Goal: Information Seeking & Learning: Check status

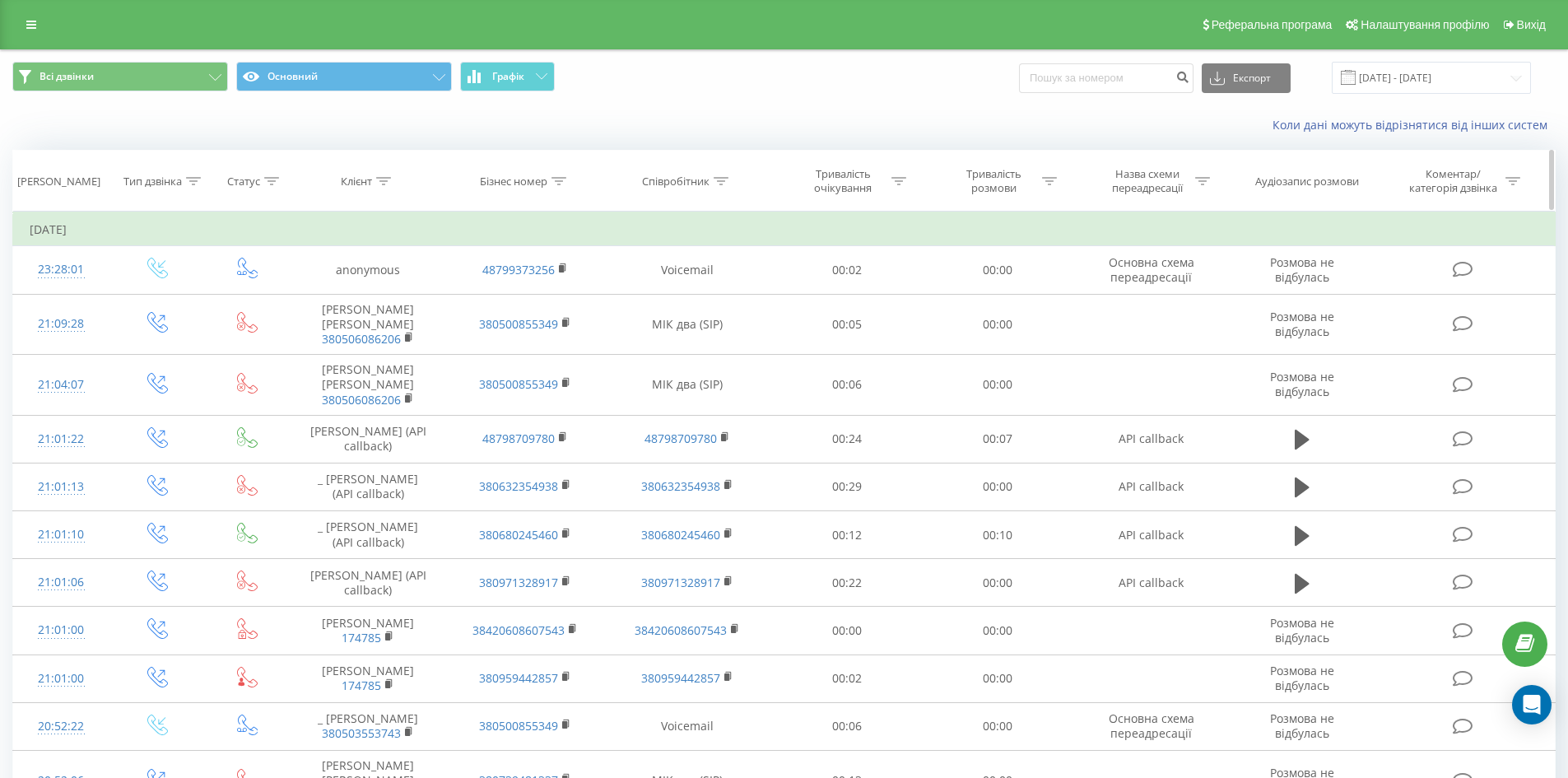
click at [721, 178] on icon at bounding box center [721, 181] width 15 height 8
click at [657, 308] on input "text" at bounding box center [688, 299] width 144 height 29
type input "l"
type input "[PERSON_NAME]"
click at [731, 326] on span "OK" at bounding box center [722, 331] width 46 height 26
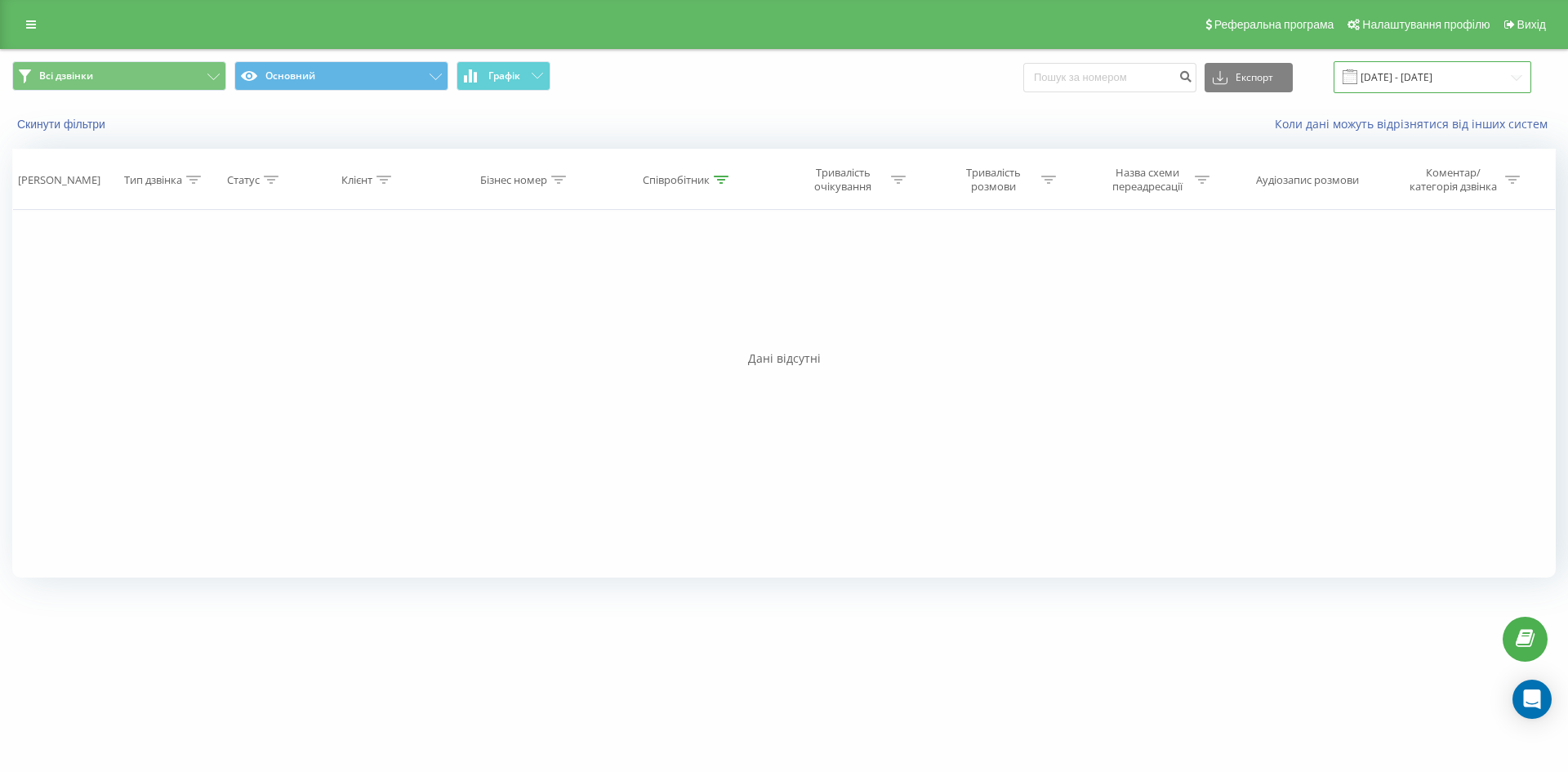
click at [1490, 75] on input "[DATE] - [DATE]" at bounding box center [1432, 77] width 198 height 32
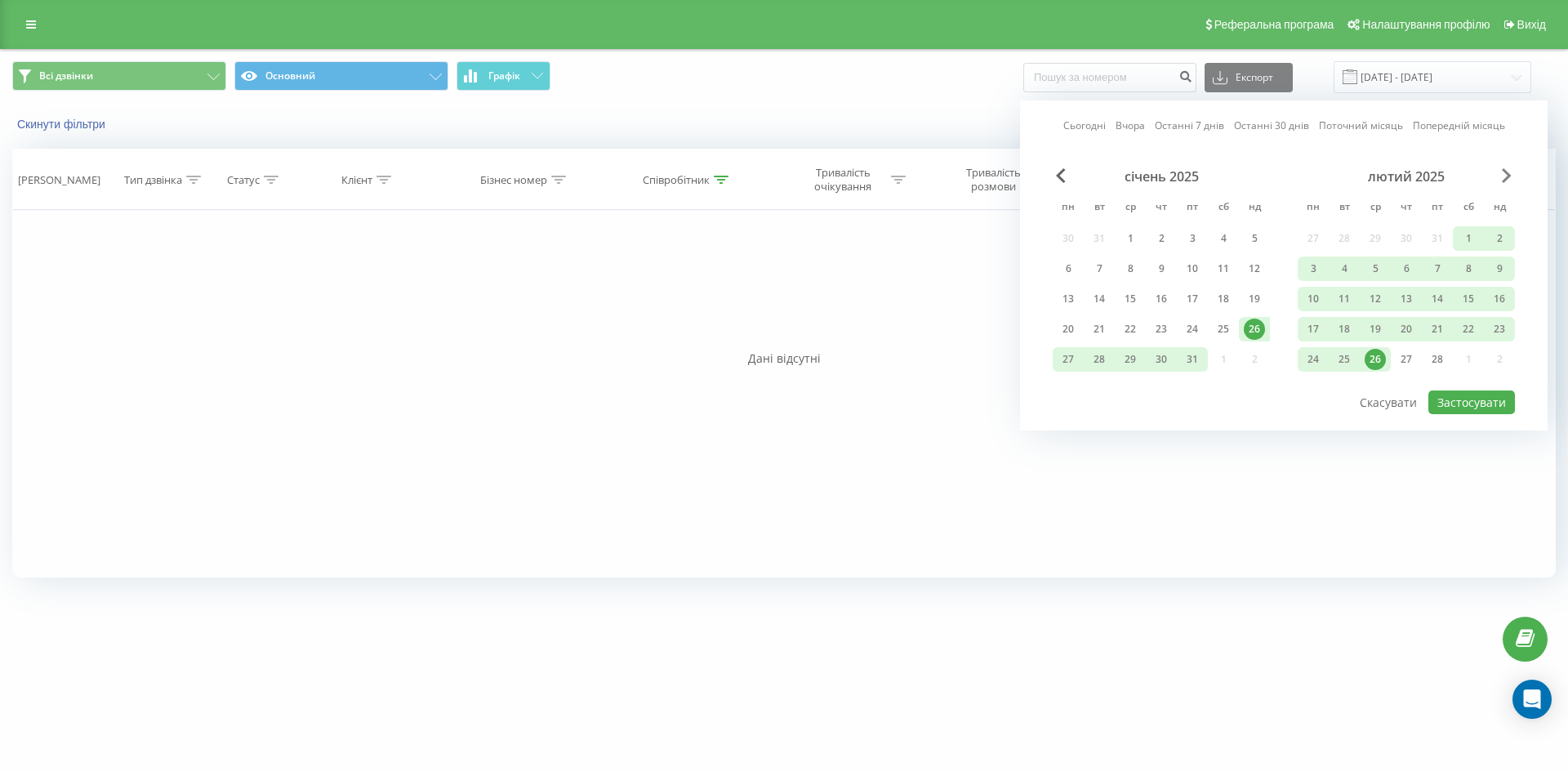
click at [1507, 174] on span "Next Month" at bounding box center [1506, 175] width 10 height 15
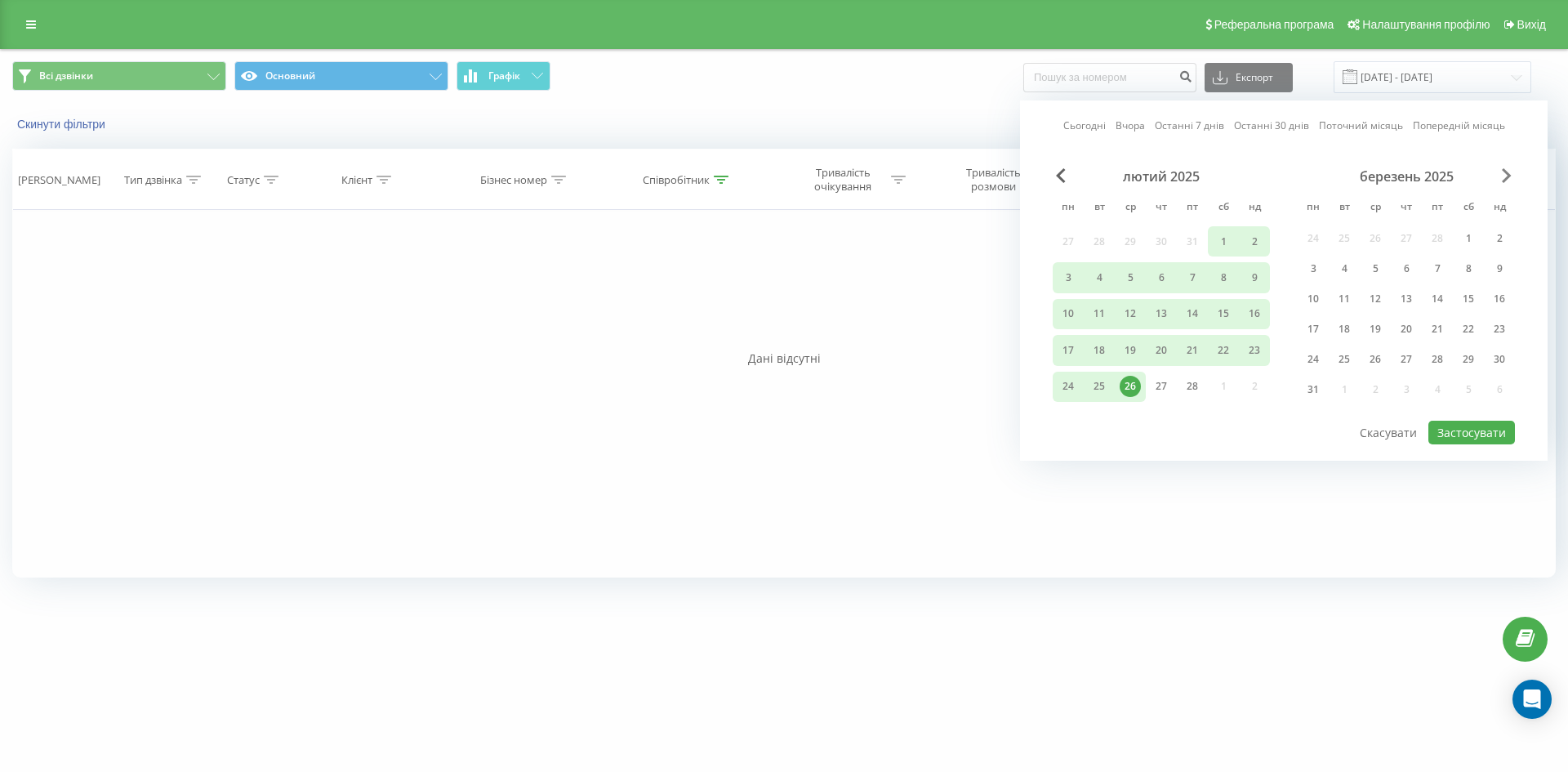
click at [1507, 174] on span "Next Month" at bounding box center [1506, 175] width 10 height 15
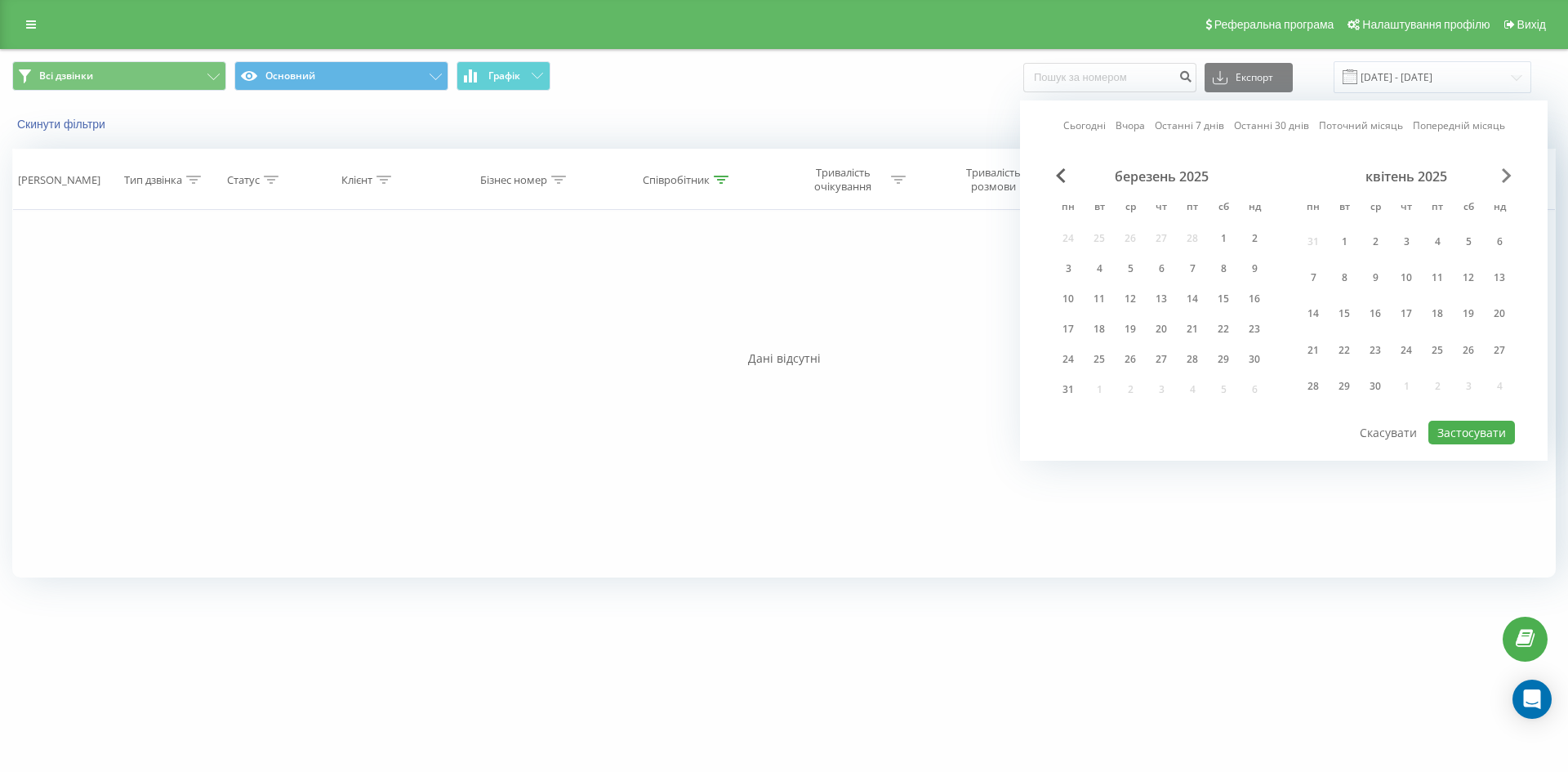
click at [1507, 174] on span "Next Month" at bounding box center [1506, 175] width 10 height 15
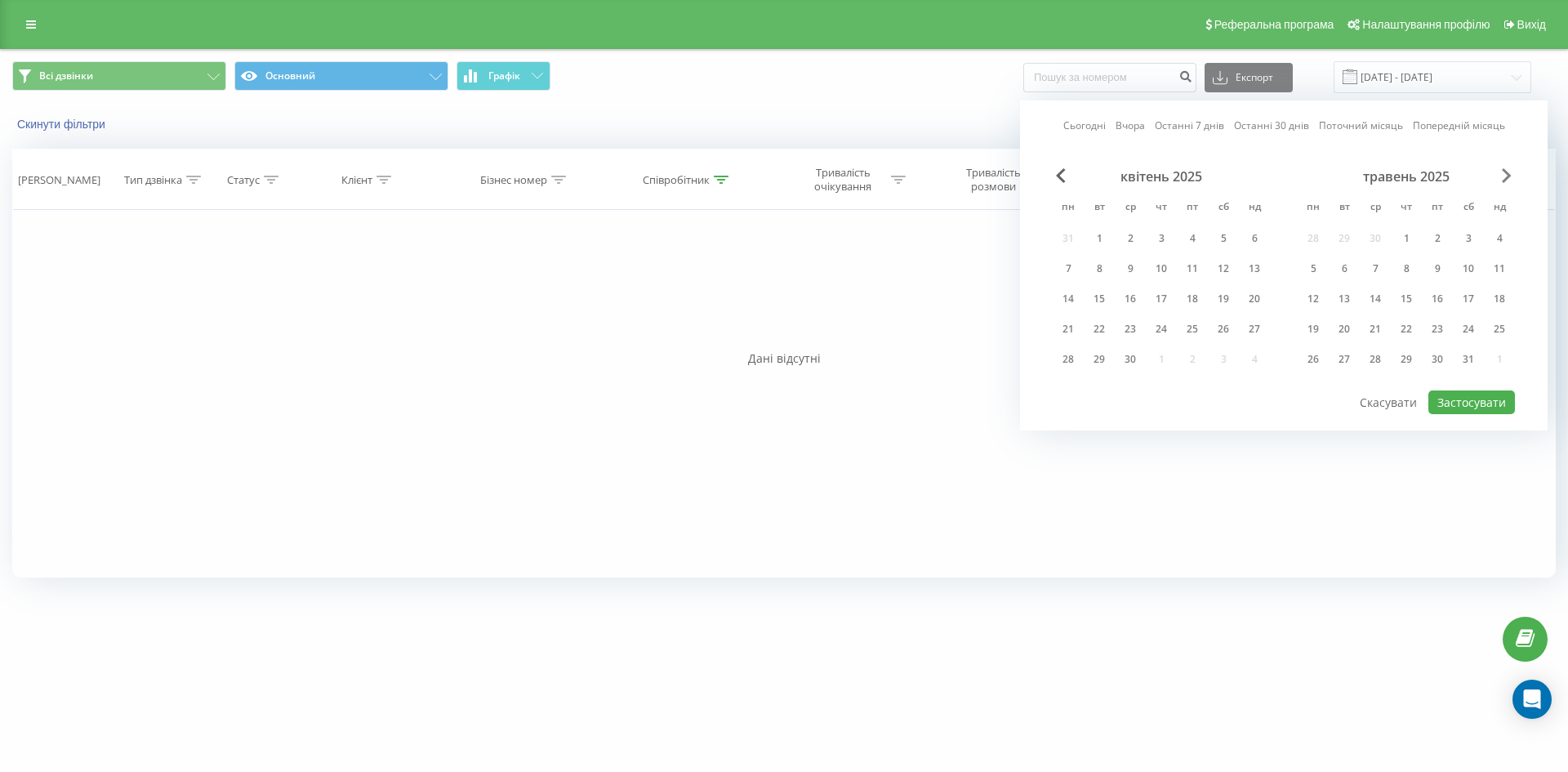
click at [1507, 174] on span "Next Month" at bounding box center [1506, 175] width 10 height 15
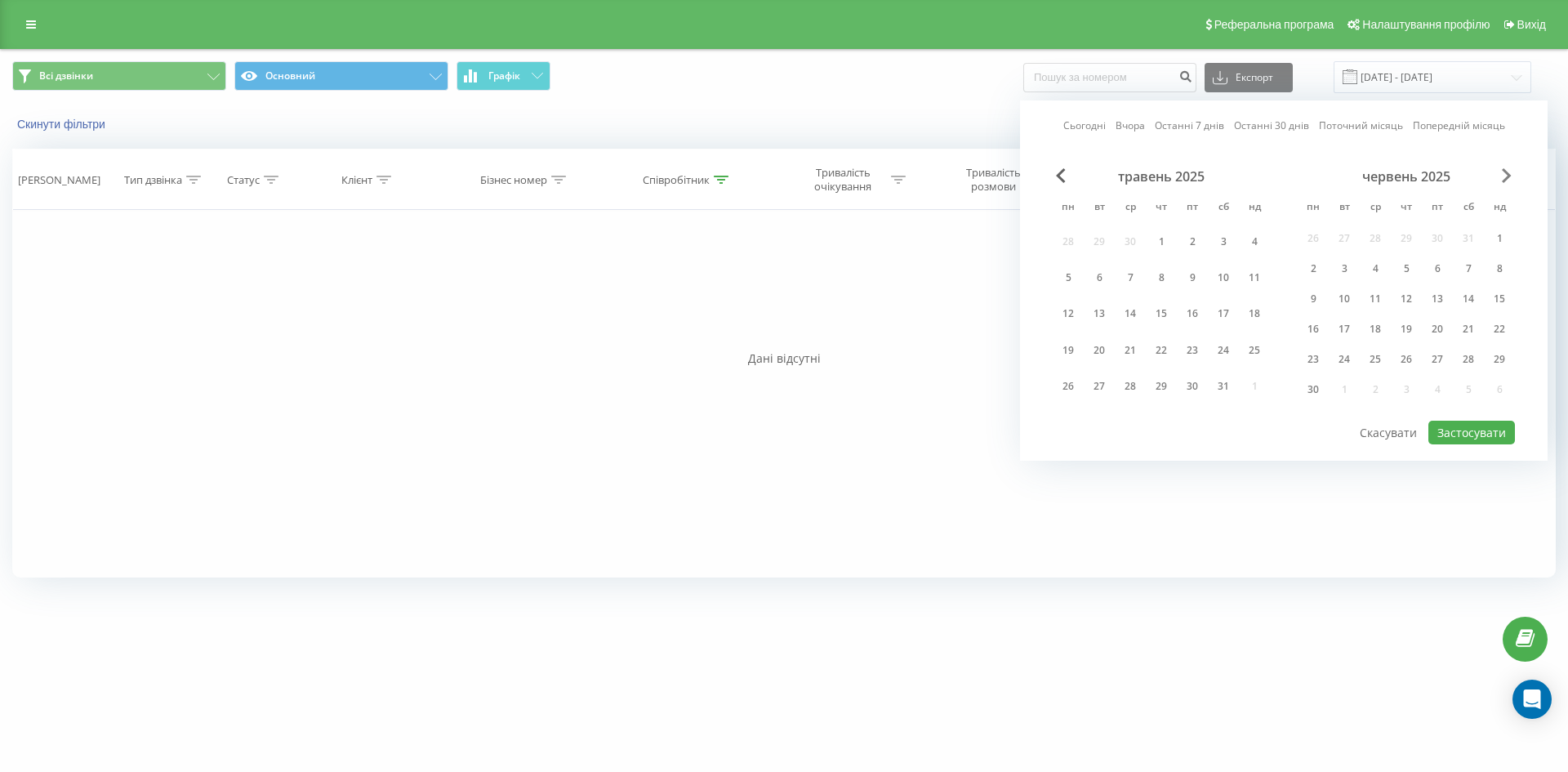
click at [1507, 174] on span "Next Month" at bounding box center [1506, 175] width 10 height 15
click at [1506, 174] on span "Next Month" at bounding box center [1506, 175] width 10 height 15
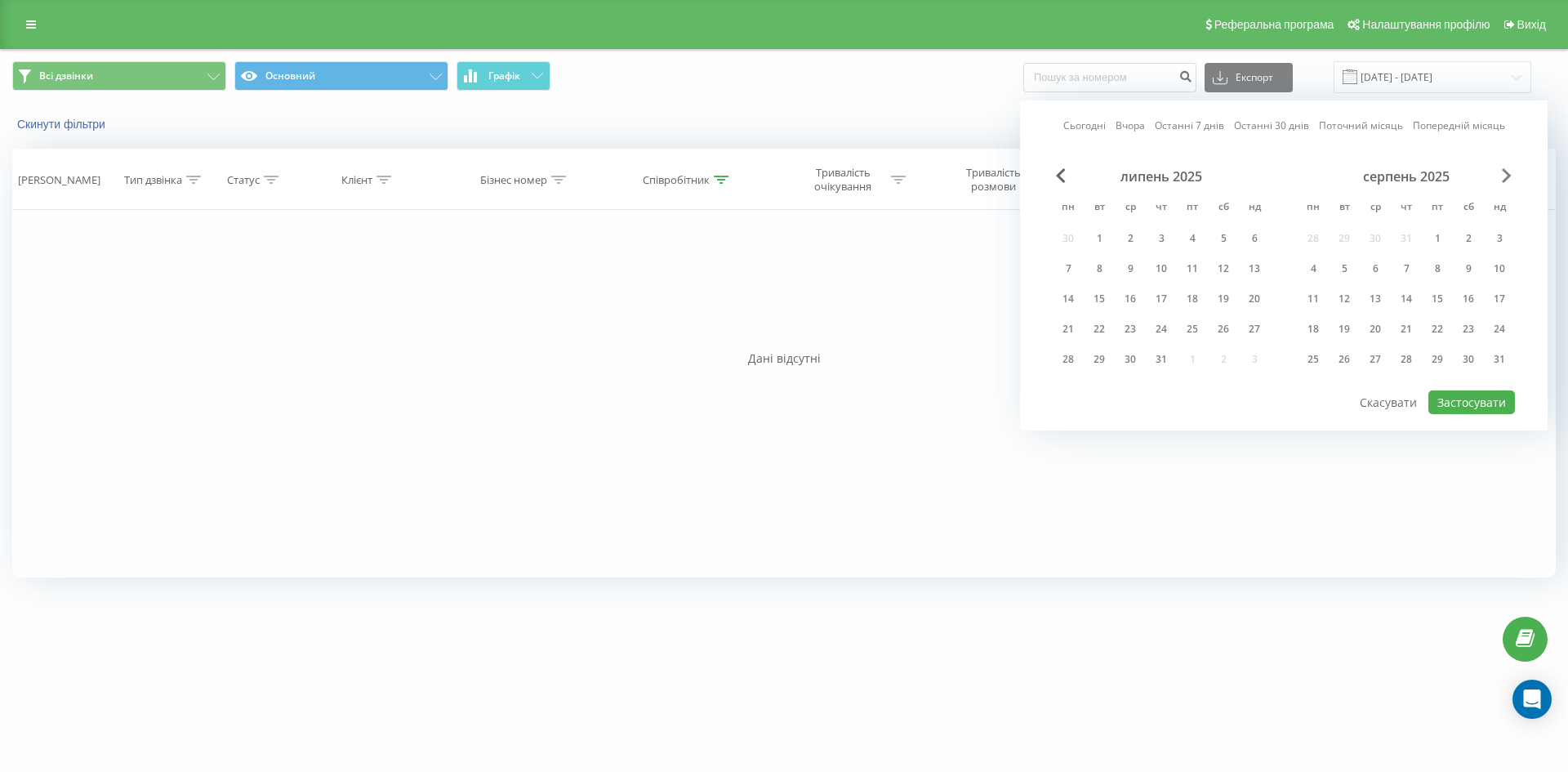
click at [1506, 174] on span "Next Month" at bounding box center [1506, 175] width 10 height 15
click at [1322, 236] on div "1" at bounding box center [1312, 238] width 21 height 21
click at [1349, 357] on div "30" at bounding box center [1343, 358] width 21 height 21
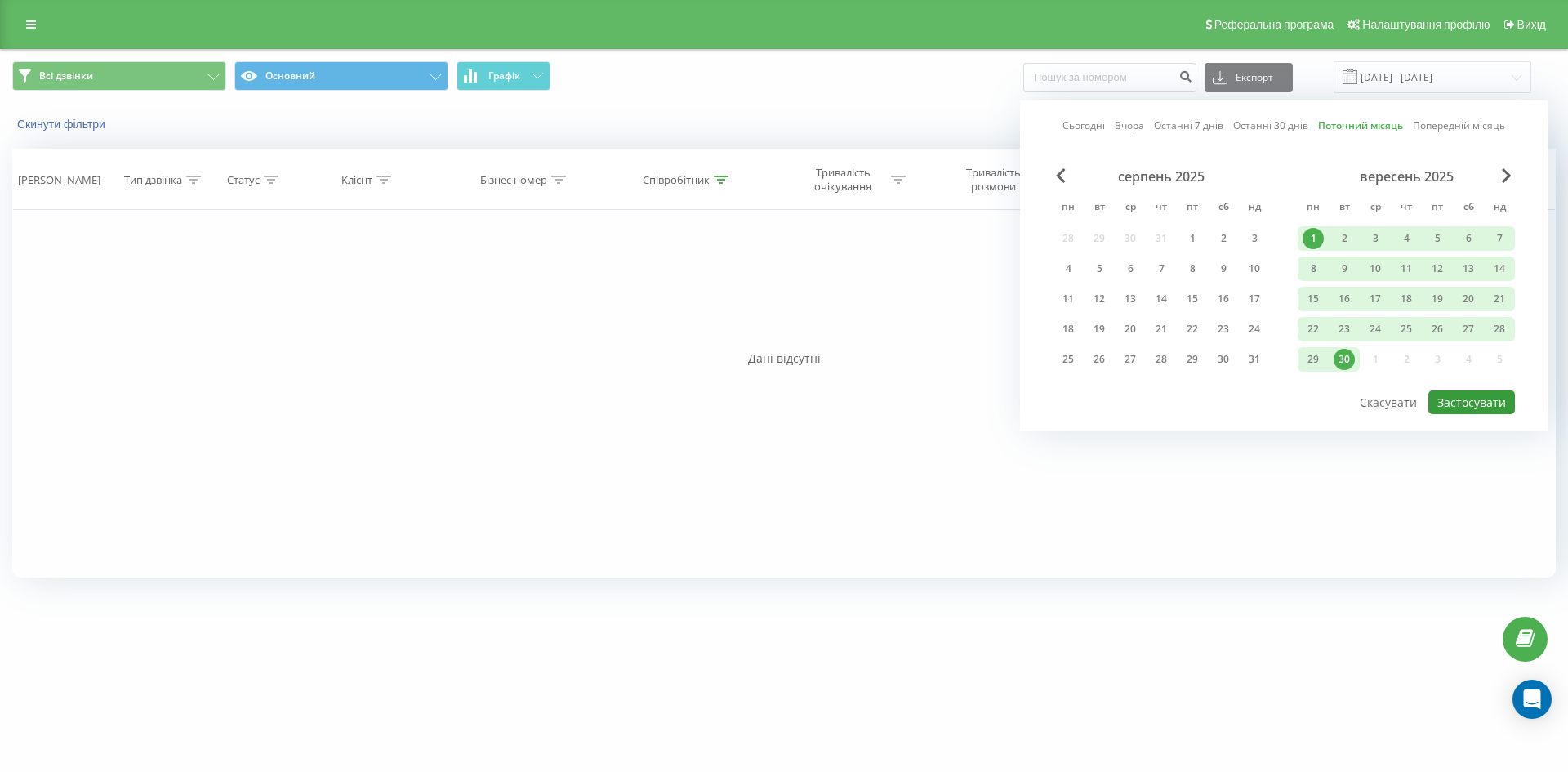
click at [1475, 404] on button "Застосувати" at bounding box center [1471, 402] width 86 height 24
type input "[DATE] - [DATE]"
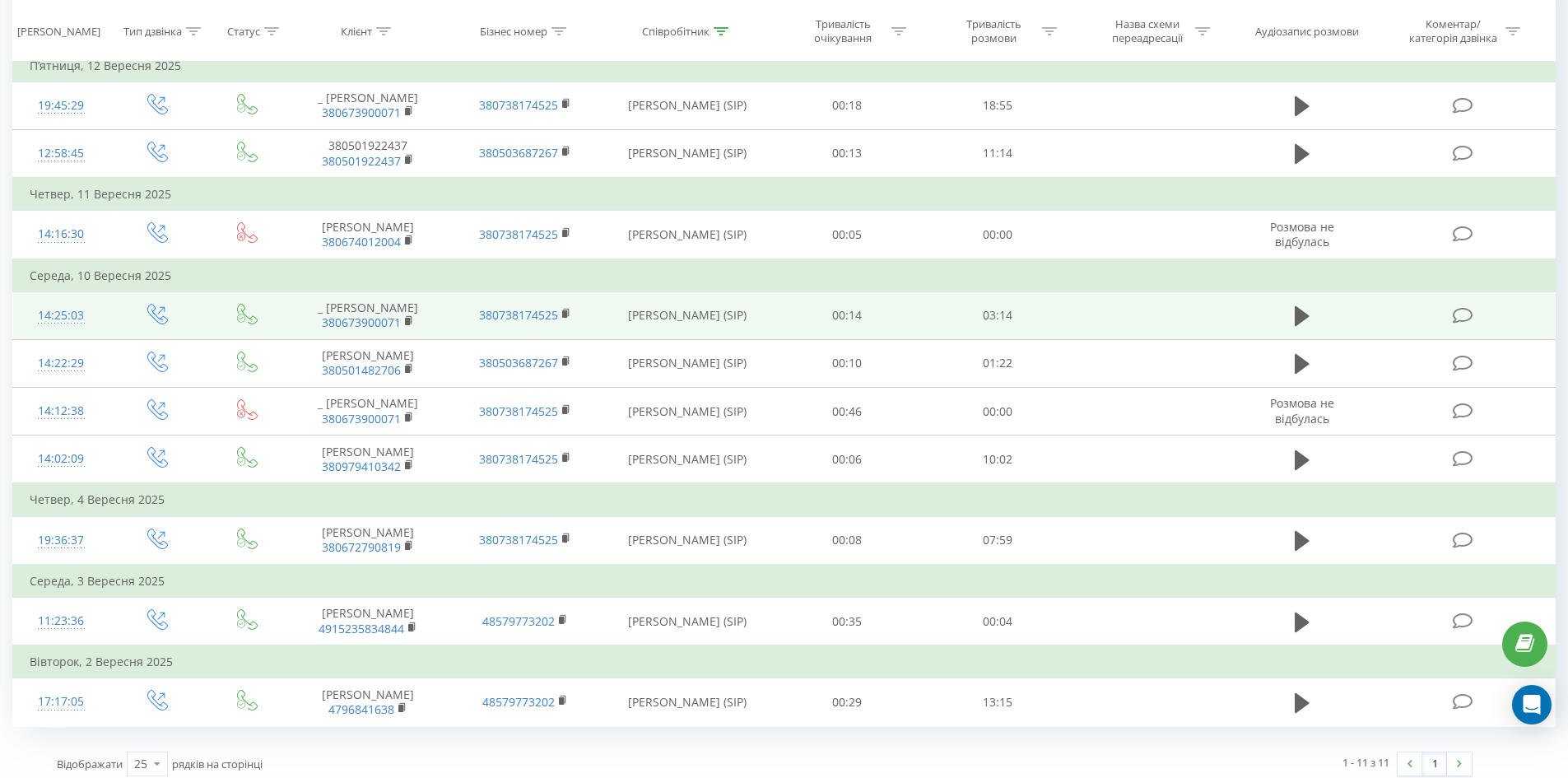
scroll to position [256, 0]
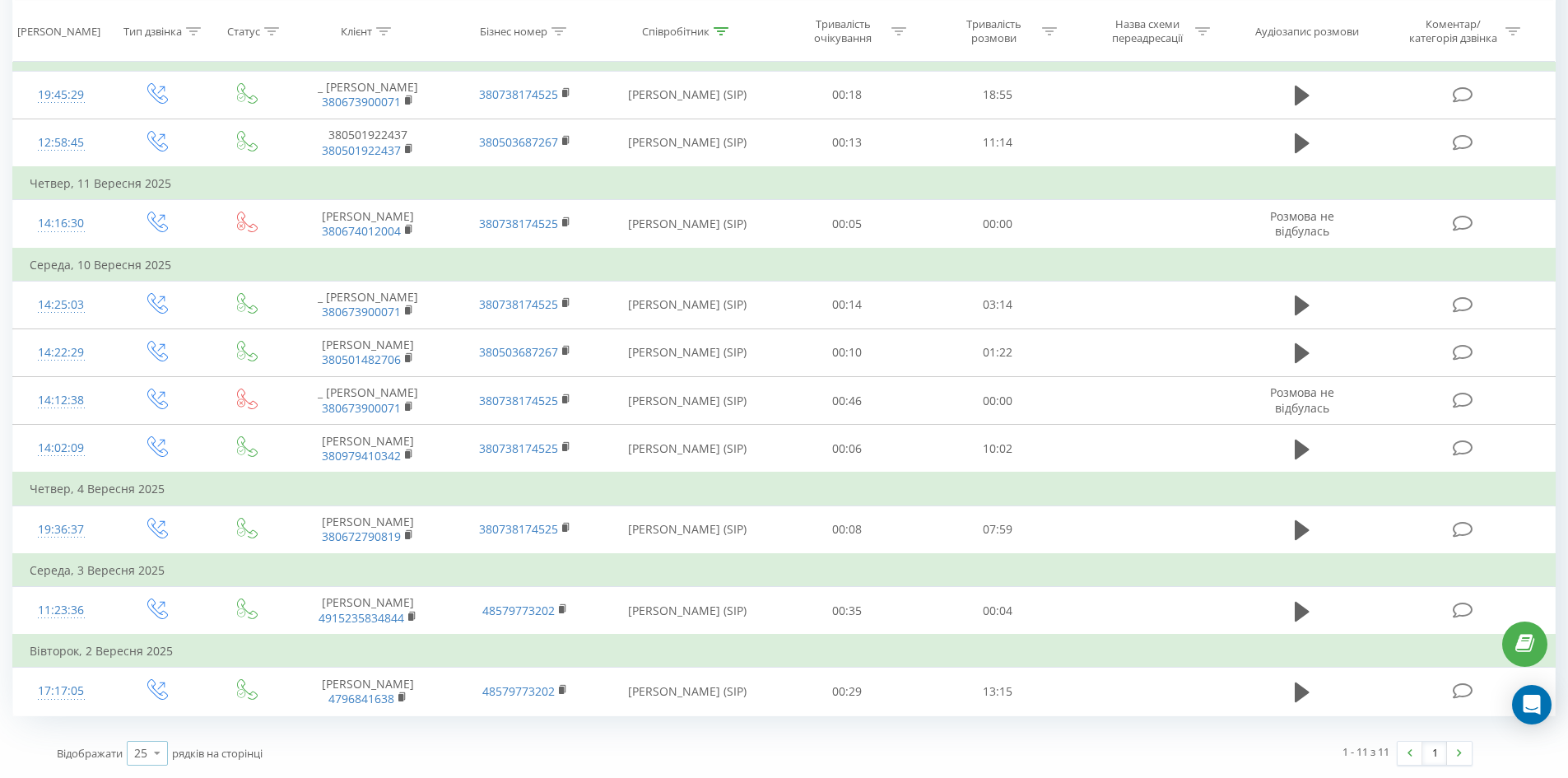
click at [146, 753] on icon at bounding box center [156, 752] width 25 height 32
click at [154, 731] on span "100" at bounding box center [144, 730] width 20 height 16
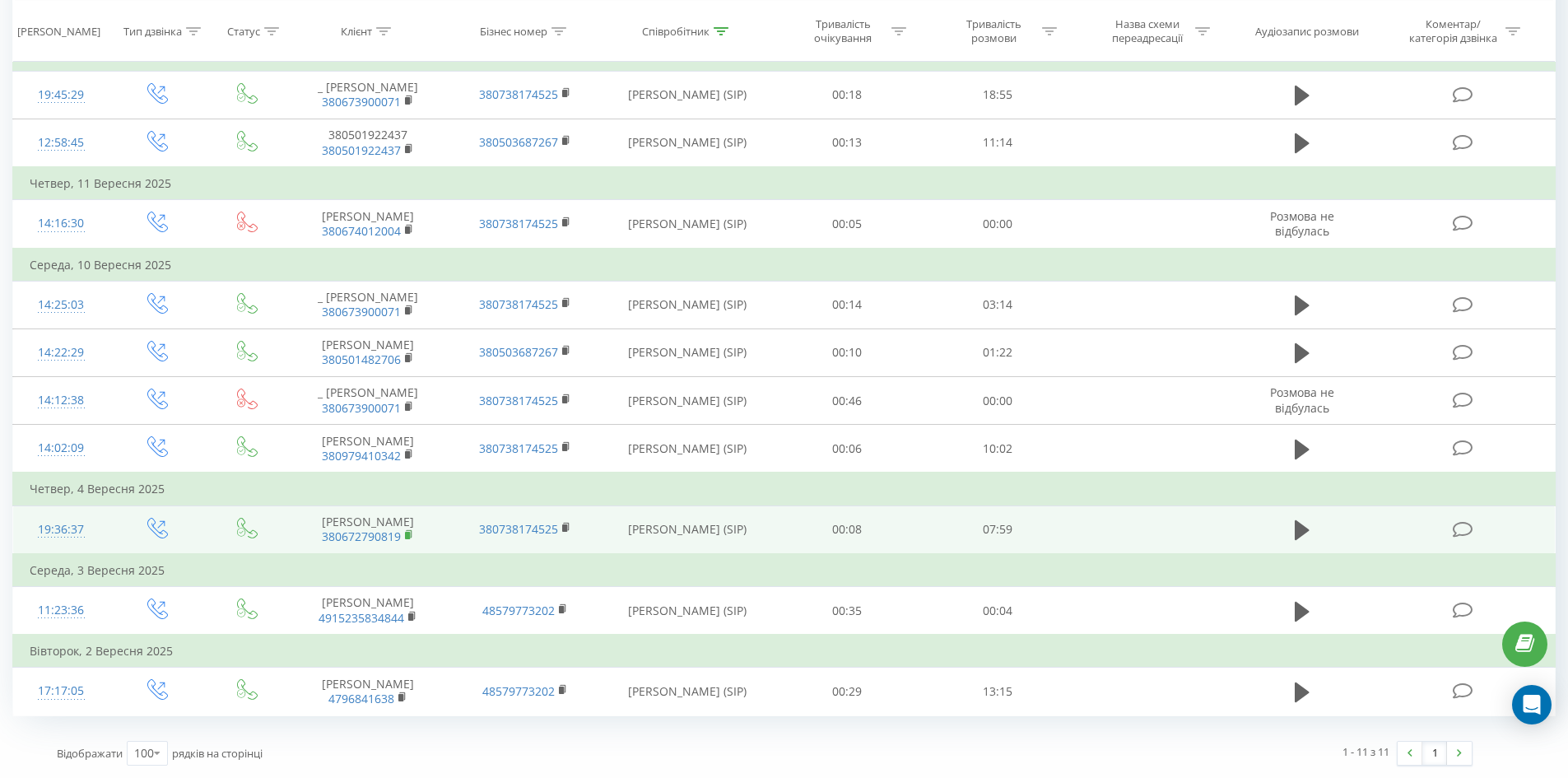
click at [406, 535] on rect at bounding box center [407, 536] width 5 height 7
click at [1305, 535] on icon at bounding box center [1302, 529] width 15 height 23
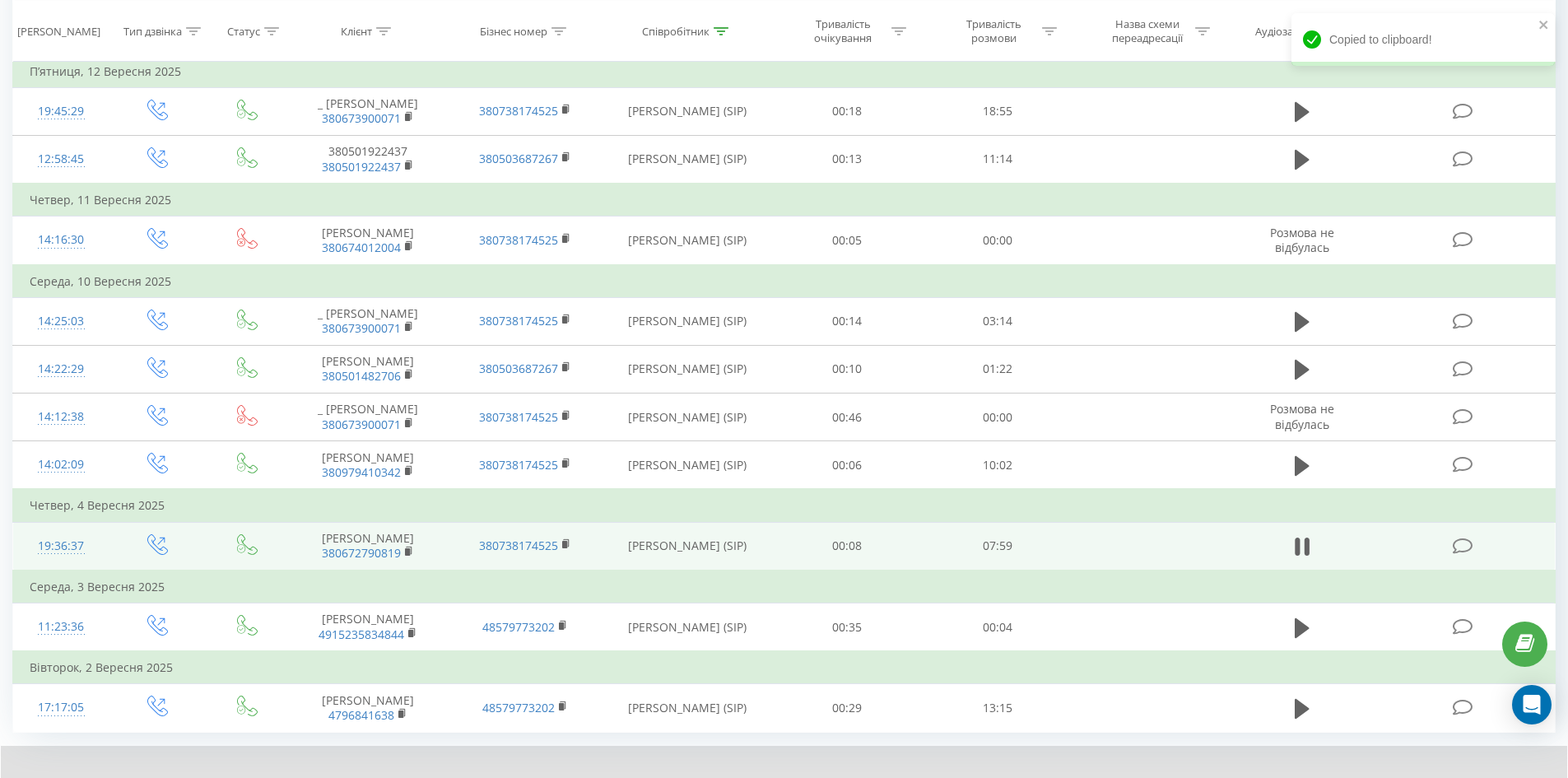
scroll to position [237, 0]
click at [1300, 553] on icon at bounding box center [1302, 549] width 15 height 23
click at [408, 554] on rect at bounding box center [407, 554] width 5 height 7
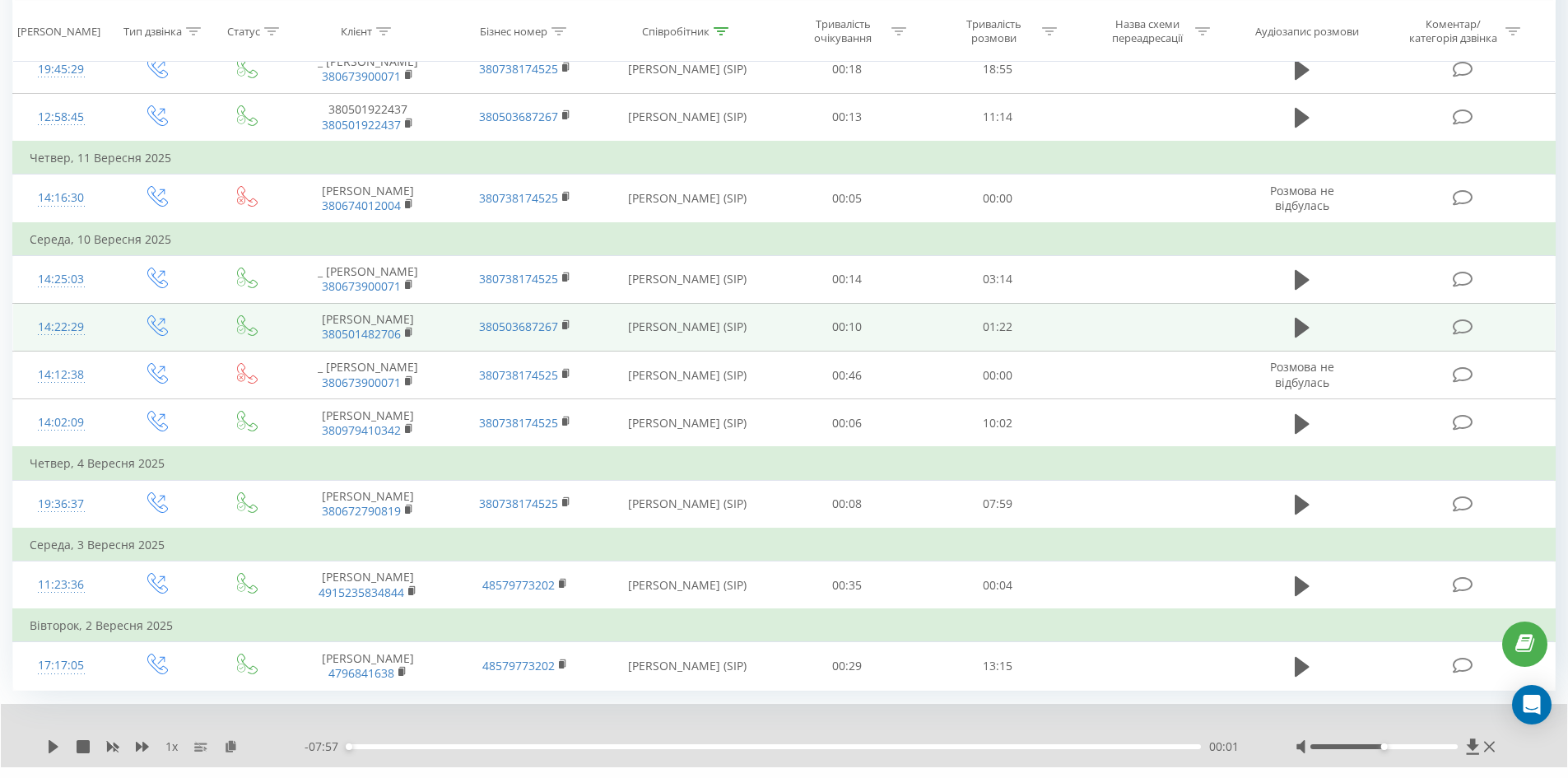
scroll to position [319, 0]
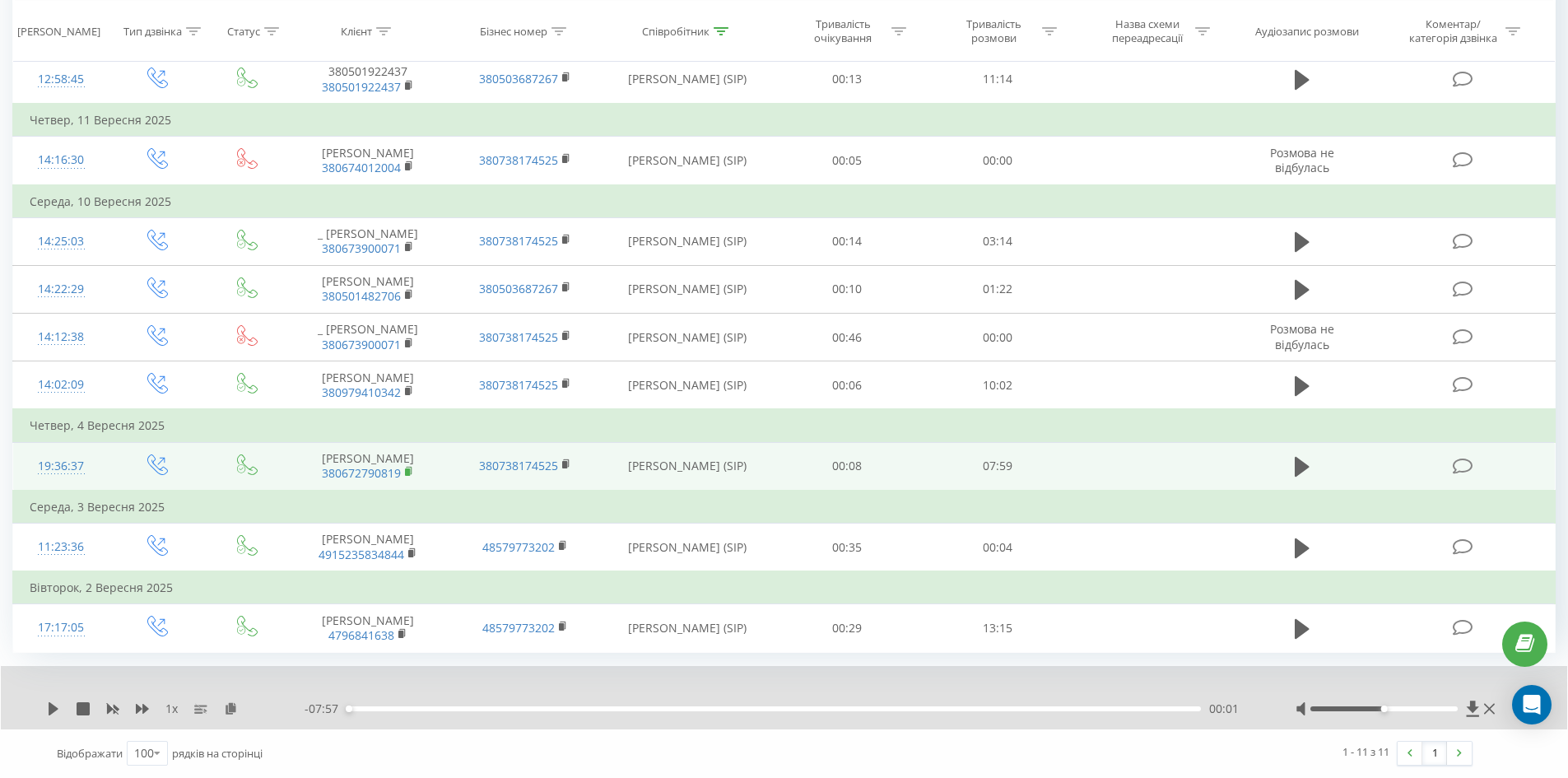
click at [406, 473] on icon at bounding box center [410, 472] width 9 height 12
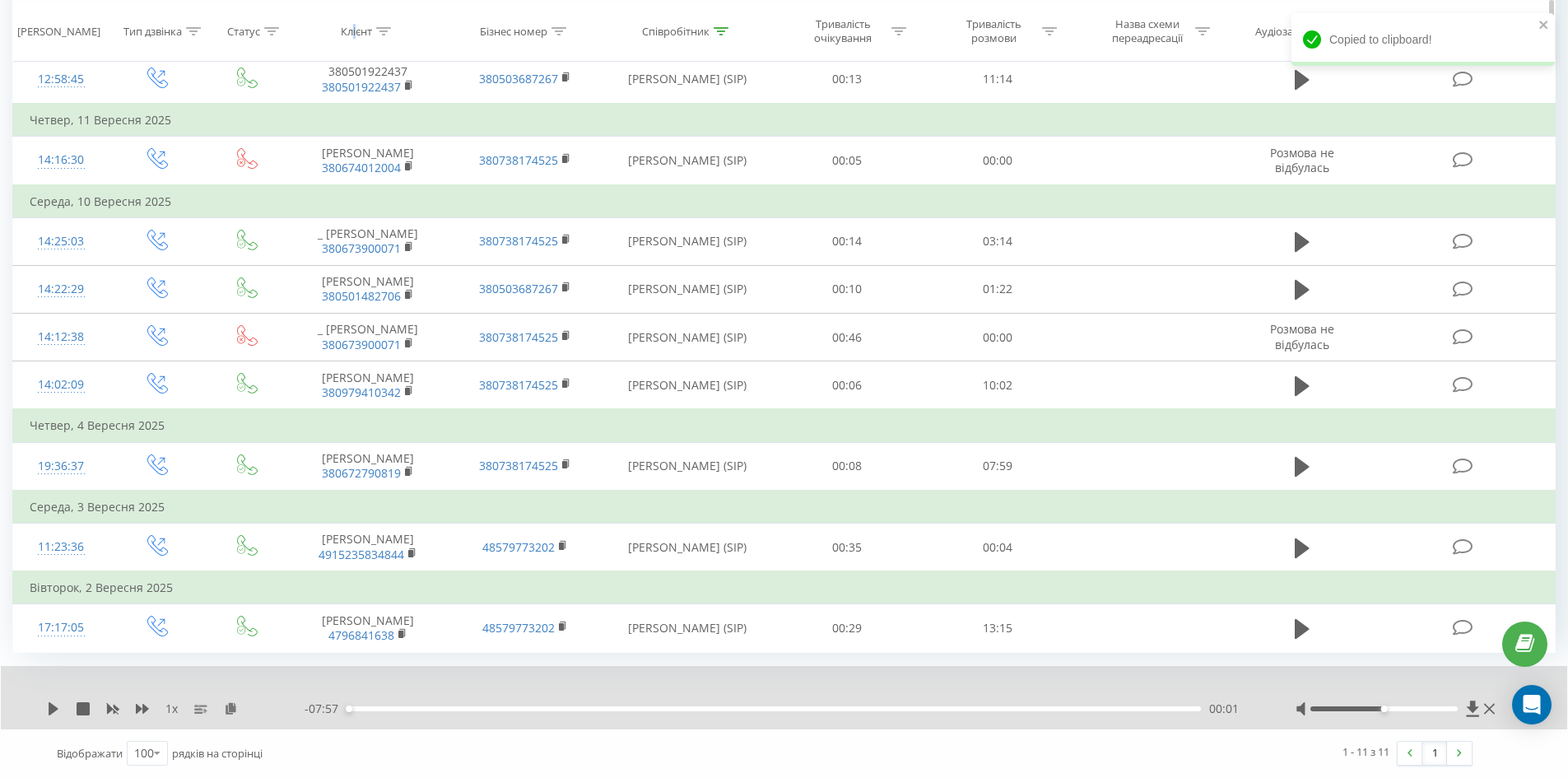
click at [355, 45] on th "Клієнт" at bounding box center [368, 31] width 156 height 61
click at [229, 706] on icon at bounding box center [230, 708] width 14 height 12
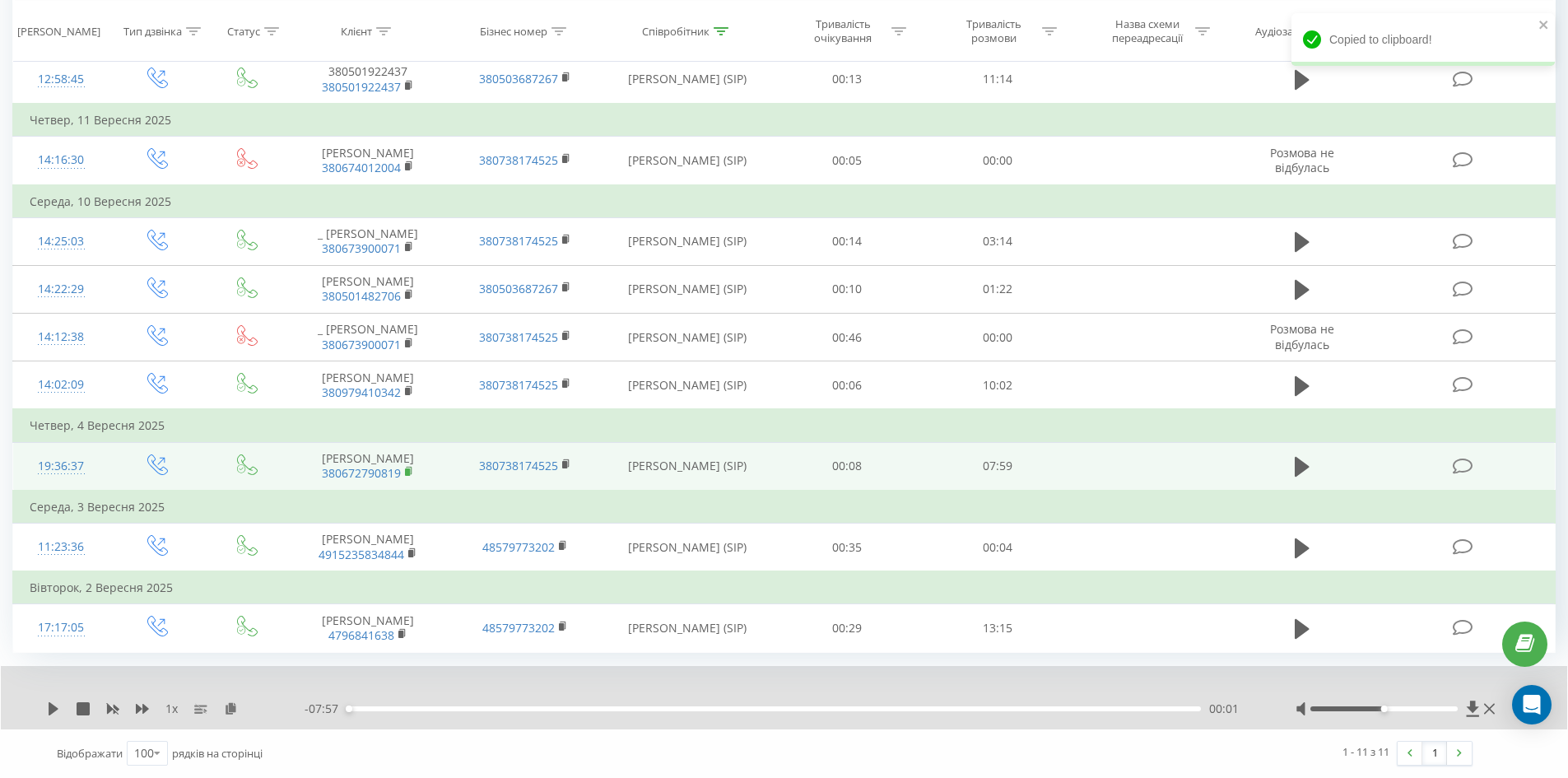
click at [405, 470] on icon at bounding box center [410, 472] width 9 height 12
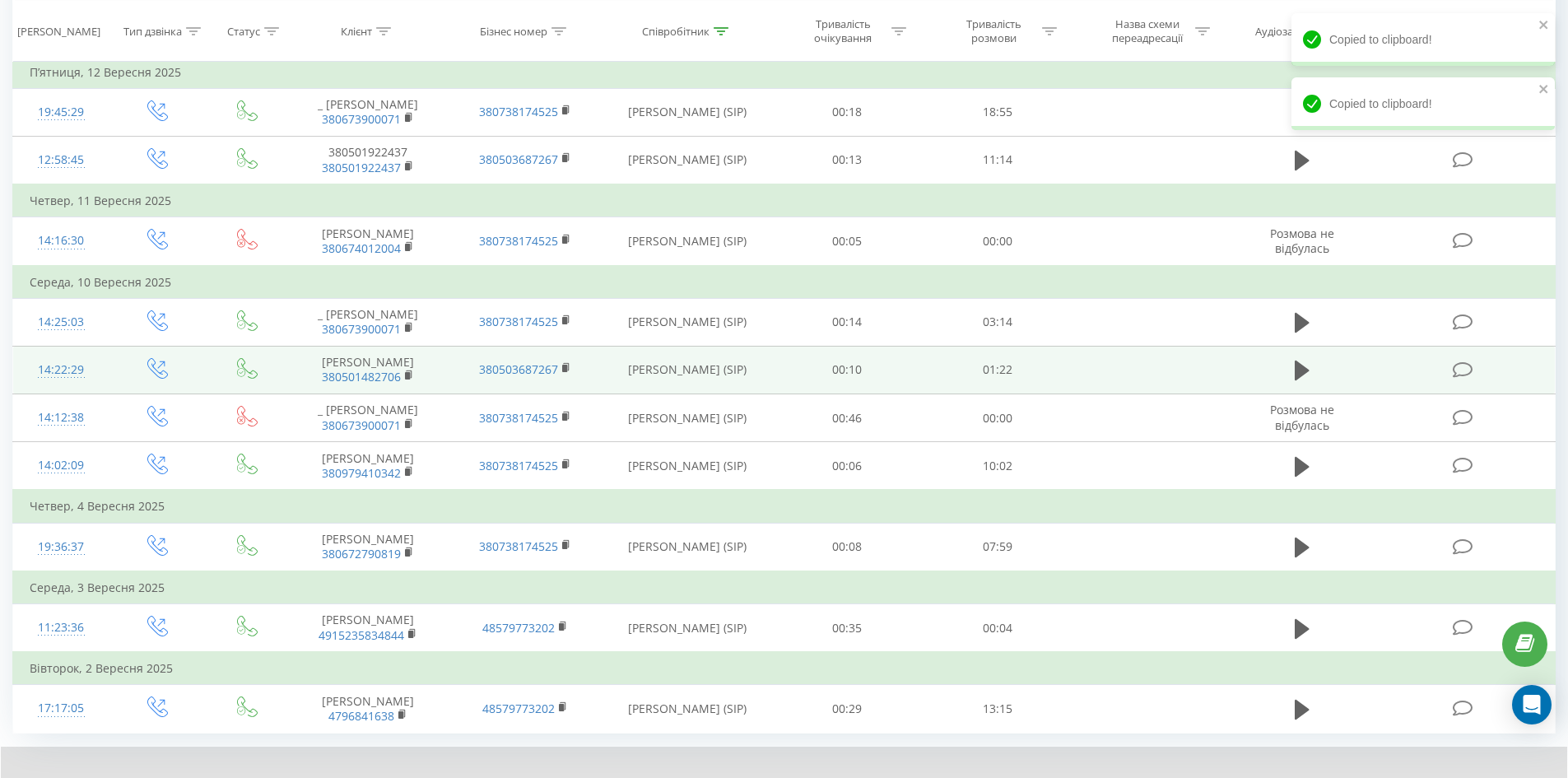
scroll to position [237, 0]
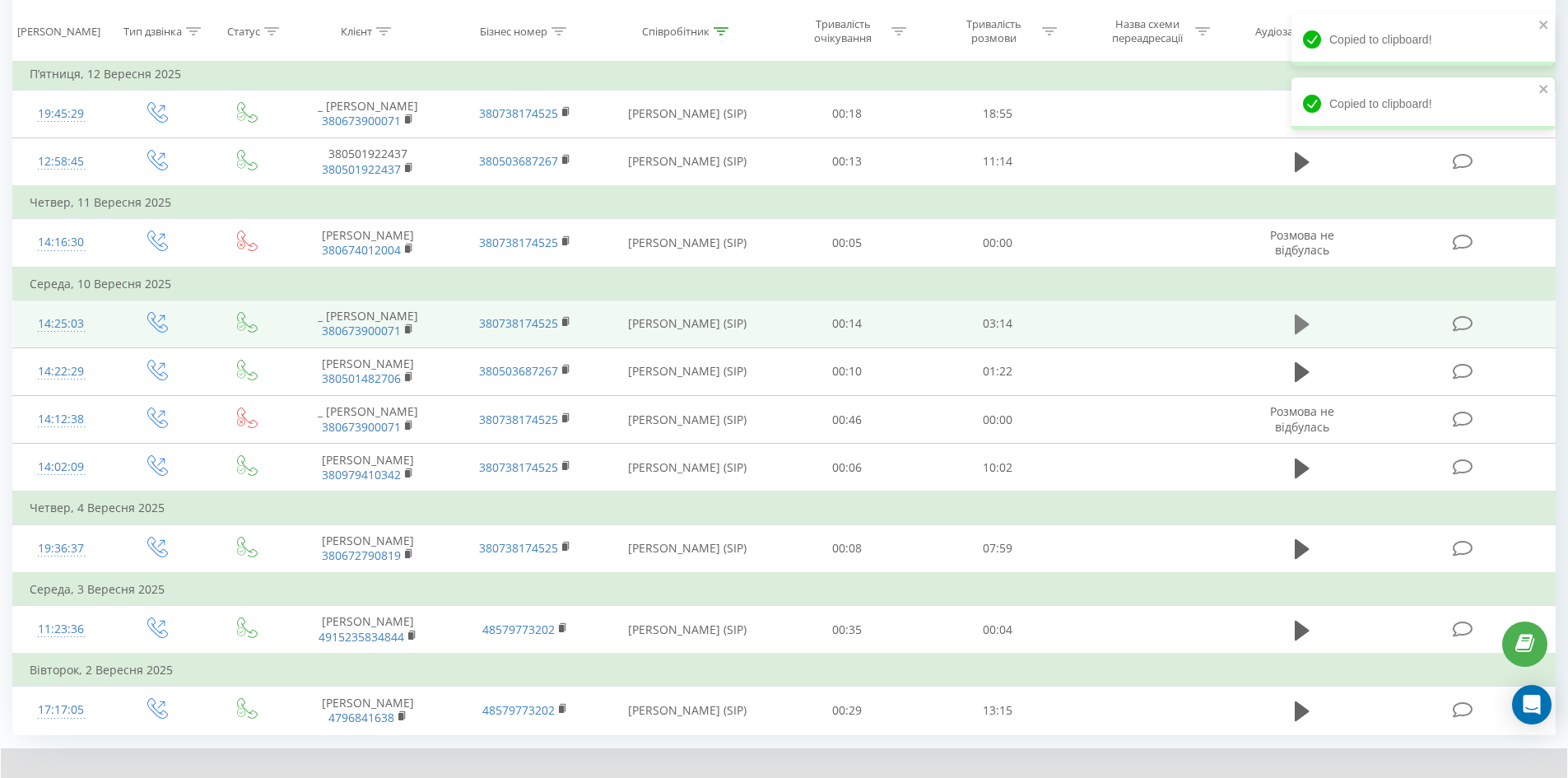
click at [1297, 322] on icon at bounding box center [1302, 325] width 15 height 20
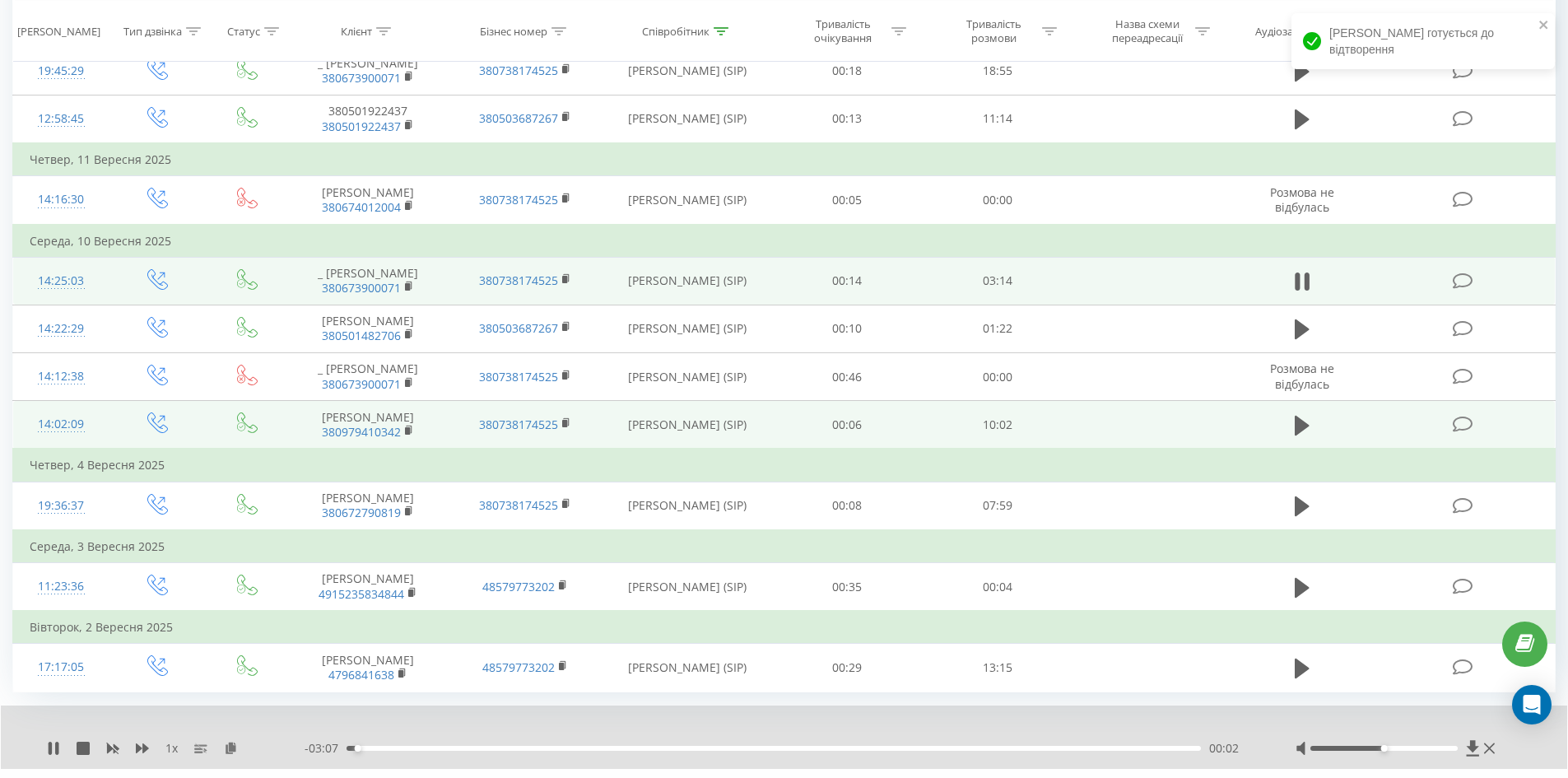
scroll to position [319, 0]
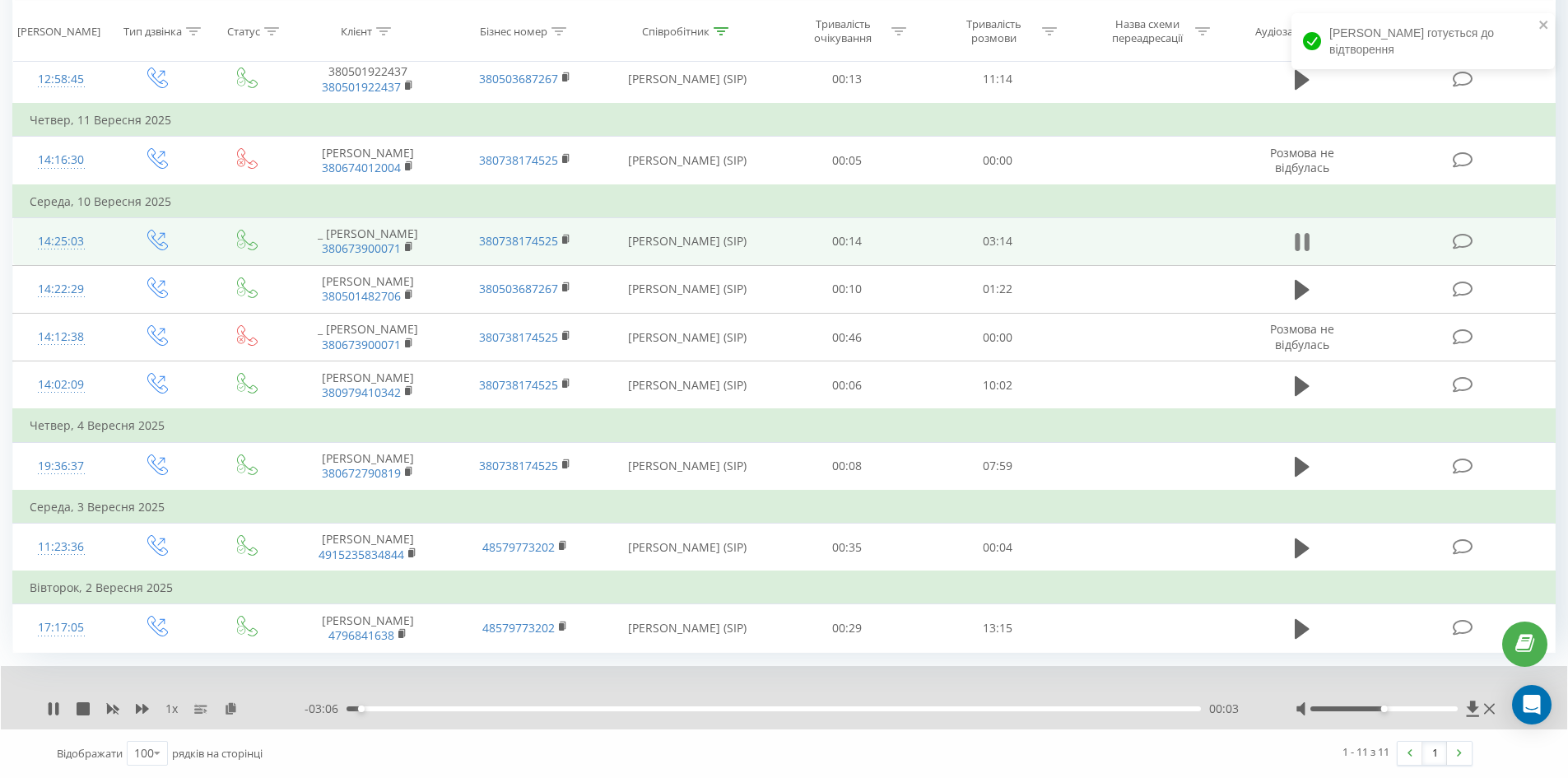
click at [1295, 243] on icon at bounding box center [1296, 242] width 5 height 18
click at [404, 246] on span "380673900071" at bounding box center [368, 249] width 123 height 15
click at [409, 246] on rect at bounding box center [407, 247] width 5 height 7
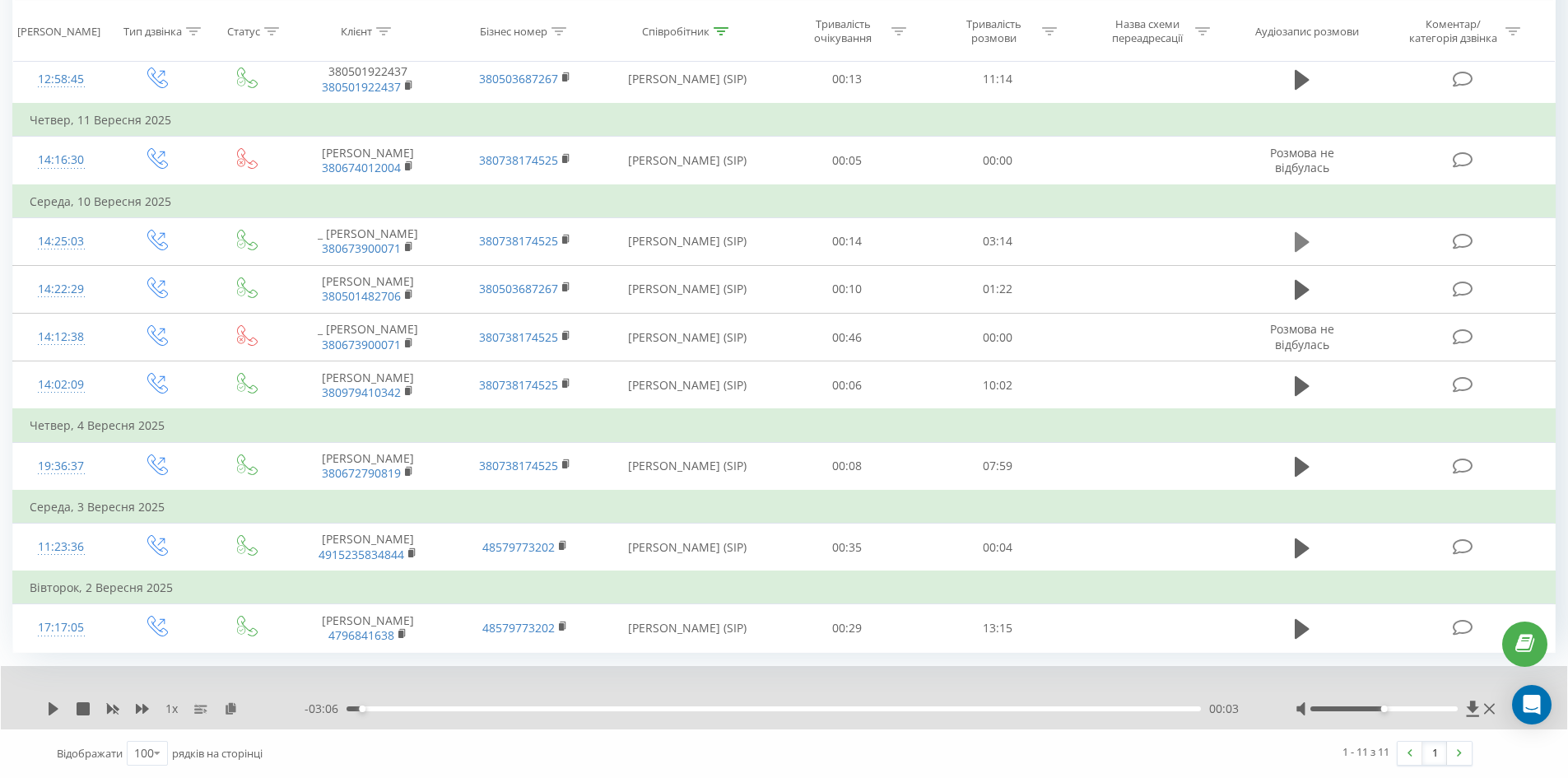
click at [1300, 243] on icon at bounding box center [1302, 242] width 15 height 20
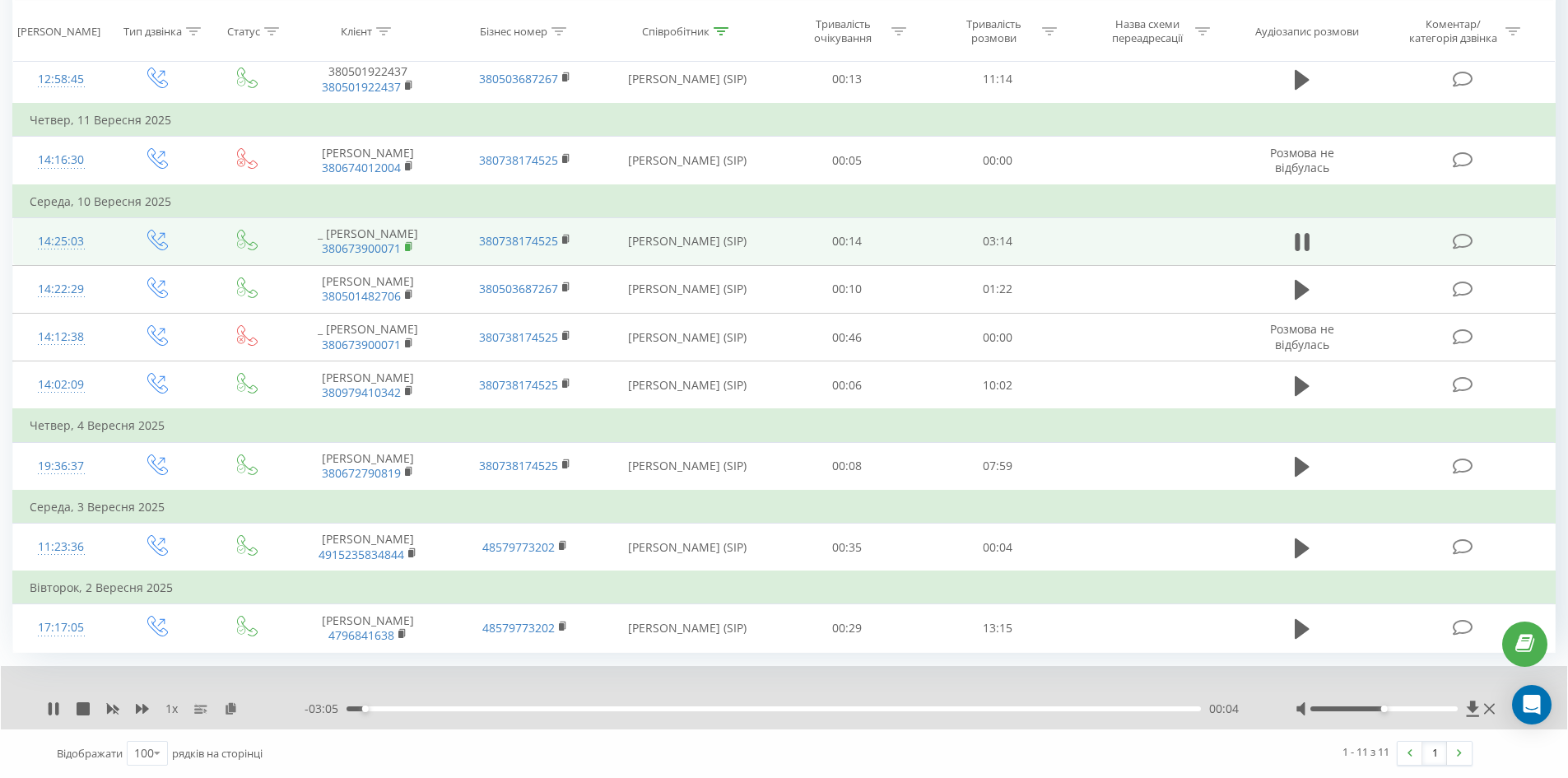
click at [406, 245] on rect at bounding box center [407, 247] width 5 height 7
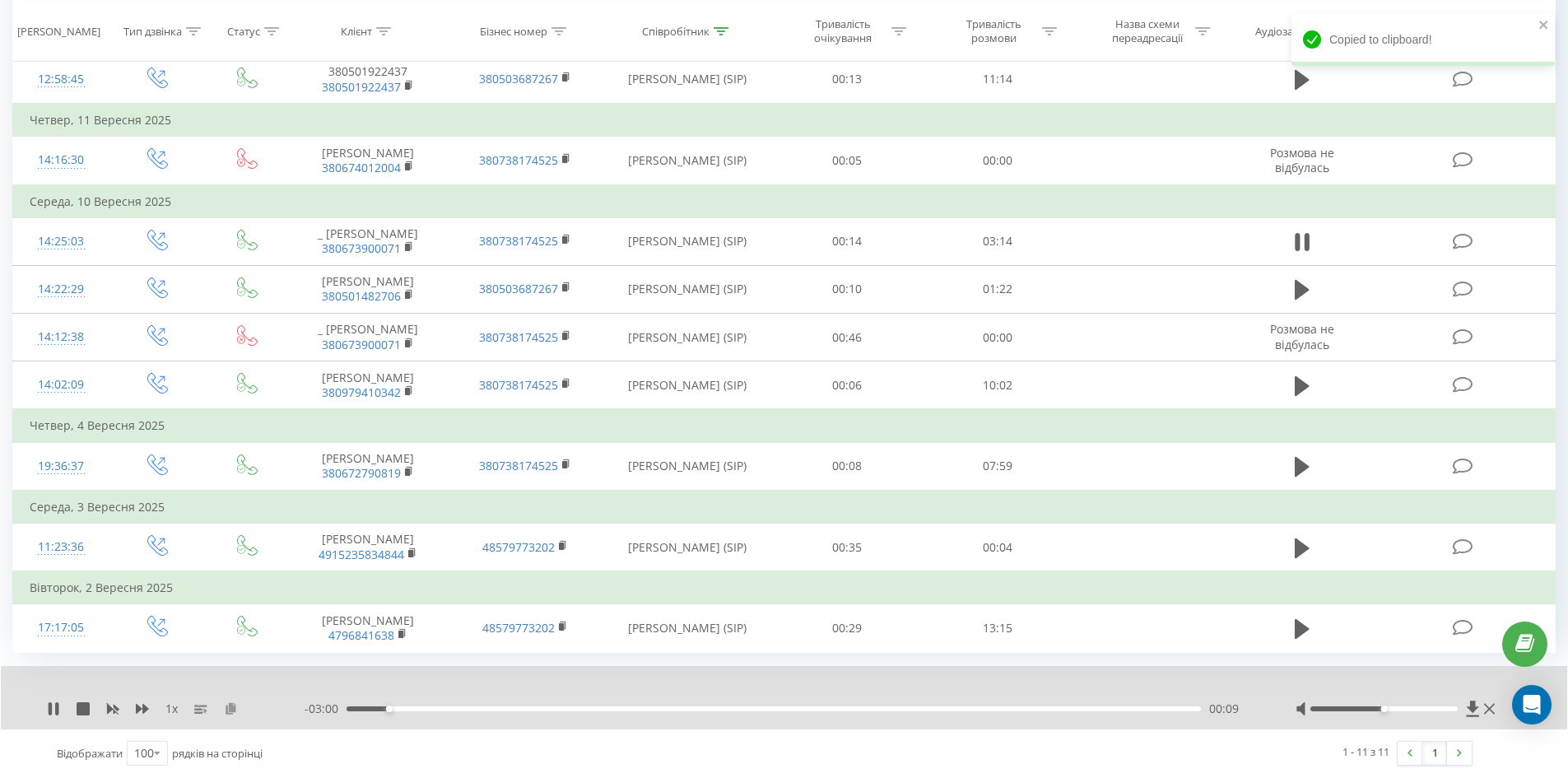
click at [235, 713] on icon at bounding box center [230, 708] width 14 height 12
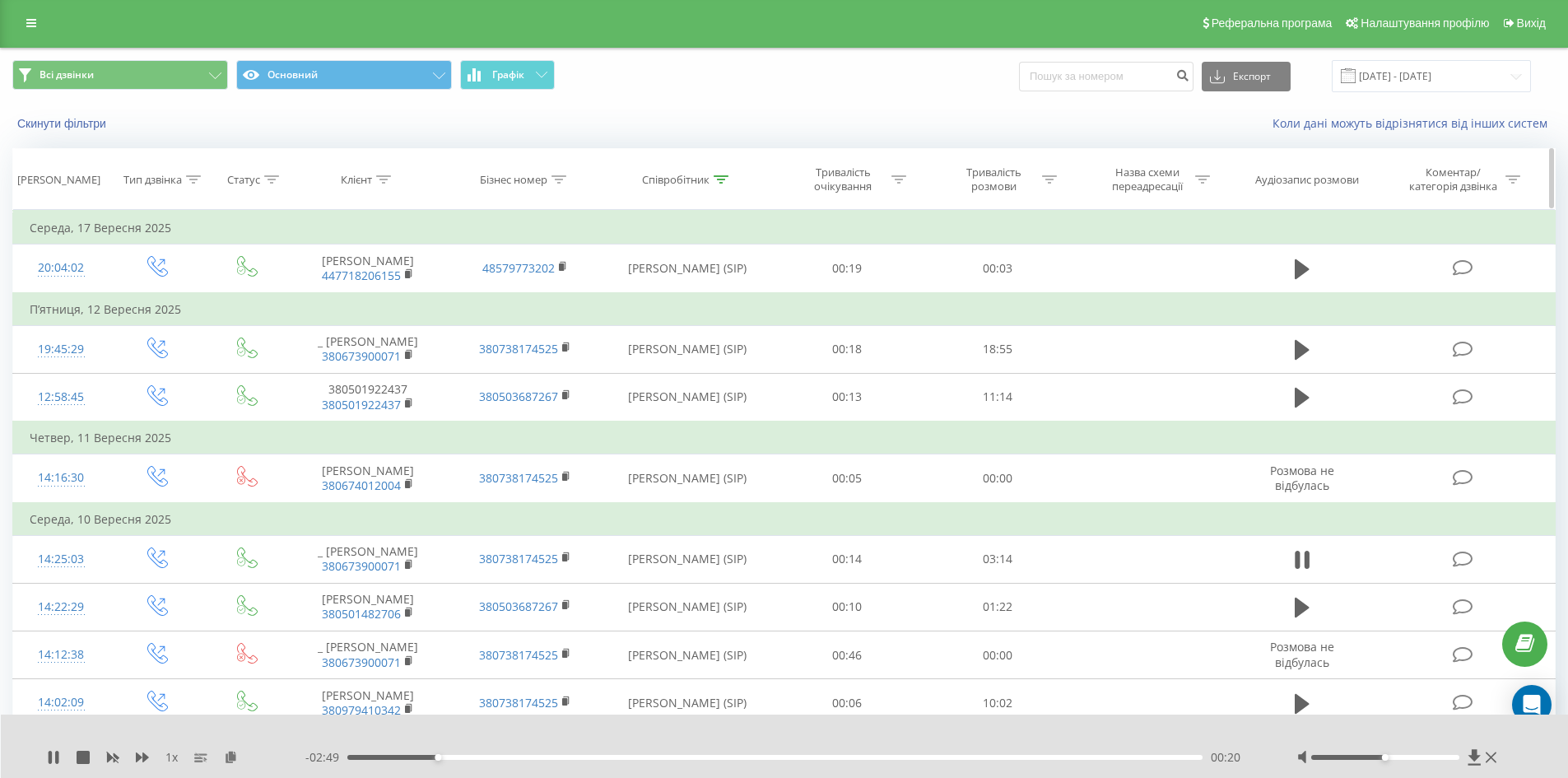
scroll to position [0, 0]
click at [718, 177] on icon at bounding box center [721, 181] width 15 height 8
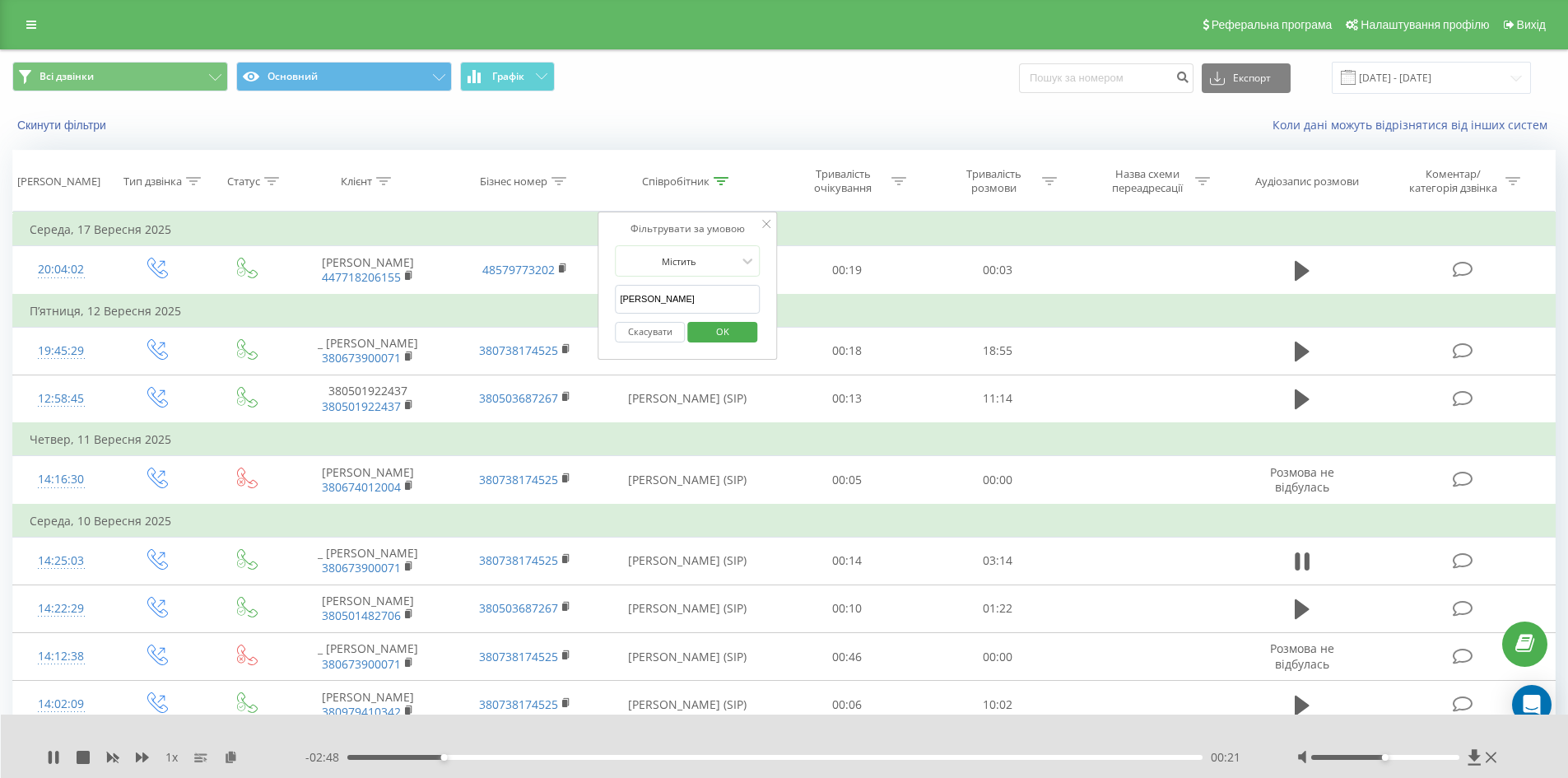
click at [677, 307] on input "[PERSON_NAME]" at bounding box center [688, 299] width 144 height 29
click at [726, 326] on span "OK" at bounding box center [722, 331] width 46 height 26
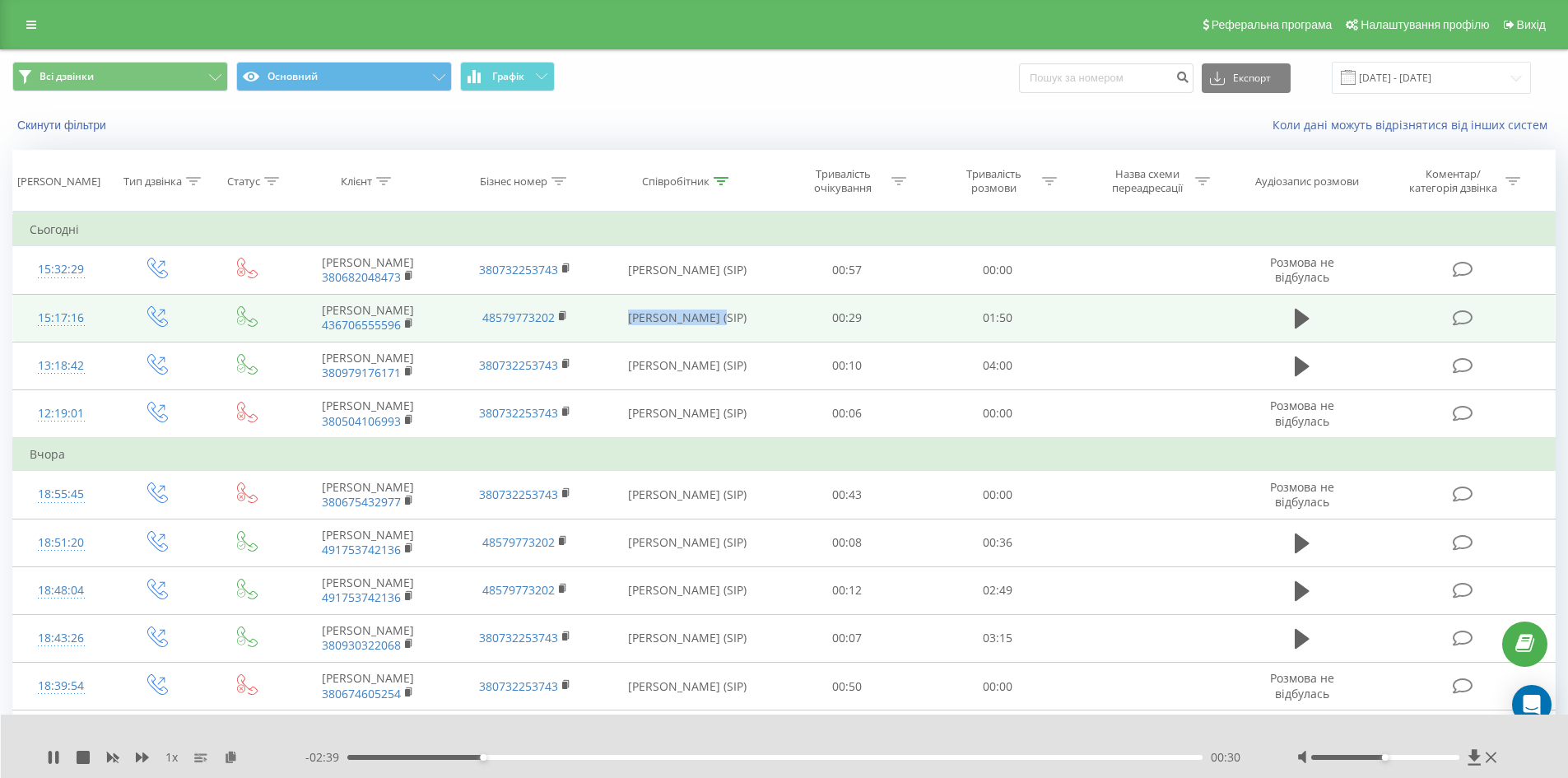
drag, startPoint x: 695, startPoint y: 319, endPoint x: 722, endPoint y: 319, distance: 27.0
click at [723, 319] on td "[PERSON_NAME] (SIP)" at bounding box center [688, 317] width 169 height 48
copy td "[PERSON_NAME]"
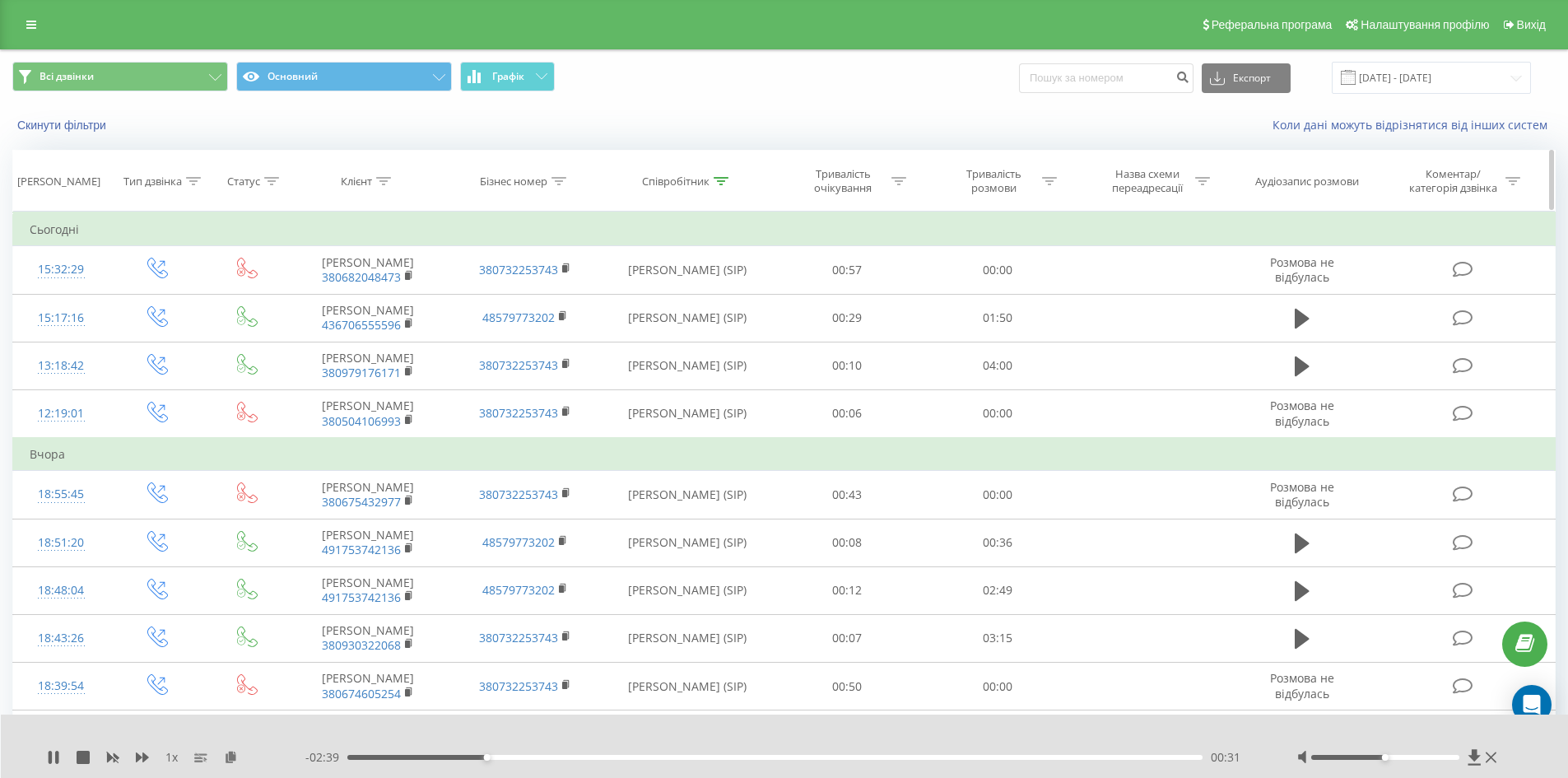
click at [714, 181] on icon at bounding box center [721, 181] width 15 height 8
click at [673, 303] on input "[PERSON_NAME]" at bounding box center [688, 299] width 144 height 29
paste input "[PERSON_NAME]"
click at [773, 284] on div "Фільтрувати за умовою Містить [PERSON_NAME] Скасувати OK" at bounding box center [688, 285] width 179 height 148
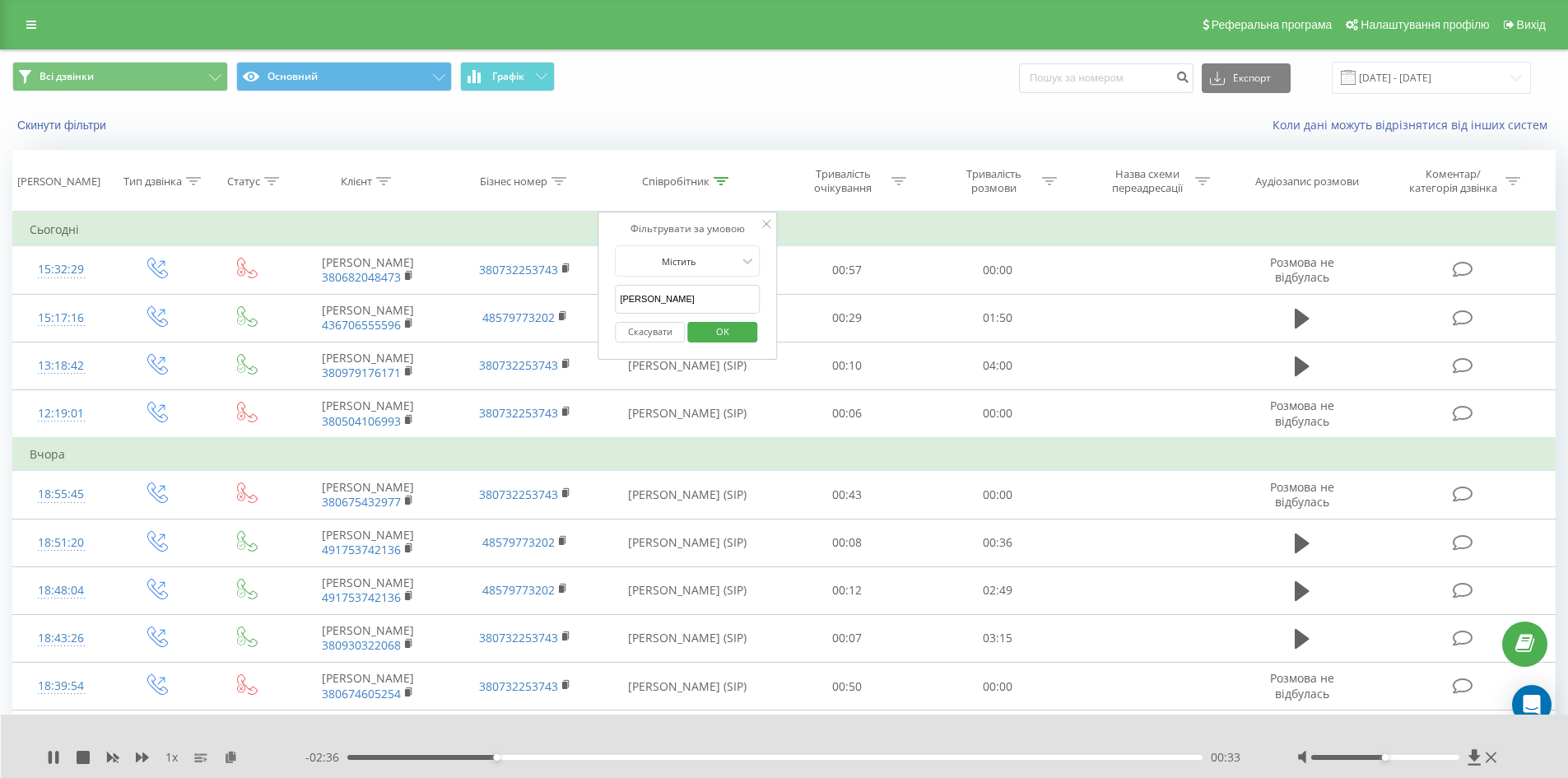
click at [735, 335] on span "OK" at bounding box center [722, 331] width 46 height 26
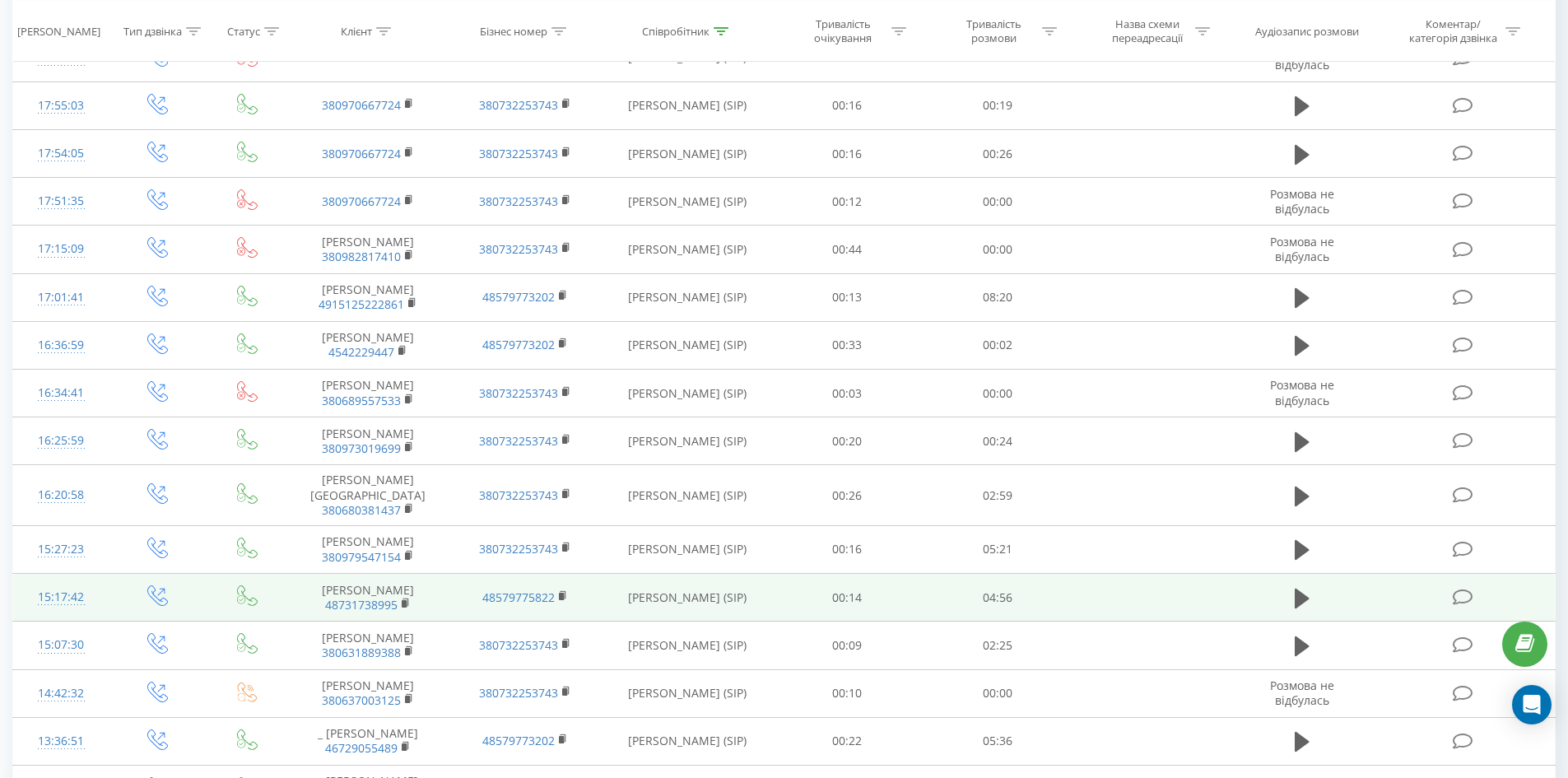
scroll to position [4599, 0]
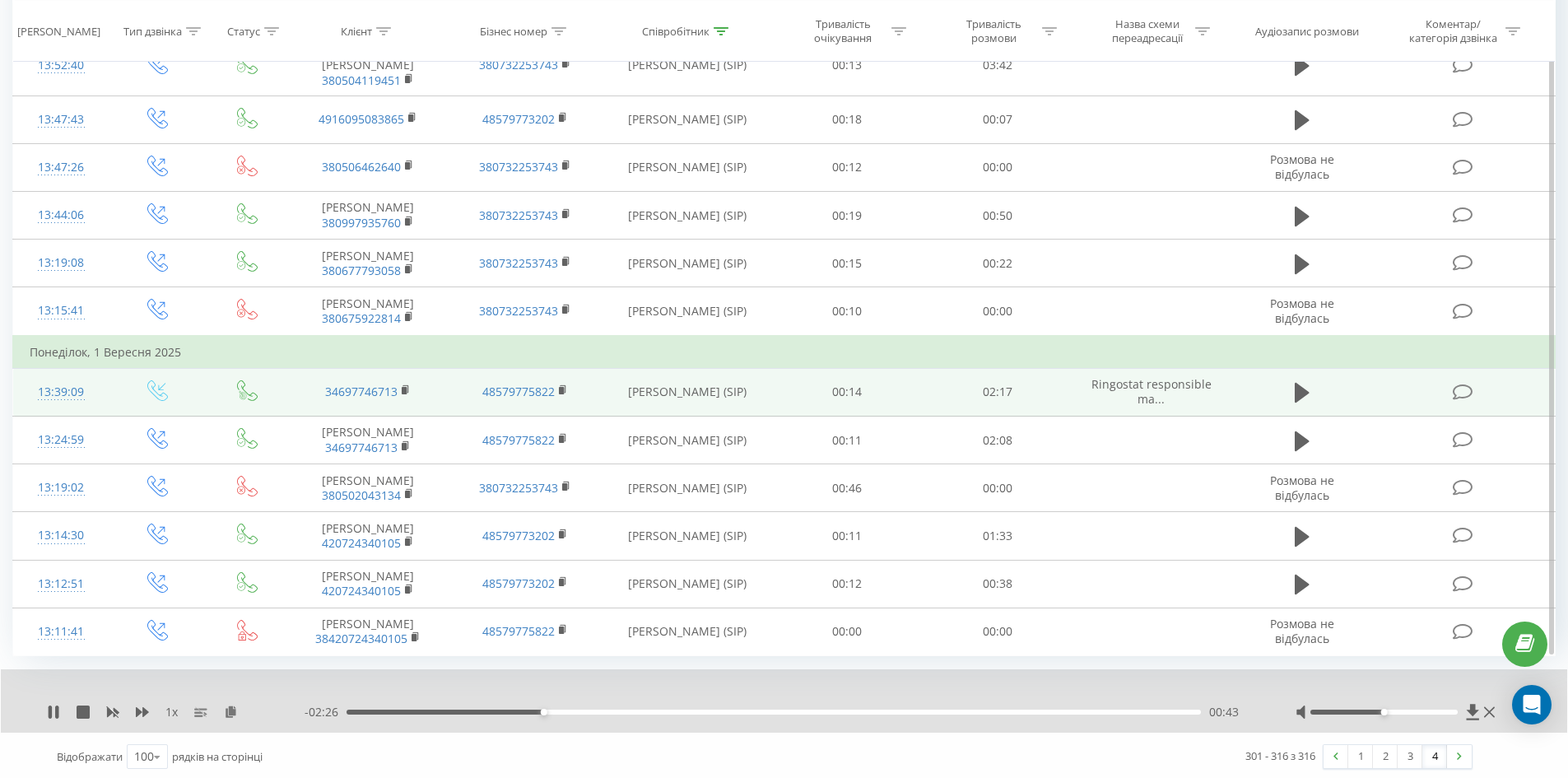
scroll to position [406, 0]
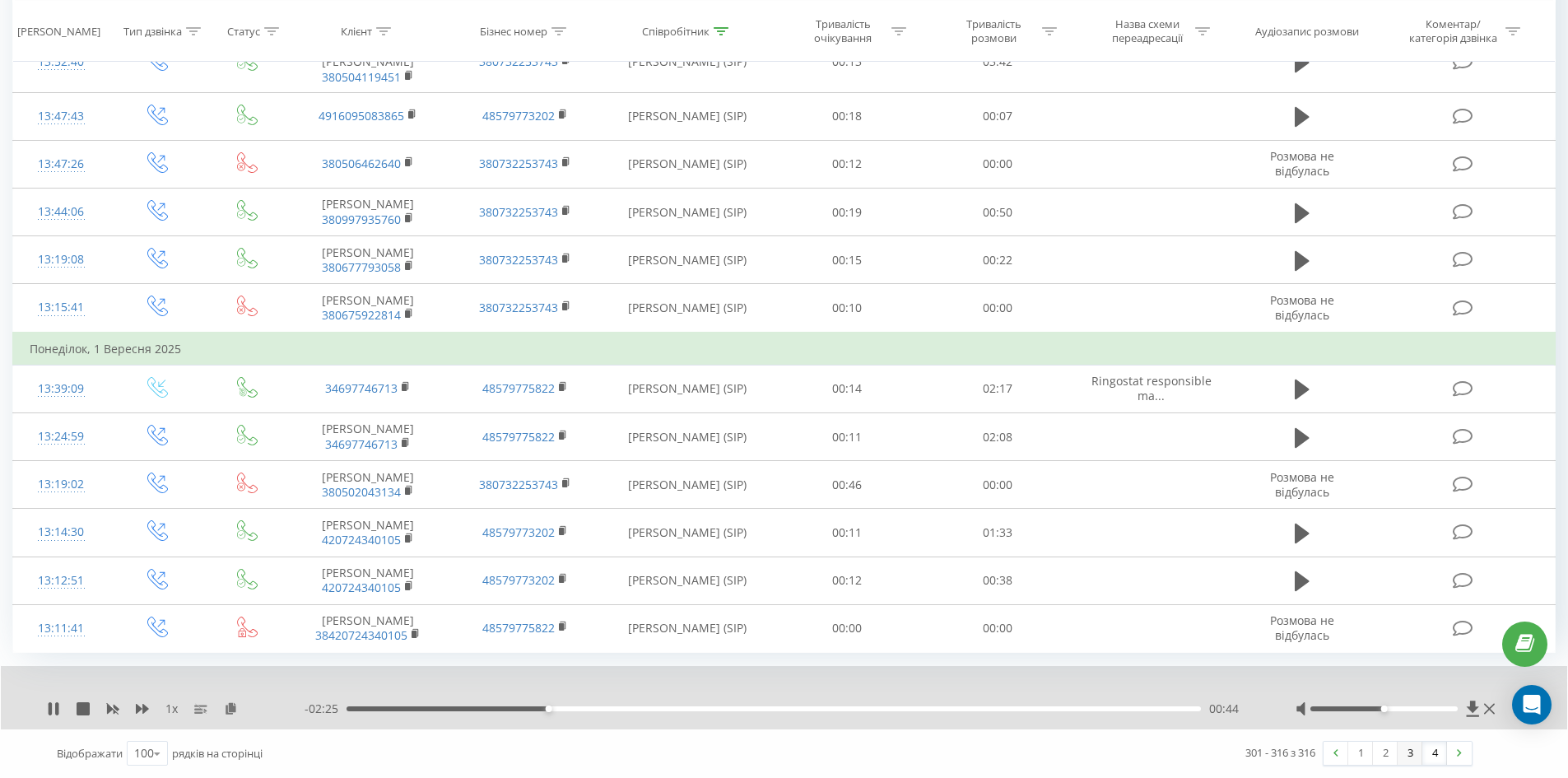
click at [1413, 741] on link "3" at bounding box center [1410, 752] width 25 height 23
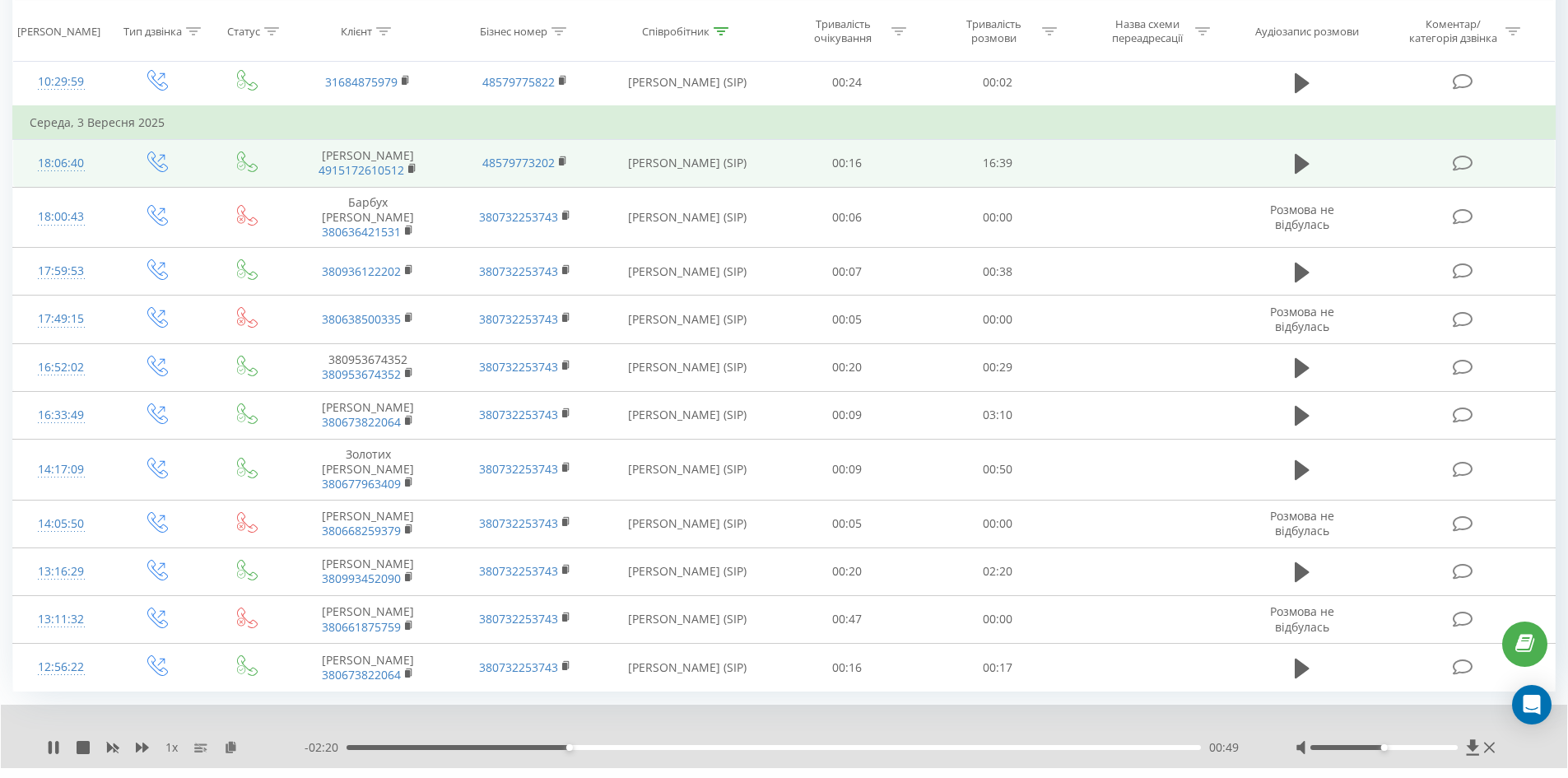
scroll to position [4599, 0]
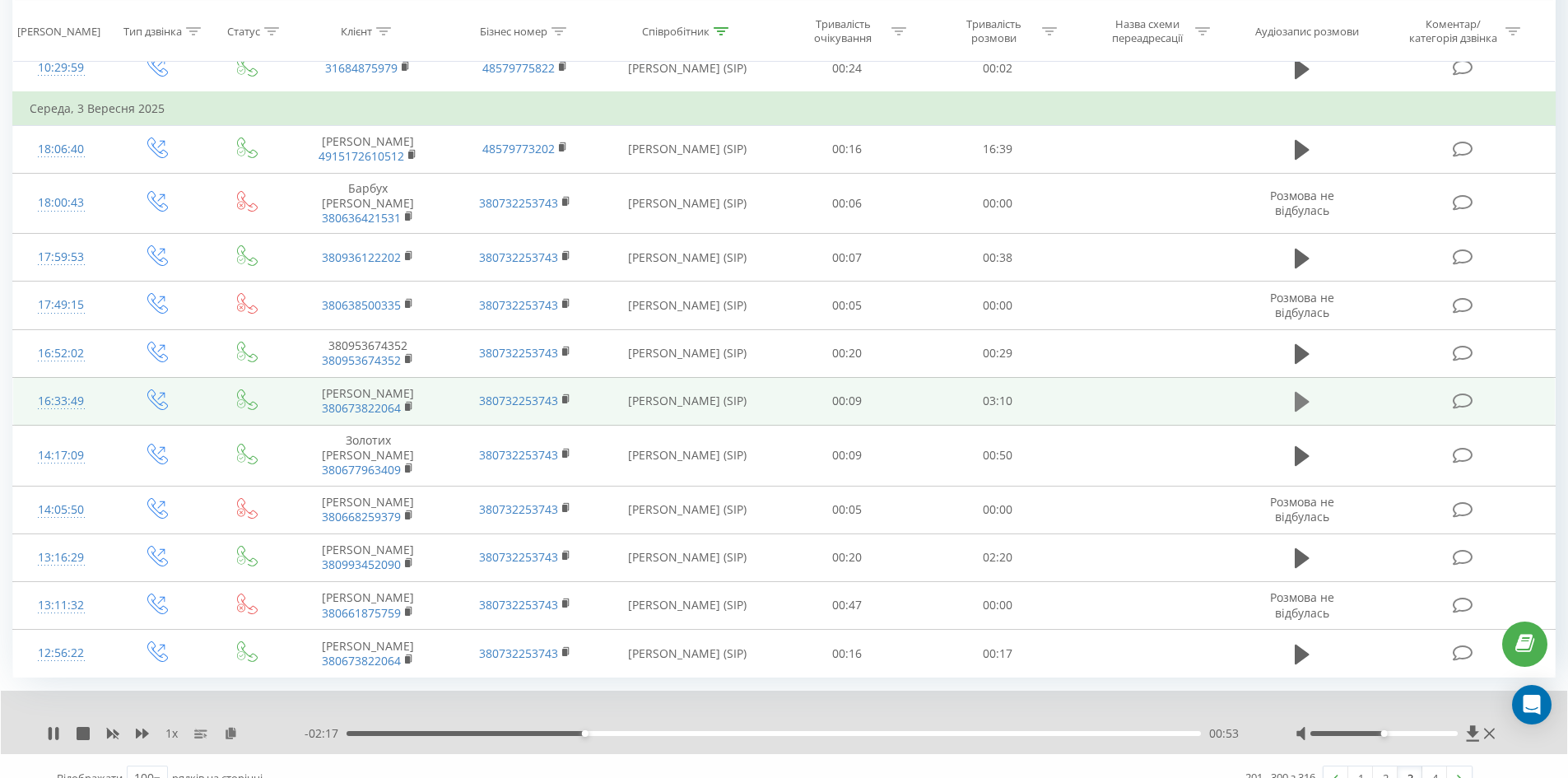
click at [1302, 392] on icon at bounding box center [1302, 402] width 15 height 20
click at [407, 403] on rect at bounding box center [407, 407] width 5 height 7
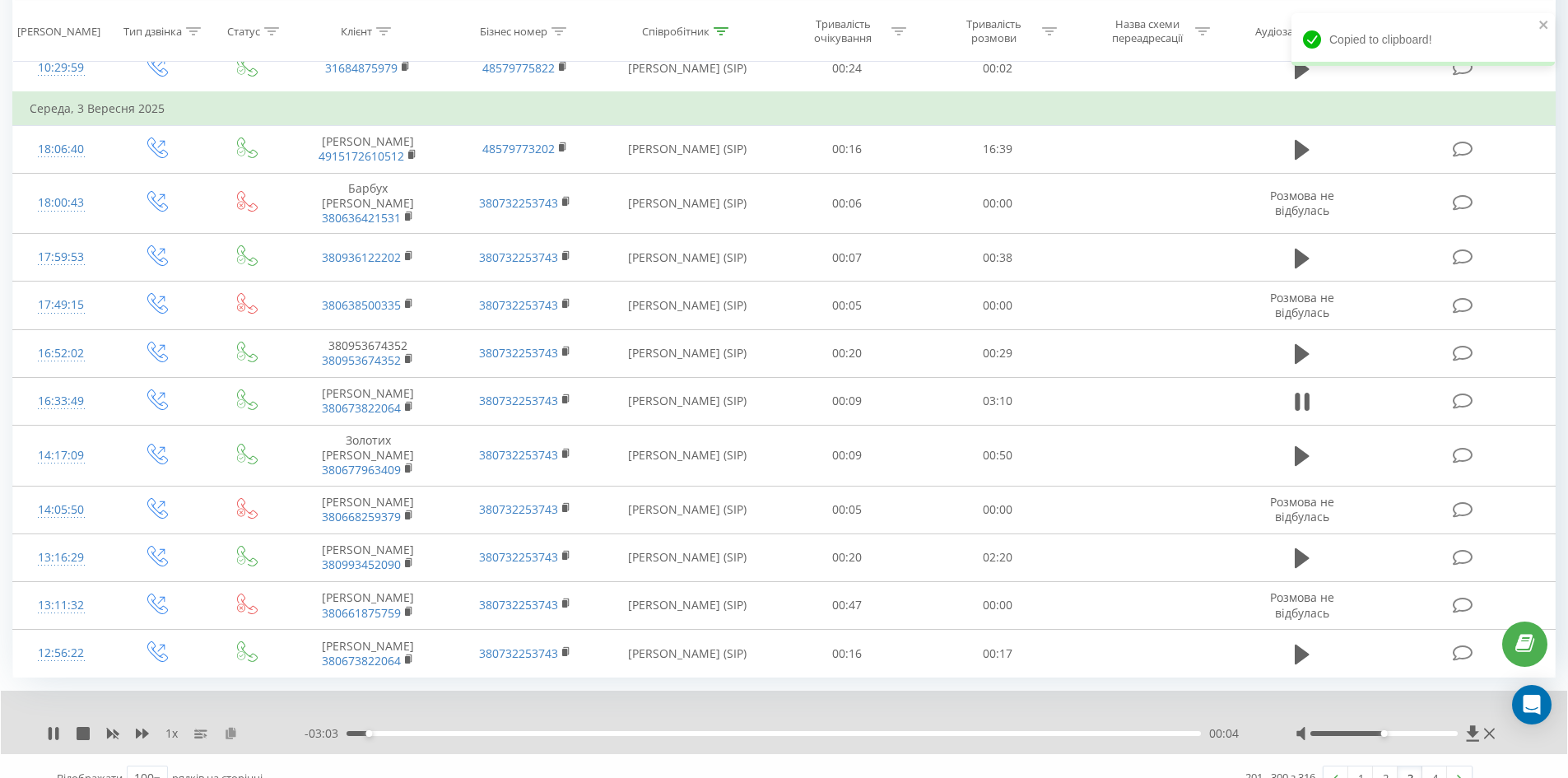
click at [228, 727] on icon at bounding box center [230, 732] width 14 height 12
click at [1425, 725] on div at bounding box center [1397, 733] width 203 height 16
drag, startPoint x: 1424, startPoint y: 709, endPoint x: 1488, endPoint y: 706, distance: 64.1
click at [1488, 725] on div at bounding box center [1397, 733] width 203 height 16
click at [421, 730] on div "00:13" at bounding box center [773, 732] width 854 height 5
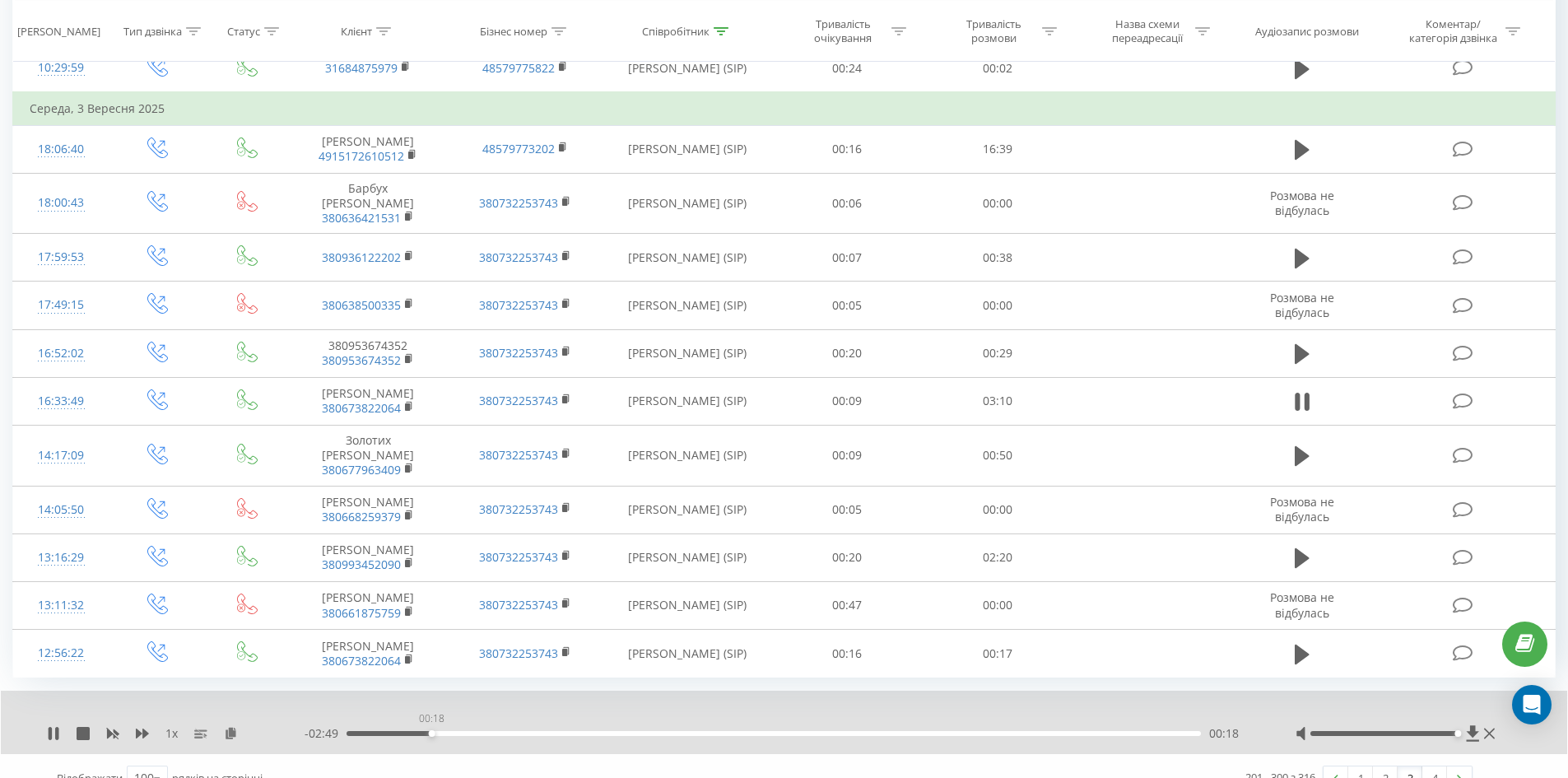
click at [432, 730] on div "00:18" at bounding box center [773, 732] width 854 height 5
click at [444, 730] on div "00:21" at bounding box center [773, 732] width 854 height 5
click at [467, 730] on div "00:26" at bounding box center [773, 732] width 854 height 5
drag, startPoint x: 464, startPoint y: 708, endPoint x: 455, endPoint y: 706, distance: 9.2
click at [458, 730] on div "00:32" at bounding box center [773, 732] width 854 height 5
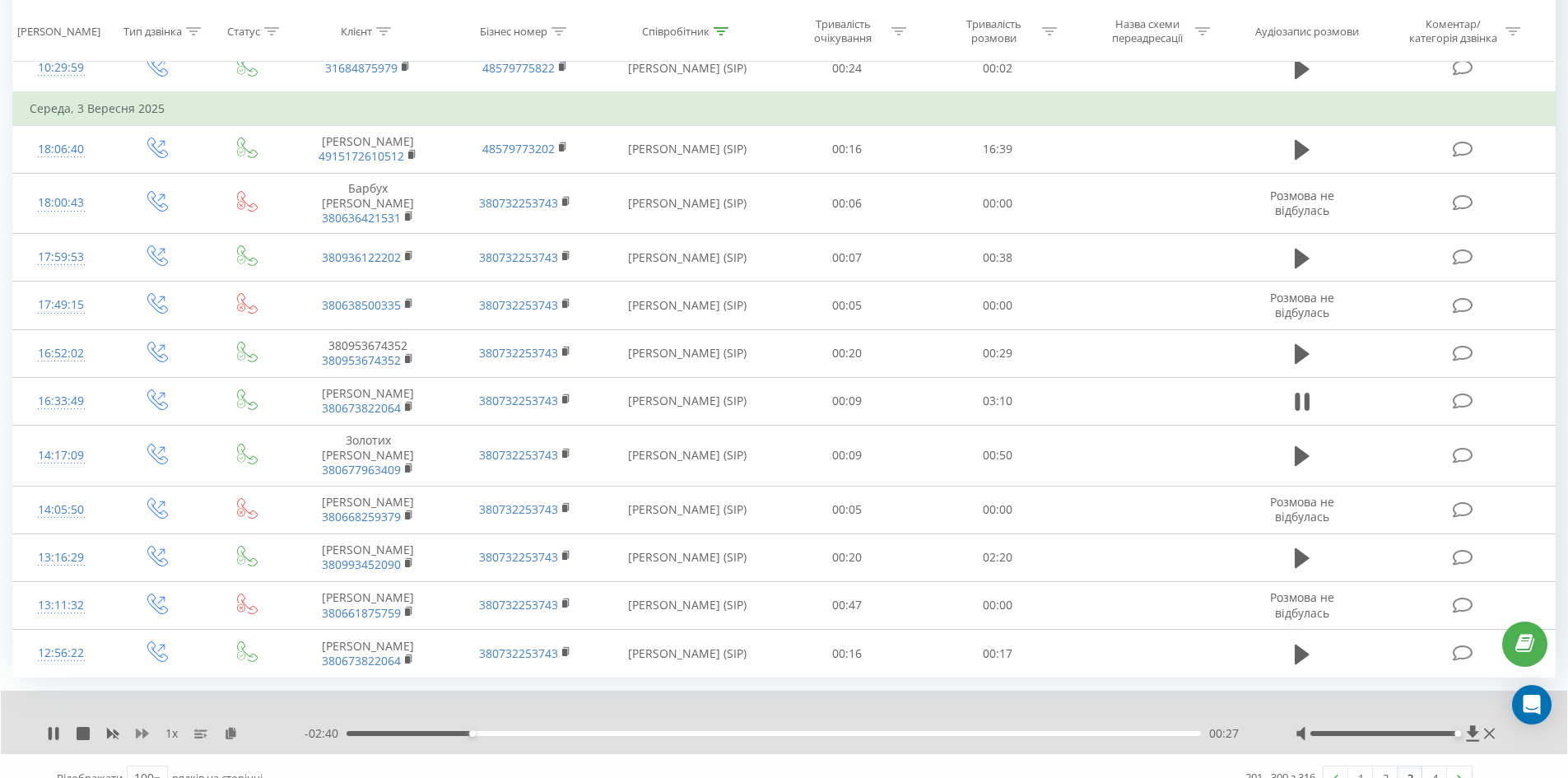
click at [136, 729] on icon at bounding box center [143, 733] width 13 height 10
click at [137, 729] on icon at bounding box center [143, 733] width 13 height 10
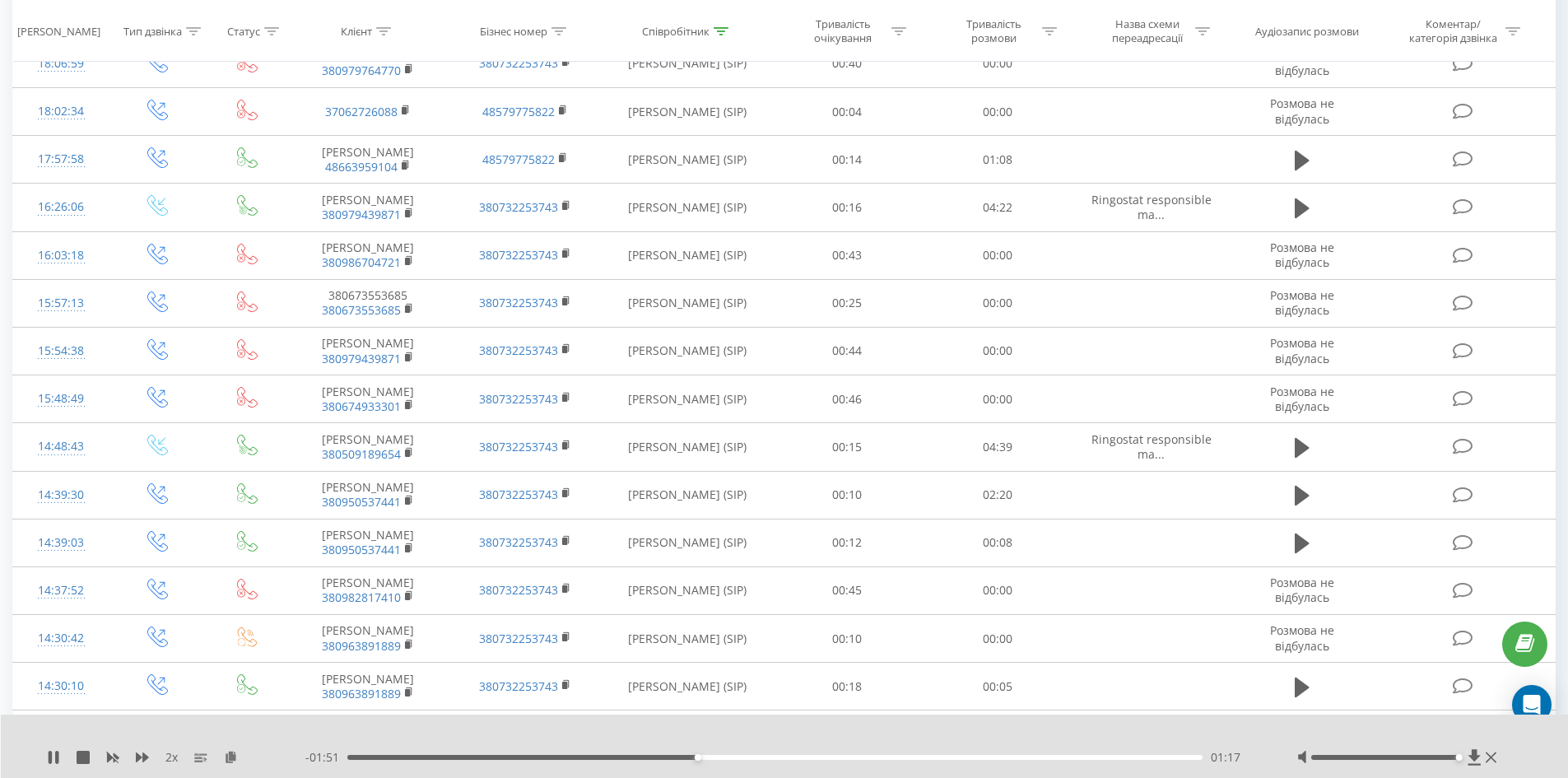
scroll to position [3529, 0]
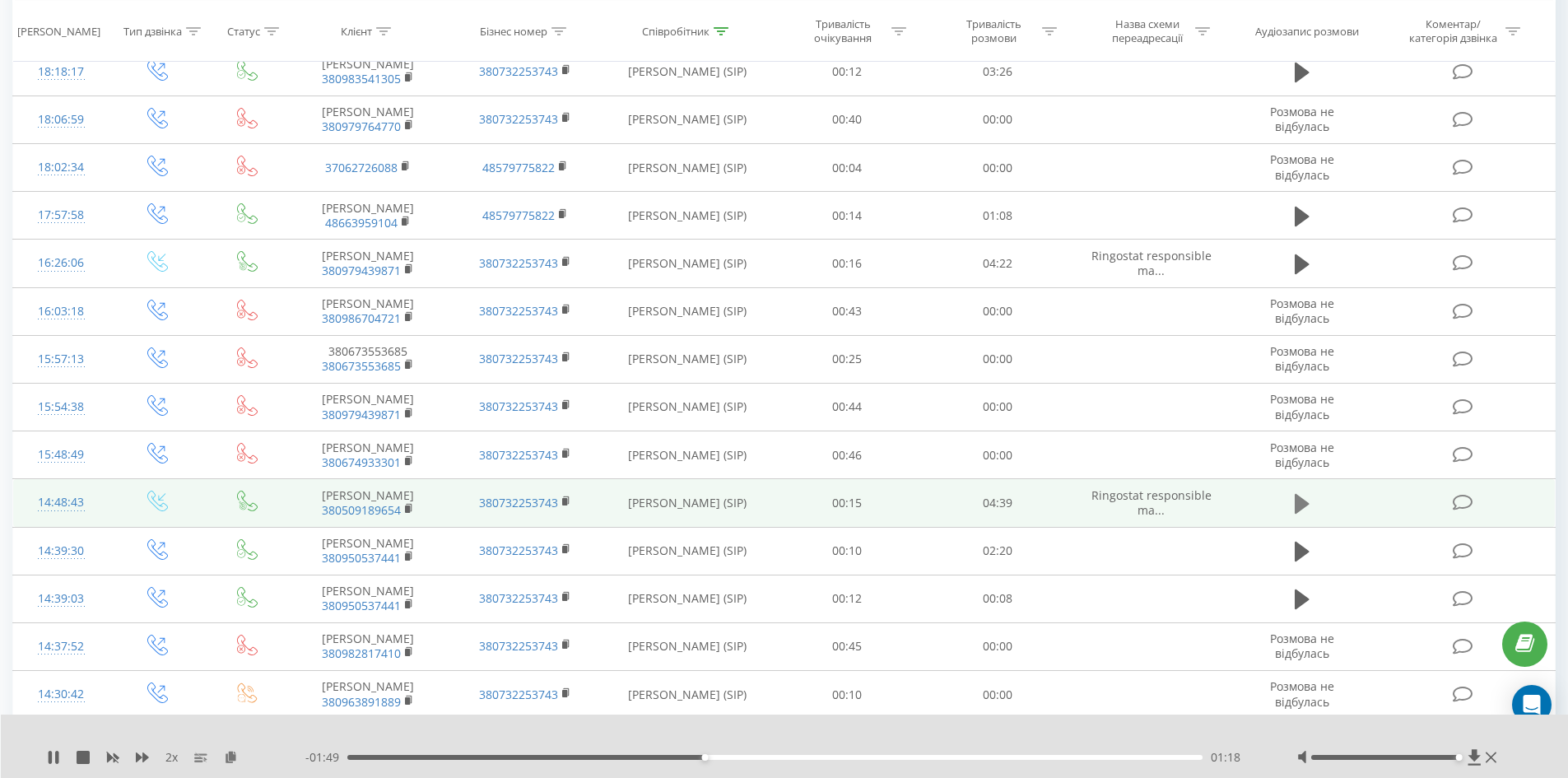
click at [1295, 501] on icon at bounding box center [1302, 503] width 15 height 23
click at [409, 507] on rect at bounding box center [407, 509] width 5 height 7
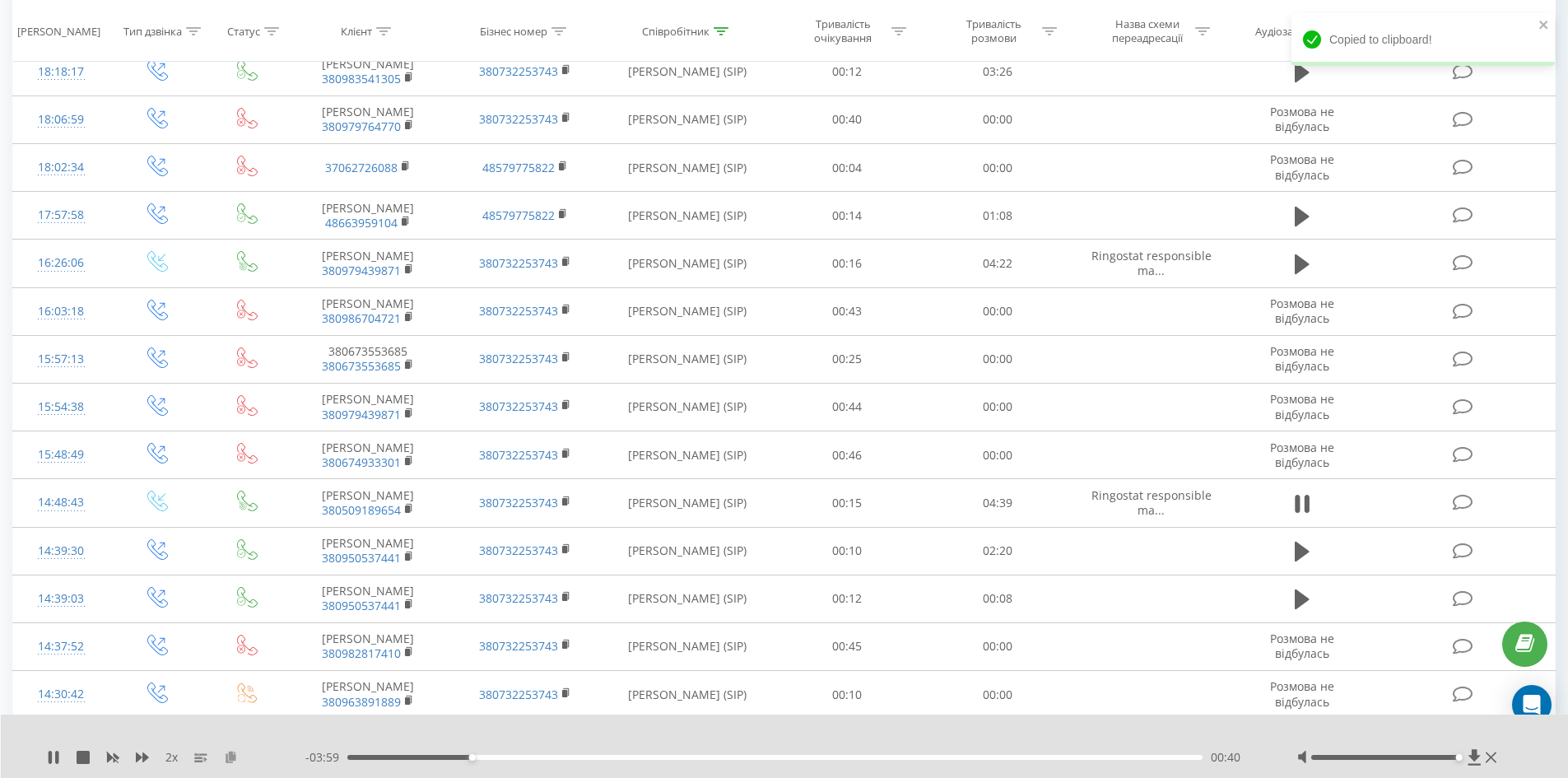
click at [235, 760] on icon at bounding box center [230, 756] width 14 height 12
click at [581, 757] on div "00:59" at bounding box center [775, 757] width 856 height 5
click at [626, 756] on div "01:18" at bounding box center [775, 757] width 856 height 5
click at [688, 757] on div "01:33" at bounding box center [775, 757] width 856 height 5
click at [754, 759] on div "01:53" at bounding box center [775, 757] width 856 height 5
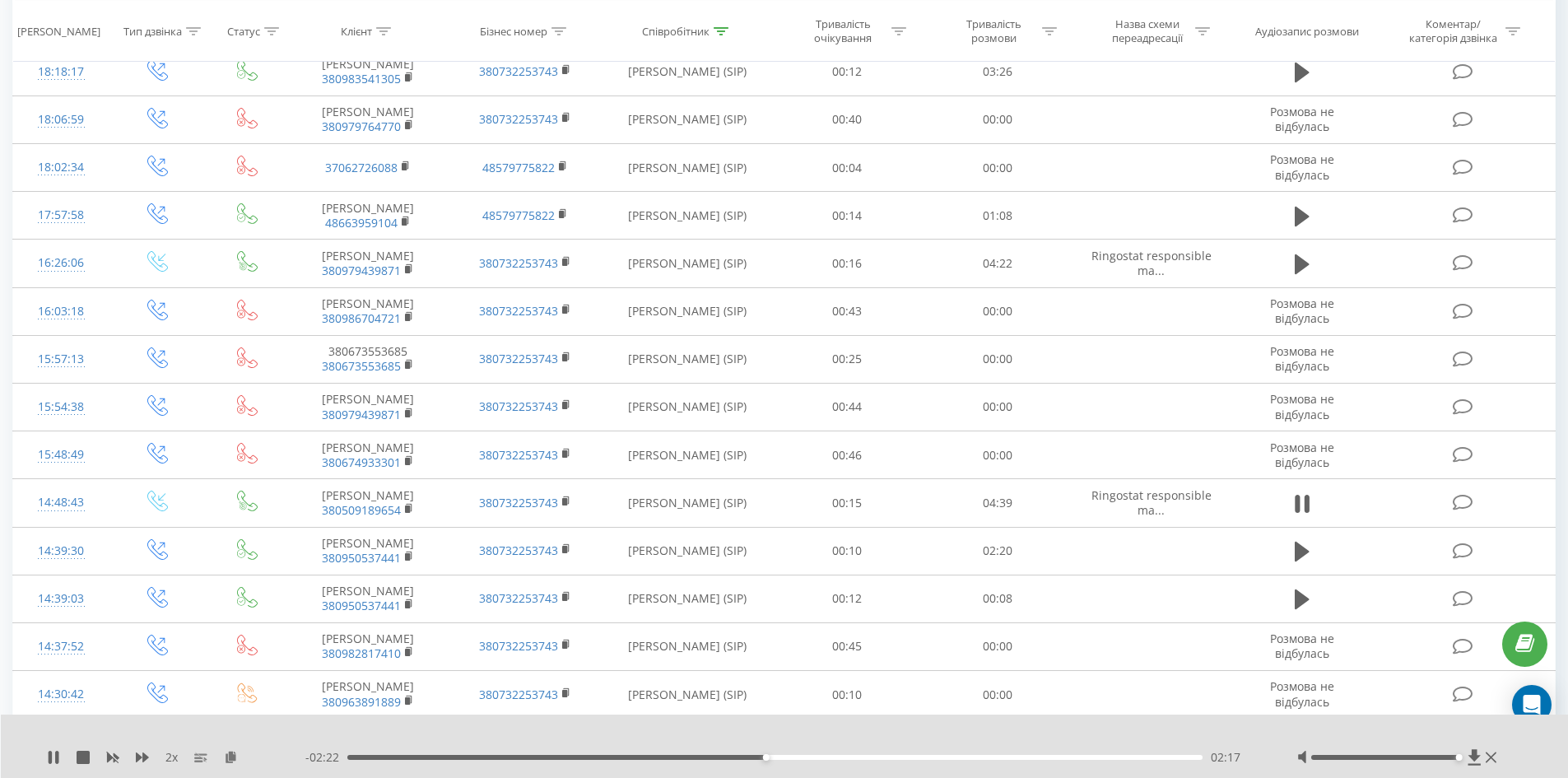
click at [848, 755] on div "02:17" at bounding box center [775, 757] width 856 height 5
click at [939, 758] on div "02:51" at bounding box center [775, 757] width 856 height 5
click at [1014, 758] on div "03:16" at bounding box center [775, 757] width 856 height 5
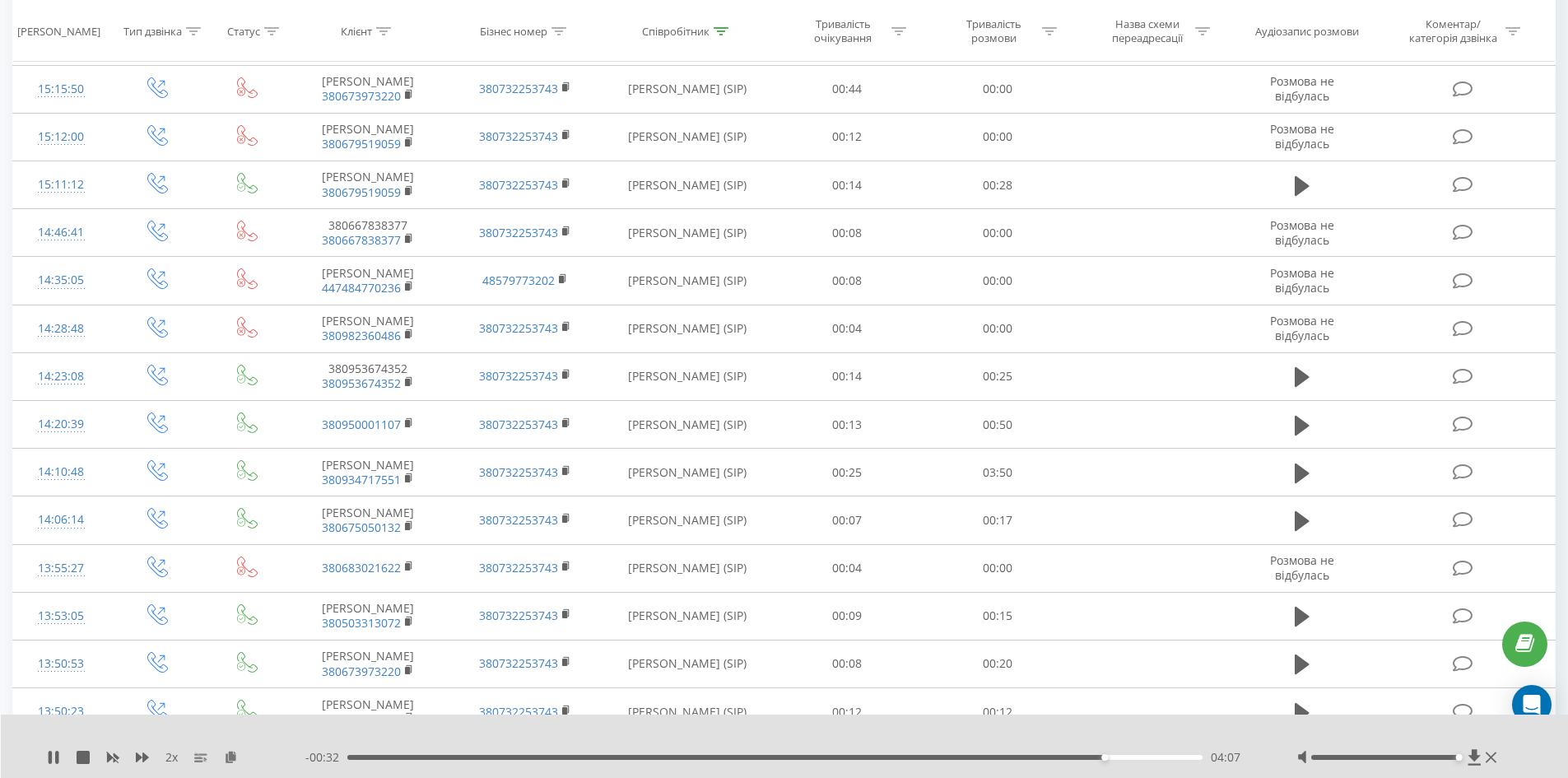
scroll to position [1883, 0]
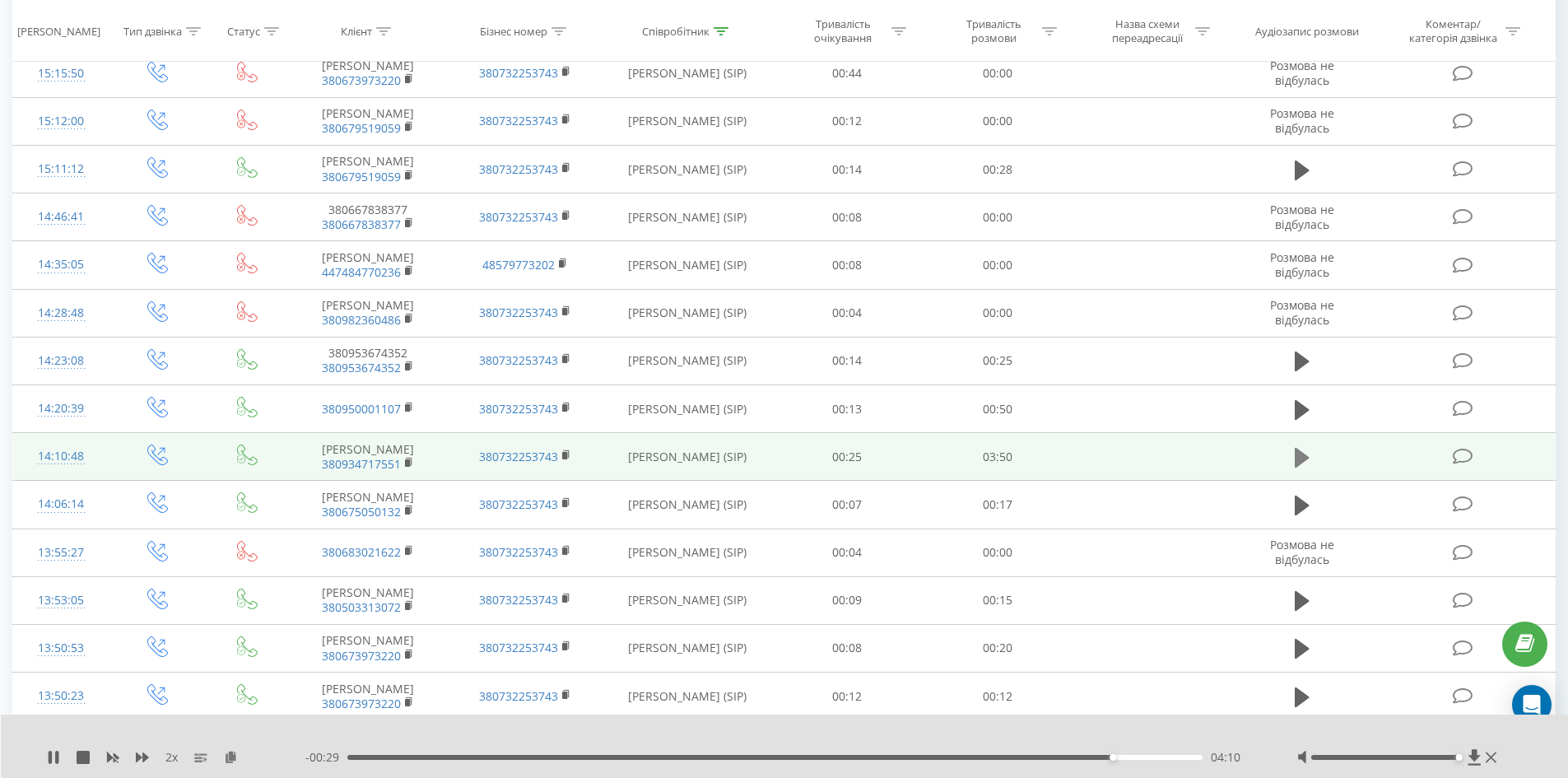
click at [1297, 467] on icon at bounding box center [1302, 458] width 15 height 20
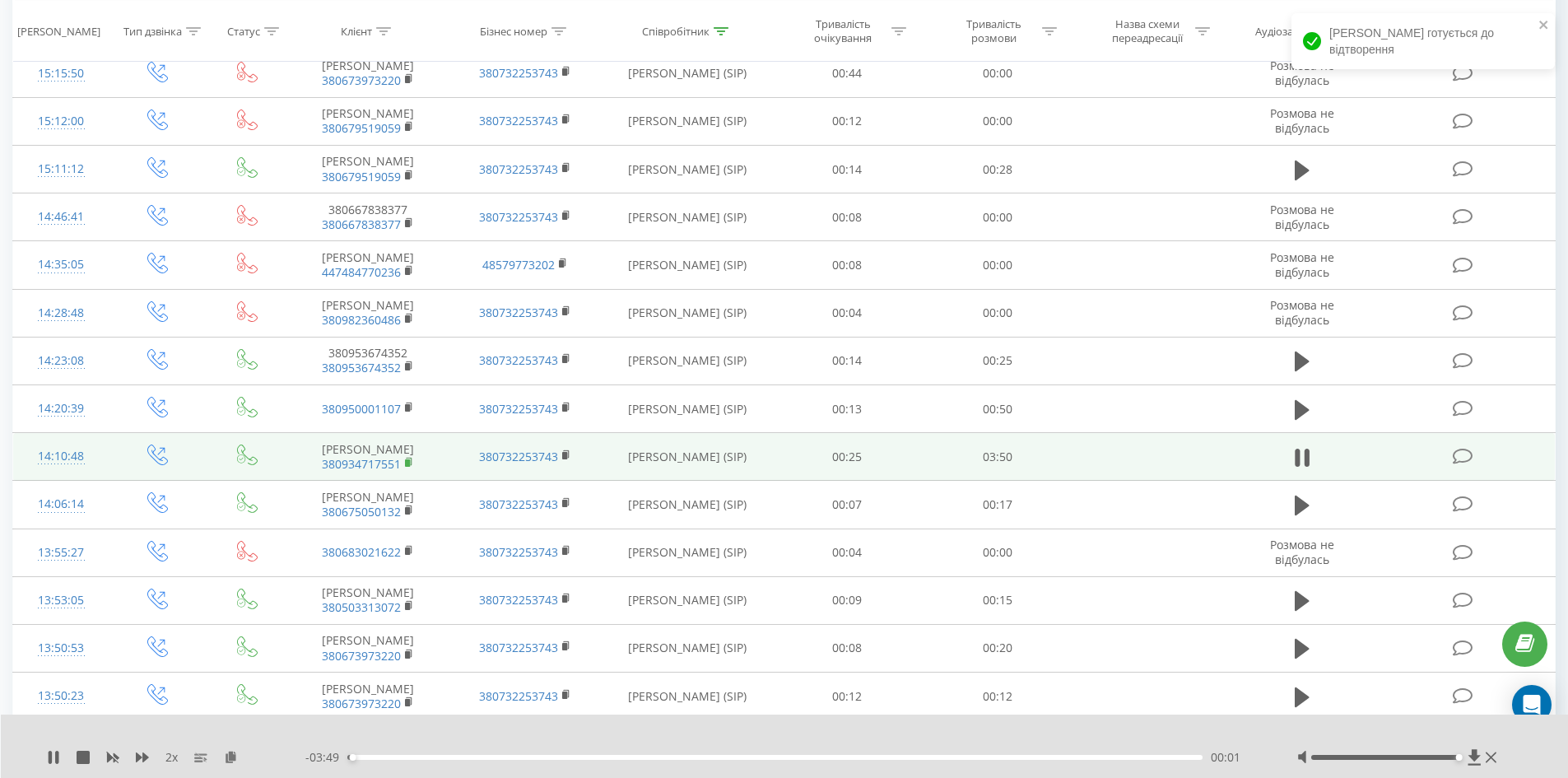
click at [409, 466] on rect at bounding box center [407, 463] width 5 height 7
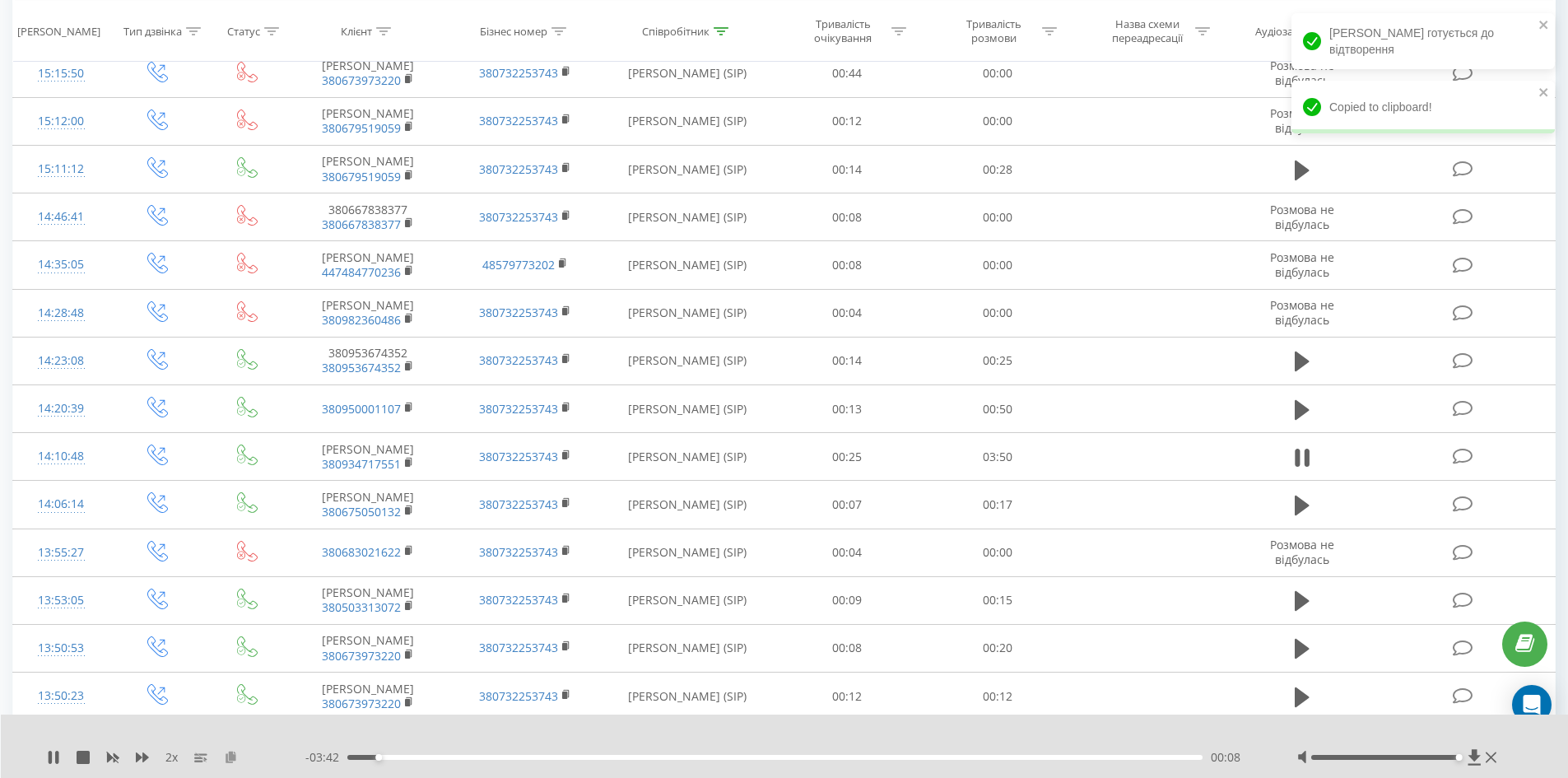
click at [235, 751] on icon at bounding box center [230, 756] width 14 height 12
click at [449, 758] on div "00:22" at bounding box center [775, 757] width 856 height 5
click at [488, 759] on div "00:31" at bounding box center [775, 757] width 856 height 5
click at [556, 756] on div "00:44" at bounding box center [775, 757] width 856 height 5
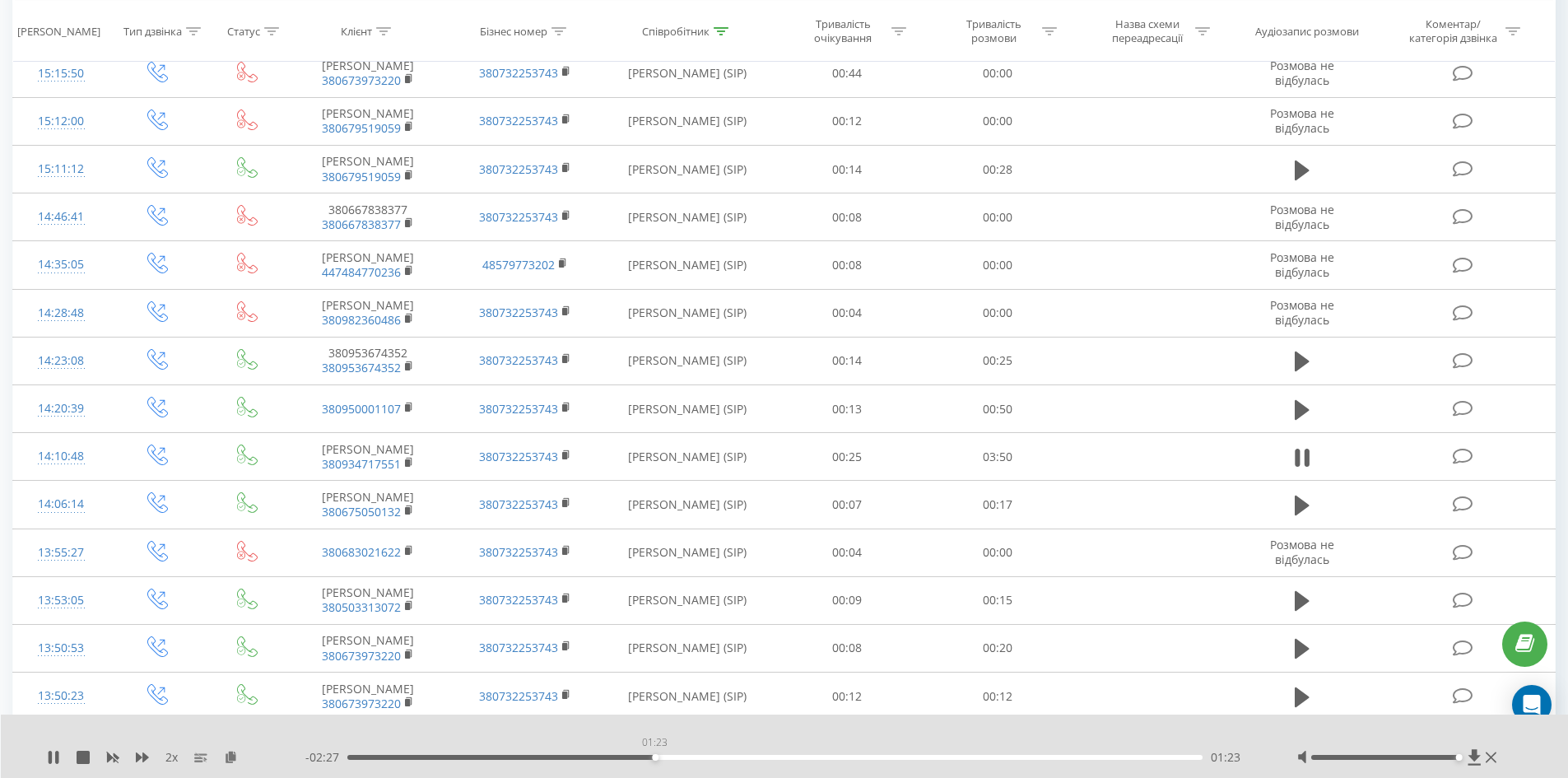
click at [655, 757] on div "01:23" at bounding box center [775, 757] width 856 height 5
click at [770, 759] on div "01:29" at bounding box center [775, 757] width 856 height 5
click at [869, 757] on div "00:00" at bounding box center [775, 757] width 856 height 5
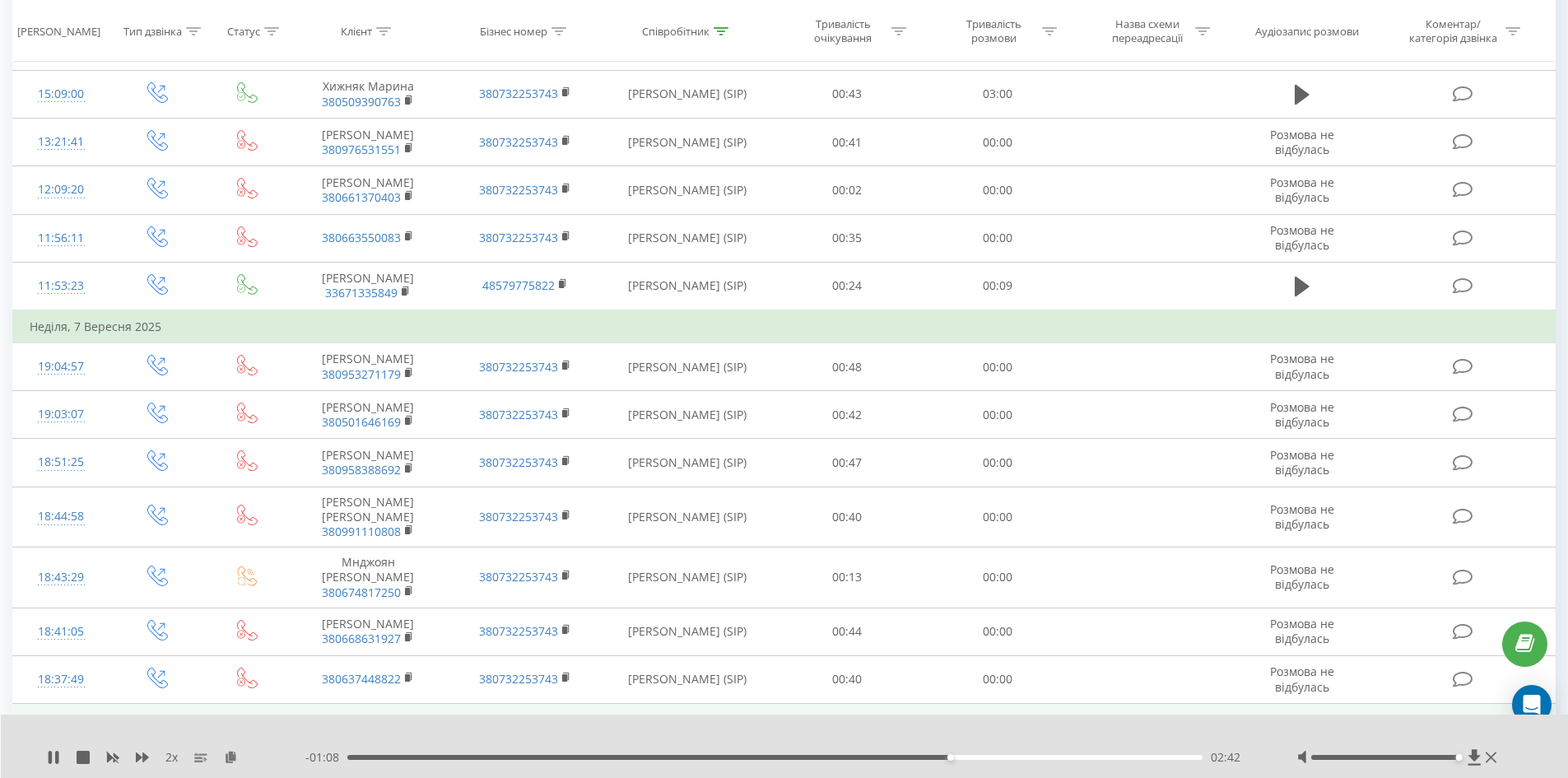
scroll to position [0, 0]
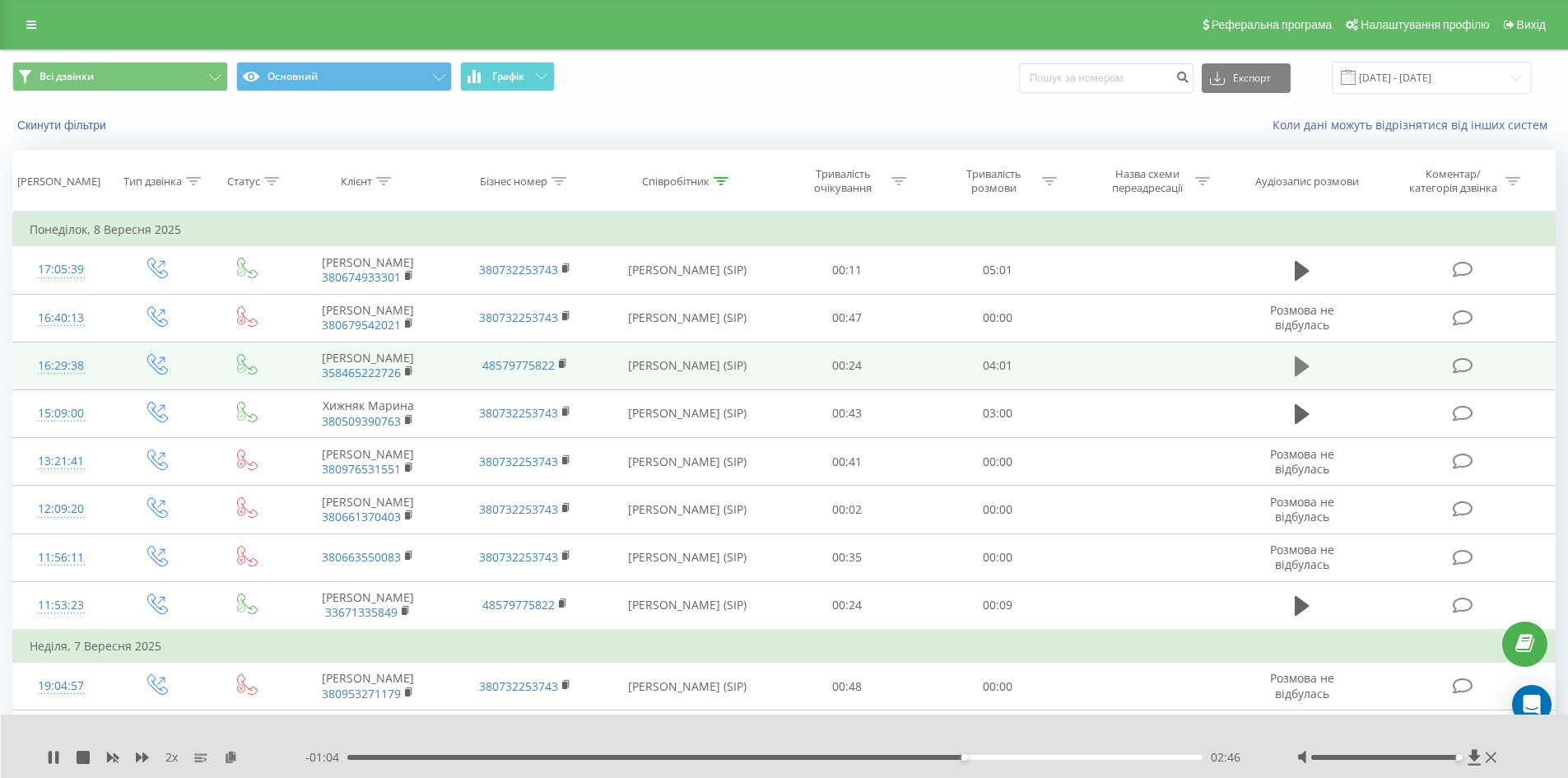
click at [1300, 369] on icon at bounding box center [1302, 367] width 15 height 20
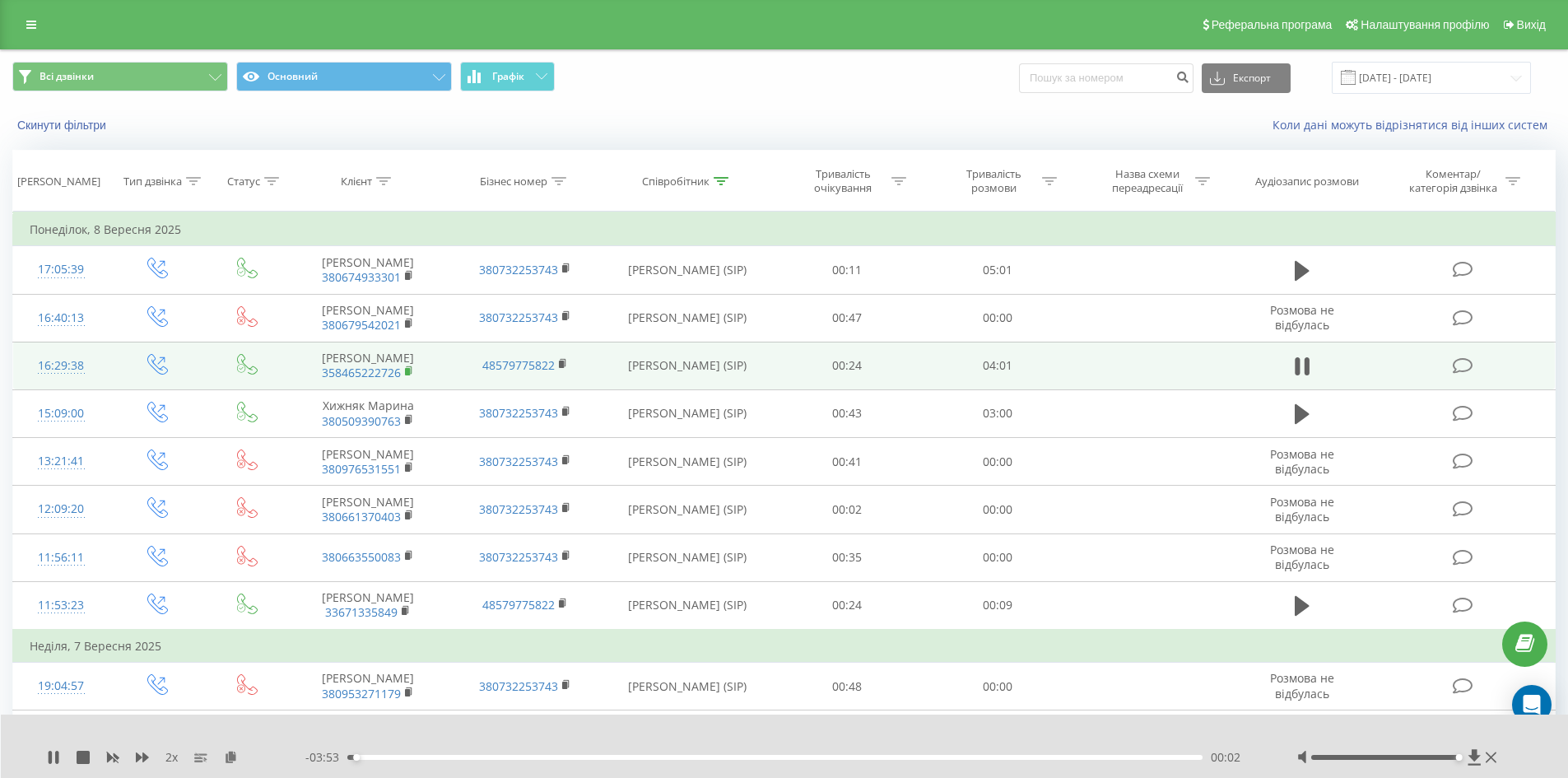
click at [409, 376] on rect at bounding box center [407, 371] width 5 height 7
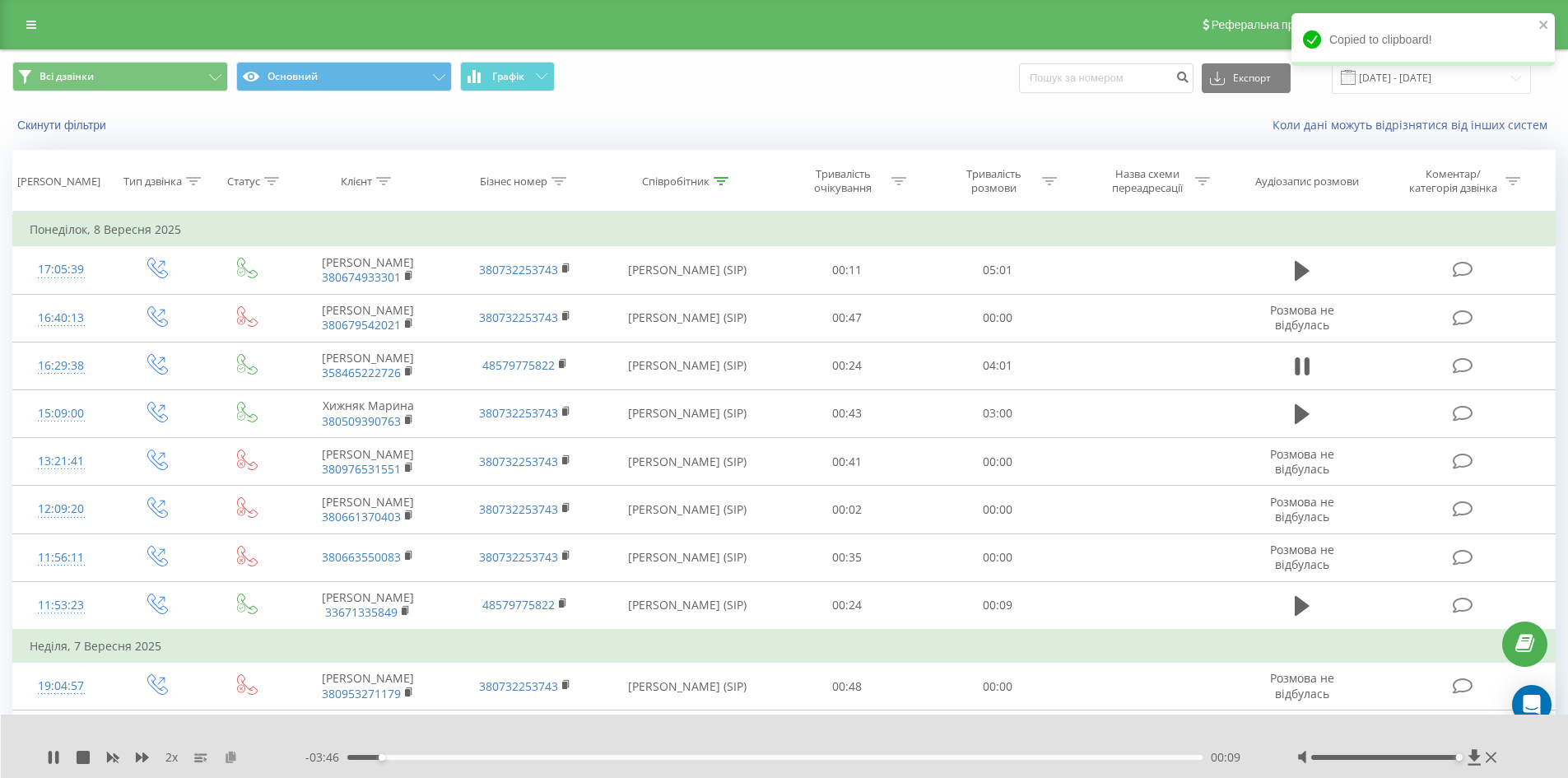
click at [237, 751] on icon at bounding box center [230, 756] width 14 height 12
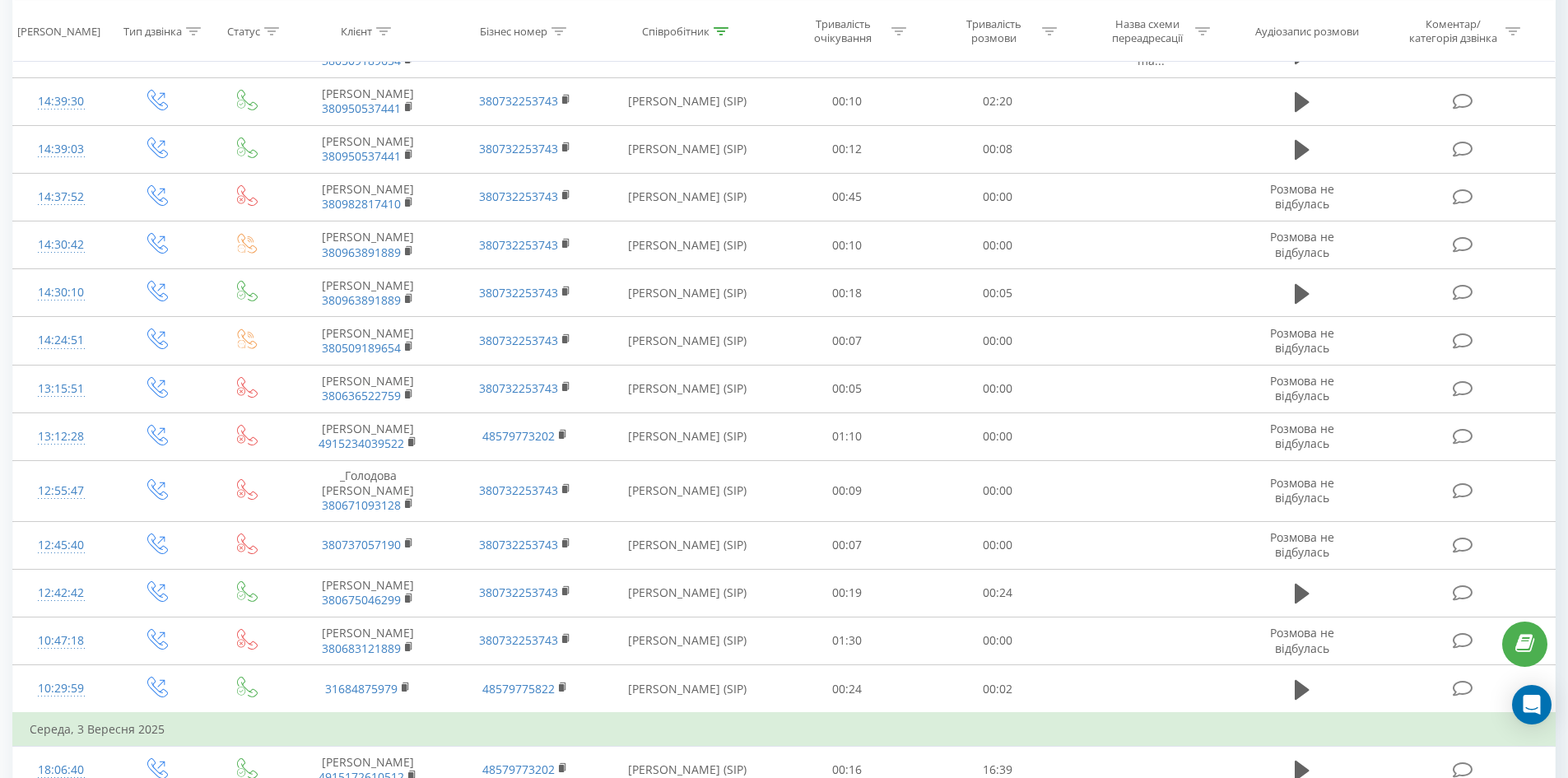
scroll to position [4599, 0]
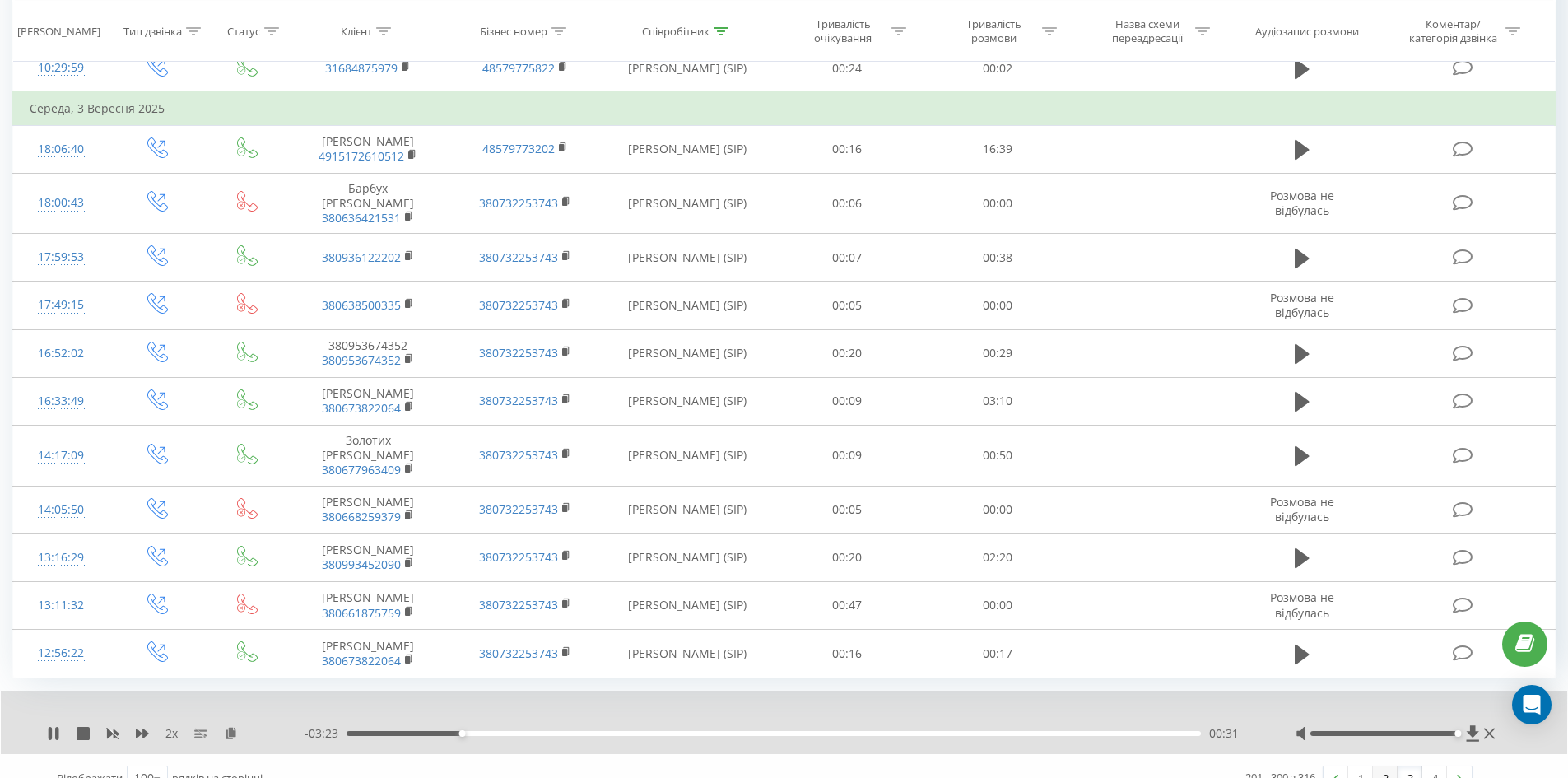
click at [1384, 766] on link "2" at bounding box center [1385, 777] width 25 height 23
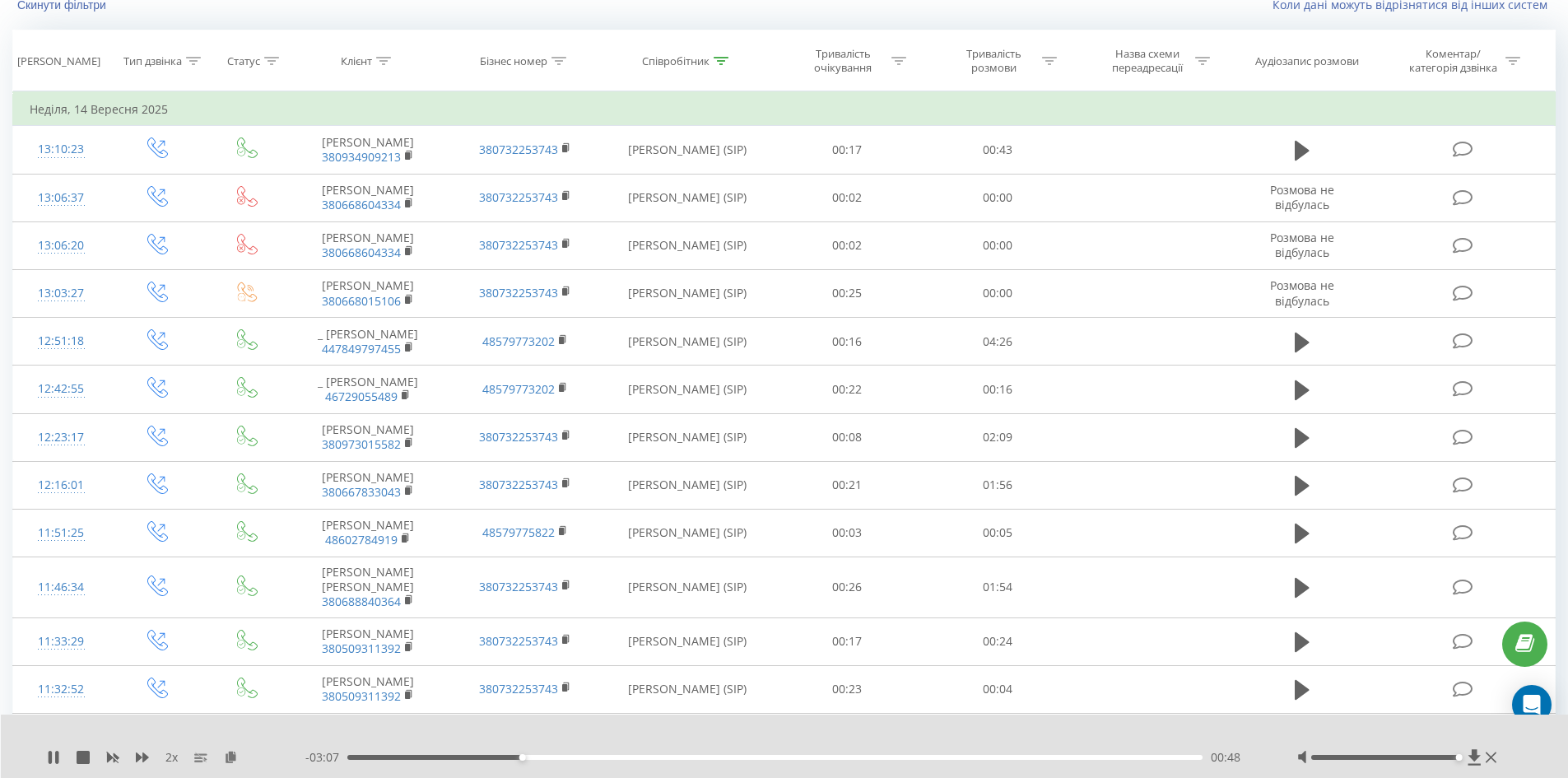
scroll to position [127, 0]
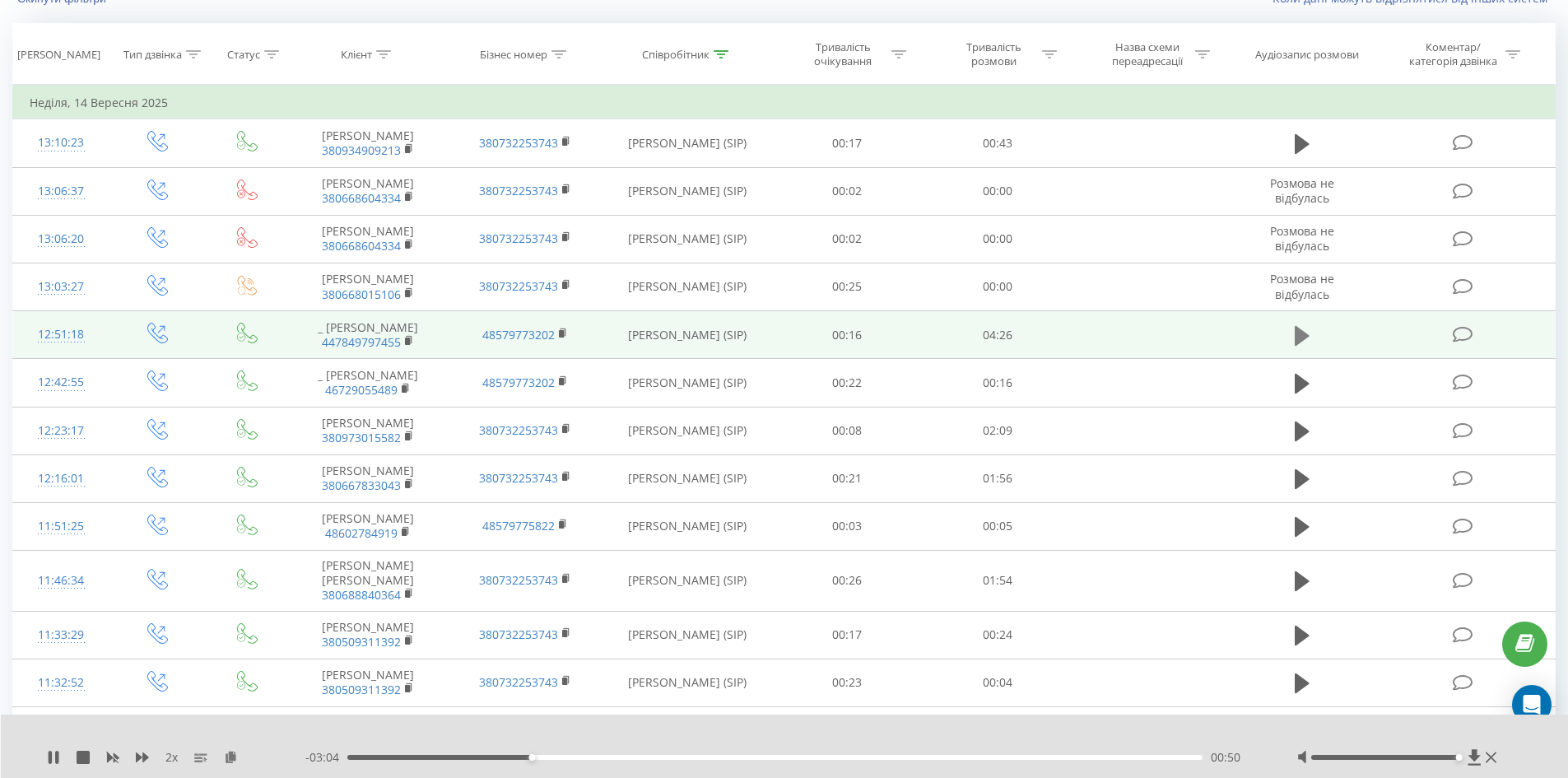
click at [1293, 328] on button at bounding box center [1302, 336] width 25 height 25
click at [407, 340] on rect at bounding box center [407, 341] width 5 height 7
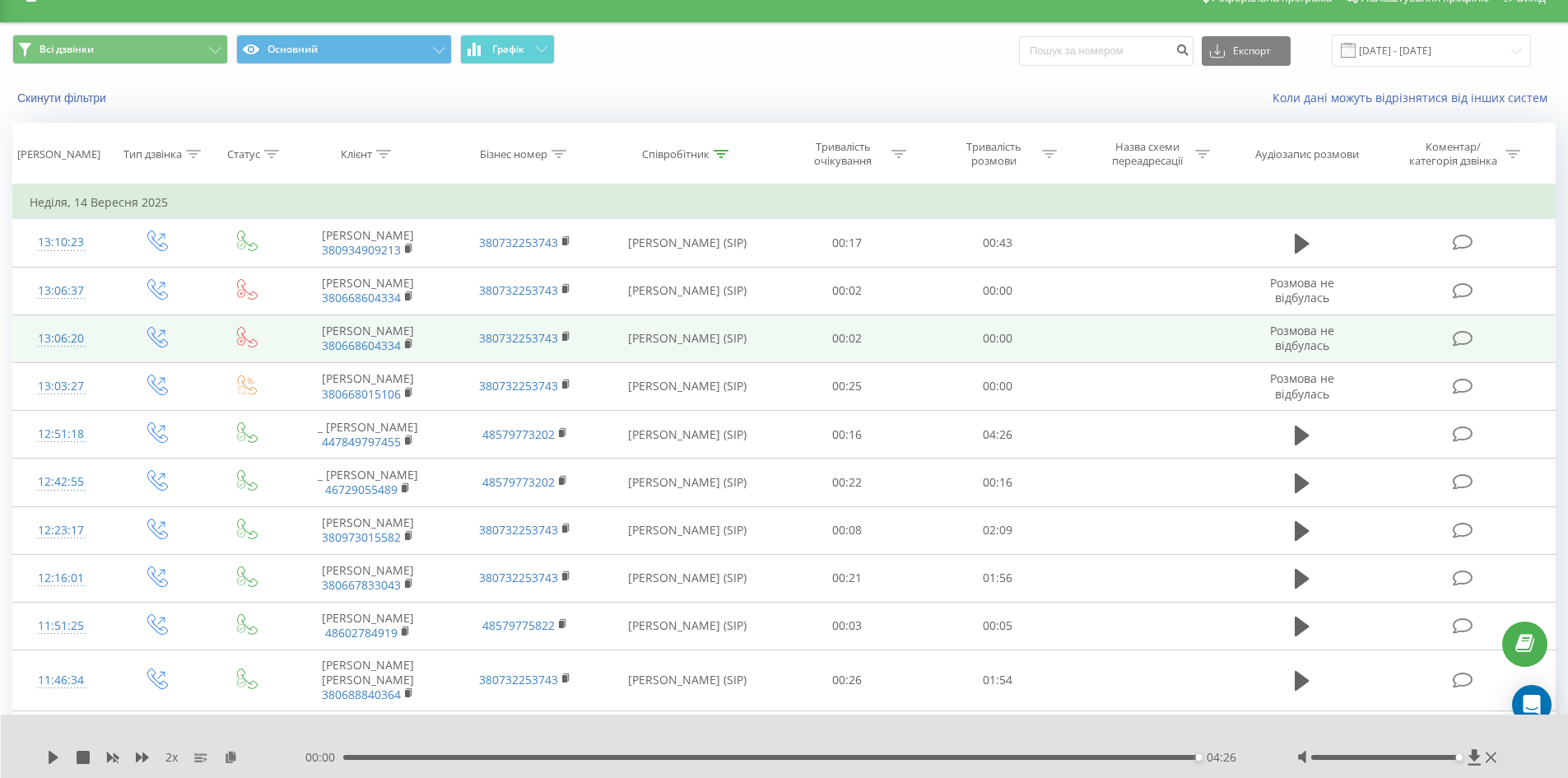
scroll to position [82, 0]
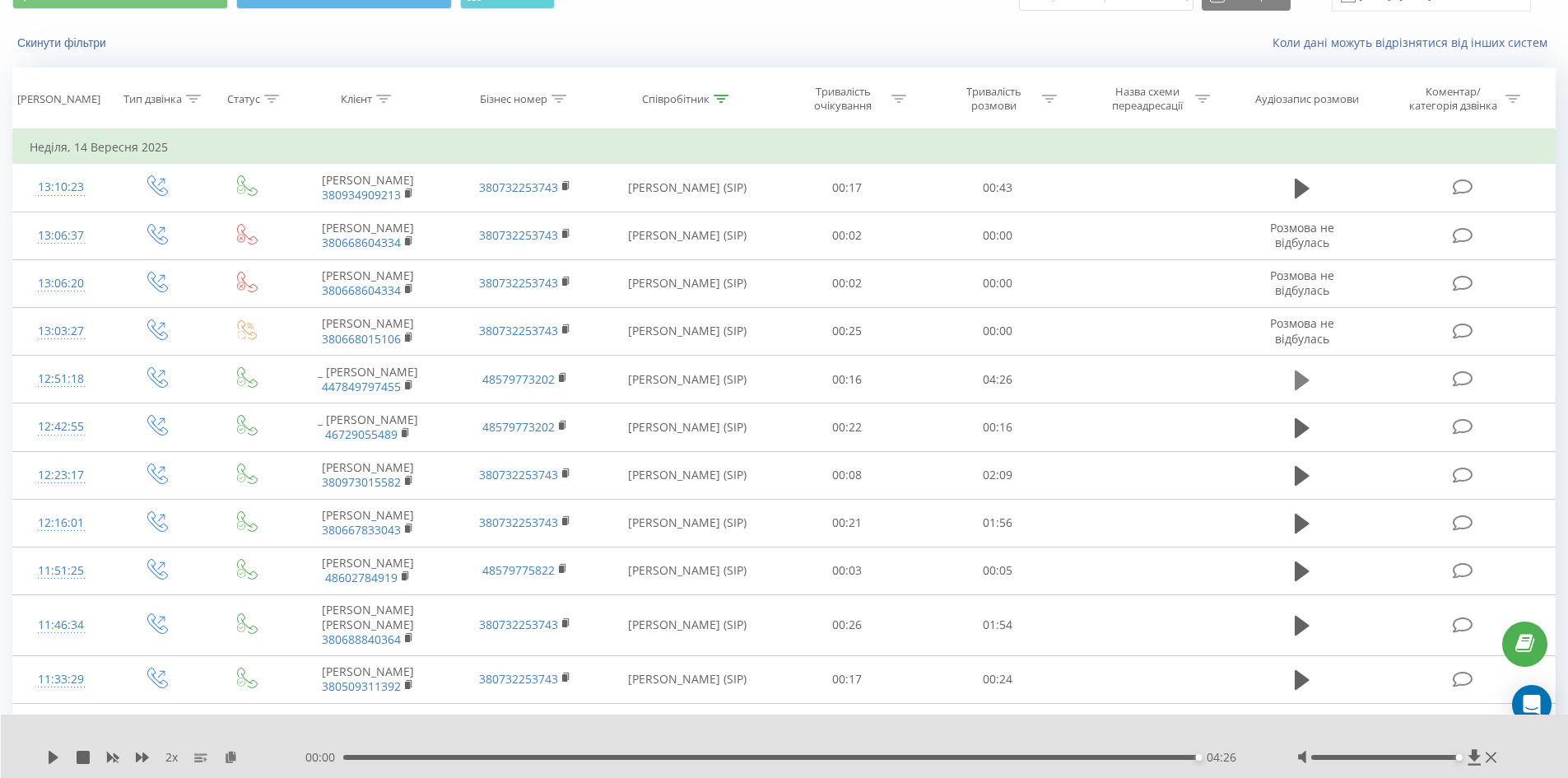
click at [1308, 384] on icon at bounding box center [1302, 379] width 15 height 23
click at [1301, 383] on icon at bounding box center [1302, 379] width 15 height 20
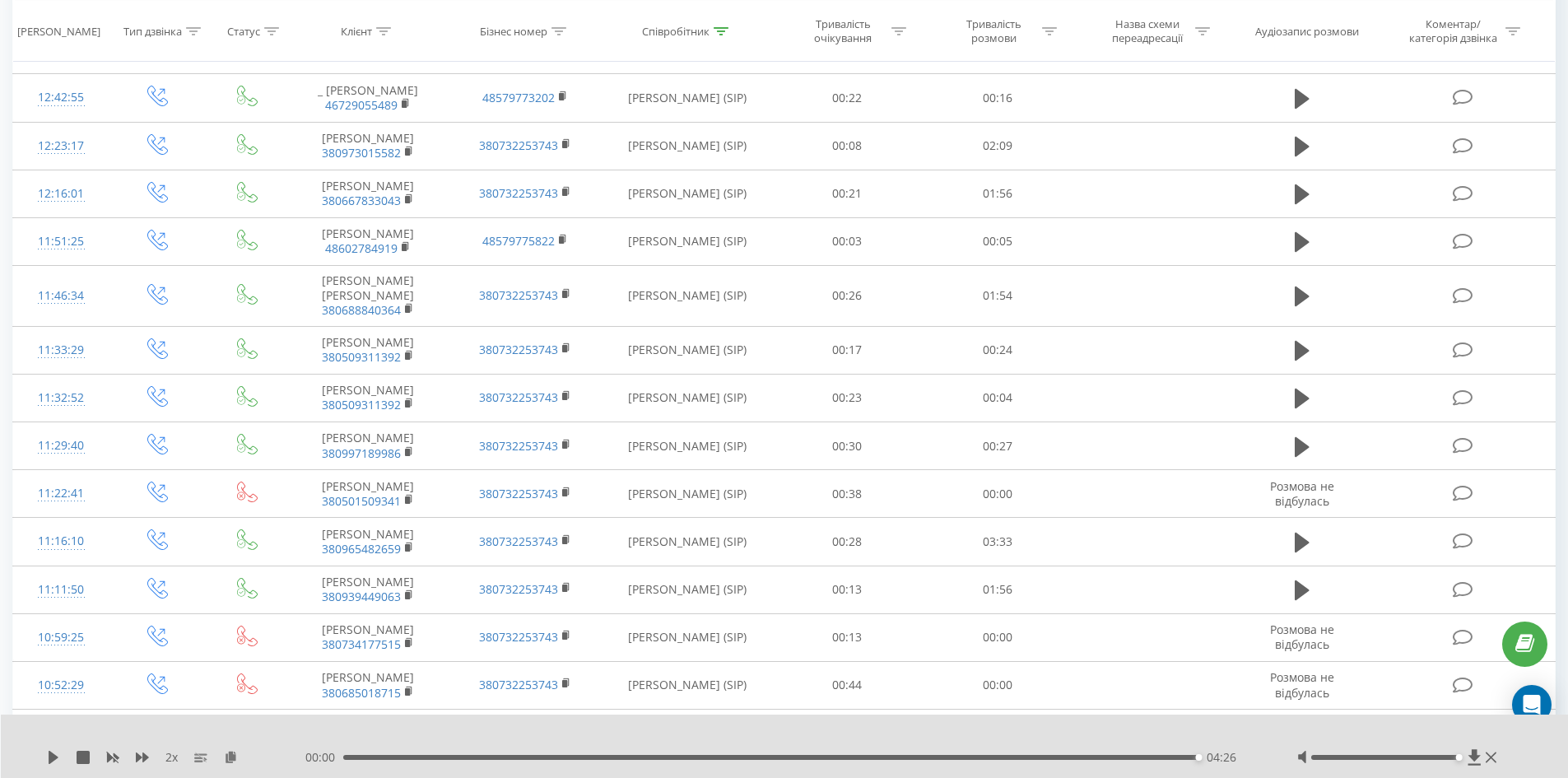
scroll to position [576, 0]
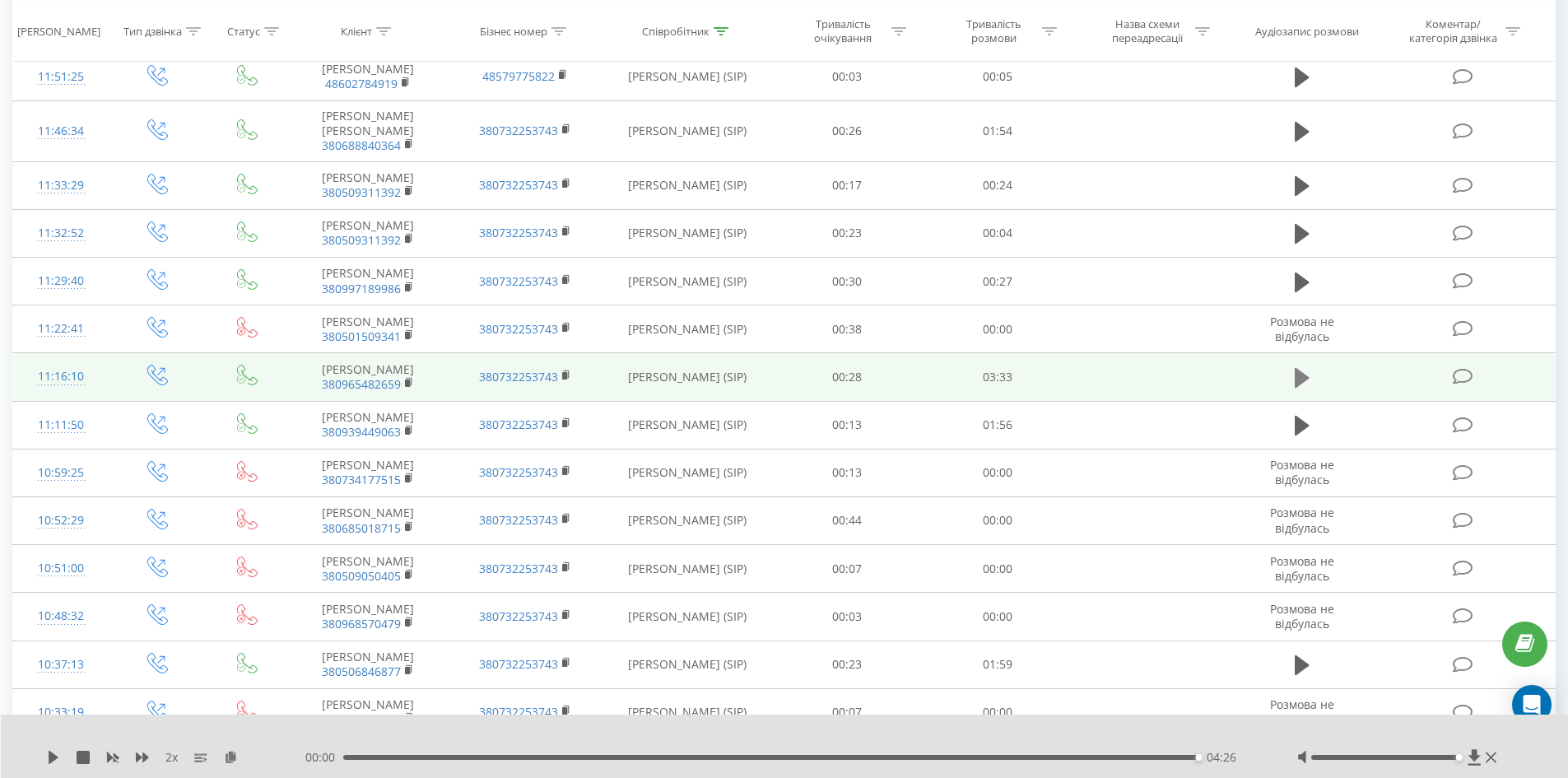
click at [1307, 368] on icon at bounding box center [1302, 378] width 15 height 20
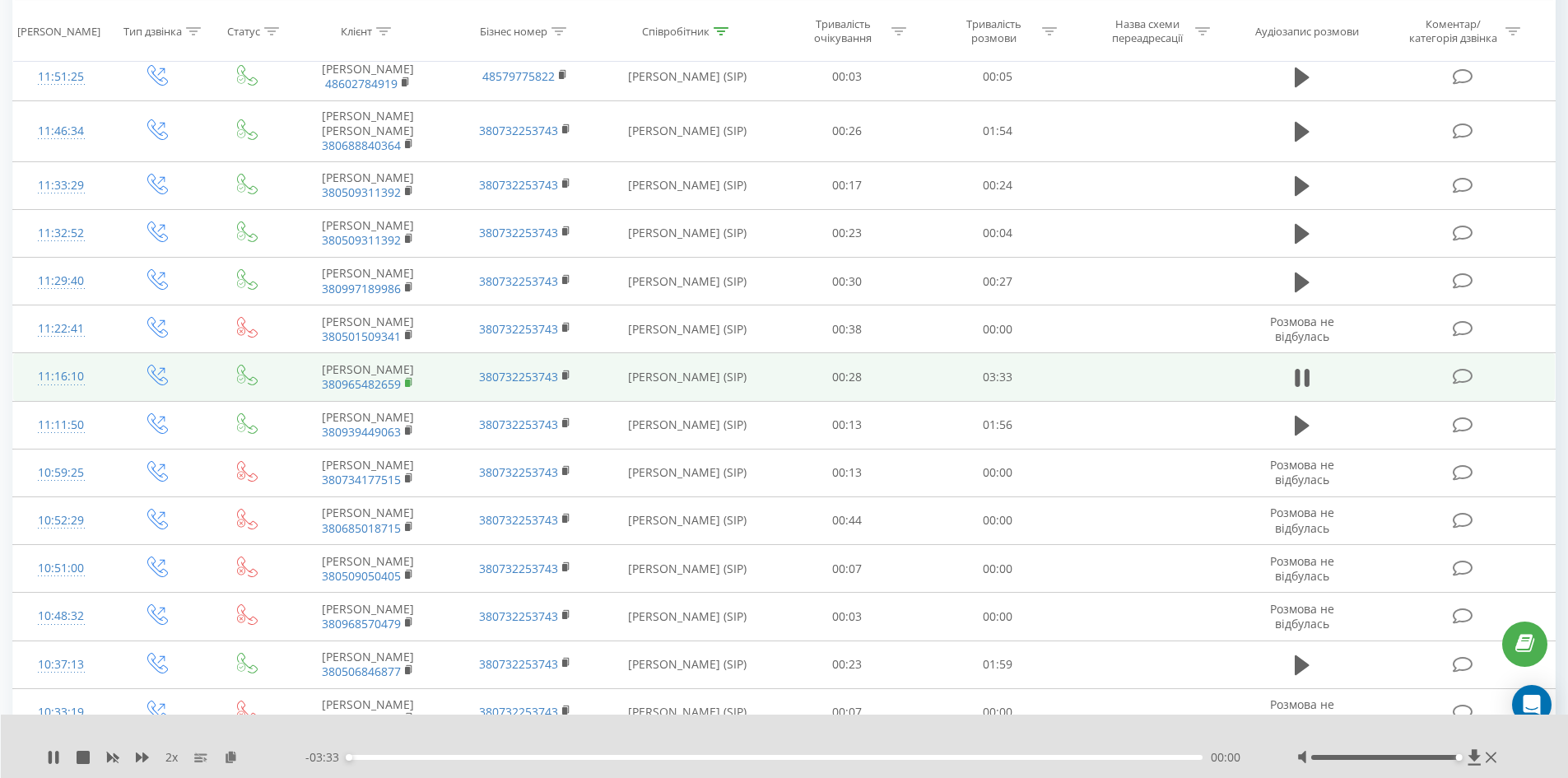
click at [408, 379] on rect at bounding box center [407, 383] width 5 height 7
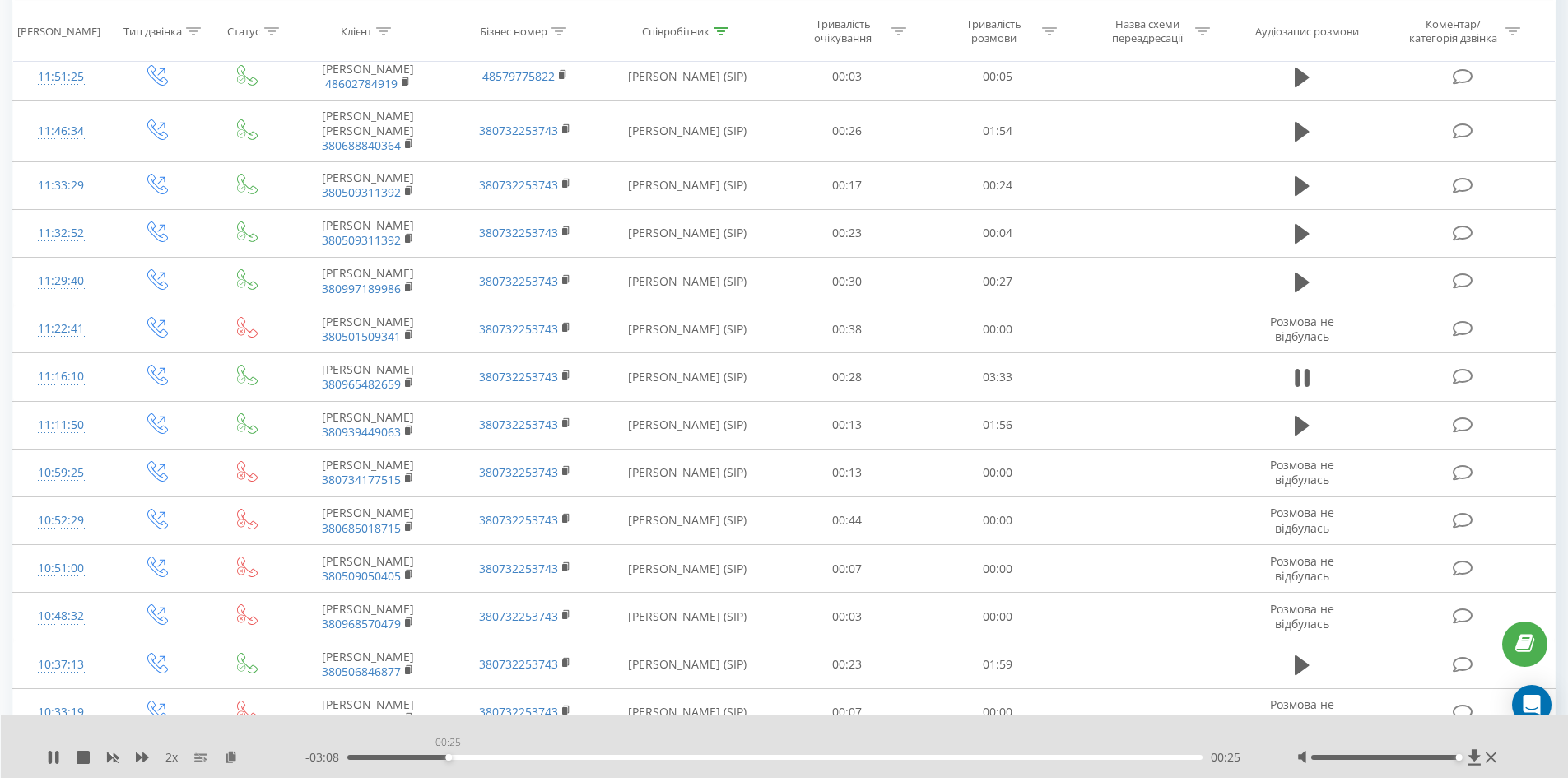
click at [449, 759] on div "00:25" at bounding box center [775, 757] width 856 height 5
click at [235, 758] on icon at bounding box center [230, 756] width 14 height 12
click at [530, 759] on div "00:45" at bounding box center [775, 757] width 856 height 5
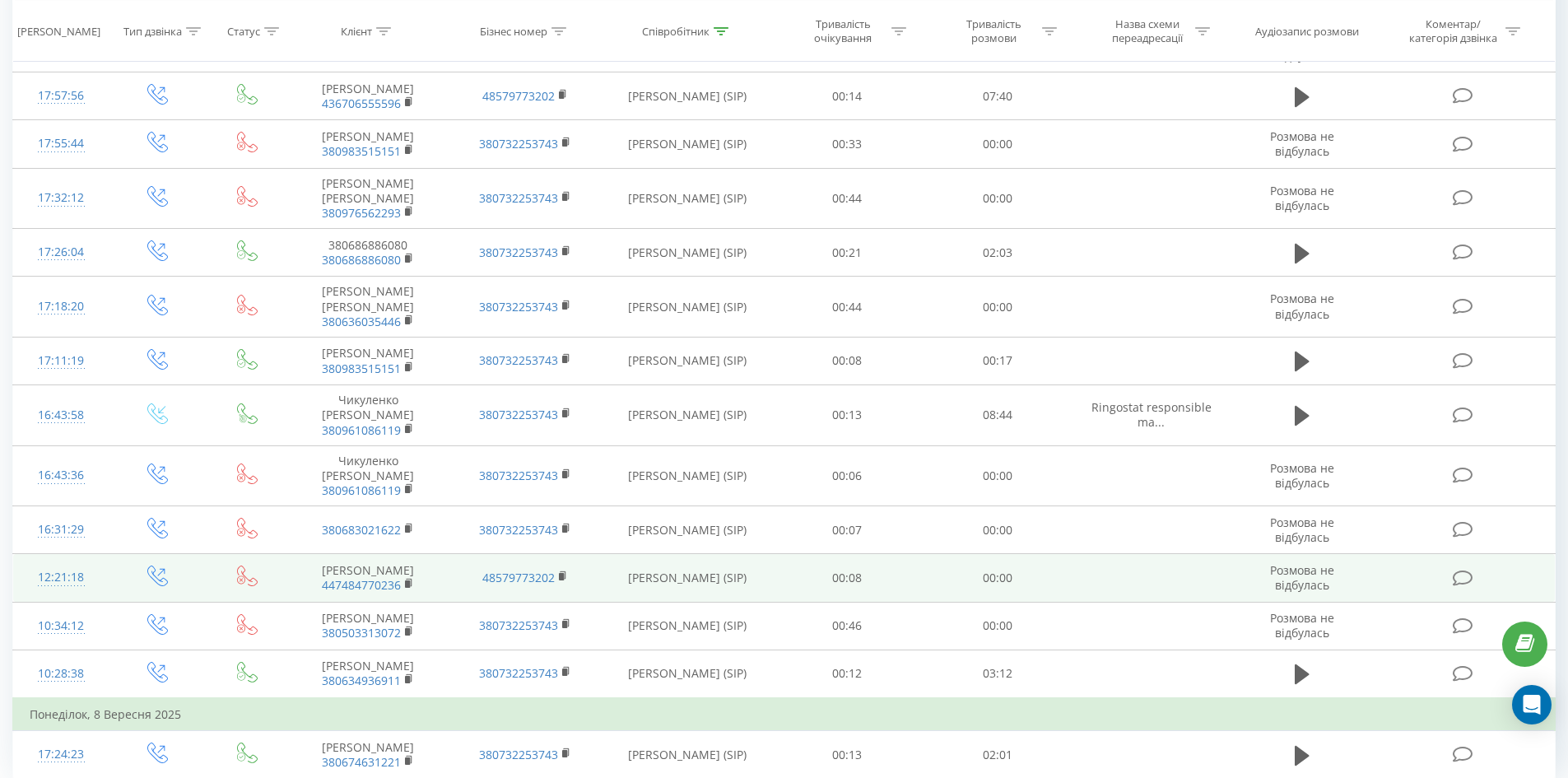
scroll to position [4658, 0]
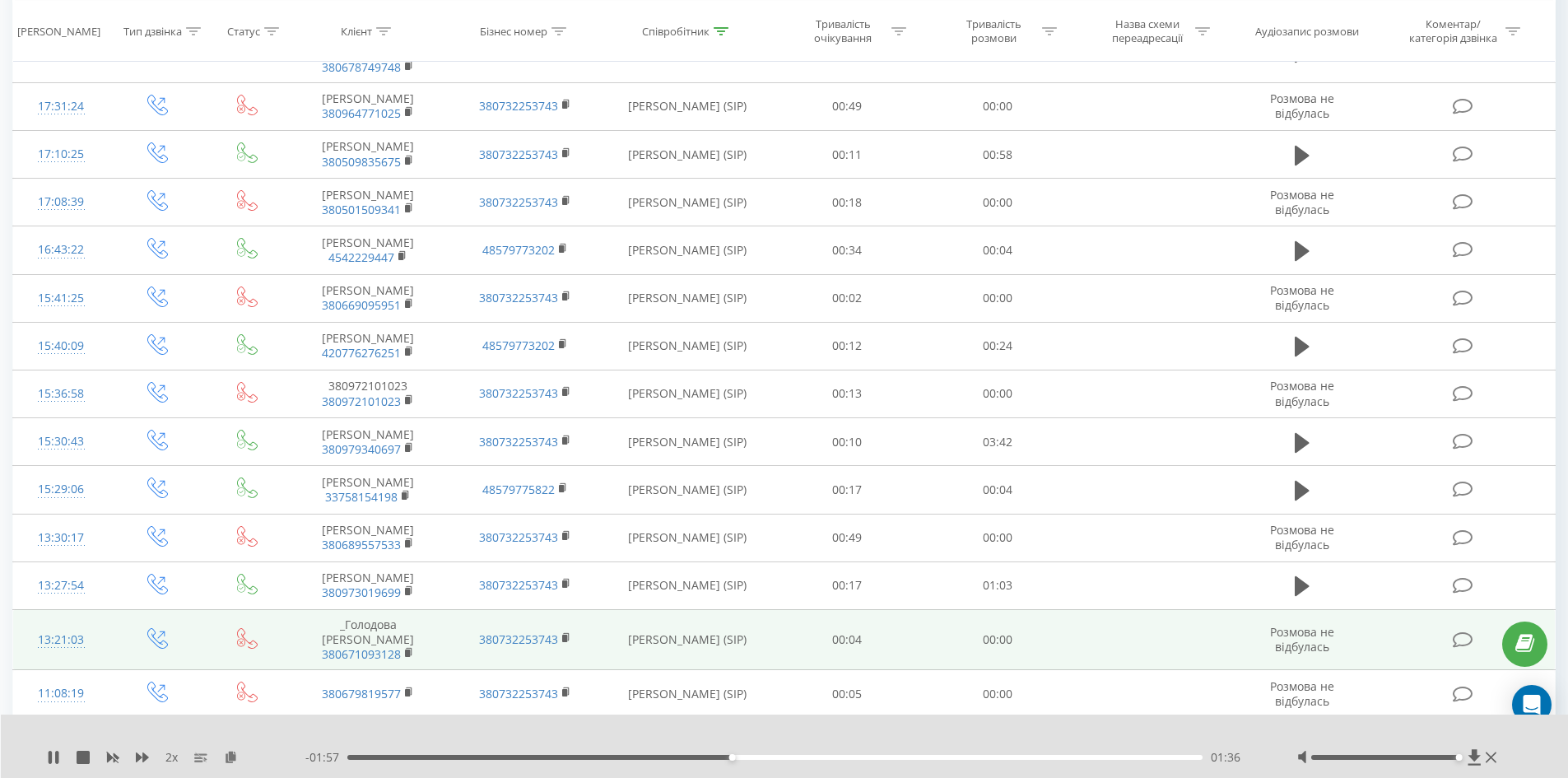
scroll to position [1096, 0]
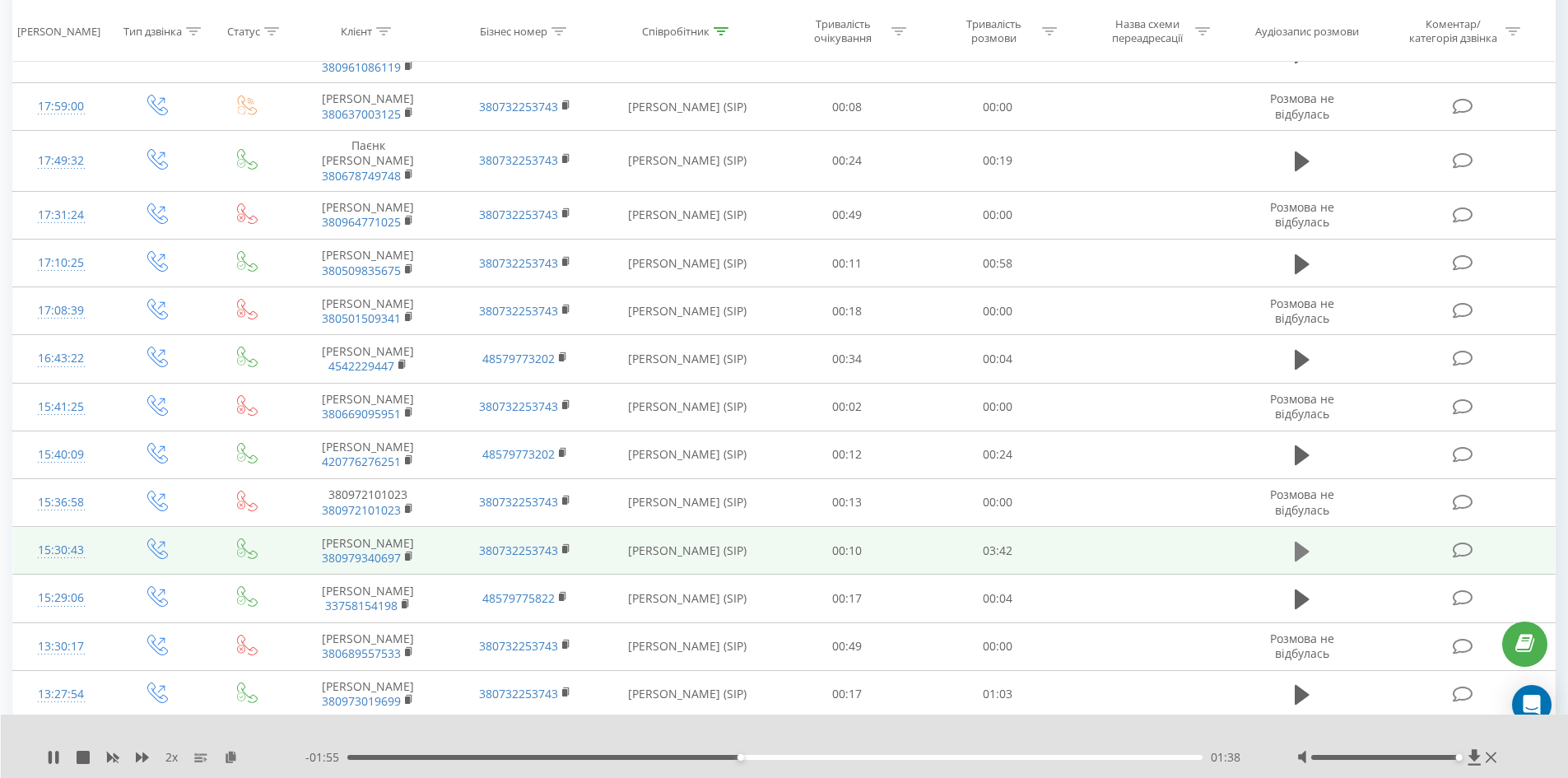
click at [1295, 540] on icon at bounding box center [1302, 550] width 15 height 20
click at [406, 553] on rect at bounding box center [407, 557] width 5 height 7
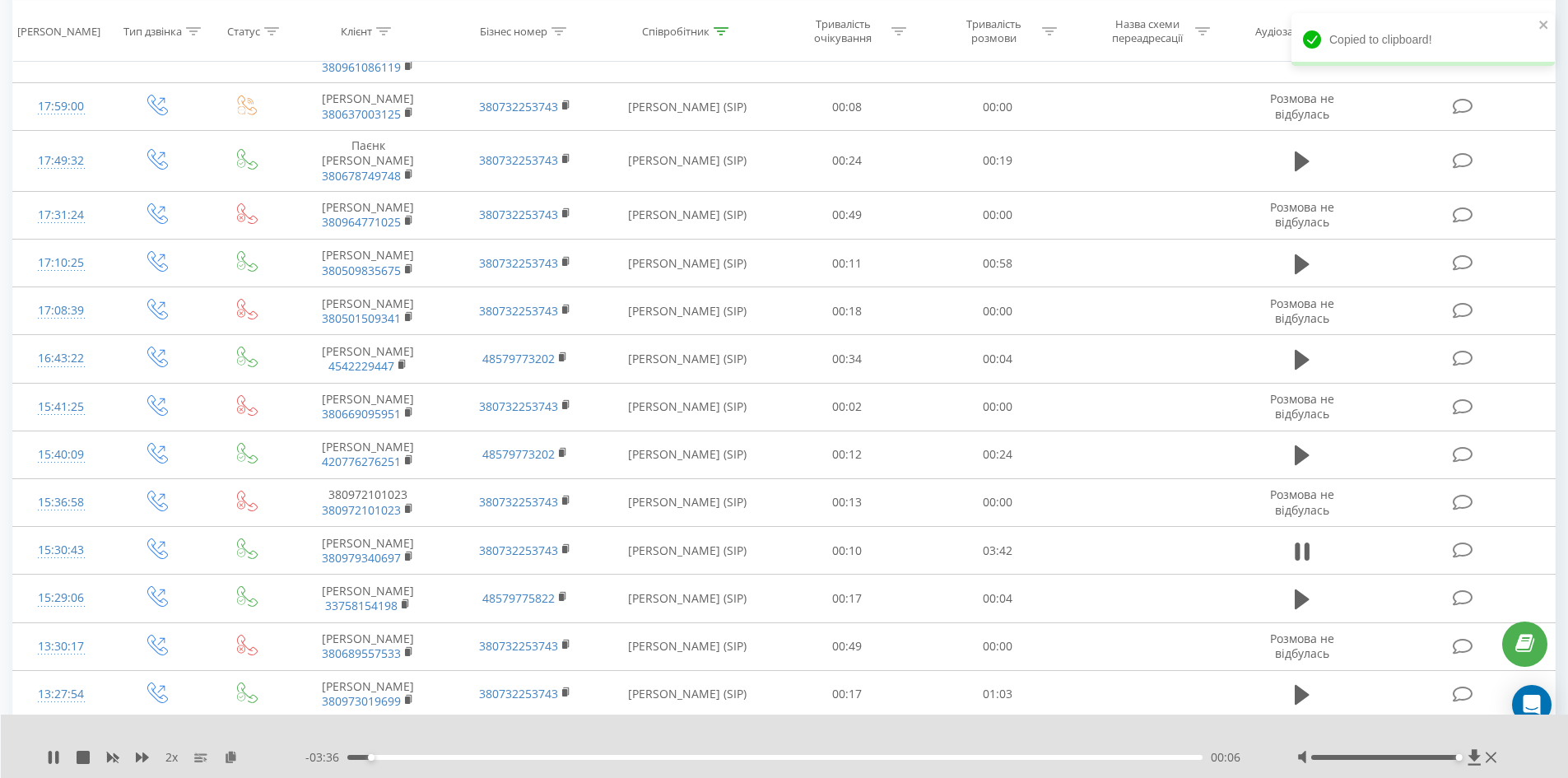
click at [225, 765] on div "2 x - 03:36 00:06 00:06" at bounding box center [784, 745] width 1568 height 63
click at [232, 752] on icon at bounding box center [230, 756] width 14 height 12
click at [431, 755] on div "00:13" at bounding box center [775, 757] width 856 height 5
click at [475, 756] on div "00:33" at bounding box center [775, 757] width 856 height 5
click at [502, 755] on div "00:34" at bounding box center [775, 757] width 856 height 5
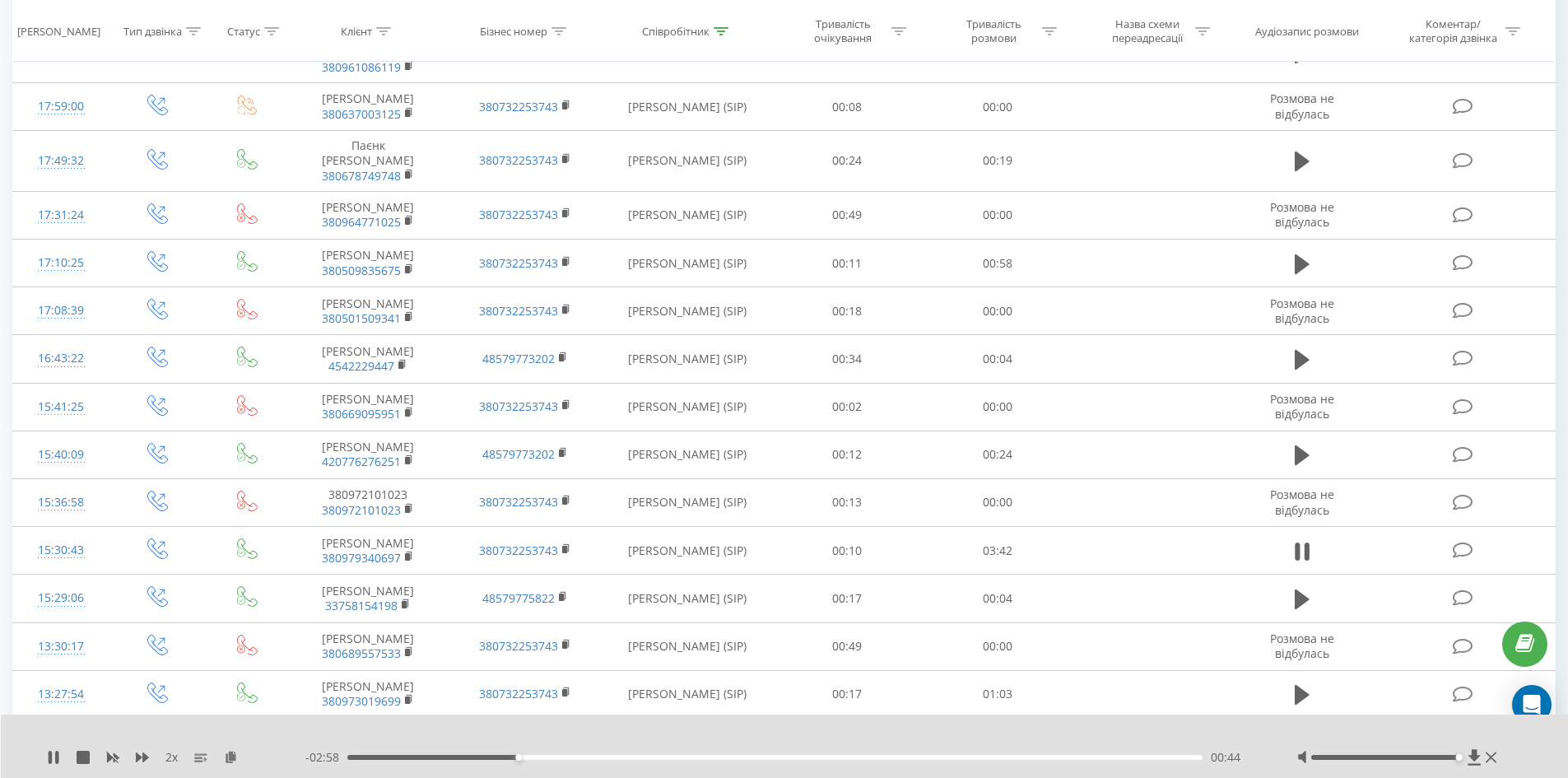
click at [552, 758] on div "00:44" at bounding box center [775, 757] width 856 height 5
click at [648, 755] on div "00:55" at bounding box center [775, 757] width 856 height 5
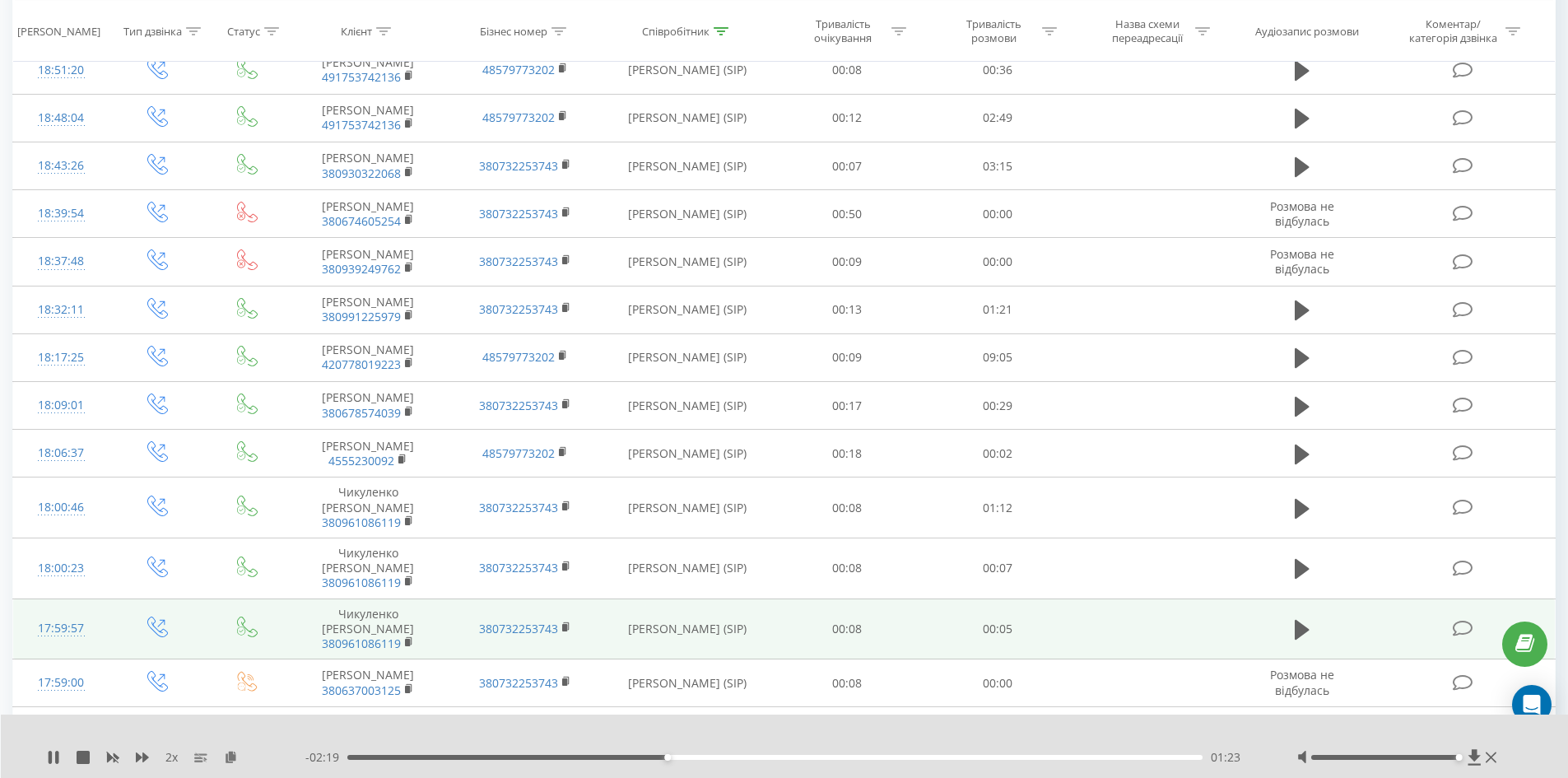
scroll to position [273, 0]
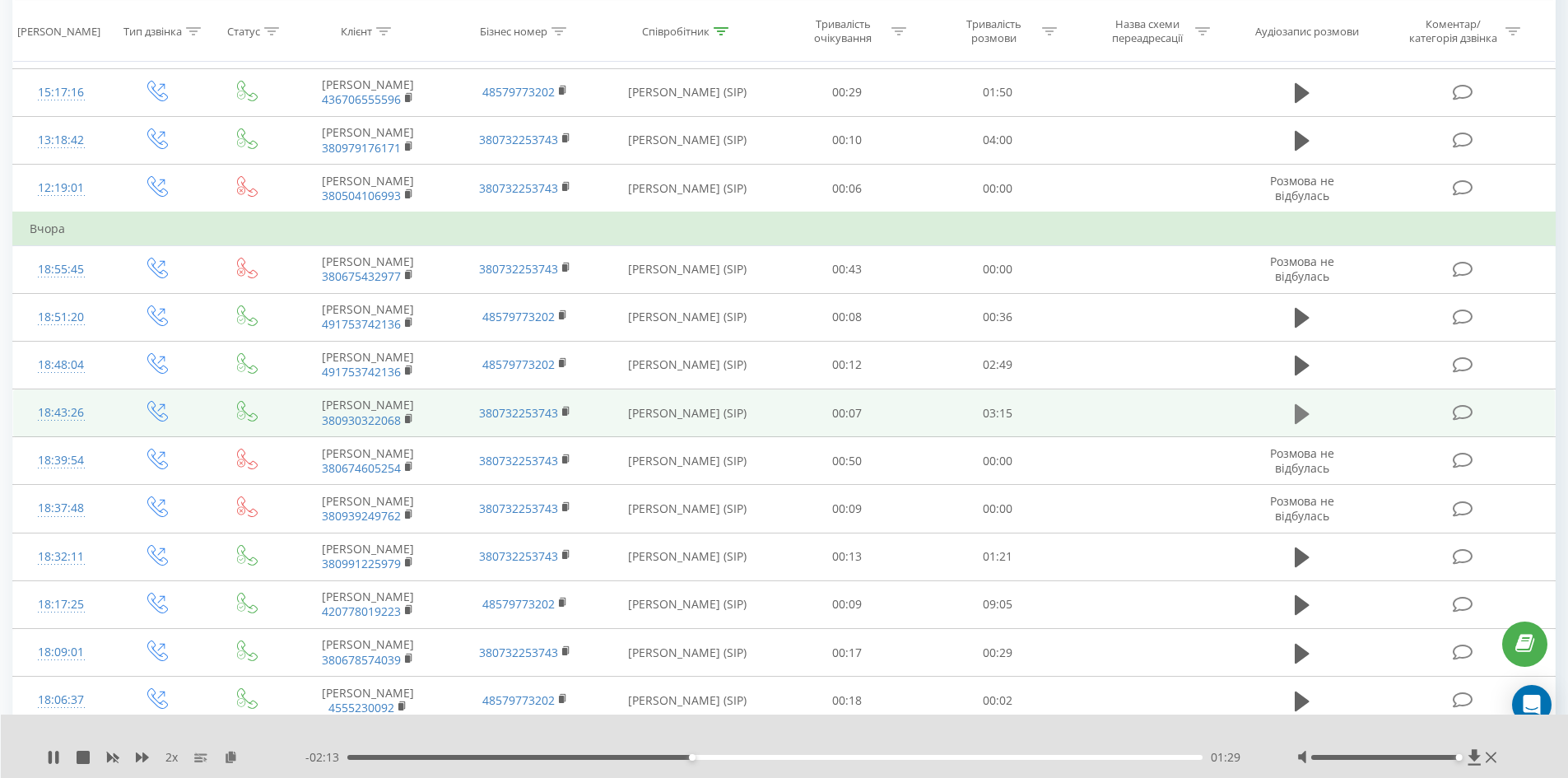
click at [1296, 423] on icon at bounding box center [1302, 413] width 15 height 20
click at [409, 423] on rect at bounding box center [407, 420] width 5 height 7
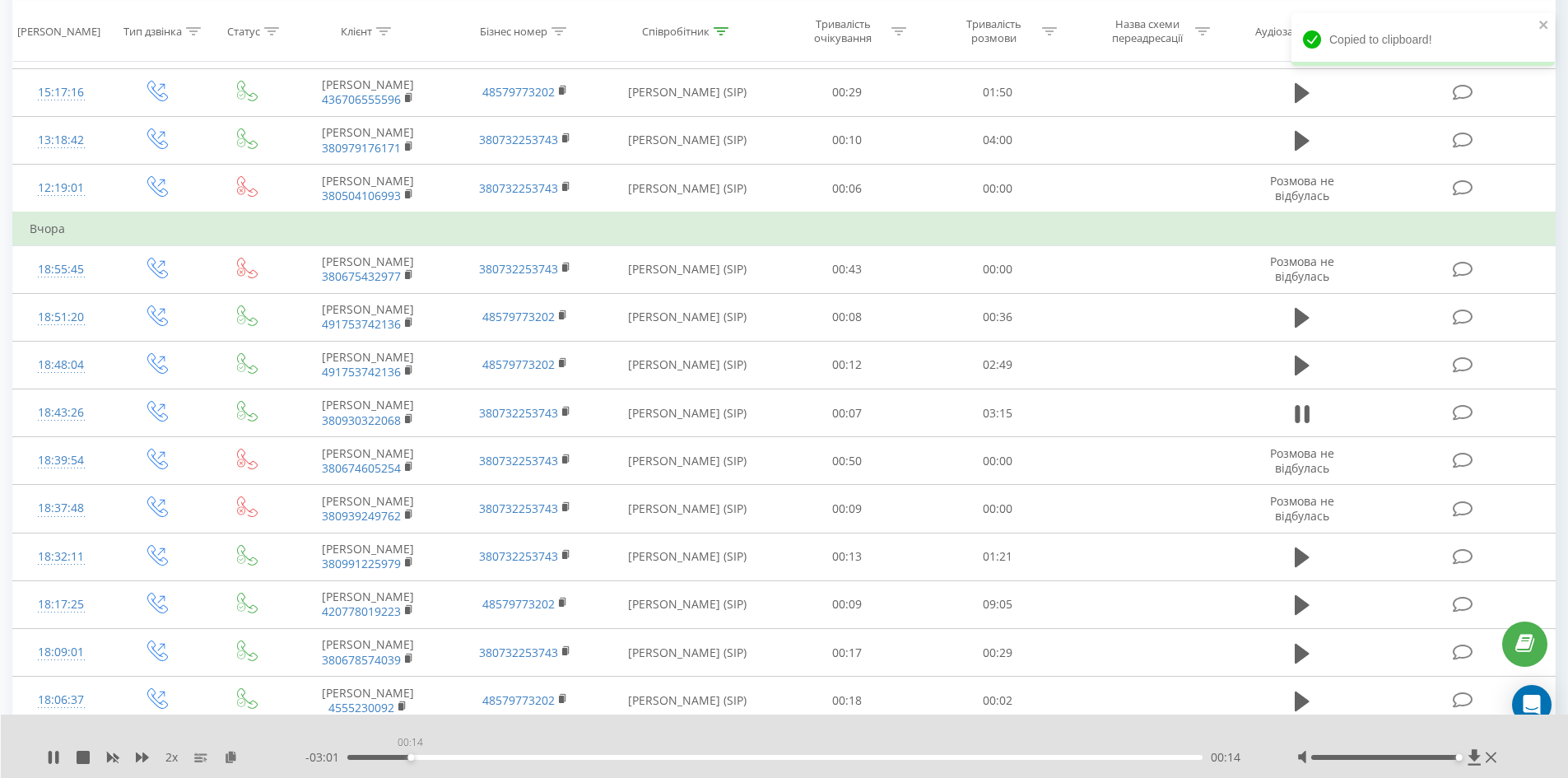
click at [410, 755] on div "00:14" at bounding box center [775, 757] width 856 height 5
click at [230, 756] on icon at bounding box center [230, 756] width 14 height 12
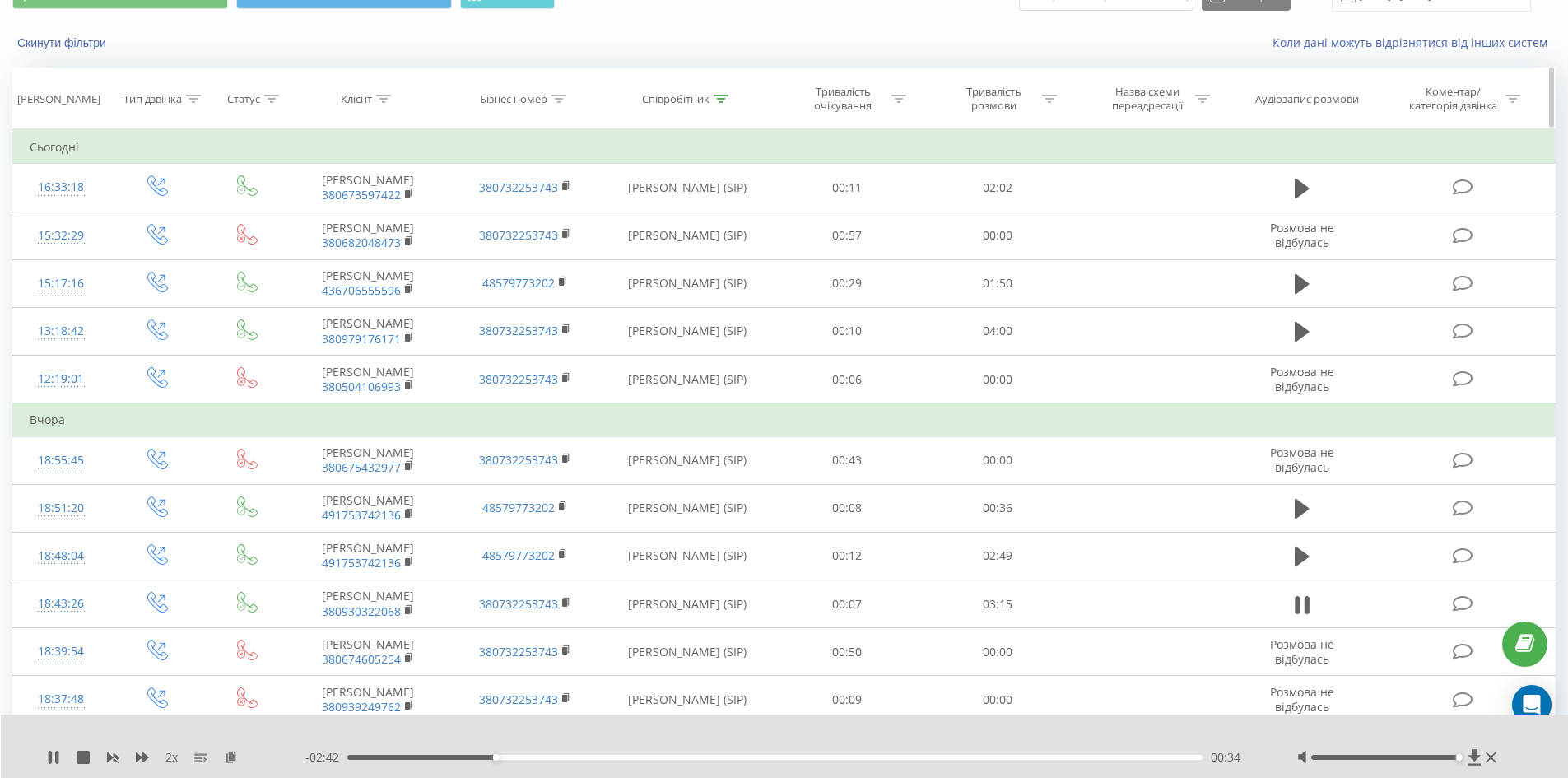
scroll to position [0, 0]
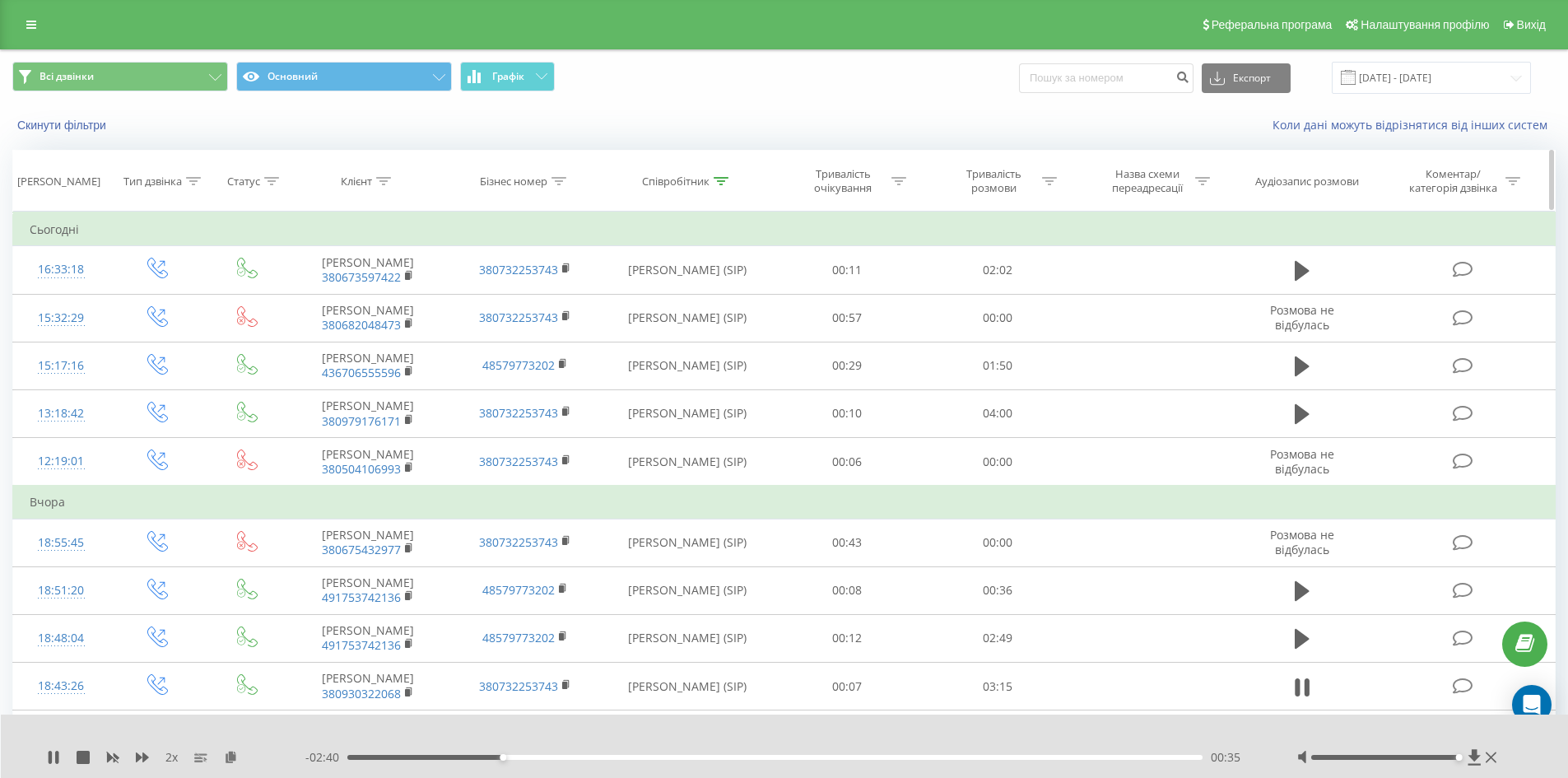
click at [716, 180] on icon at bounding box center [721, 181] width 15 height 8
click at [664, 301] on input "[PERSON_NAME]" at bounding box center [688, 299] width 144 height 29
click at [726, 330] on span "OK" at bounding box center [722, 331] width 46 height 26
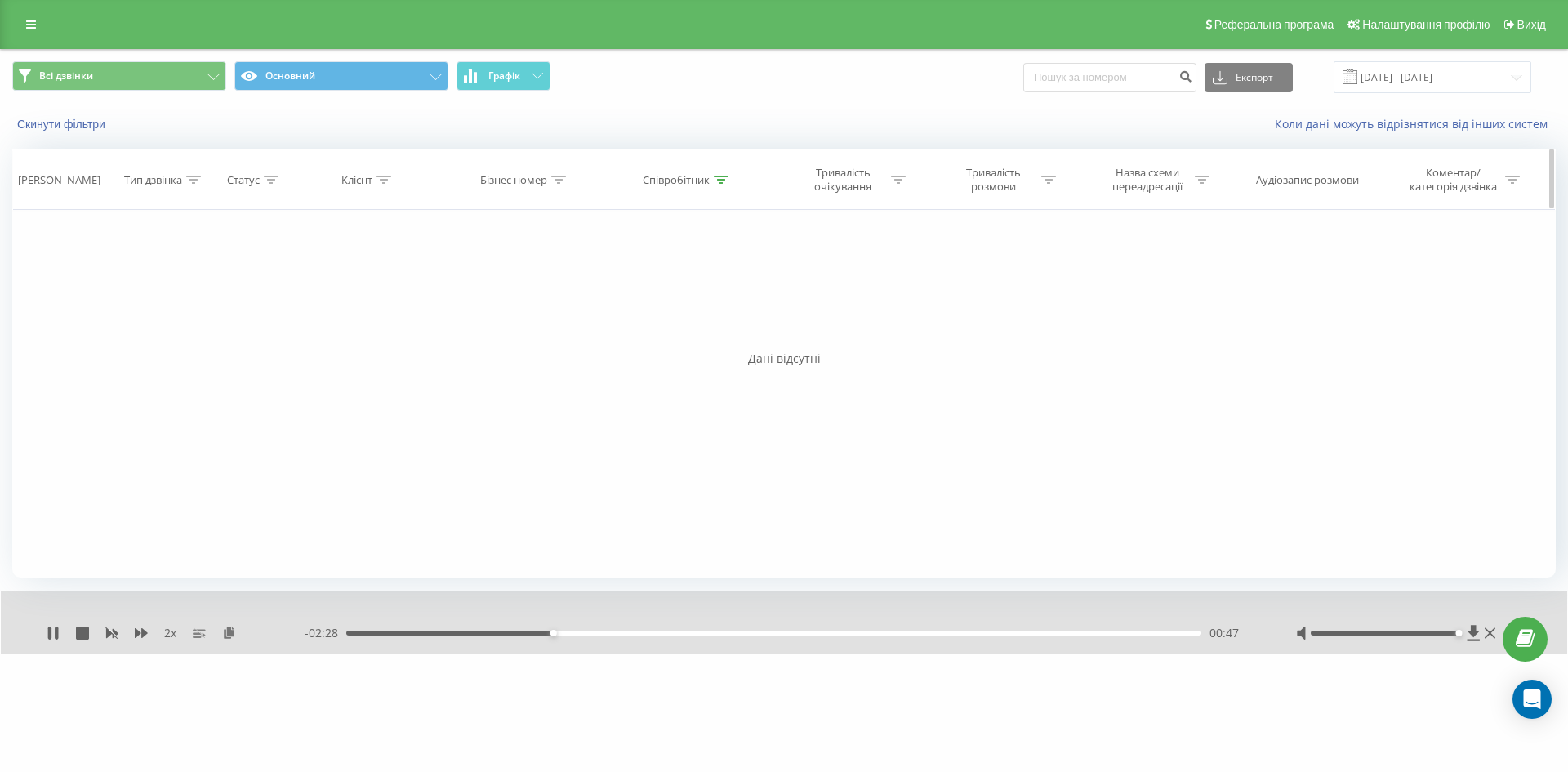
click at [700, 195] on th "Співробітник" at bounding box center [687, 180] width 169 height 61
click at [721, 182] on icon at bounding box center [721, 180] width 15 height 8
click at [669, 300] on input "[PERSON_NAME]" at bounding box center [687, 297] width 143 height 29
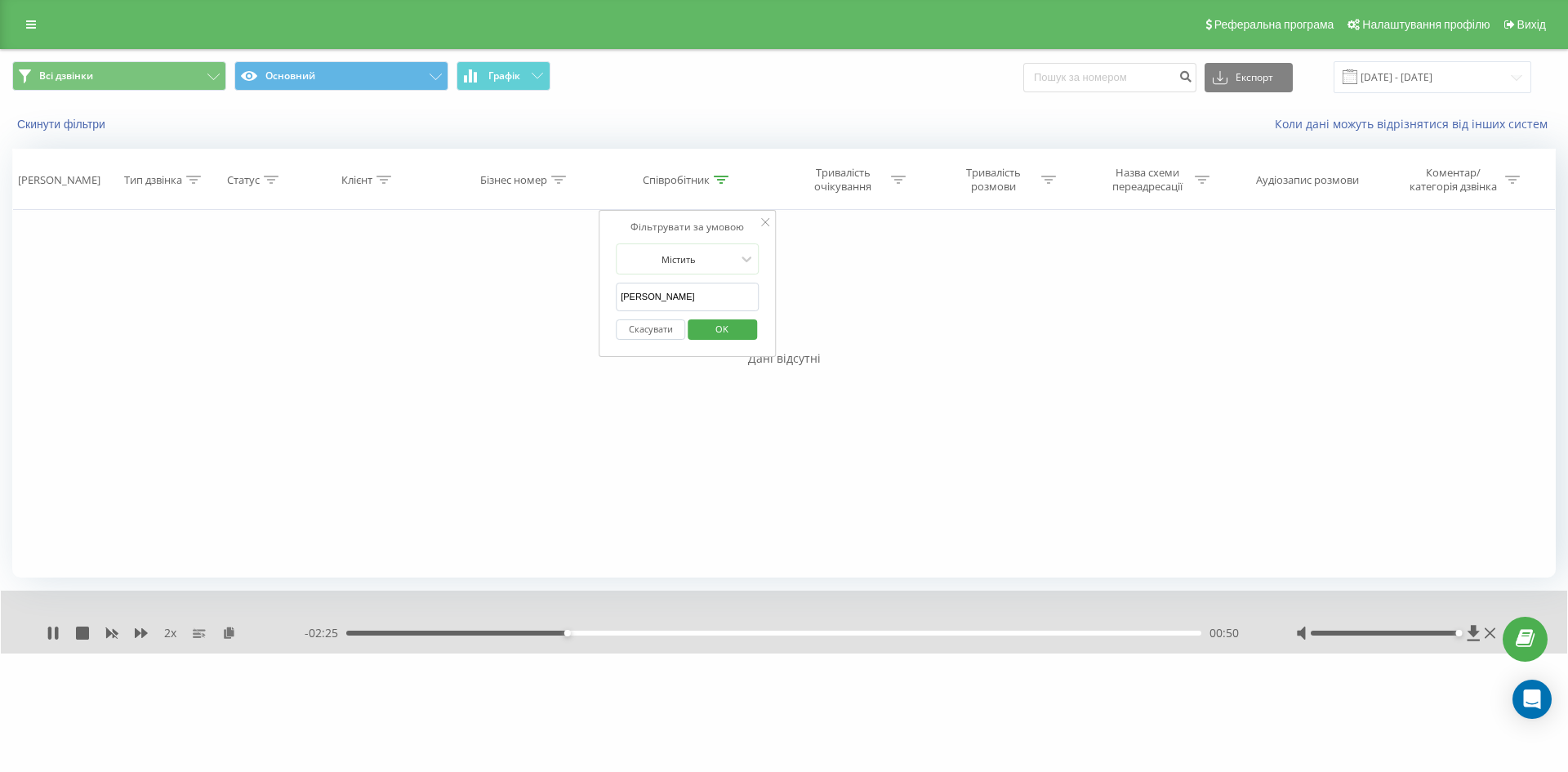
click at [650, 296] on input "[PERSON_NAME]" at bounding box center [687, 297] width 143 height 29
drag, startPoint x: 657, startPoint y: 295, endPoint x: 585, endPoint y: 302, distance: 72.3
click at [585, 302] on div "Фільтрувати за умовою Дорівнює Введіть значення Скасувати OK Фільтрувати за умо…" at bounding box center [784, 393] width 1544 height 367
click at [685, 300] on input "[PERSON_NAME]" at bounding box center [687, 297] width 143 height 29
click at [732, 329] on span "OK" at bounding box center [722, 328] width 45 height 25
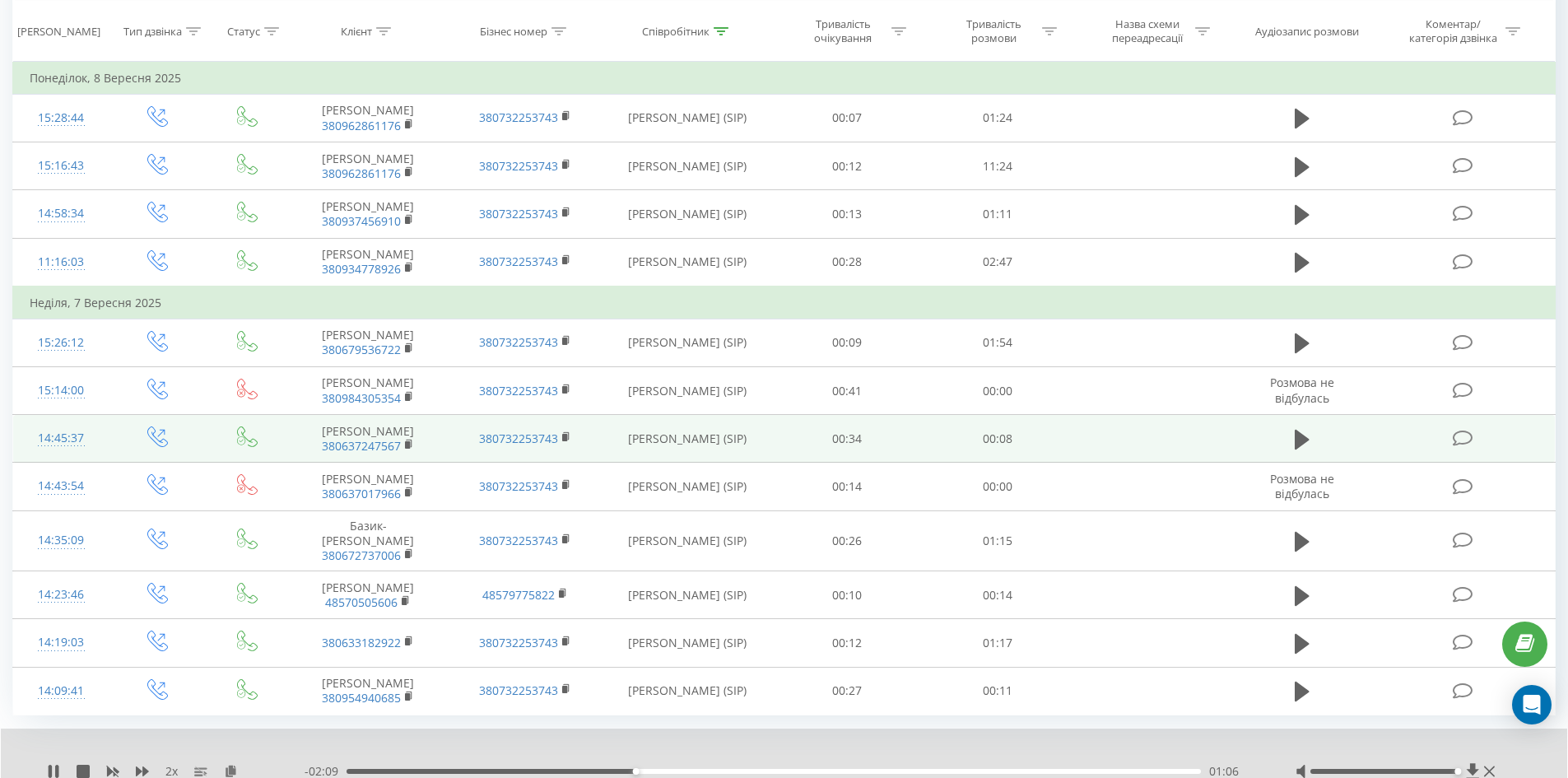
scroll to position [4843, 0]
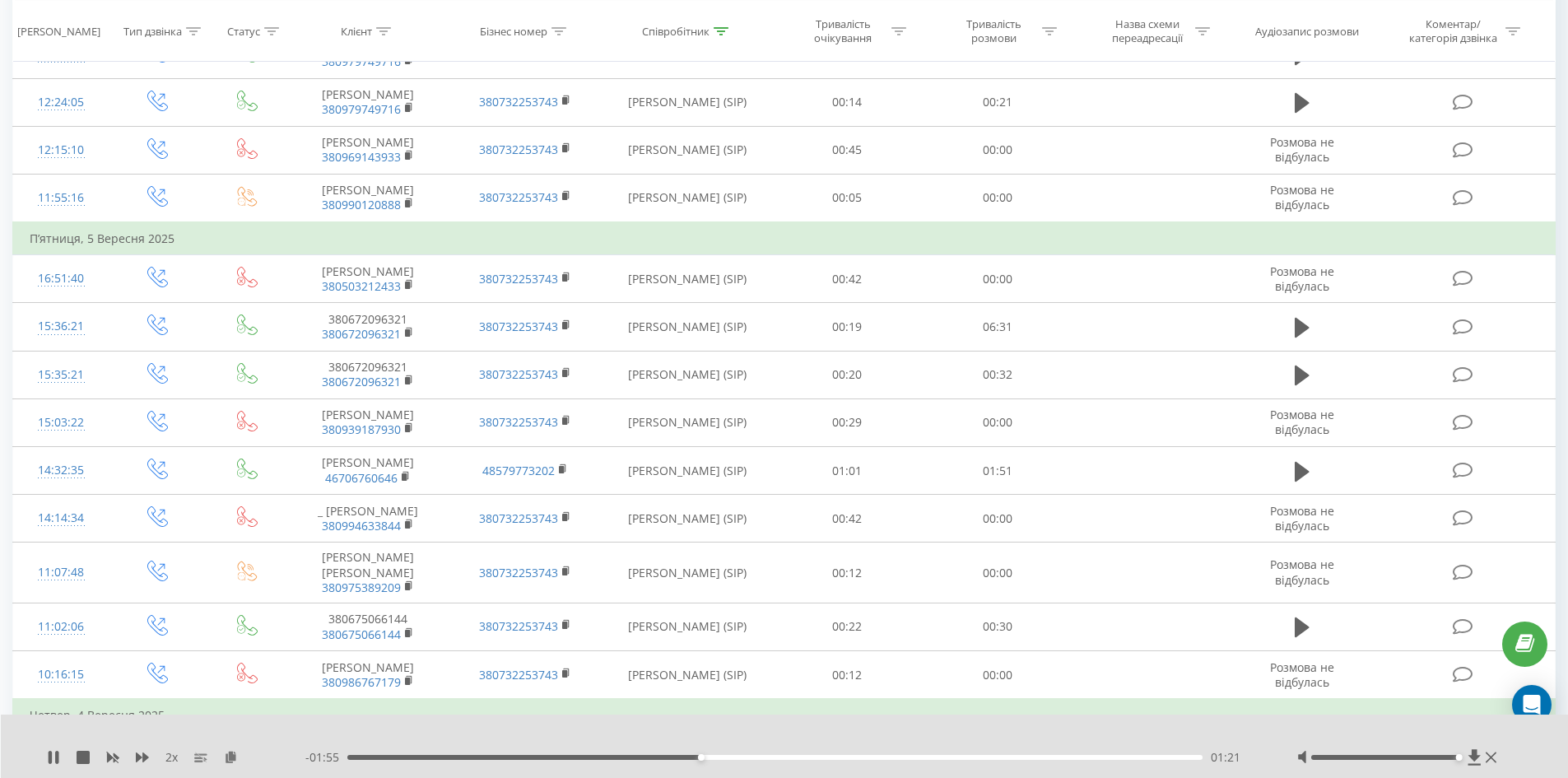
scroll to position [457, 0]
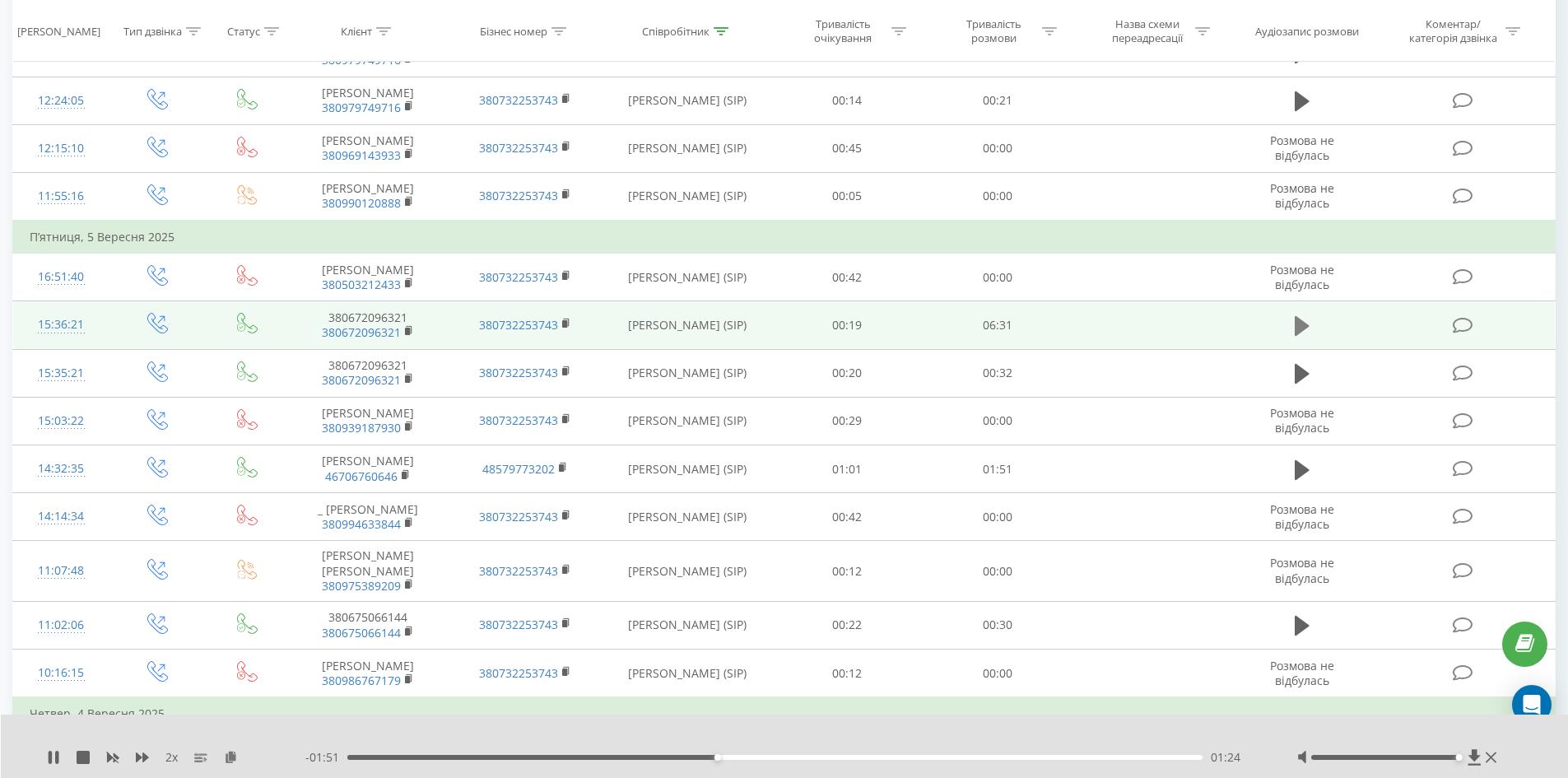
click at [1307, 326] on icon at bounding box center [1302, 326] width 15 height 20
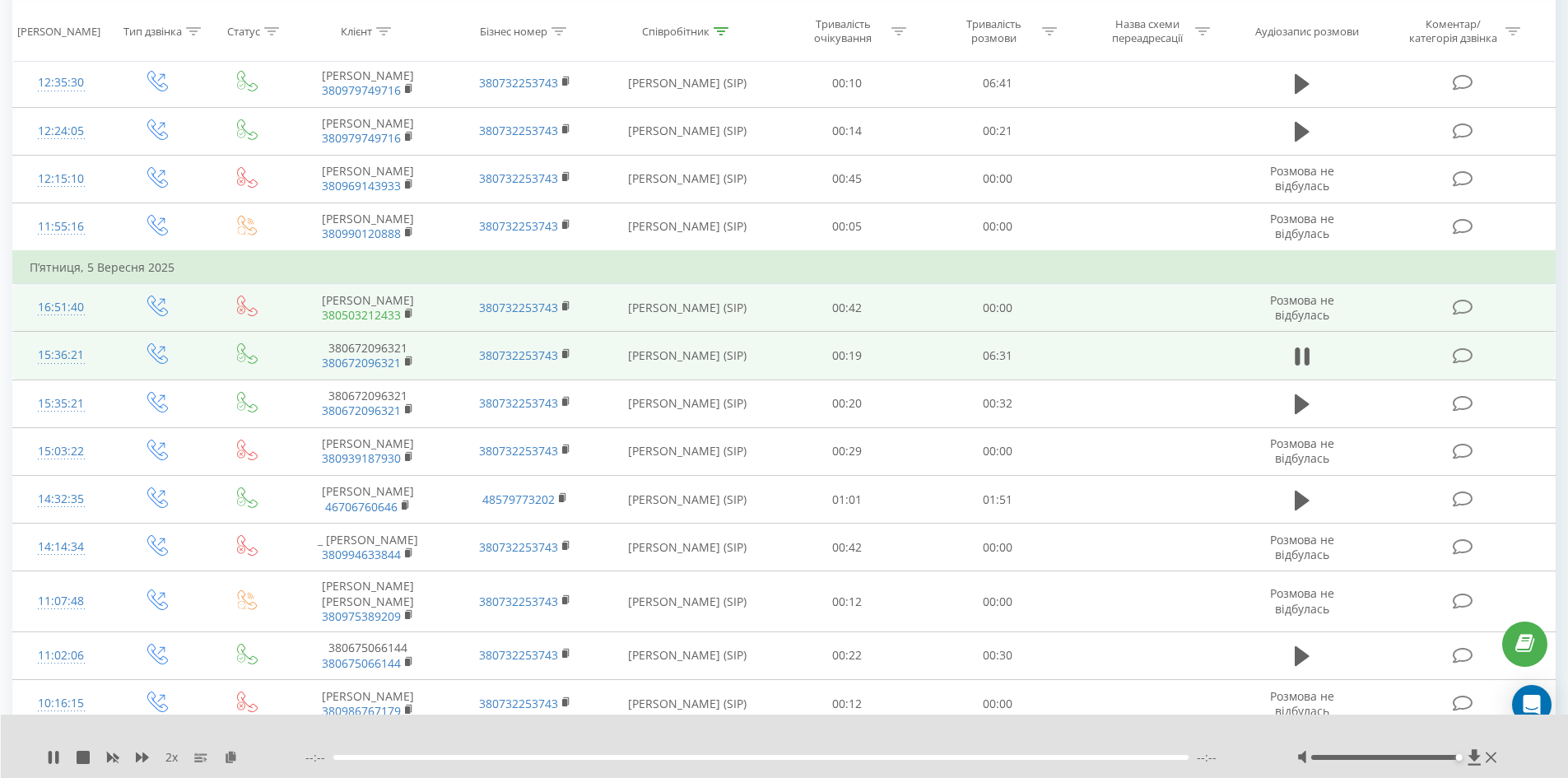
scroll to position [375, 0]
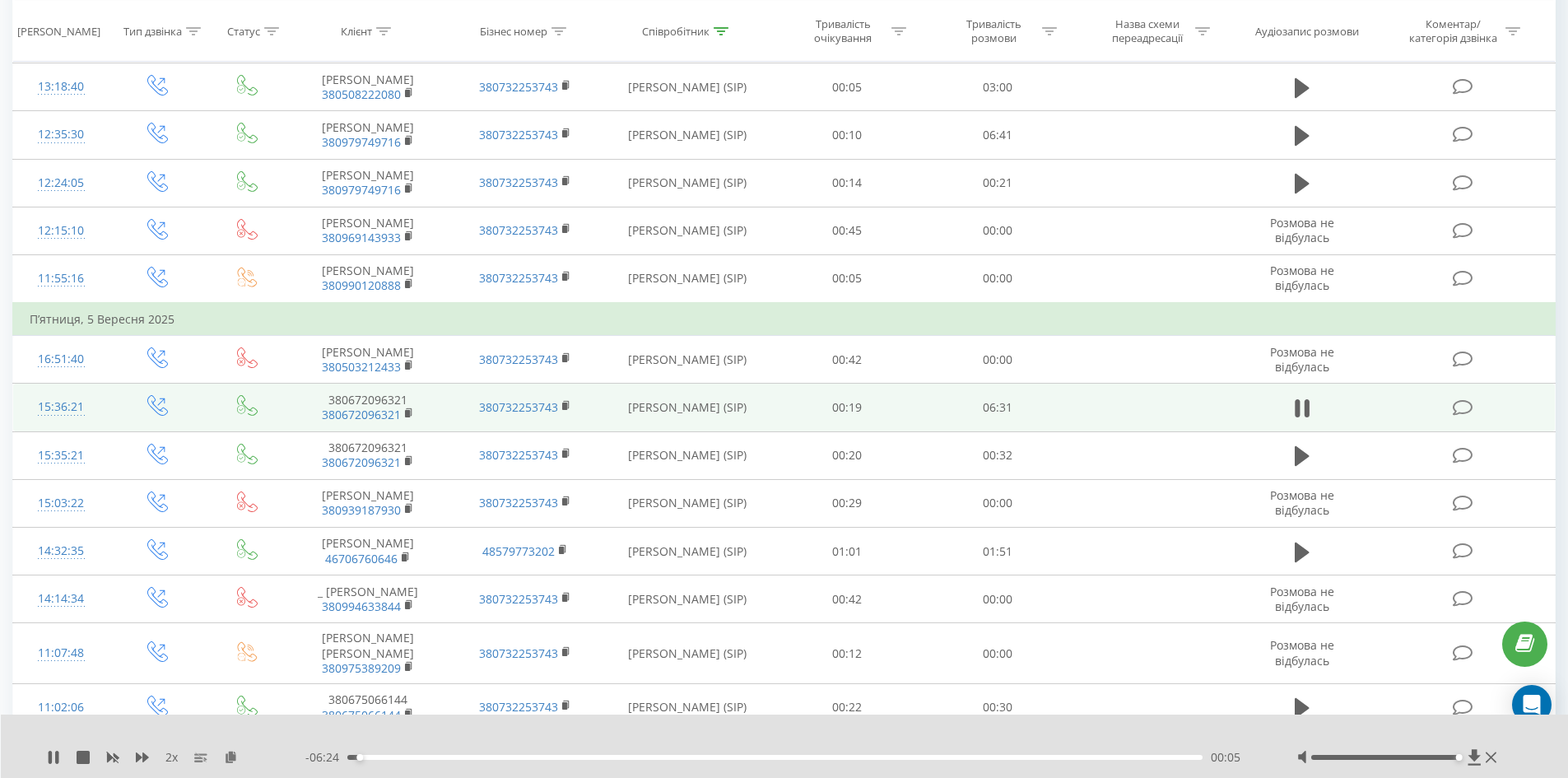
click at [376, 756] on div "00:05" at bounding box center [775, 757] width 856 height 5
click at [414, 755] on div "00:17" at bounding box center [775, 757] width 856 height 5
click at [549, 758] on div "01:32" at bounding box center [775, 757] width 856 height 5
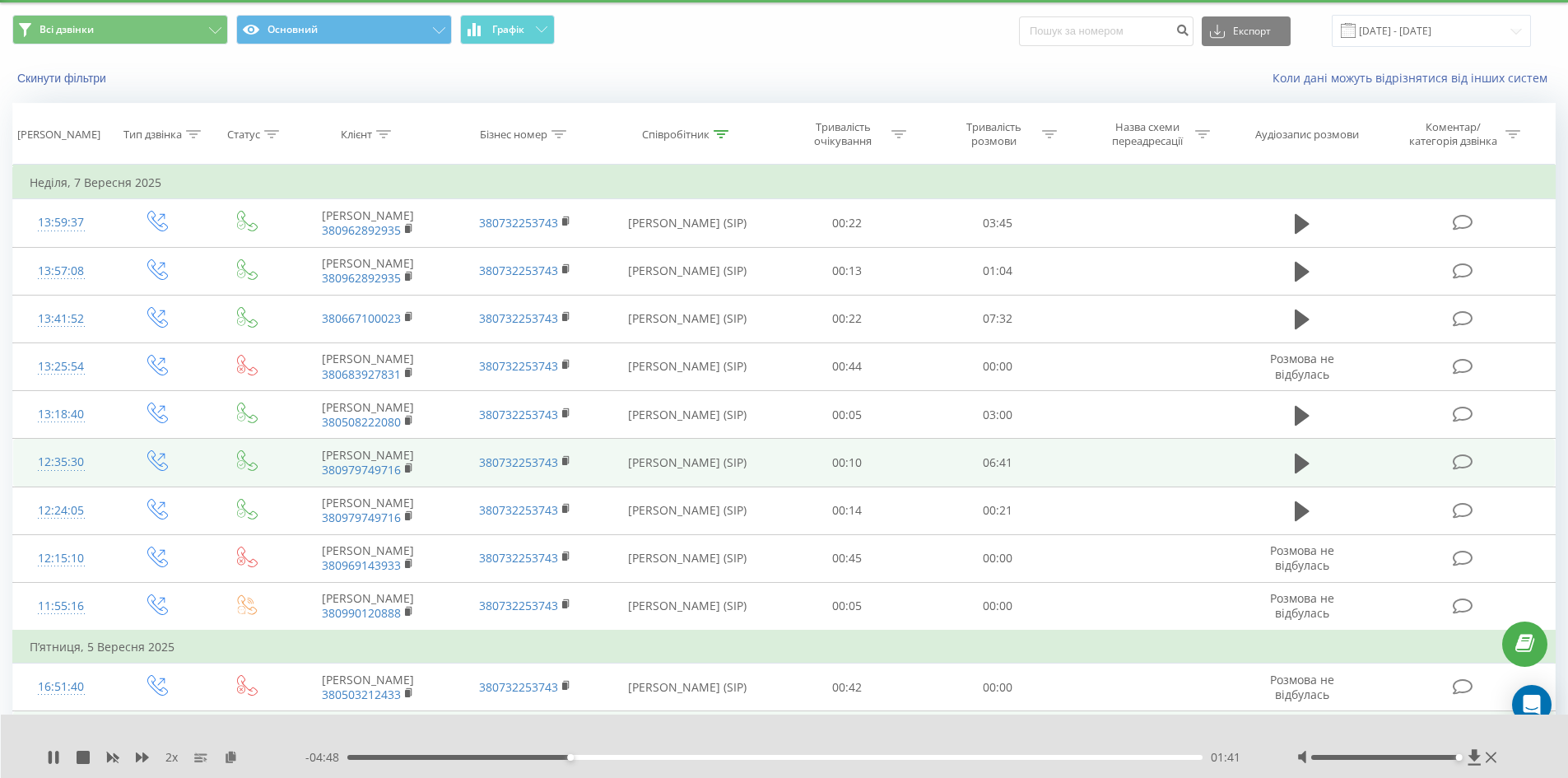
scroll to position [46, 0]
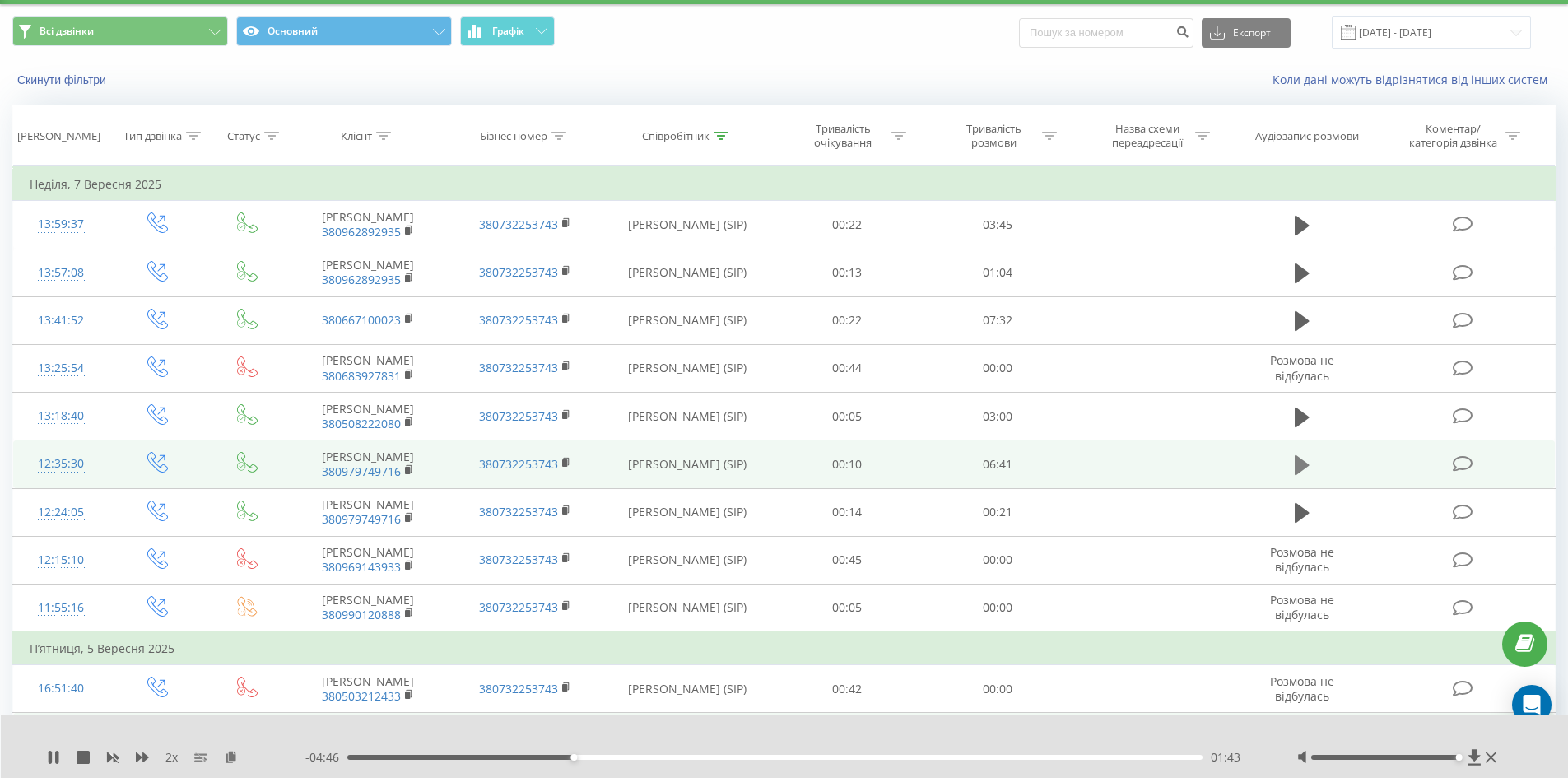
click at [1305, 469] on icon at bounding box center [1302, 464] width 15 height 23
drag, startPoint x: 383, startPoint y: 763, endPoint x: 397, endPoint y: 754, distance: 16.6
click at [387, 761] on div "- 06:35 00:05 00:05" at bounding box center [781, 757] width 951 height 16
click at [393, 757] on div "00:06" at bounding box center [775, 757] width 856 height 5
click at [448, 755] on div "00:31" at bounding box center [775, 757] width 856 height 5
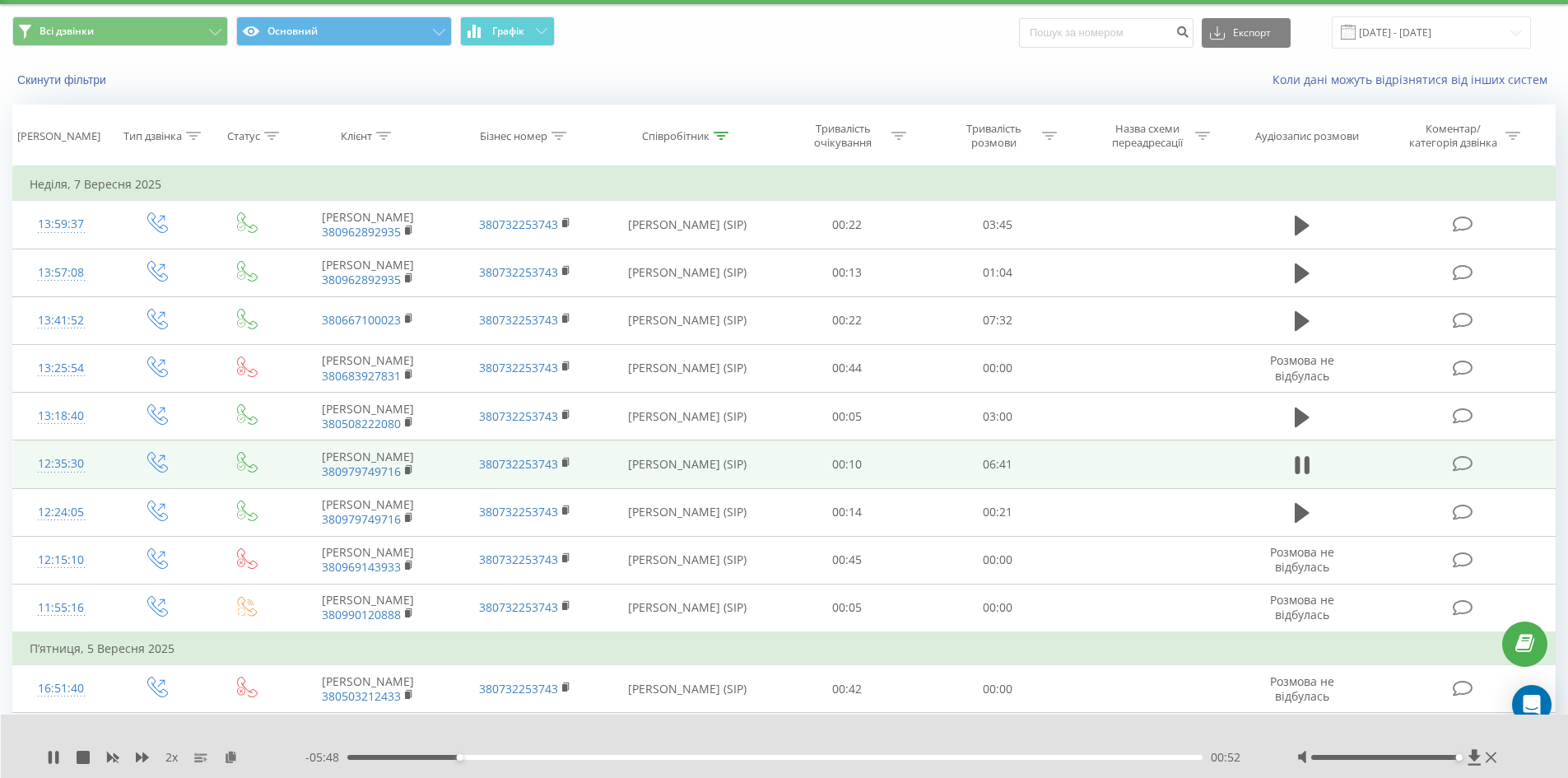
click at [507, 755] on div "00:52" at bounding box center [775, 757] width 856 height 5
click at [380, 759] on div "00:15" at bounding box center [775, 757] width 856 height 5
click at [579, 762] on div "- 06:21 00:19 00:19" at bounding box center [781, 757] width 951 height 16
click at [408, 470] on rect at bounding box center [407, 470] width 5 height 7
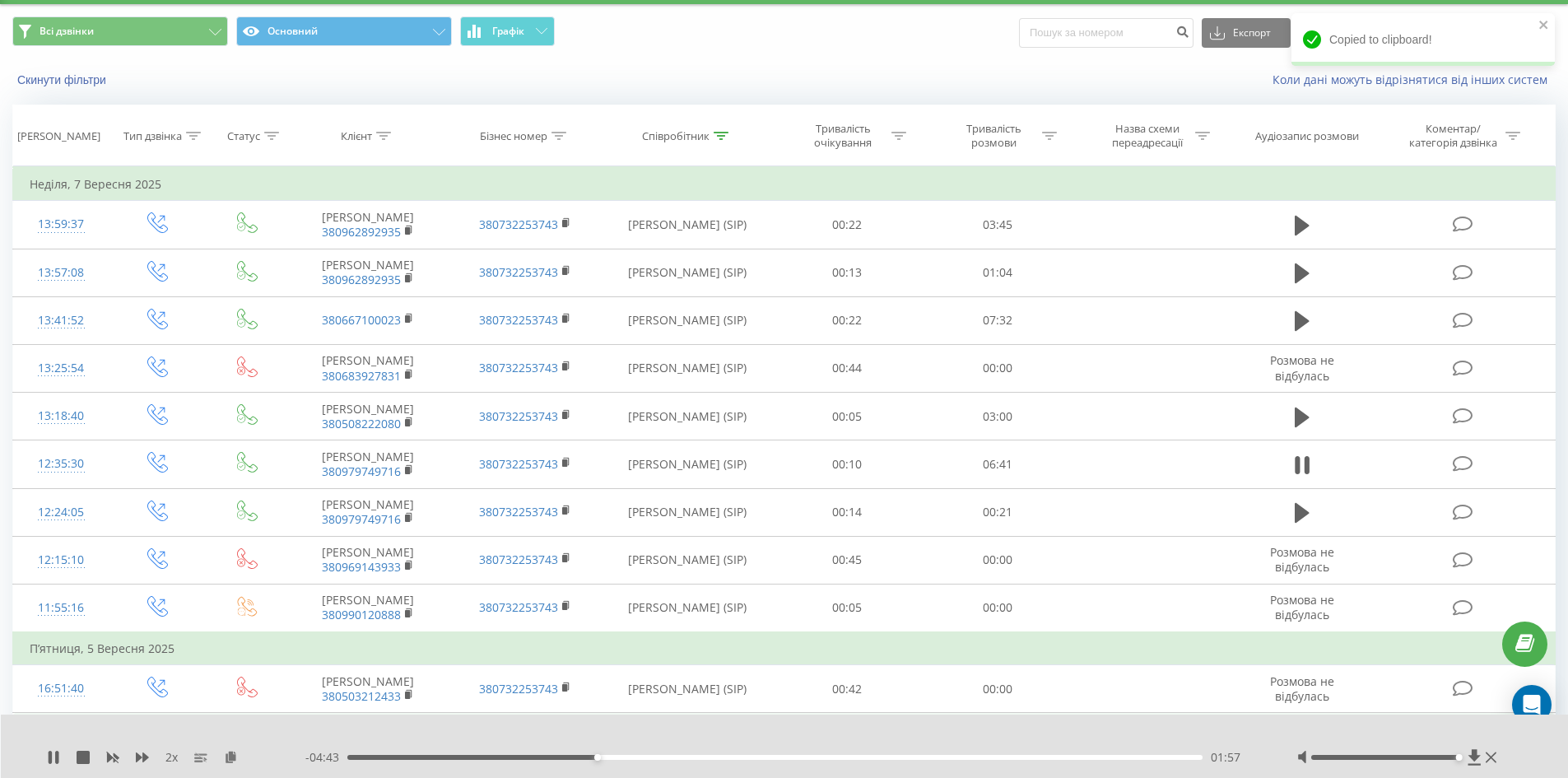
click at [709, 759] on div "01:57" at bounding box center [775, 757] width 856 height 5
click at [720, 759] on div "02:54" at bounding box center [775, 757] width 856 height 5
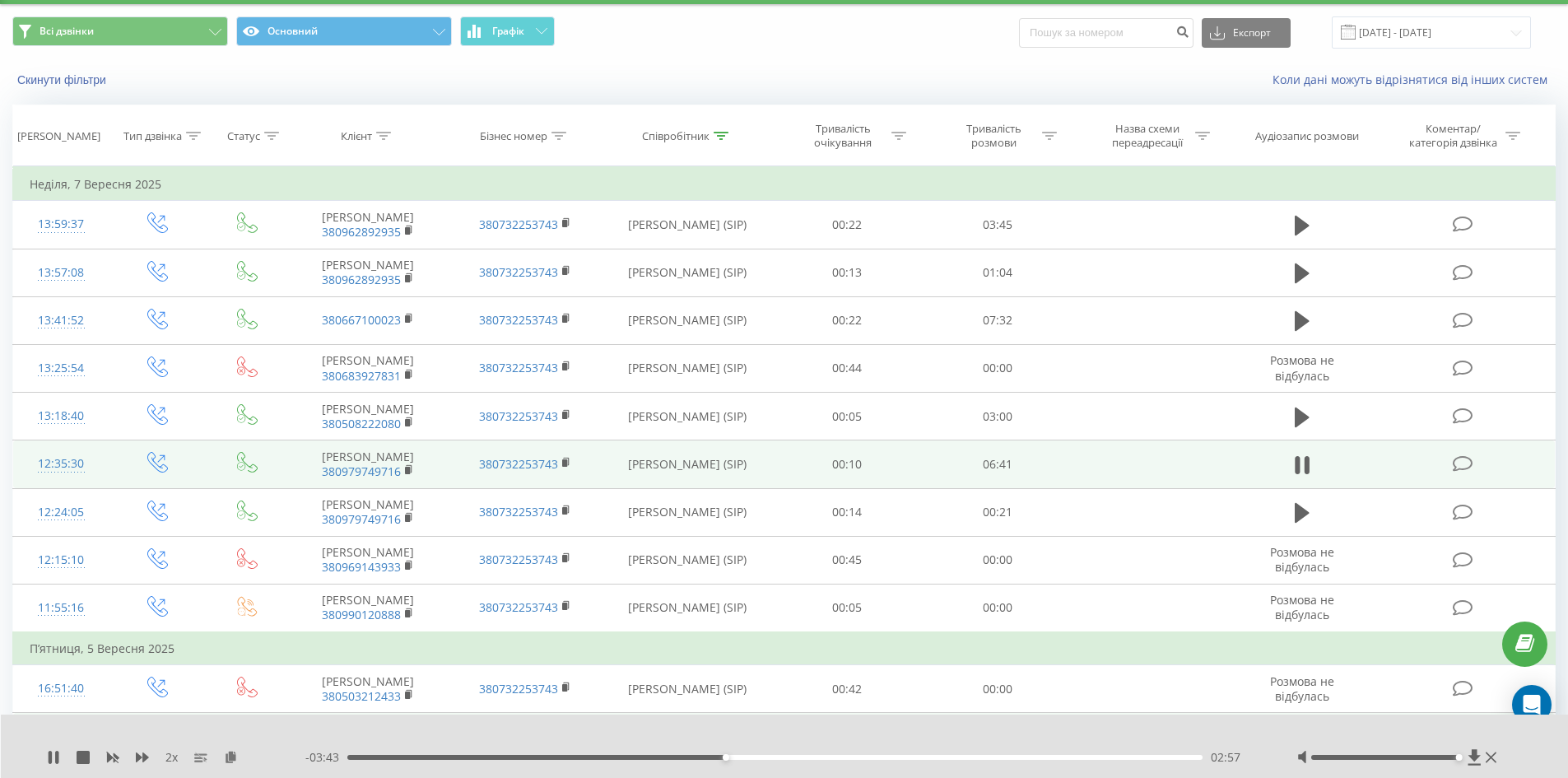
click at [402, 470] on span "380979749716" at bounding box center [368, 472] width 123 height 15
click at [408, 472] on rect at bounding box center [407, 470] width 5 height 7
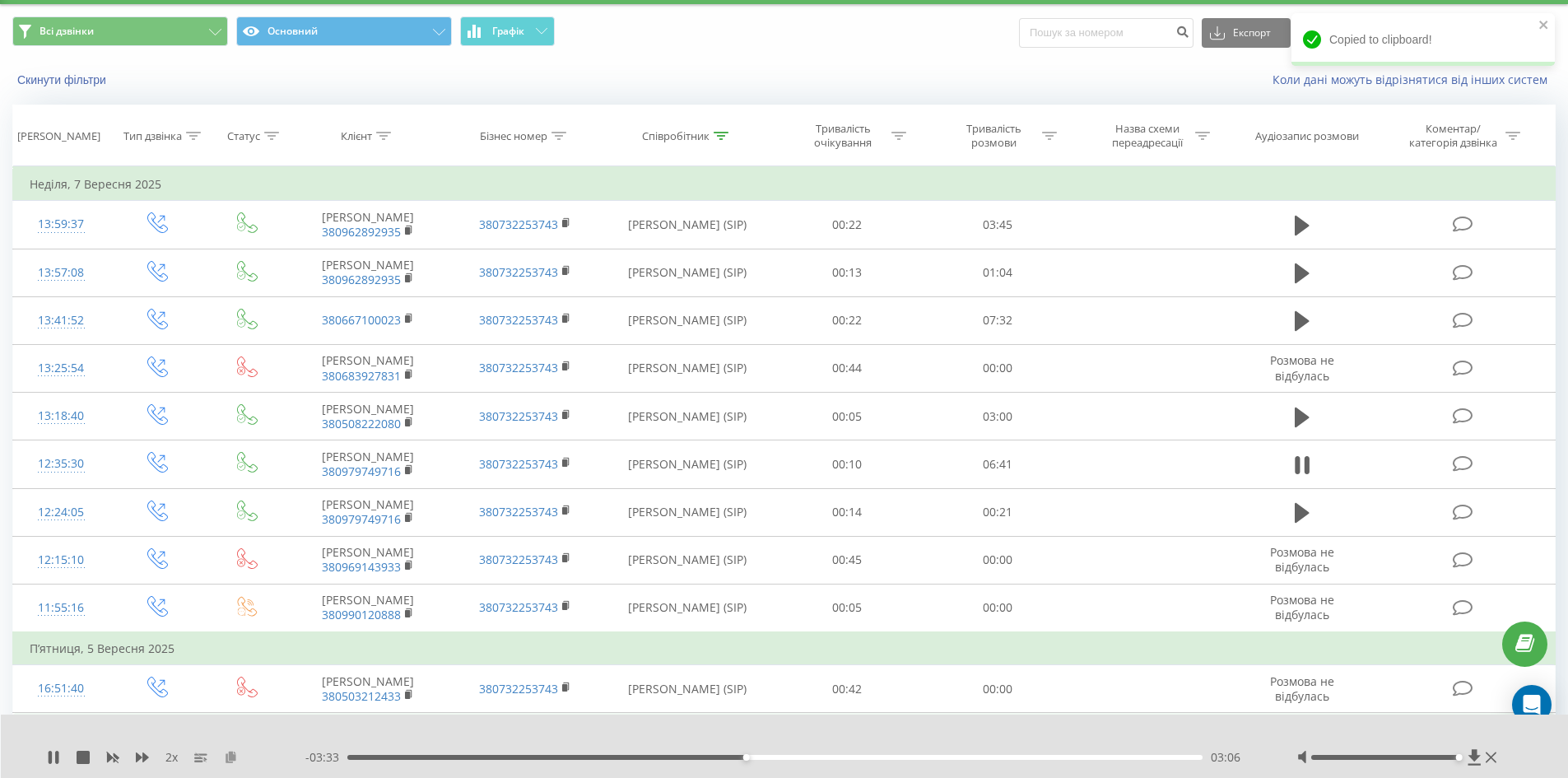
click at [227, 758] on icon at bounding box center [230, 756] width 14 height 12
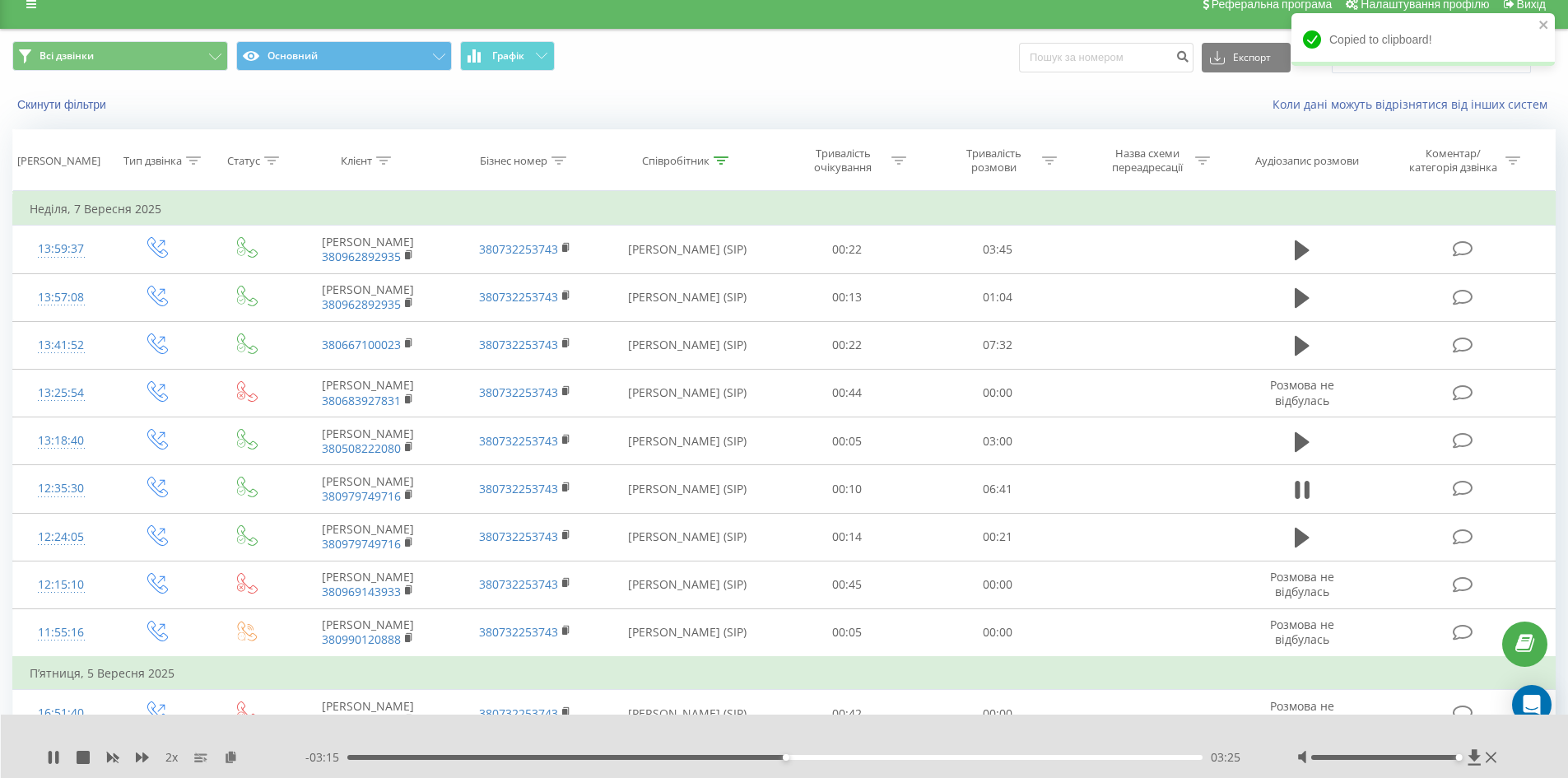
scroll to position [0, 0]
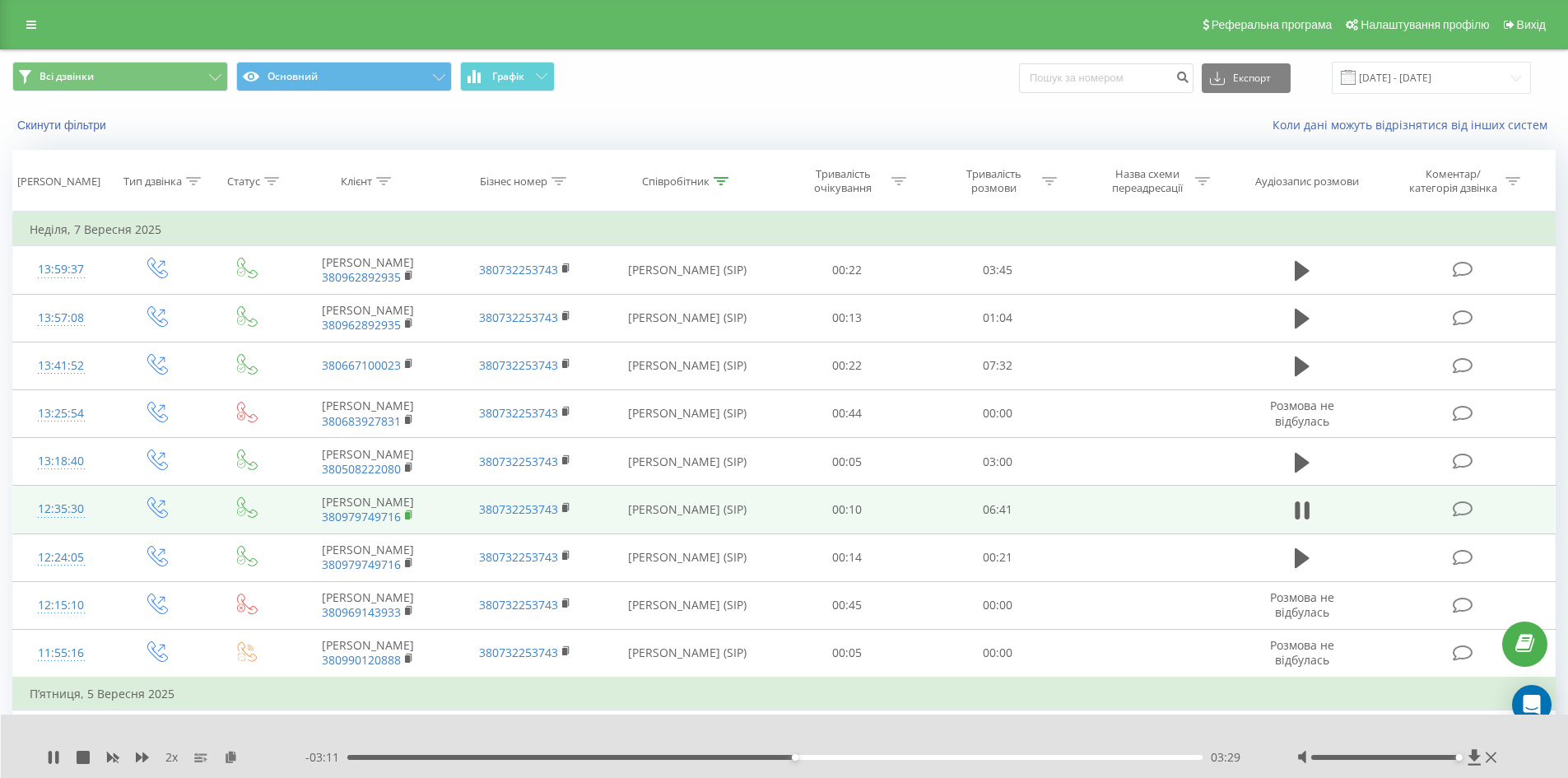
click at [407, 517] on rect at bounding box center [407, 516] width 5 height 7
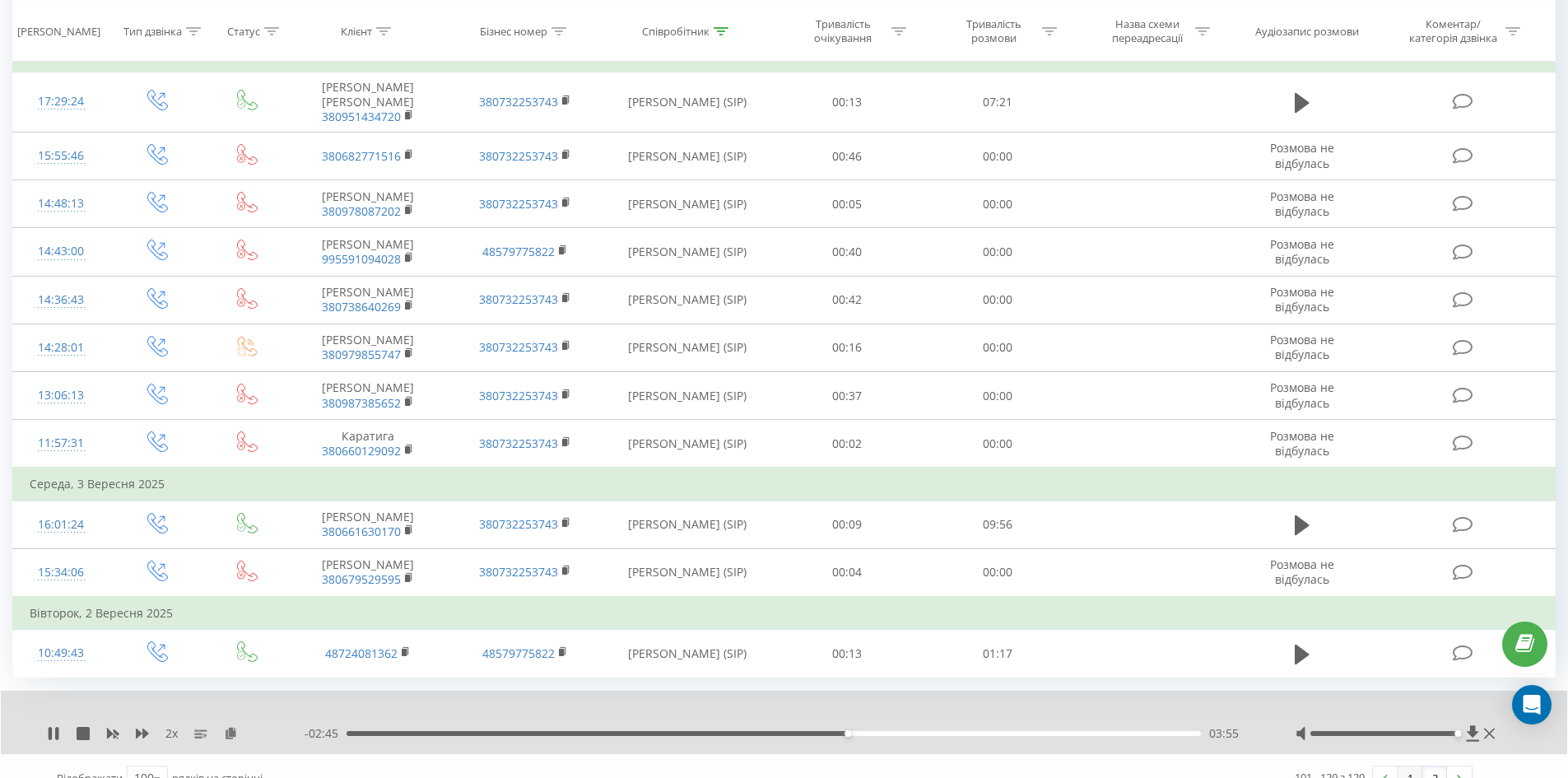
click at [1407, 766] on link "1" at bounding box center [1410, 777] width 25 height 23
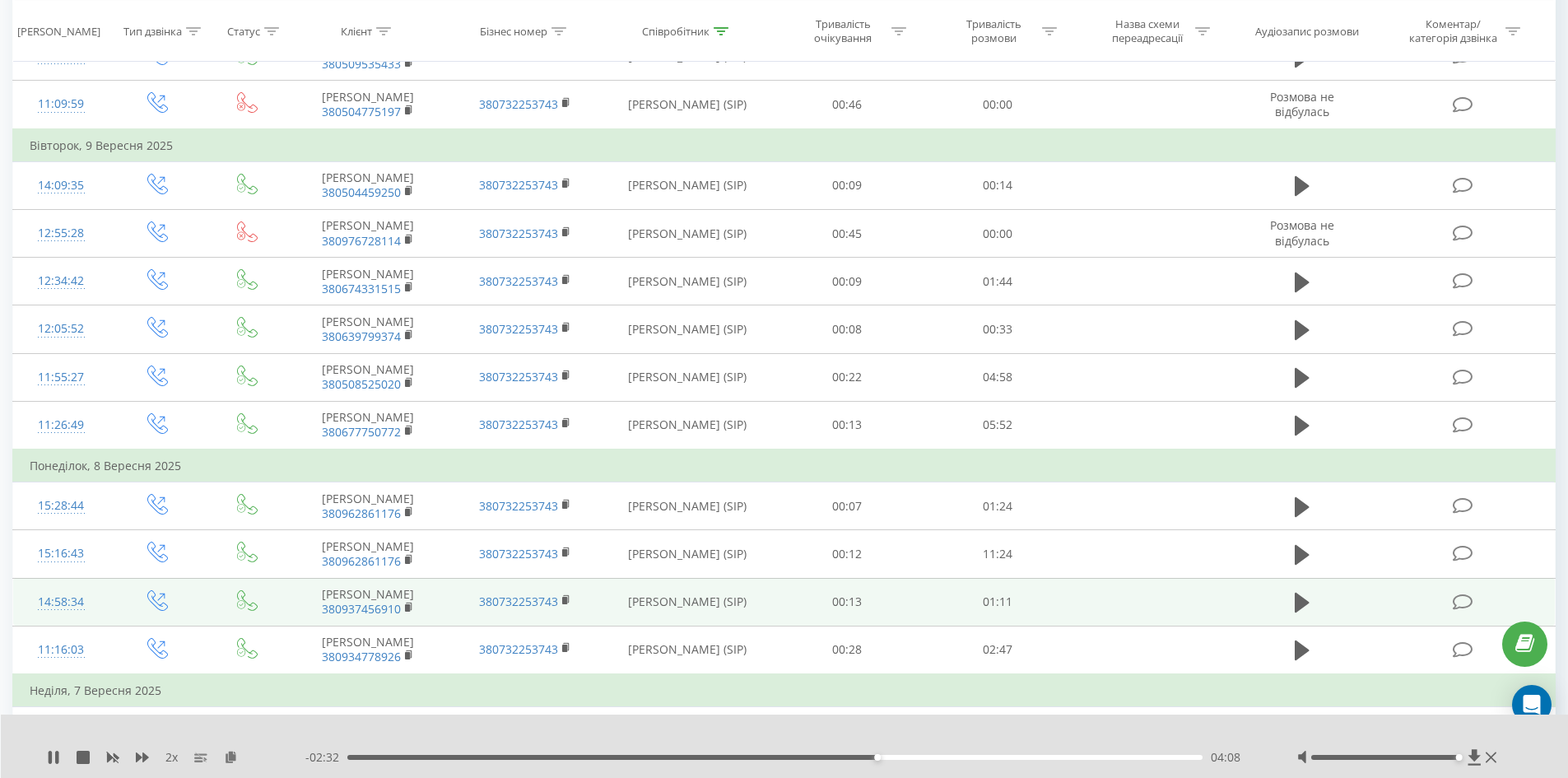
scroll to position [4513, 0]
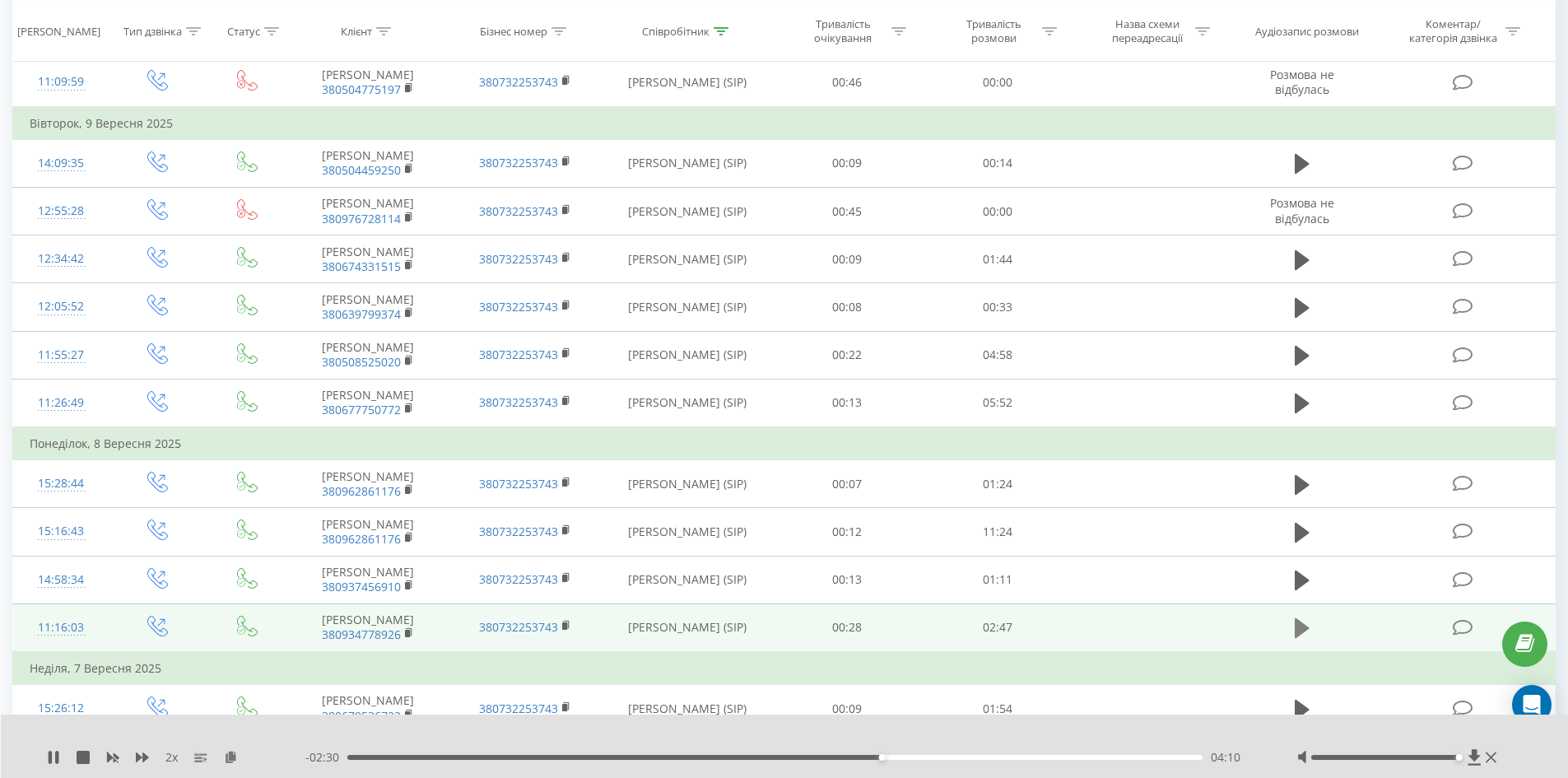
click at [1304, 618] on icon at bounding box center [1302, 628] width 15 height 20
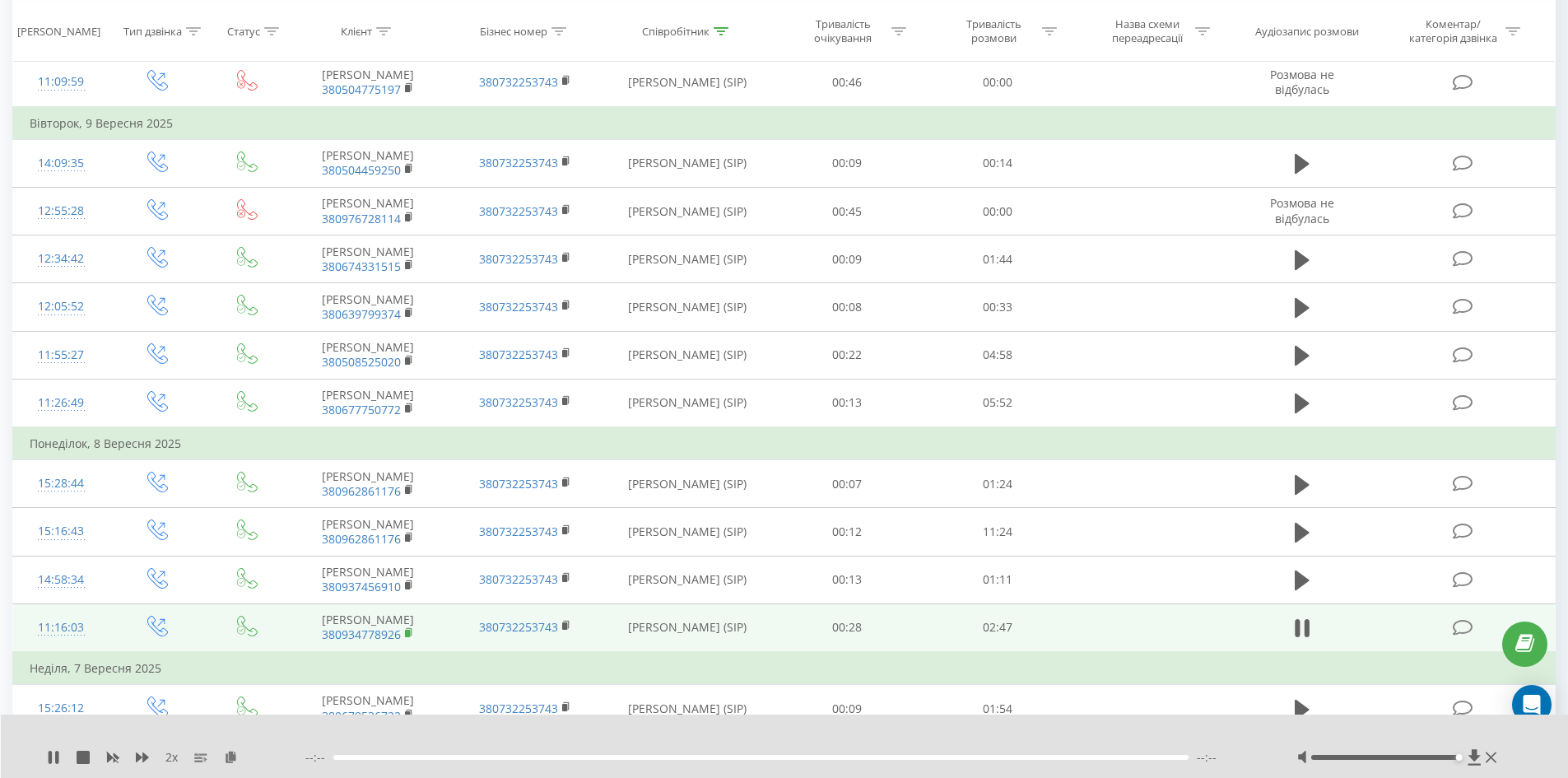
click at [407, 630] on rect at bounding box center [407, 634] width 5 height 7
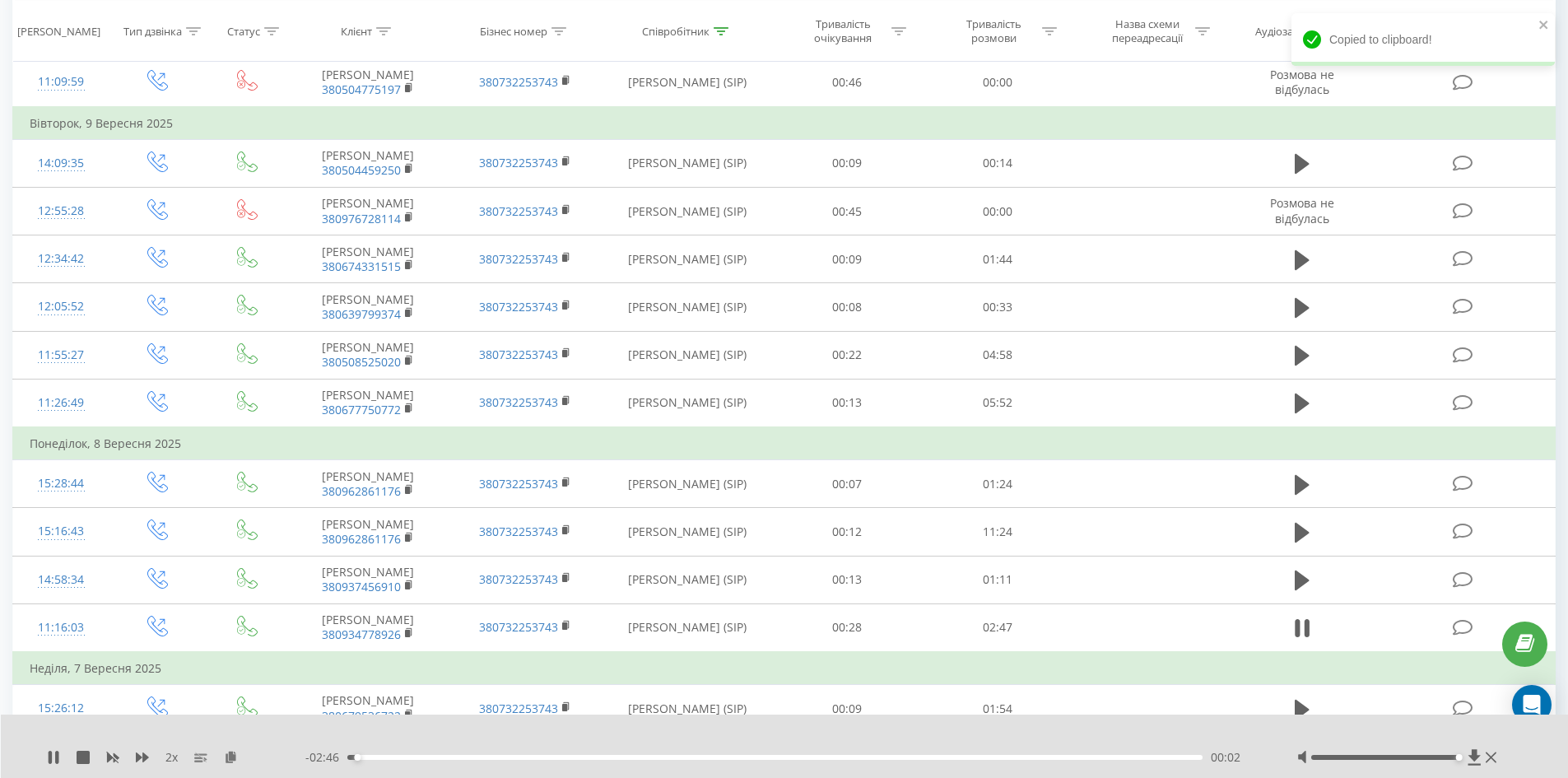
drag, startPoint x: 376, startPoint y: 755, endPoint x: 388, endPoint y: 755, distance: 12.0
click at [377, 755] on div "00:02" at bounding box center [775, 757] width 856 height 5
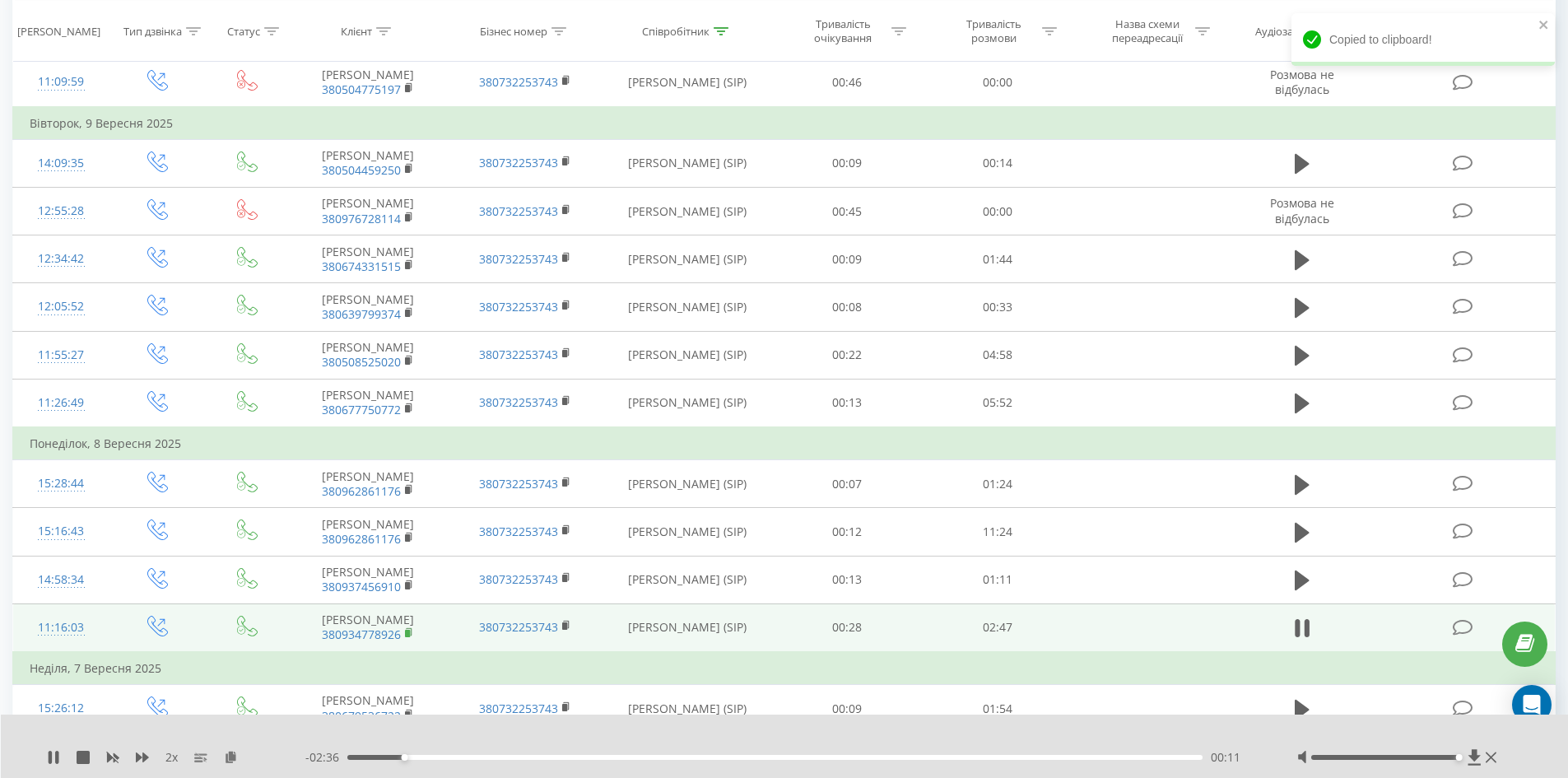
click at [408, 630] on rect at bounding box center [407, 634] width 5 height 7
click at [410, 630] on rect at bounding box center [407, 634] width 5 height 7
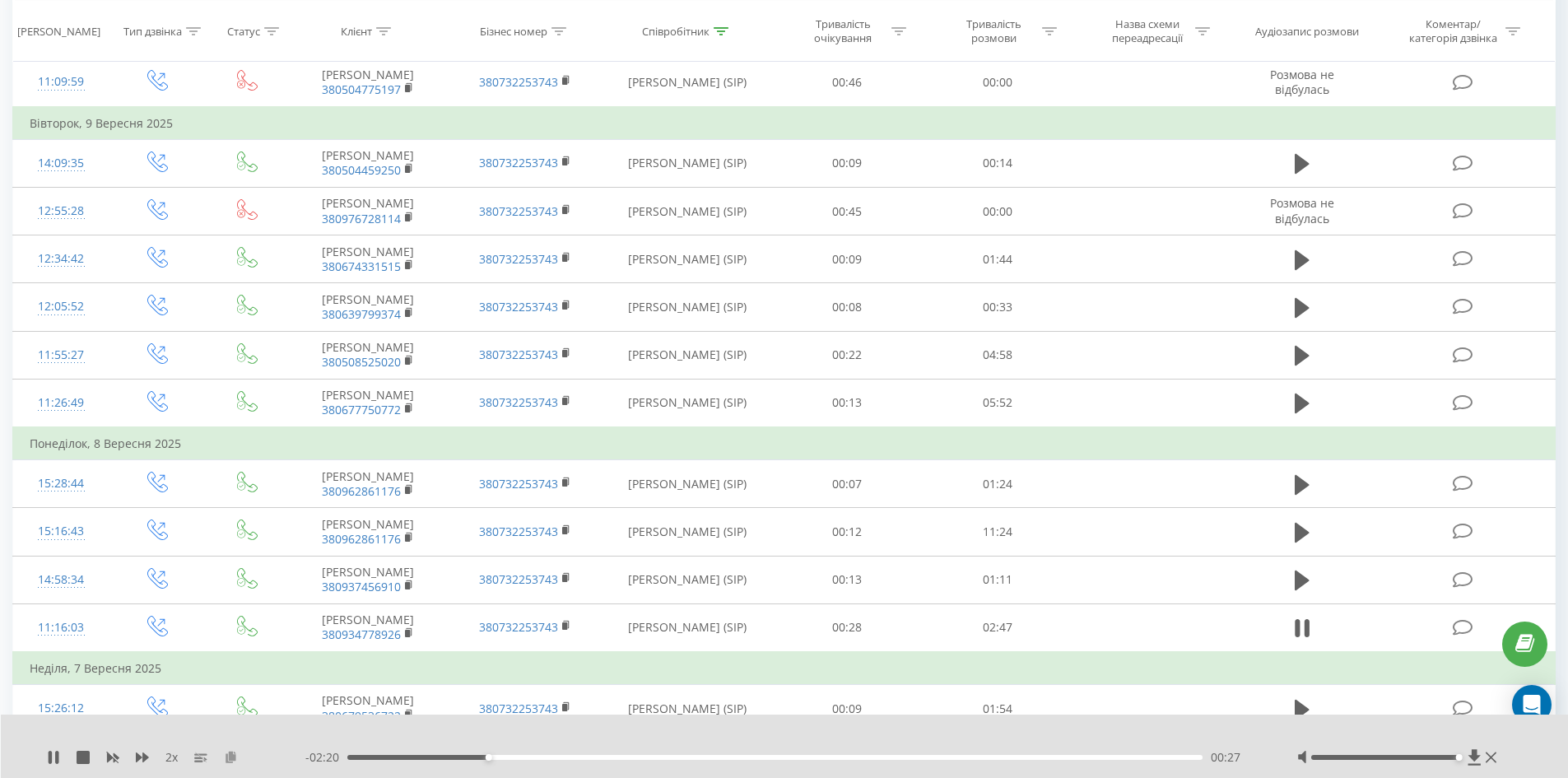
click at [231, 754] on icon at bounding box center [230, 756] width 14 height 12
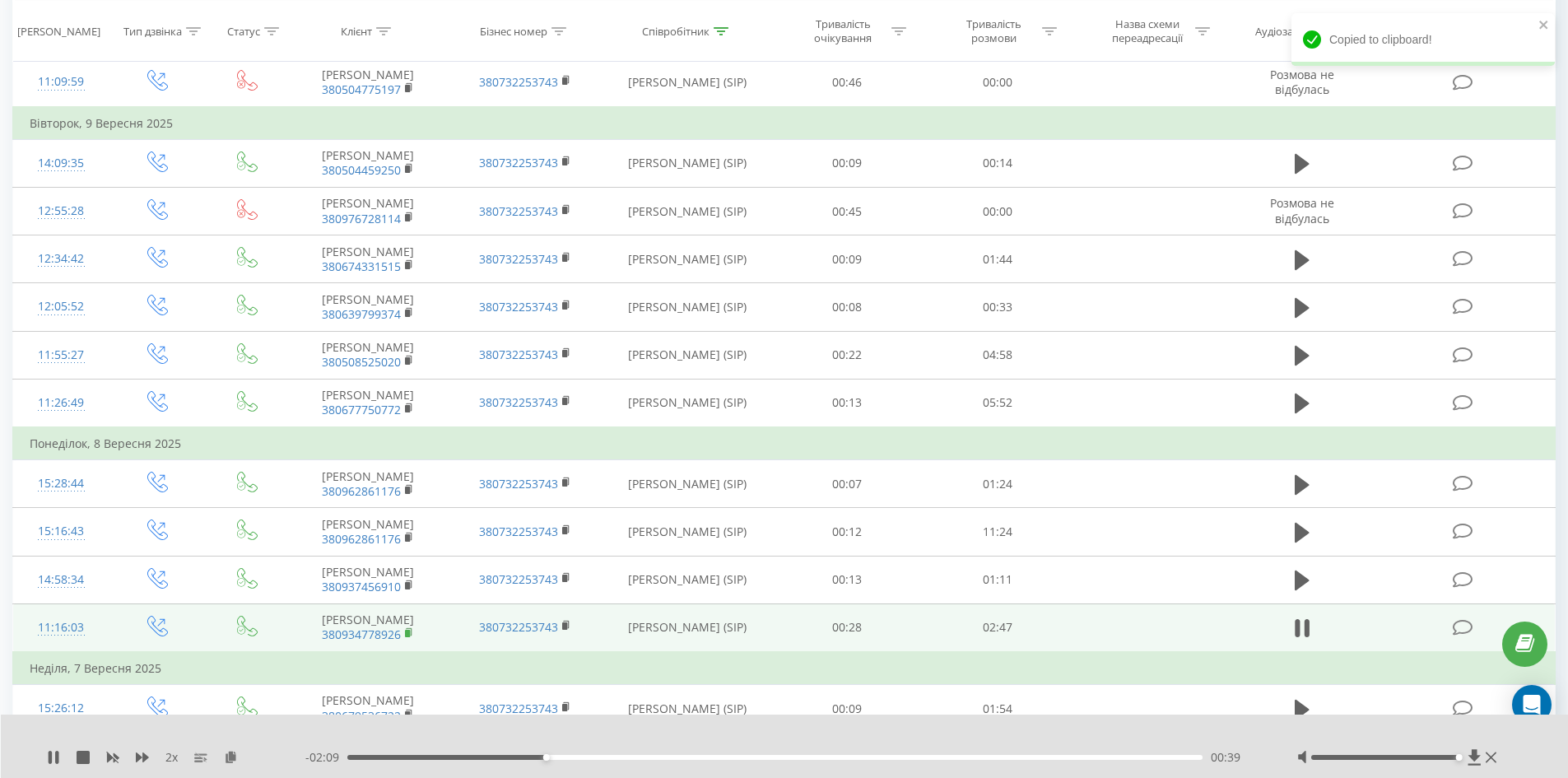
click at [408, 630] on rect at bounding box center [407, 634] width 5 height 7
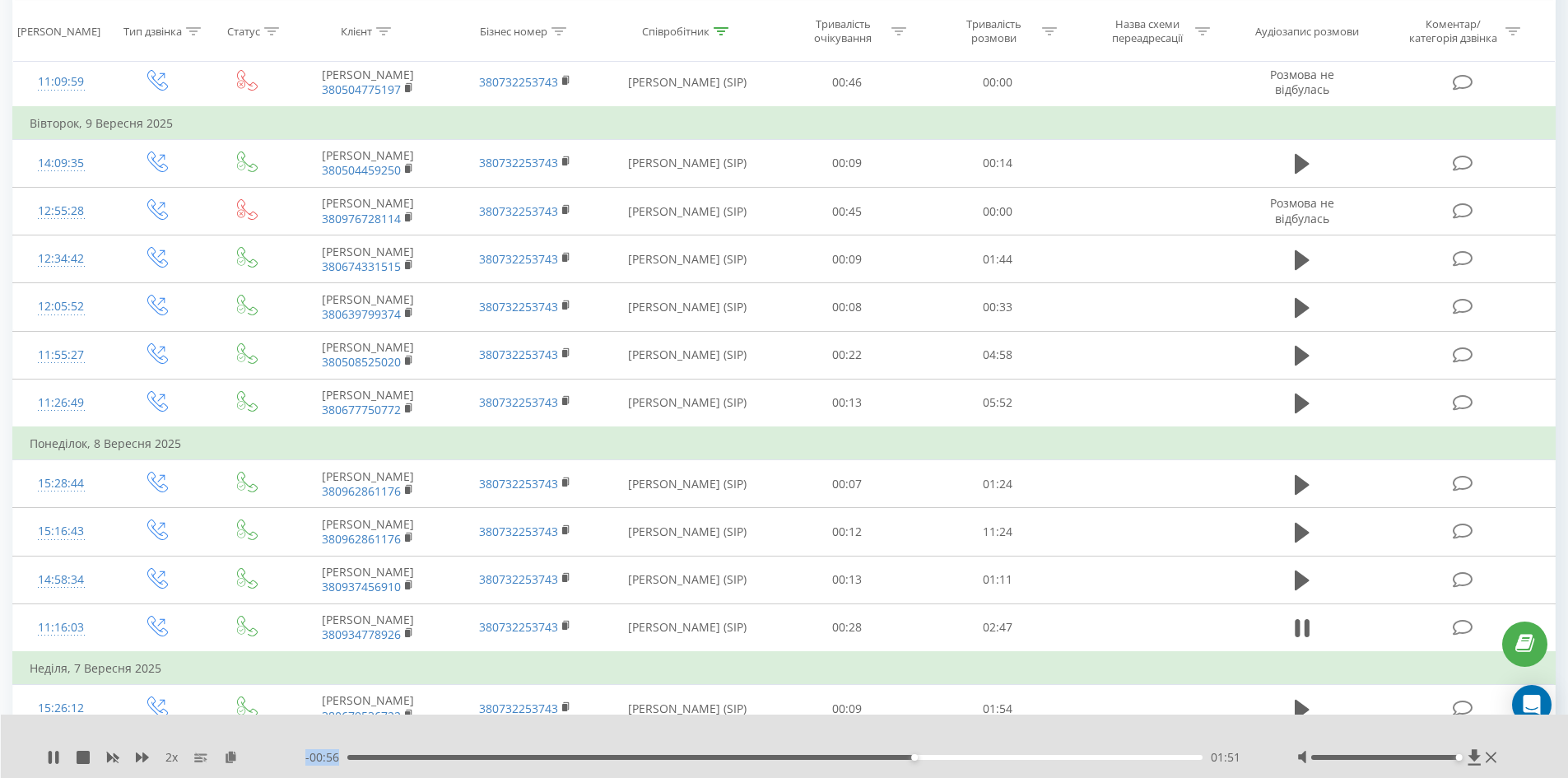
drag, startPoint x: 374, startPoint y: 756, endPoint x: 367, endPoint y: 750, distance: 9.2
click at [304, 757] on div "2 x - 00:56 01:51 01:51" at bounding box center [773, 757] width 1454 height 16
click at [358, 757] on div "01:52" at bounding box center [775, 757] width 856 height 5
click at [359, 755] on div "00:02" at bounding box center [358, 757] width 6 height 6
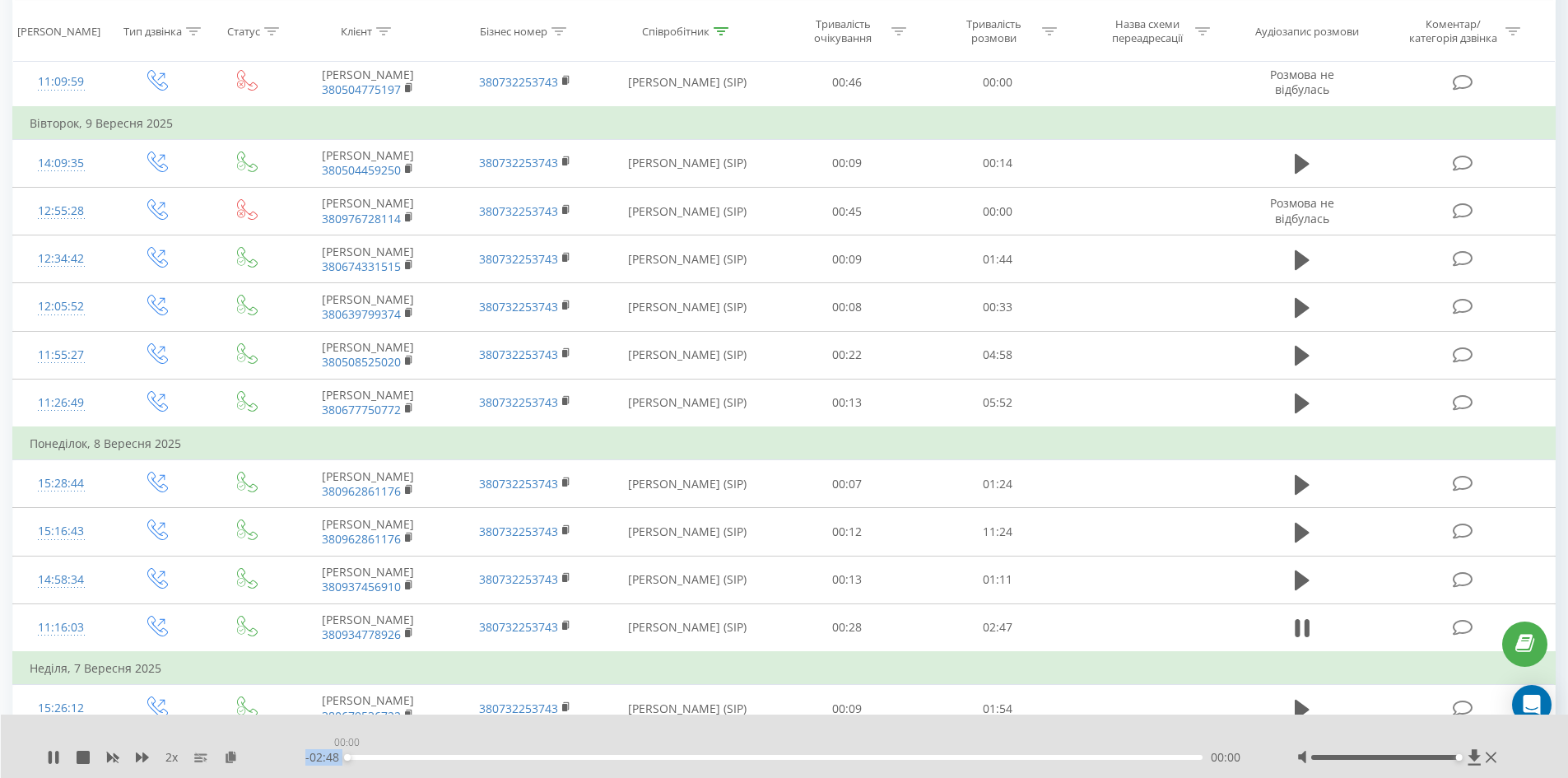
drag, startPoint x: 359, startPoint y: 755, endPoint x: 154, endPoint y: 749, distance: 205.1
click at [292, 758] on div "2 x - 02:48 00:00 00:00" at bounding box center [773, 757] width 1454 height 16
click at [117, 756] on icon at bounding box center [113, 758] width 13 height 10
click at [130, 755] on div "1 x" at bounding box center [176, 757] width 259 height 16
click at [140, 754] on icon at bounding box center [143, 757] width 13 height 13
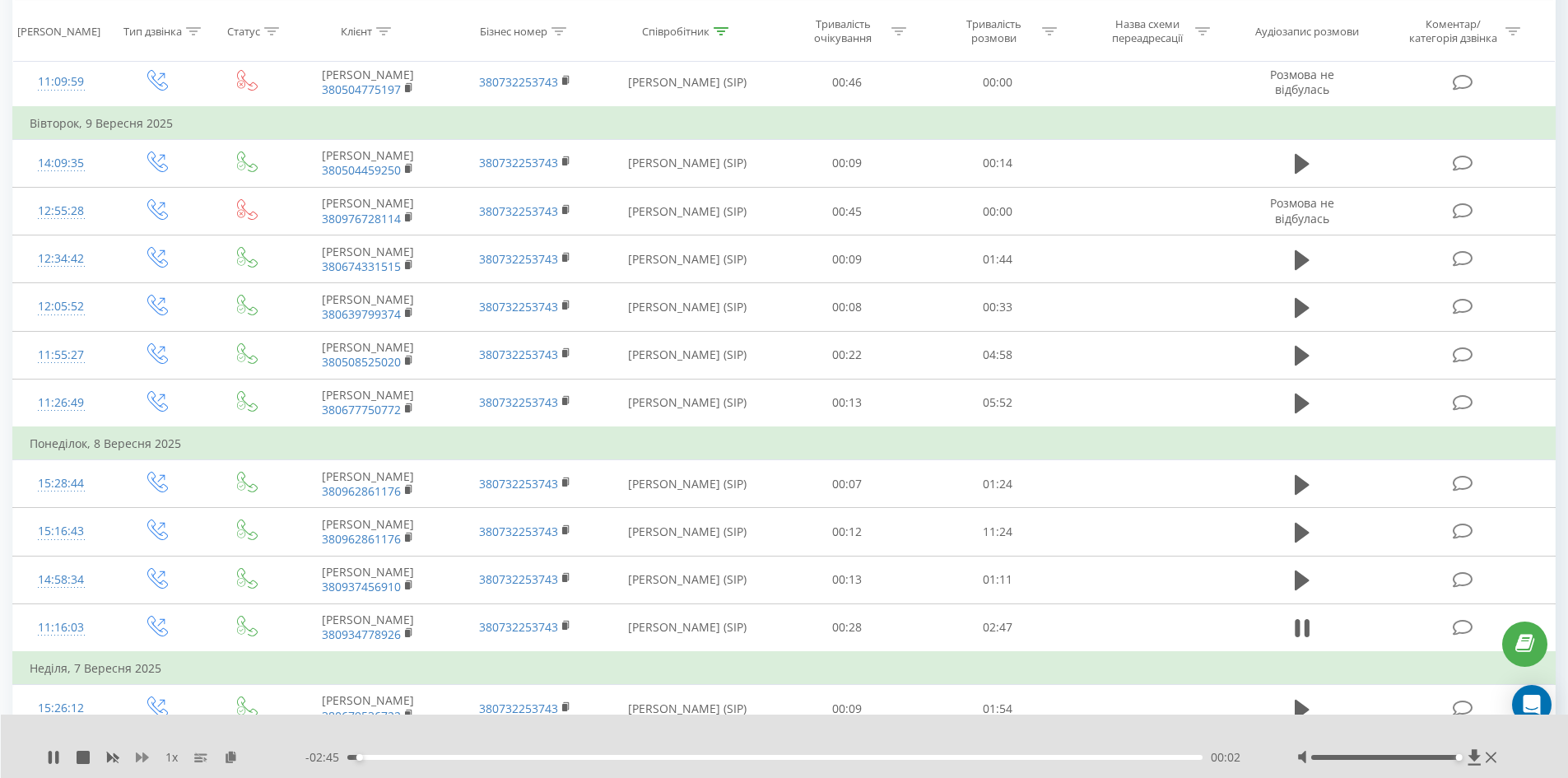
click at [140, 754] on icon at bounding box center [143, 757] width 13 height 13
click at [141, 755] on icon at bounding box center [143, 757] width 13 height 13
click at [118, 757] on icon at bounding box center [113, 758] width 13 height 10
click at [144, 756] on icon at bounding box center [143, 757] width 13 height 10
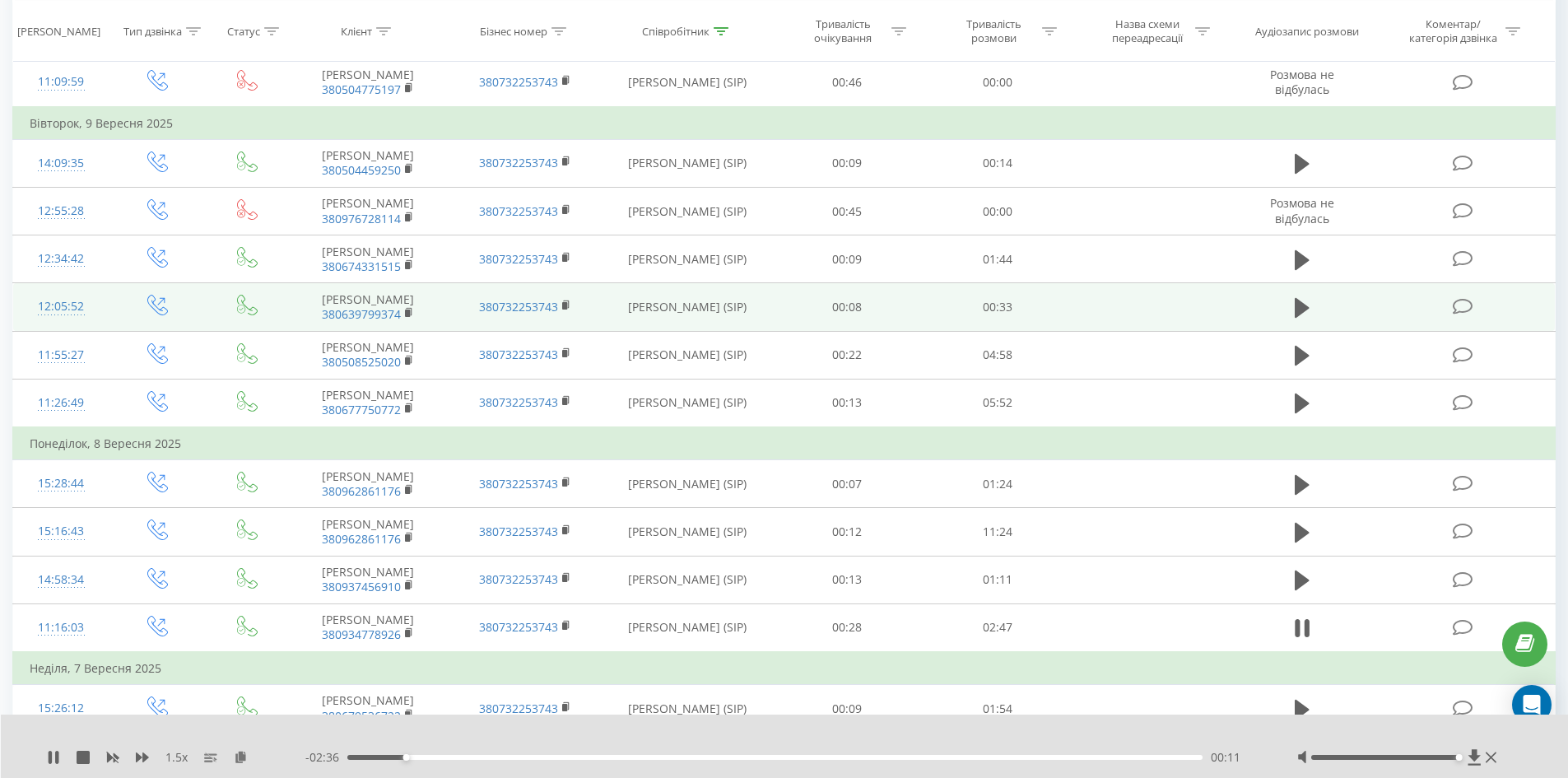
scroll to position [4596, 0]
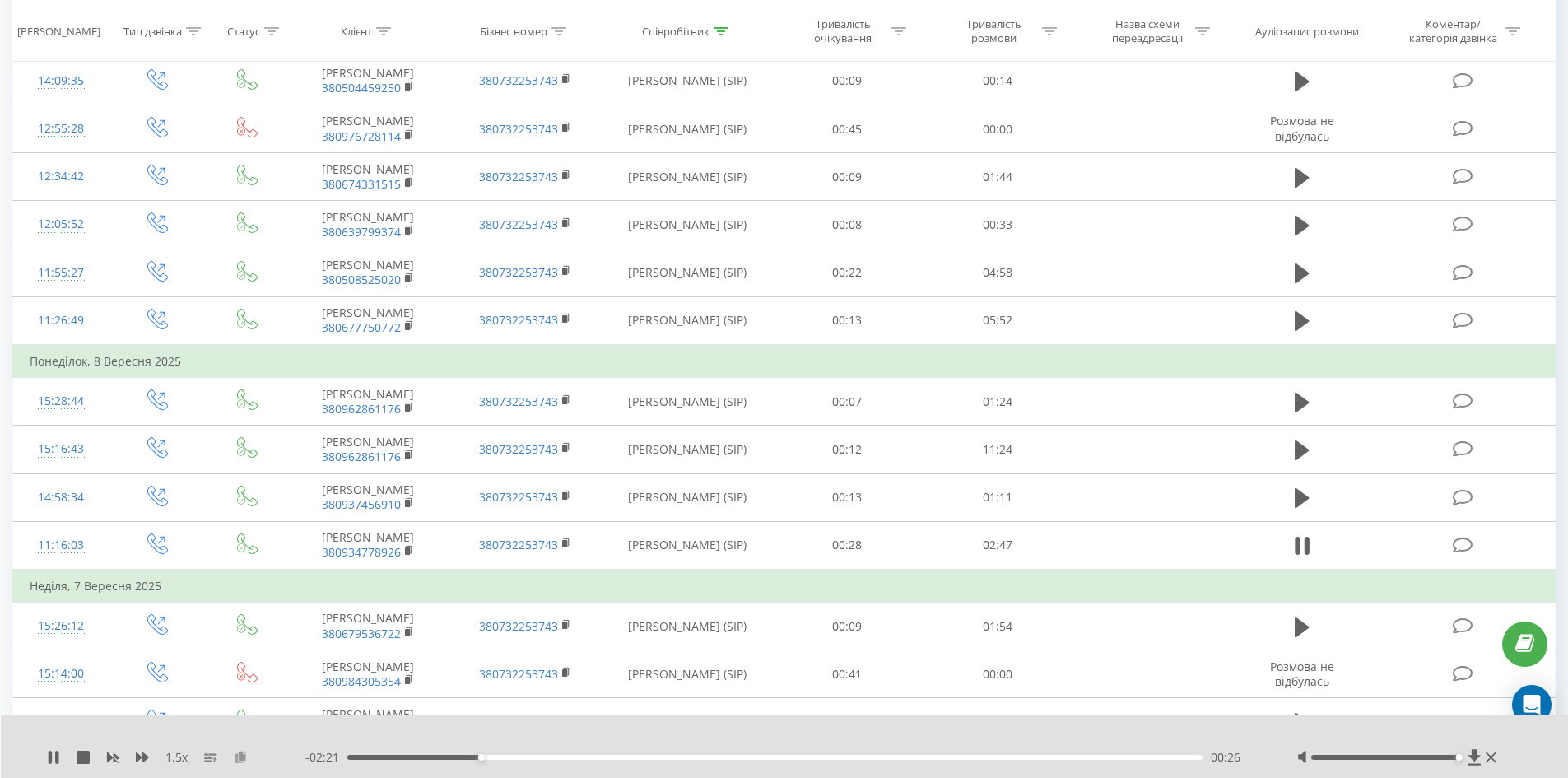
click at [241, 758] on icon at bounding box center [240, 756] width 14 height 12
click at [240, 760] on icon at bounding box center [240, 756] width 14 height 12
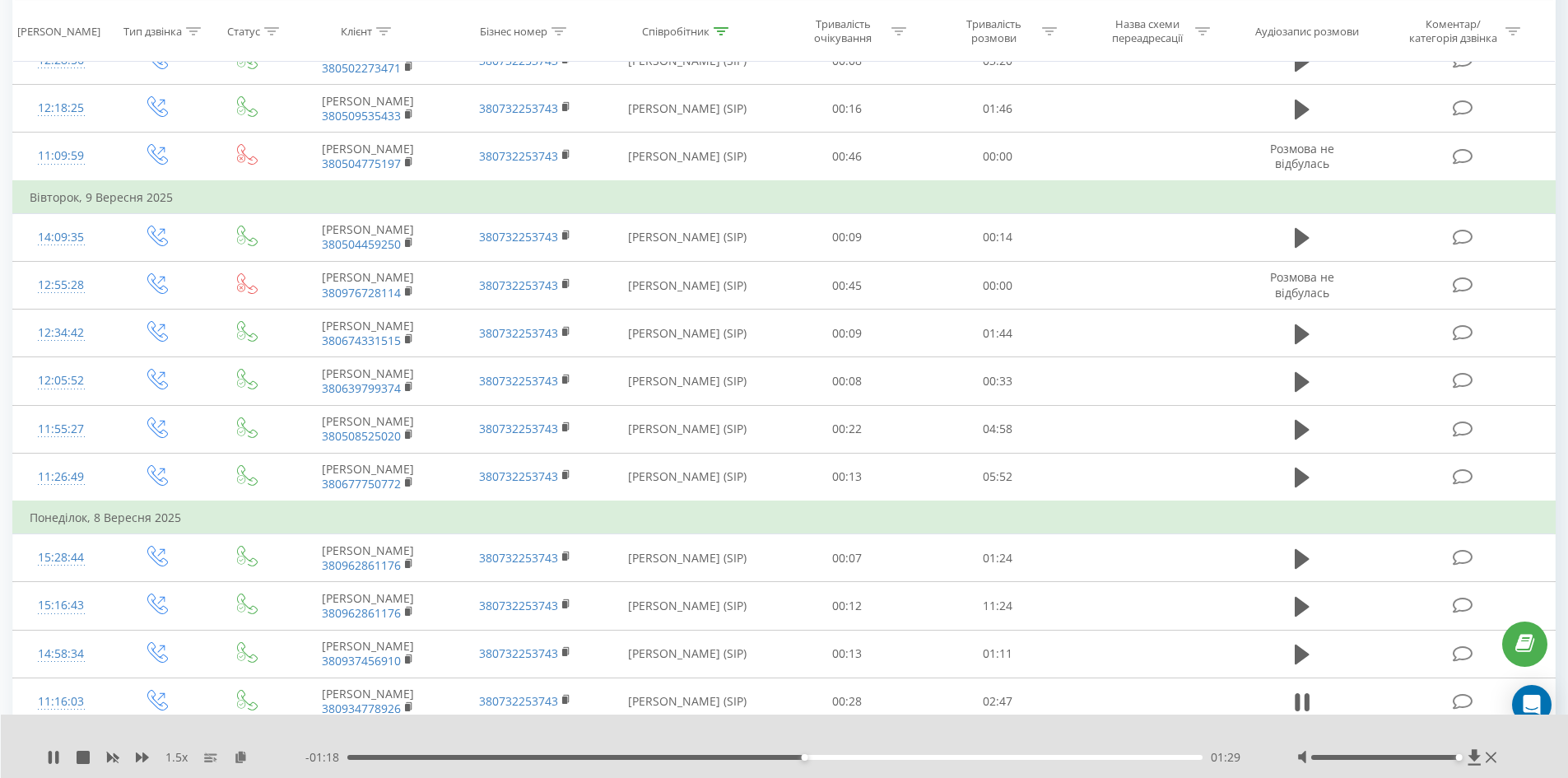
scroll to position [4184, 0]
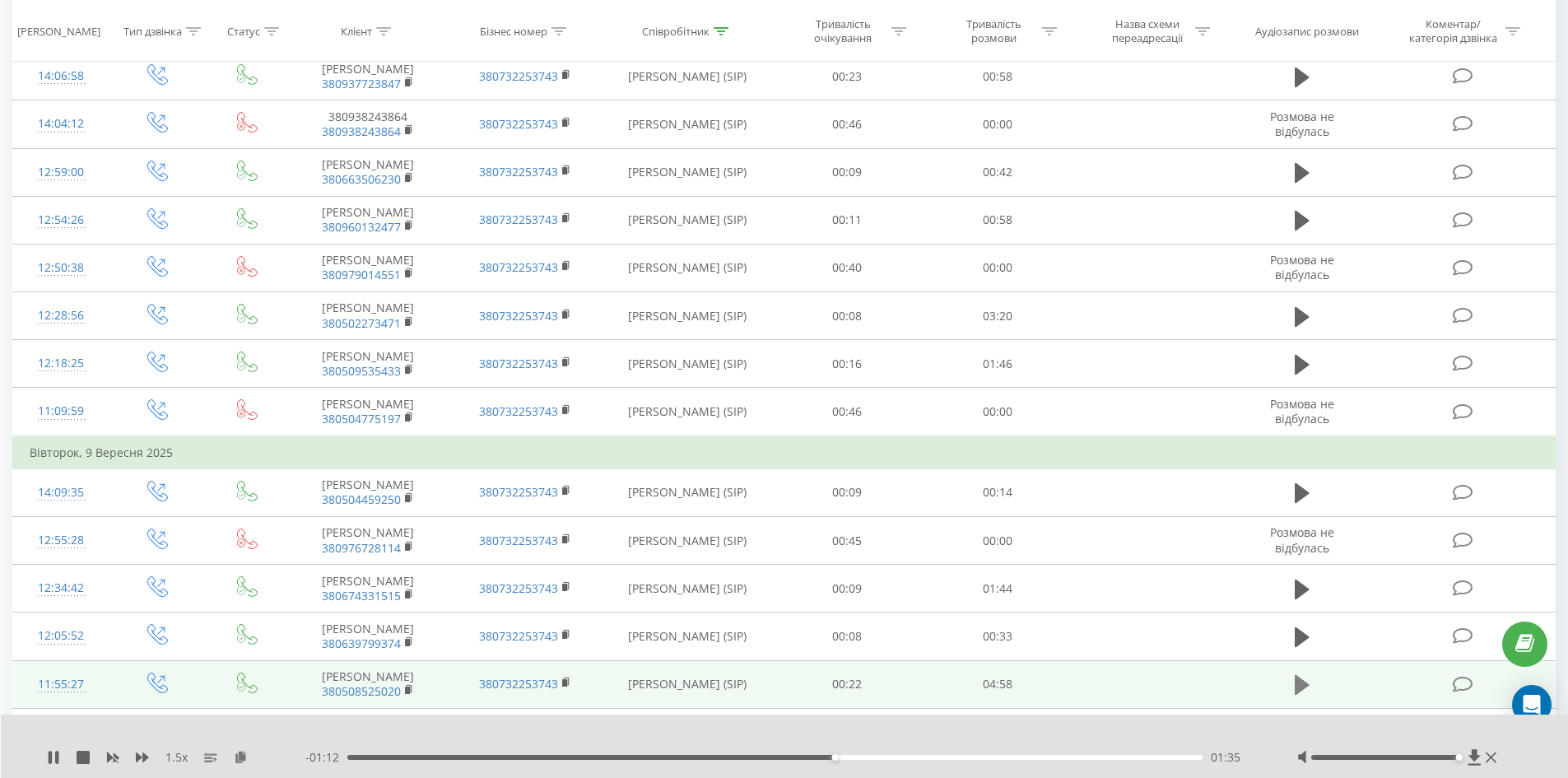
click at [1302, 675] on icon at bounding box center [1302, 685] width 15 height 20
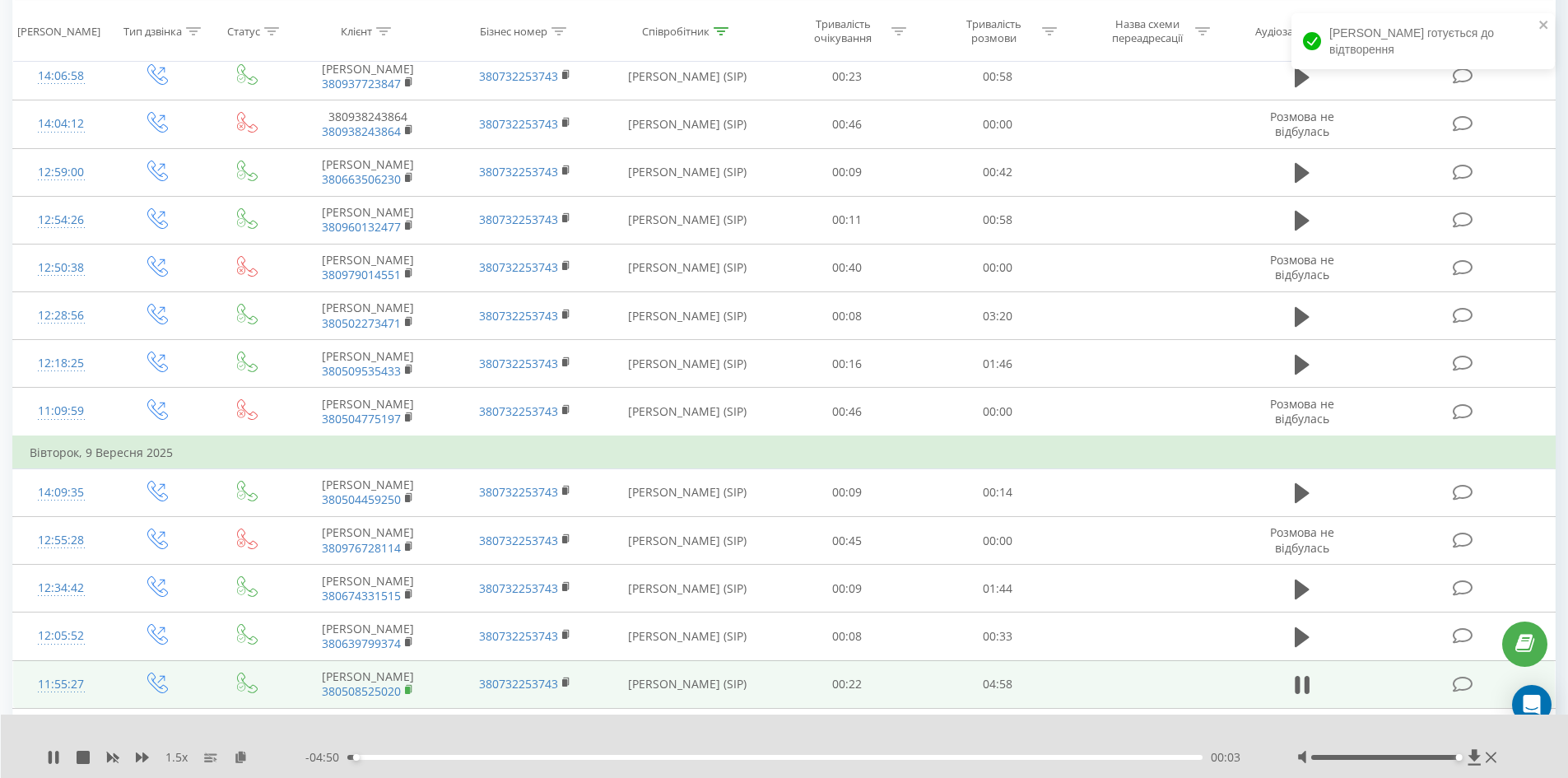
click at [409, 687] on rect at bounding box center [407, 690] width 5 height 7
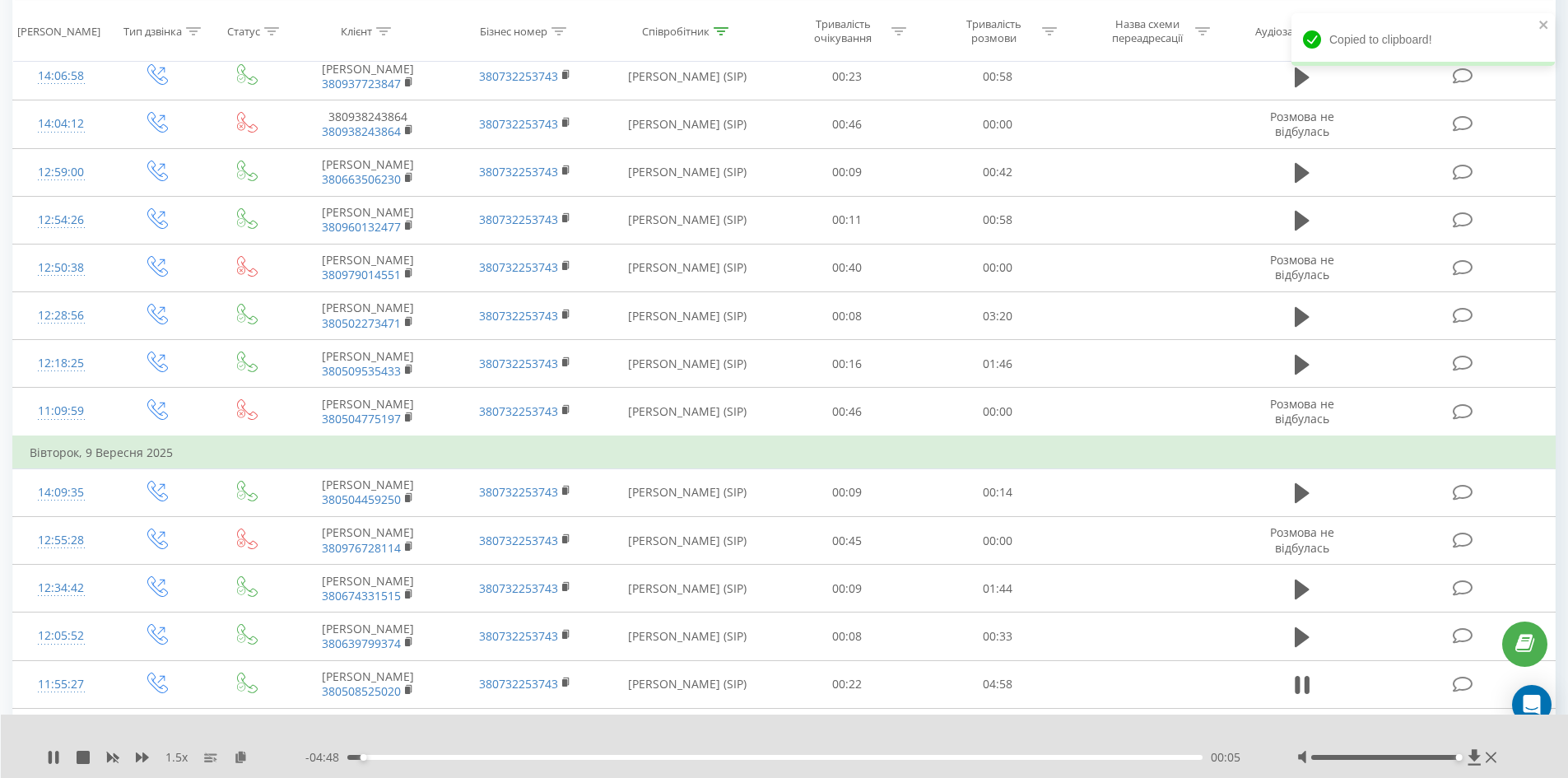
click at [388, 758] on div "00:05" at bounding box center [775, 757] width 856 height 5
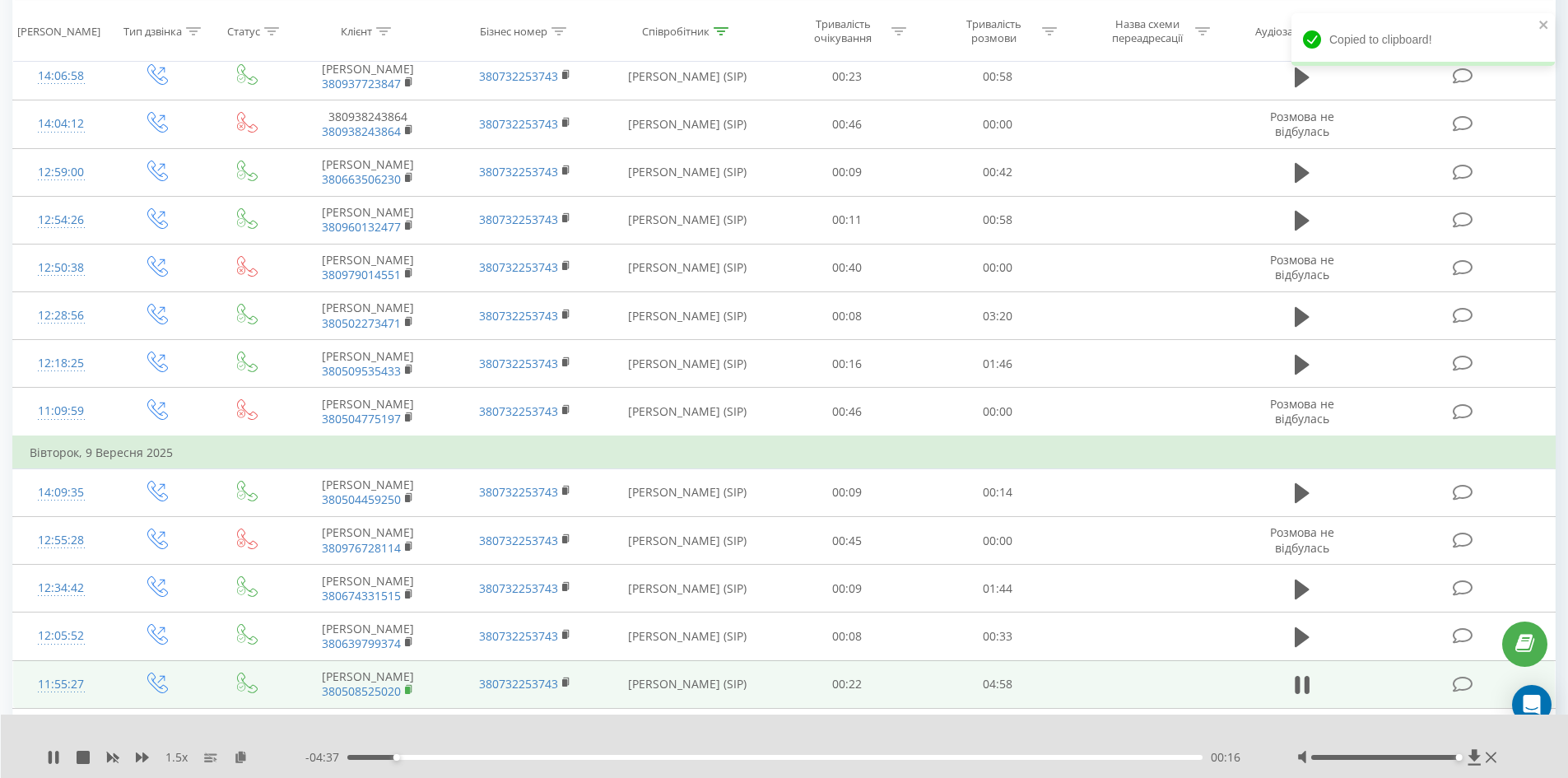
click at [411, 684] on icon at bounding box center [410, 689] width 9 height 12
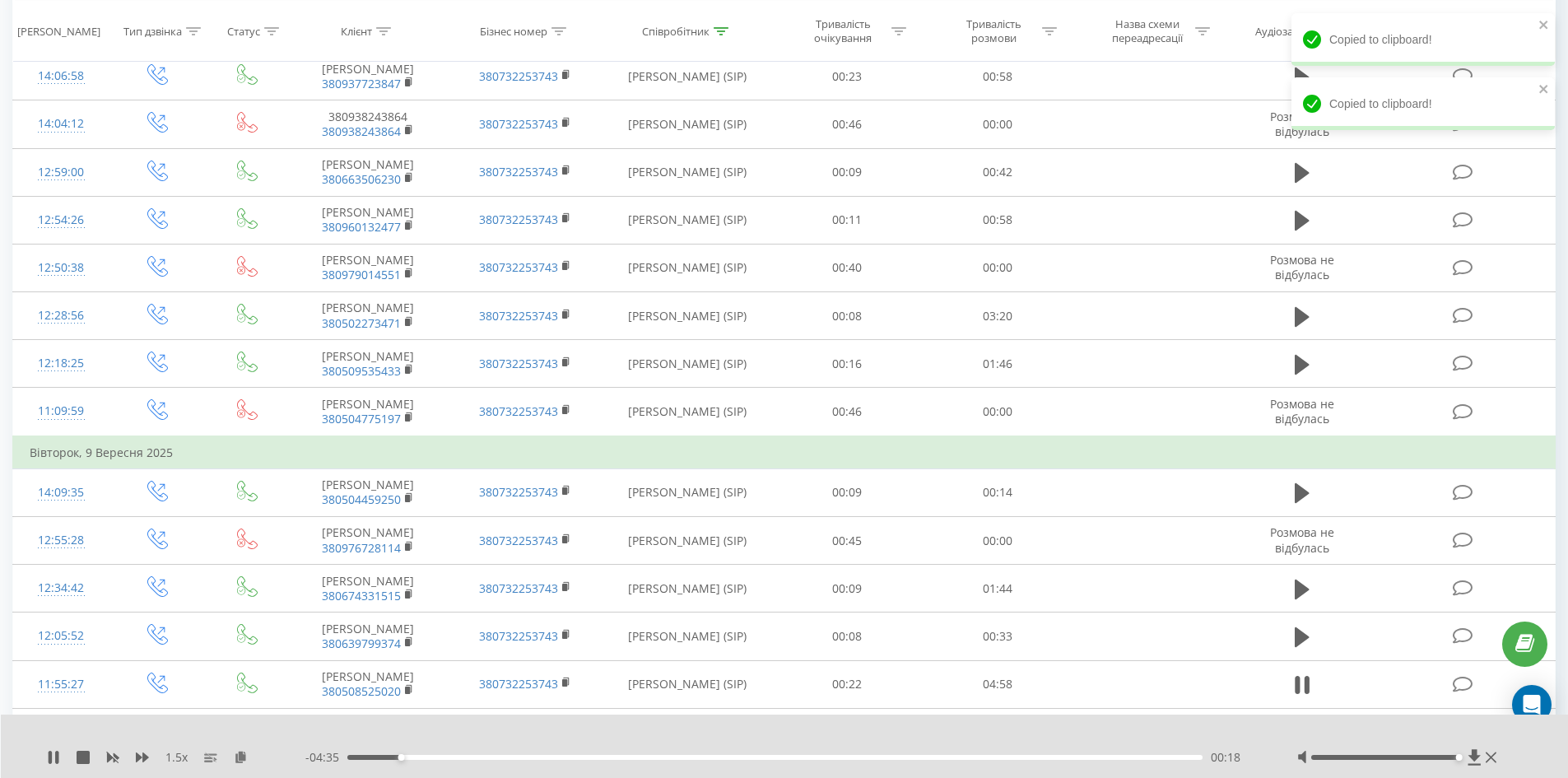
click at [453, 756] on div "00:18" at bounding box center [775, 757] width 856 height 5
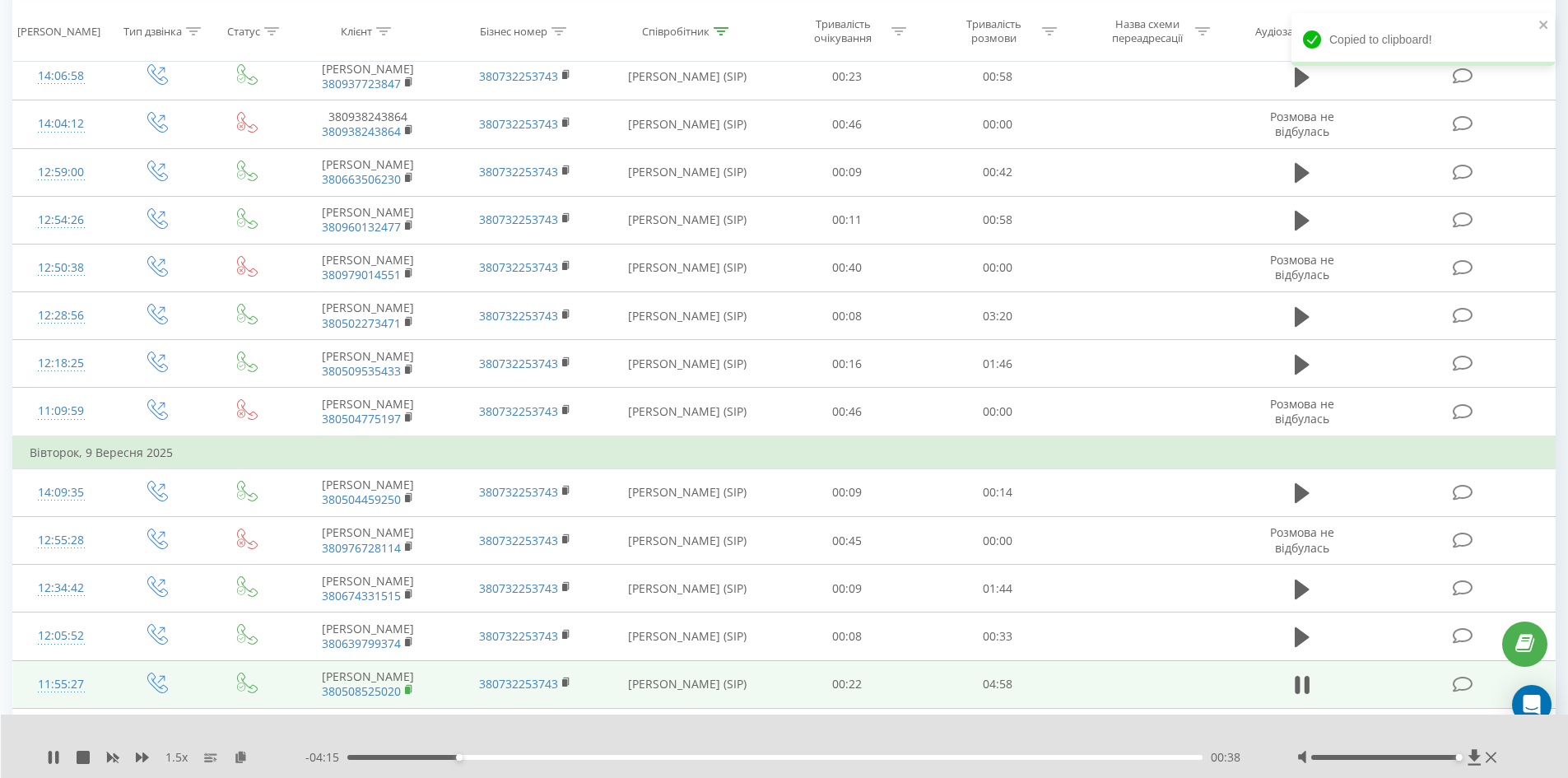
click at [409, 687] on rect at bounding box center [407, 690] width 5 height 7
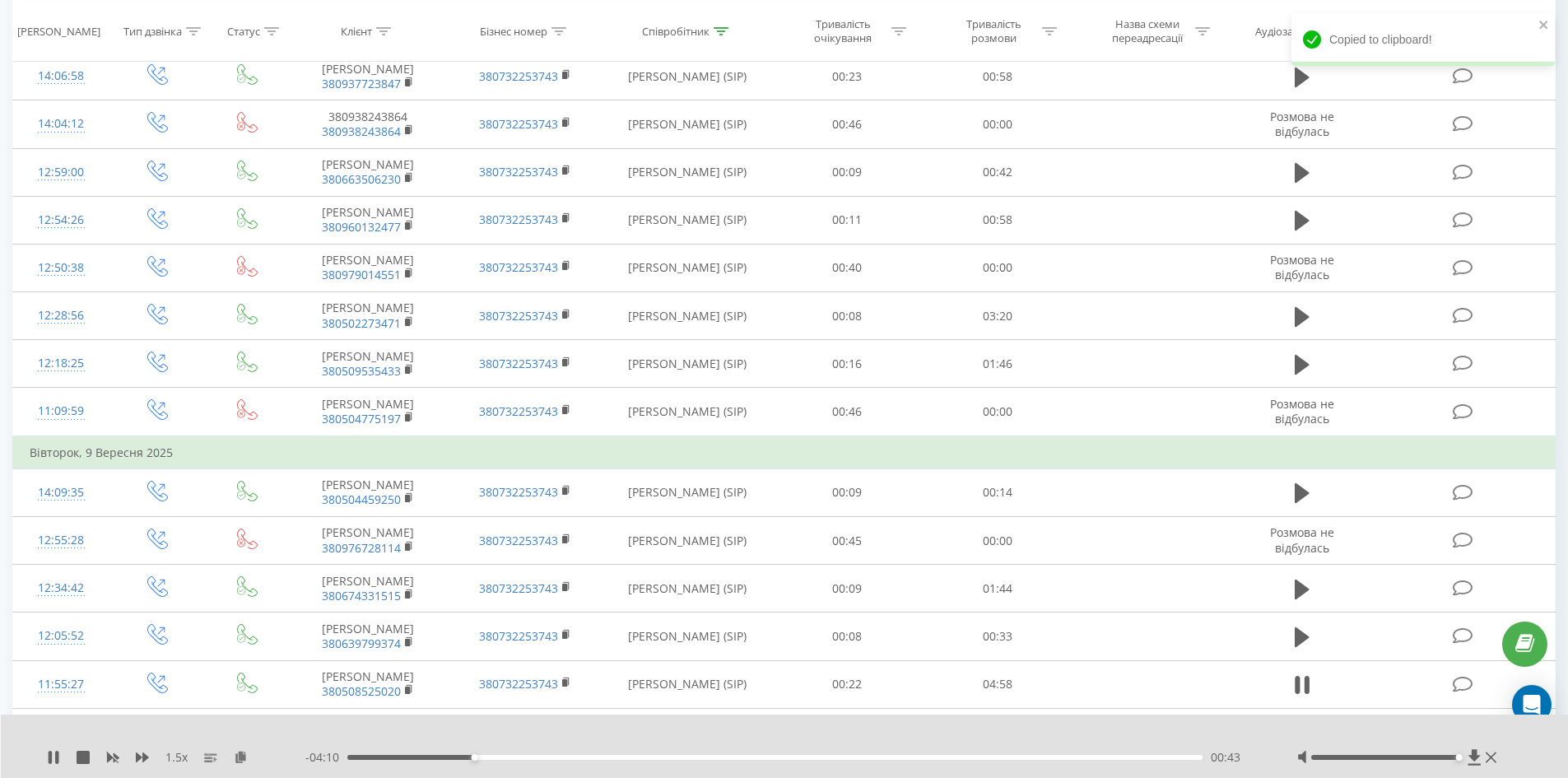
click at [236, 766] on div "1.5 x - 04:10 00:43 00:43" at bounding box center [784, 745] width 1568 height 63
click at [237, 757] on icon at bounding box center [240, 756] width 14 height 12
click at [587, 758] on div "00:53" at bounding box center [775, 757] width 856 height 5
click at [692, 756] on div "01:58" at bounding box center [775, 757] width 856 height 5
click at [757, 759] on div "00:00" at bounding box center [775, 757] width 856 height 5
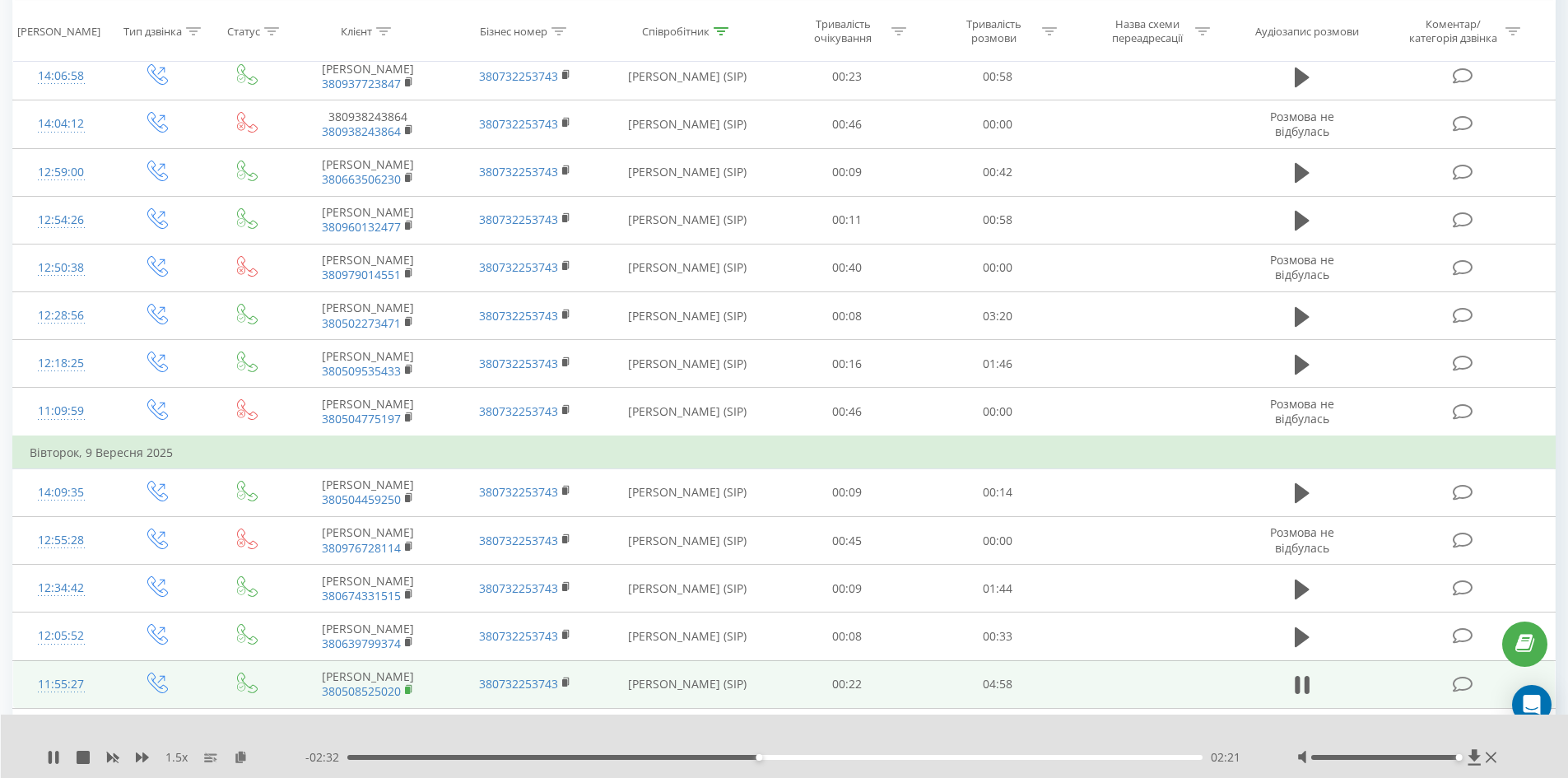
click at [409, 687] on rect at bounding box center [407, 690] width 5 height 7
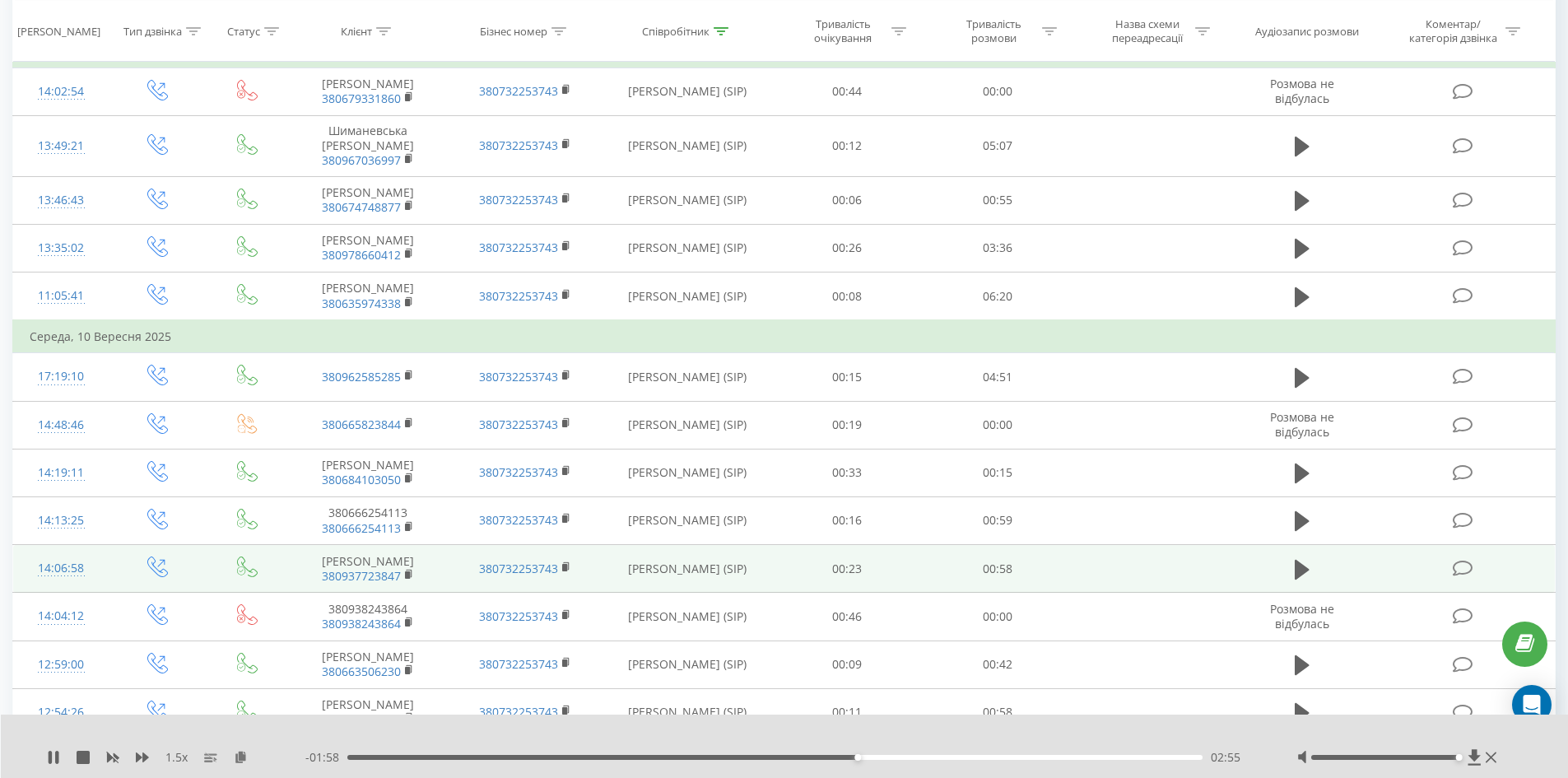
scroll to position [3691, 0]
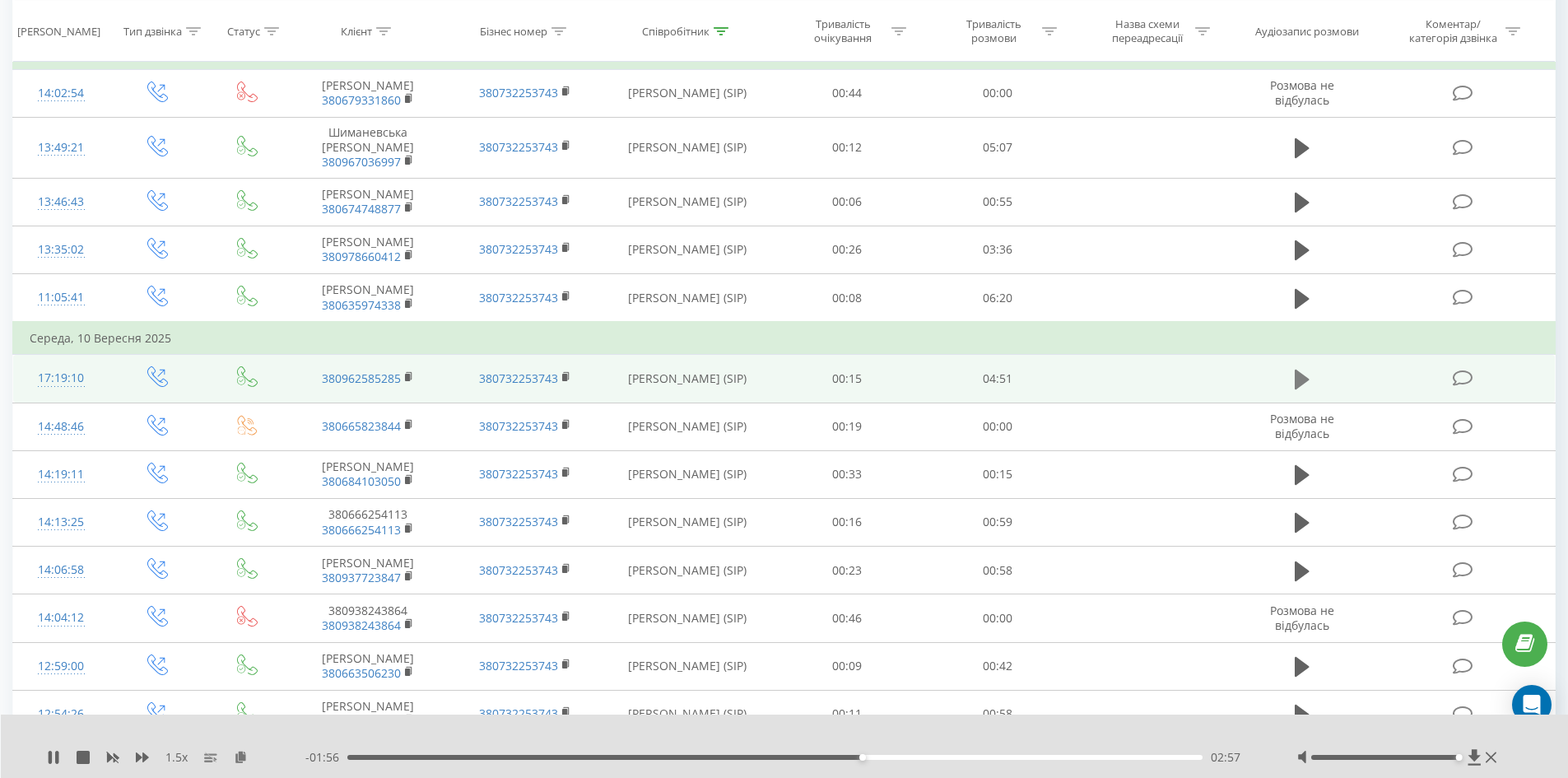
click at [1307, 369] on icon at bounding box center [1302, 379] width 15 height 20
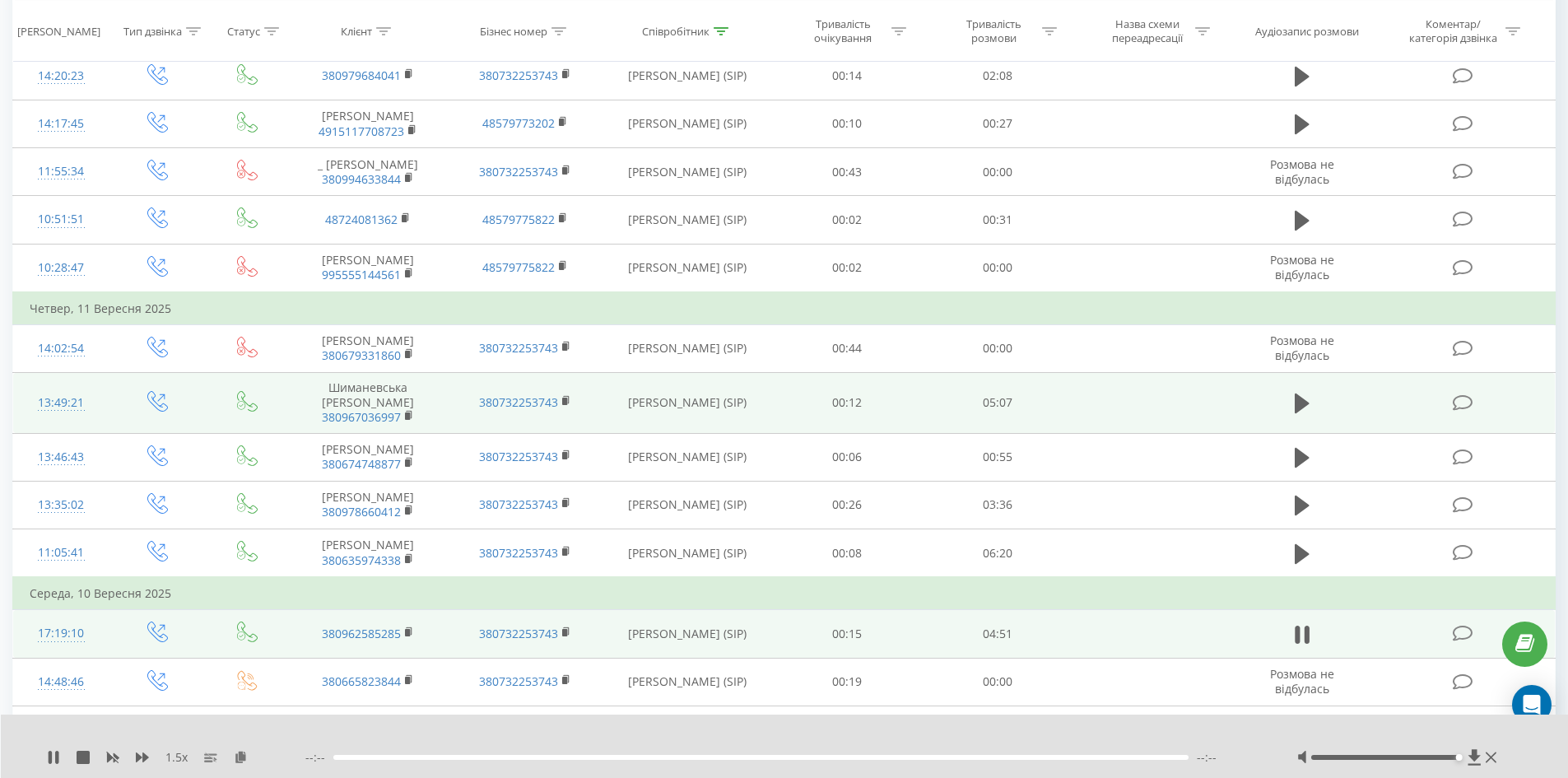
scroll to position [3362, 0]
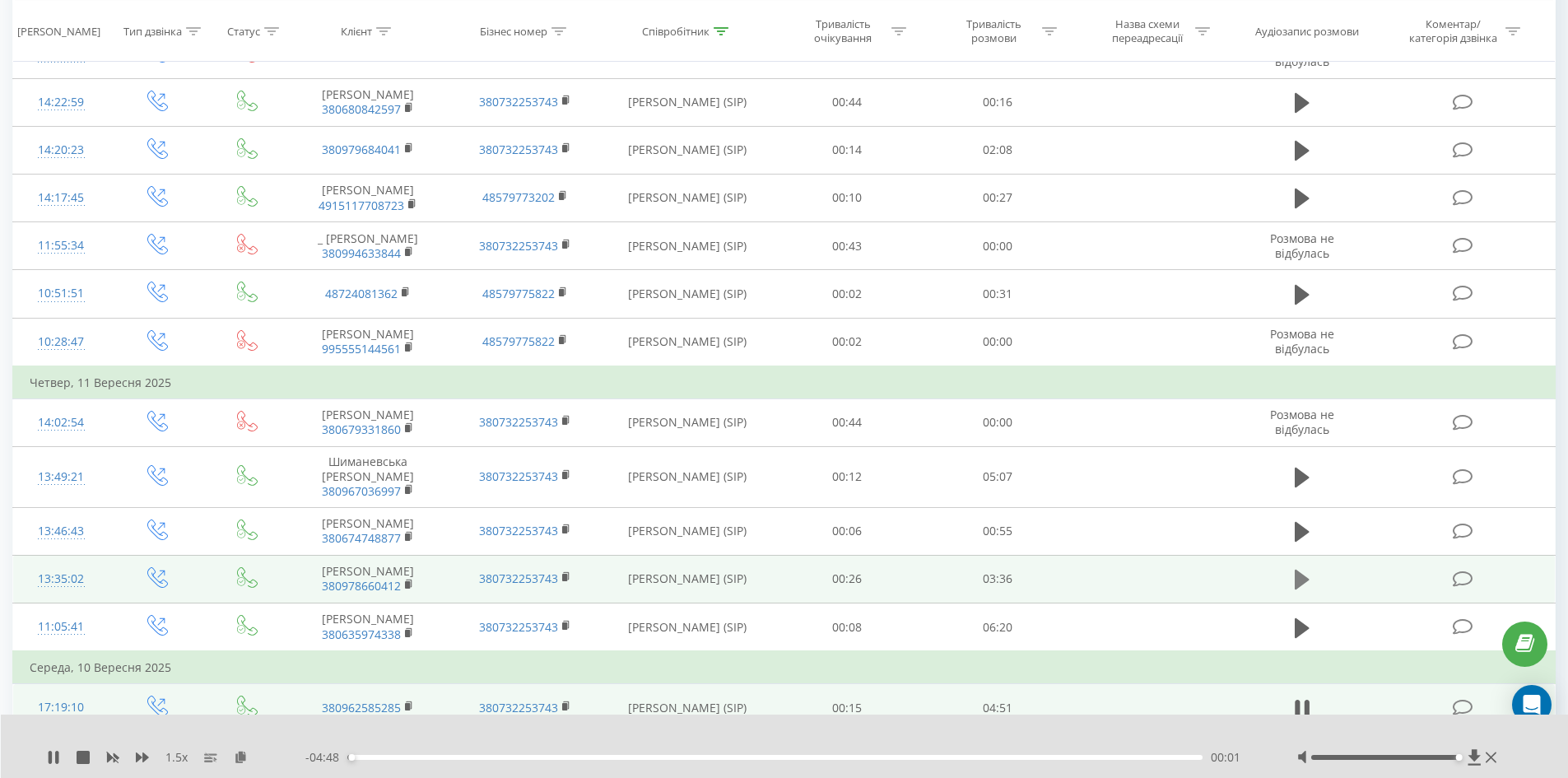
click at [1300, 570] on icon at bounding box center [1302, 580] width 15 height 20
click at [408, 581] on rect at bounding box center [407, 585] width 5 height 7
click at [410, 581] on rect at bounding box center [407, 585] width 5 height 7
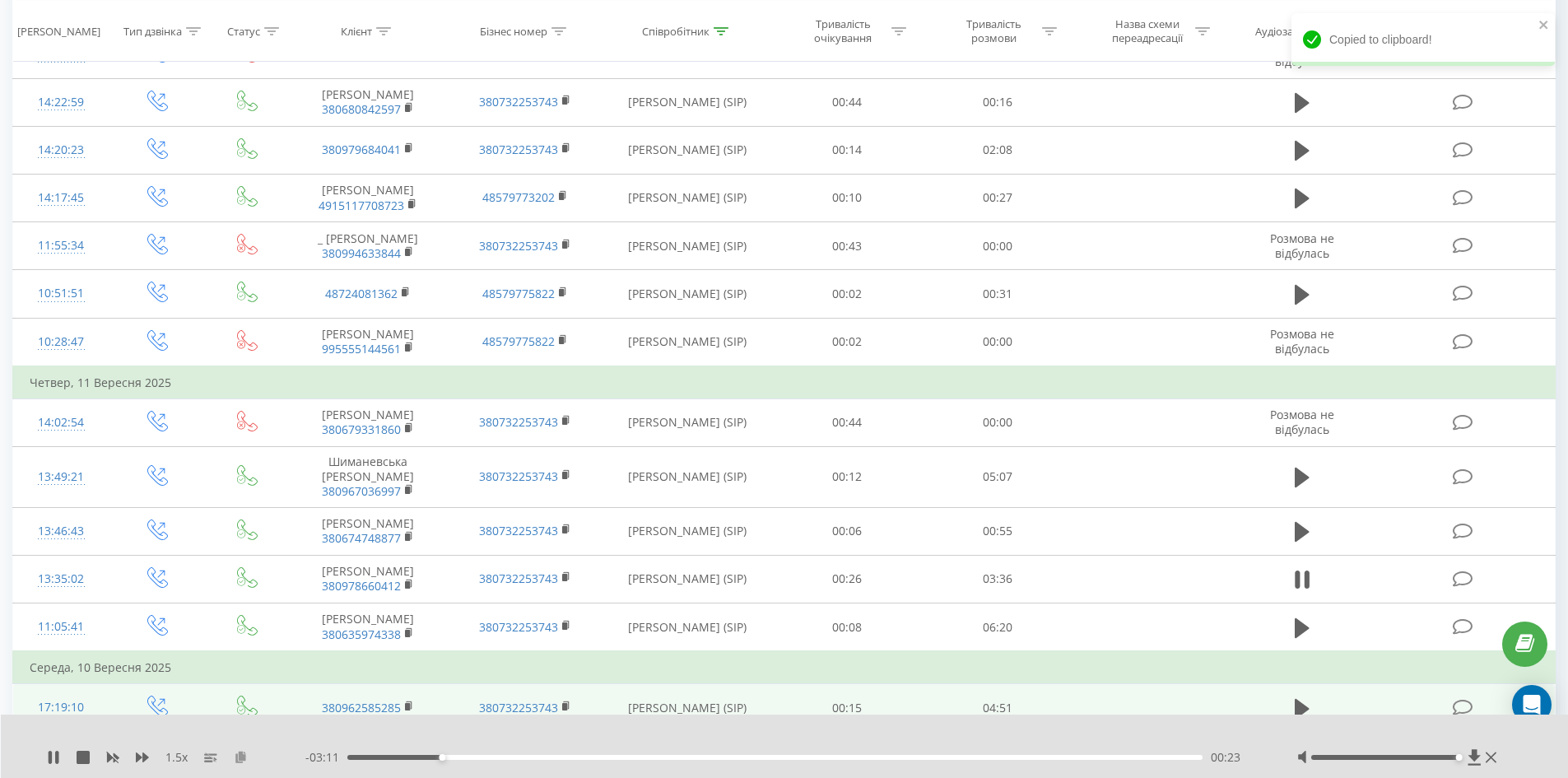
click at [244, 759] on icon at bounding box center [240, 756] width 14 height 12
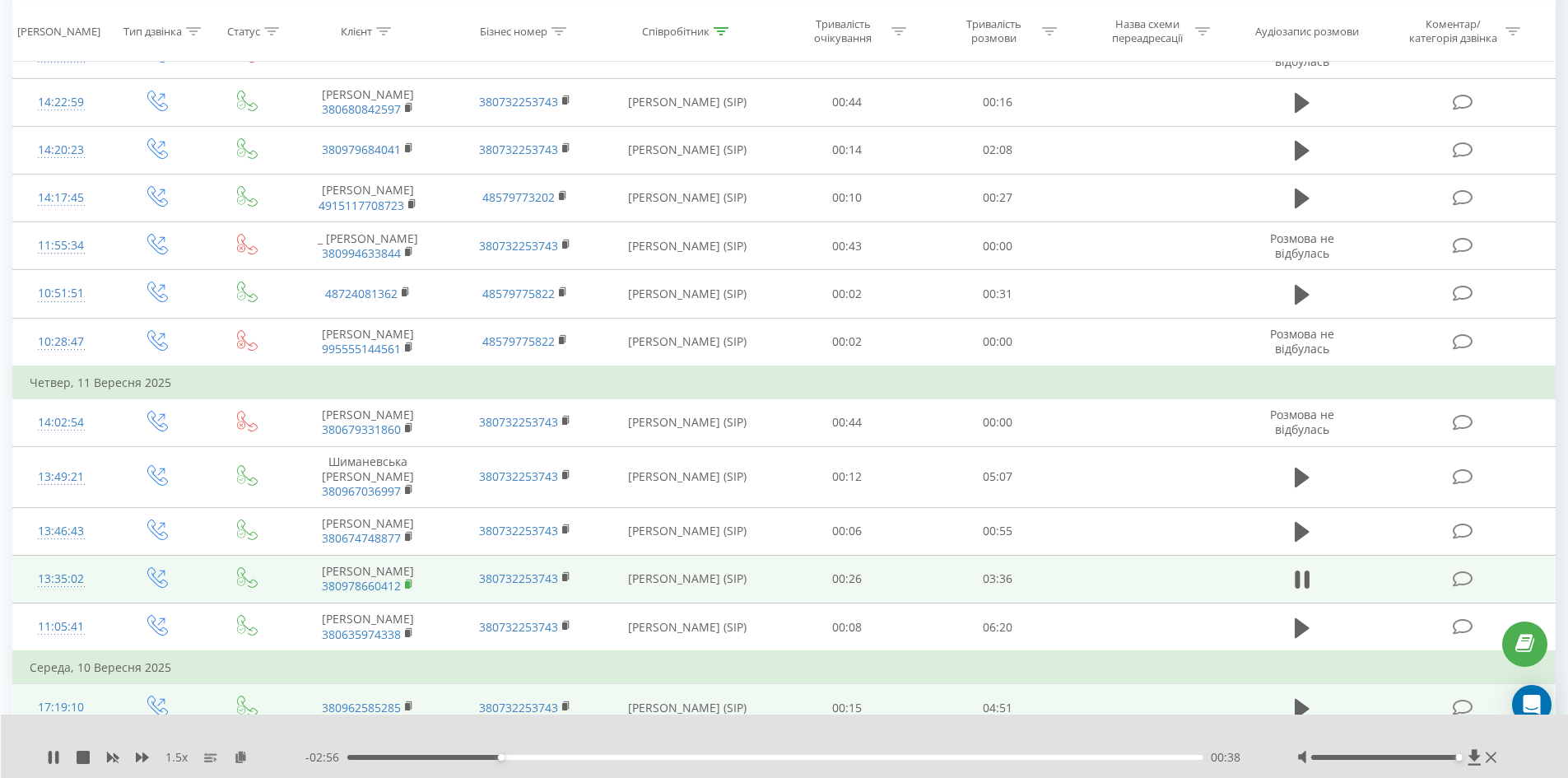
click at [410, 581] on rect at bounding box center [407, 585] width 5 height 7
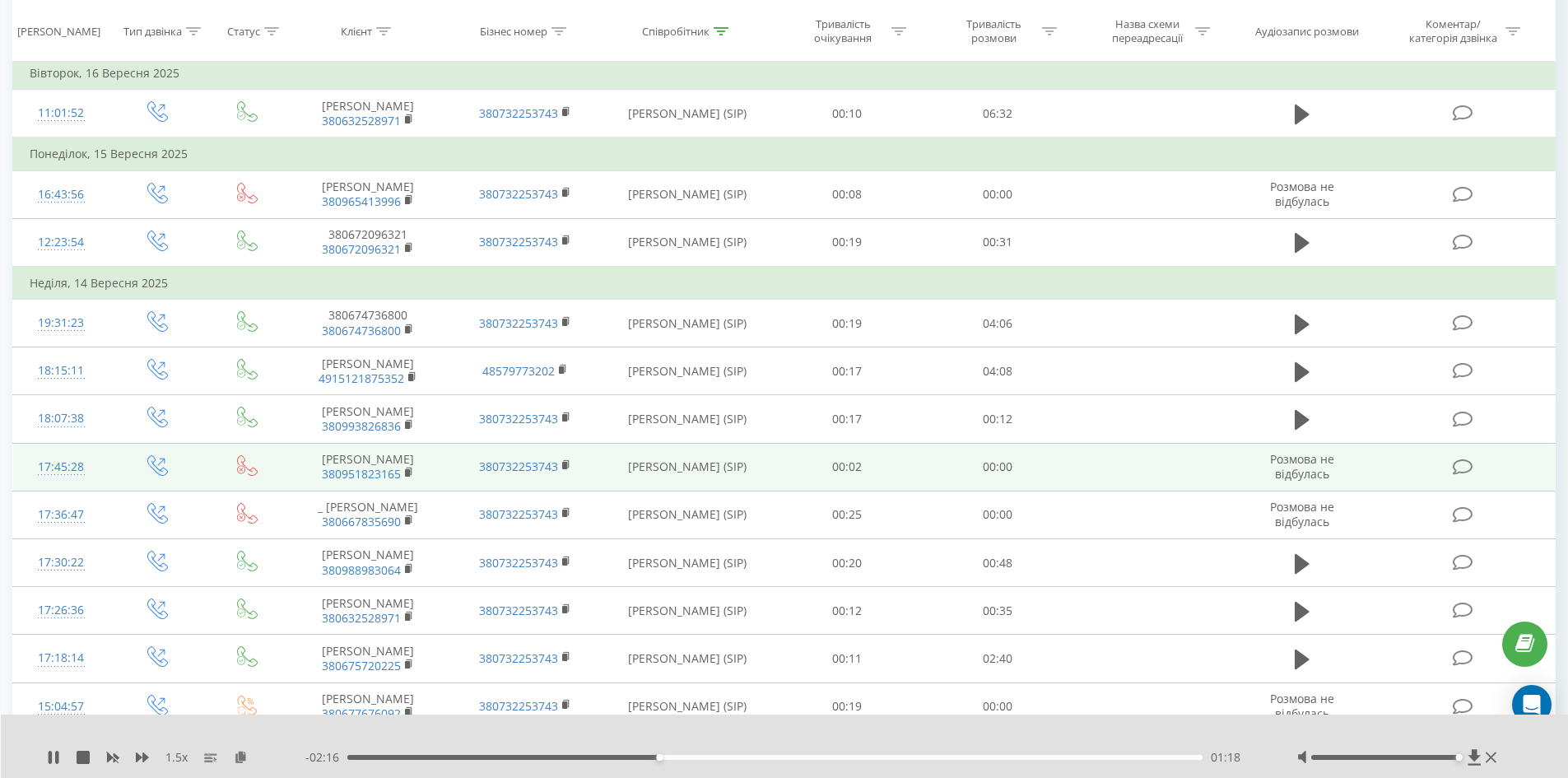
scroll to position [1221, 0]
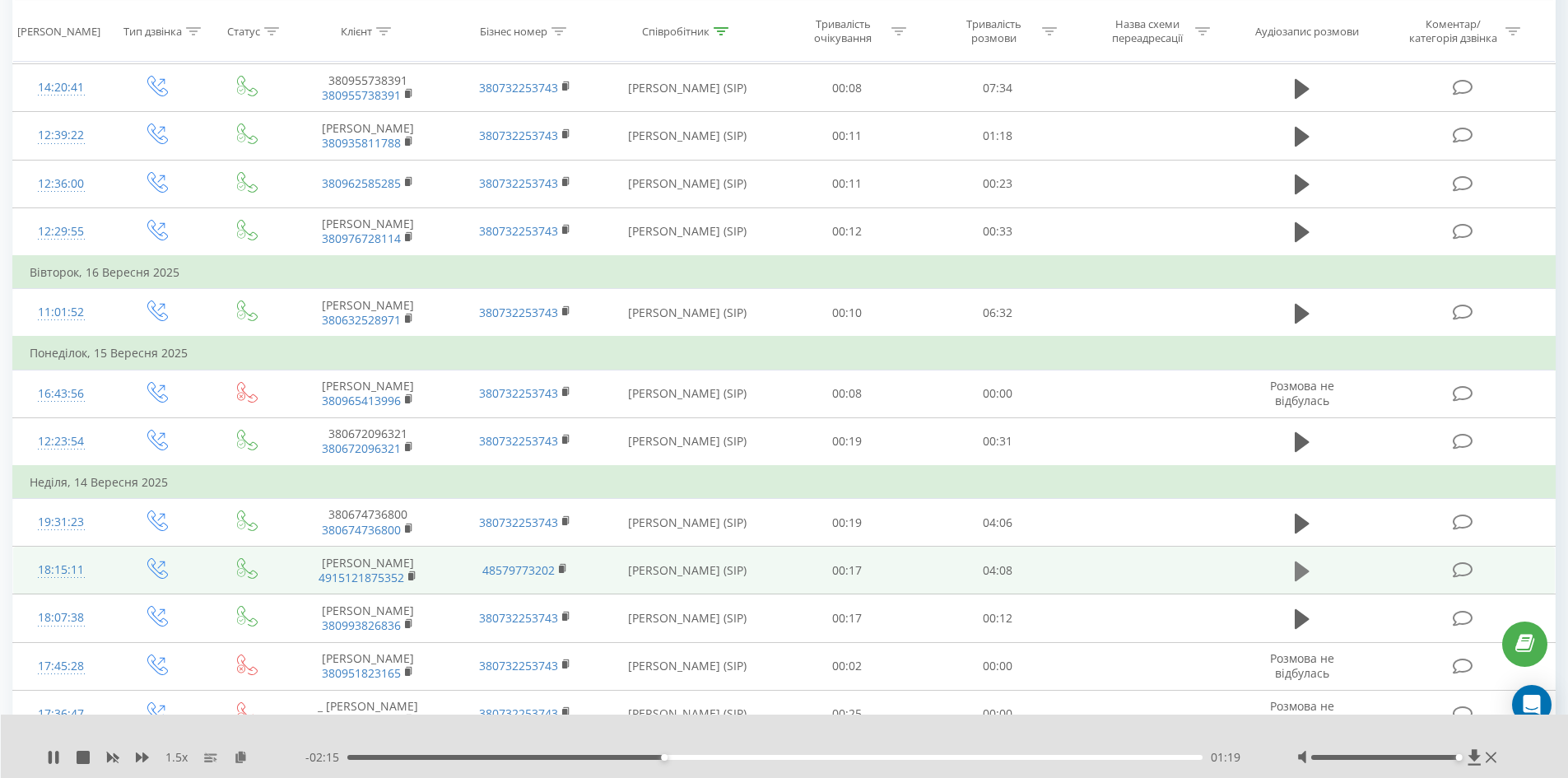
click at [1300, 561] on icon at bounding box center [1302, 571] width 15 height 20
click at [411, 573] on rect at bounding box center [411, 577] width 5 height 7
click at [413, 573] on rect at bounding box center [411, 577] width 5 height 7
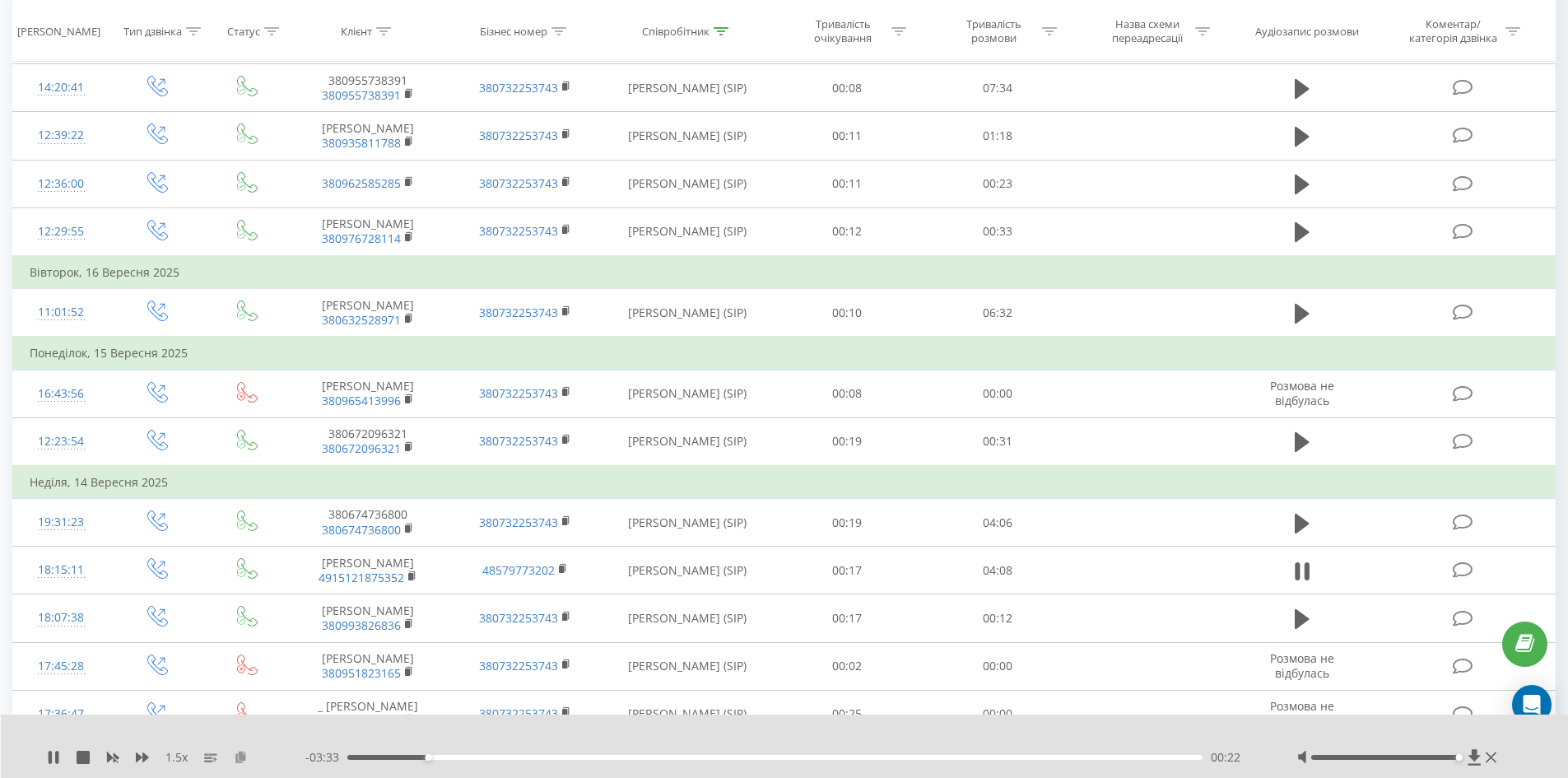
click at [241, 754] on icon at bounding box center [240, 756] width 14 height 12
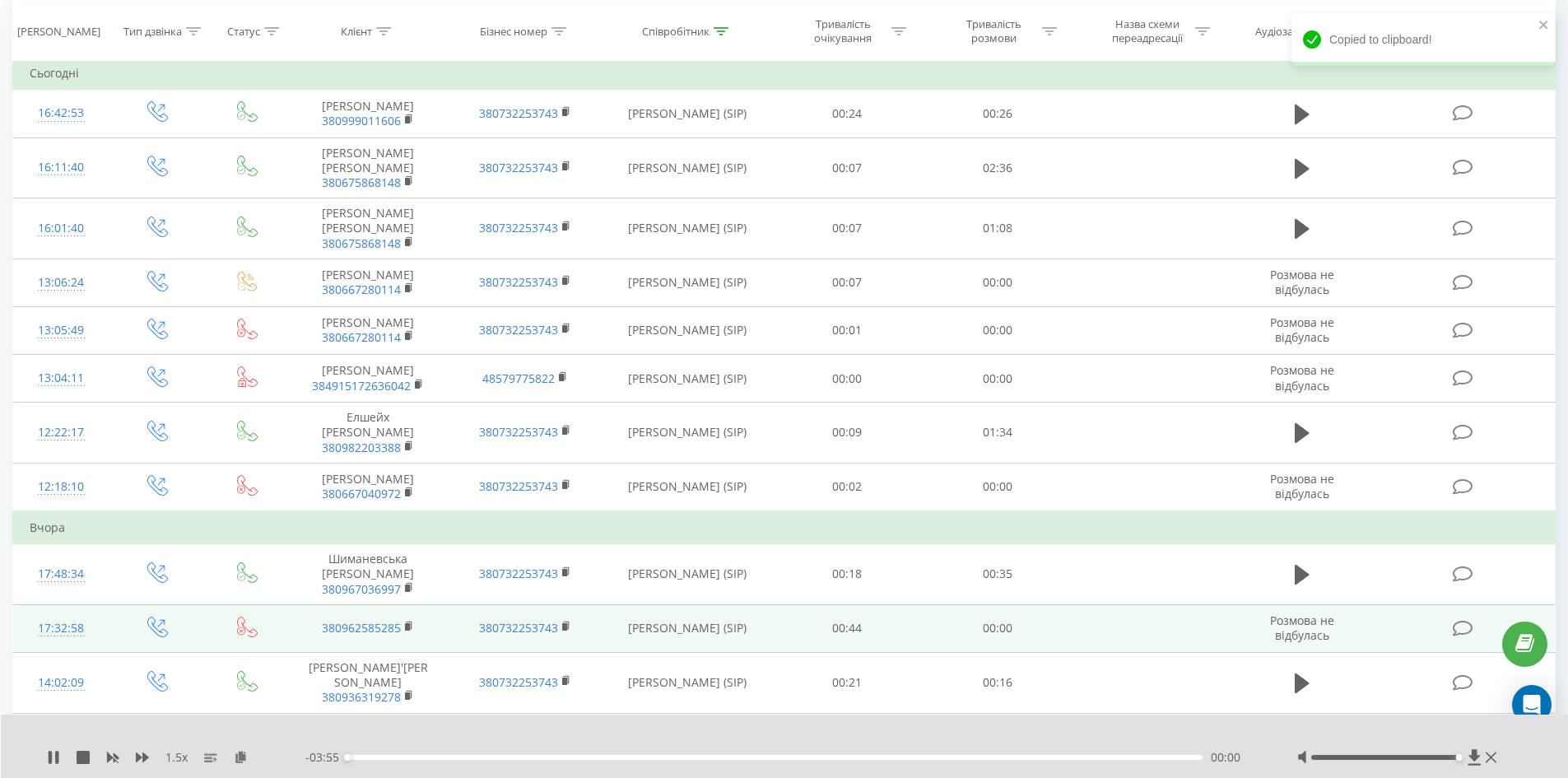
scroll to position [0, 0]
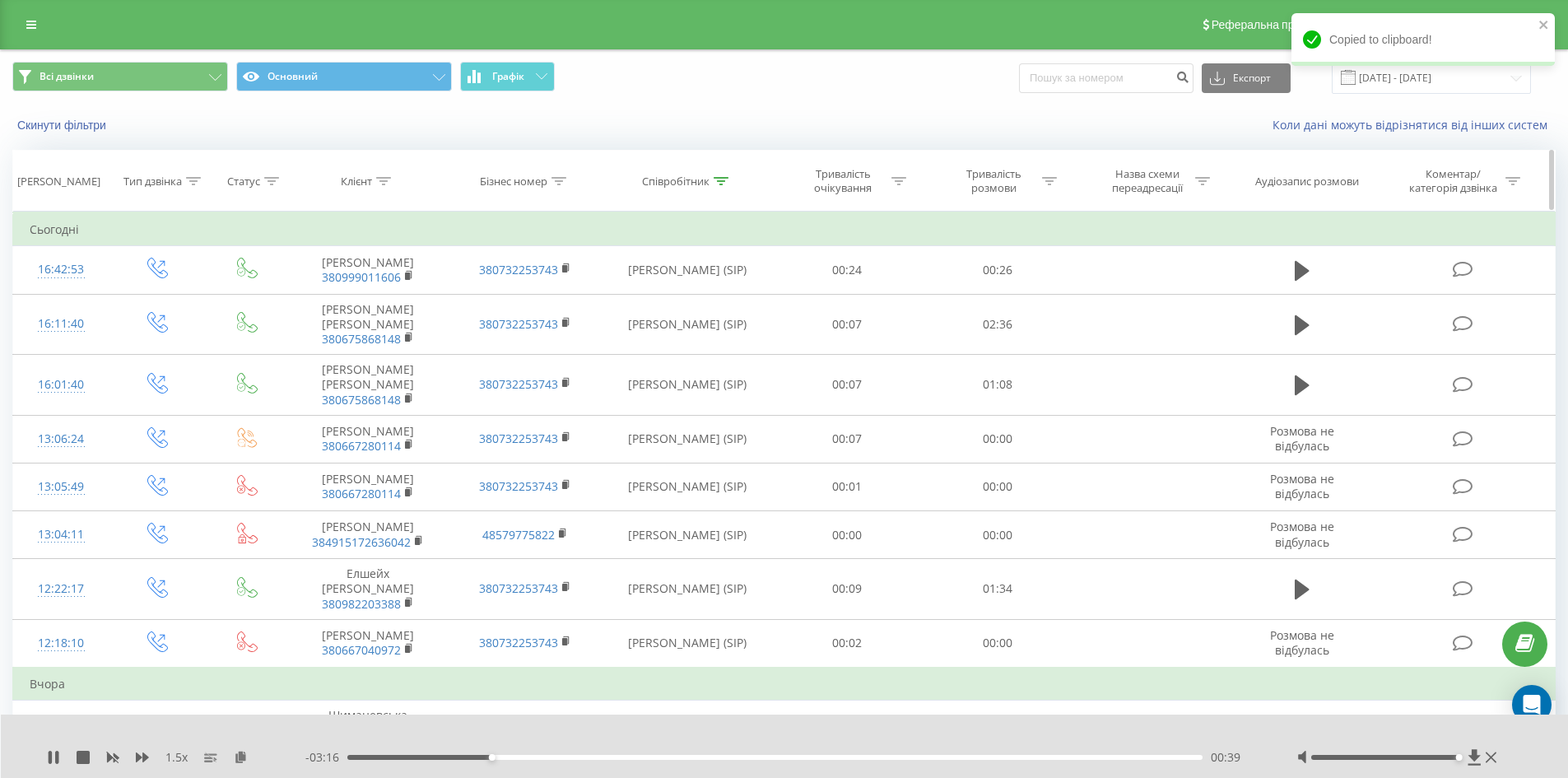
click at [715, 173] on th "Співробітник" at bounding box center [688, 181] width 169 height 61
click at [728, 178] on icon at bounding box center [721, 181] width 15 height 8
click at [686, 291] on input "[PERSON_NAME]" at bounding box center [688, 299] width 144 height 29
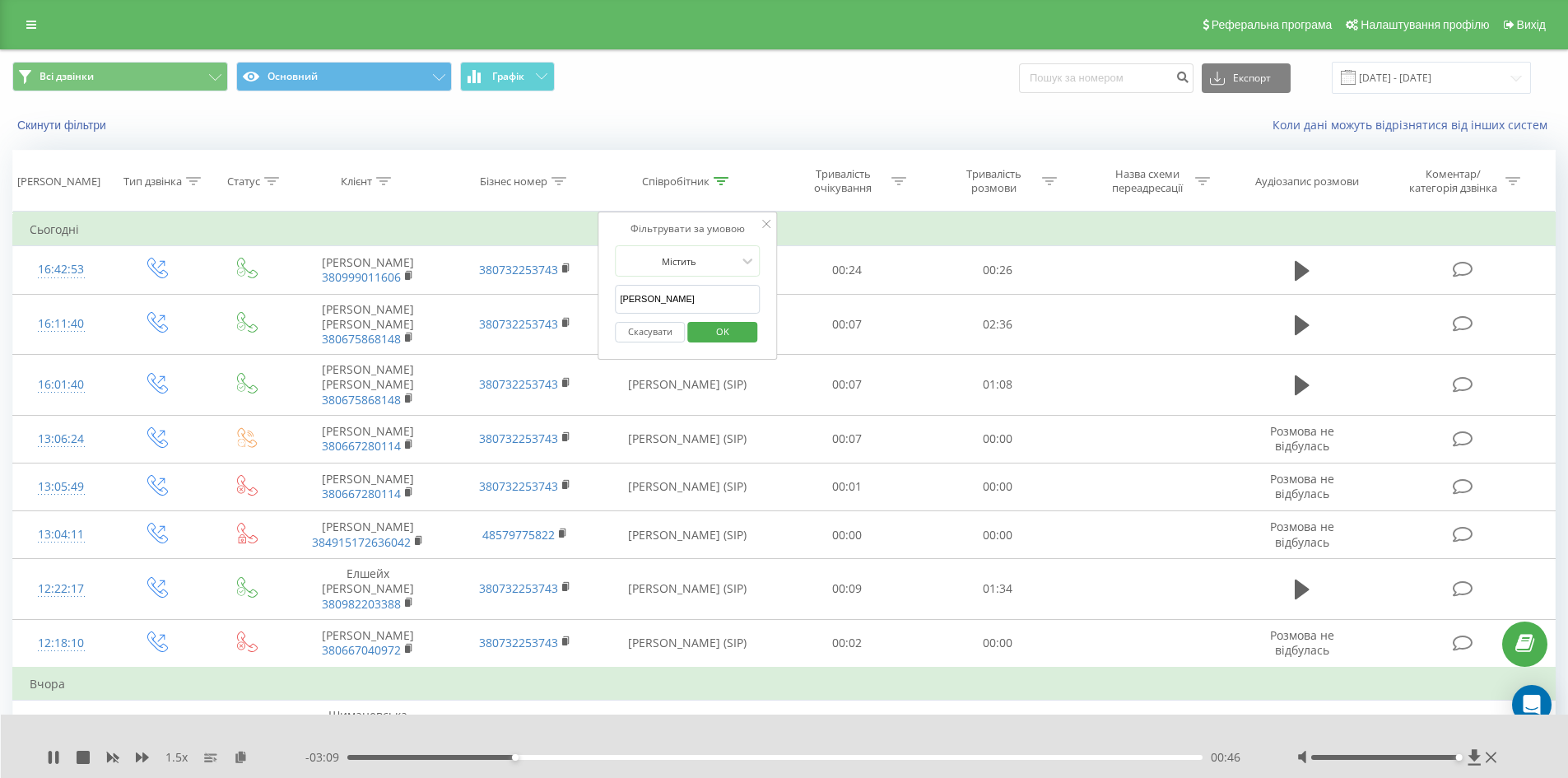
click at [719, 333] on span "OK" at bounding box center [722, 331] width 46 height 26
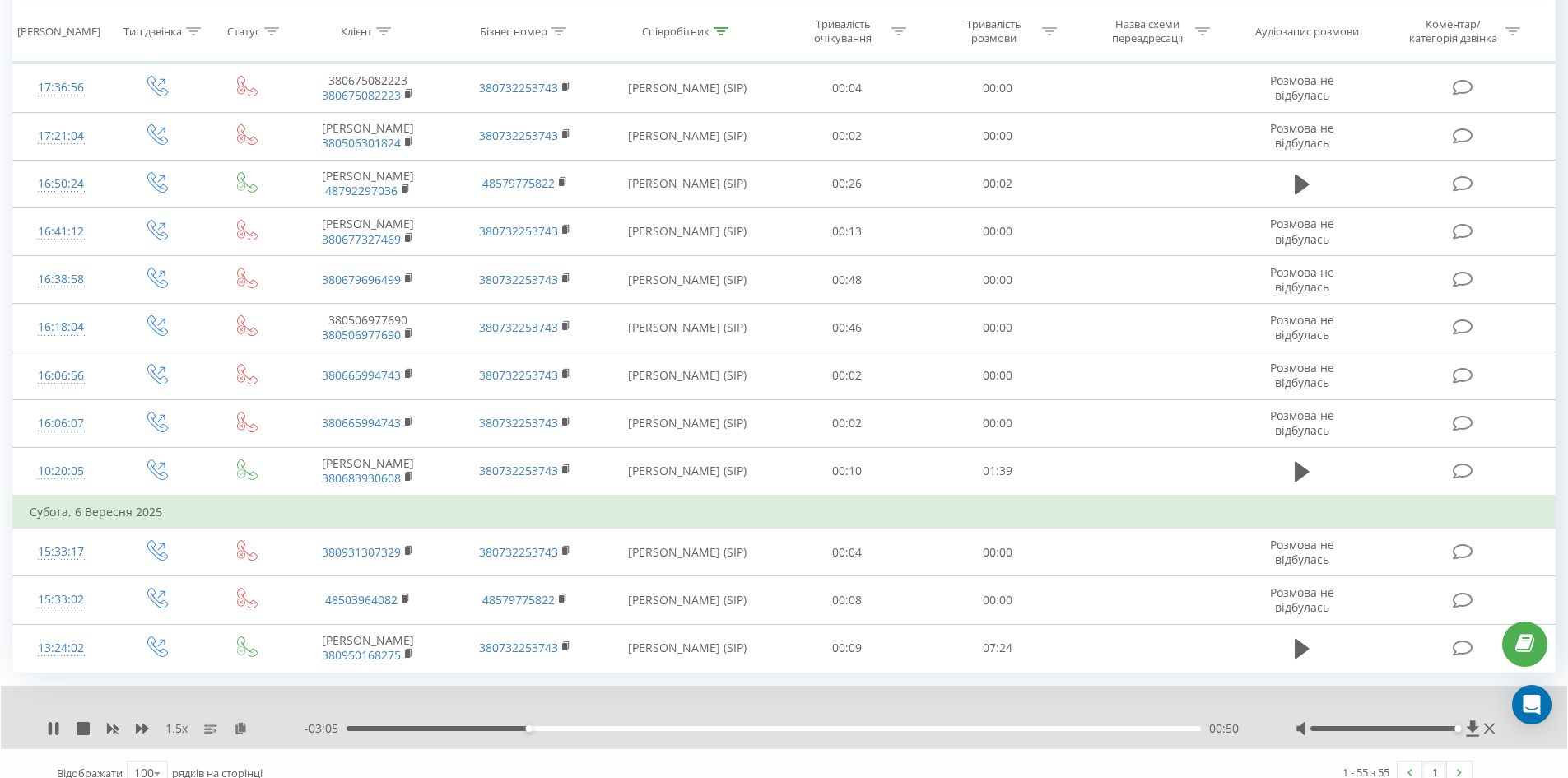
scroll to position [2452, 0]
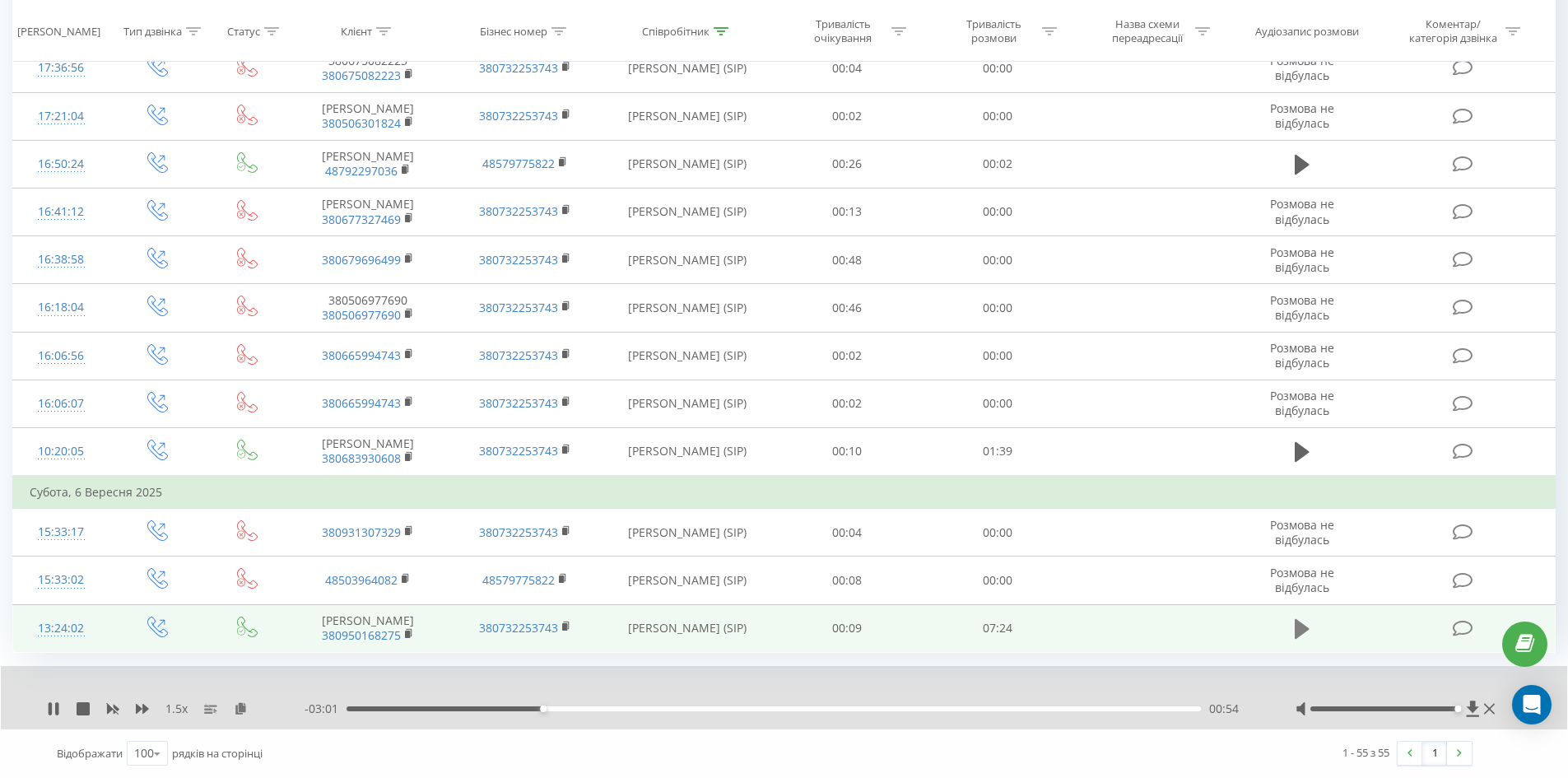
click at [1304, 634] on icon at bounding box center [1302, 628] width 15 height 23
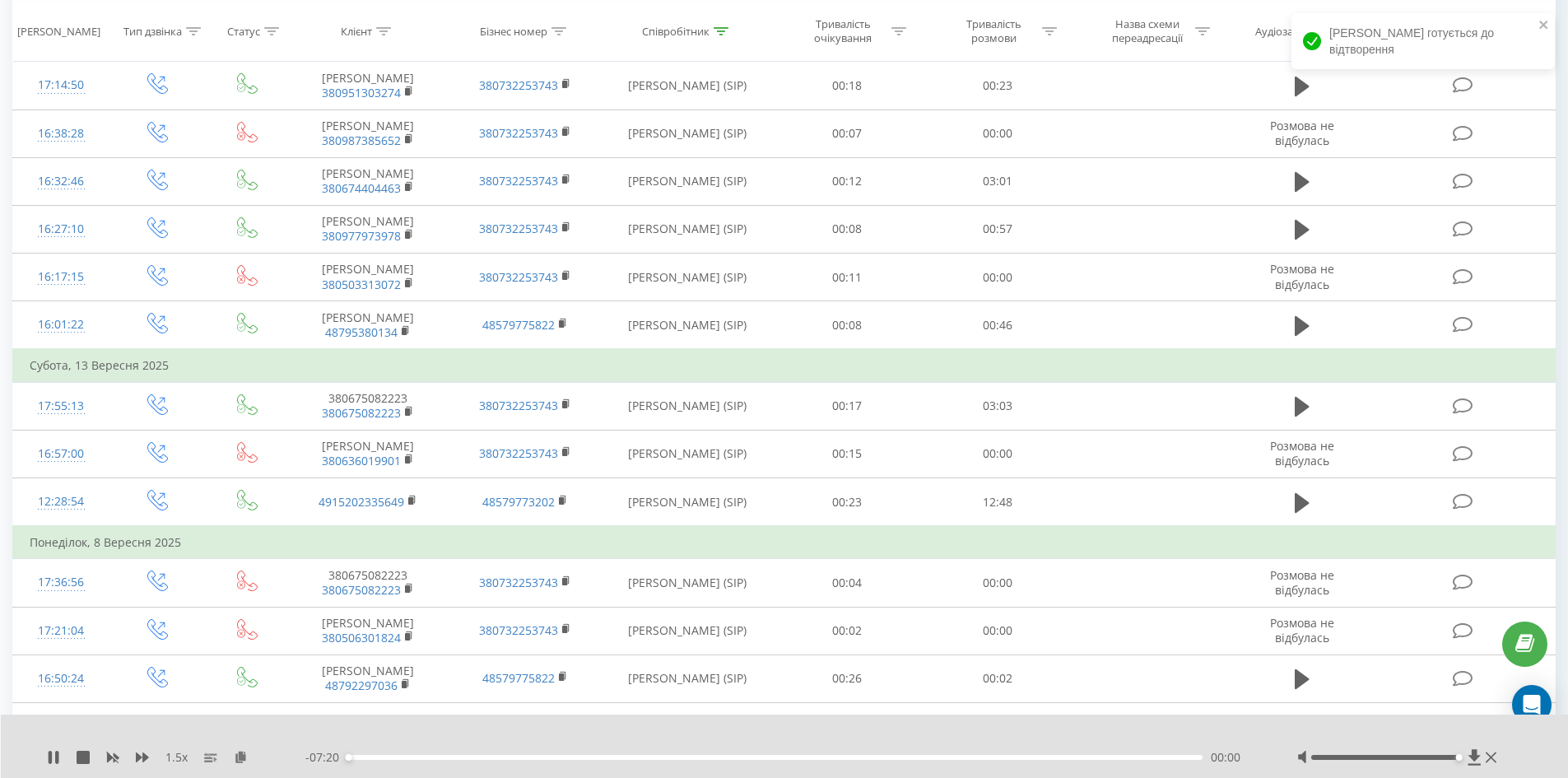
scroll to position [1876, 0]
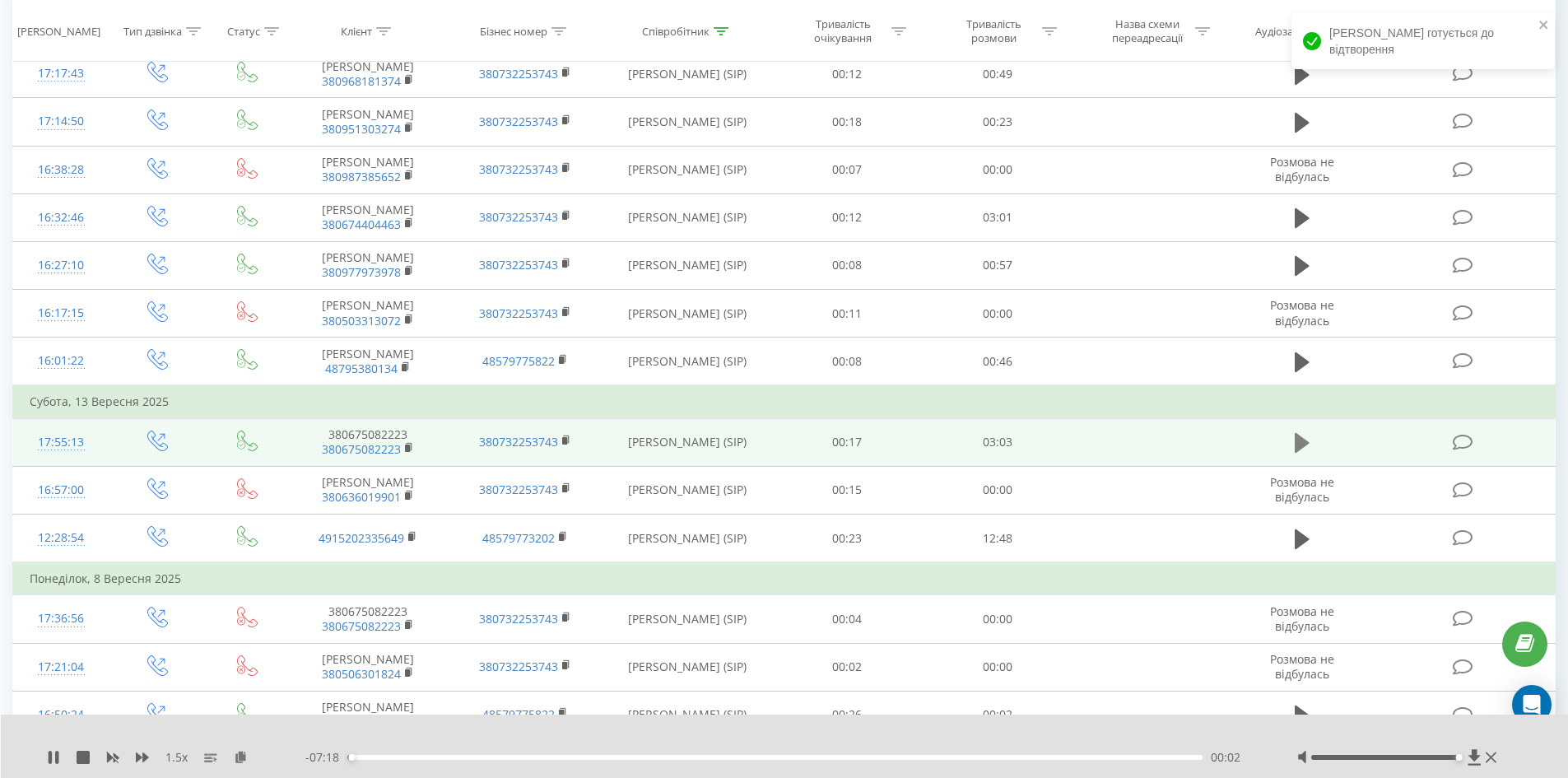
click at [1298, 453] on icon at bounding box center [1302, 443] width 15 height 20
click at [410, 452] on rect at bounding box center [407, 448] width 5 height 7
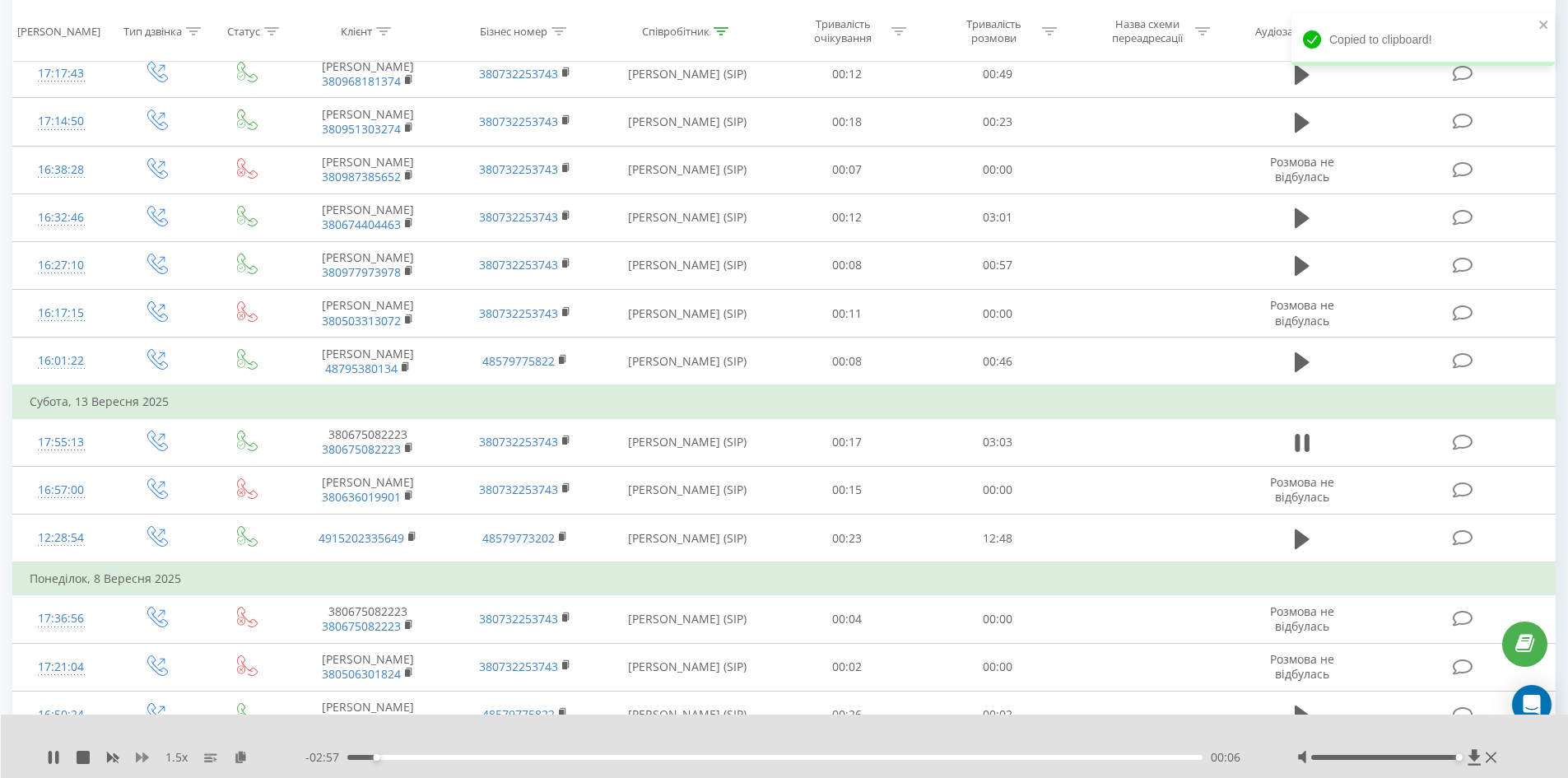
click at [144, 759] on icon at bounding box center [143, 757] width 13 height 10
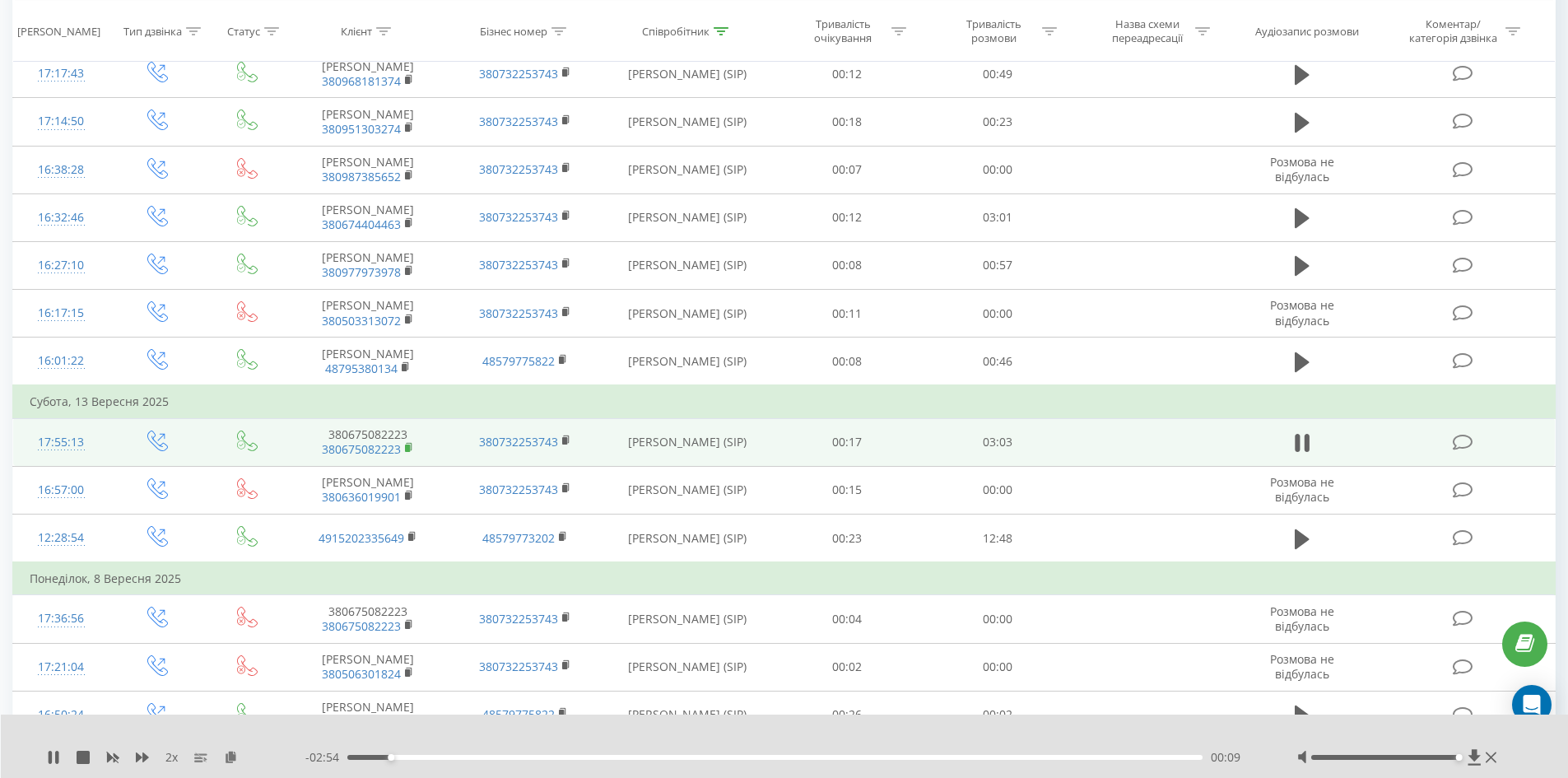
click at [409, 452] on rect at bounding box center [407, 448] width 5 height 7
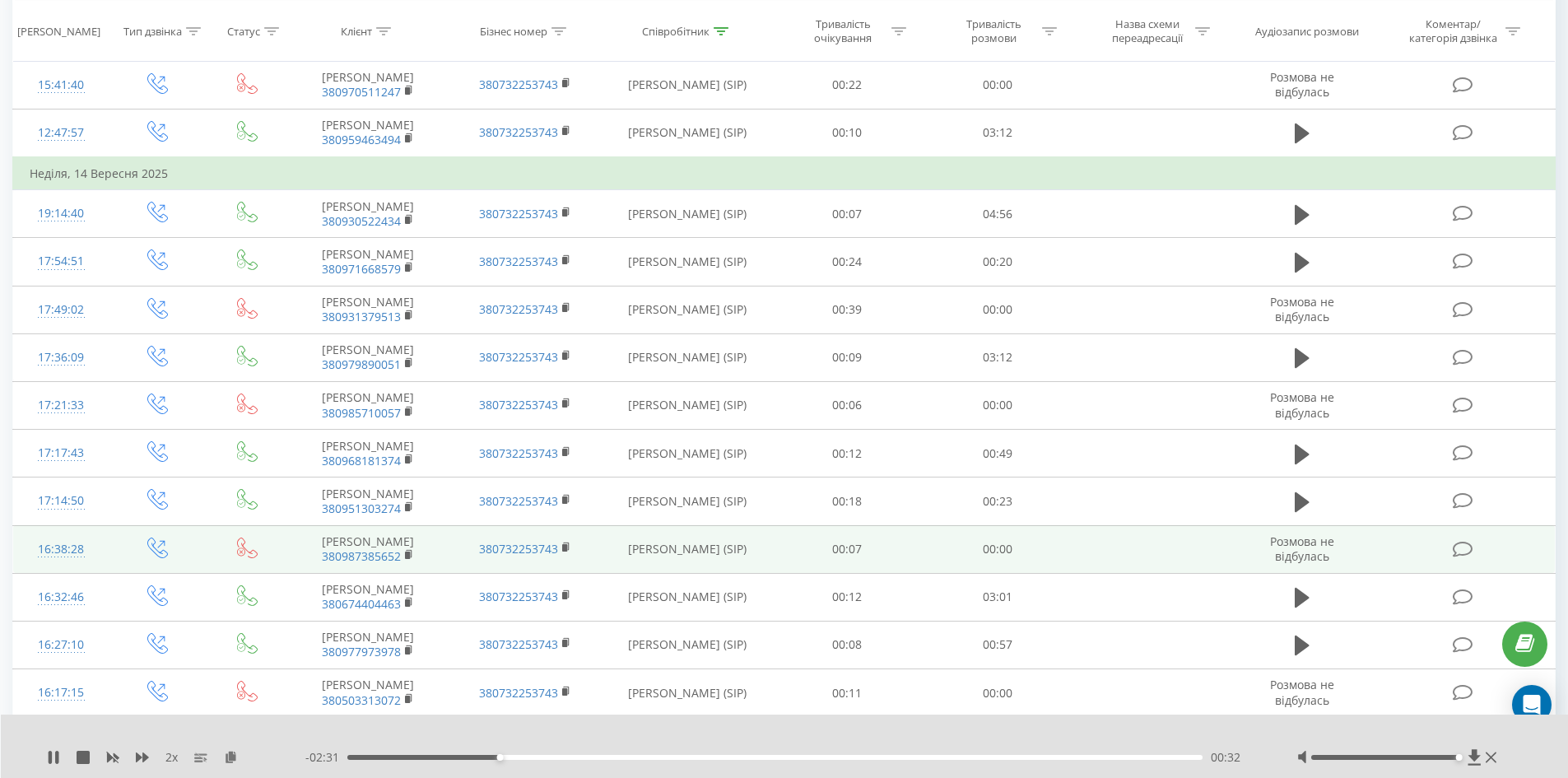
scroll to position [1465, 0]
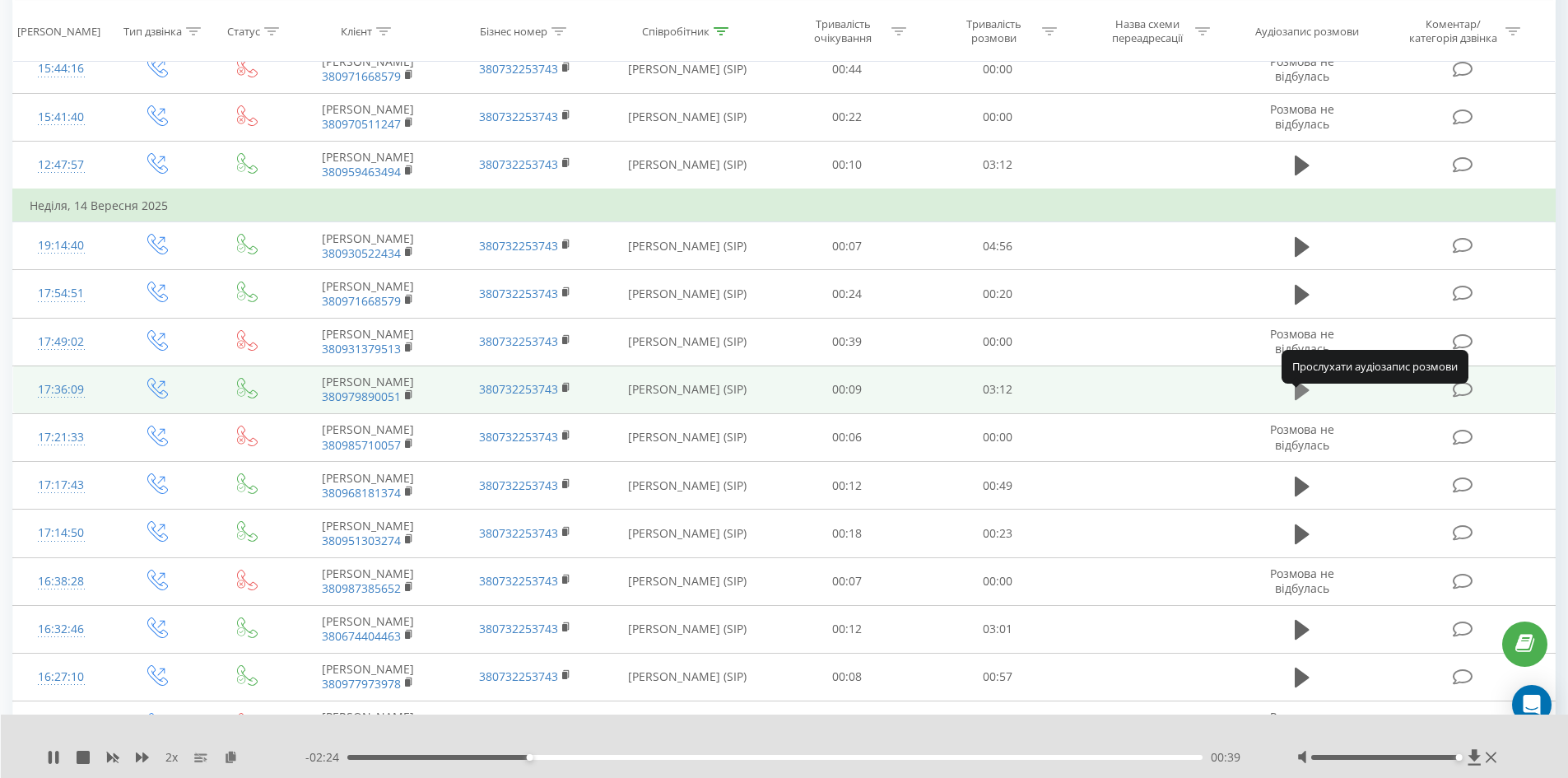
click at [1309, 402] on button at bounding box center [1302, 389] width 25 height 25
click at [408, 400] on rect at bounding box center [407, 396] width 5 height 7
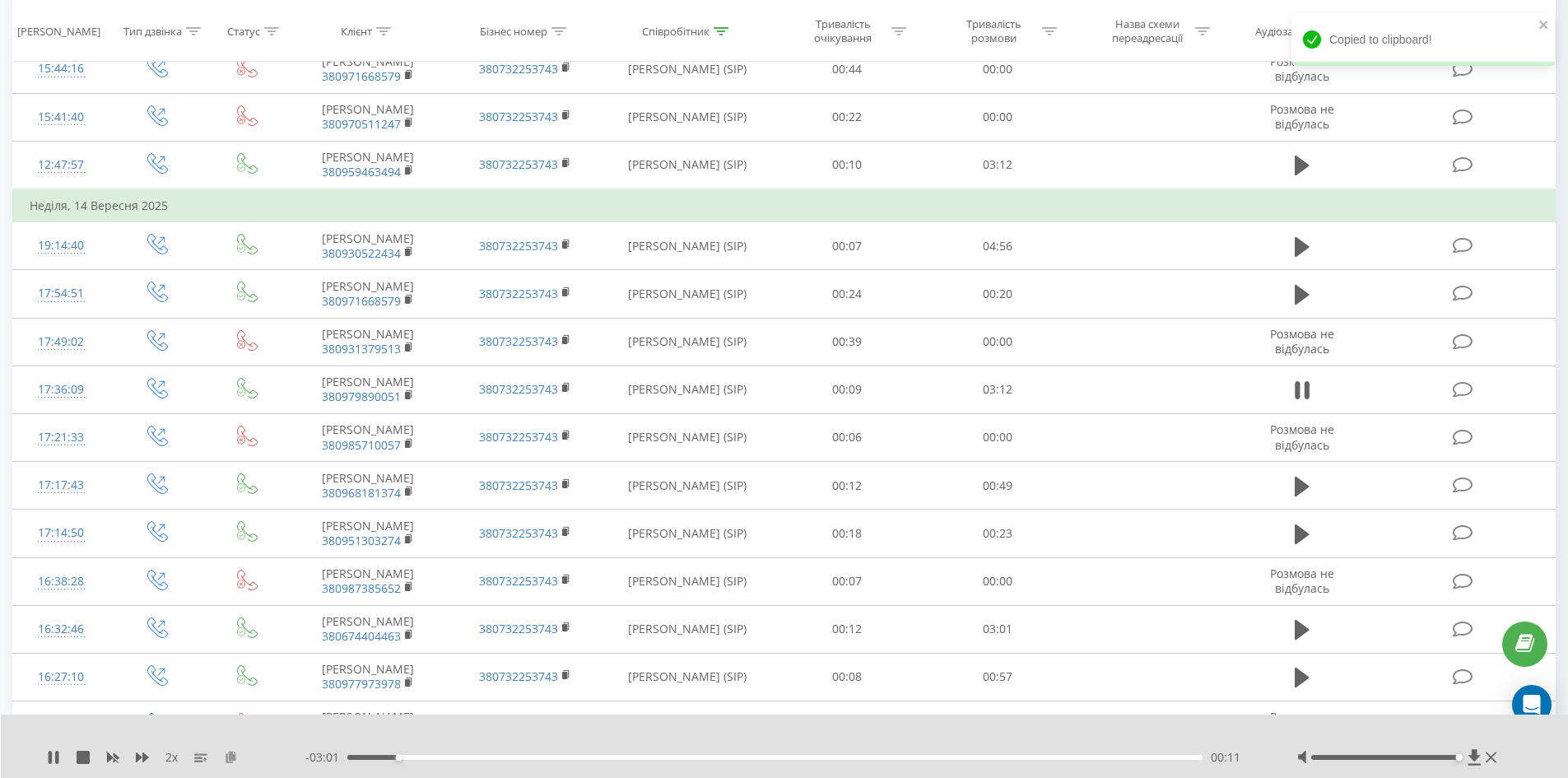
click at [233, 755] on icon at bounding box center [230, 756] width 14 height 12
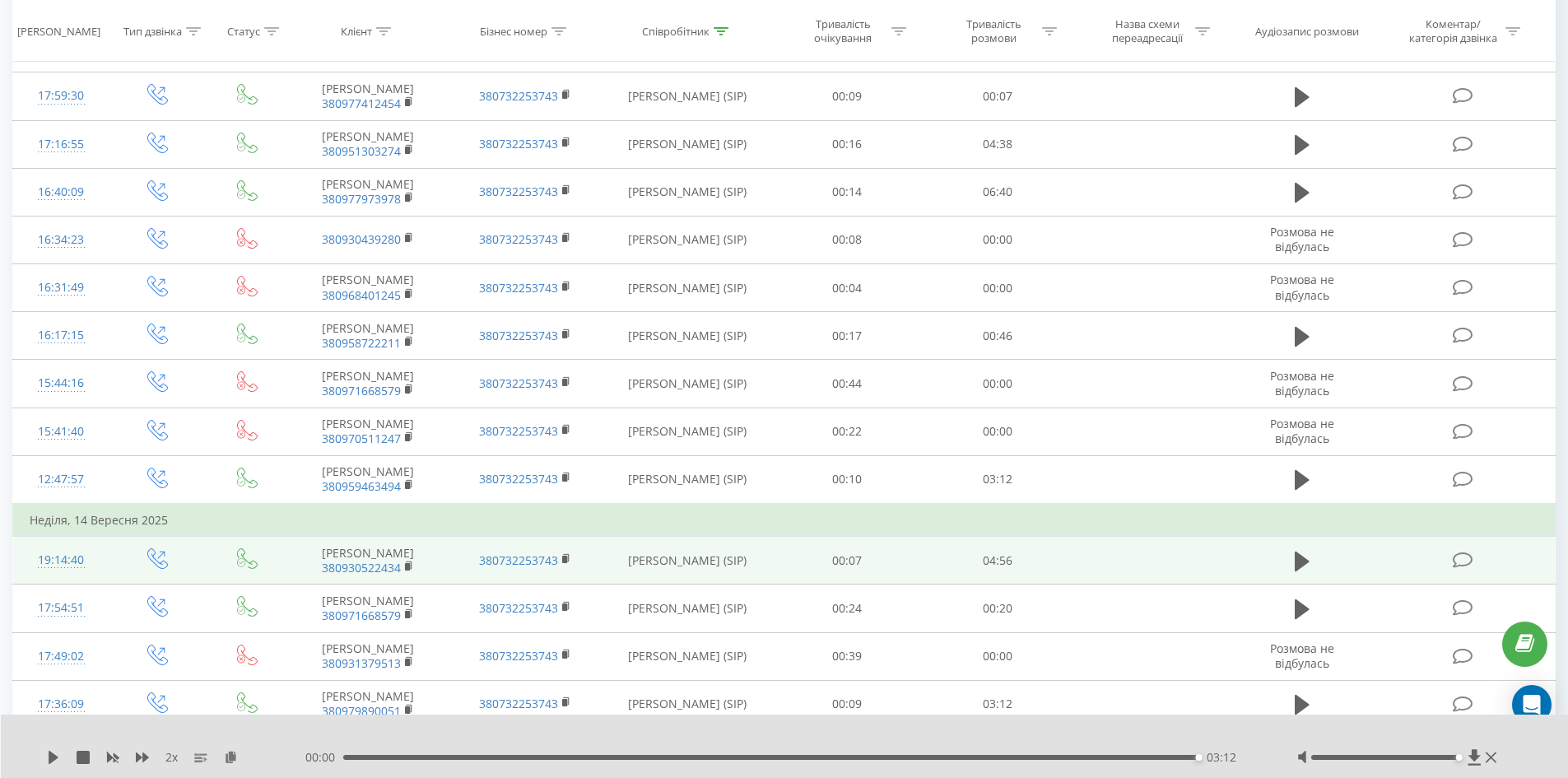
scroll to position [1135, 0]
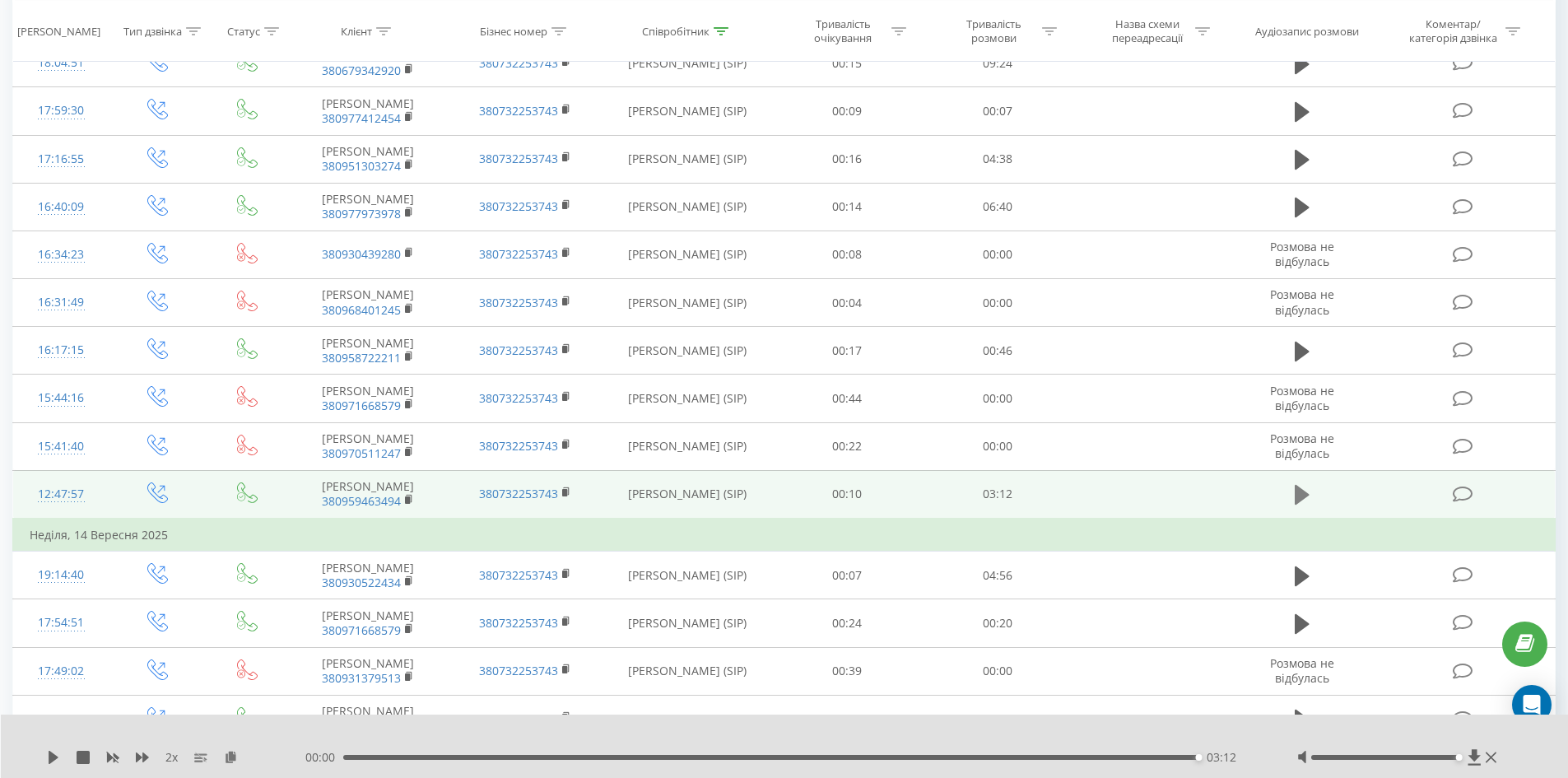
click at [1312, 501] on button at bounding box center [1302, 495] width 25 height 25
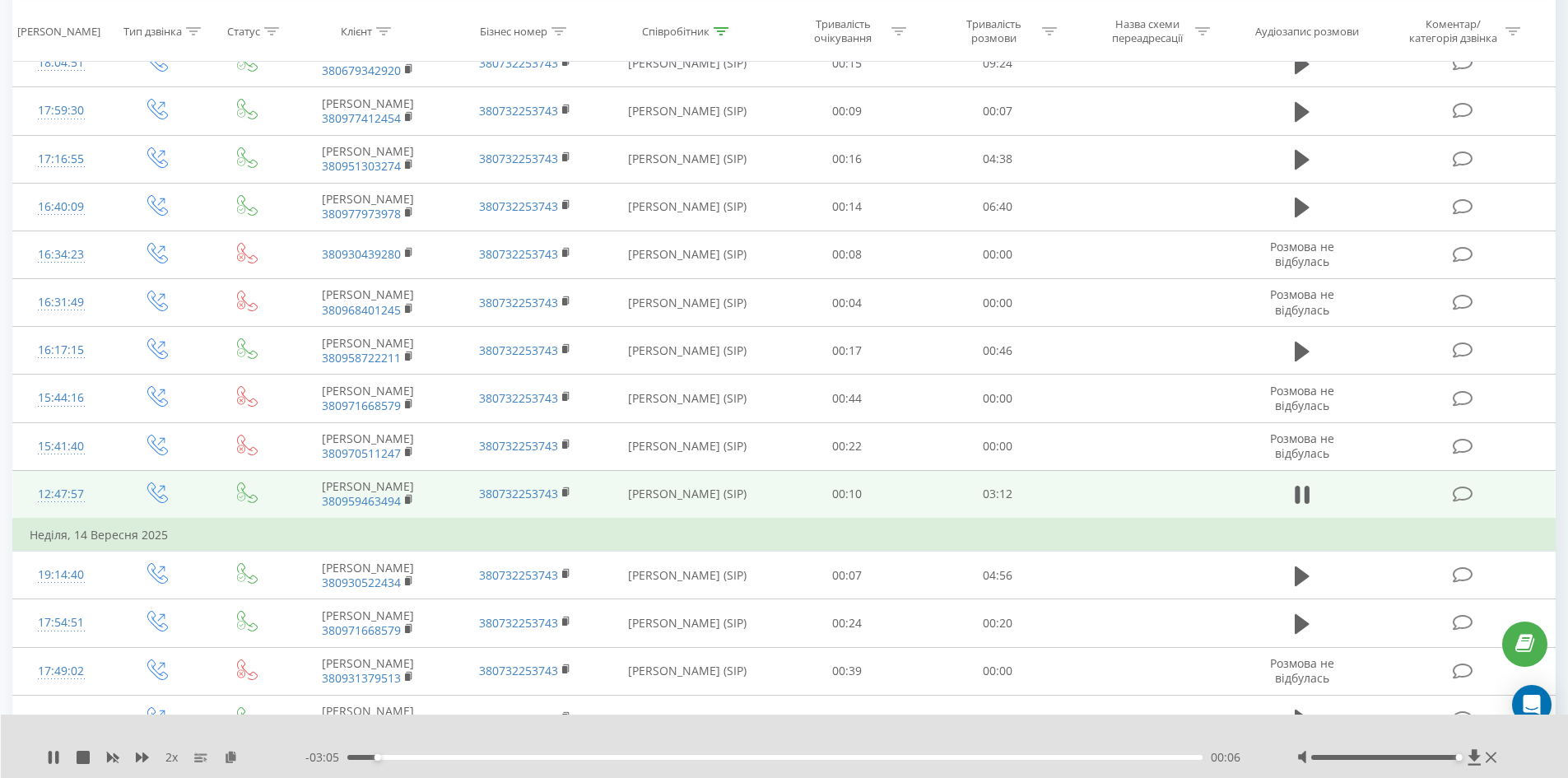
click at [404, 508] on span "380959463494" at bounding box center [368, 501] width 123 height 15
click at [409, 504] on rect at bounding box center [407, 500] width 5 height 7
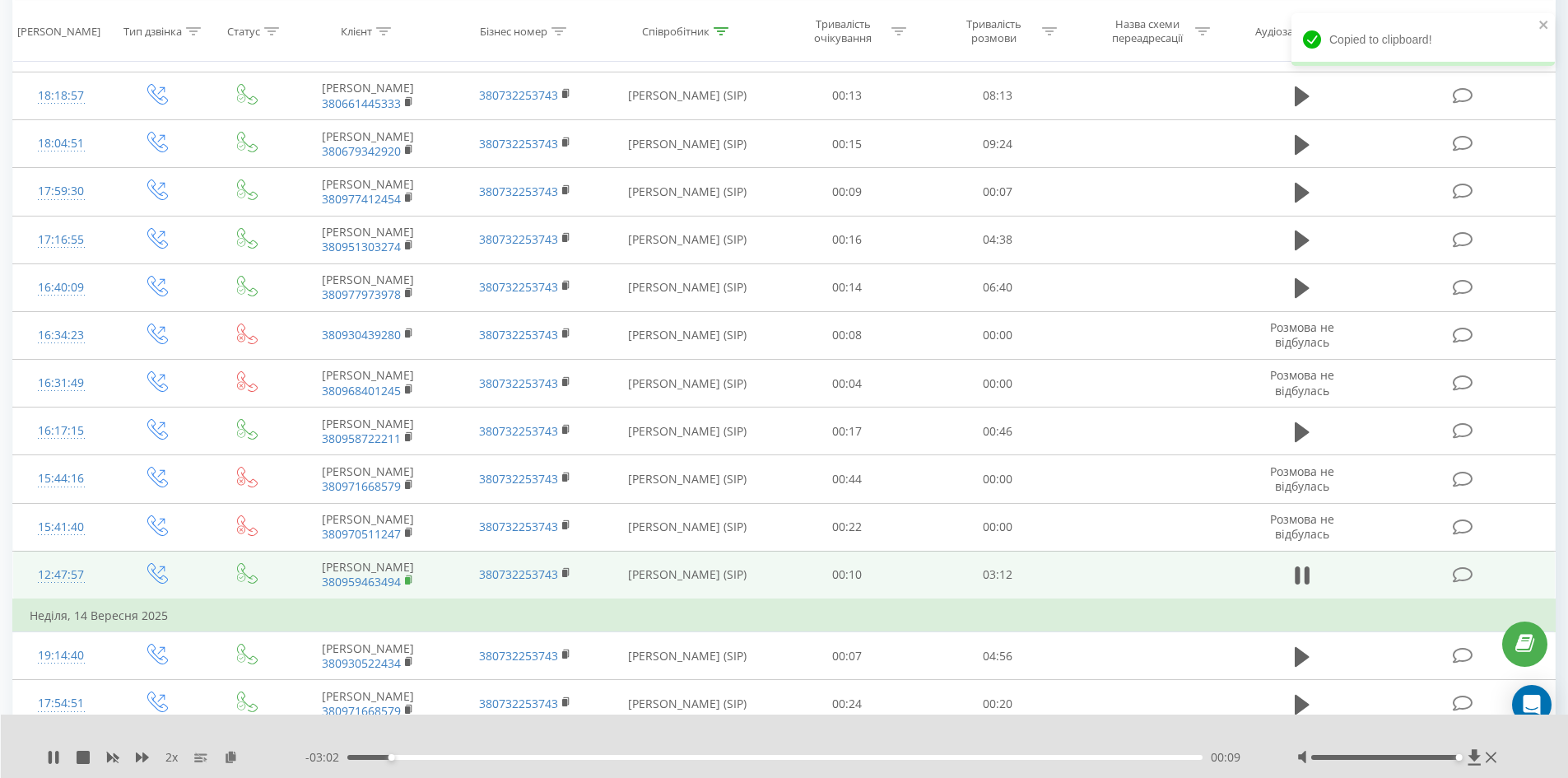
scroll to position [1052, 0]
click at [407, 586] on rect at bounding box center [407, 582] width 5 height 7
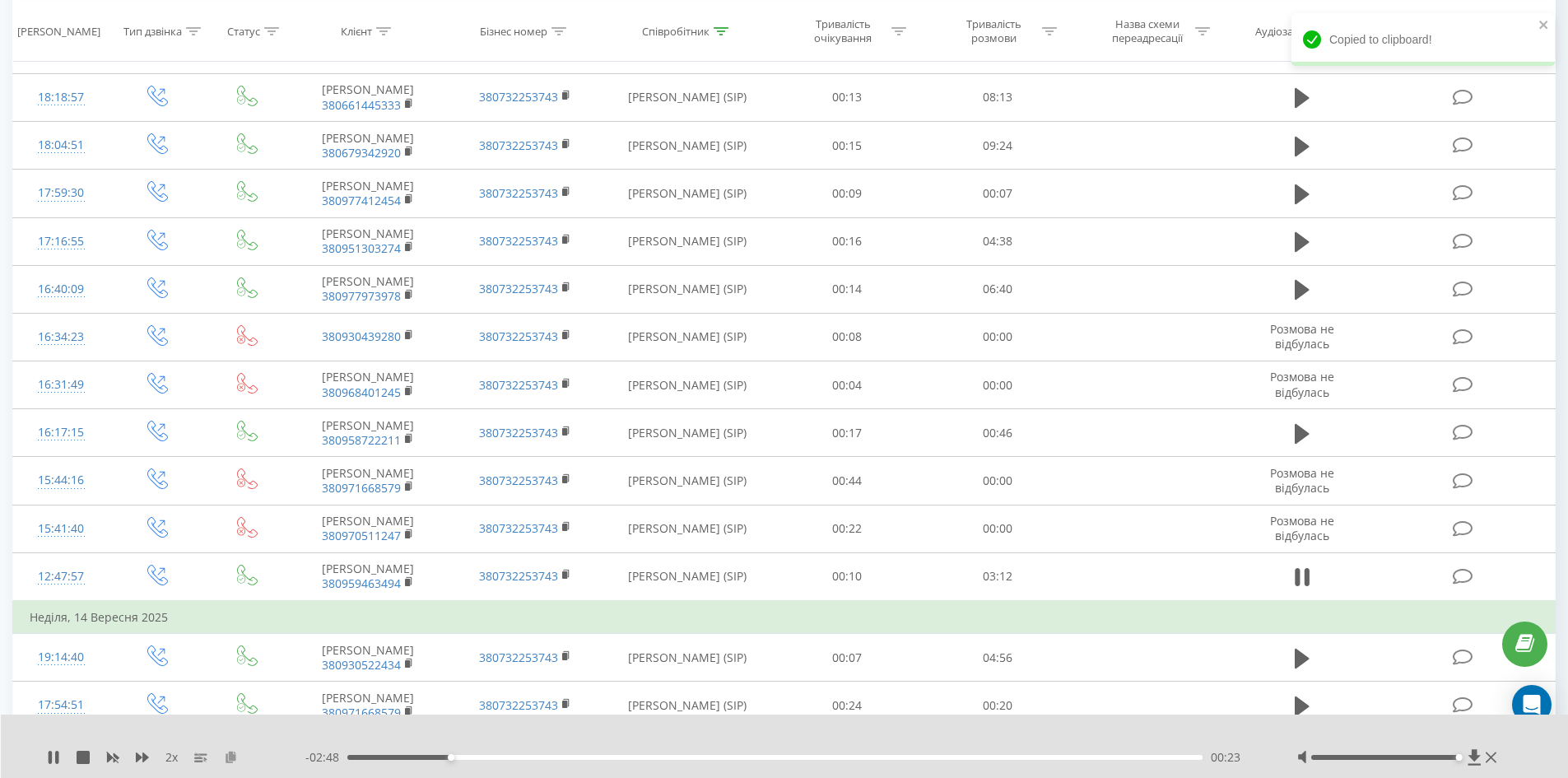
click at [227, 758] on icon at bounding box center [230, 756] width 14 height 12
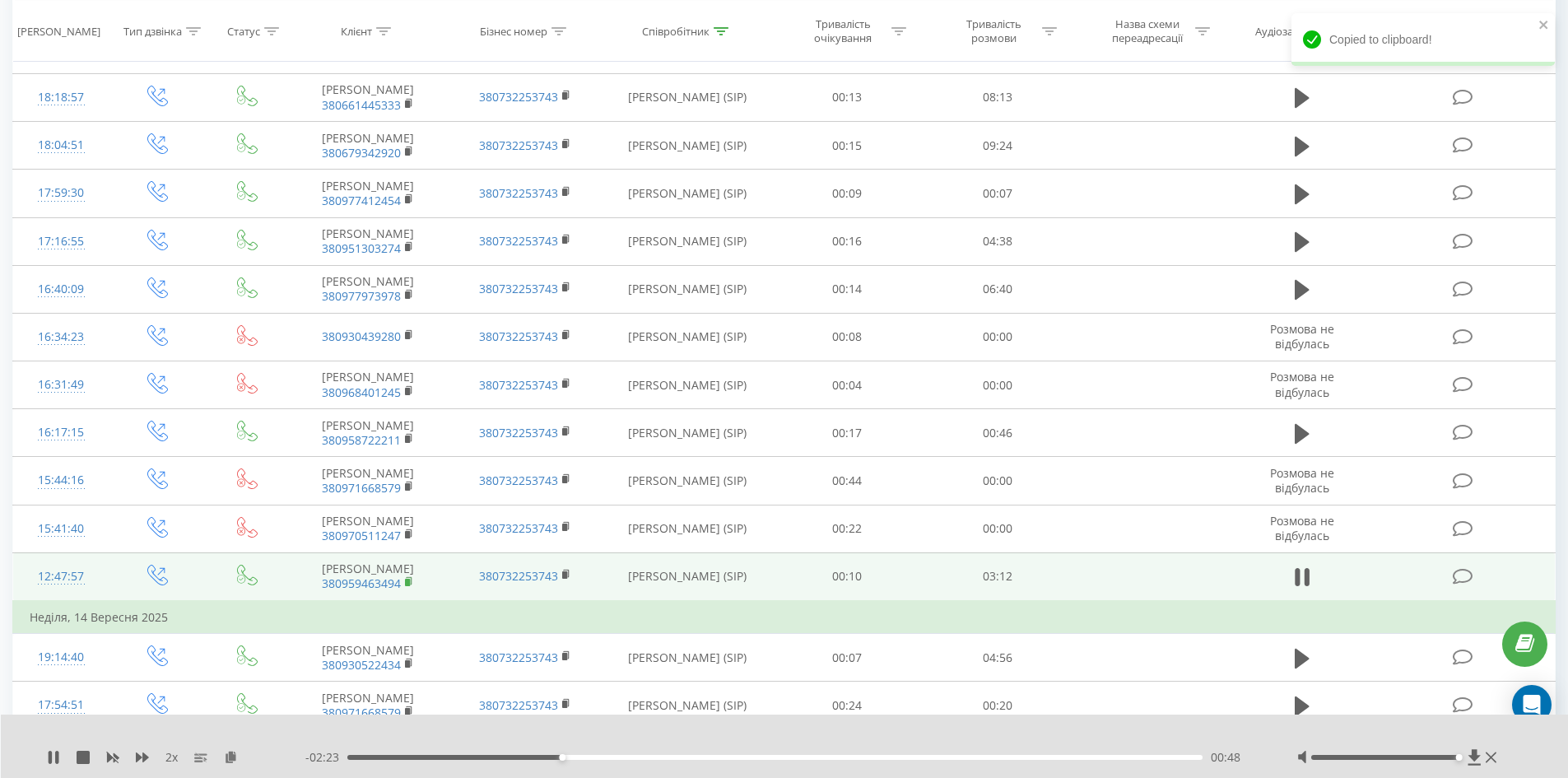
click at [407, 586] on rect at bounding box center [407, 582] width 5 height 7
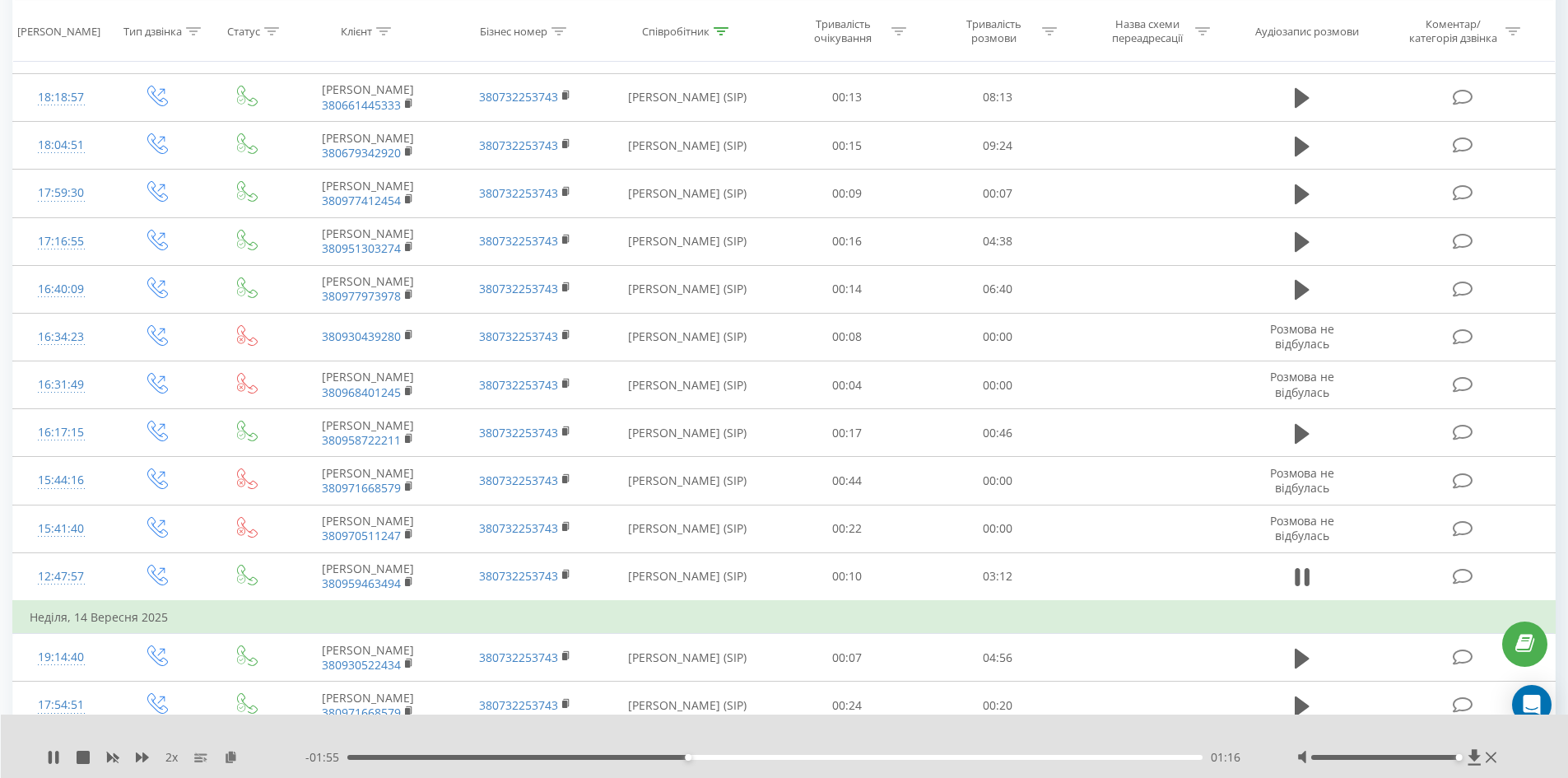
click at [763, 755] on div "01:16" at bounding box center [775, 757] width 856 height 5
click at [923, 757] on div "01:34" at bounding box center [775, 757] width 856 height 5
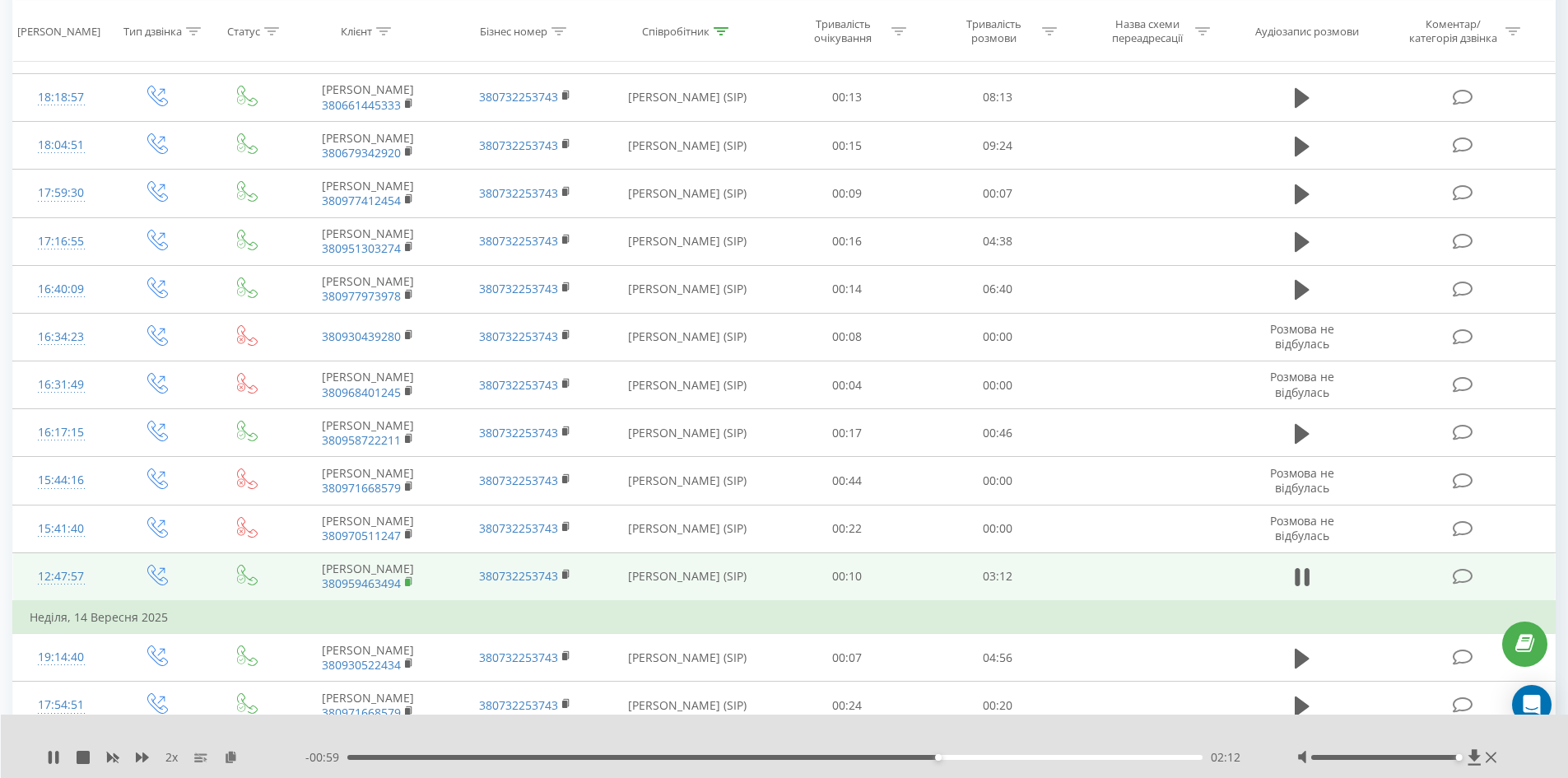
click at [411, 588] on icon at bounding box center [410, 581] width 9 height 12
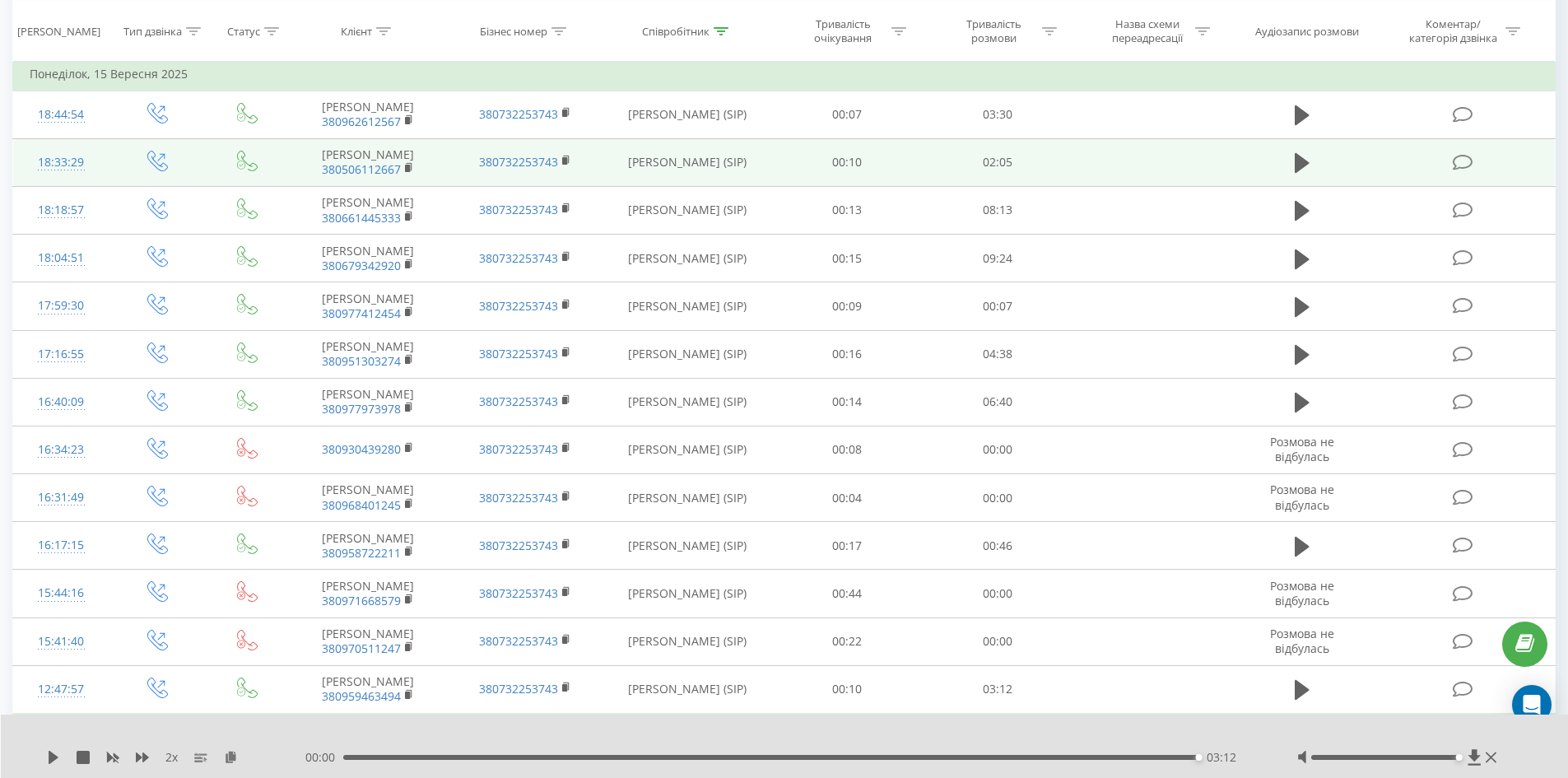
scroll to position [805, 0]
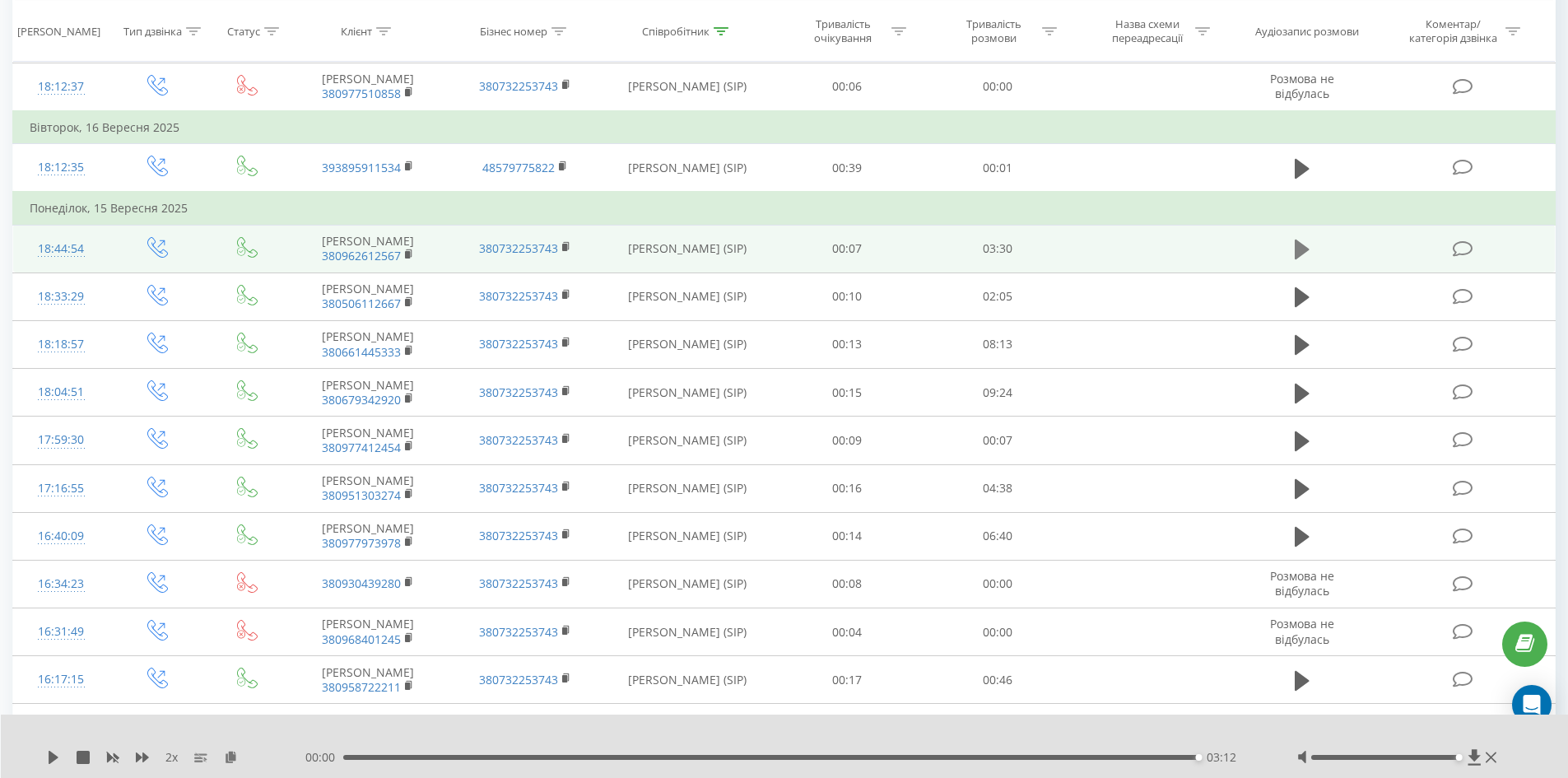
click at [1303, 246] on icon at bounding box center [1302, 250] width 15 height 20
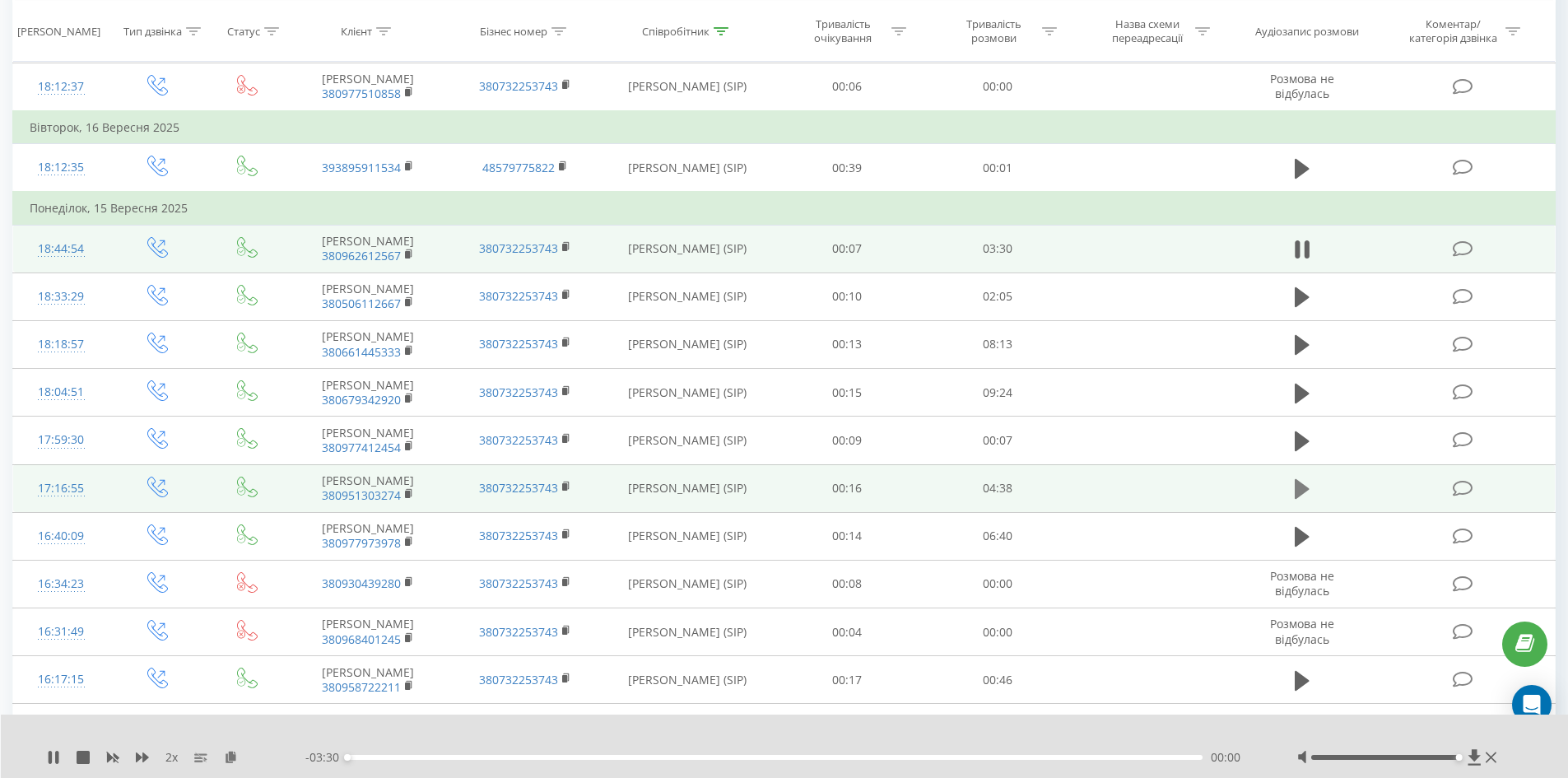
click at [1306, 487] on icon at bounding box center [1302, 489] width 15 height 20
click at [406, 496] on rect at bounding box center [407, 495] width 5 height 7
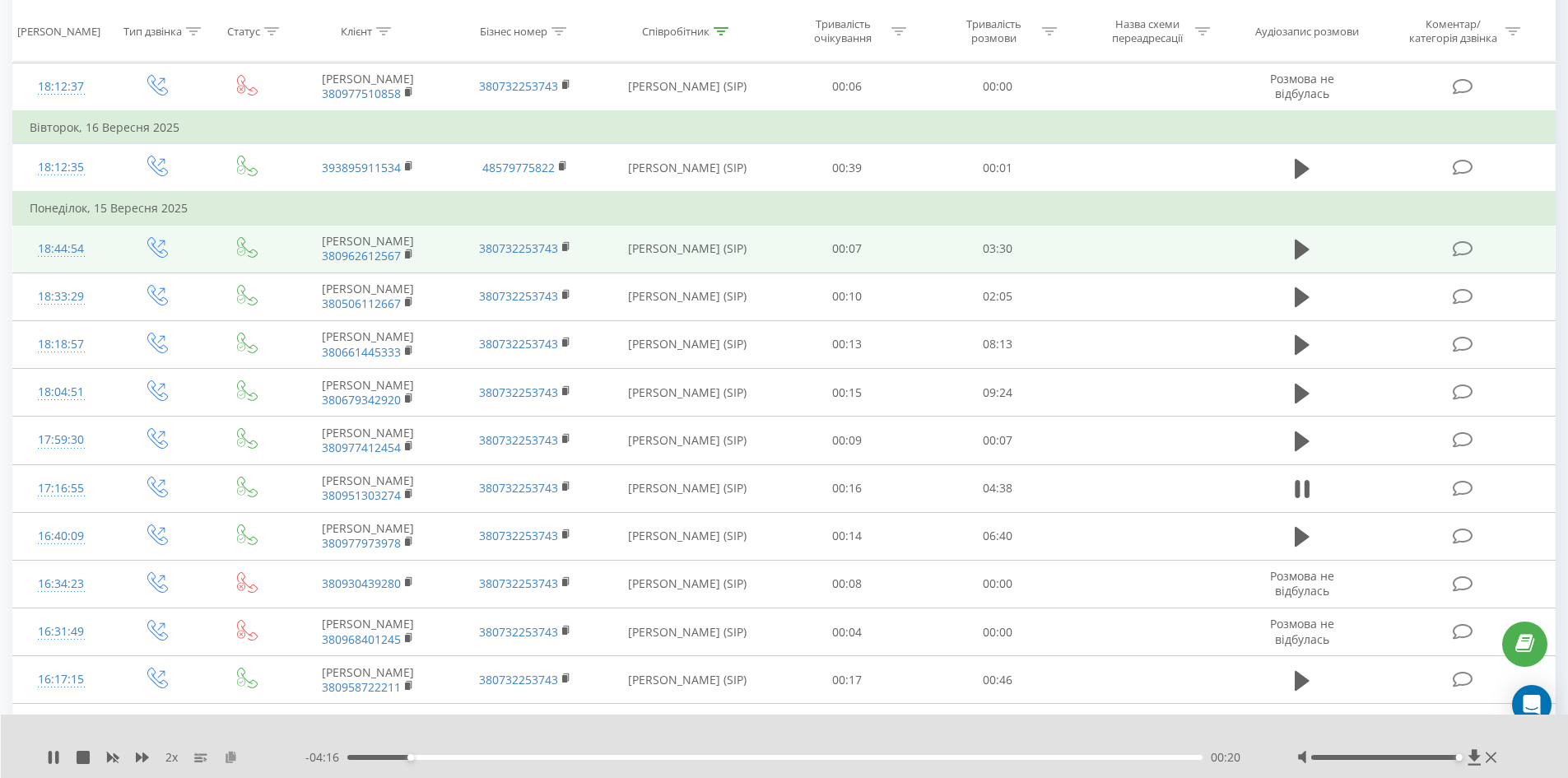
click at [231, 758] on icon at bounding box center [230, 756] width 14 height 12
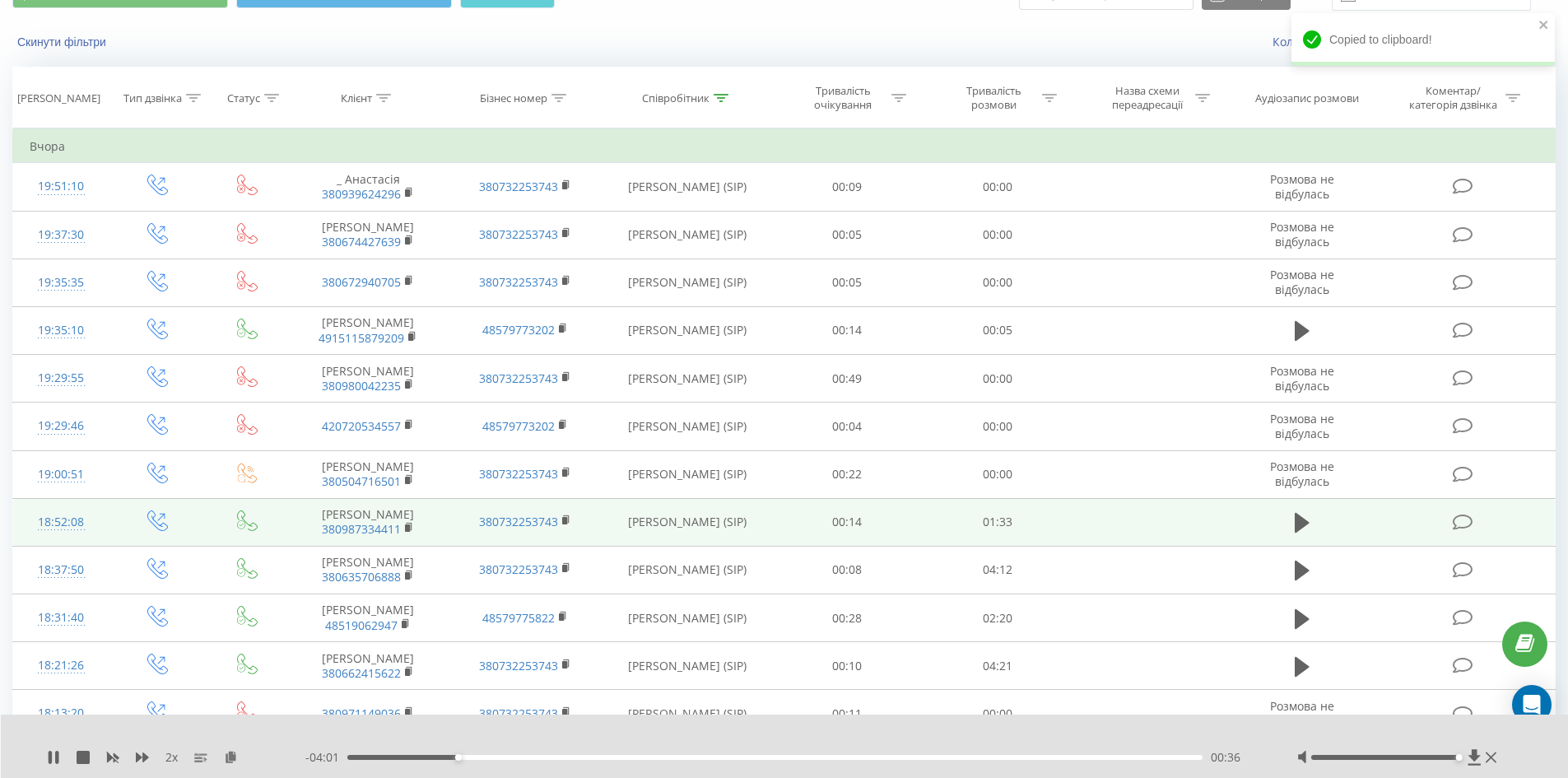
scroll to position [247, 0]
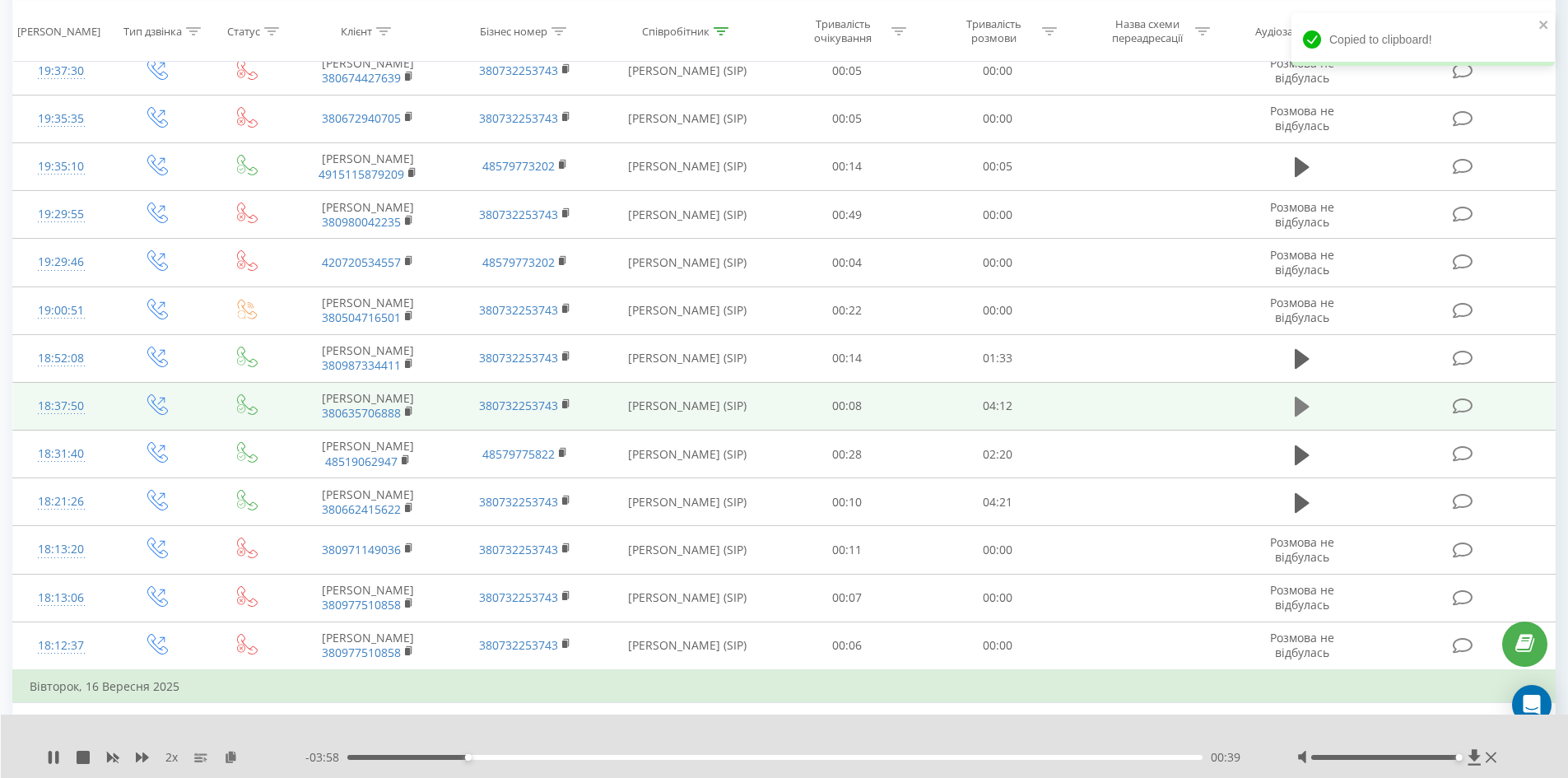
click at [1301, 409] on icon at bounding box center [1302, 407] width 15 height 20
click at [408, 414] on rect at bounding box center [407, 412] width 5 height 7
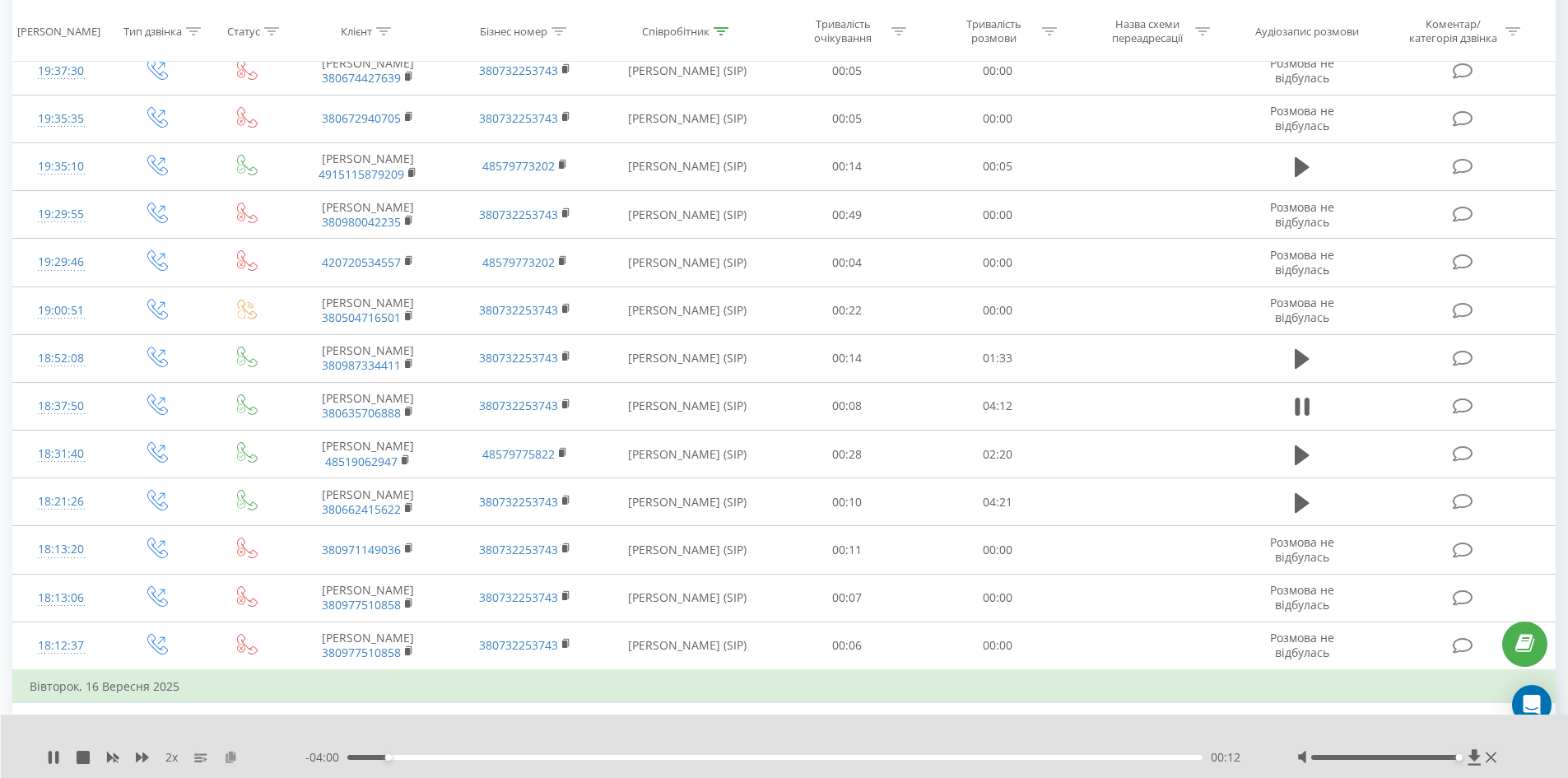
click at [231, 753] on icon at bounding box center [230, 756] width 14 height 12
click at [48, 762] on icon at bounding box center [53, 757] width 13 height 13
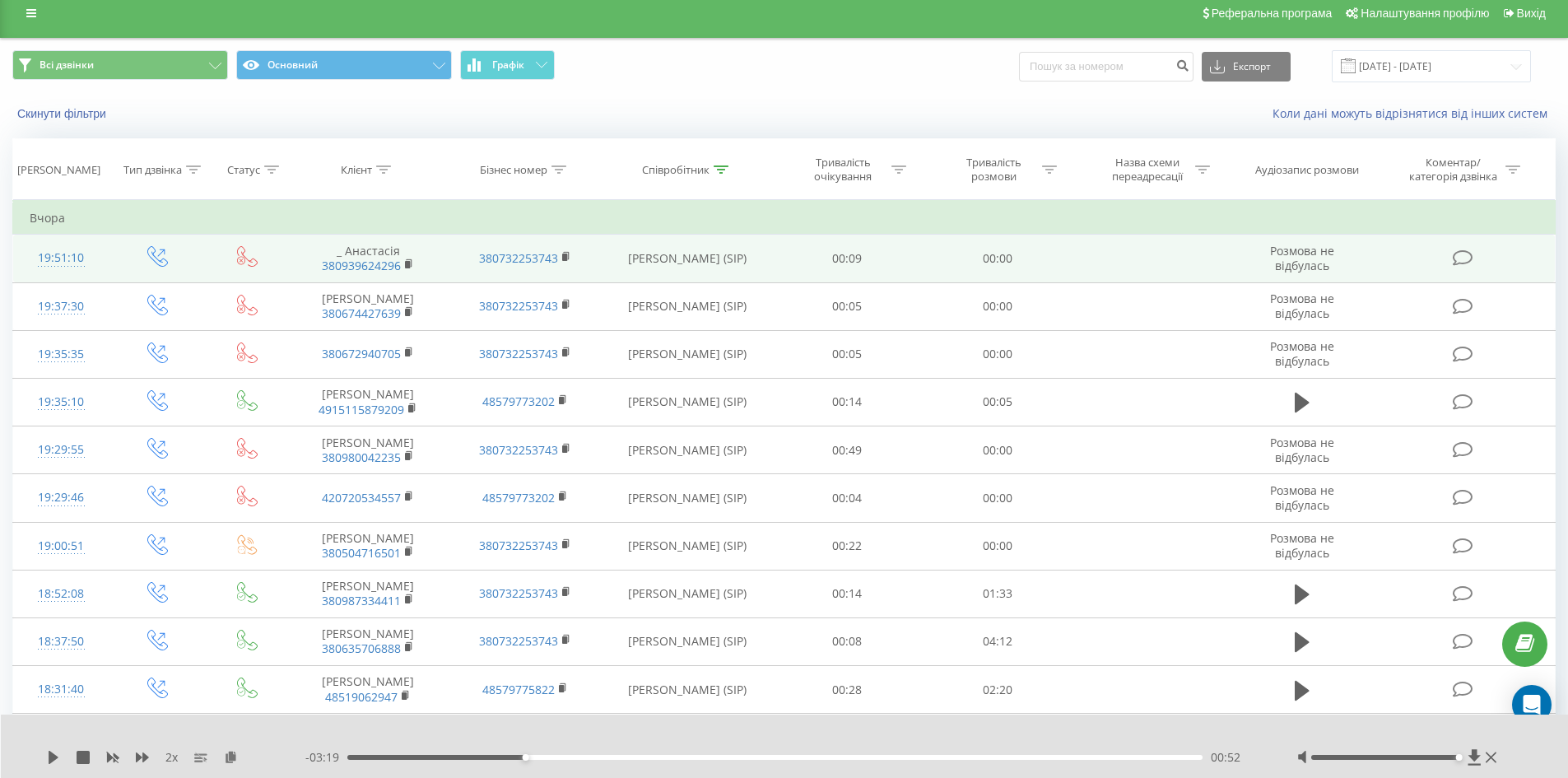
scroll to position [0, 0]
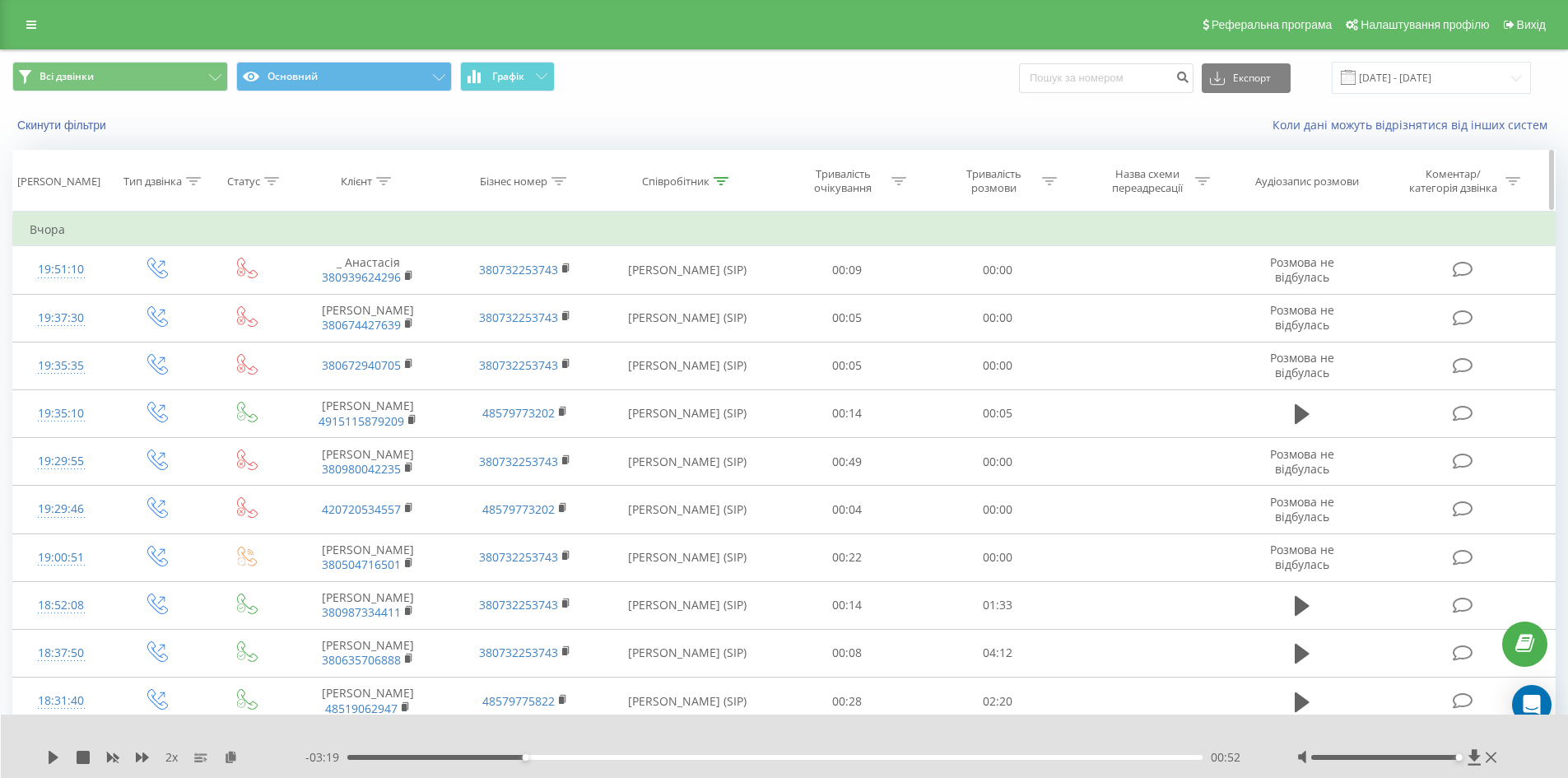
click at [731, 183] on div "Співробітник" at bounding box center [688, 181] width 169 height 14
click at [693, 299] on input "[PERSON_NAME]" at bounding box center [688, 299] width 144 height 29
click at [693, 300] on input "[PERSON_NAME]" at bounding box center [688, 299] width 144 height 29
click at [727, 335] on span "OK" at bounding box center [722, 331] width 46 height 26
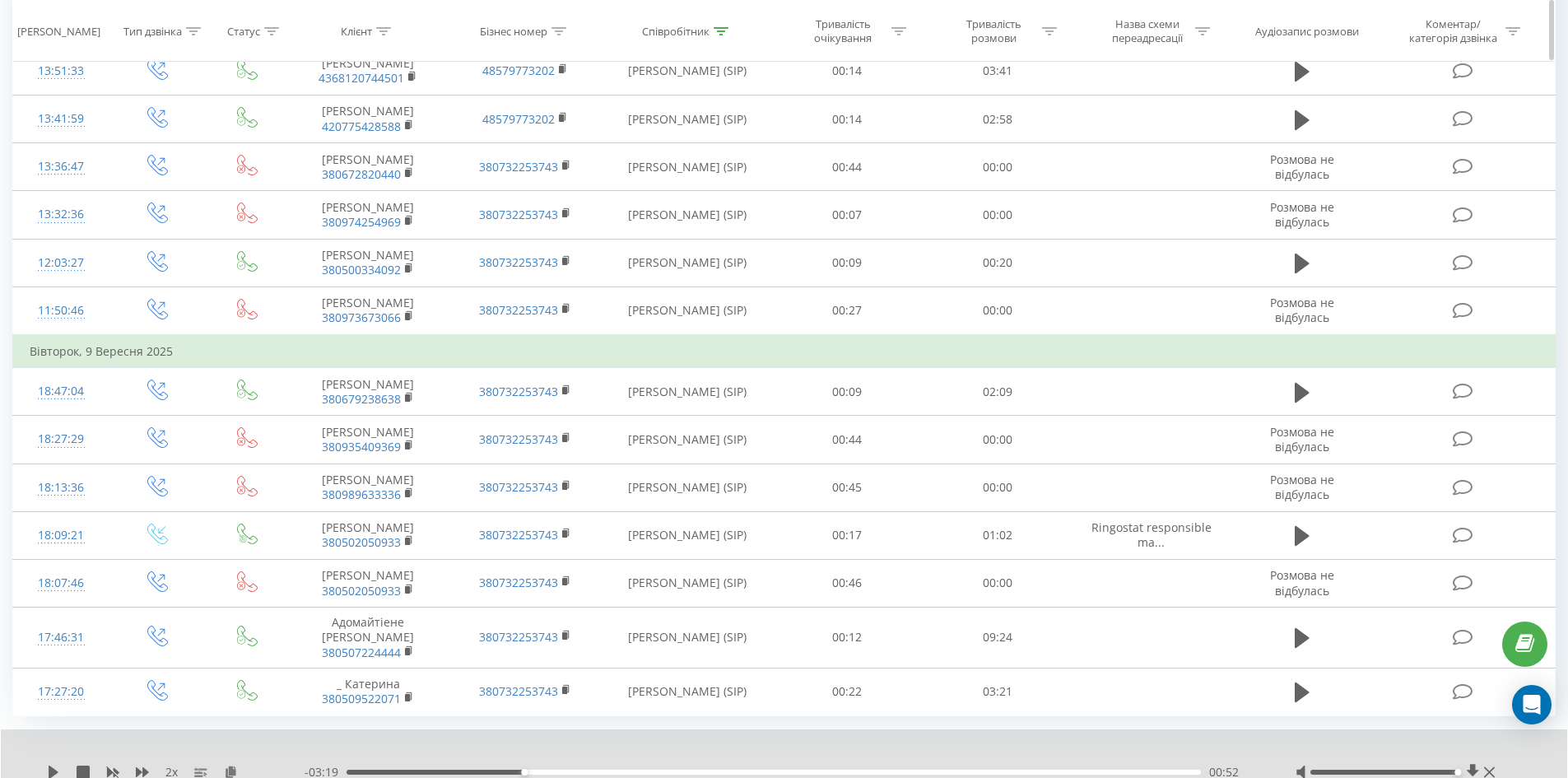
scroll to position [4617, 0]
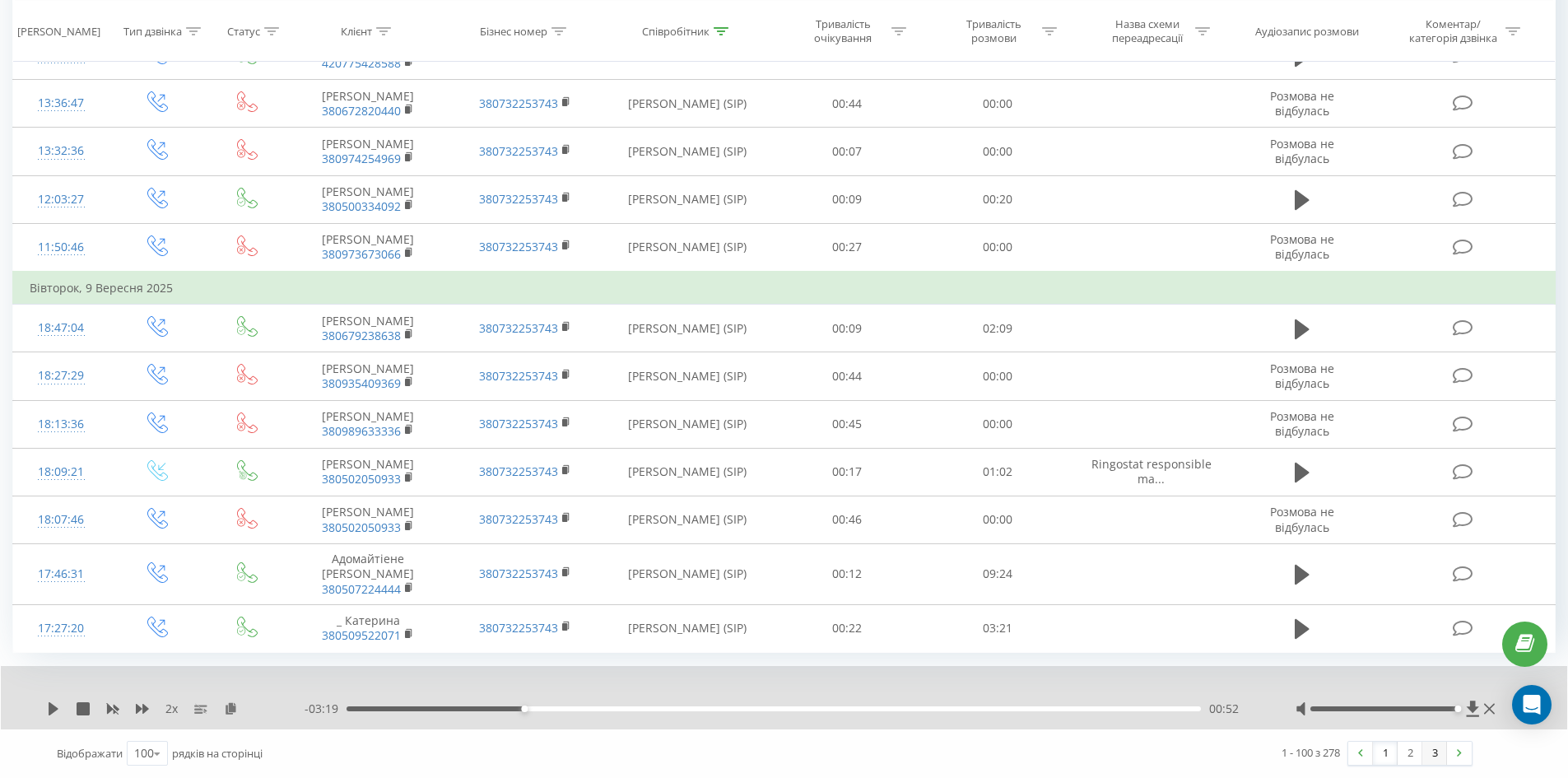
click at [1440, 752] on link "3" at bounding box center [1435, 752] width 25 height 23
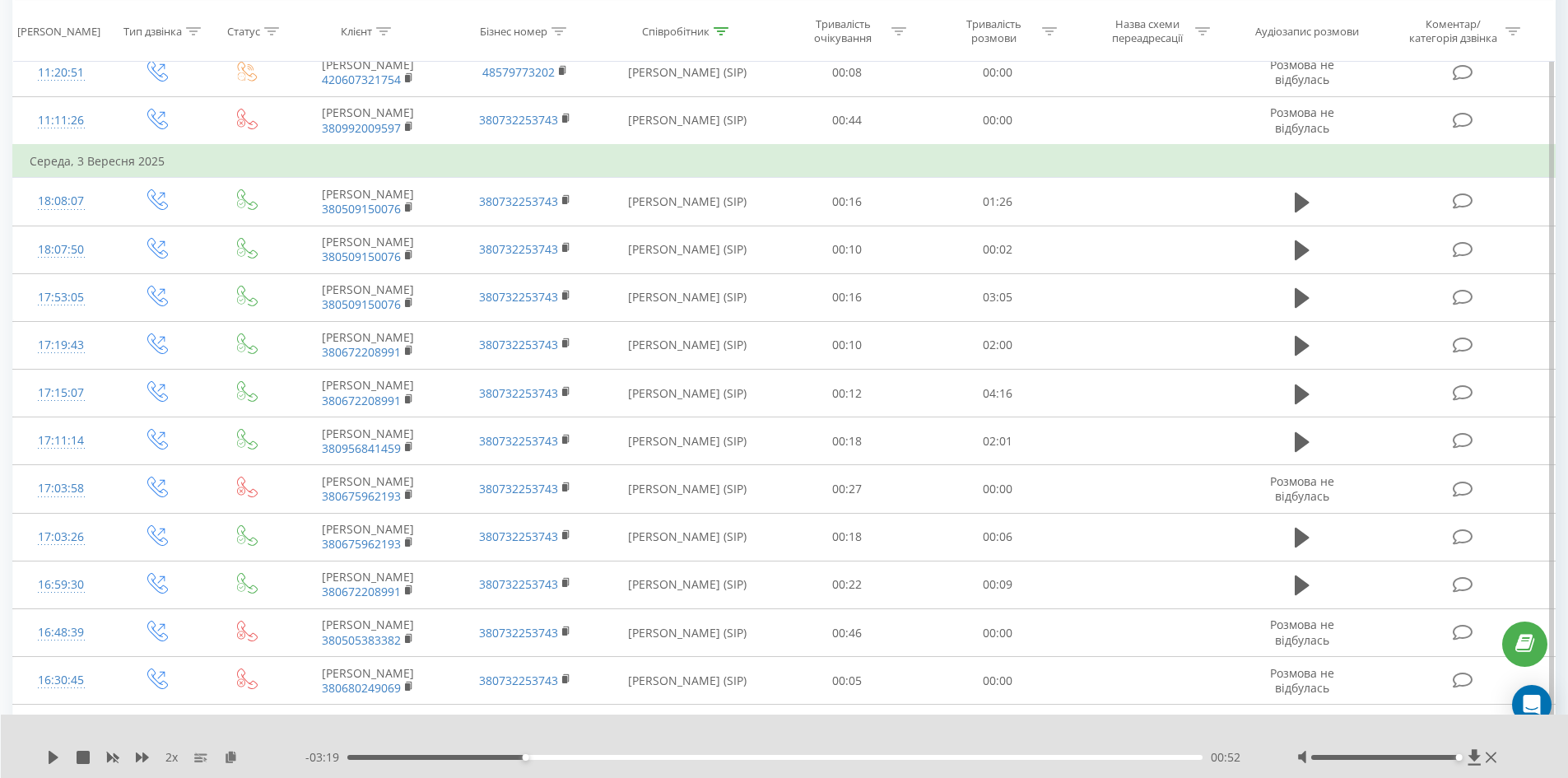
scroll to position [175, 0]
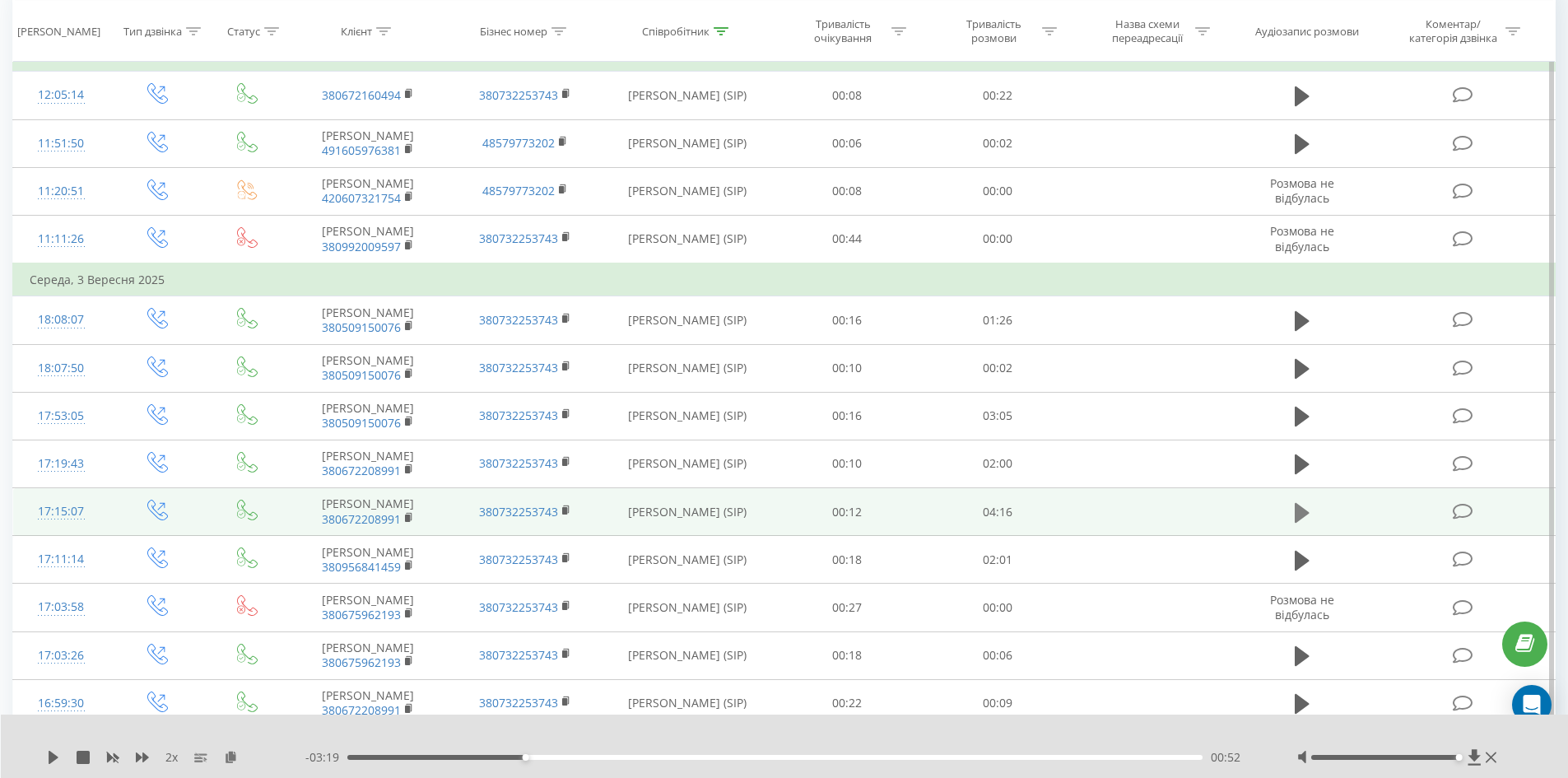
click at [1304, 516] on icon at bounding box center [1302, 512] width 15 height 20
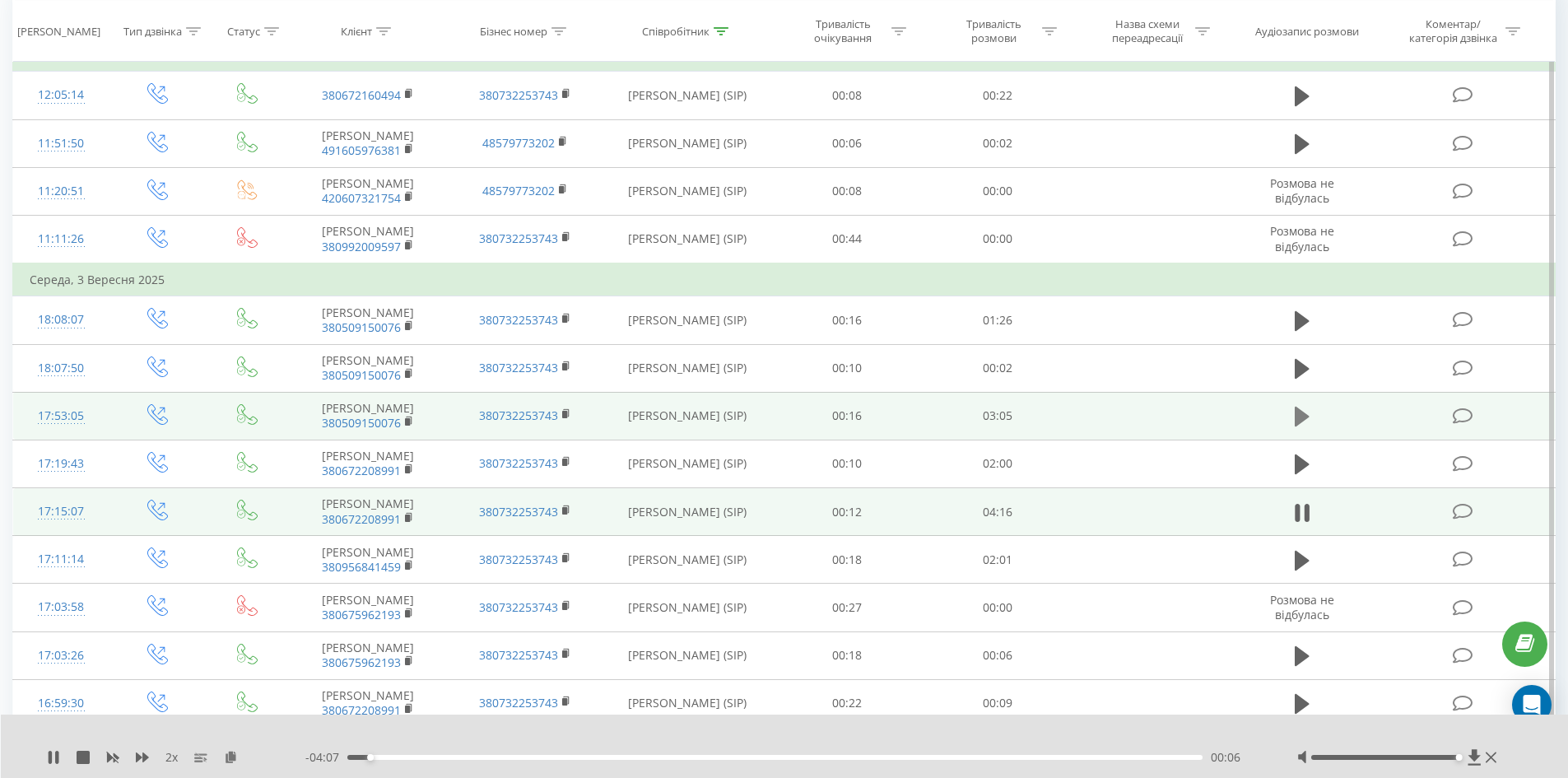
click at [1303, 414] on icon at bounding box center [1302, 417] width 15 height 20
click at [409, 421] on rect at bounding box center [407, 421] width 5 height 7
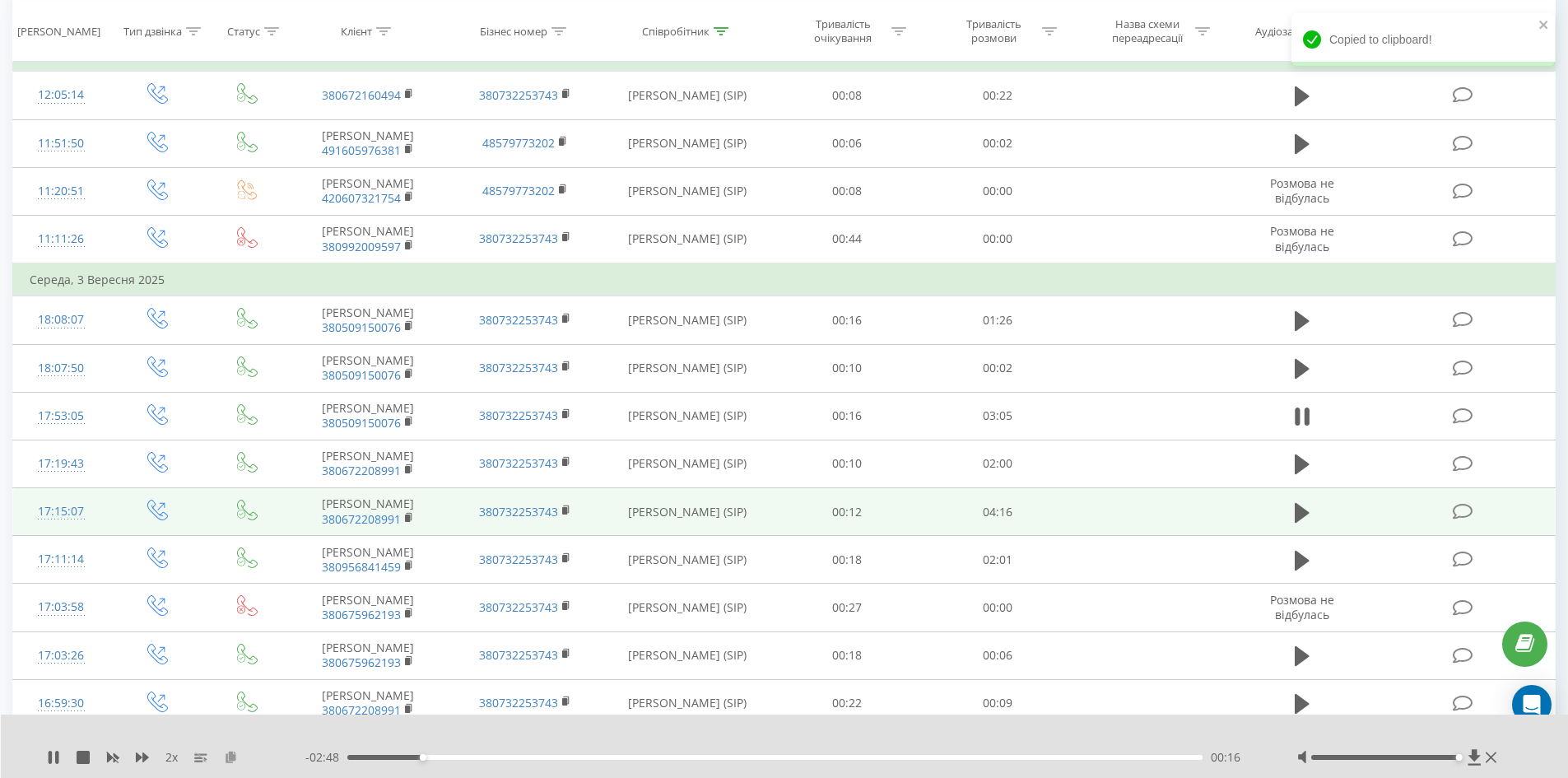
click at [231, 752] on icon at bounding box center [230, 756] width 14 height 12
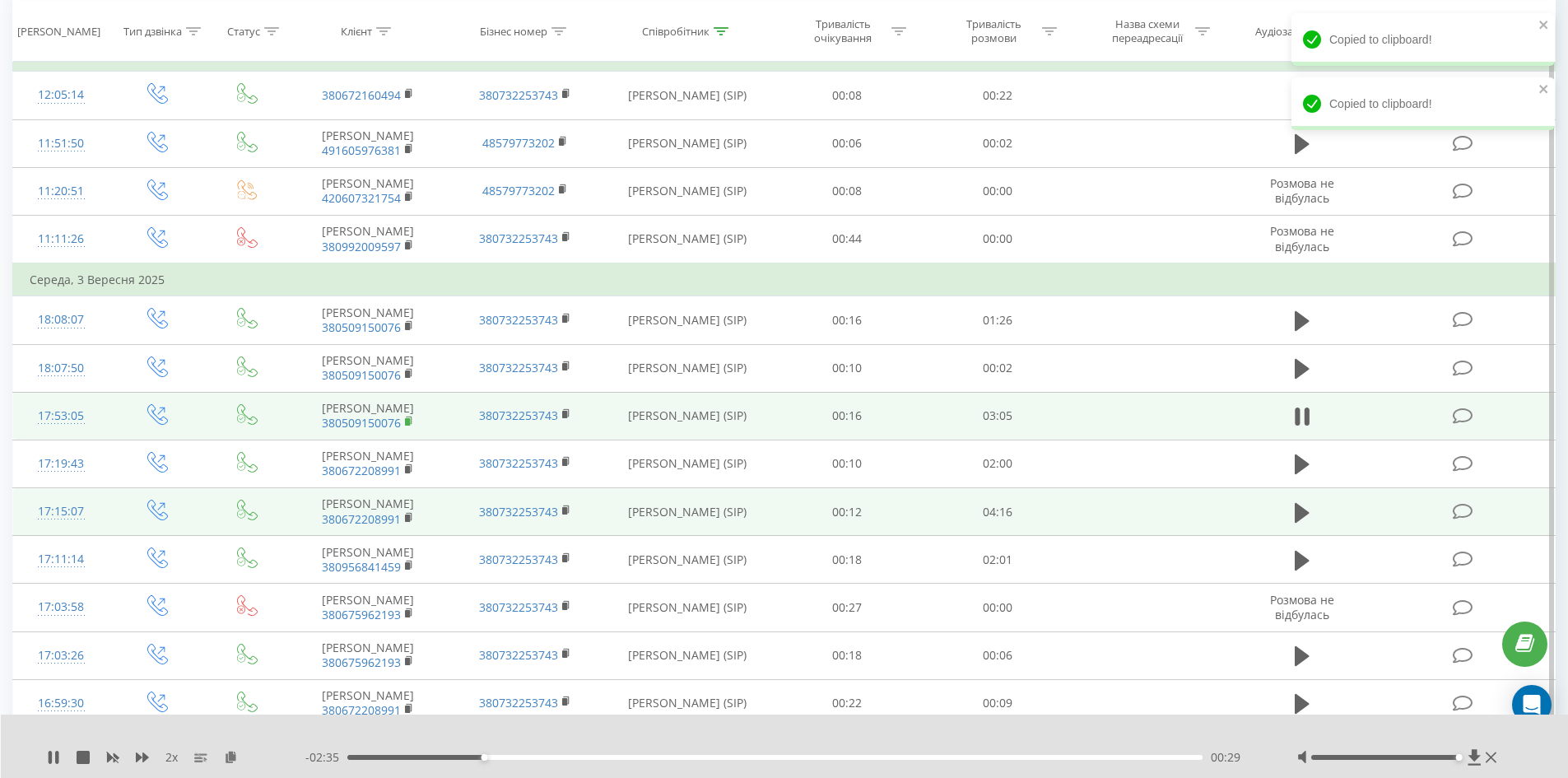
click at [409, 419] on rect at bounding box center [407, 421] width 5 height 7
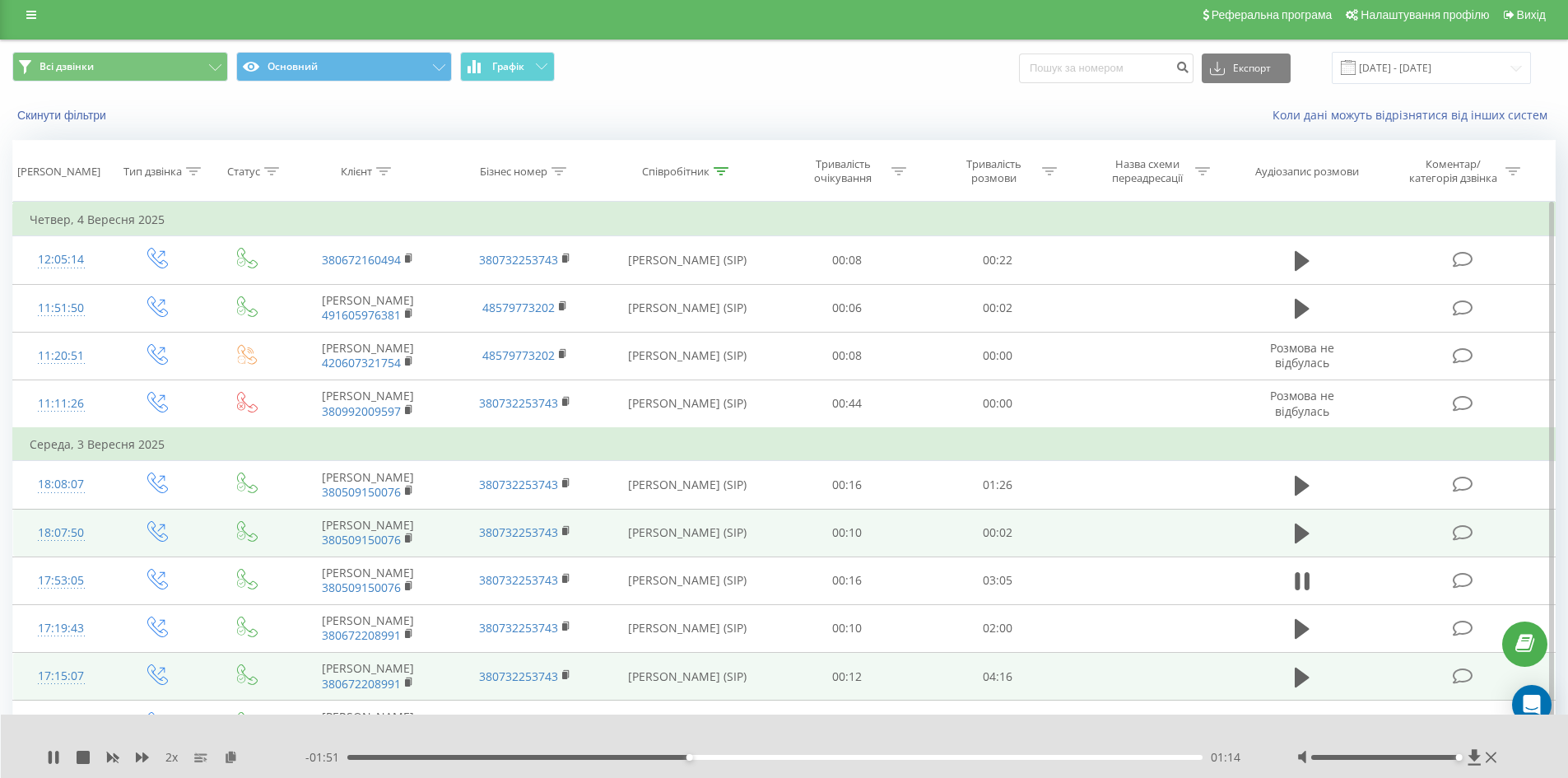
scroll to position [0, 0]
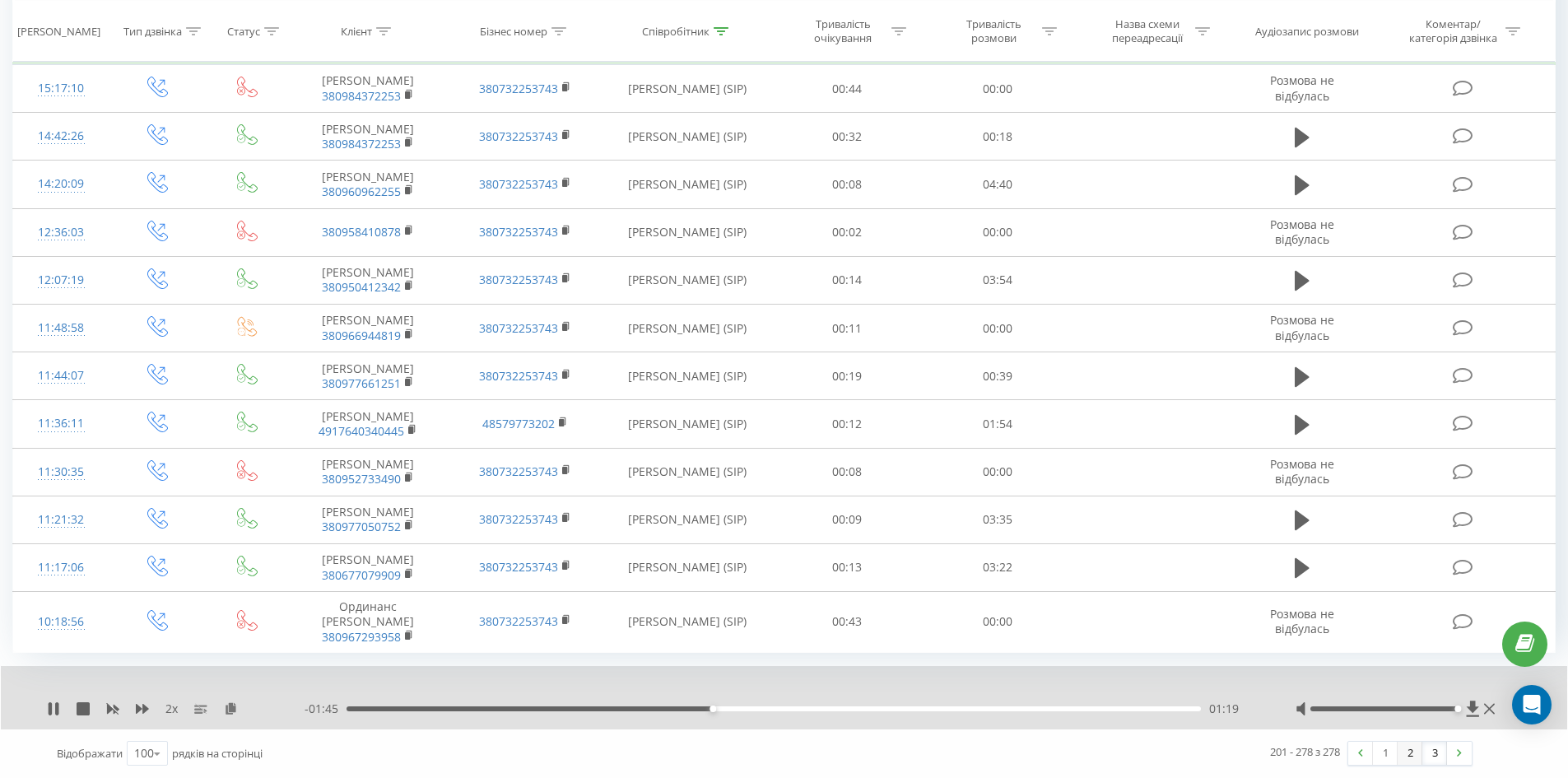
click at [1415, 750] on link "2" at bounding box center [1410, 752] width 25 height 23
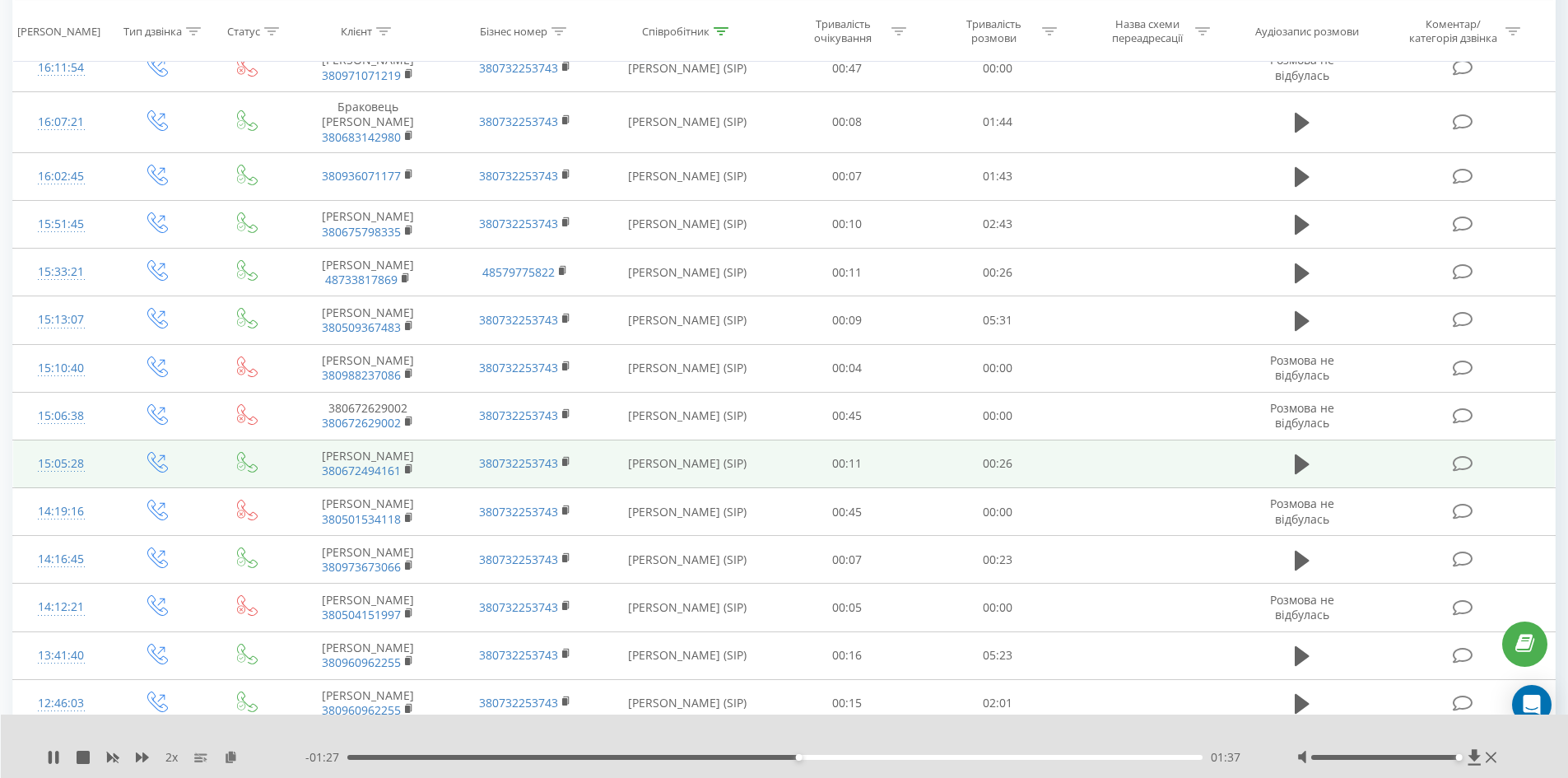
scroll to position [4312, 0]
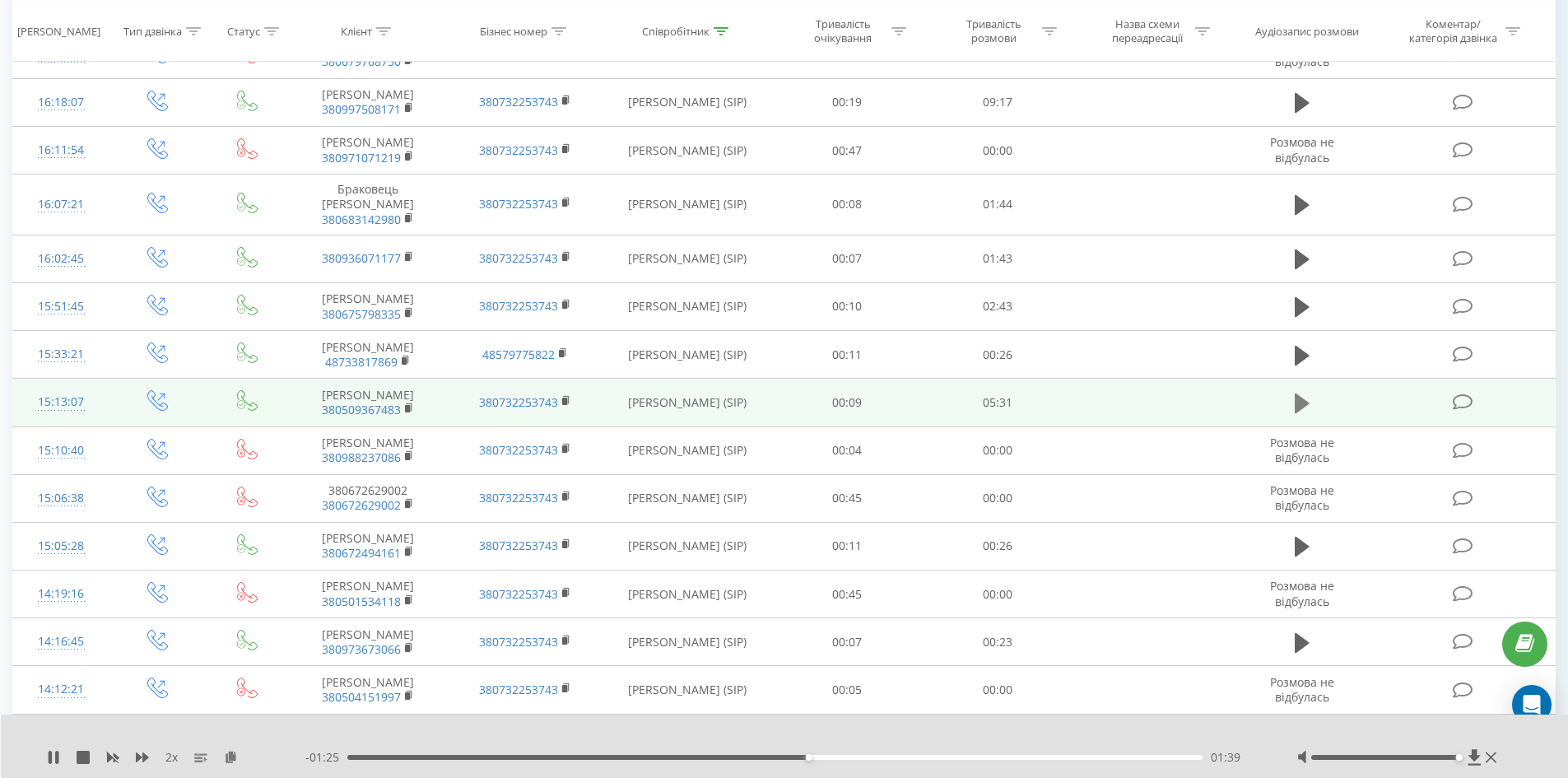
click at [1305, 413] on icon at bounding box center [1302, 403] width 15 height 20
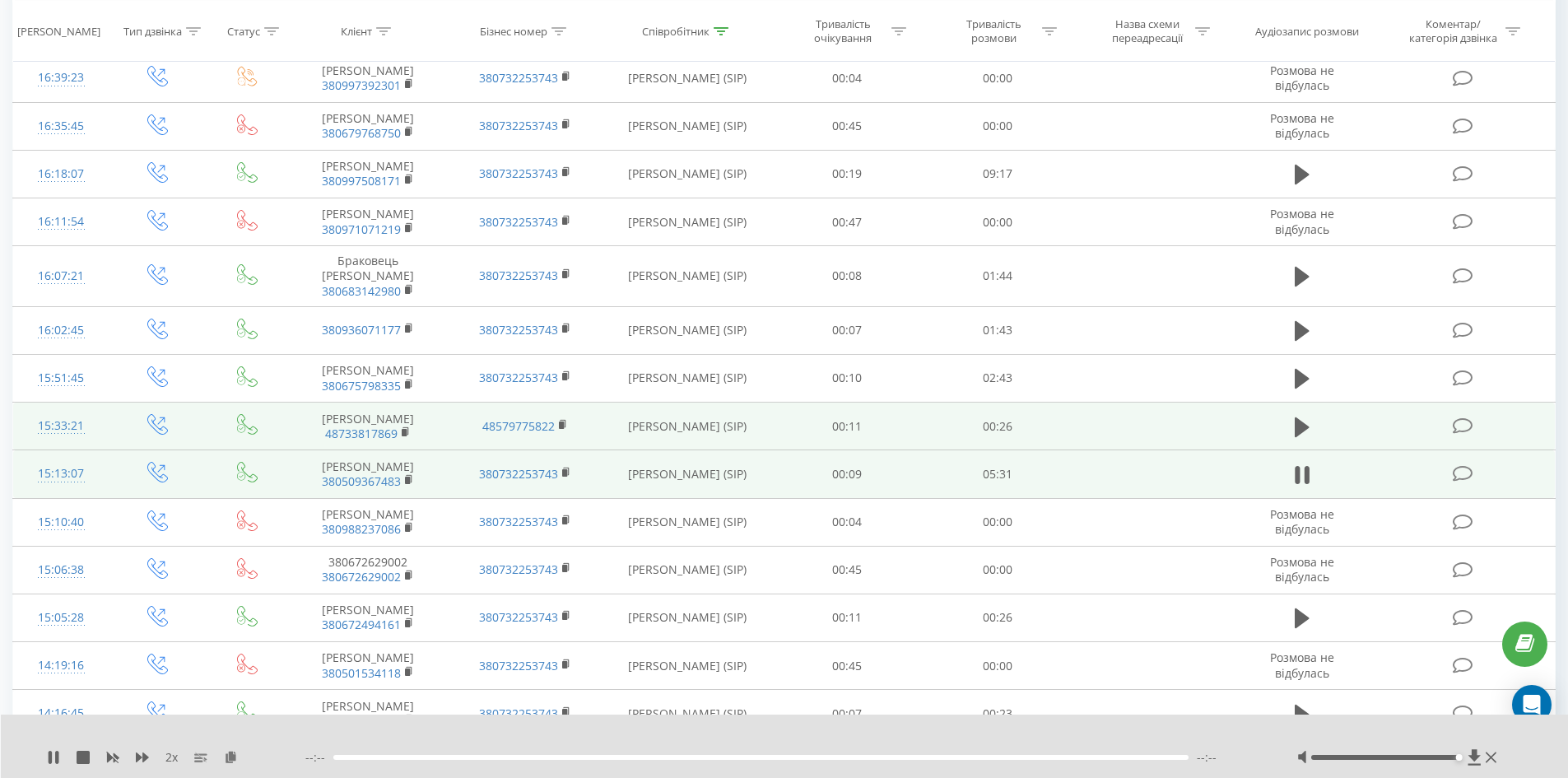
scroll to position [4230, 0]
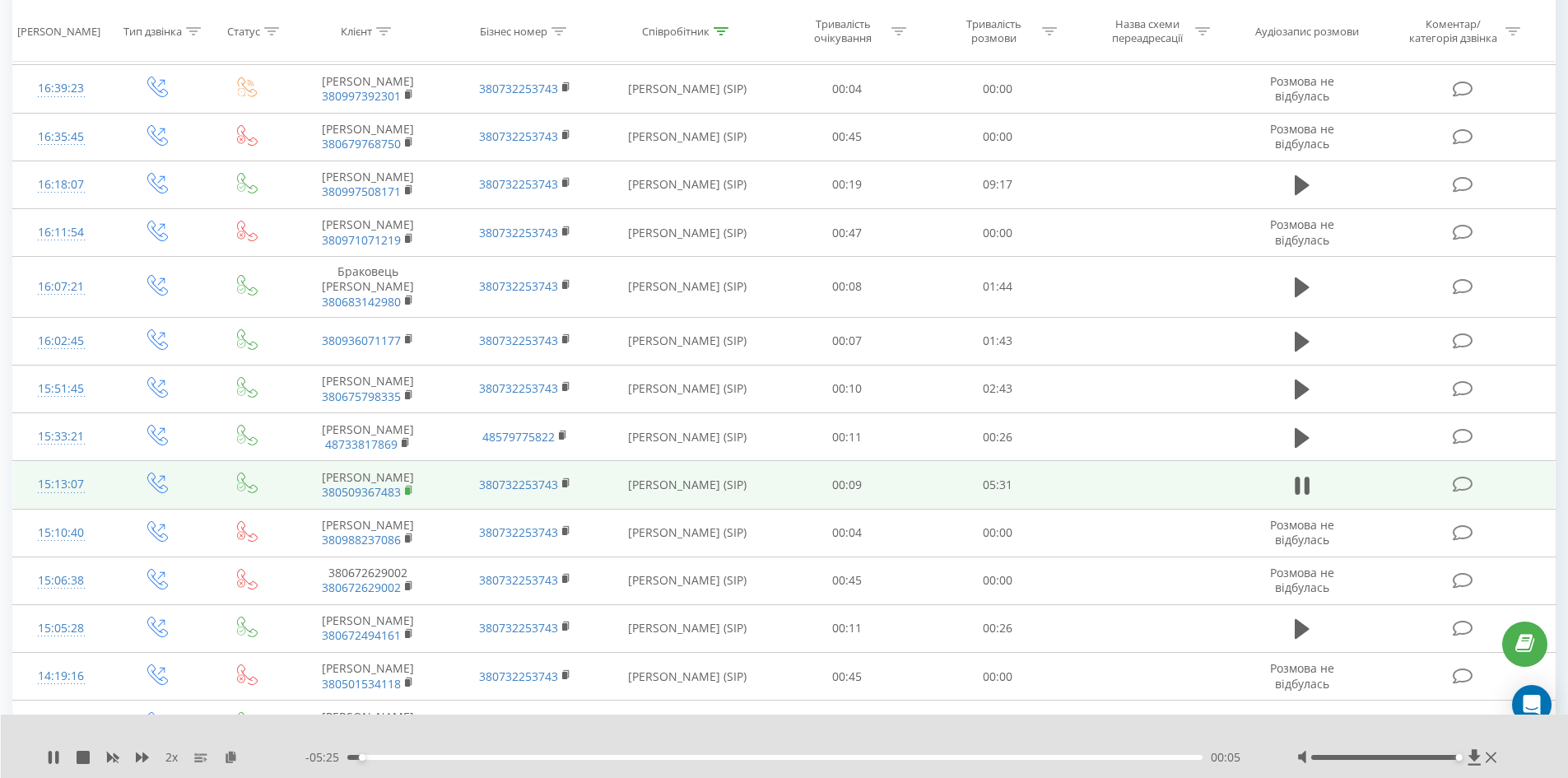
click at [408, 495] on rect at bounding box center [407, 491] width 5 height 7
click at [407, 495] on rect at bounding box center [407, 491] width 5 height 7
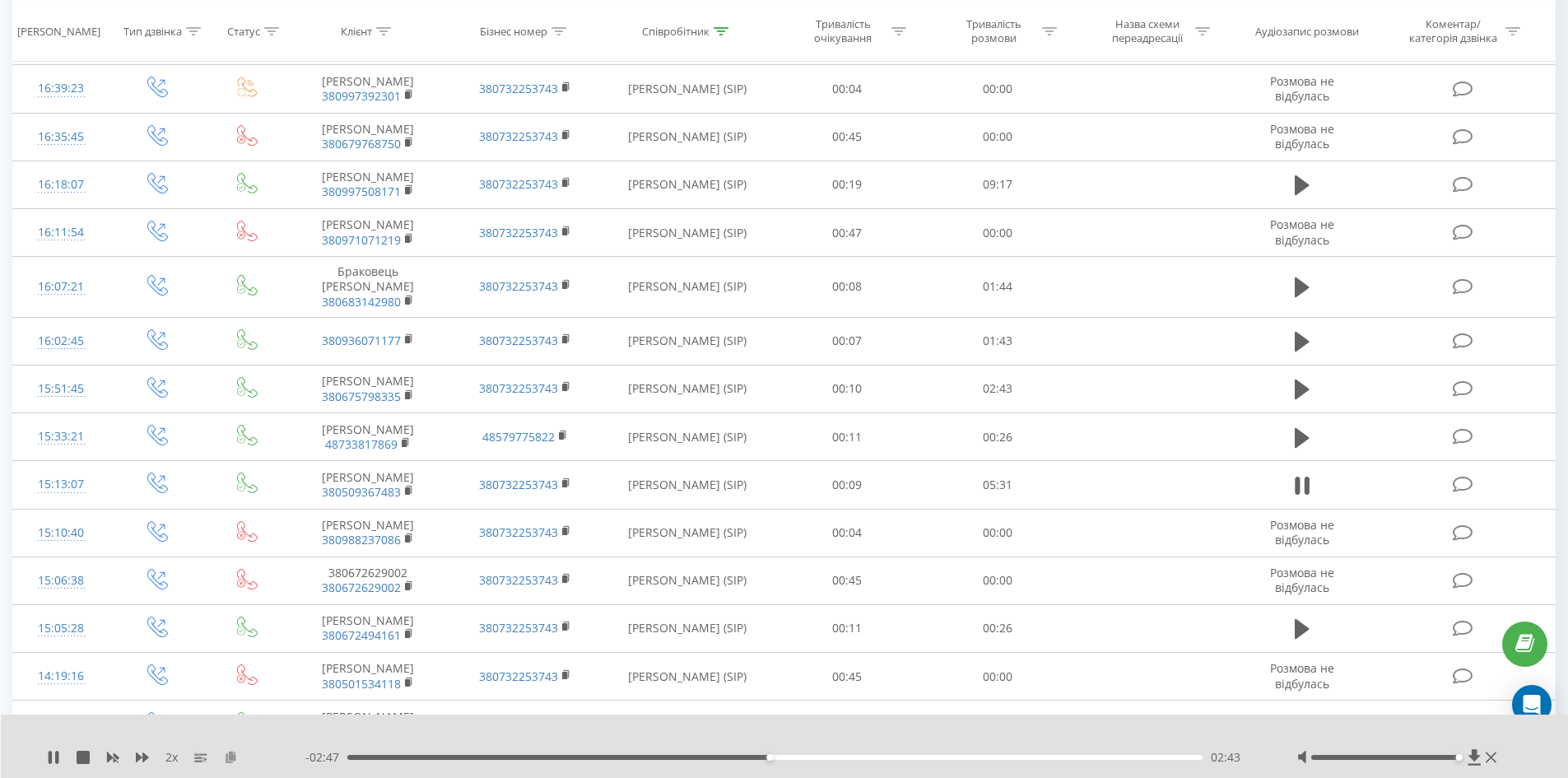
click at [230, 759] on icon at bounding box center [230, 756] width 14 height 12
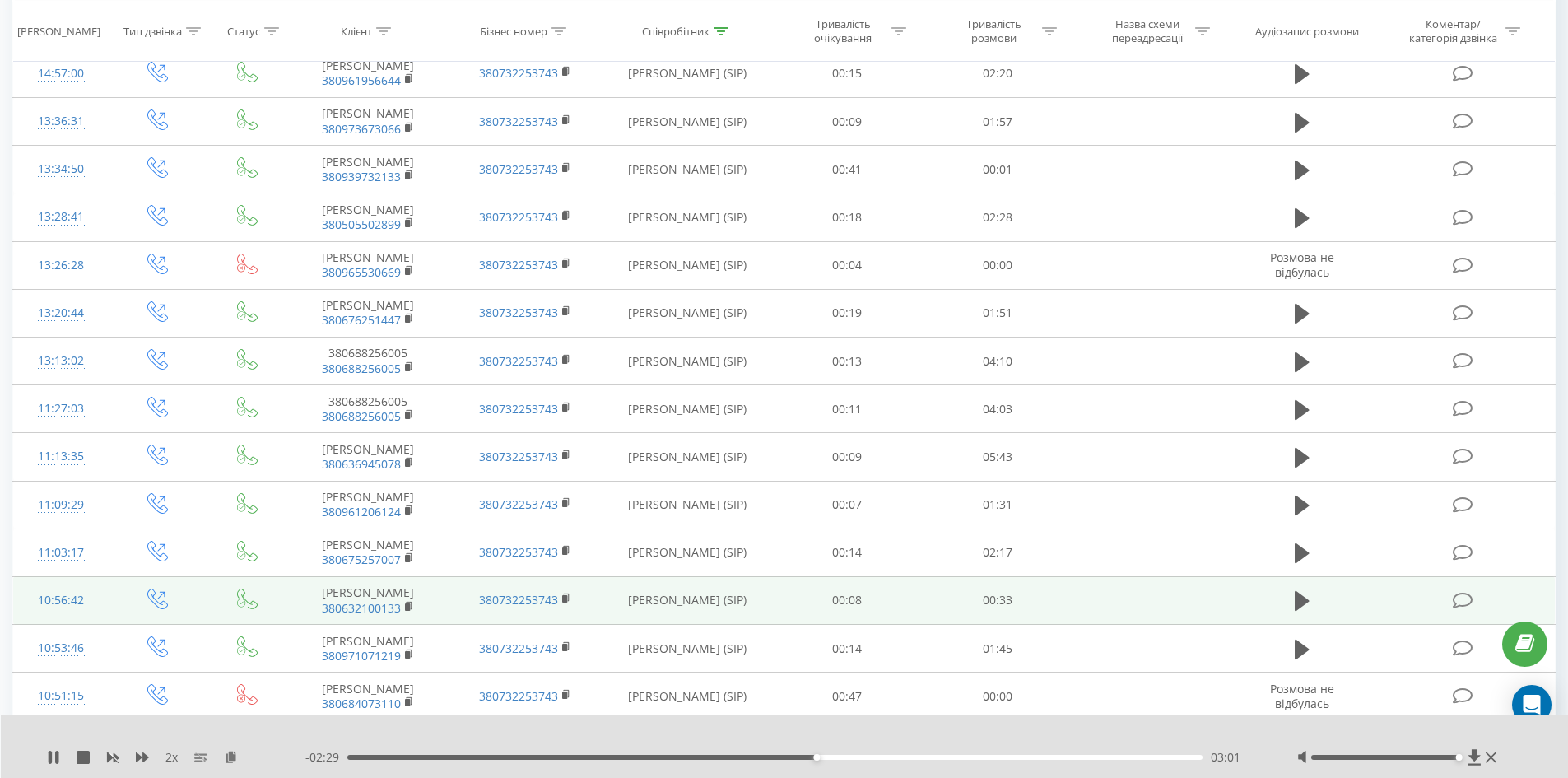
scroll to position [1844, 0]
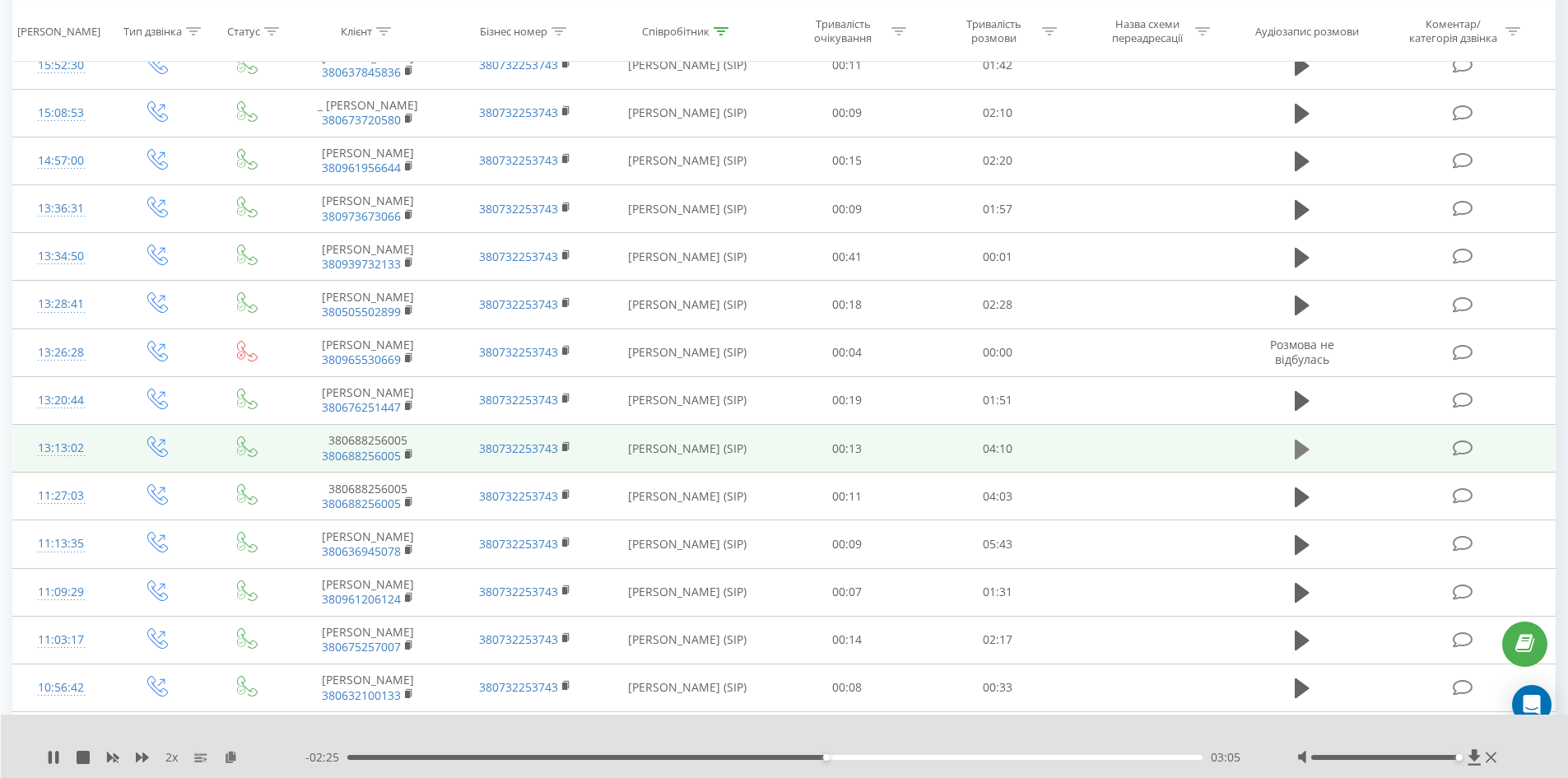
click at [1304, 458] on icon at bounding box center [1302, 449] width 15 height 20
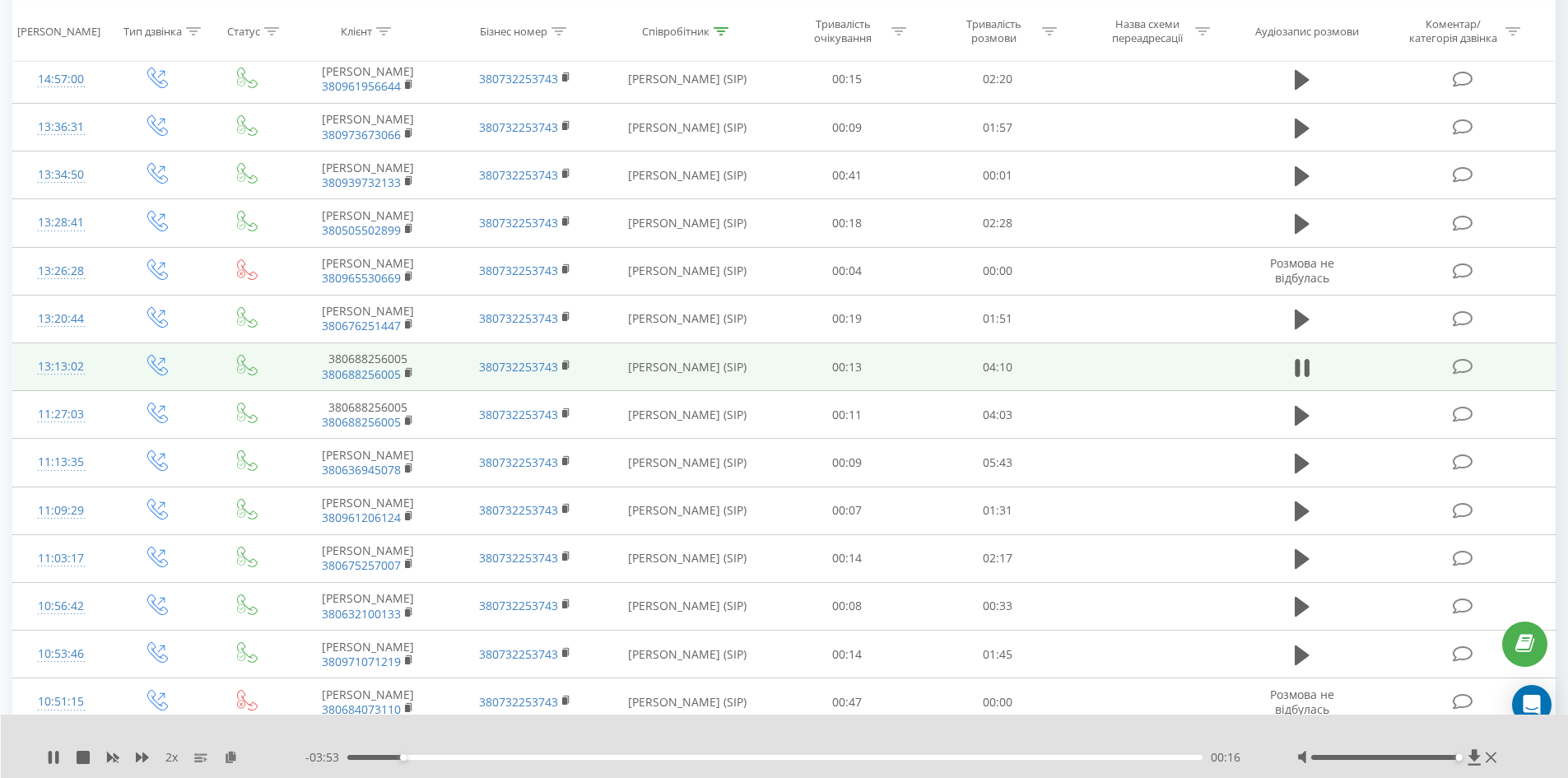
scroll to position [1926, 0]
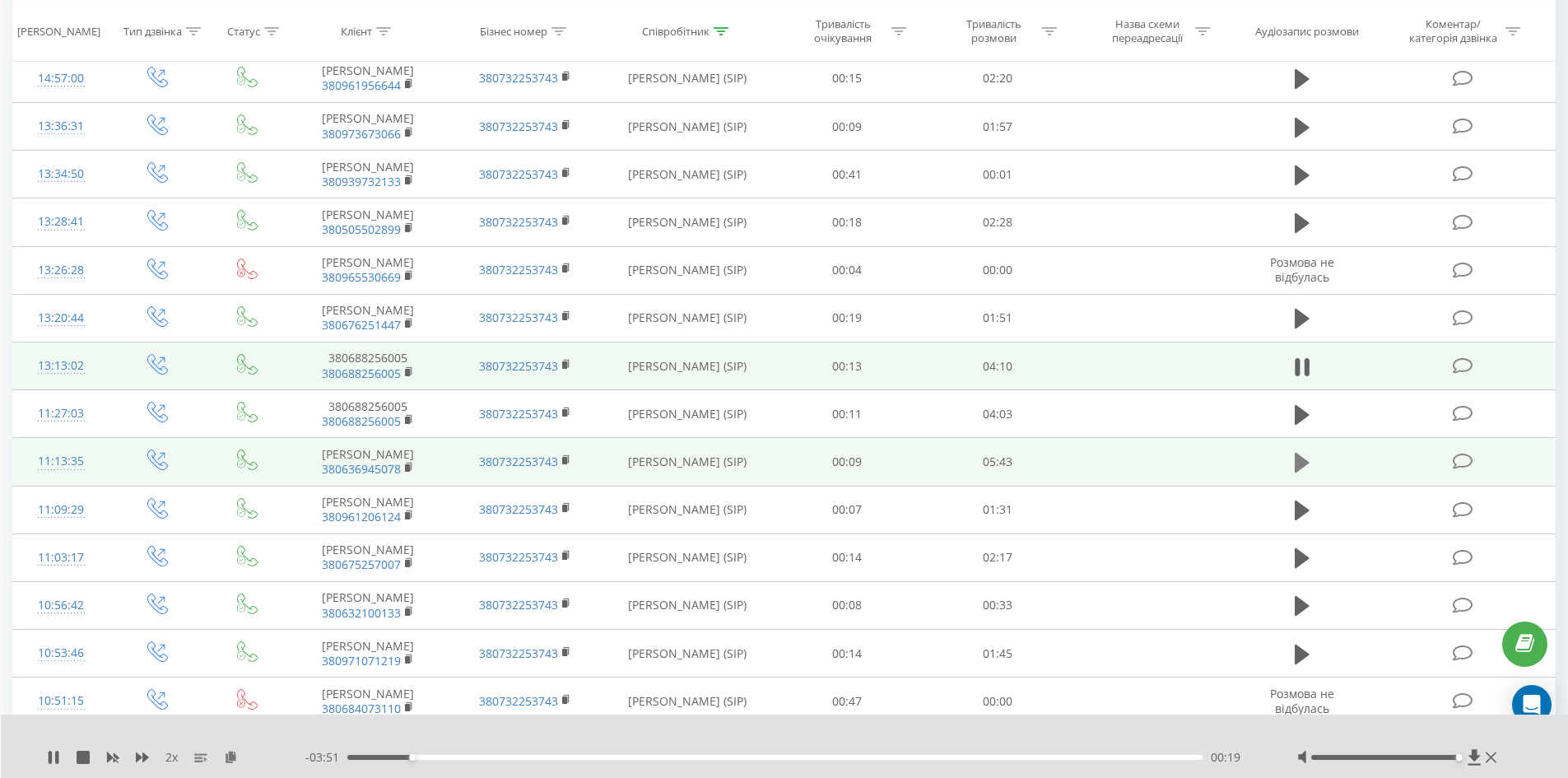
click at [1313, 474] on button at bounding box center [1302, 462] width 25 height 25
click at [406, 472] on rect at bounding box center [407, 468] width 5 height 7
click at [409, 472] on rect at bounding box center [407, 468] width 5 height 7
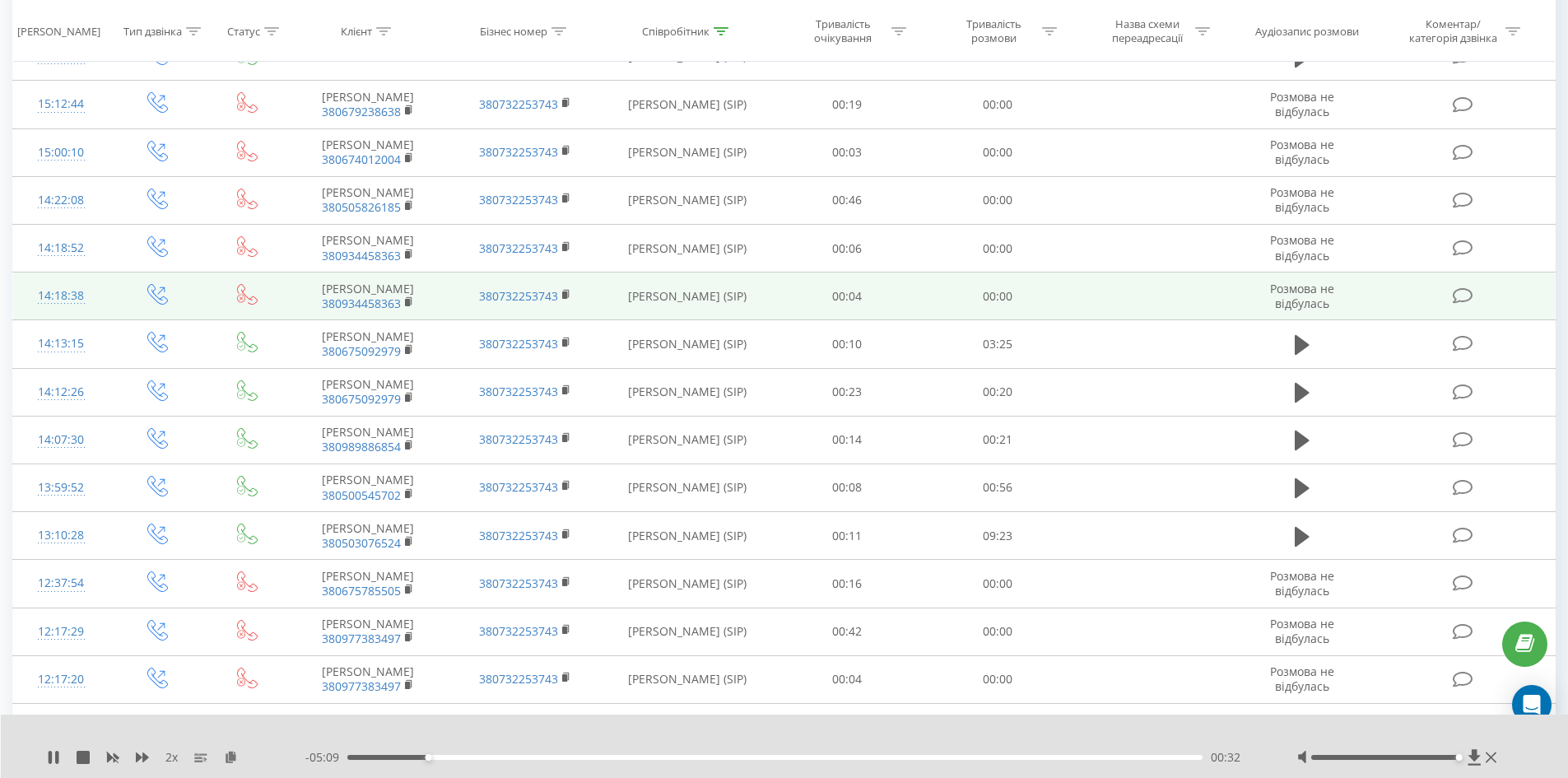
scroll to position [444, 0]
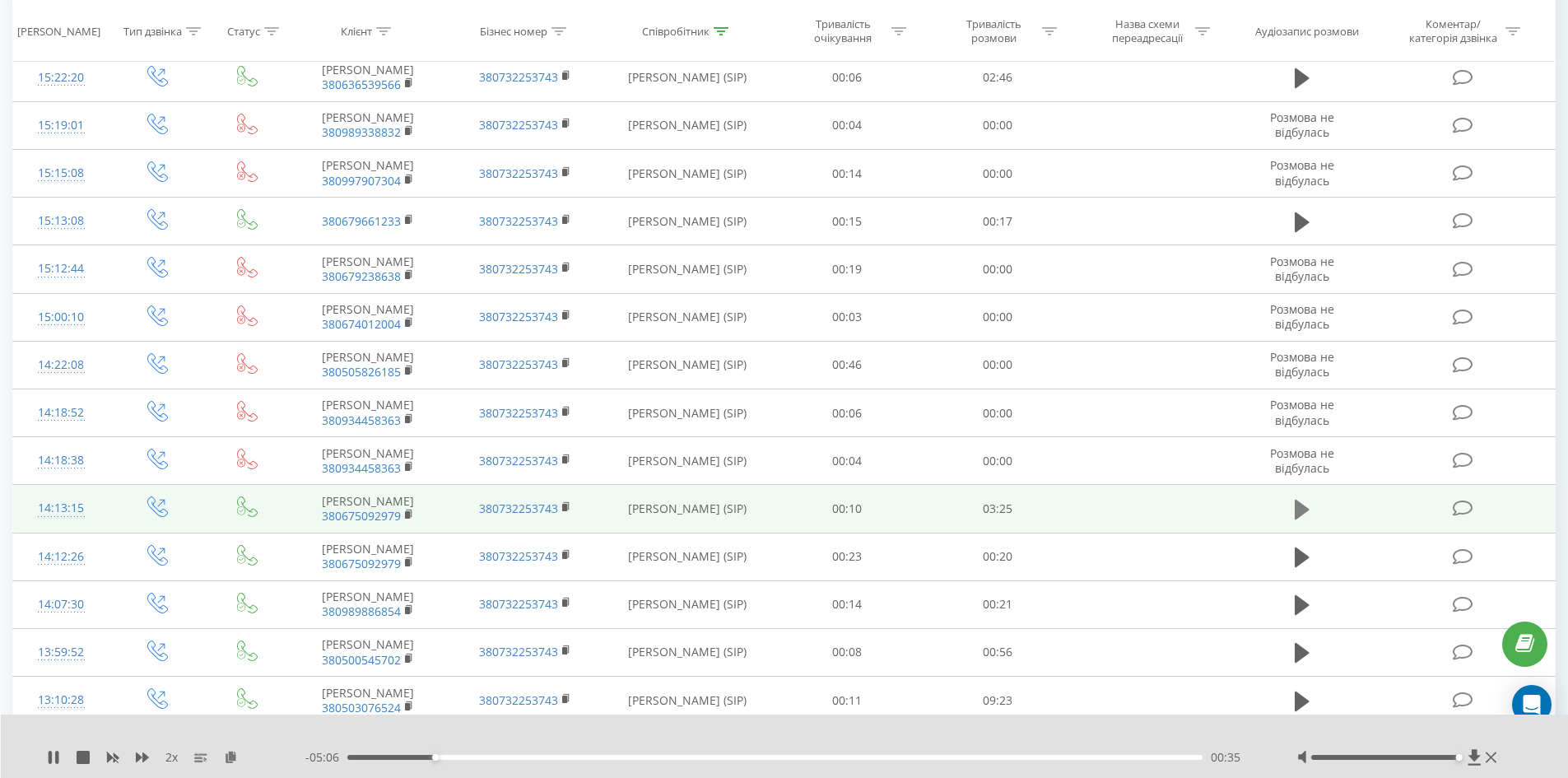
click at [1297, 499] on icon at bounding box center [1302, 509] width 15 height 20
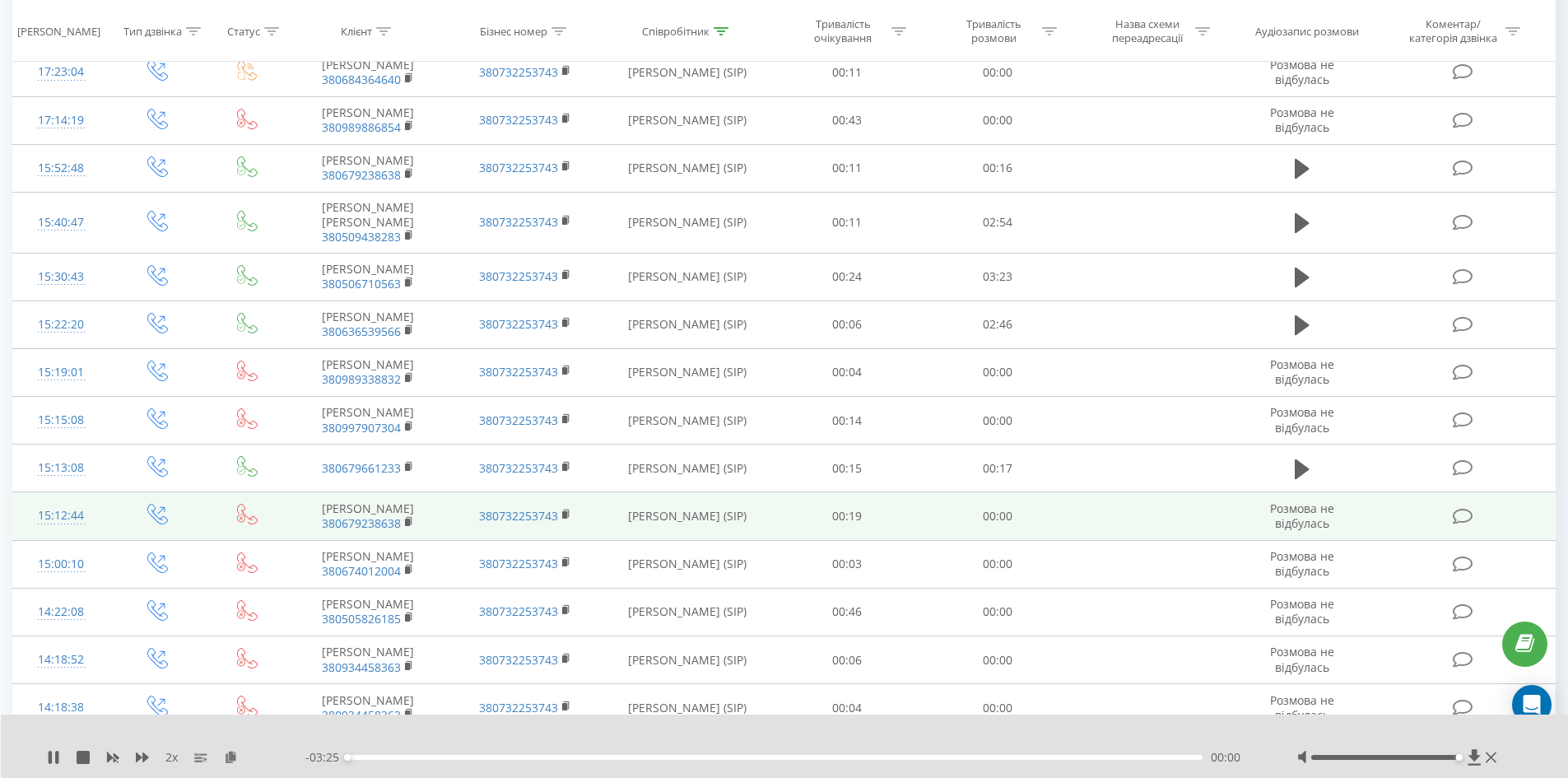
scroll to position [33, 0]
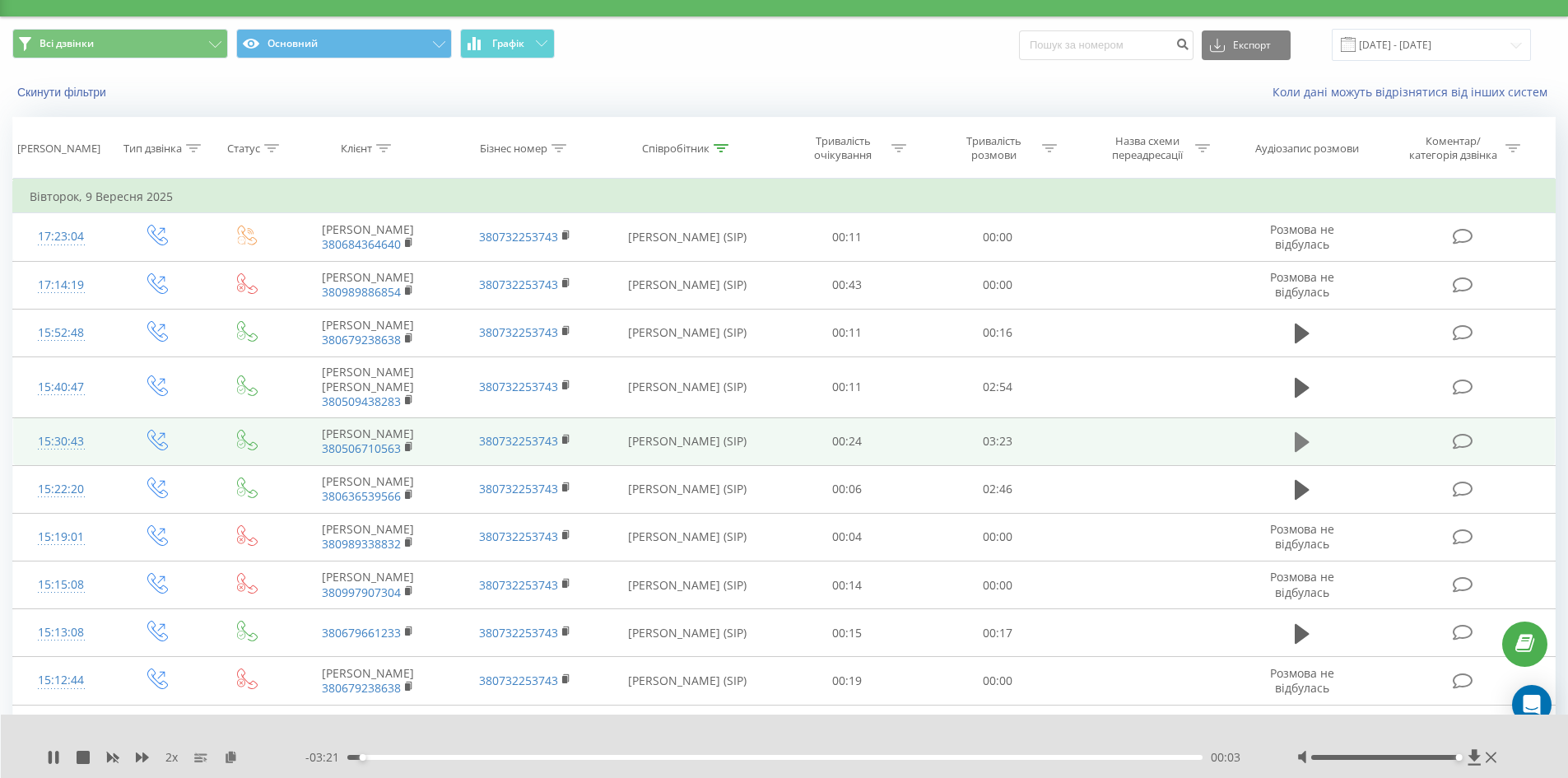
click at [1303, 432] on icon at bounding box center [1302, 442] width 15 height 20
click at [407, 443] on rect at bounding box center [407, 447] width 5 height 7
click at [408, 443] on rect at bounding box center [407, 447] width 5 height 7
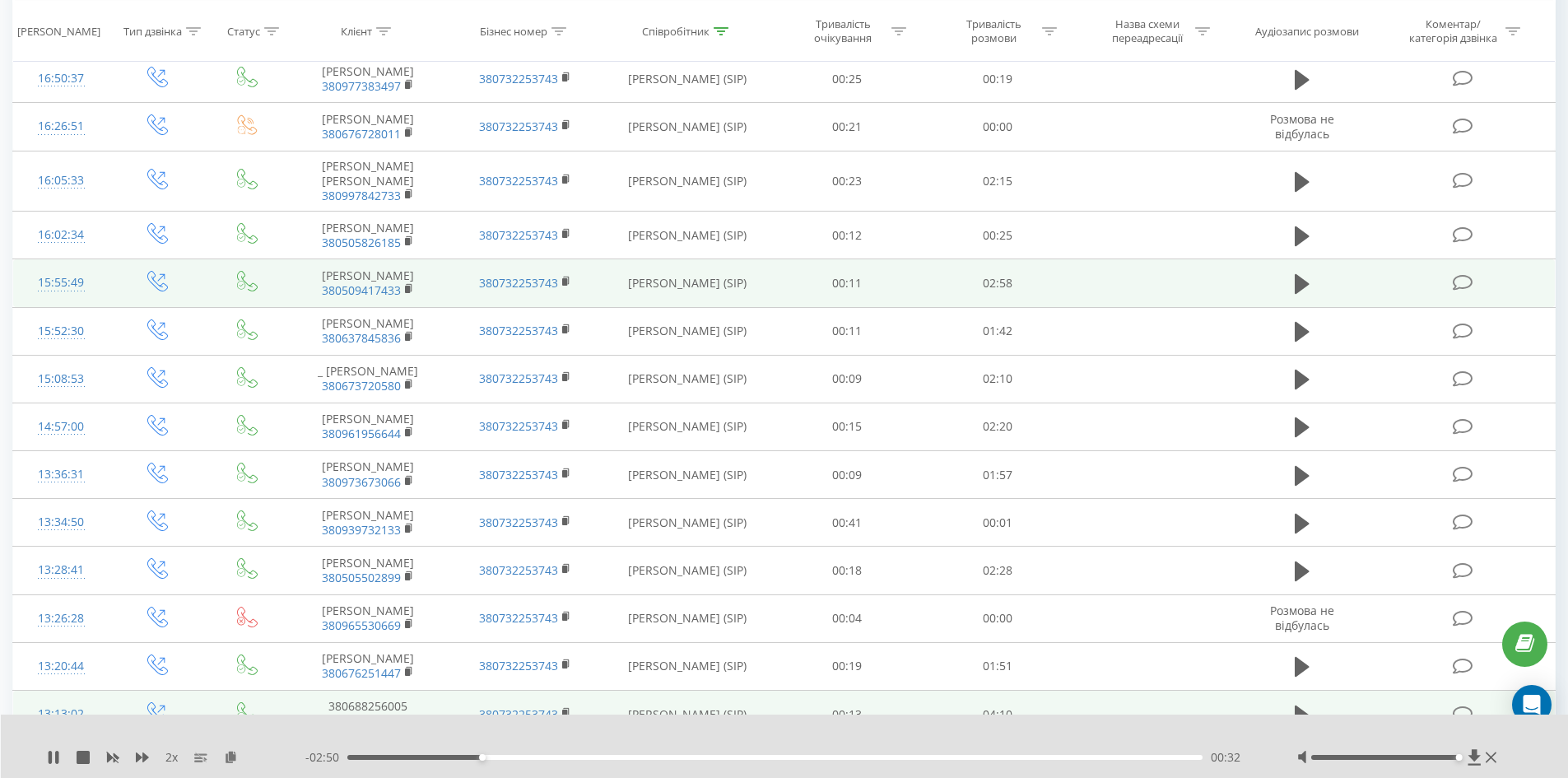
scroll to position [0, 0]
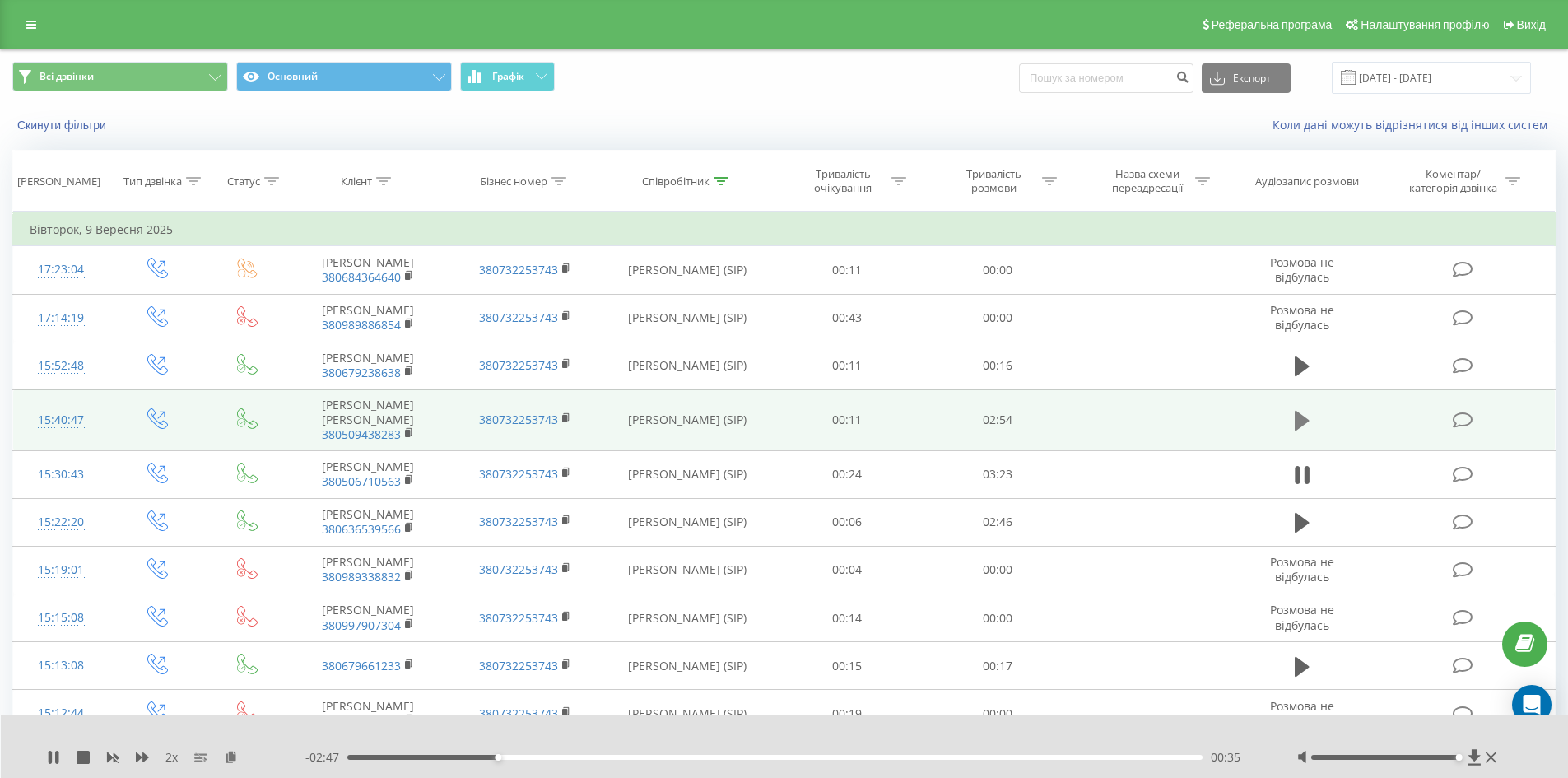
click at [1295, 420] on icon at bounding box center [1302, 420] width 15 height 23
click at [233, 758] on icon at bounding box center [230, 756] width 14 height 12
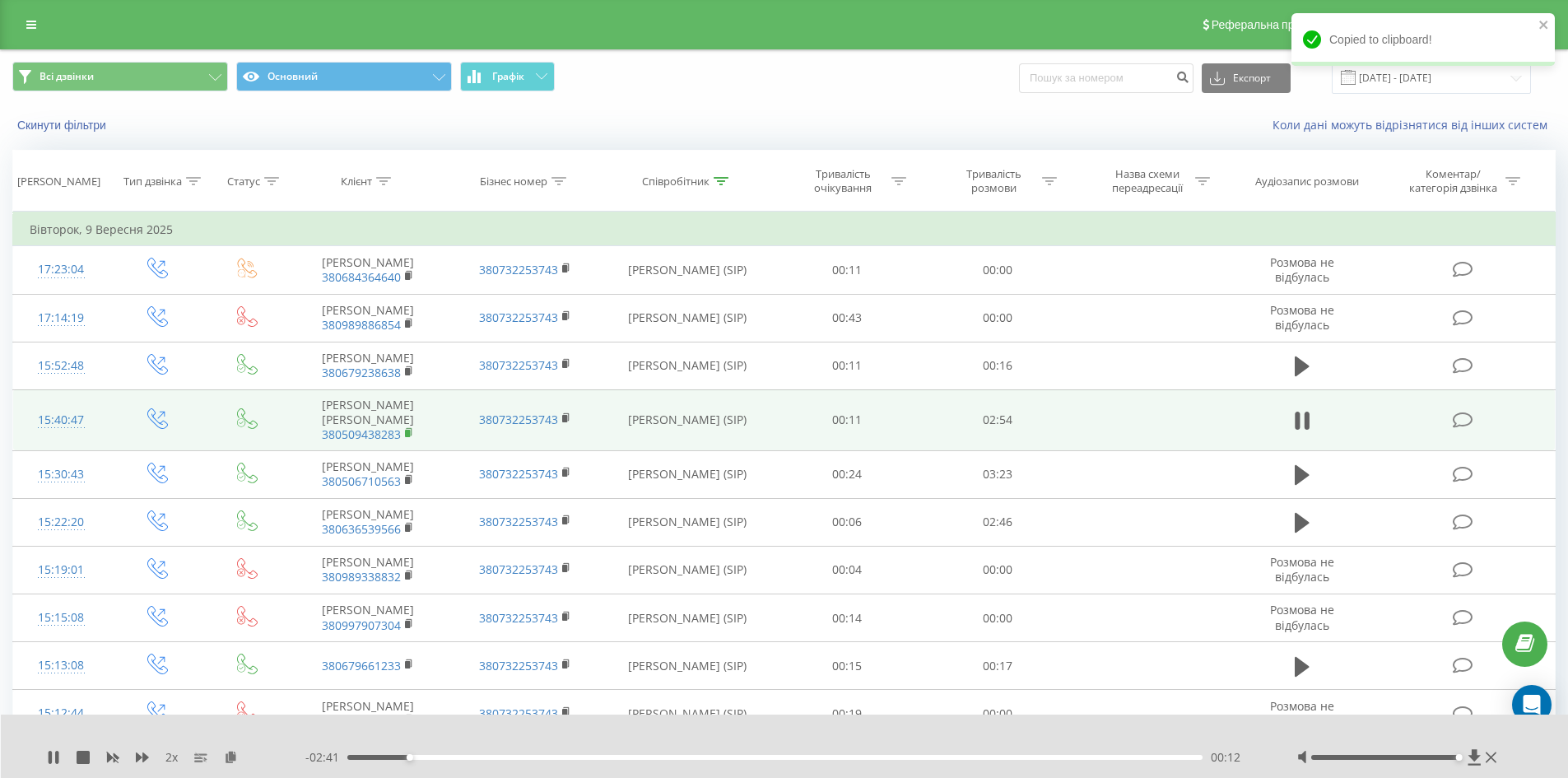
click at [410, 430] on rect at bounding box center [407, 433] width 5 height 7
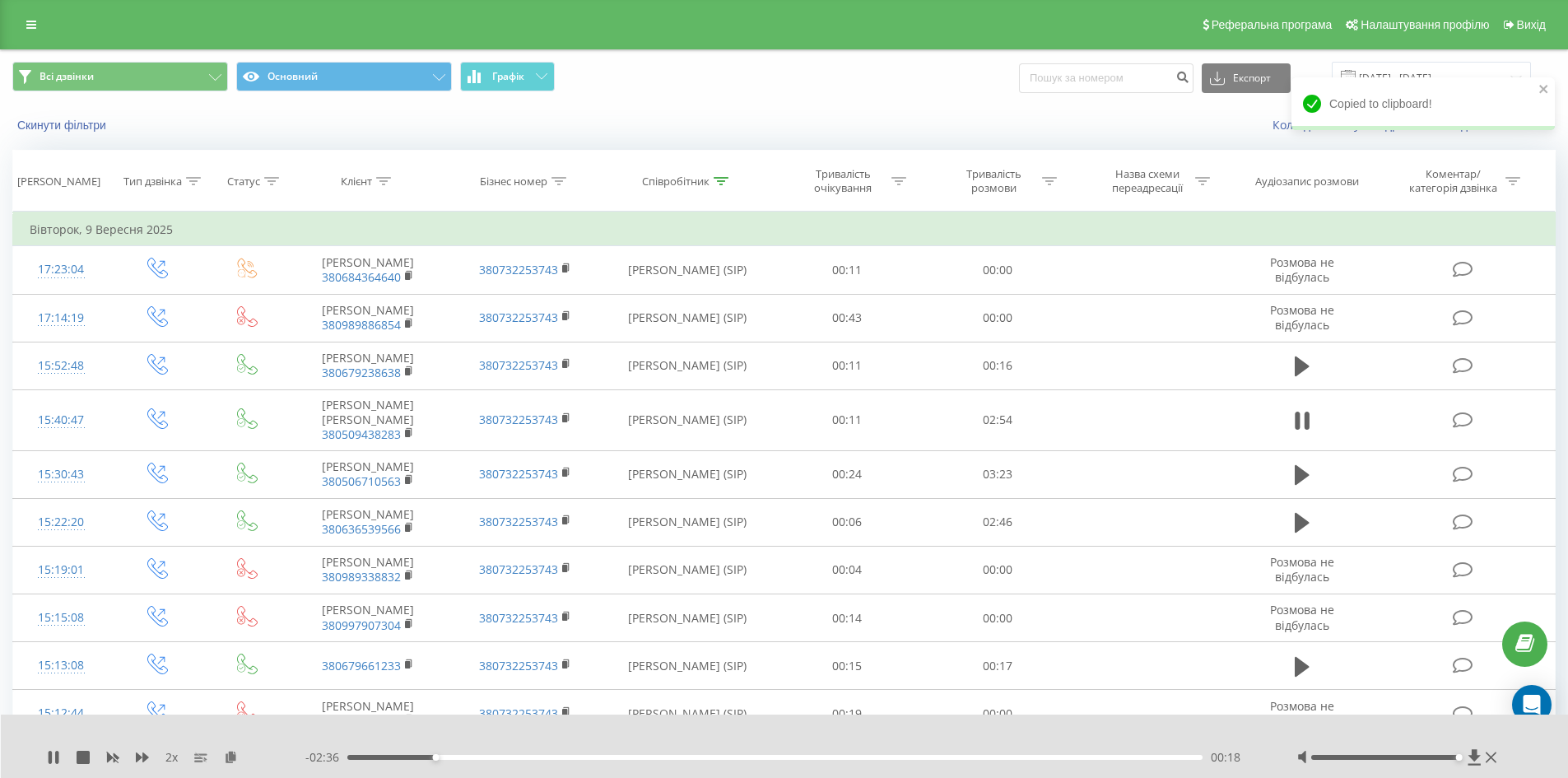
click at [491, 753] on div "- 02:36 00:18 00:18" at bounding box center [781, 757] width 951 height 16
click at [496, 756] on div "00:18" at bounding box center [775, 757] width 856 height 5
click at [231, 758] on icon at bounding box center [230, 756] width 14 height 12
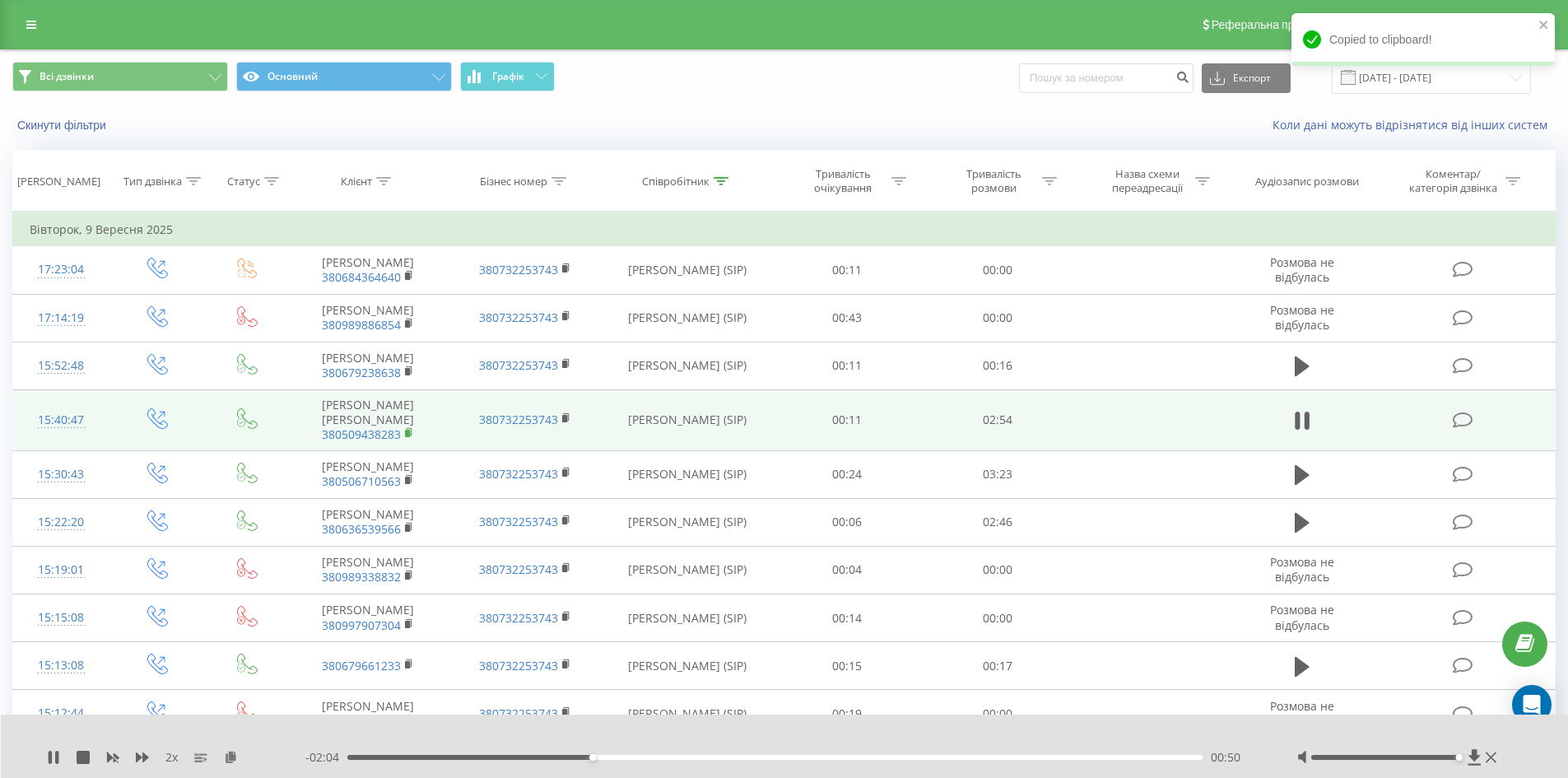
click at [409, 430] on rect at bounding box center [407, 433] width 5 height 7
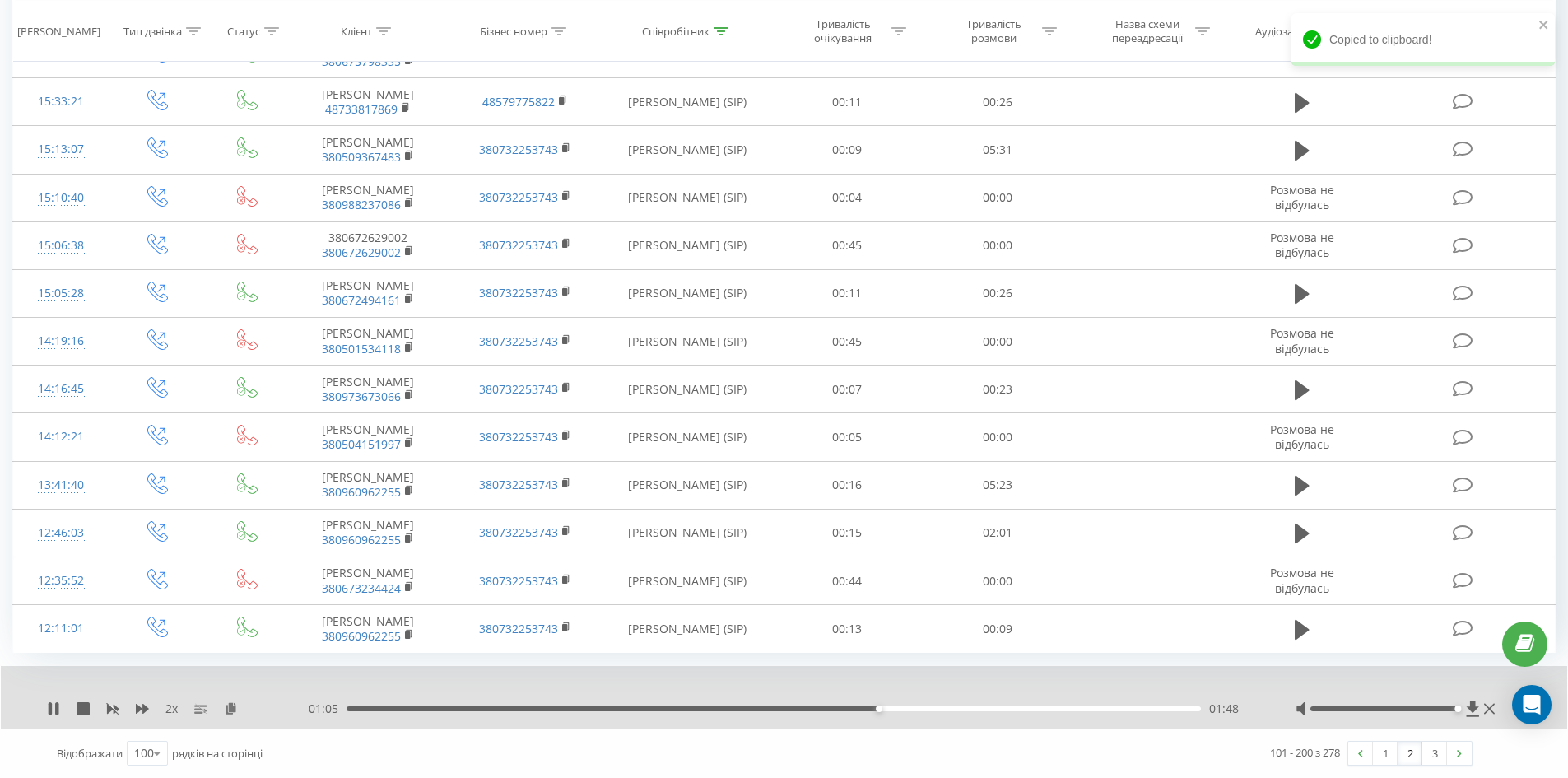
scroll to position [4642, 0]
click at [1382, 753] on link "1" at bounding box center [1385, 752] width 25 height 23
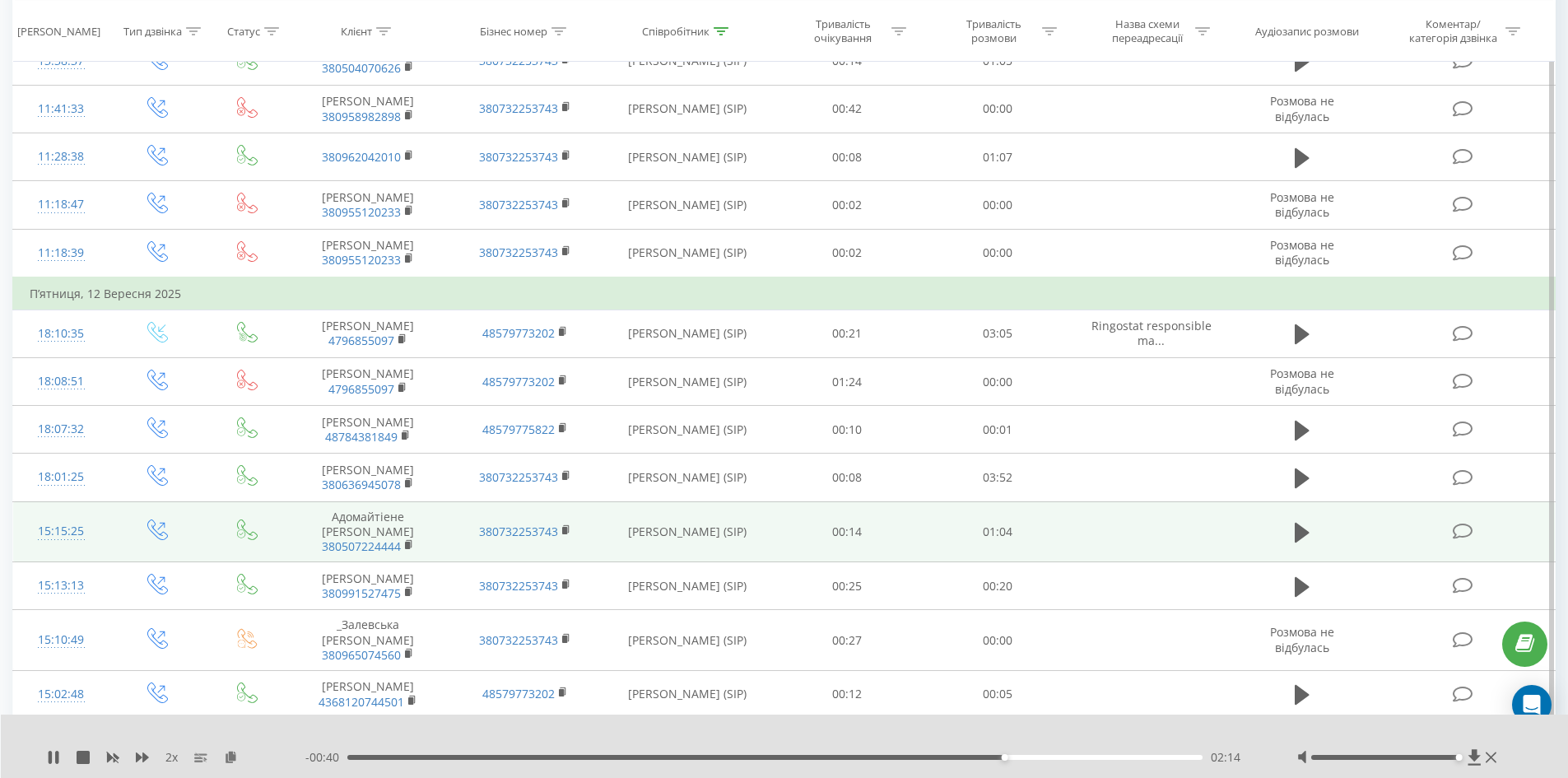
scroll to position [1234, 0]
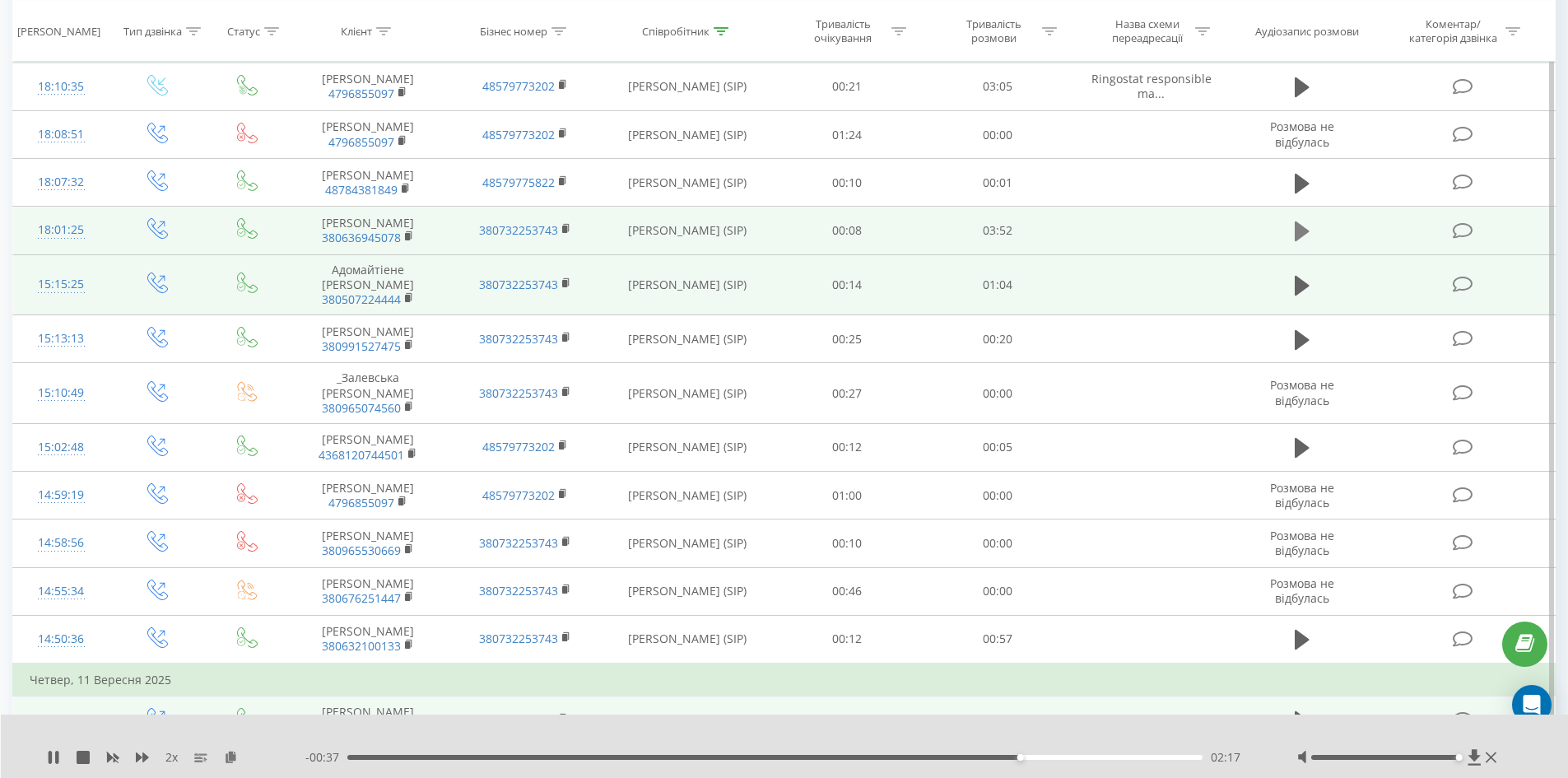
click at [1304, 243] on icon at bounding box center [1302, 230] width 15 height 23
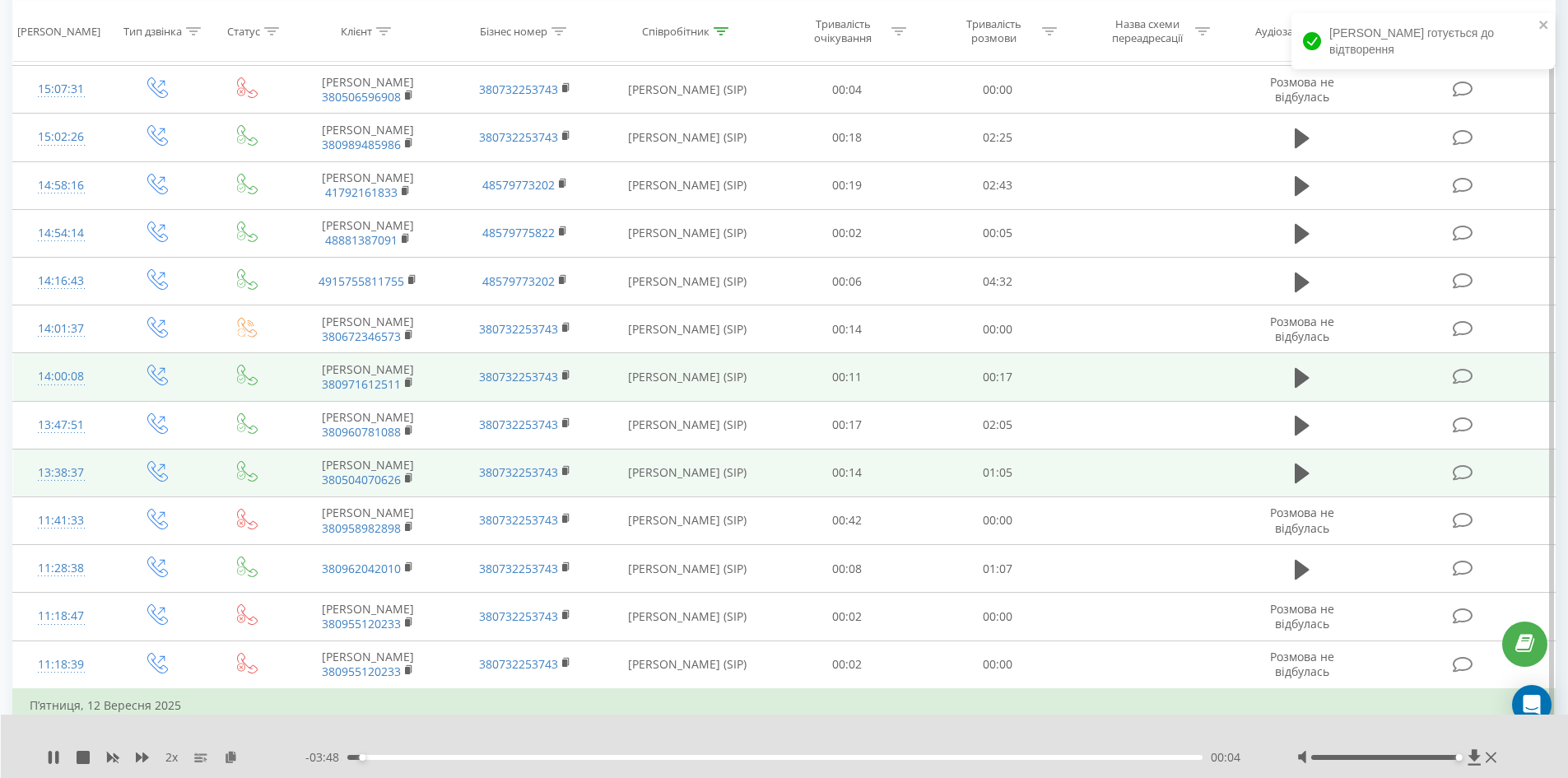
scroll to position [329, 0]
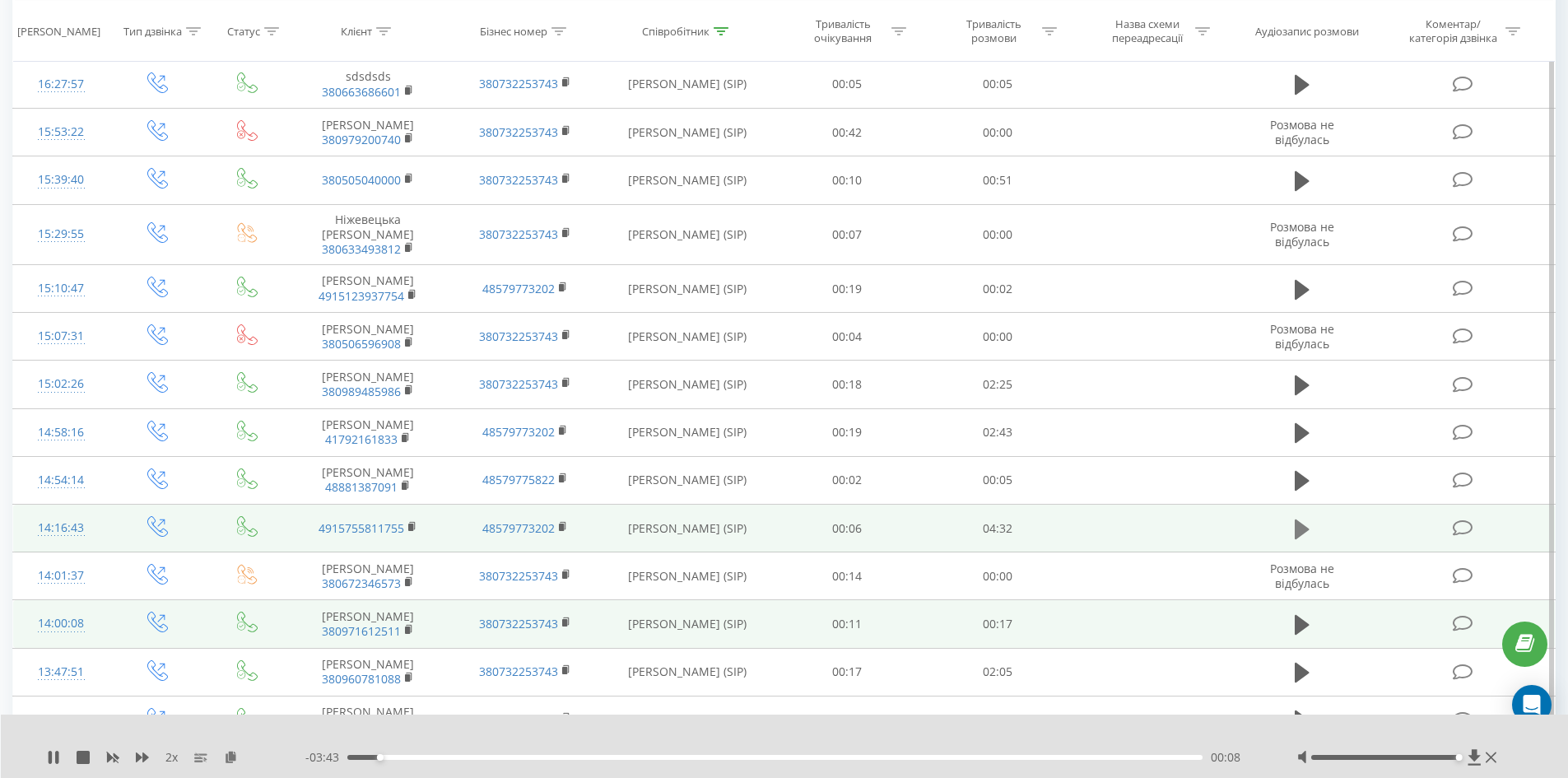
click at [1301, 518] on icon at bounding box center [1302, 528] width 15 height 20
click at [391, 756] on div "00:14" at bounding box center [775, 757] width 856 height 5
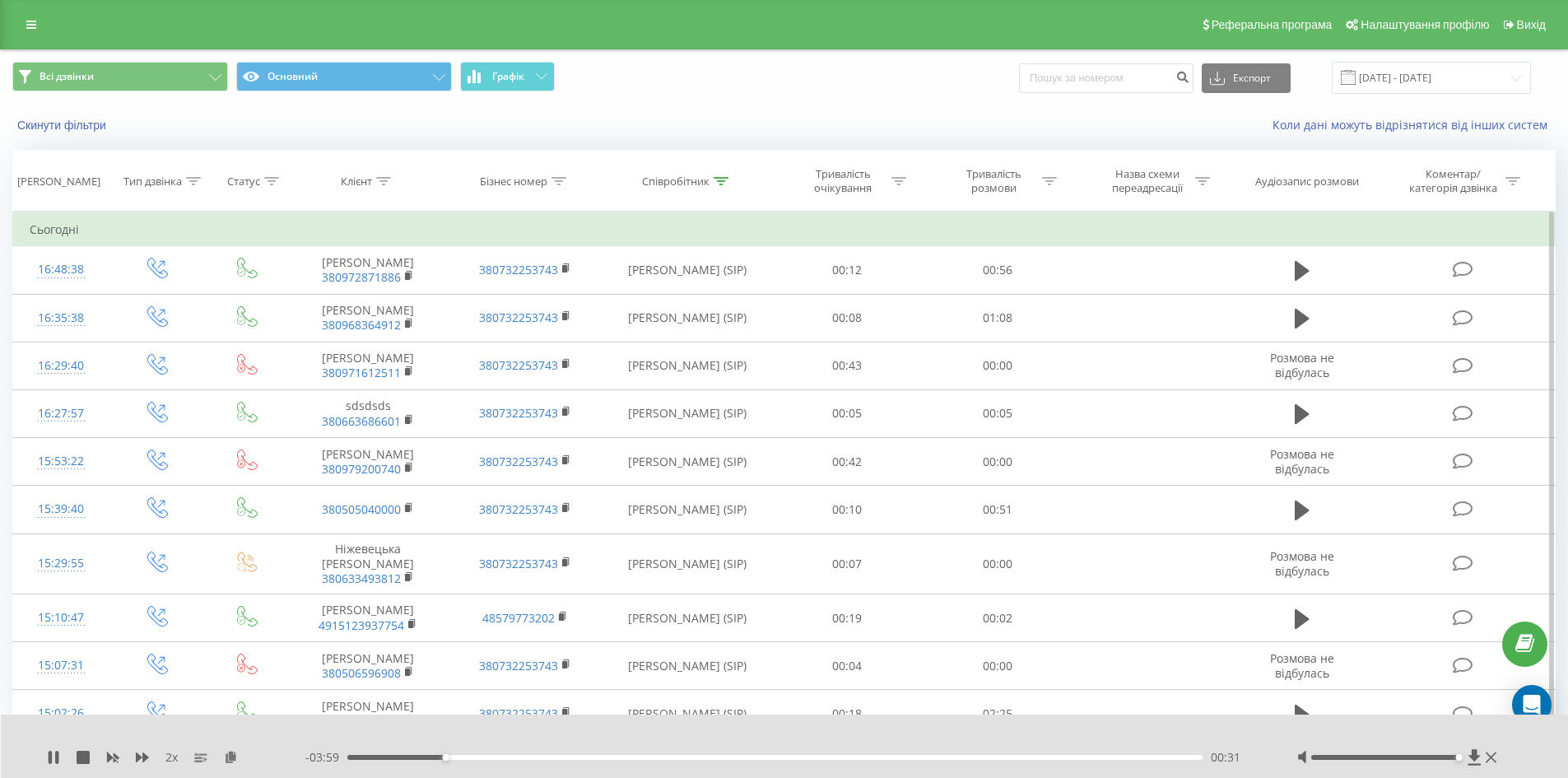
scroll to position [247, 0]
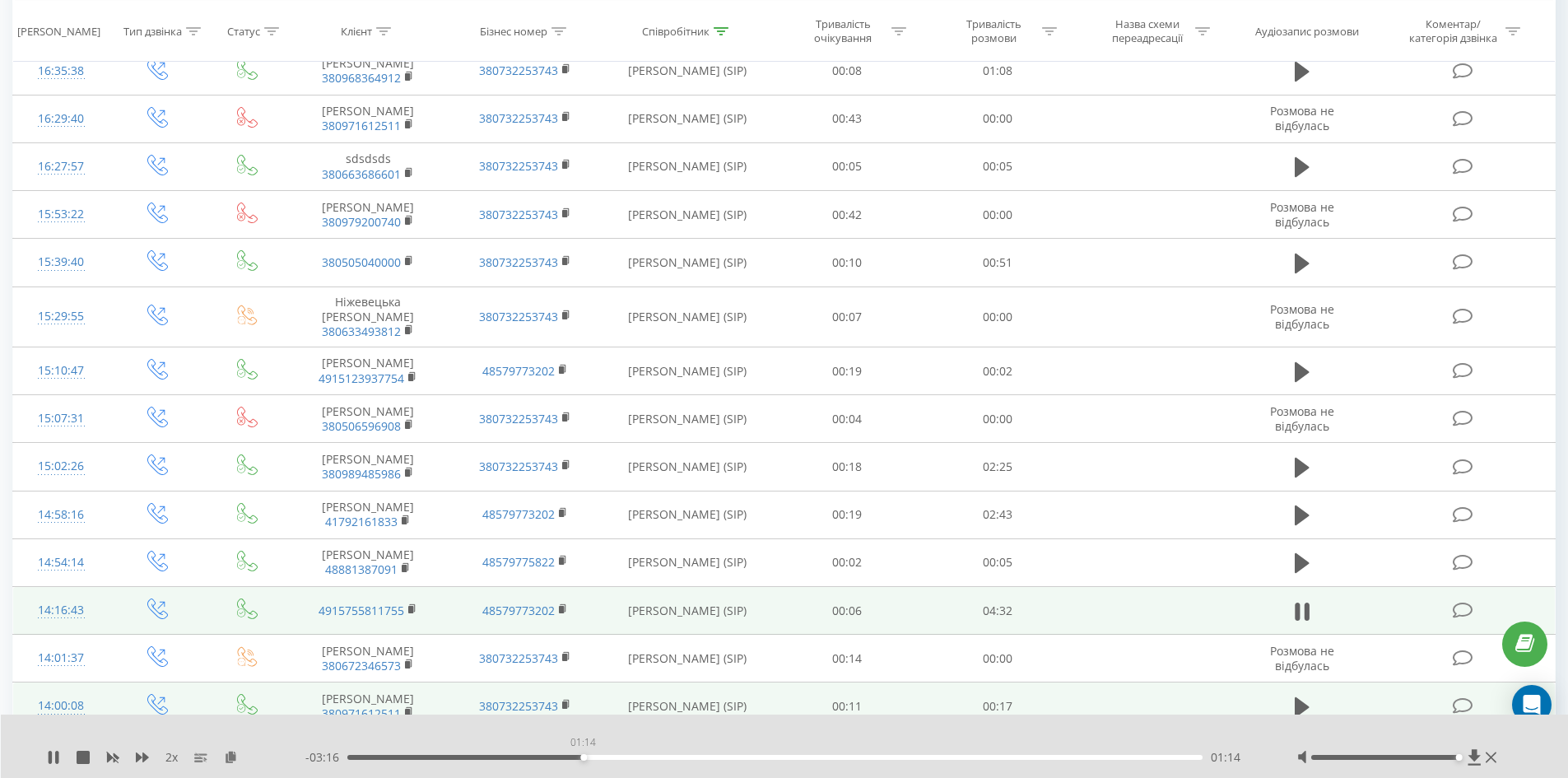
click at [582, 756] on div "01:14" at bounding box center [775, 757] width 856 height 5
click at [413, 605] on rect at bounding box center [411, 609] width 5 height 7
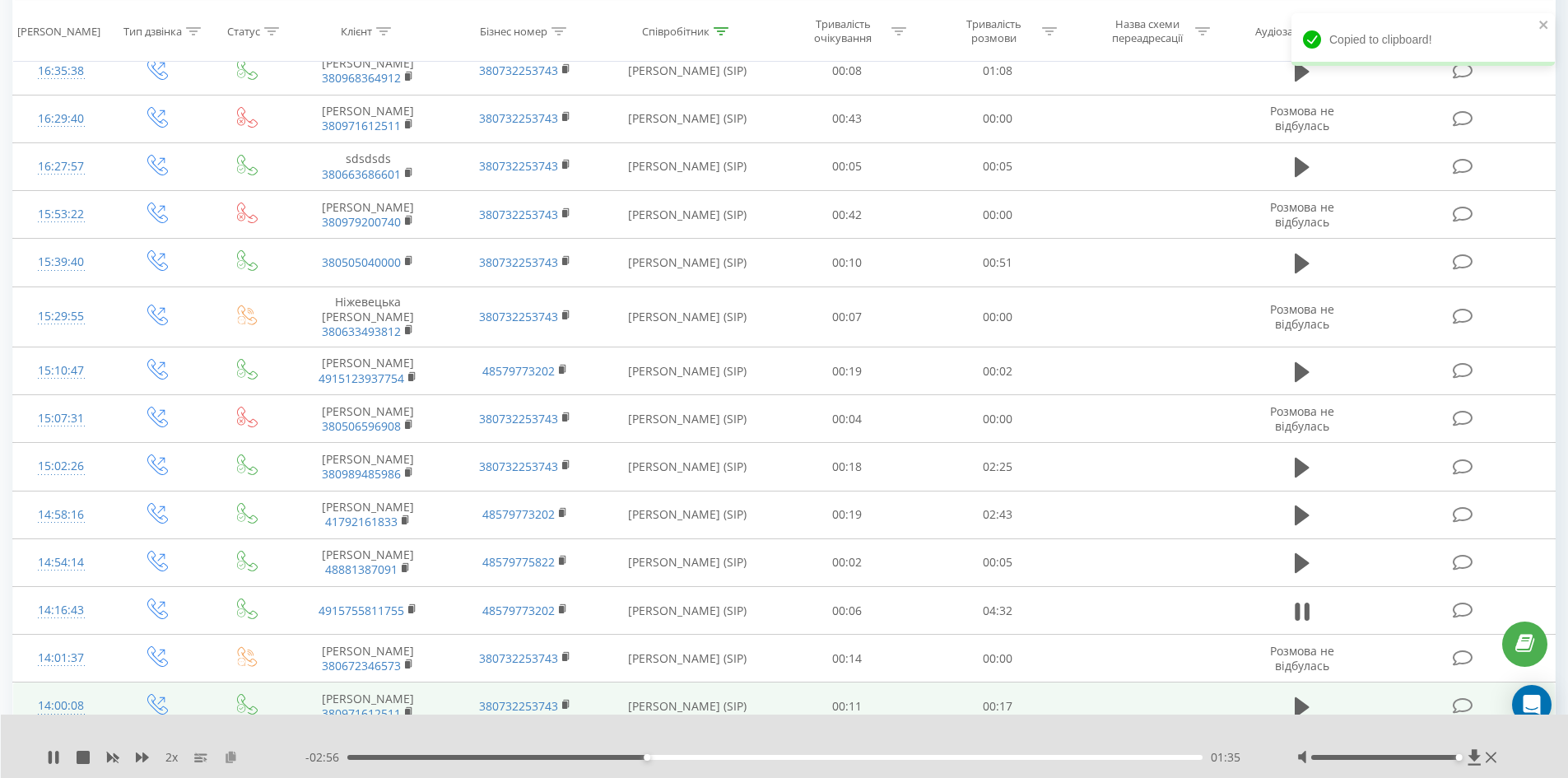
click at [228, 759] on icon at bounding box center [230, 756] width 14 height 12
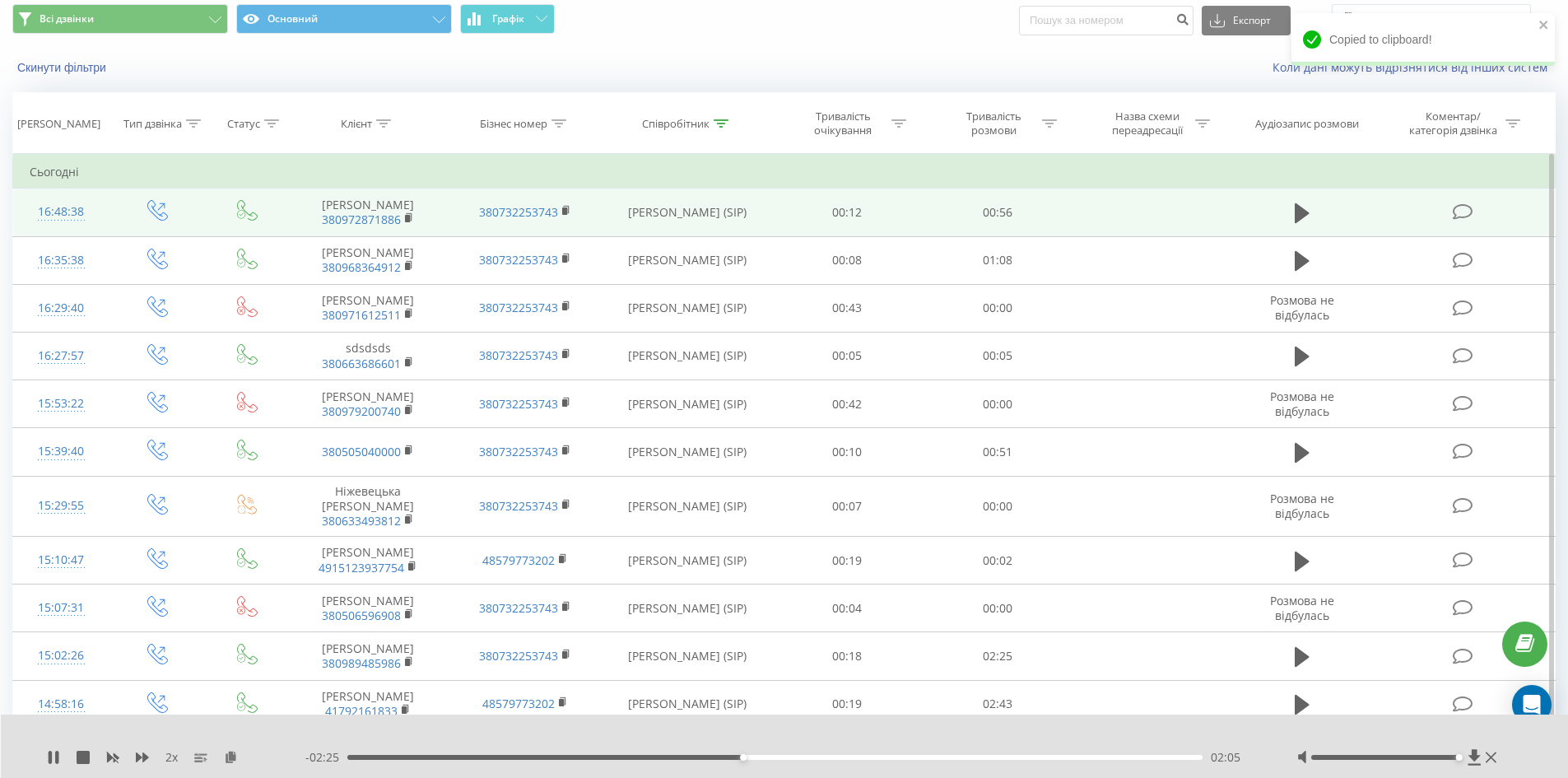
scroll to position [0, 0]
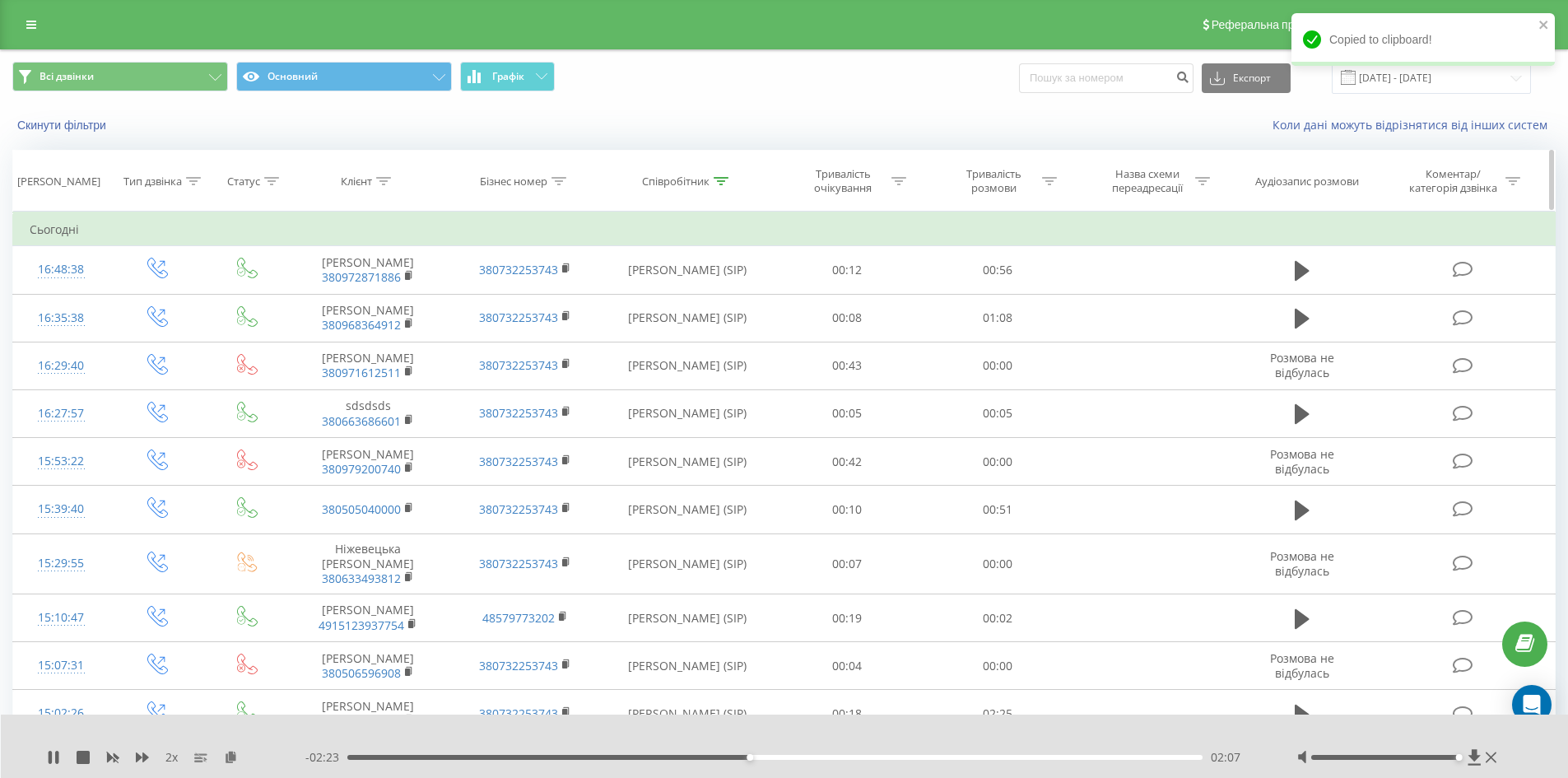
click at [722, 183] on icon at bounding box center [721, 181] width 15 height 8
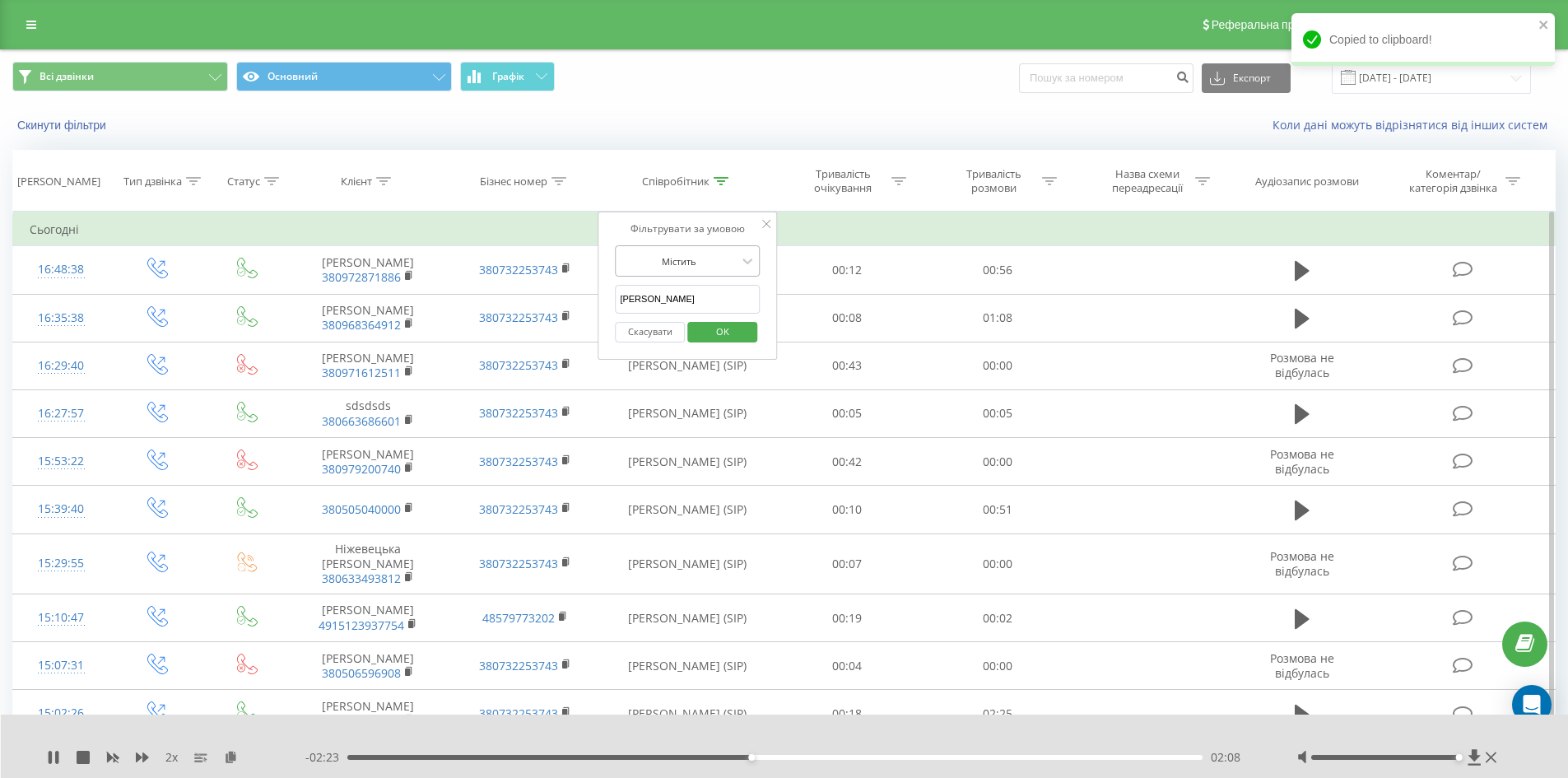
click at [701, 265] on div at bounding box center [678, 261] width 117 height 16
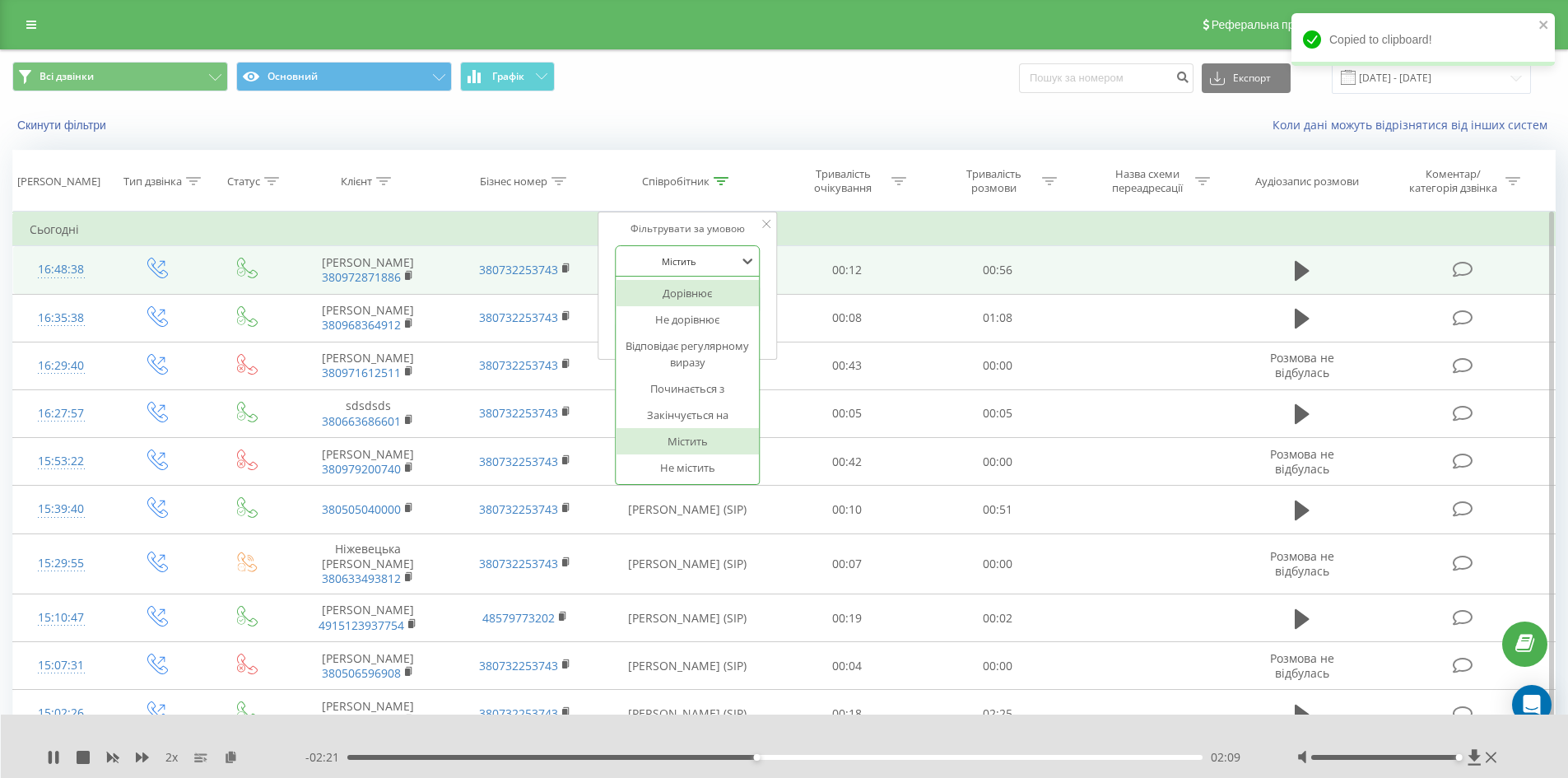
click at [879, 258] on td "00:12" at bounding box center [847, 270] width 151 height 48
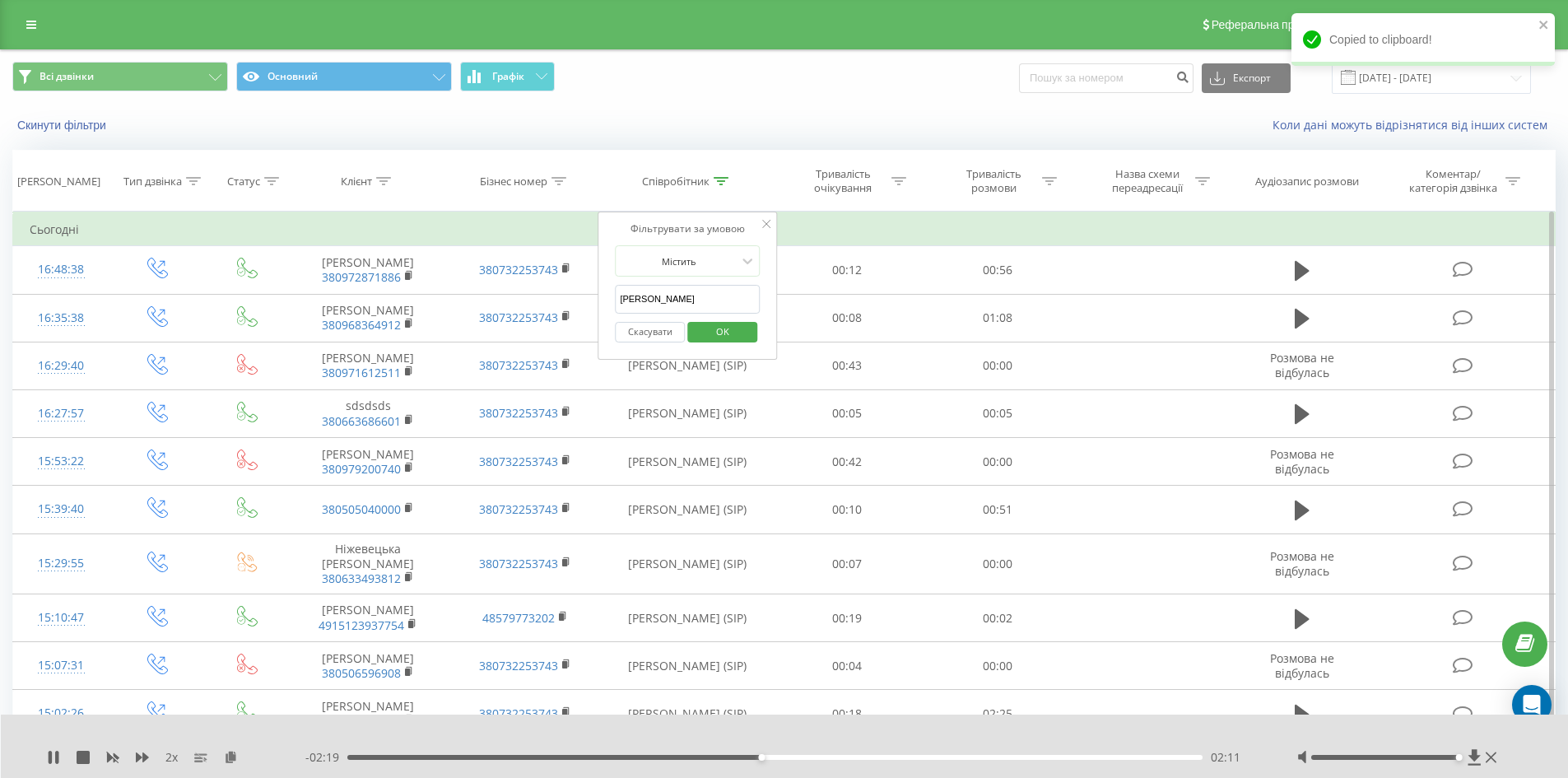
click at [676, 307] on input "[PERSON_NAME]" at bounding box center [688, 299] width 144 height 29
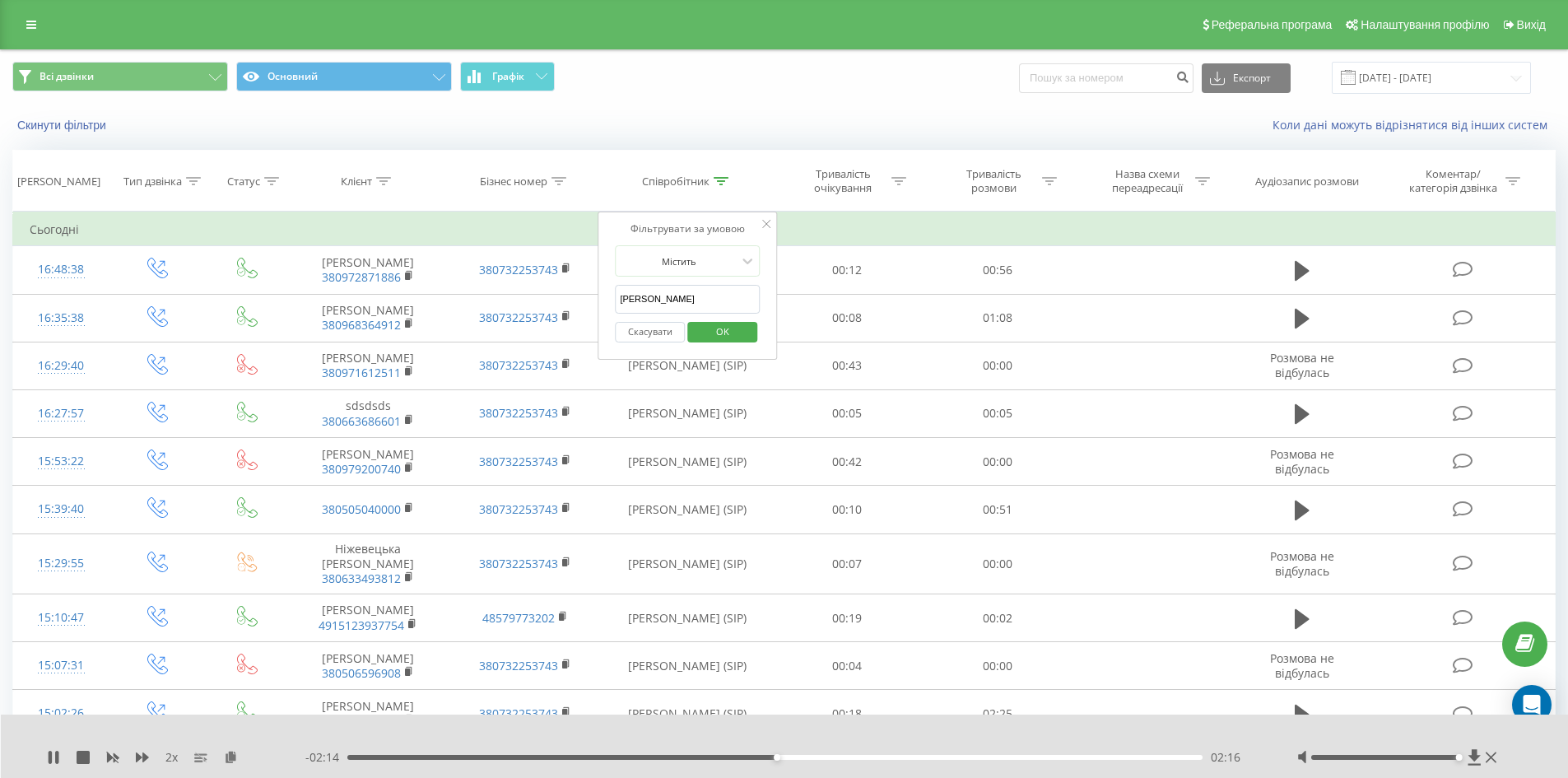
click at [731, 330] on span "OK" at bounding box center [722, 331] width 46 height 26
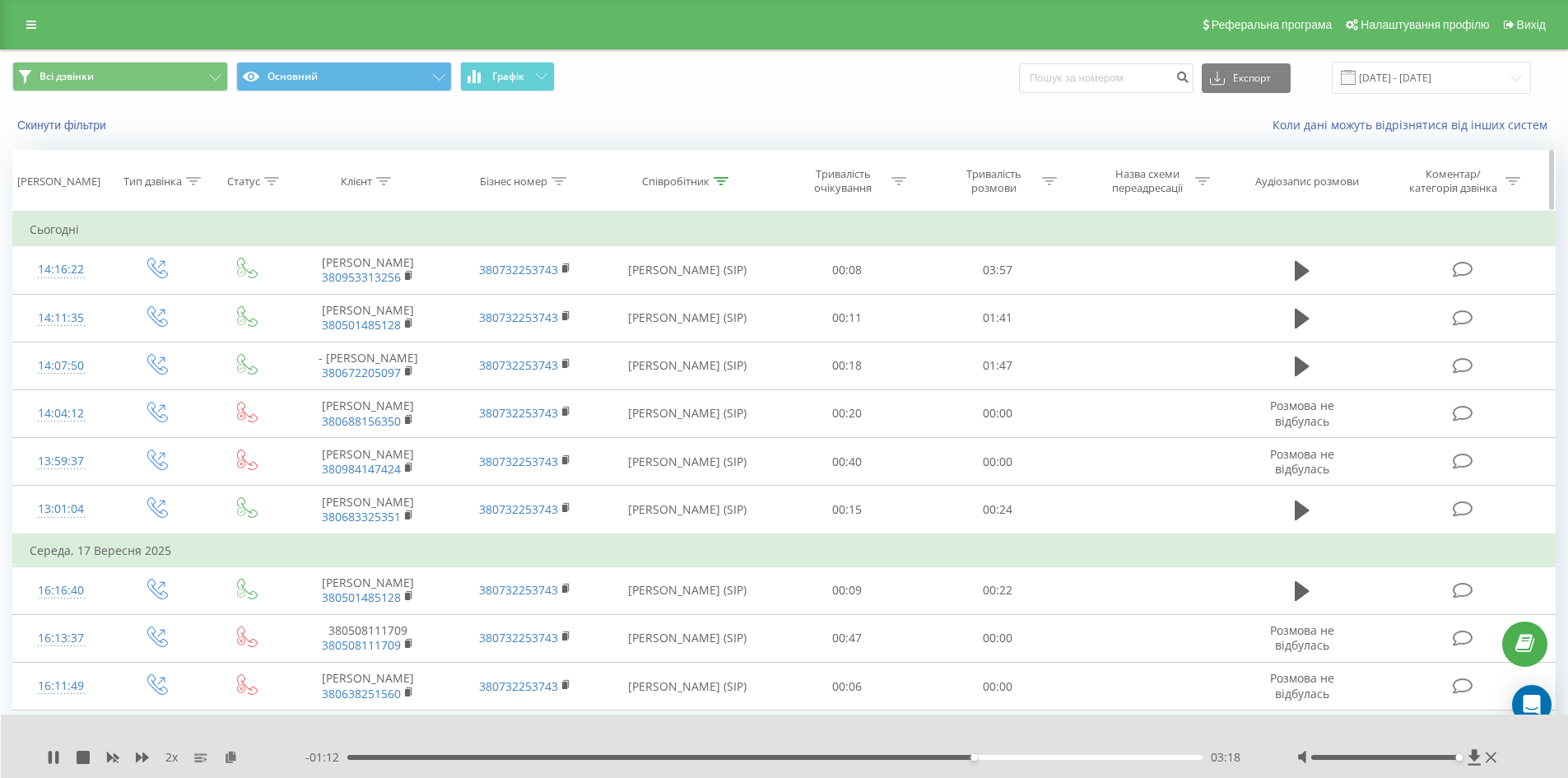
click at [719, 179] on icon at bounding box center [721, 181] width 15 height 8
click at [678, 298] on input "[PERSON_NAME]" at bounding box center [688, 299] width 144 height 29
click at [720, 330] on span "OK" at bounding box center [722, 331] width 46 height 26
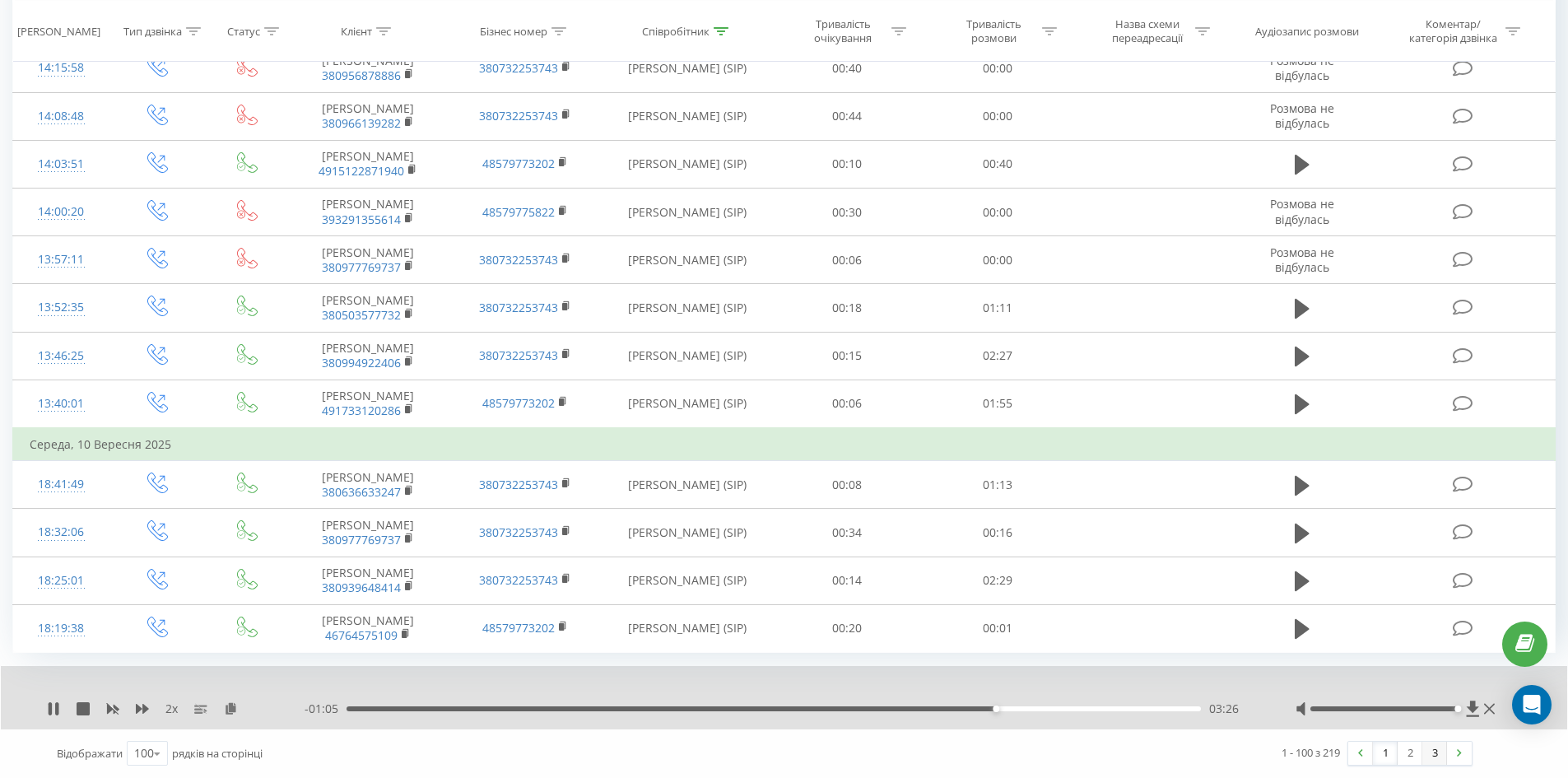
click at [1435, 750] on link "3" at bounding box center [1435, 752] width 25 height 23
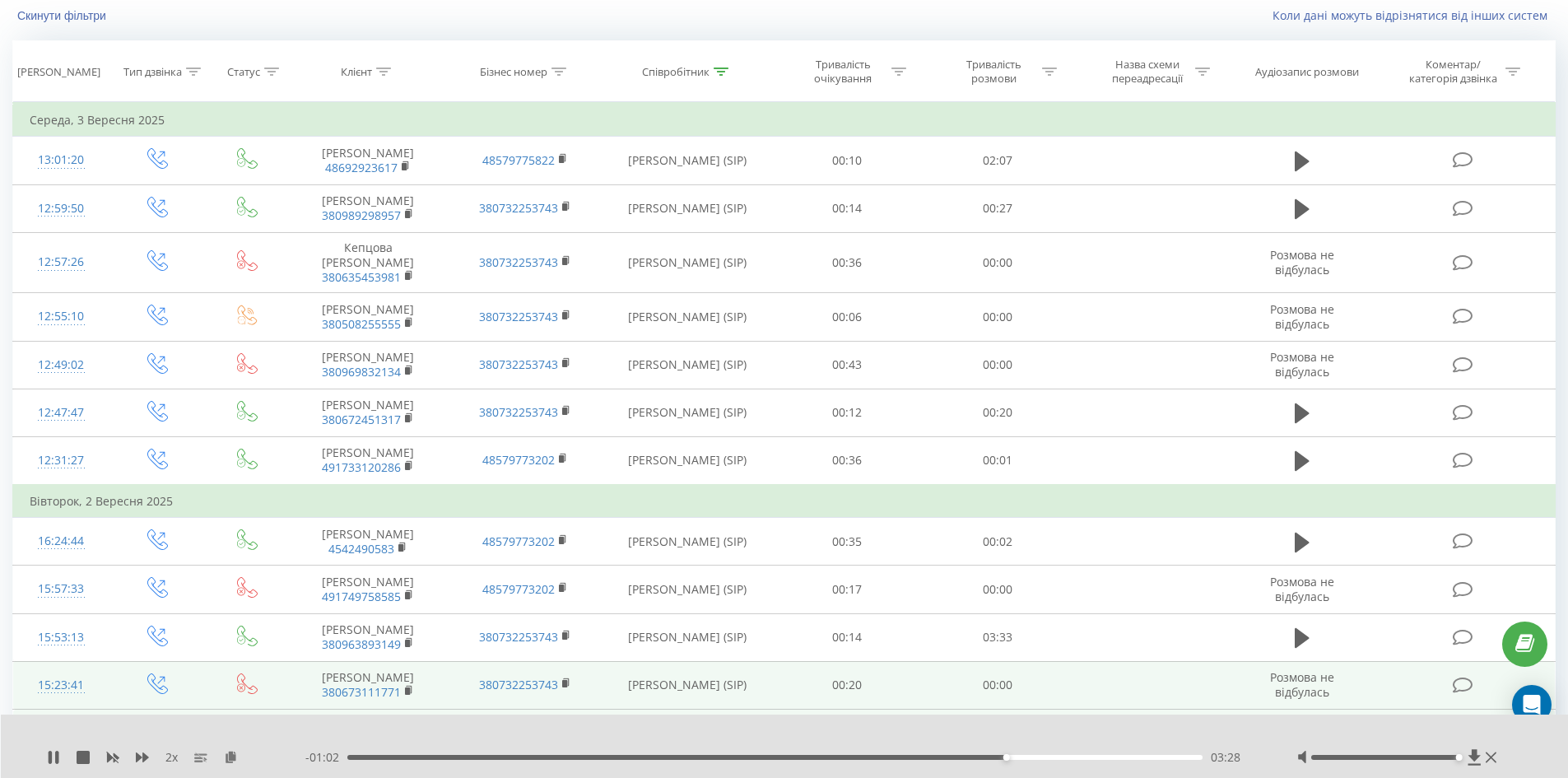
scroll to position [109, 0]
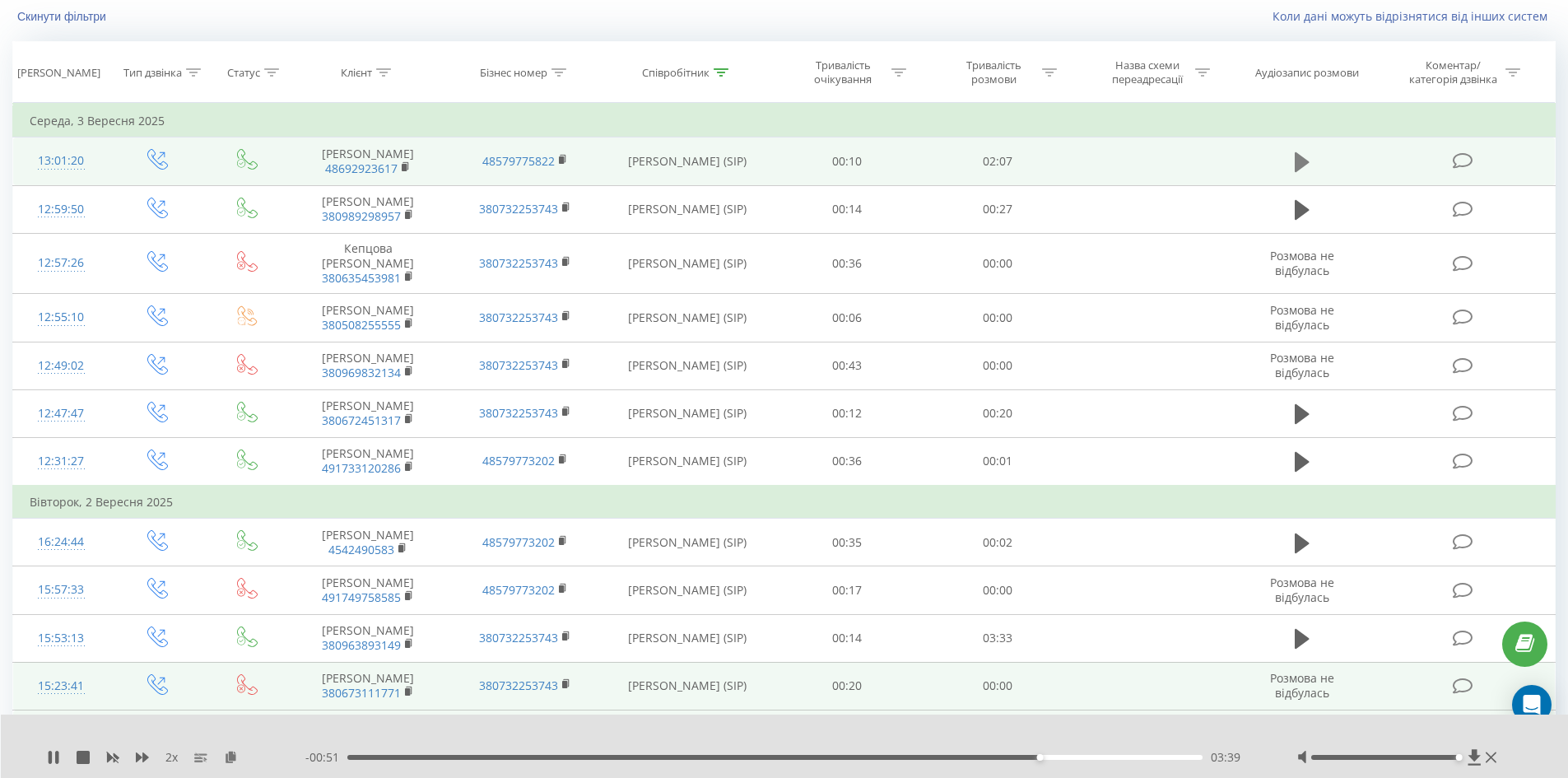
click at [1307, 165] on icon at bounding box center [1302, 162] width 15 height 23
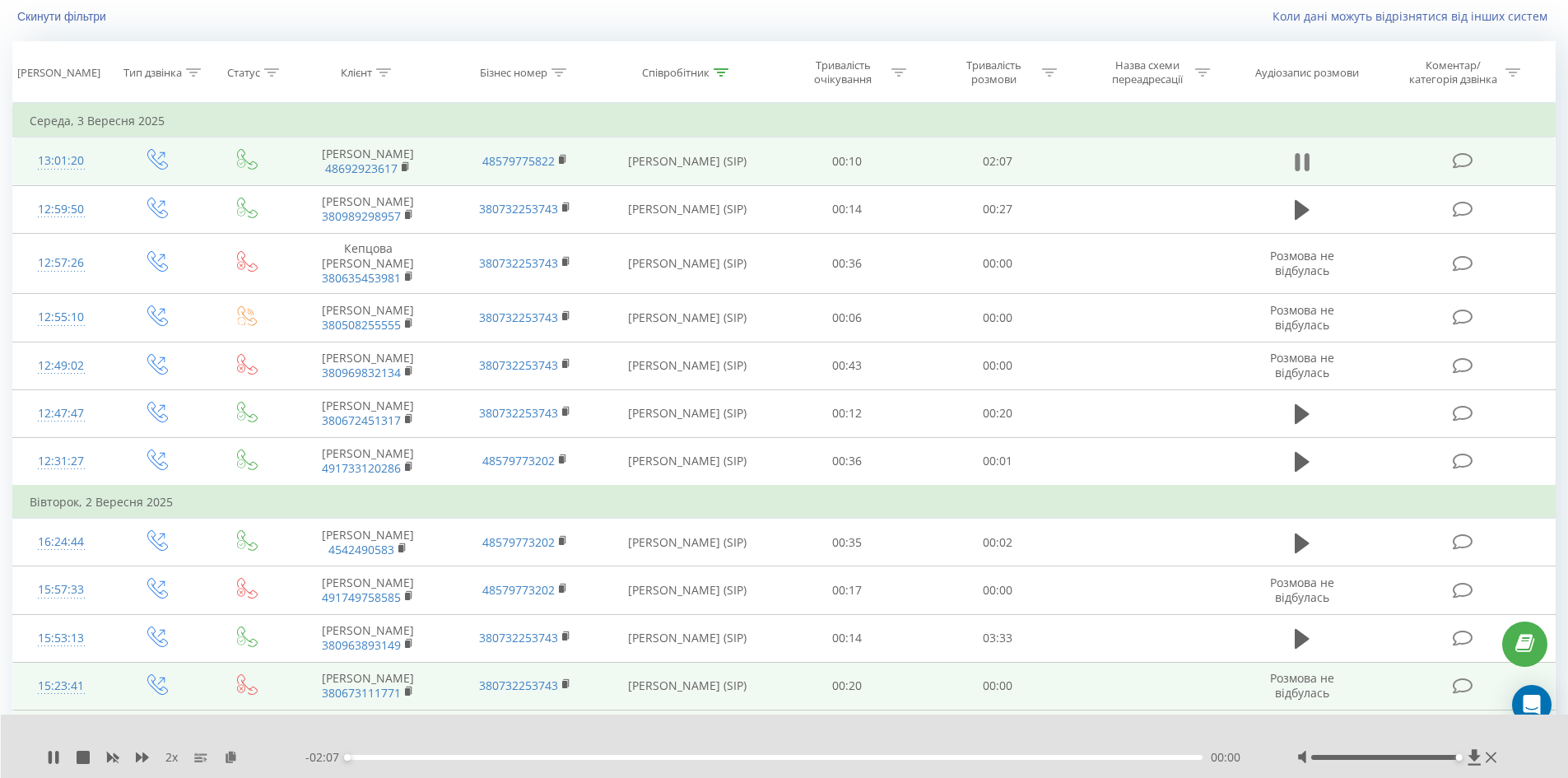
click at [1302, 166] on icon at bounding box center [1302, 162] width 15 height 23
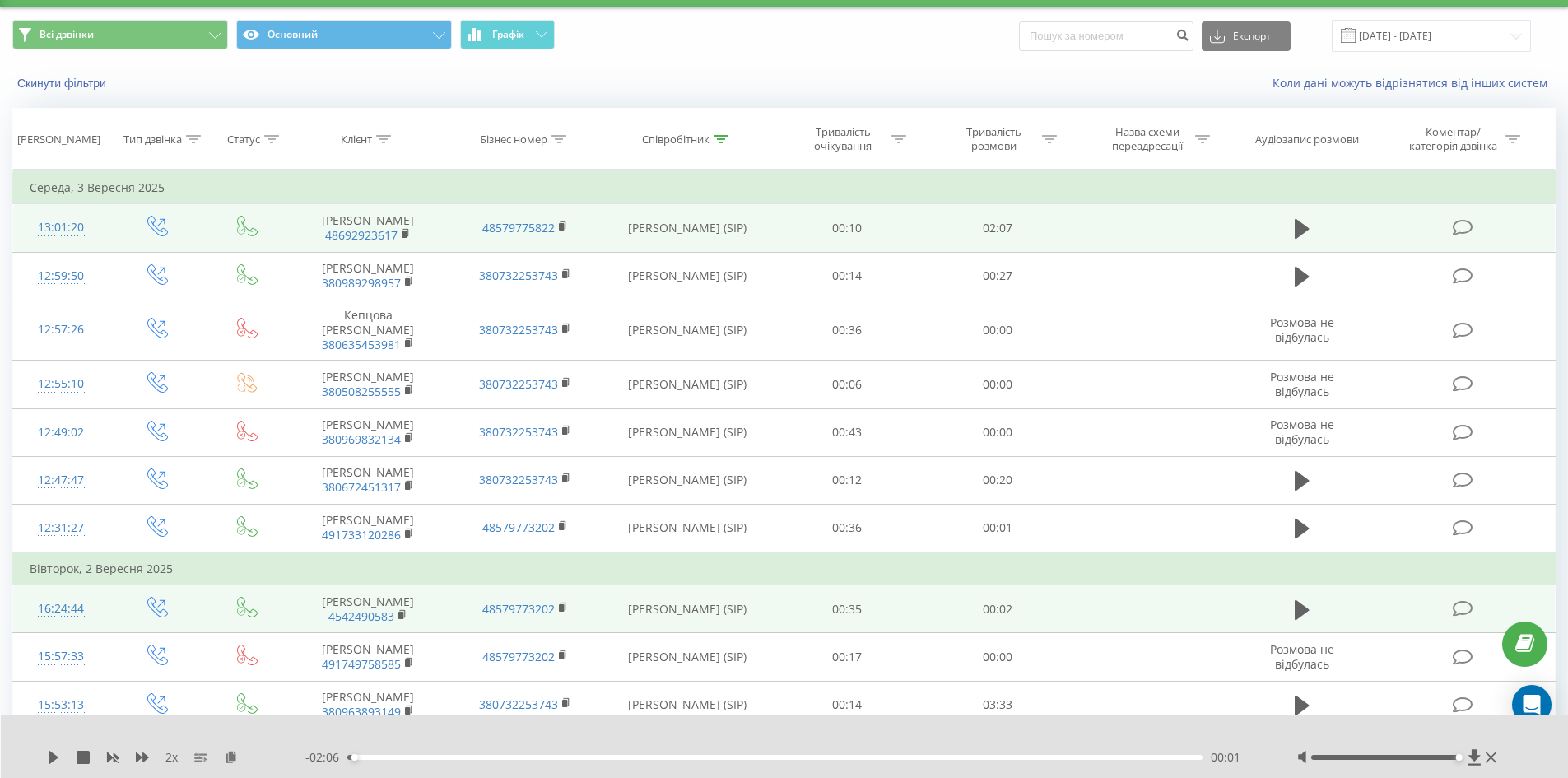
scroll to position [0, 0]
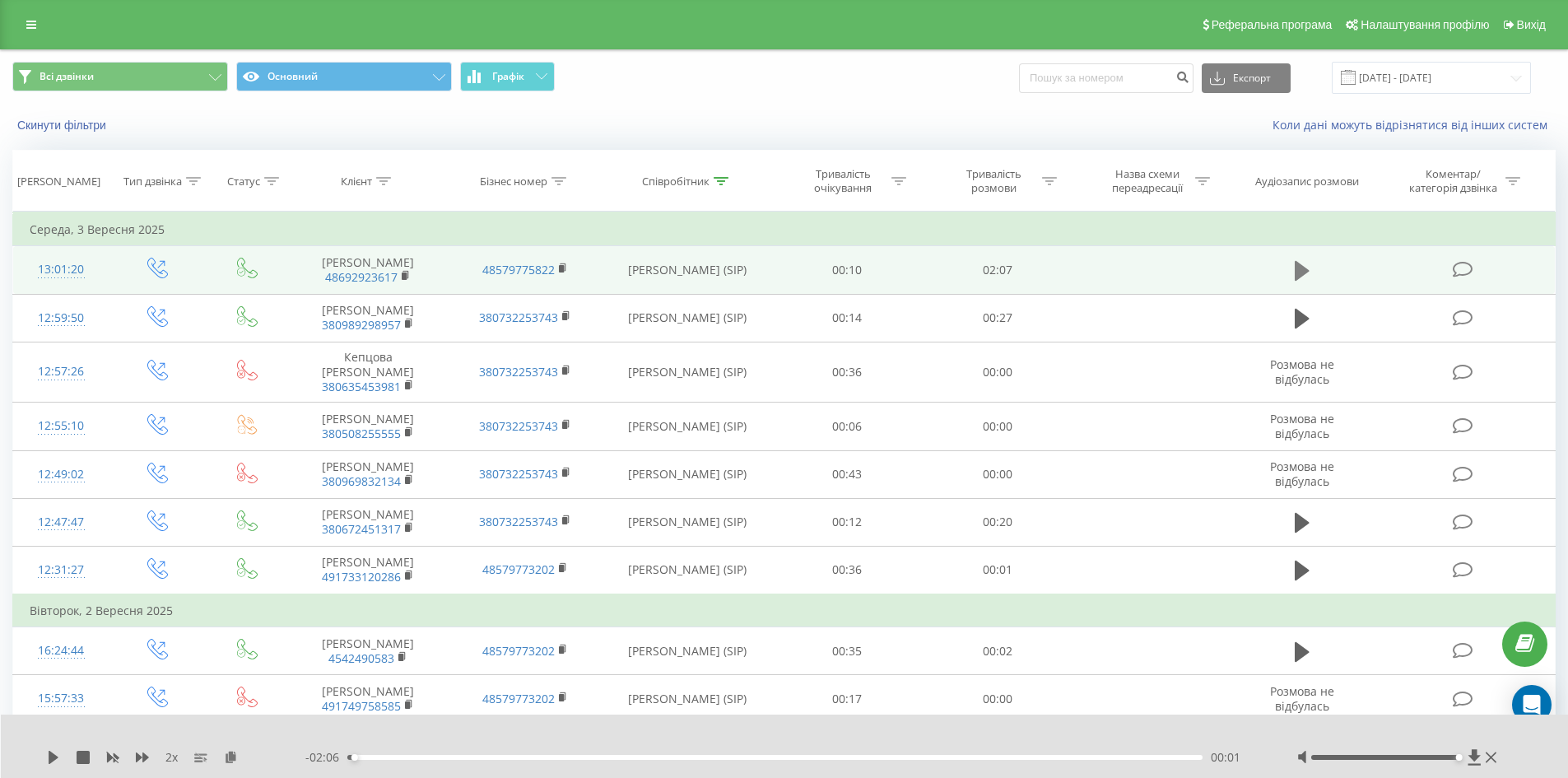
click at [1306, 271] on icon at bounding box center [1302, 271] width 15 height 20
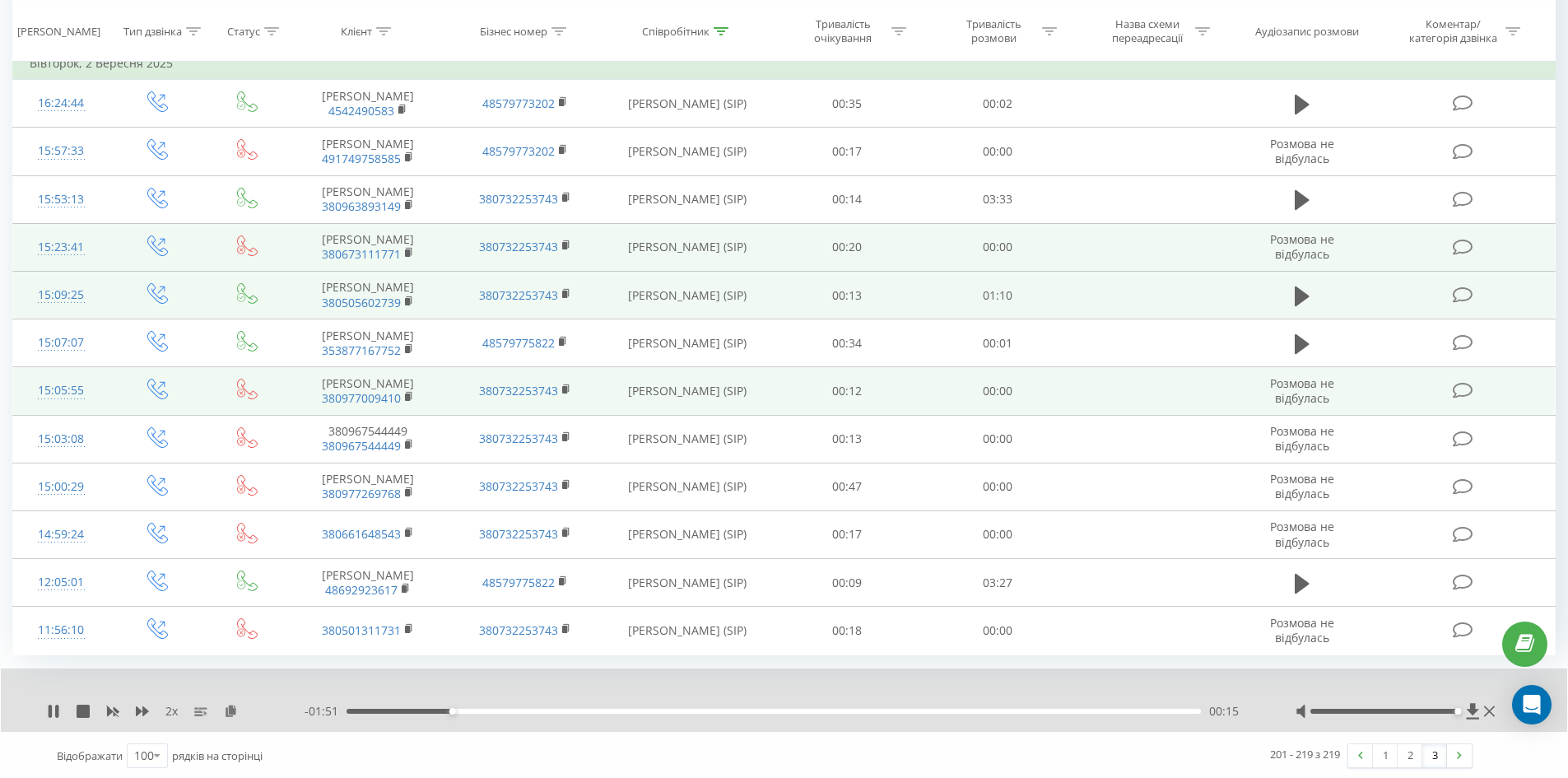
scroll to position [549, 0]
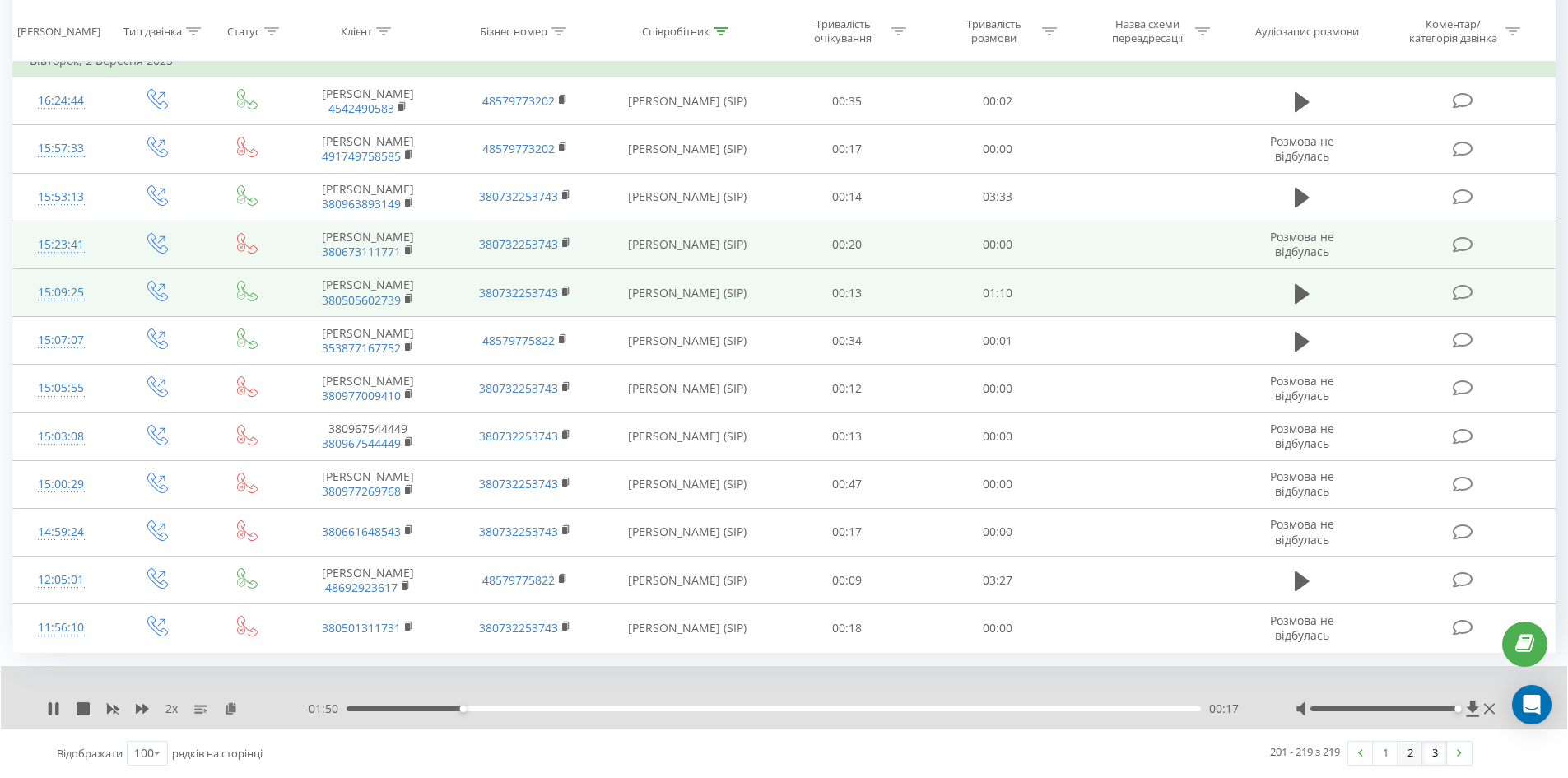
click at [1415, 751] on link "2" at bounding box center [1410, 752] width 25 height 23
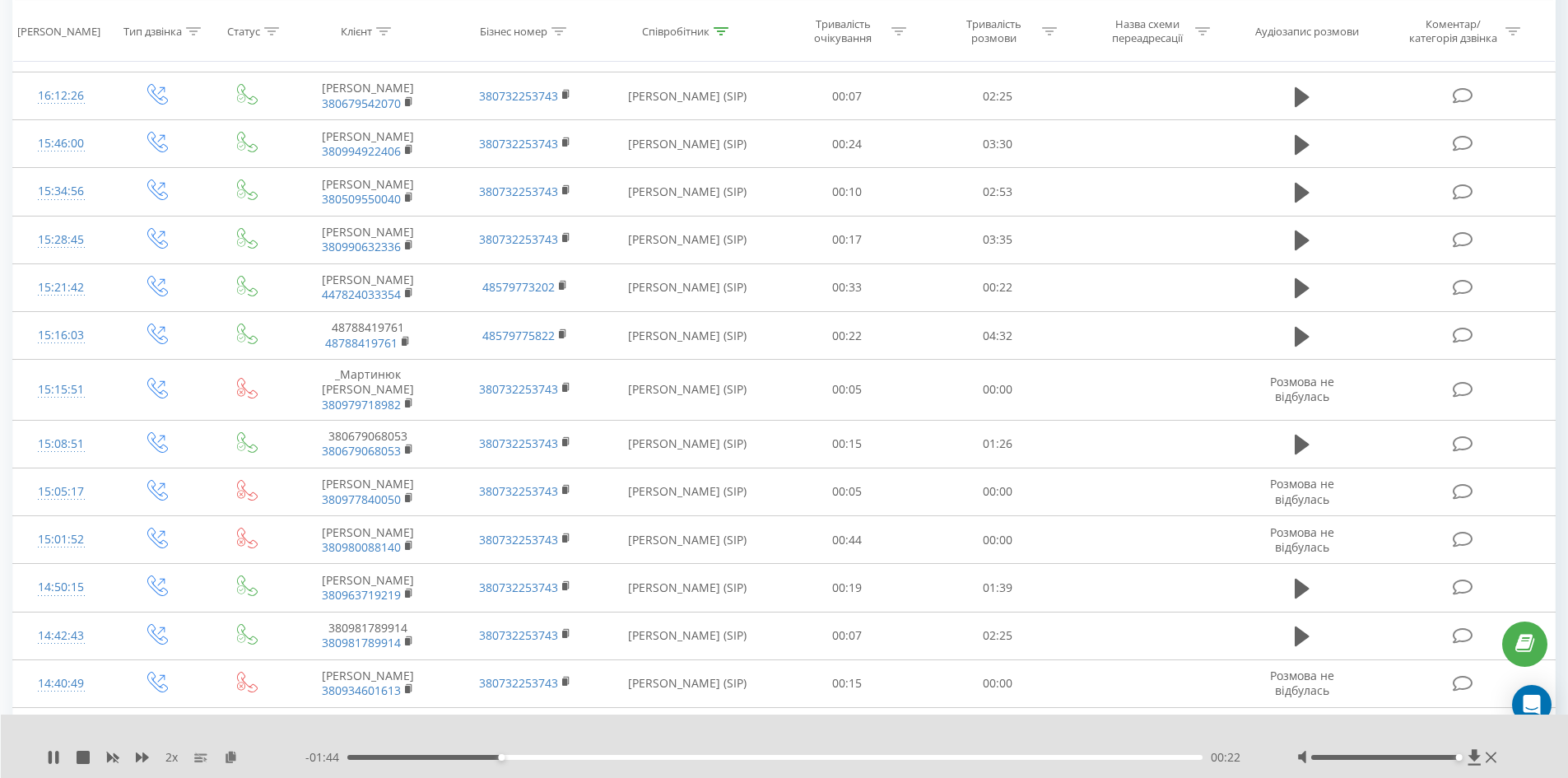
scroll to position [4574, 0]
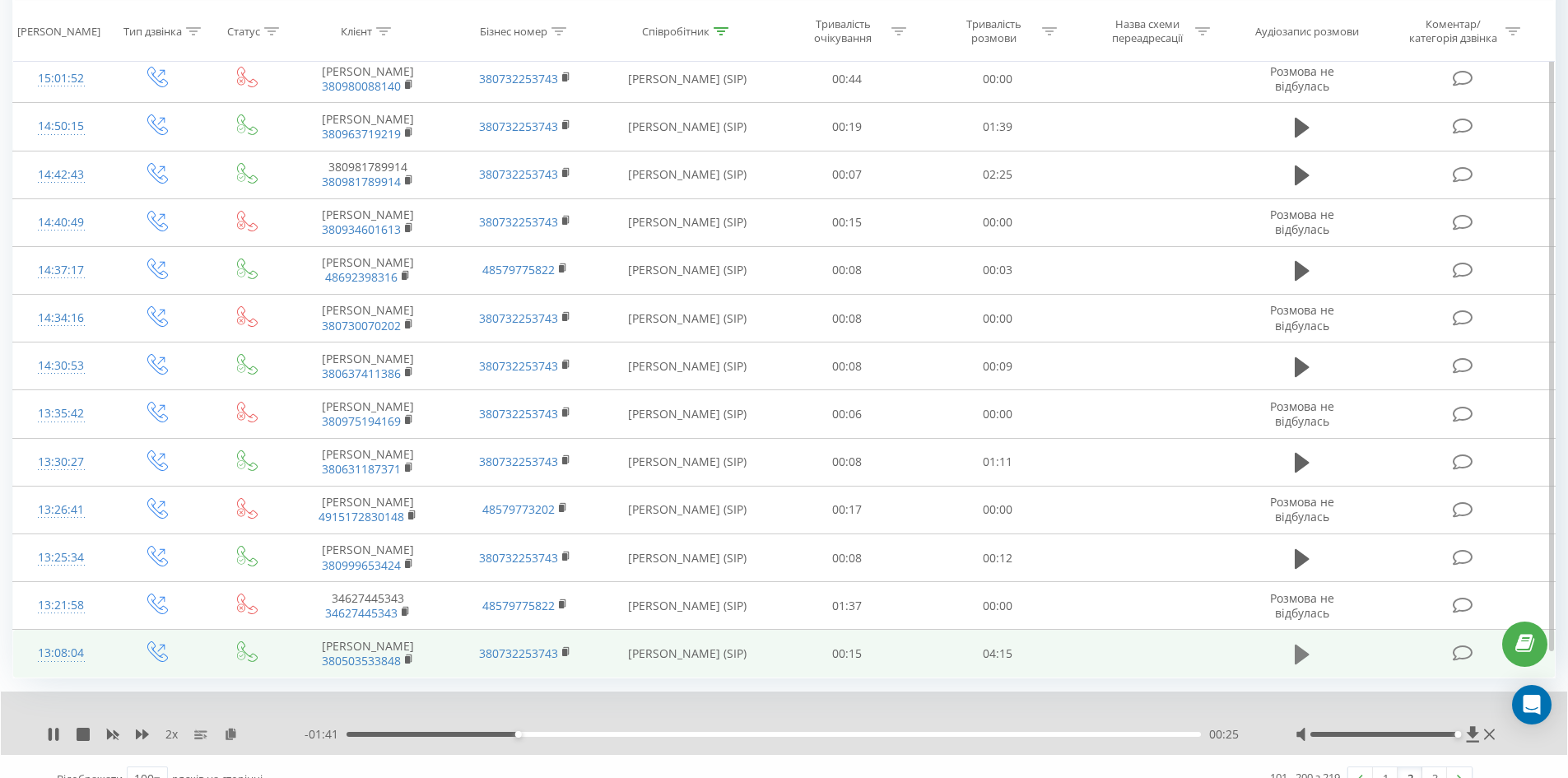
click at [1307, 643] on icon at bounding box center [1302, 654] width 15 height 23
click at [408, 656] on rect at bounding box center [407, 660] width 5 height 7
click at [407, 656] on rect at bounding box center [407, 660] width 5 height 7
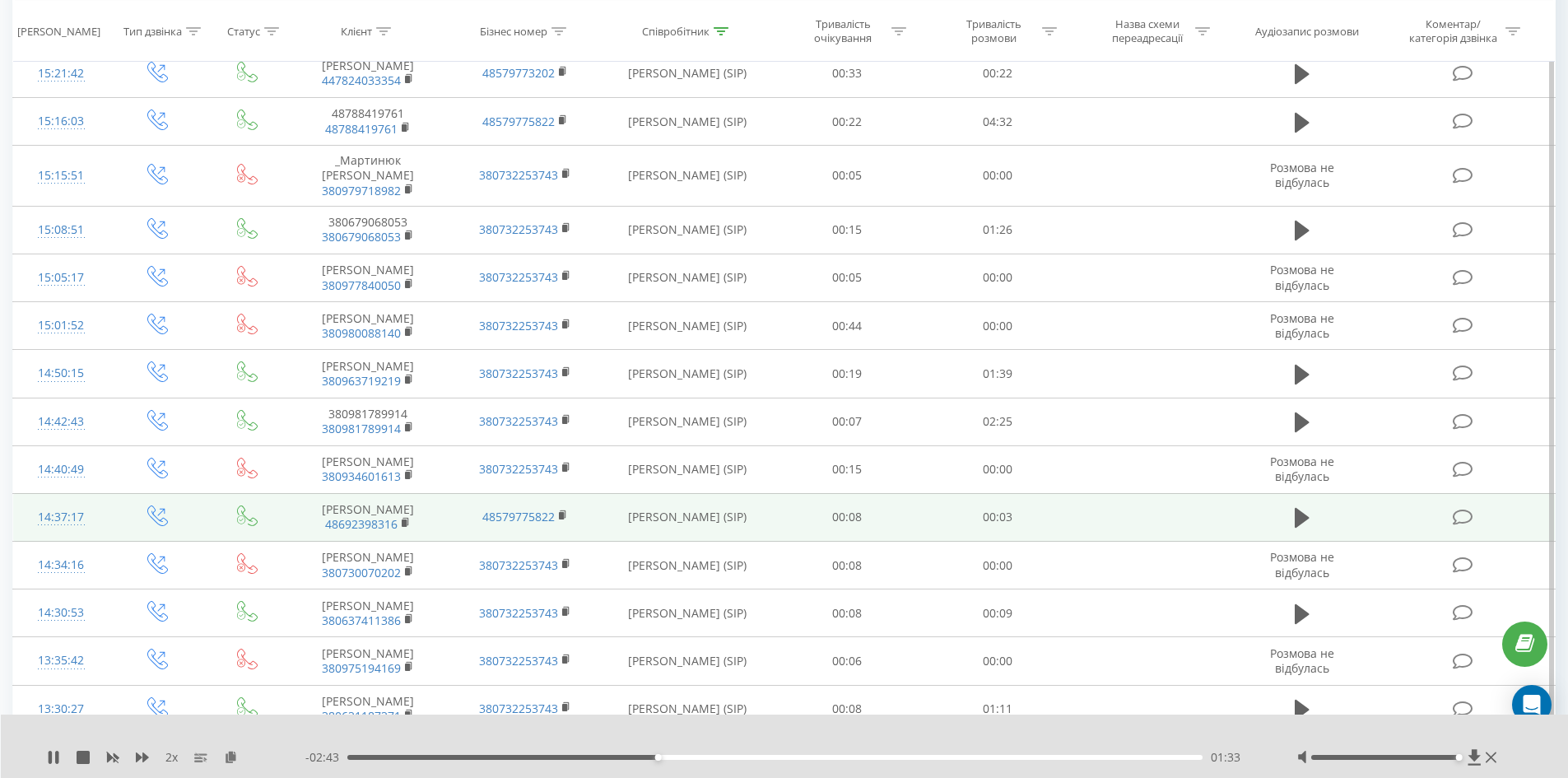
scroll to position [4245, 0]
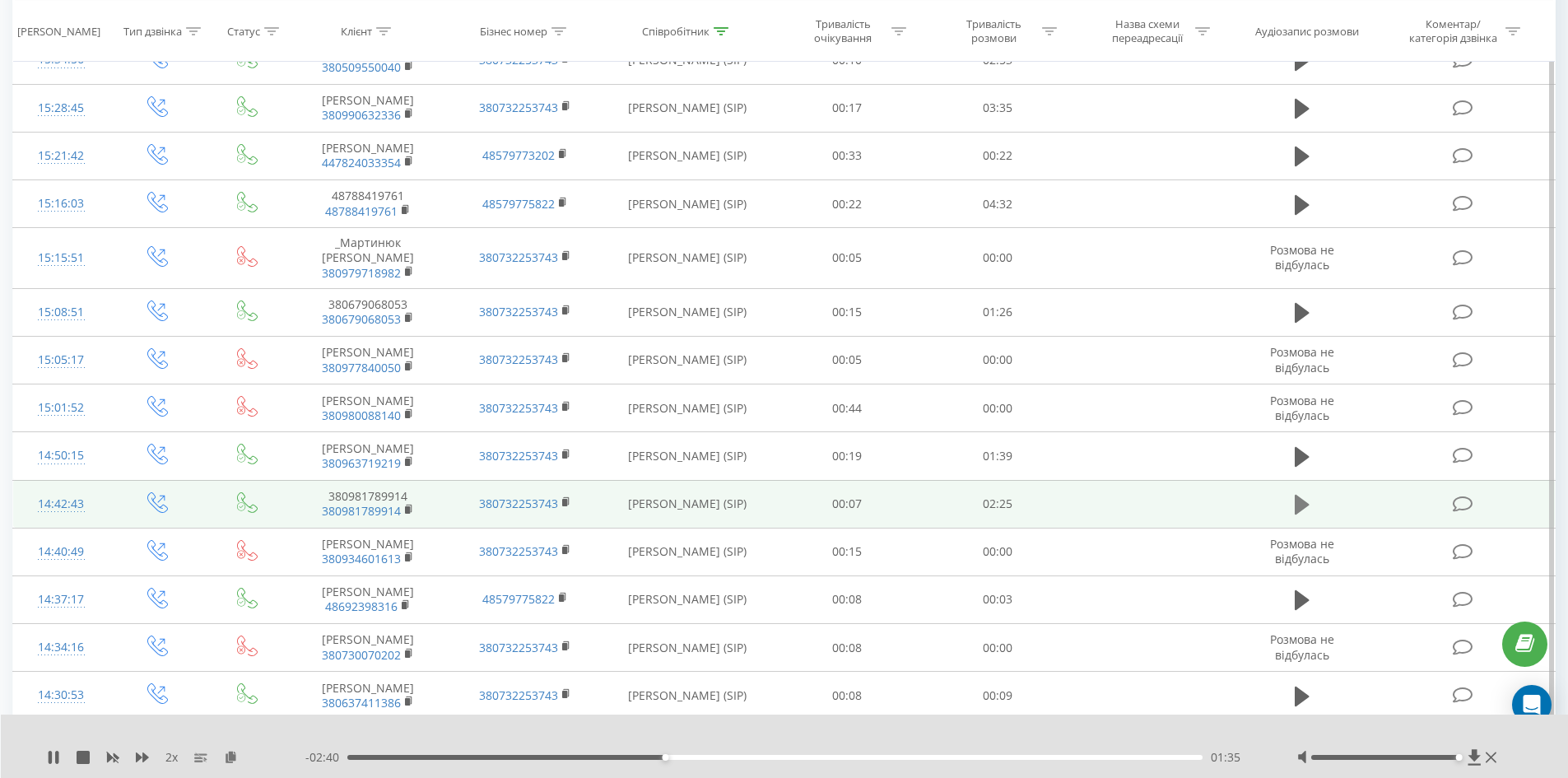
click at [1300, 495] on icon at bounding box center [1302, 505] width 15 height 20
click at [406, 506] on rect at bounding box center [407, 510] width 5 height 7
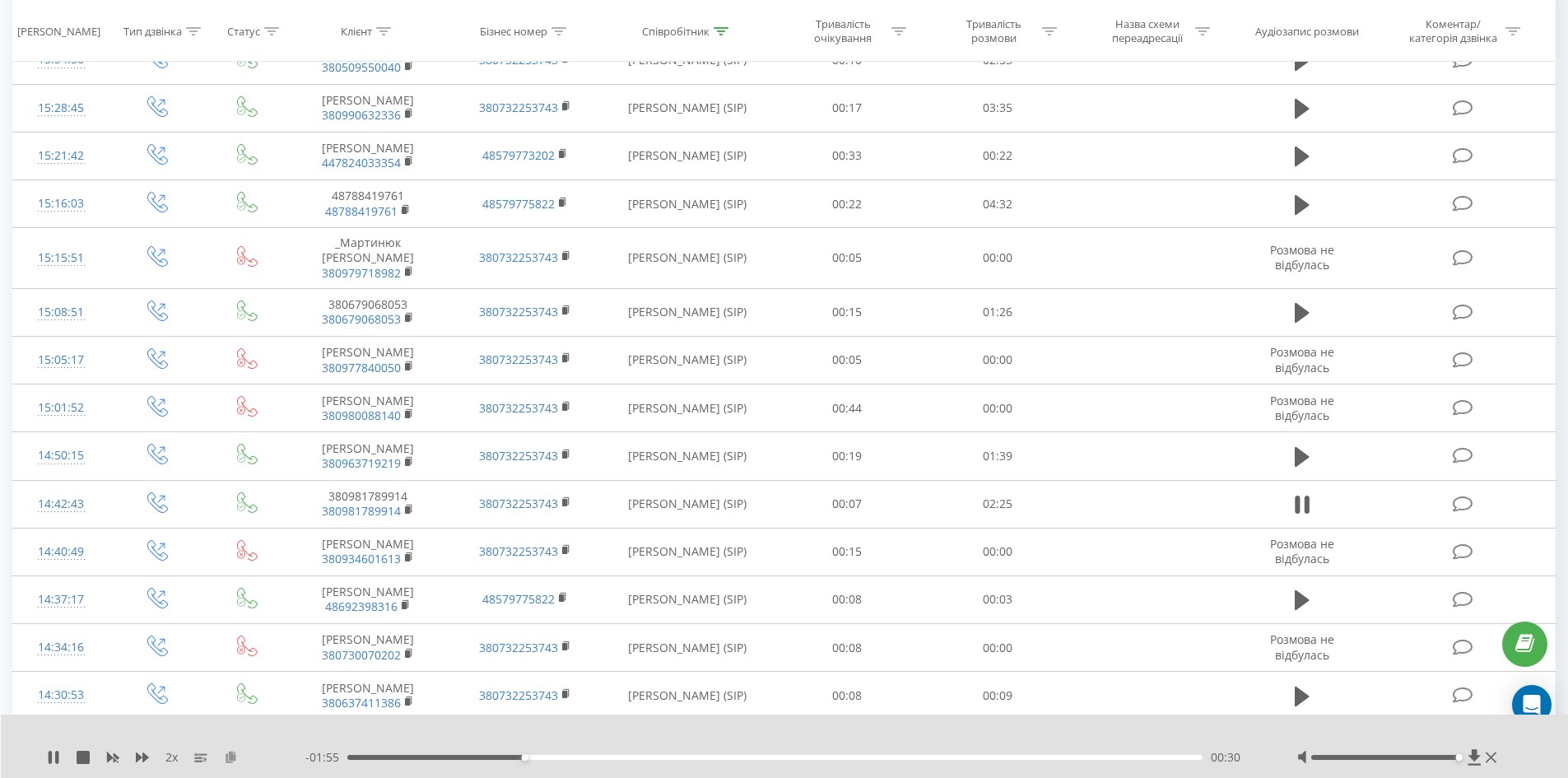
click at [233, 756] on icon at bounding box center [230, 756] width 14 height 12
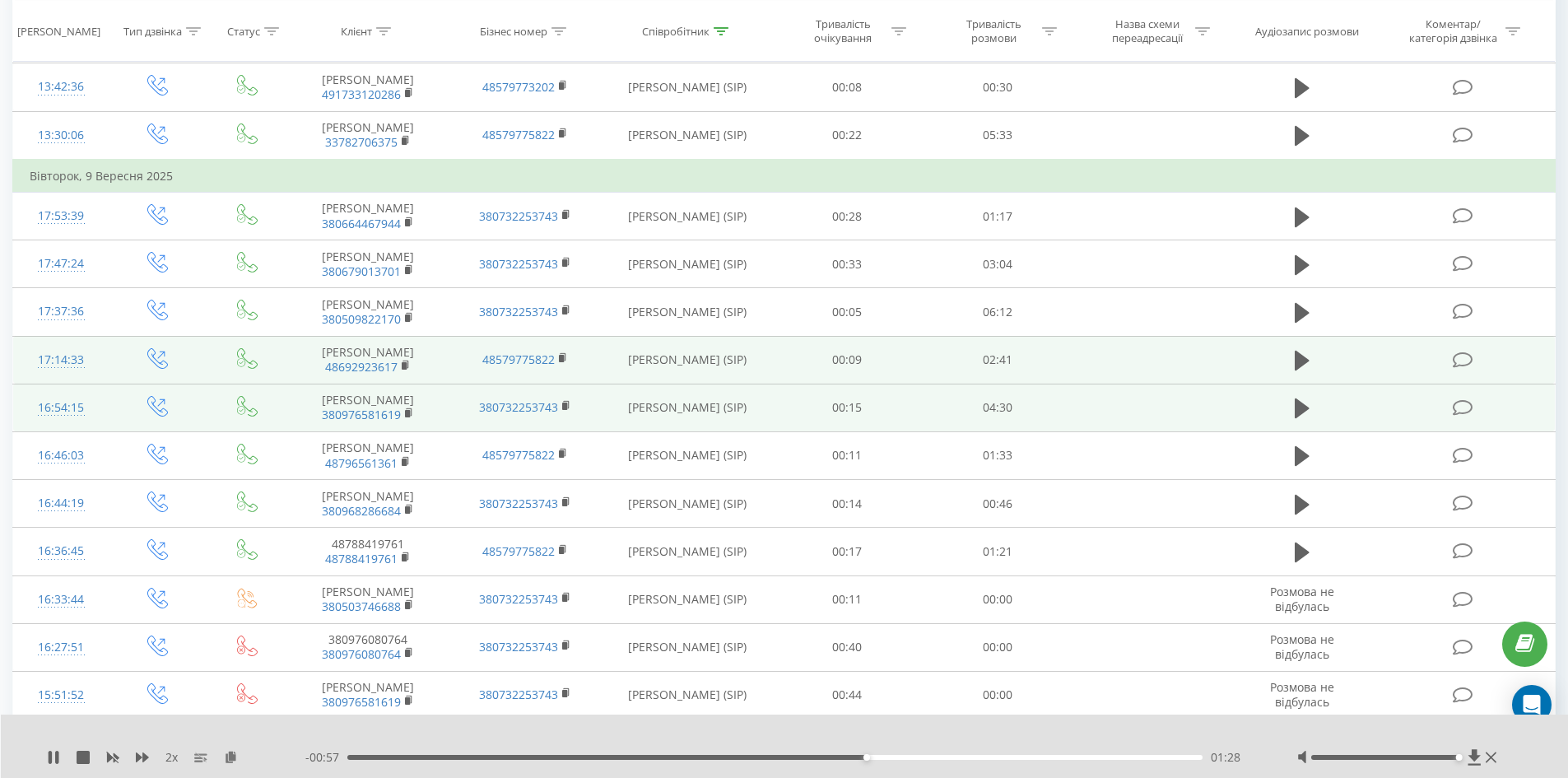
scroll to position [623, 0]
click at [1303, 411] on icon at bounding box center [1302, 411] width 15 height 20
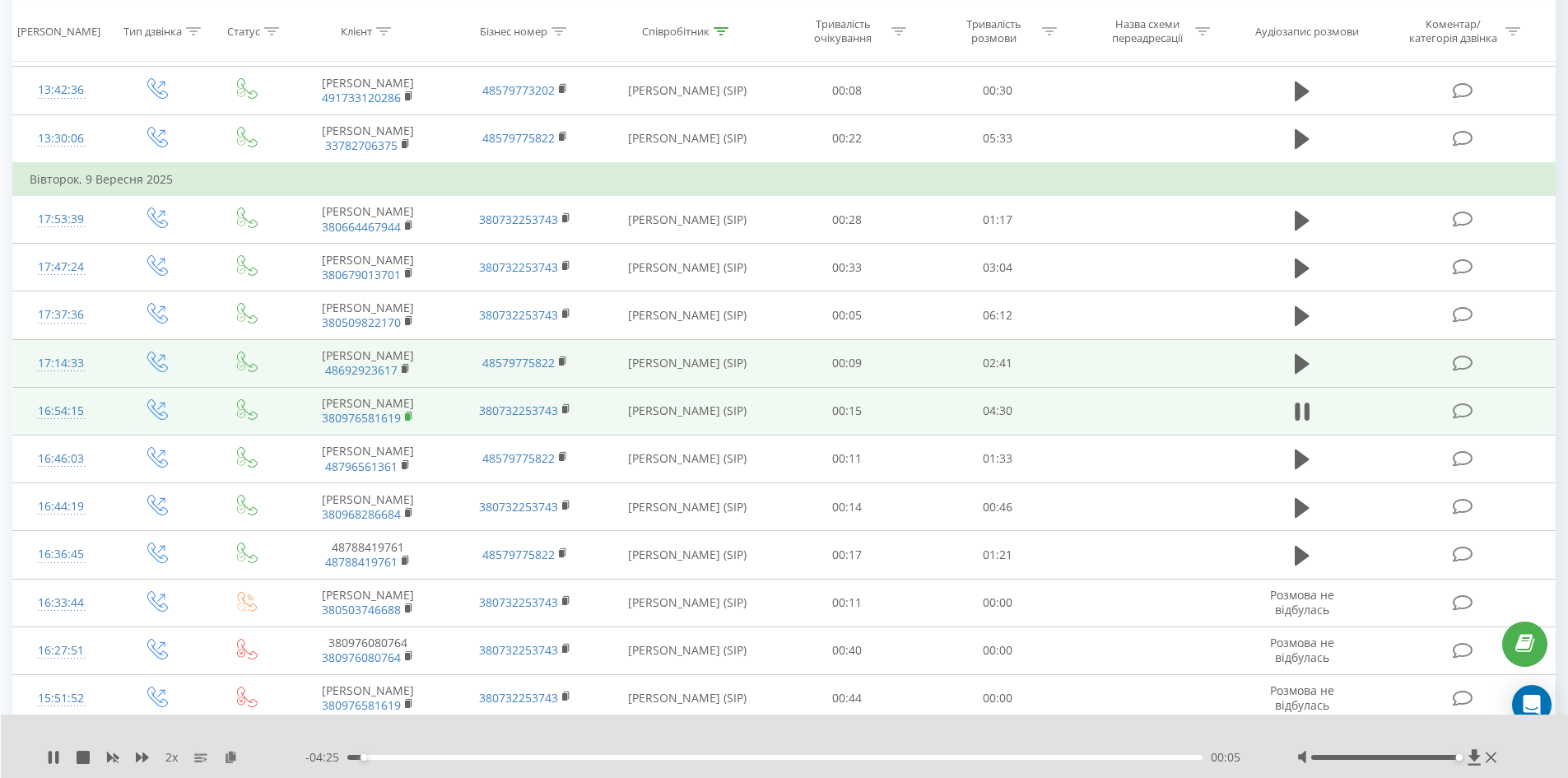
click at [406, 417] on rect at bounding box center [407, 417] width 5 height 7
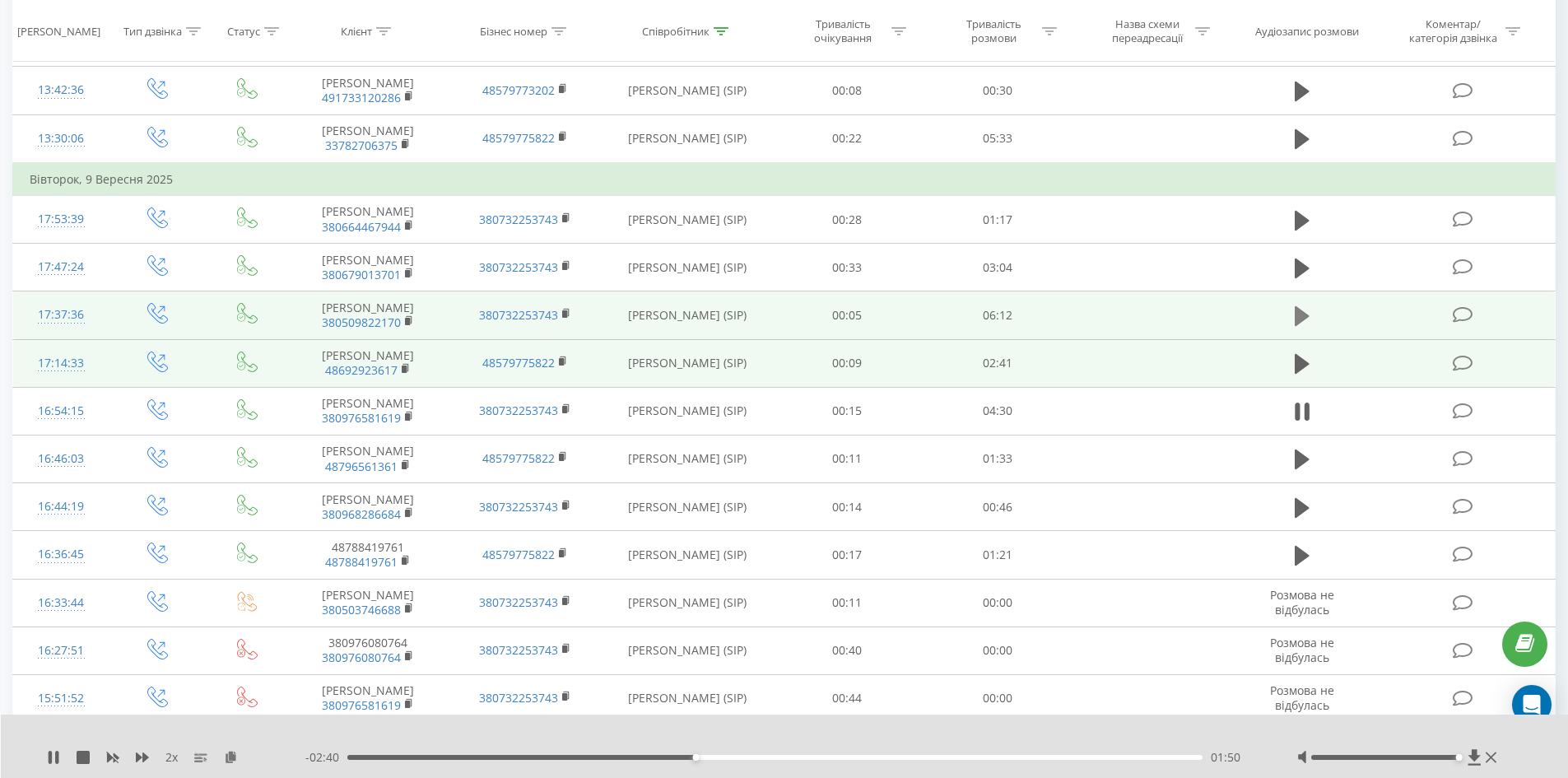
click at [1301, 310] on icon at bounding box center [1302, 315] width 15 height 23
click at [409, 323] on rect at bounding box center [407, 322] width 5 height 7
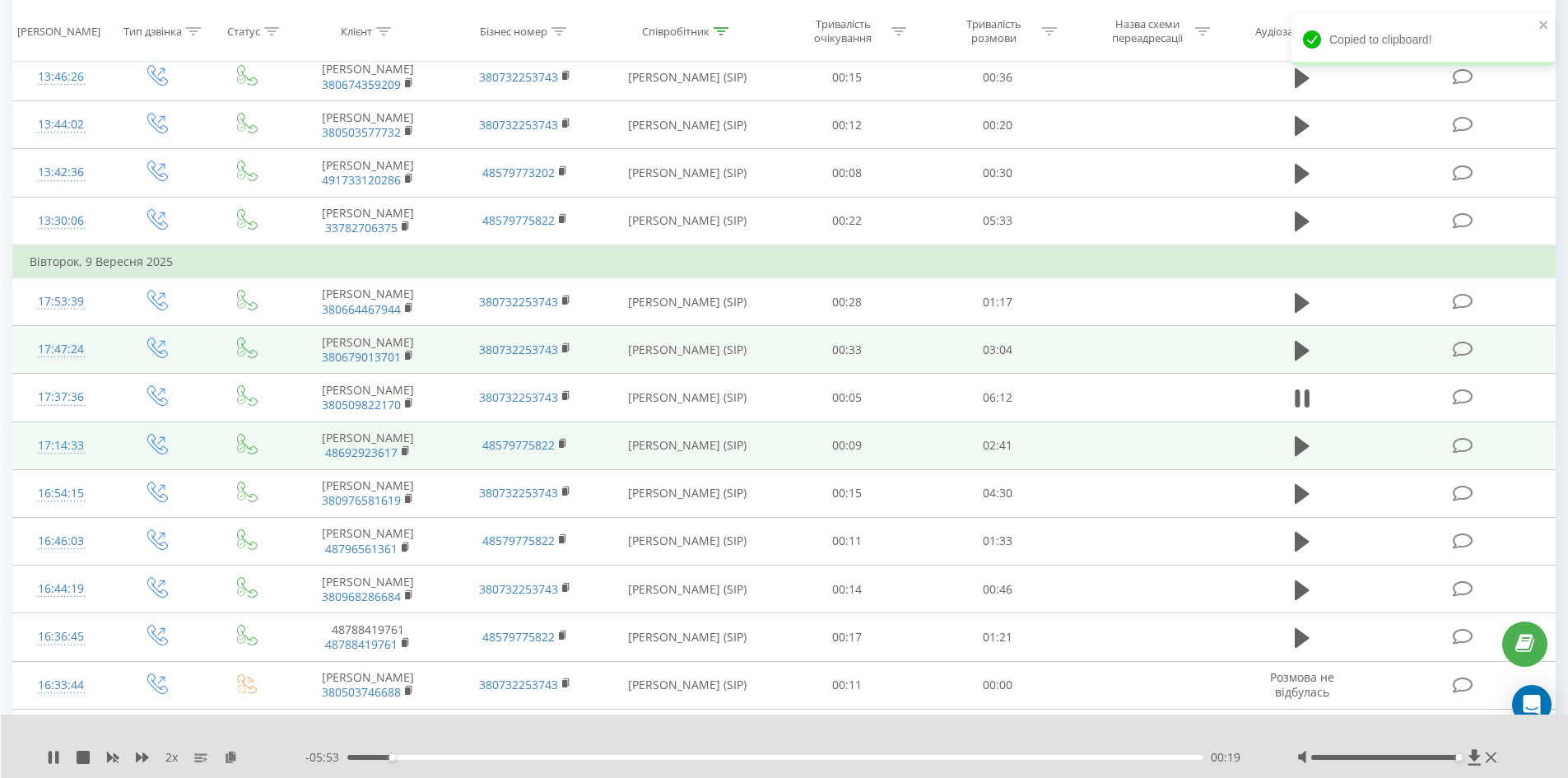
scroll to position [458, 0]
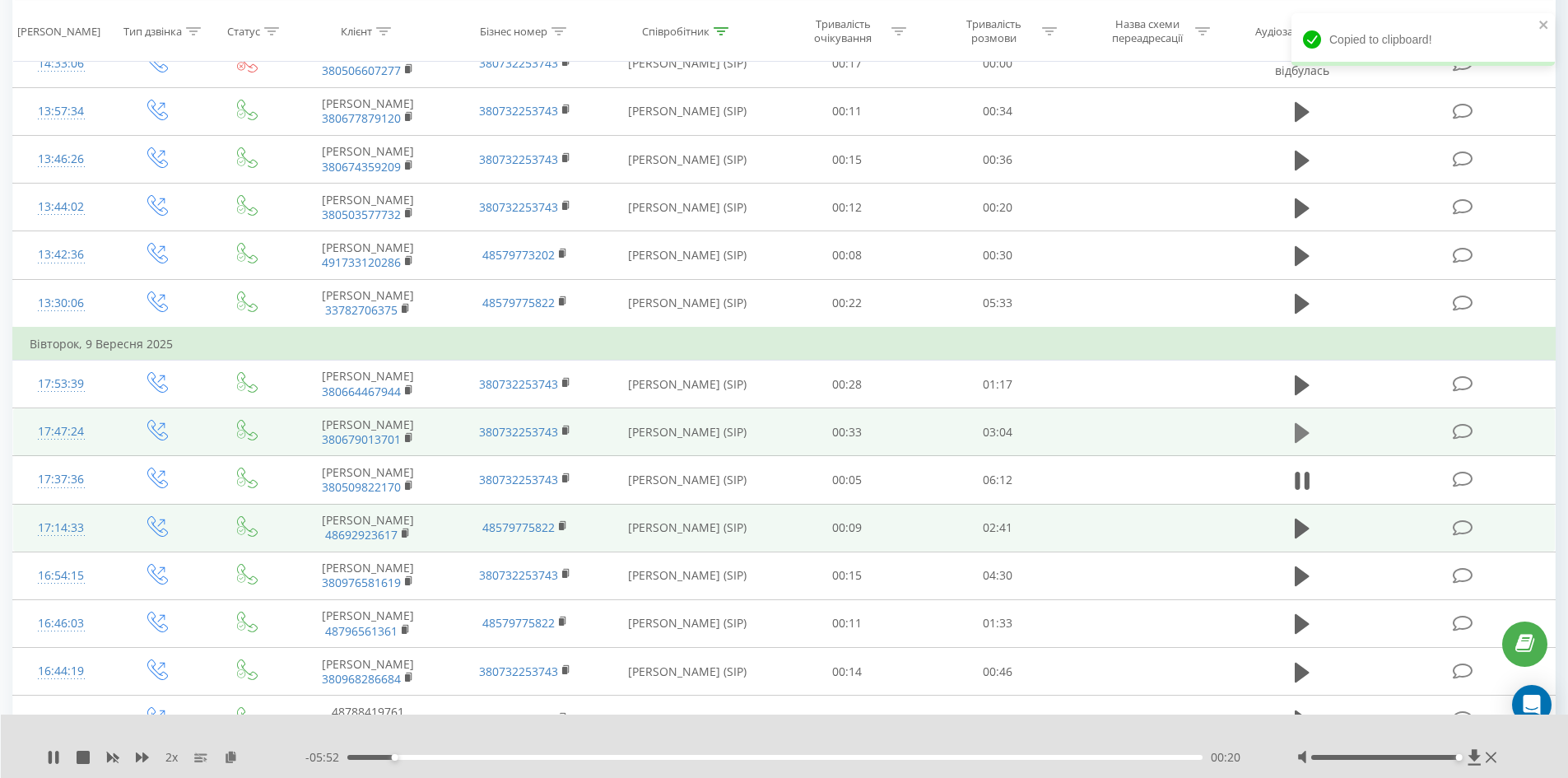
click at [1307, 426] on icon at bounding box center [1302, 432] width 15 height 23
click at [410, 438] on rect at bounding box center [407, 438] width 5 height 7
click at [408, 440] on rect at bounding box center [407, 438] width 5 height 7
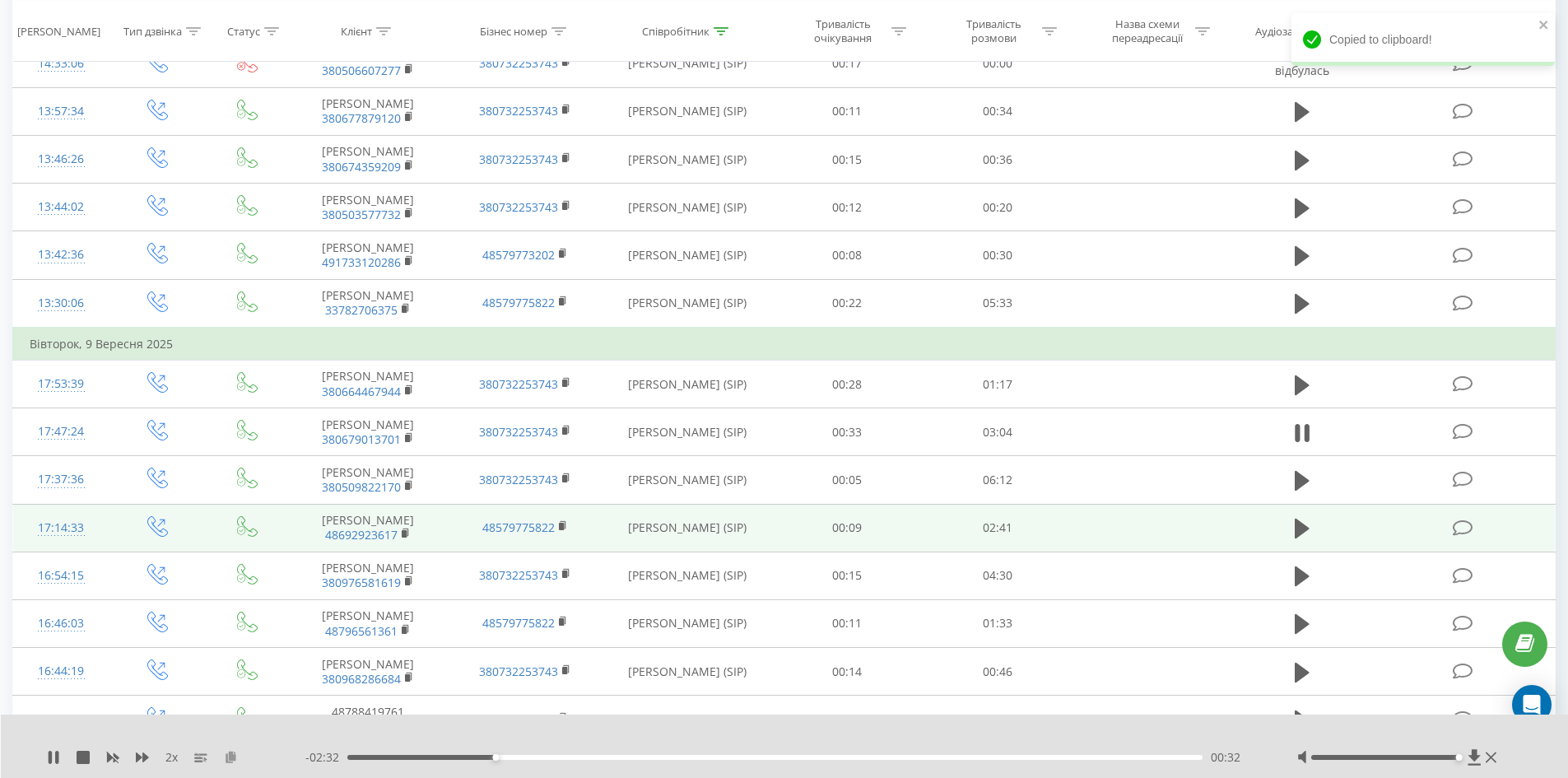
click at [234, 759] on icon at bounding box center [230, 756] width 14 height 12
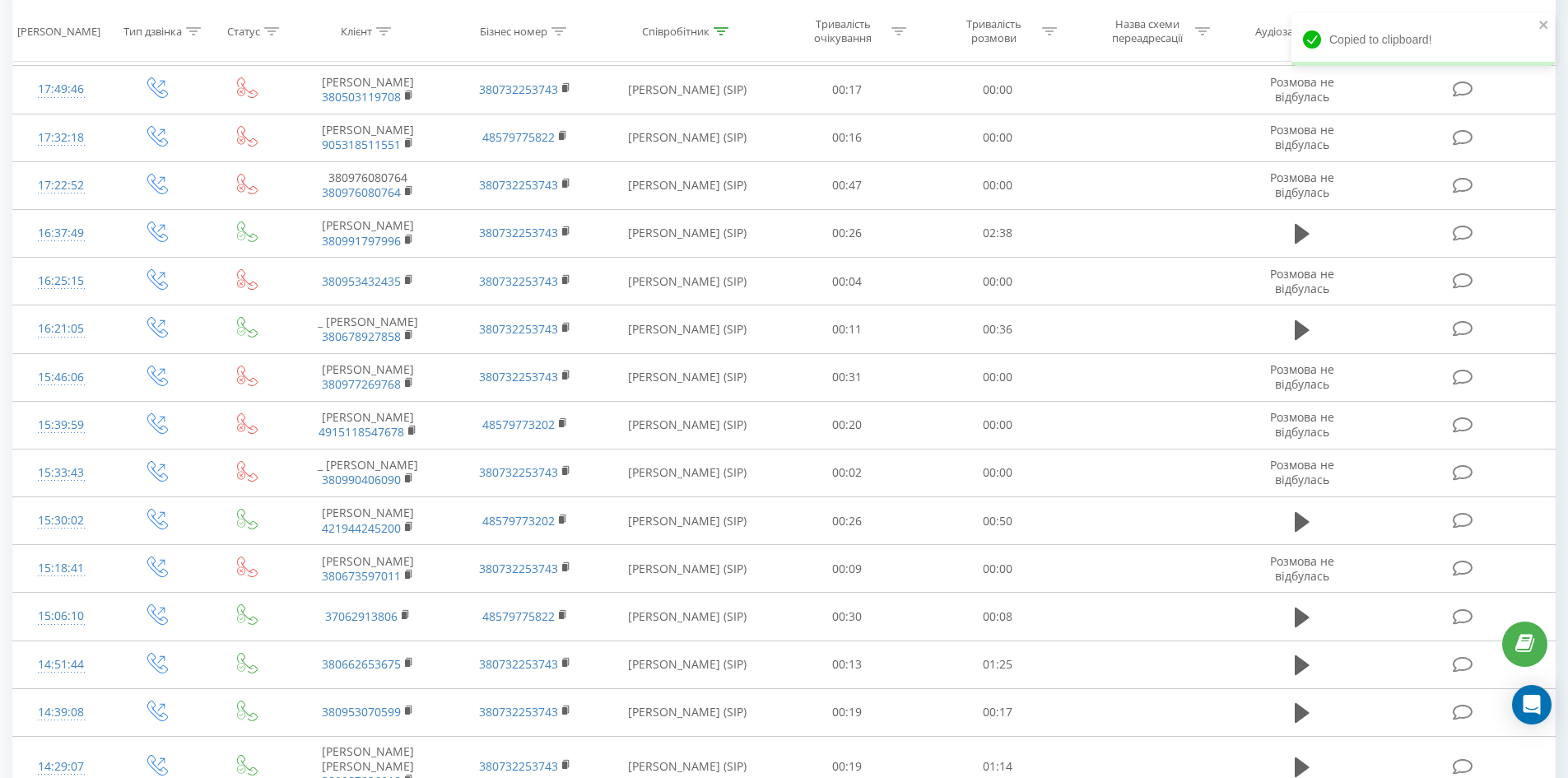
scroll to position [4557, 0]
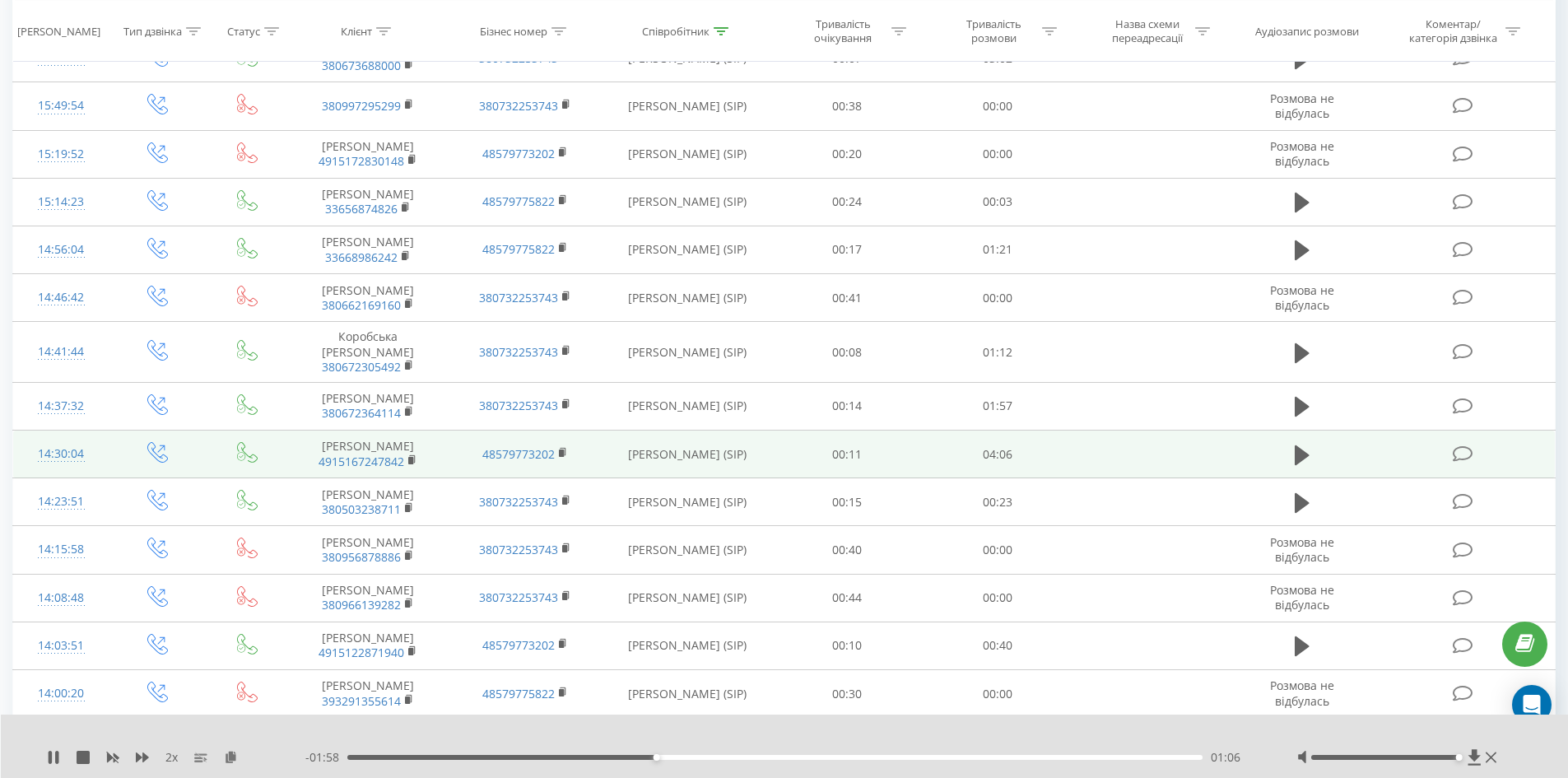
scroll to position [4324, 0]
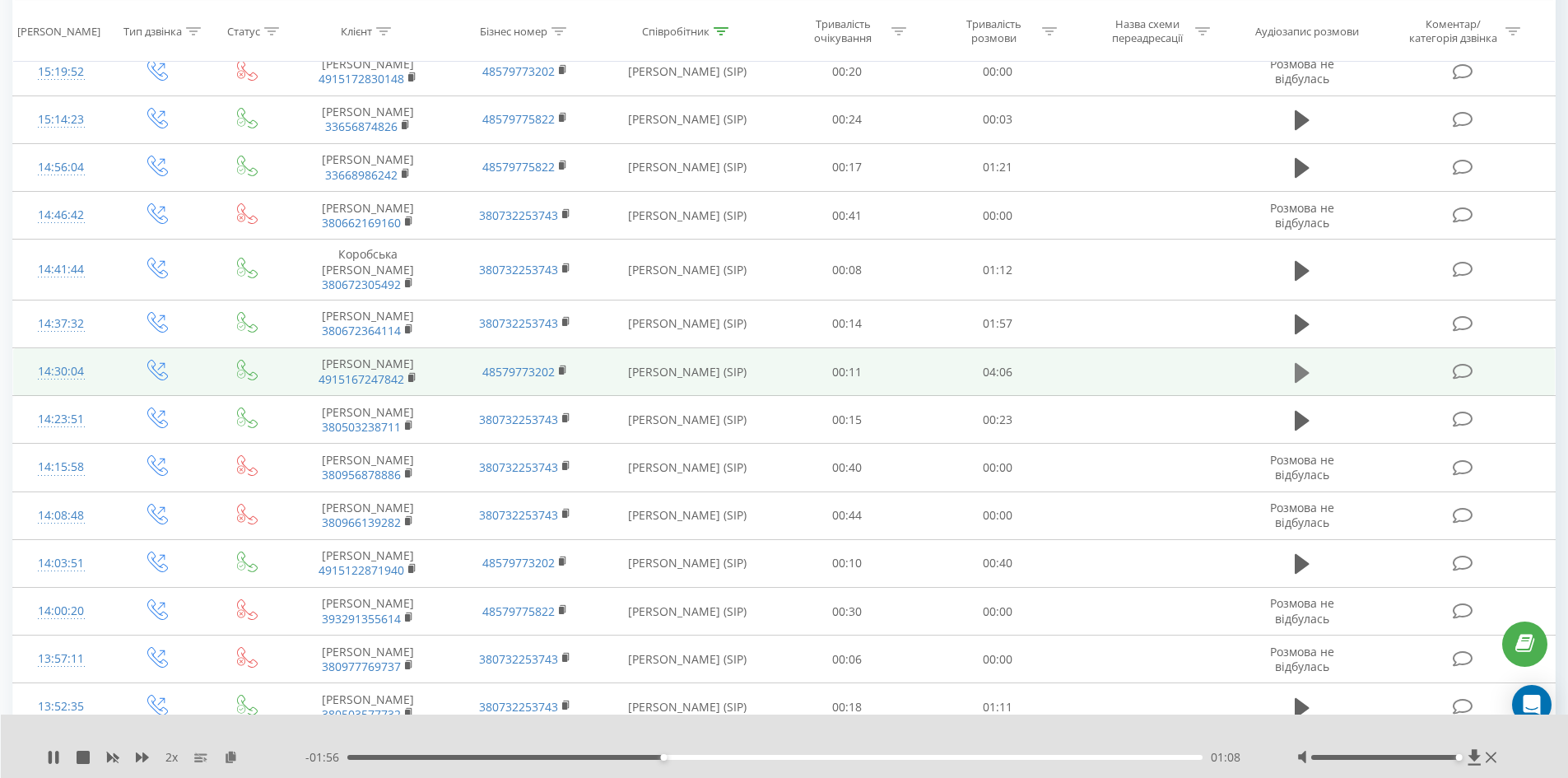
click at [1303, 376] on icon at bounding box center [1302, 372] width 15 height 20
click at [411, 382] on rect at bounding box center [411, 378] width 5 height 7
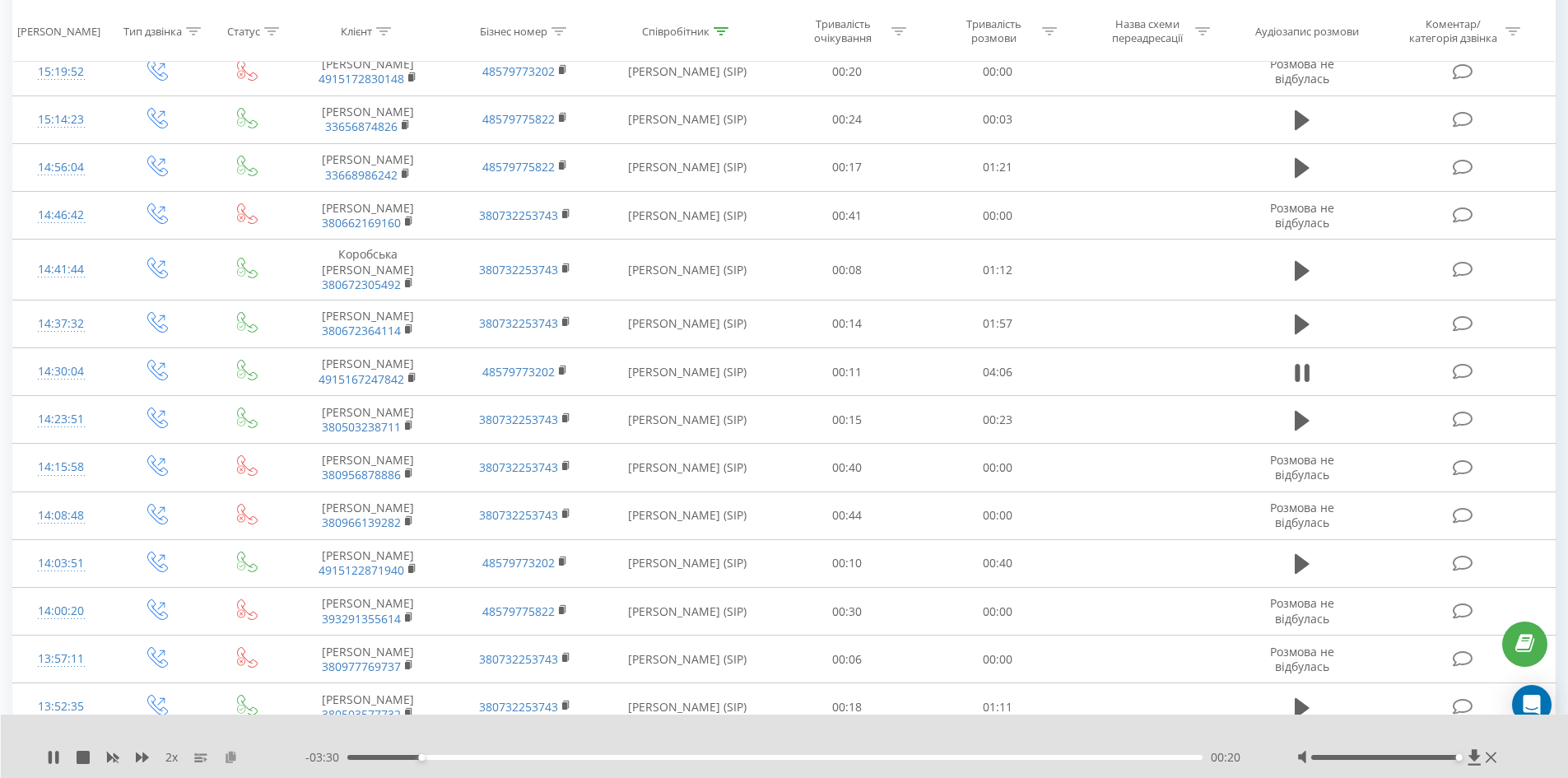
click at [229, 754] on icon at bounding box center [230, 756] width 14 height 12
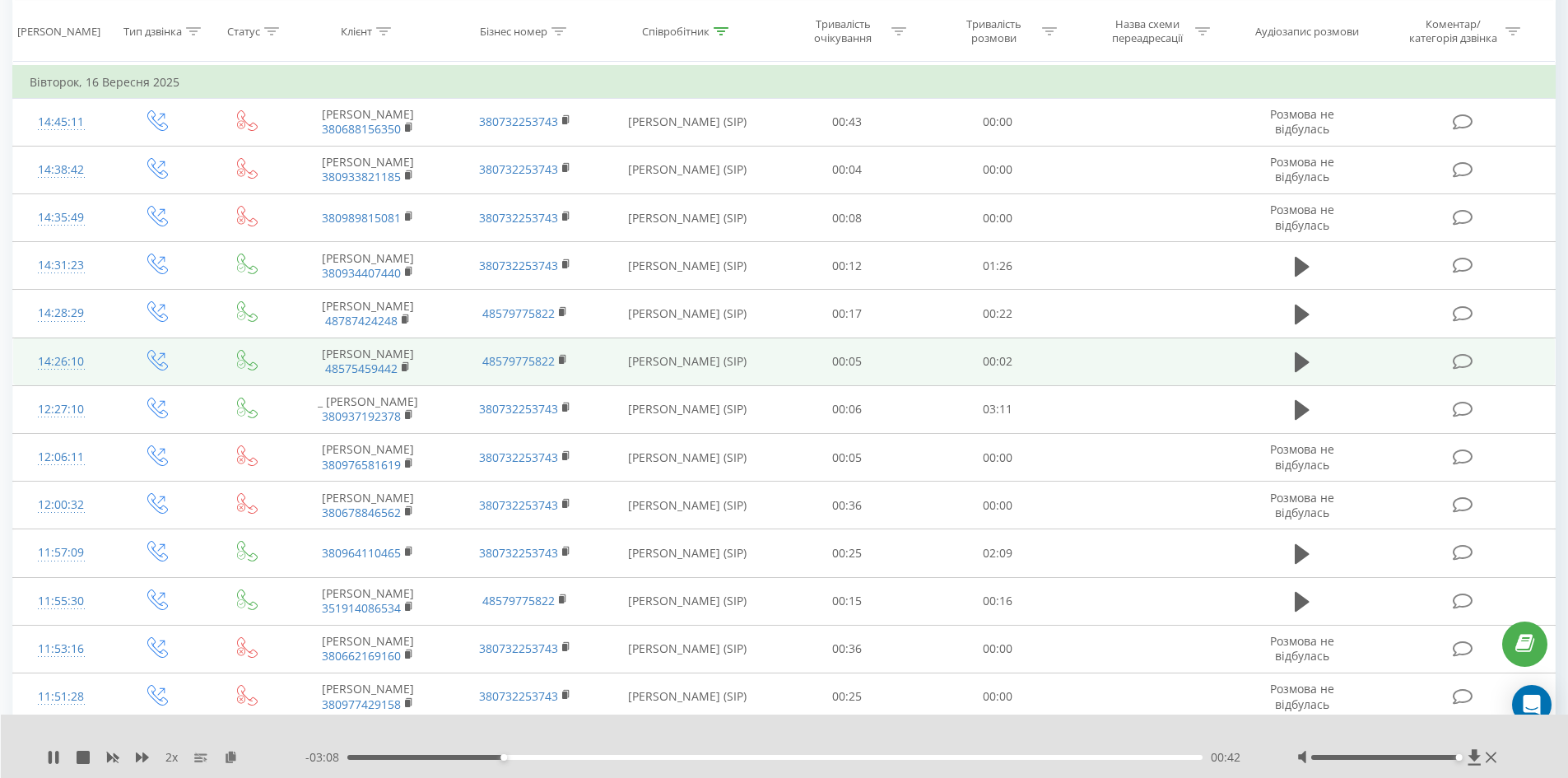
scroll to position [1032, 0]
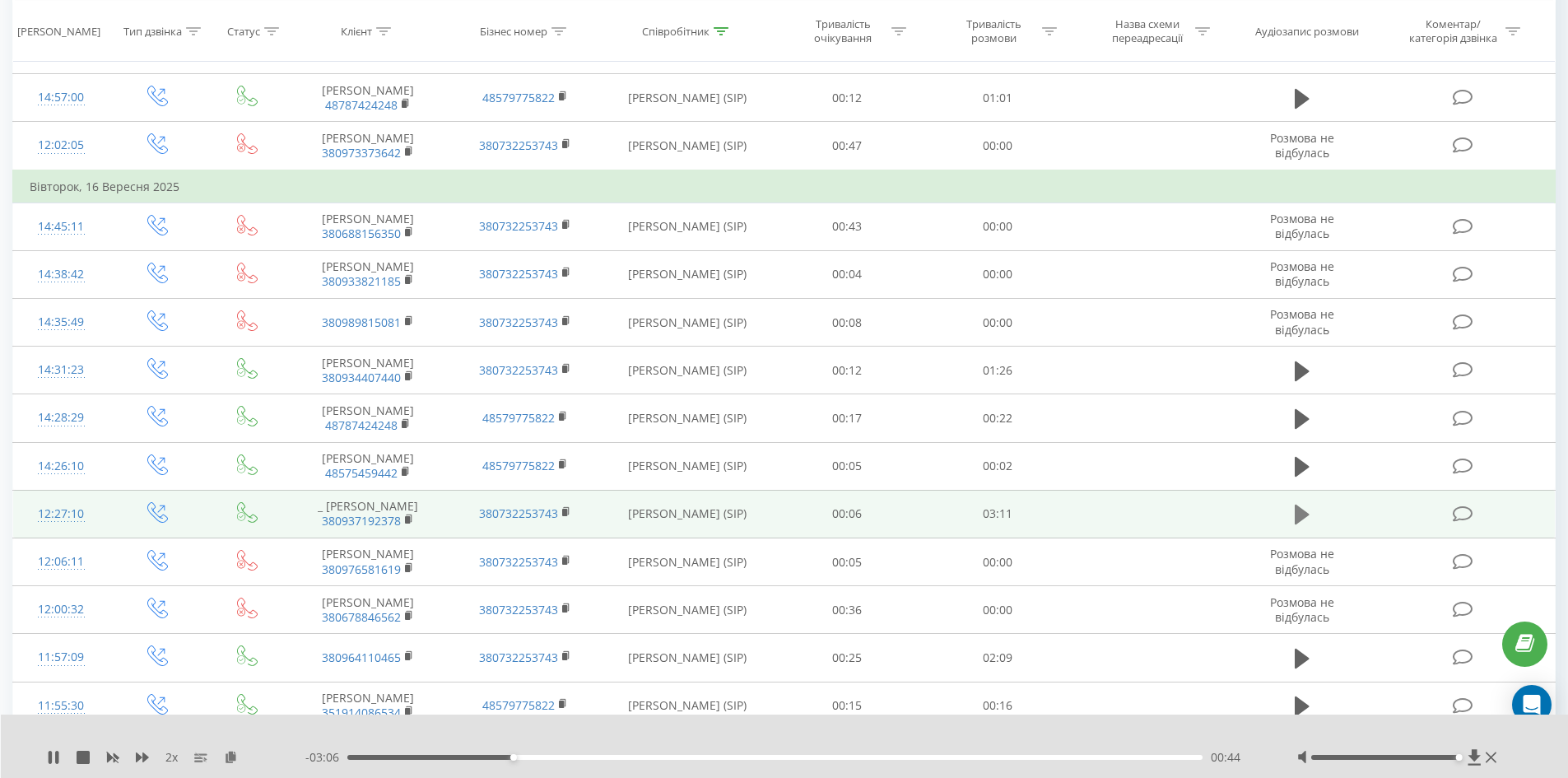
click at [1303, 524] on icon at bounding box center [1302, 515] width 15 height 20
click at [405, 525] on icon at bounding box center [410, 519] width 9 height 12
click at [407, 524] on rect at bounding box center [407, 519] width 5 height 7
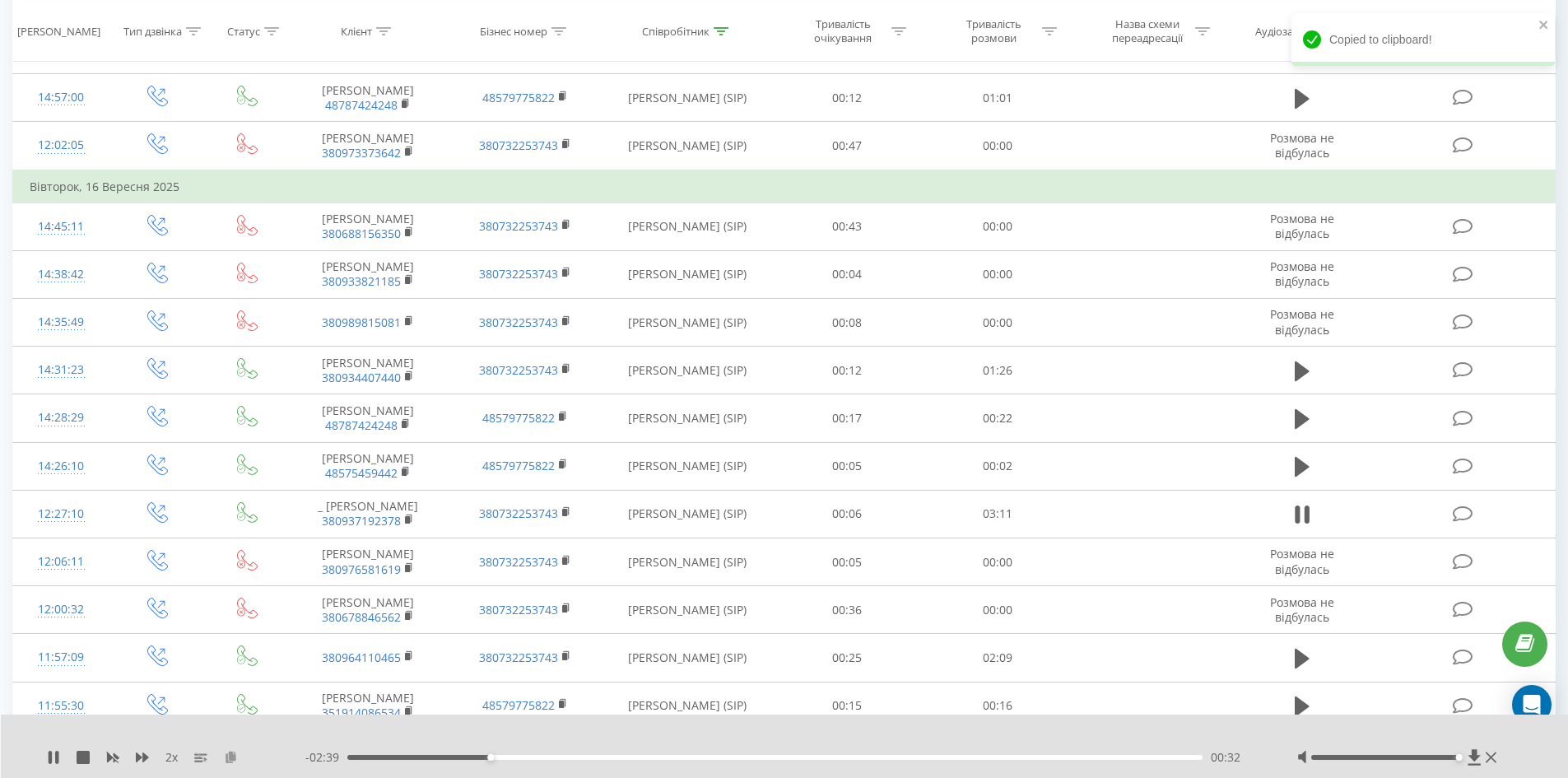
click at [230, 753] on icon at bounding box center [230, 756] width 14 height 12
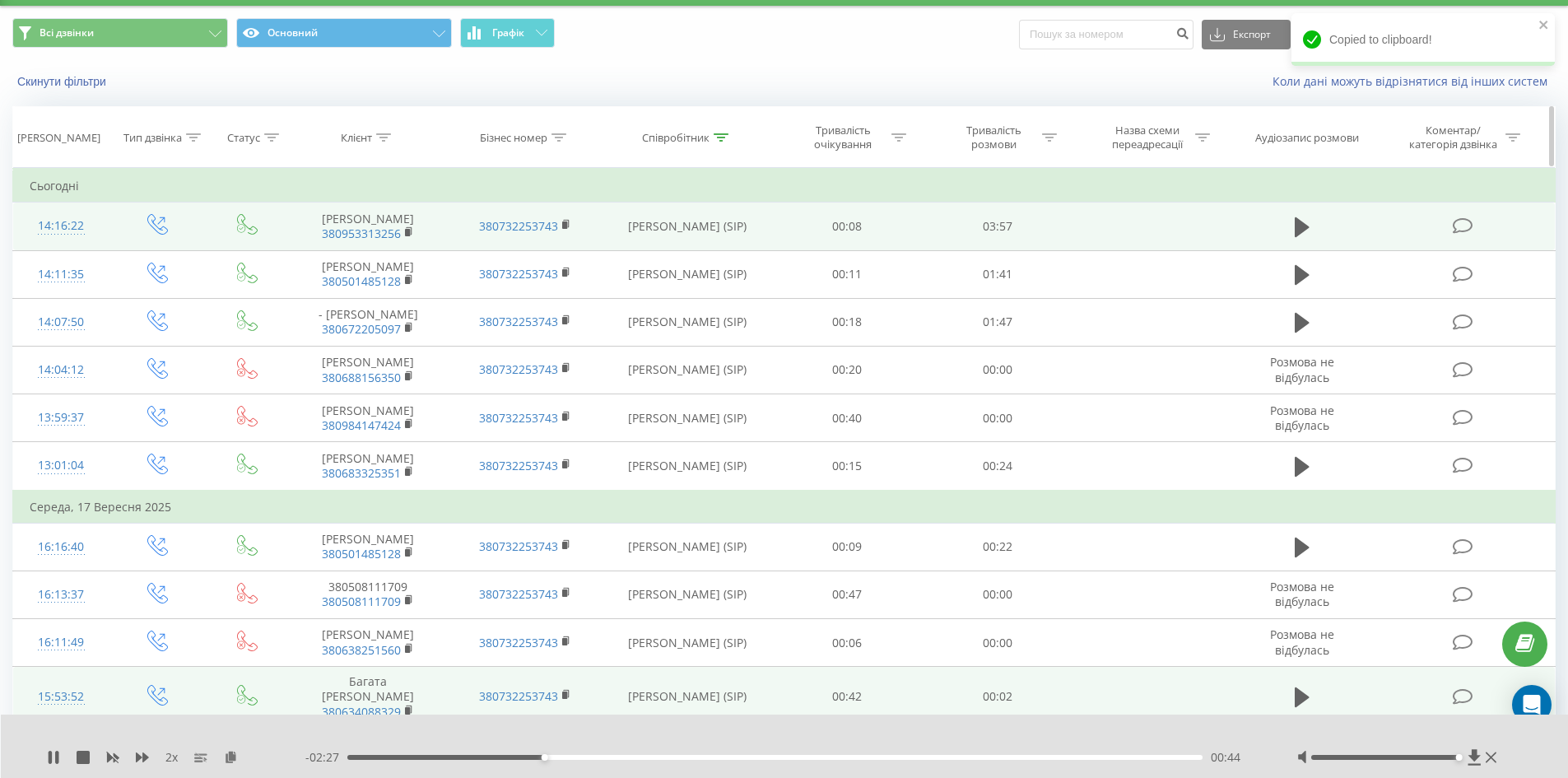
scroll to position [0, 0]
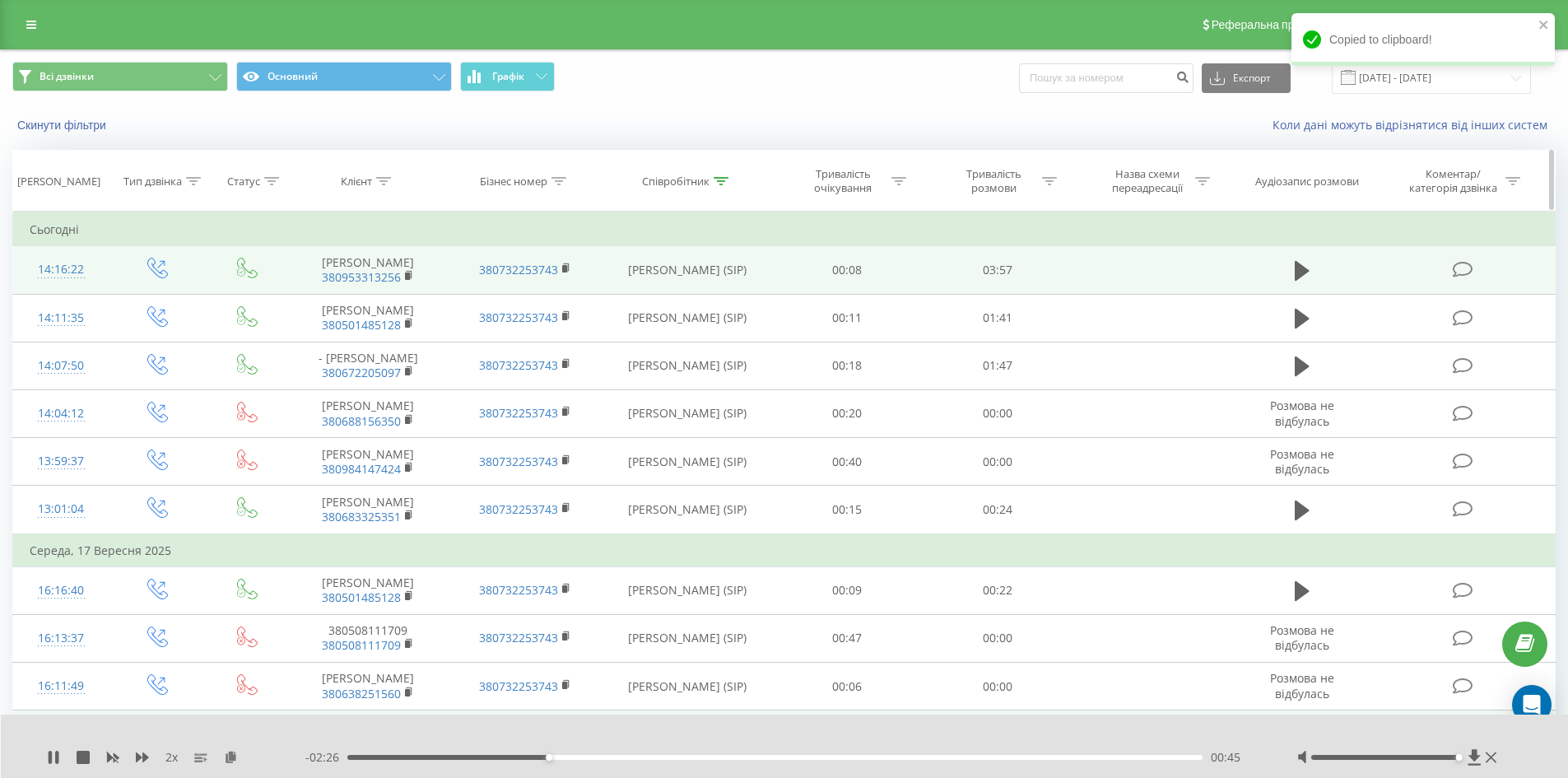
click at [722, 177] on icon at bounding box center [721, 181] width 15 height 8
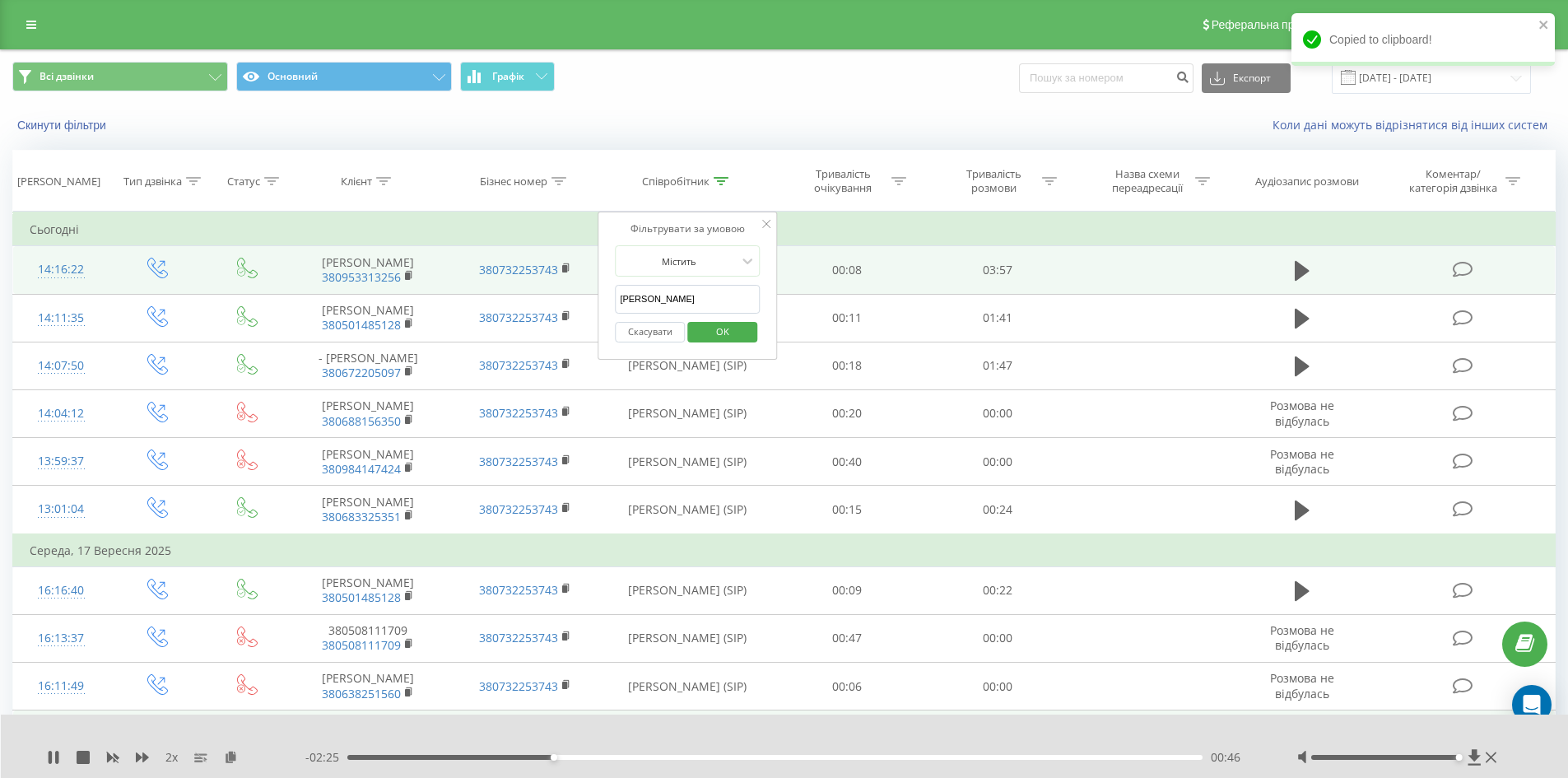
click at [683, 312] on input "[PERSON_NAME]" at bounding box center [688, 299] width 144 height 29
click at [683, 309] on input "[PERSON_NAME]" at bounding box center [688, 299] width 144 height 29
click at [626, 297] on input "[PERSON_NAME]" at bounding box center [688, 299] width 144 height 29
click at [627, 297] on input "[PERSON_NAME]" at bounding box center [688, 299] width 144 height 29
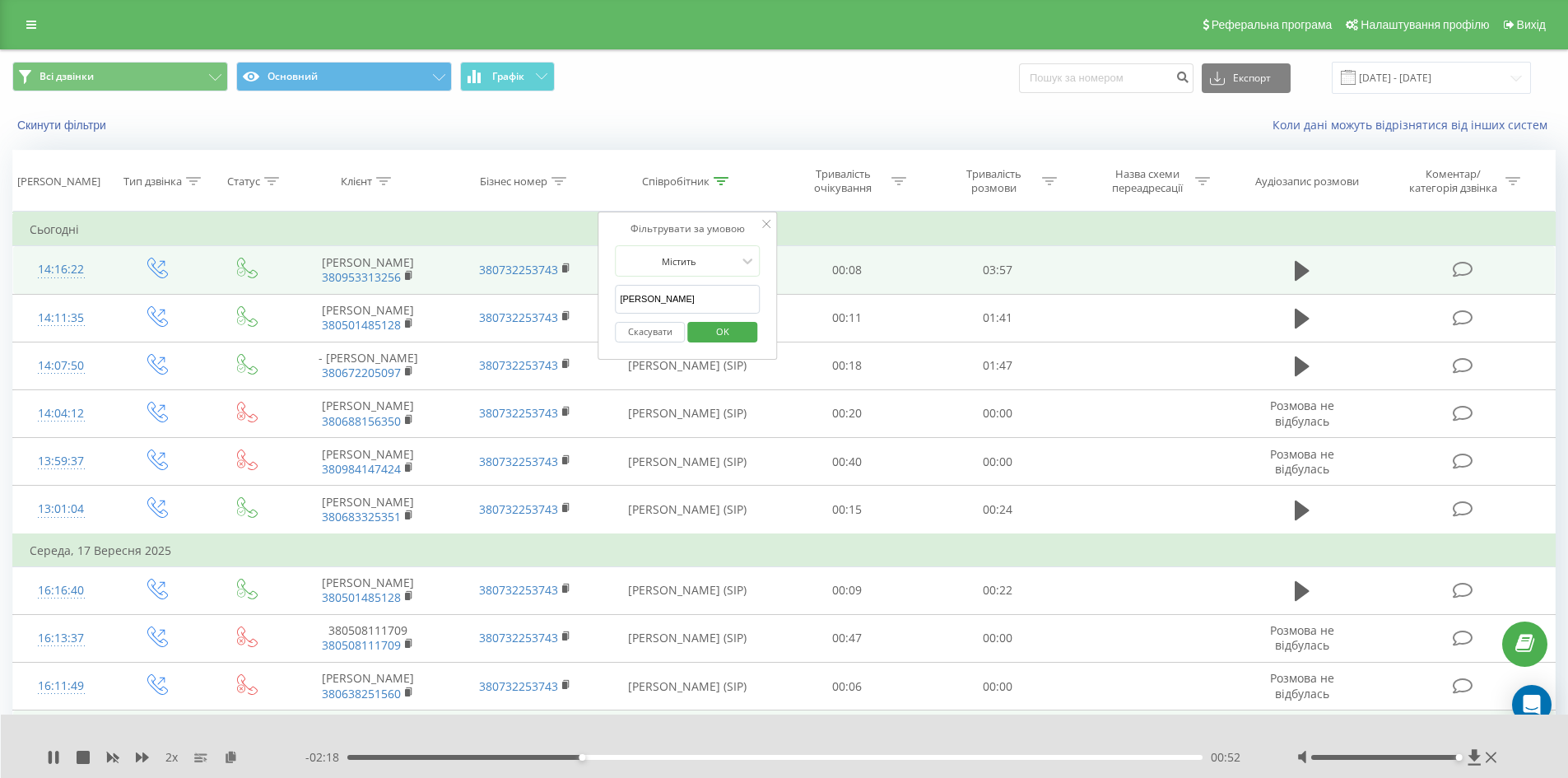
click button "OK" at bounding box center [722, 332] width 70 height 21
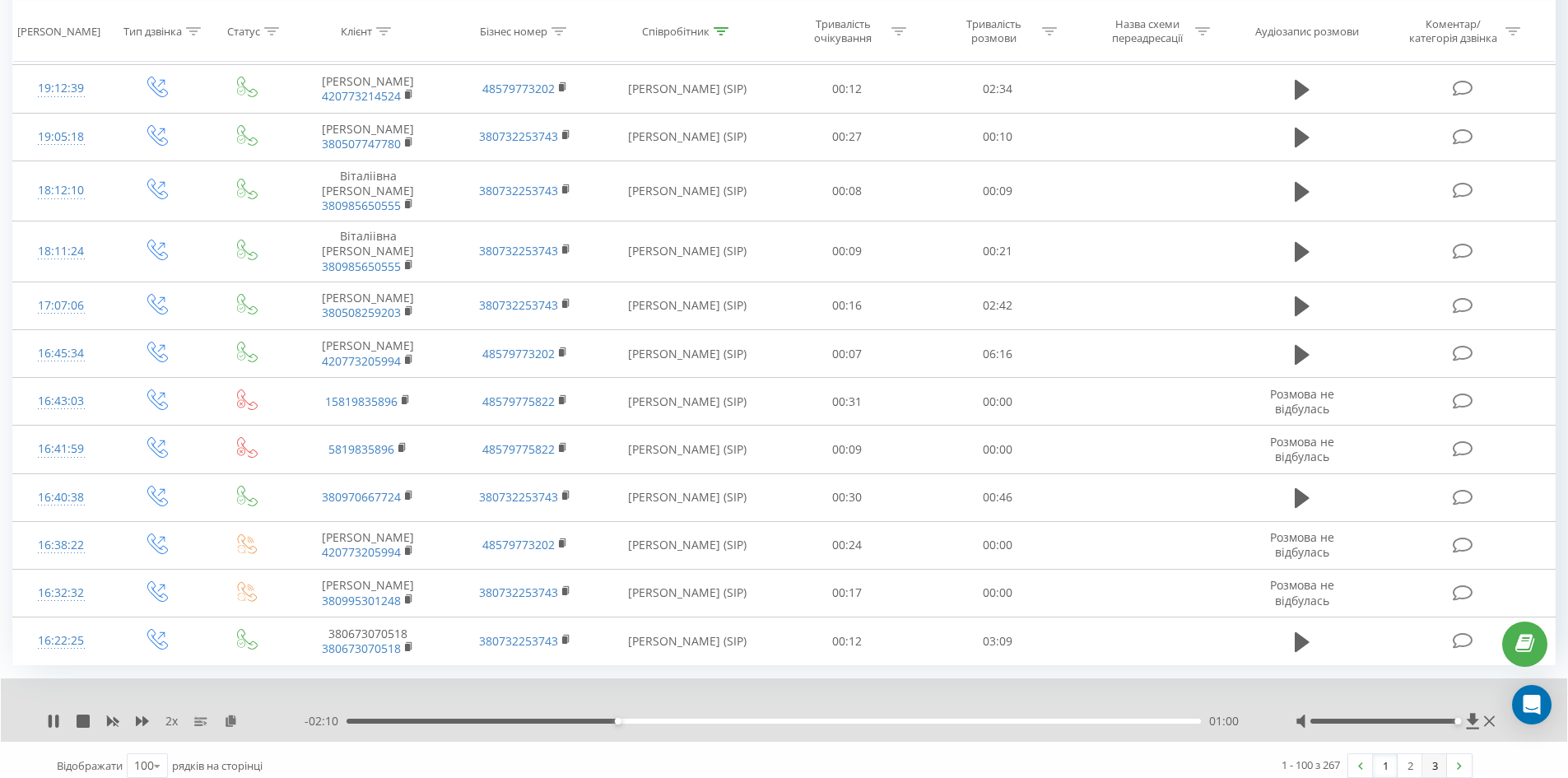
click at [1443, 754] on link "3" at bounding box center [1435, 765] width 25 height 23
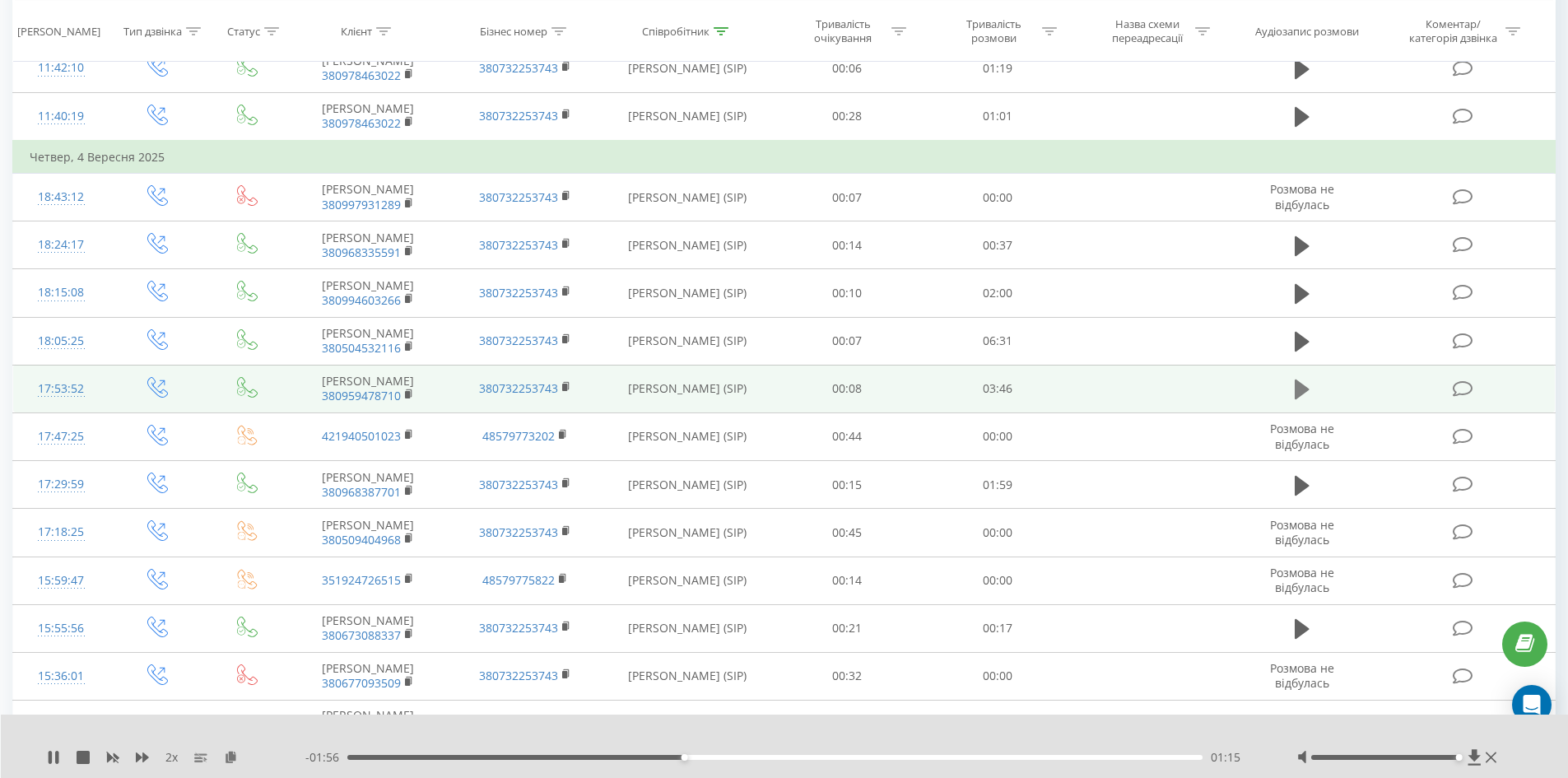
click at [1307, 383] on icon at bounding box center [1302, 389] width 15 height 23
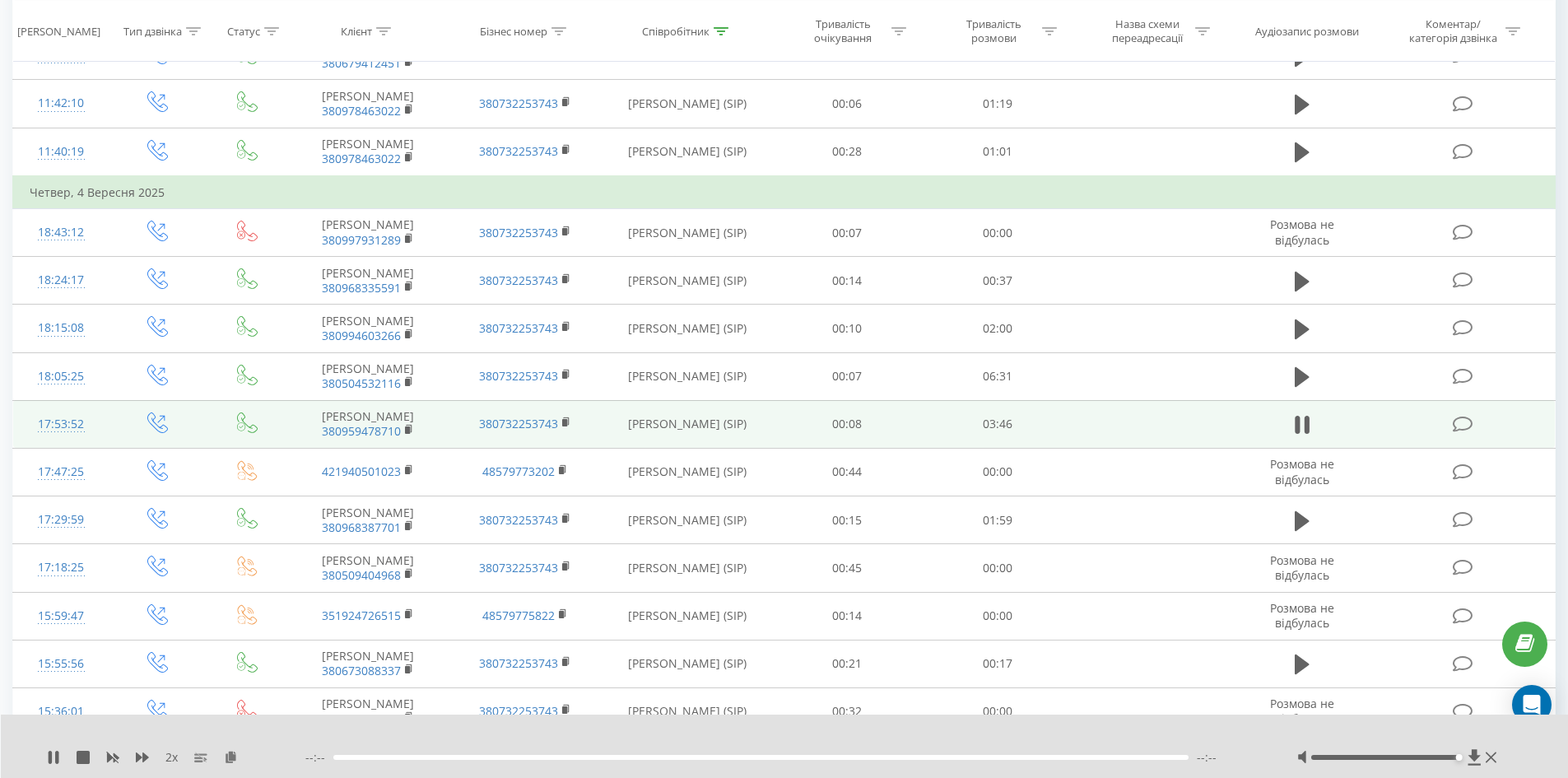
scroll to position [1231, 0]
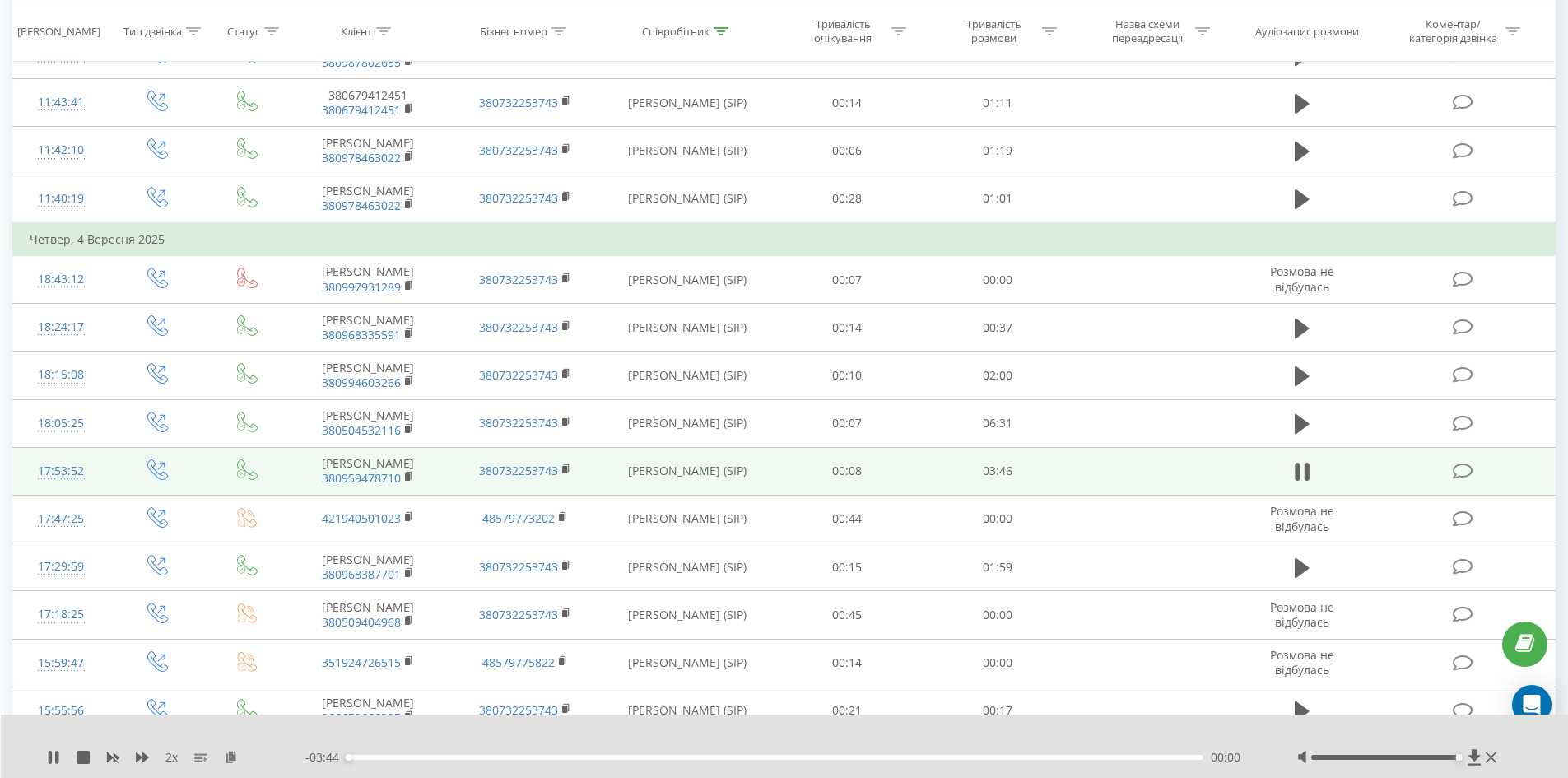
click at [404, 474] on span "380959478710" at bounding box center [368, 478] width 123 height 15
click at [408, 474] on rect at bounding box center [407, 477] width 5 height 7
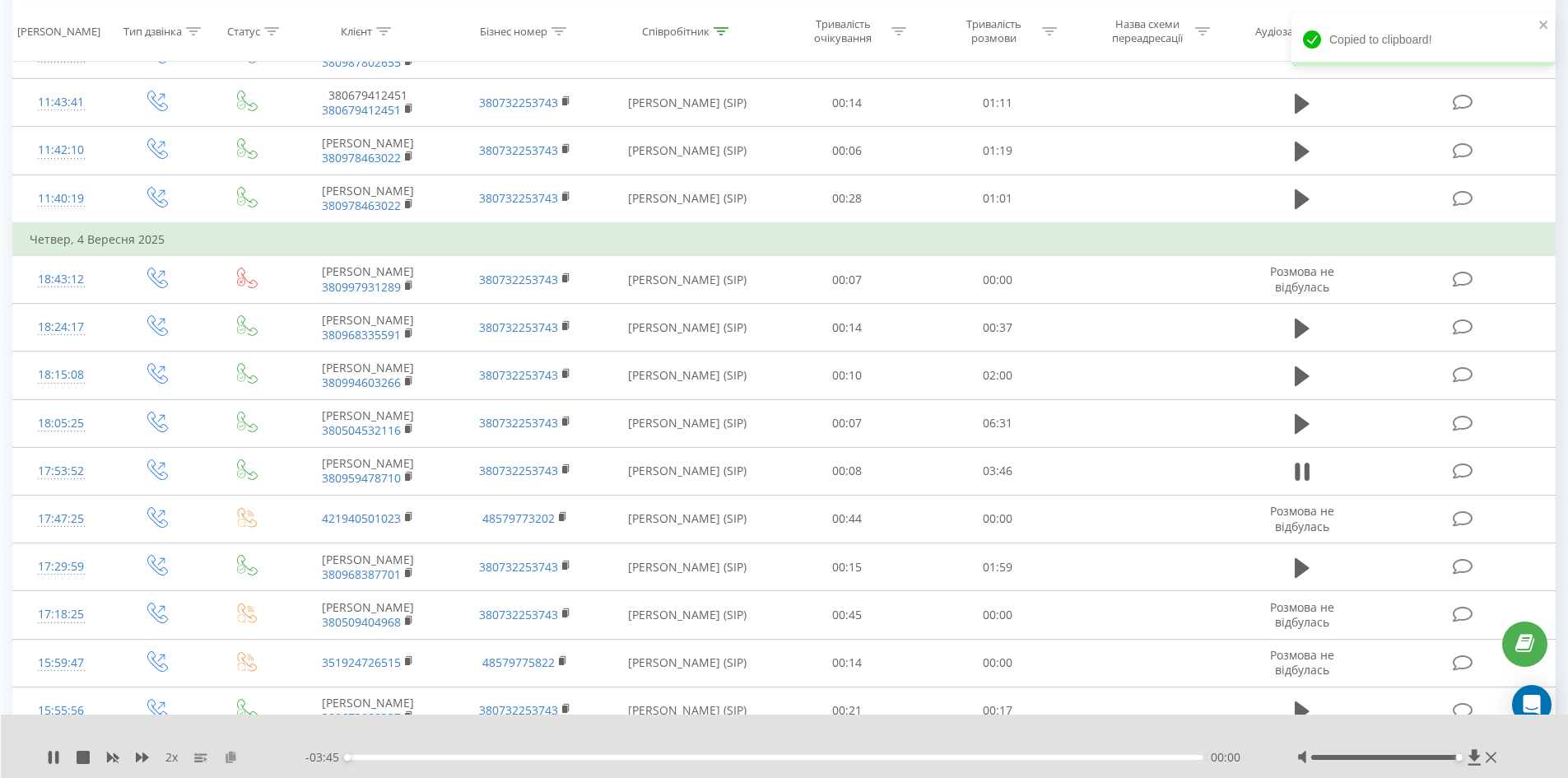
click at [235, 758] on icon at bounding box center [230, 756] width 14 height 12
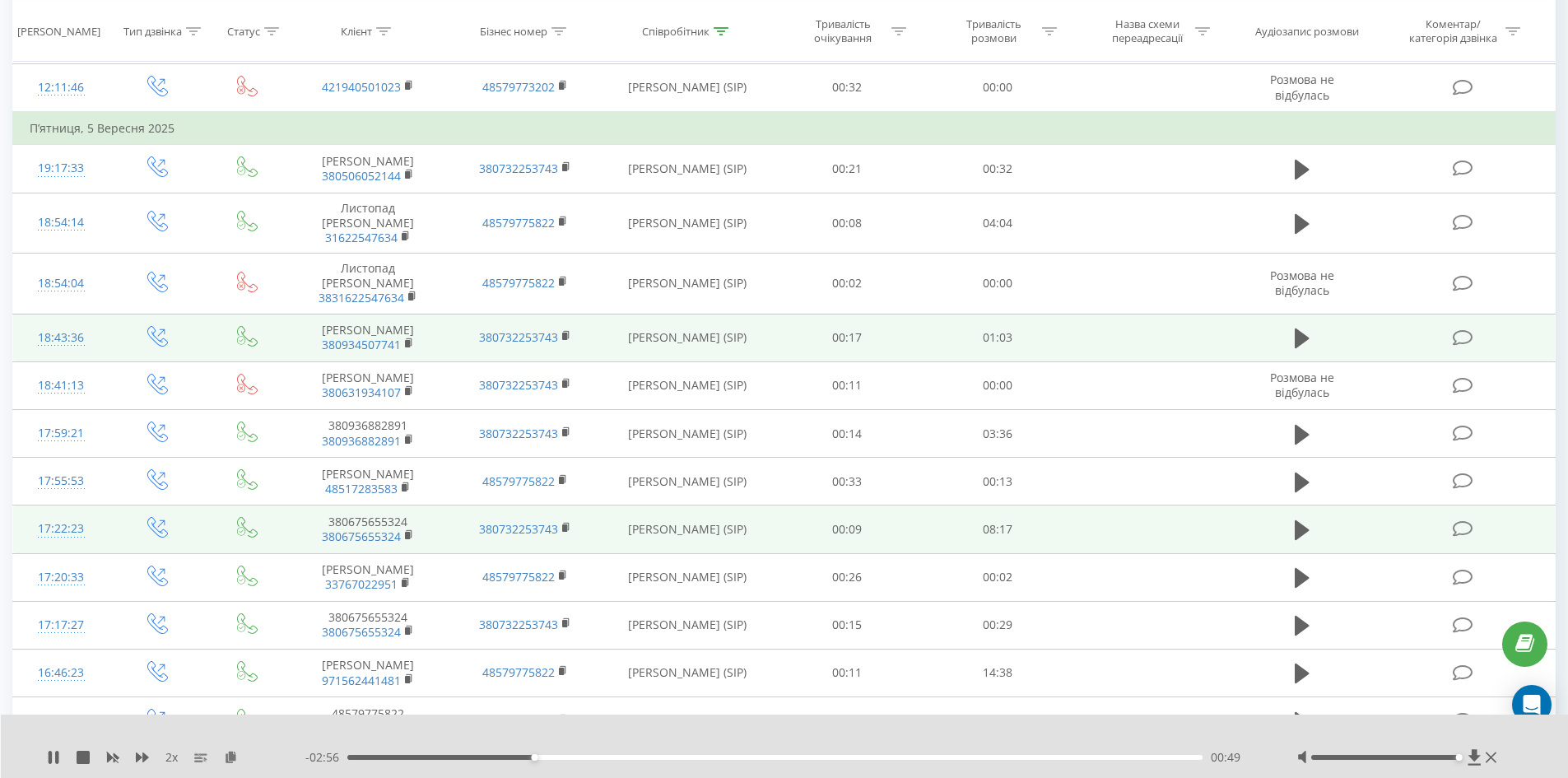
scroll to position [0, 0]
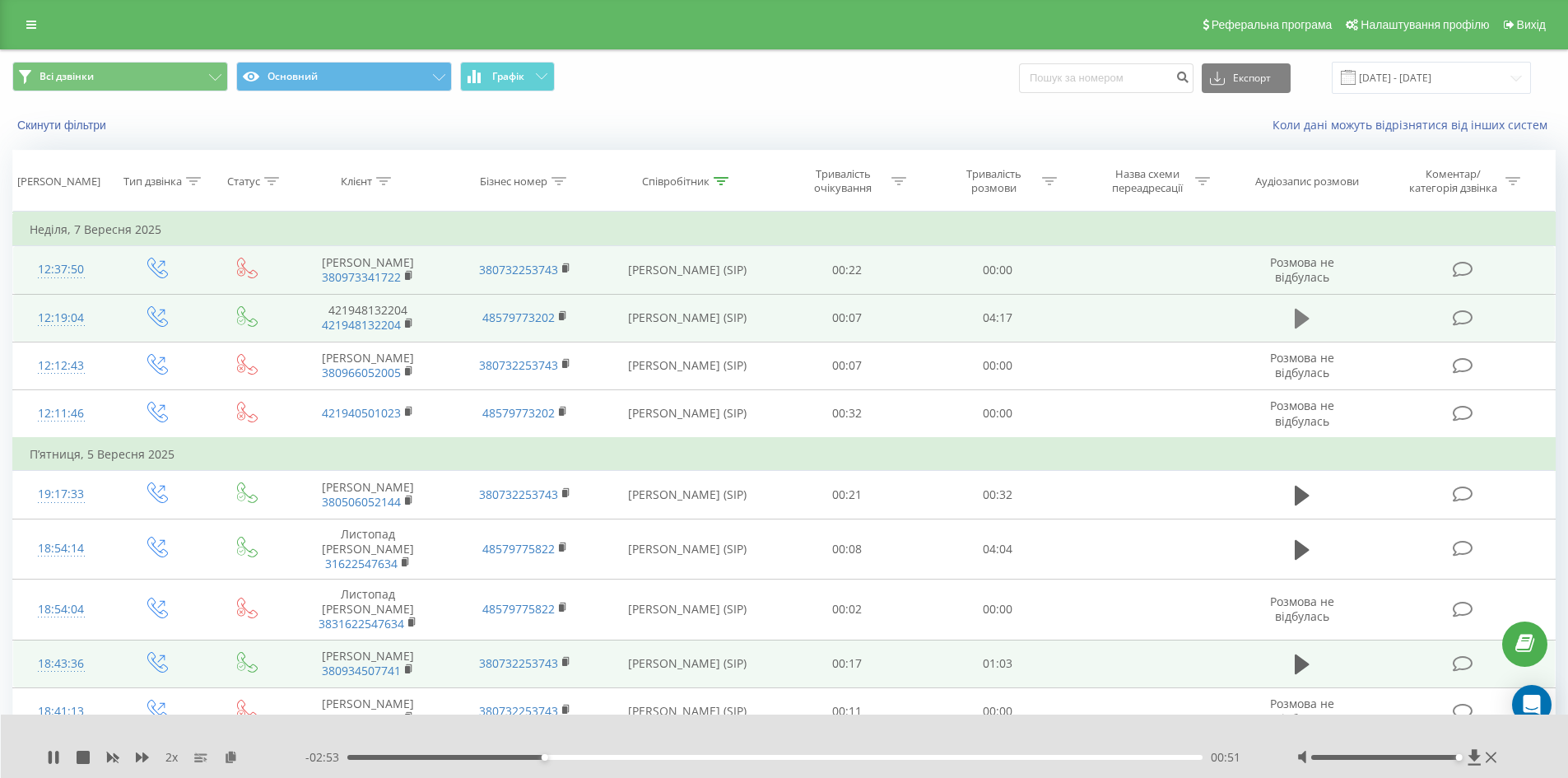
click at [1300, 319] on icon at bounding box center [1302, 319] width 15 height 20
click at [409, 321] on rect at bounding box center [407, 324] width 5 height 7
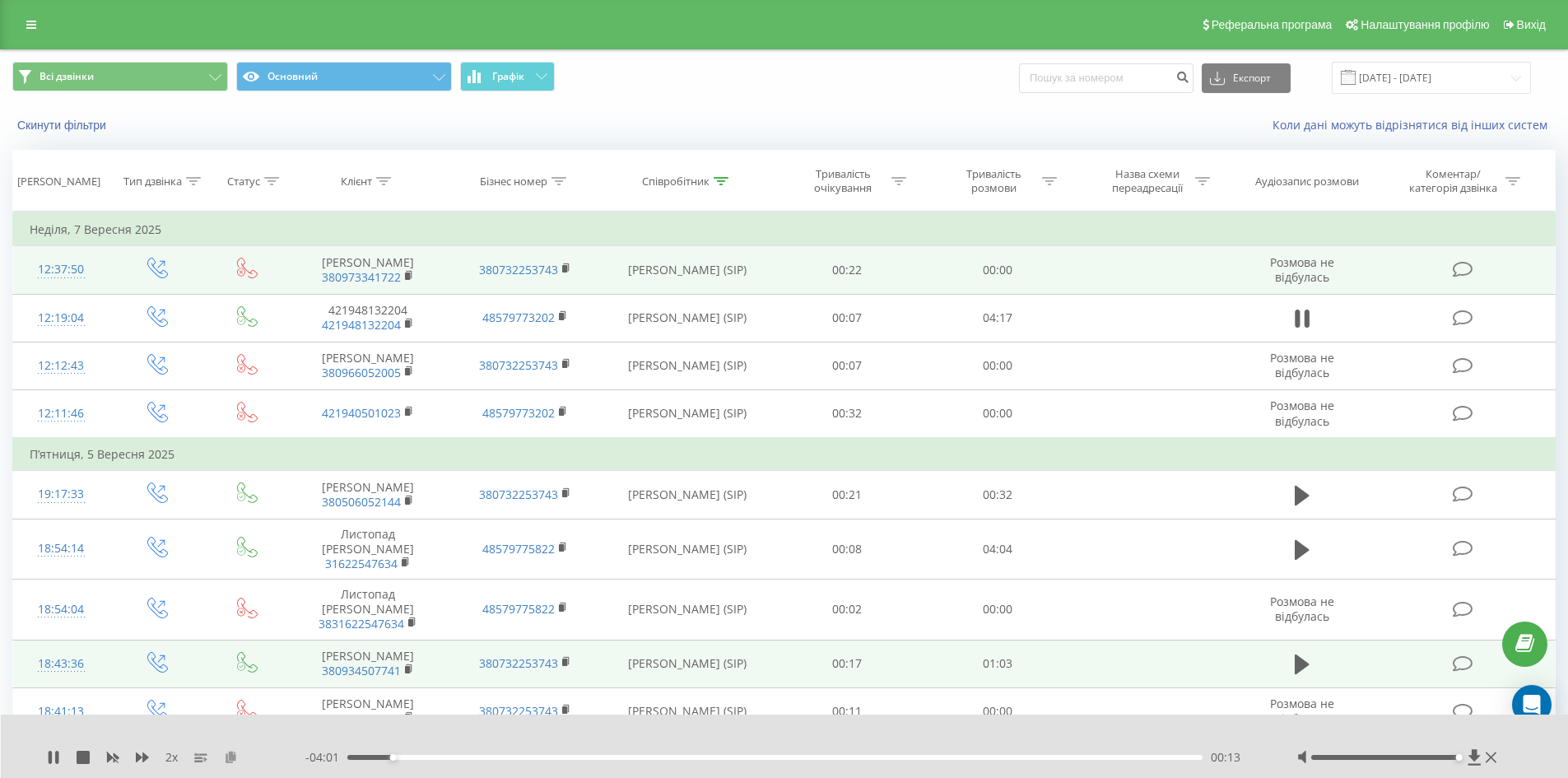
click at [229, 762] on icon at bounding box center [230, 756] width 14 height 12
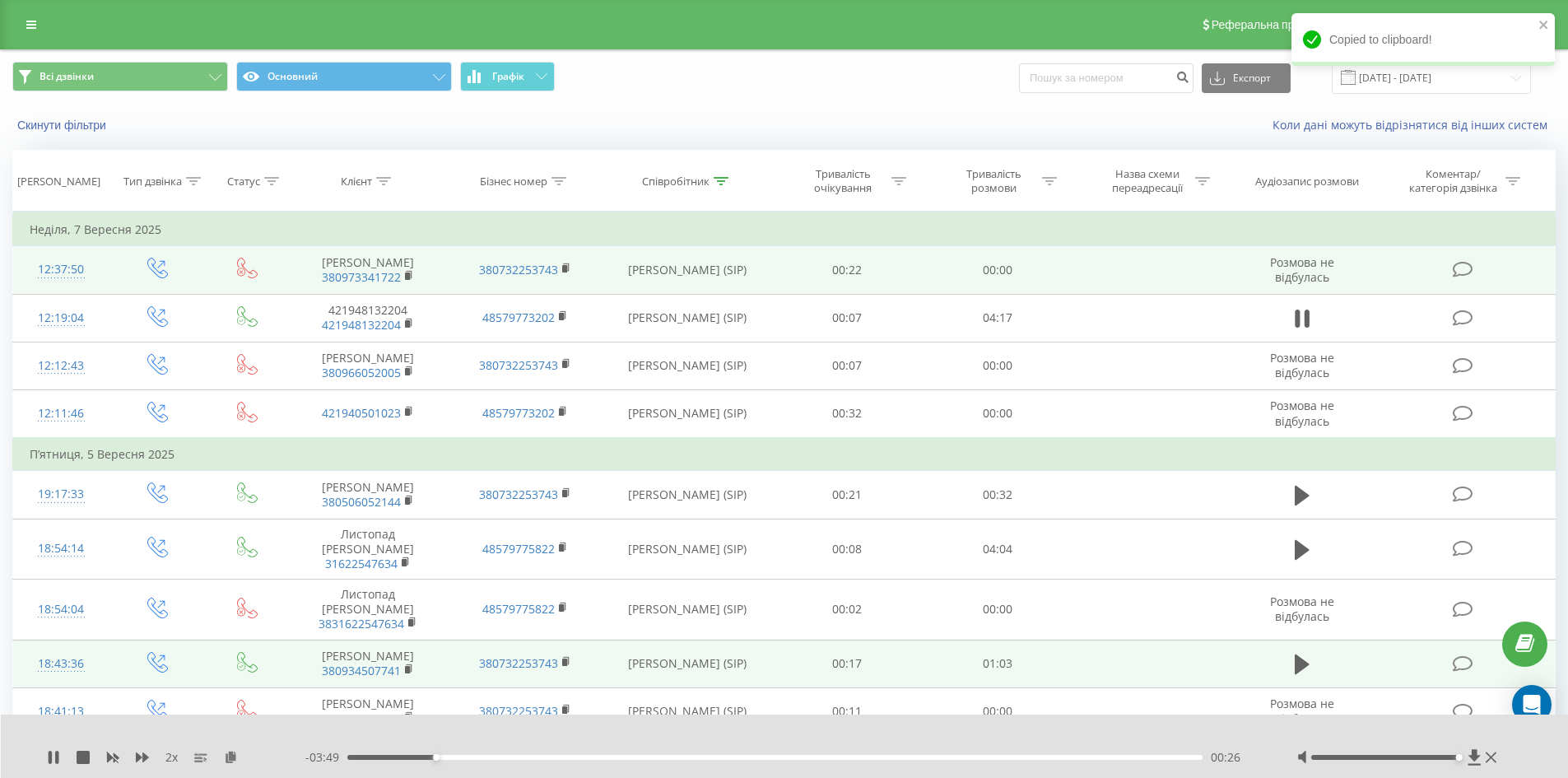
click at [533, 763] on div "- 03:49 00:26 00:26" at bounding box center [781, 757] width 951 height 16
click at [523, 756] on div "00:27" at bounding box center [775, 757] width 856 height 5
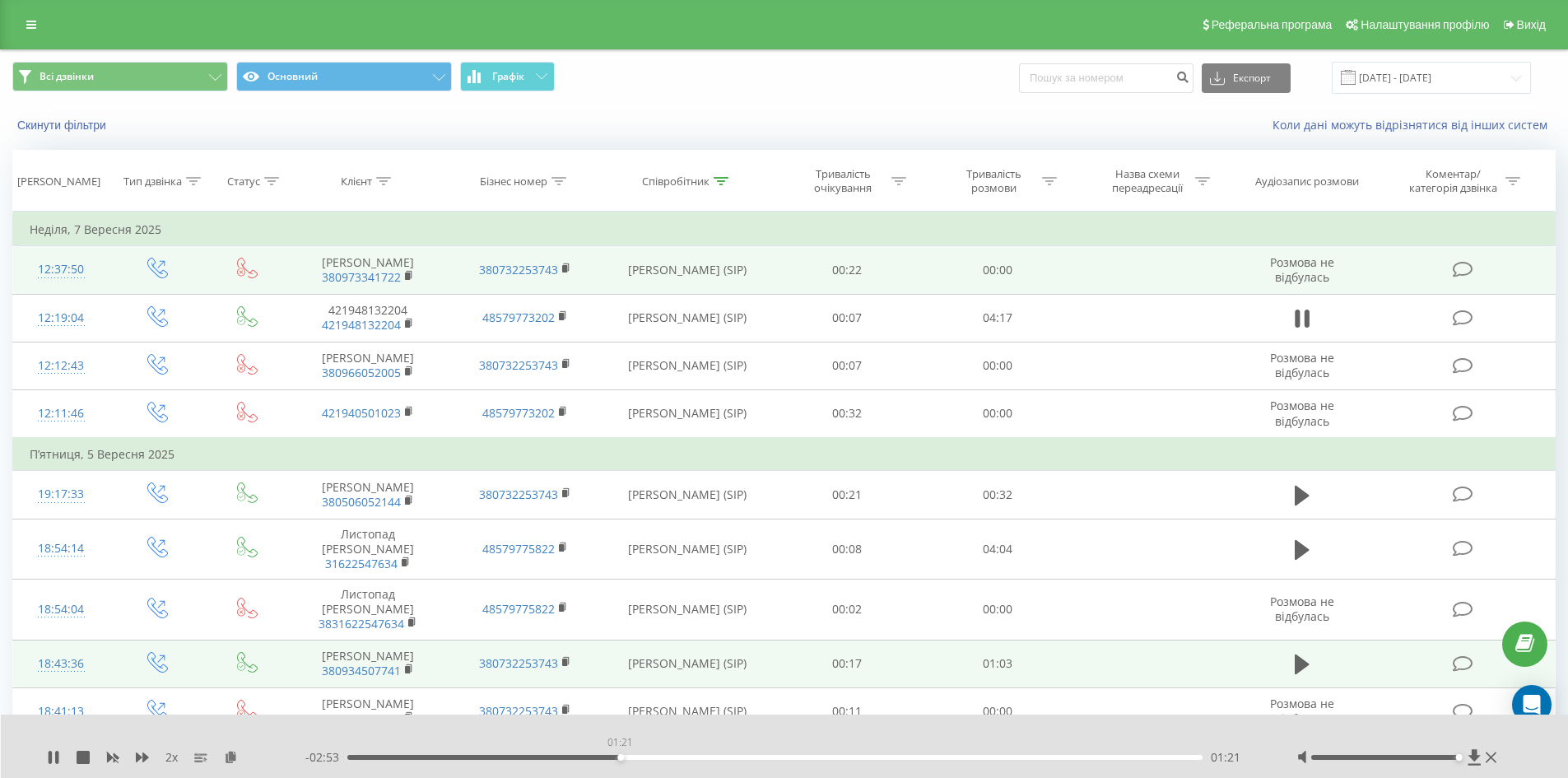
click at [620, 757] on div "01:21" at bounding box center [775, 757] width 856 height 5
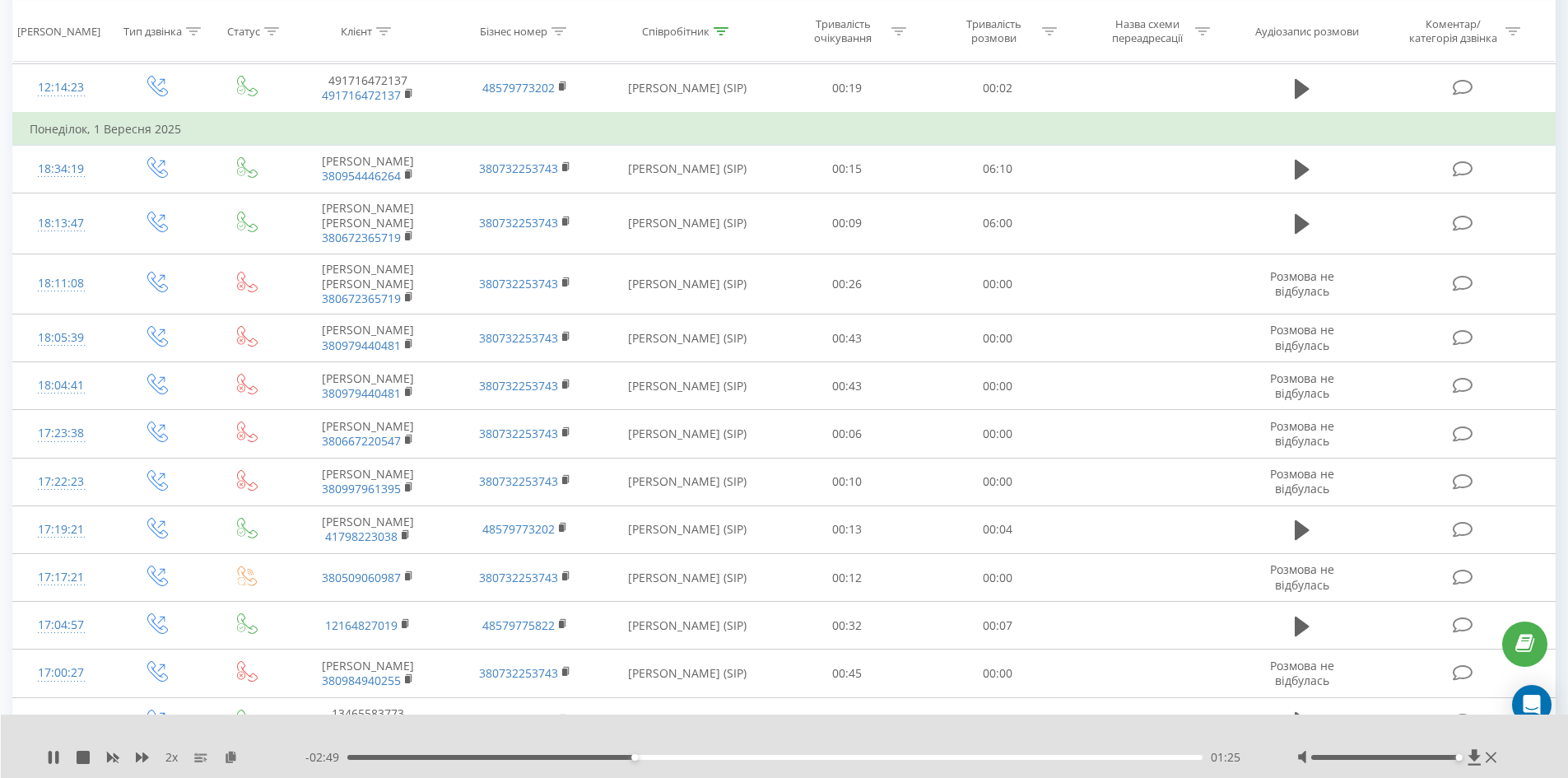
scroll to position [2959, 0]
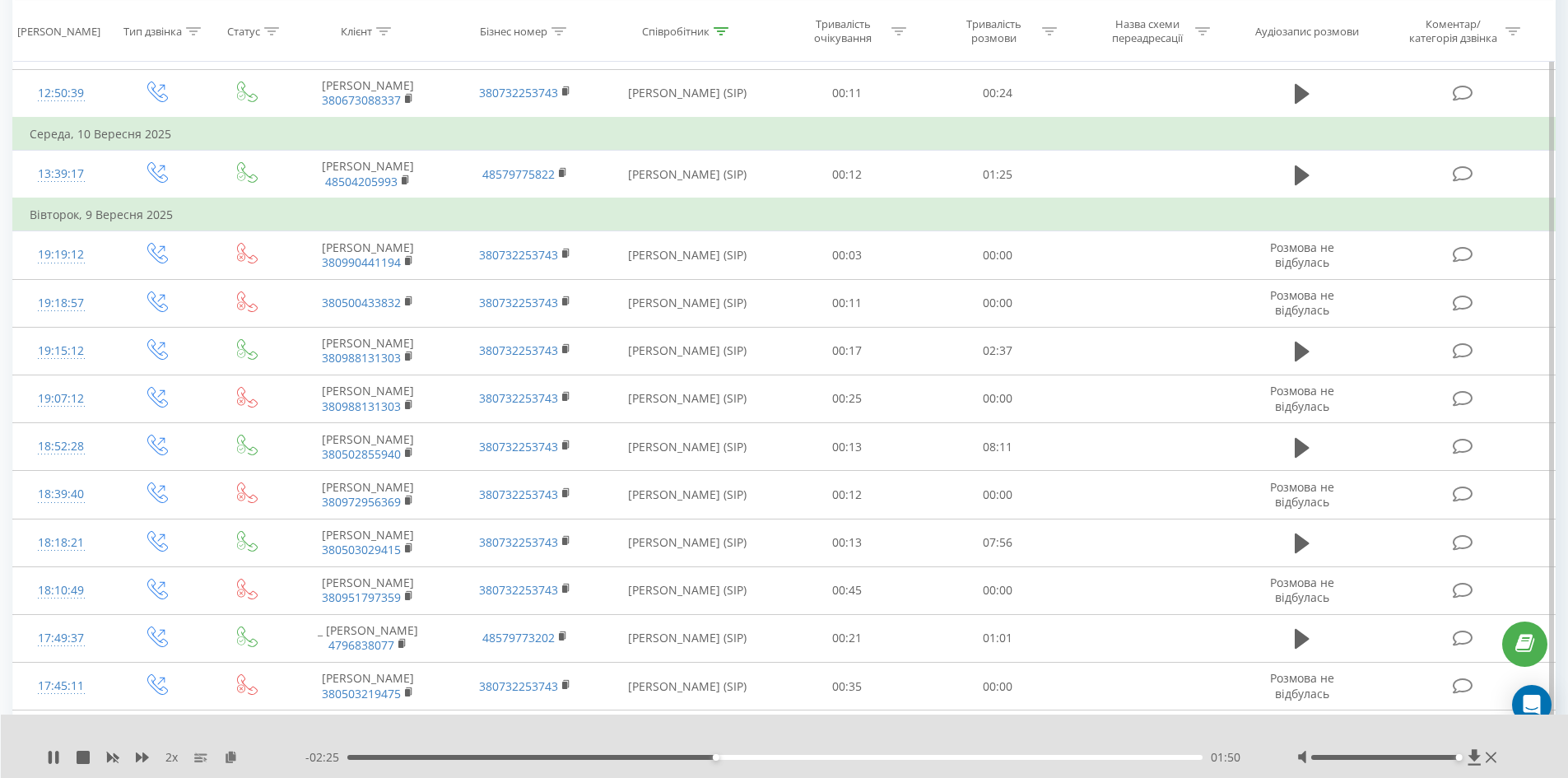
scroll to position [1851, 0]
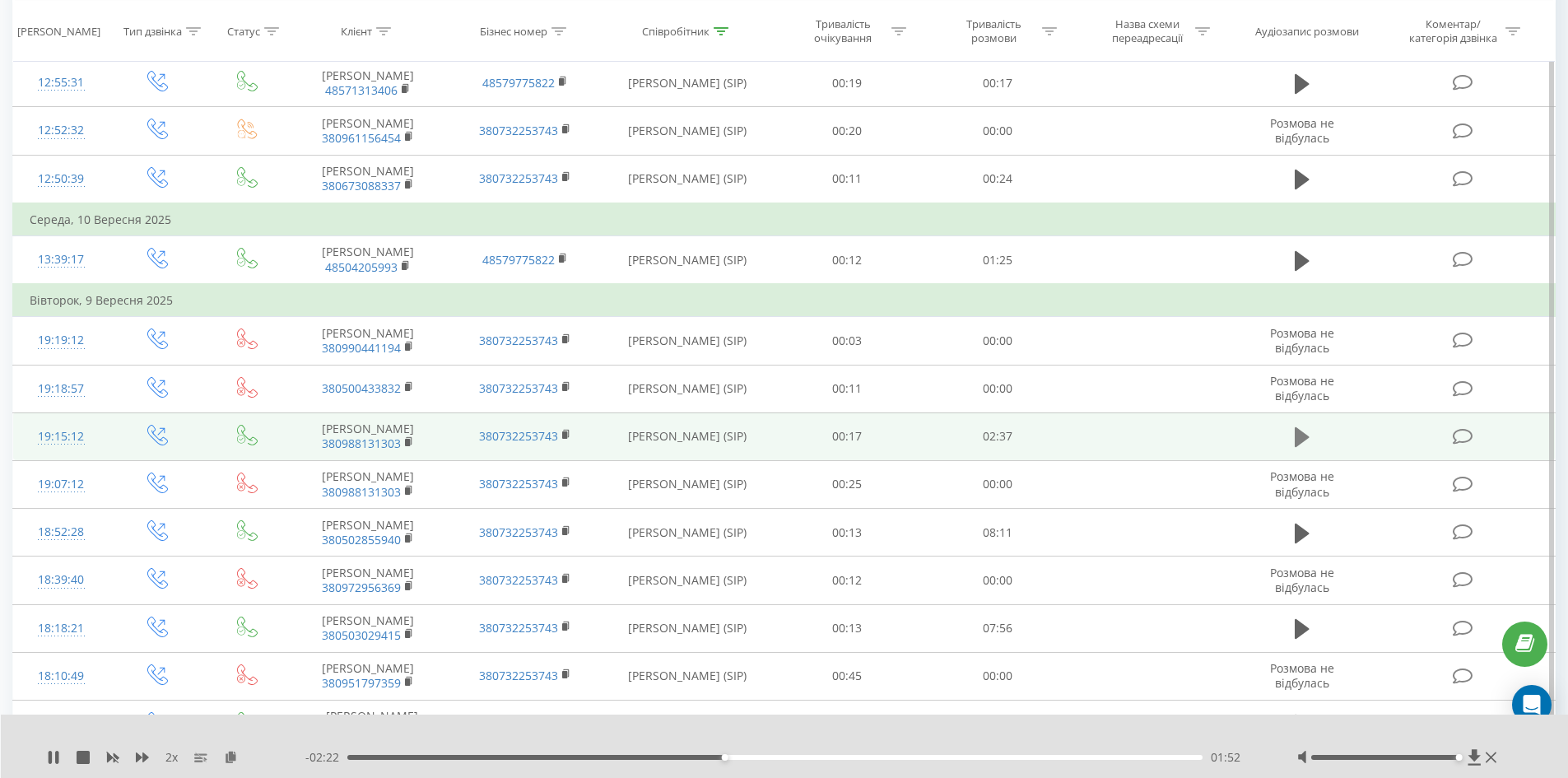
click at [1297, 427] on icon at bounding box center [1302, 437] width 15 height 20
click at [409, 443] on rect at bounding box center [407, 442] width 5 height 7
click at [409, 441] on rect at bounding box center [407, 442] width 5 height 7
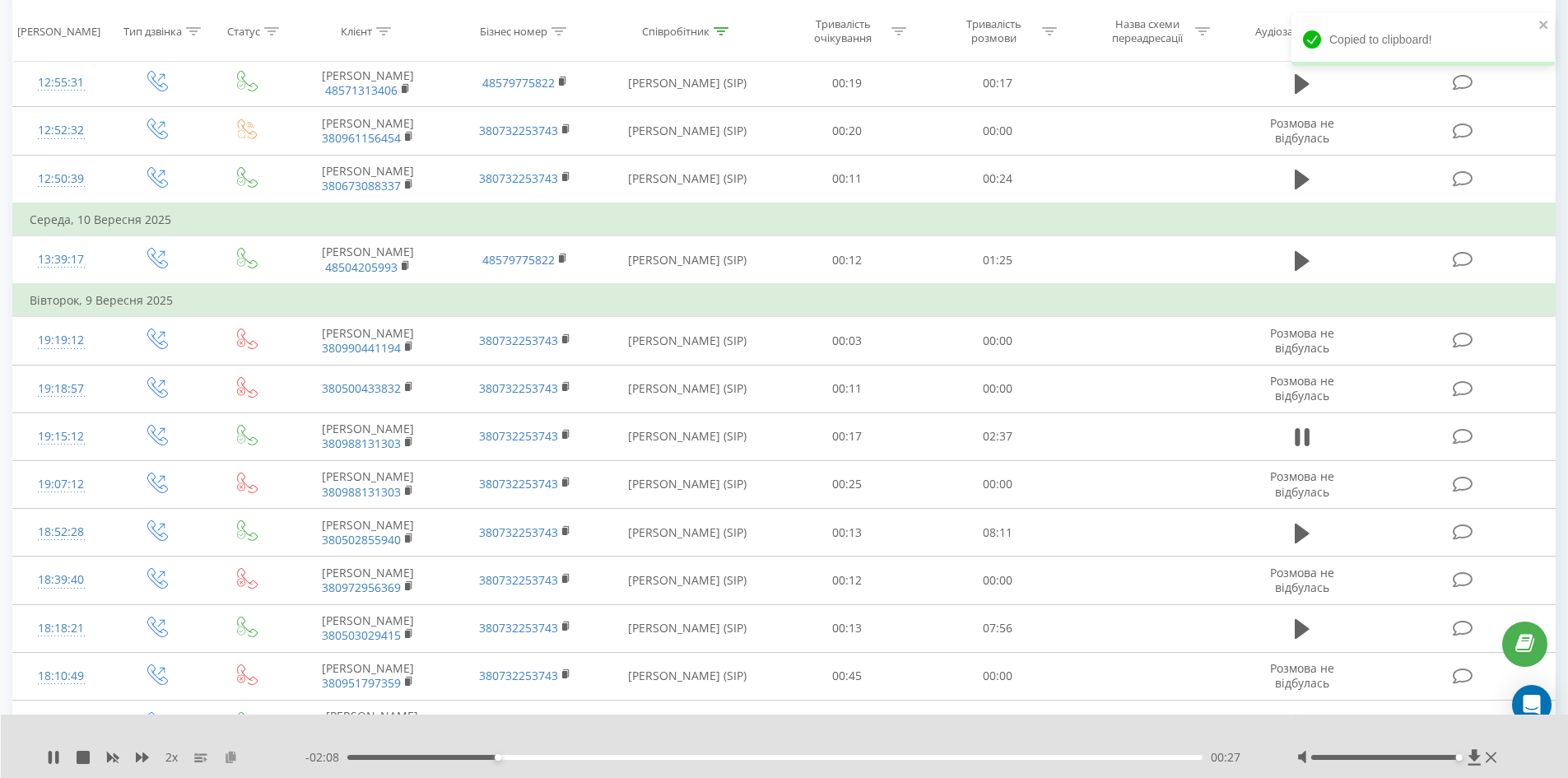
click at [234, 759] on icon at bounding box center [230, 756] width 14 height 12
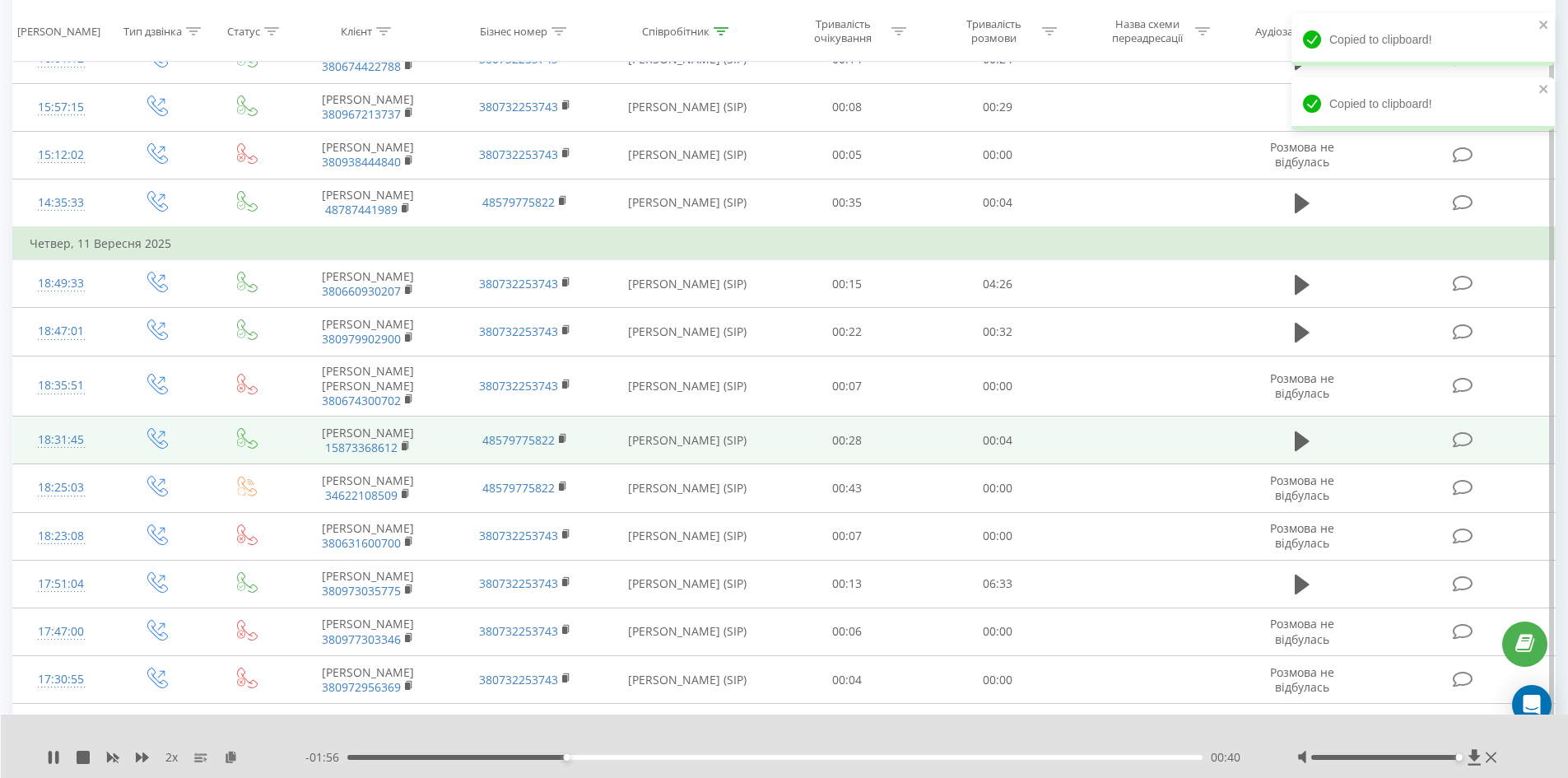
scroll to position [0, 0]
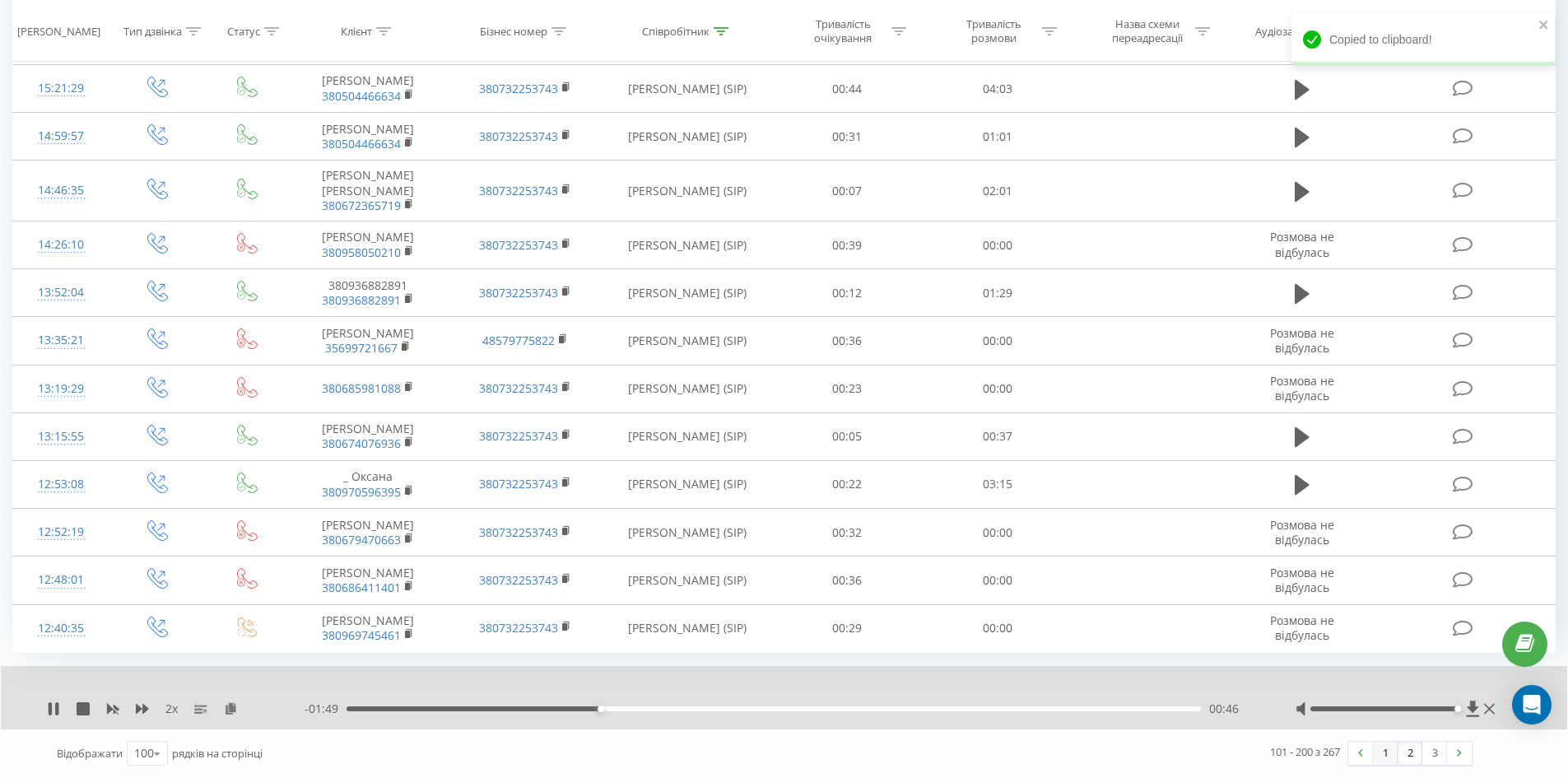
click at [1391, 751] on link "1" at bounding box center [1385, 752] width 25 height 23
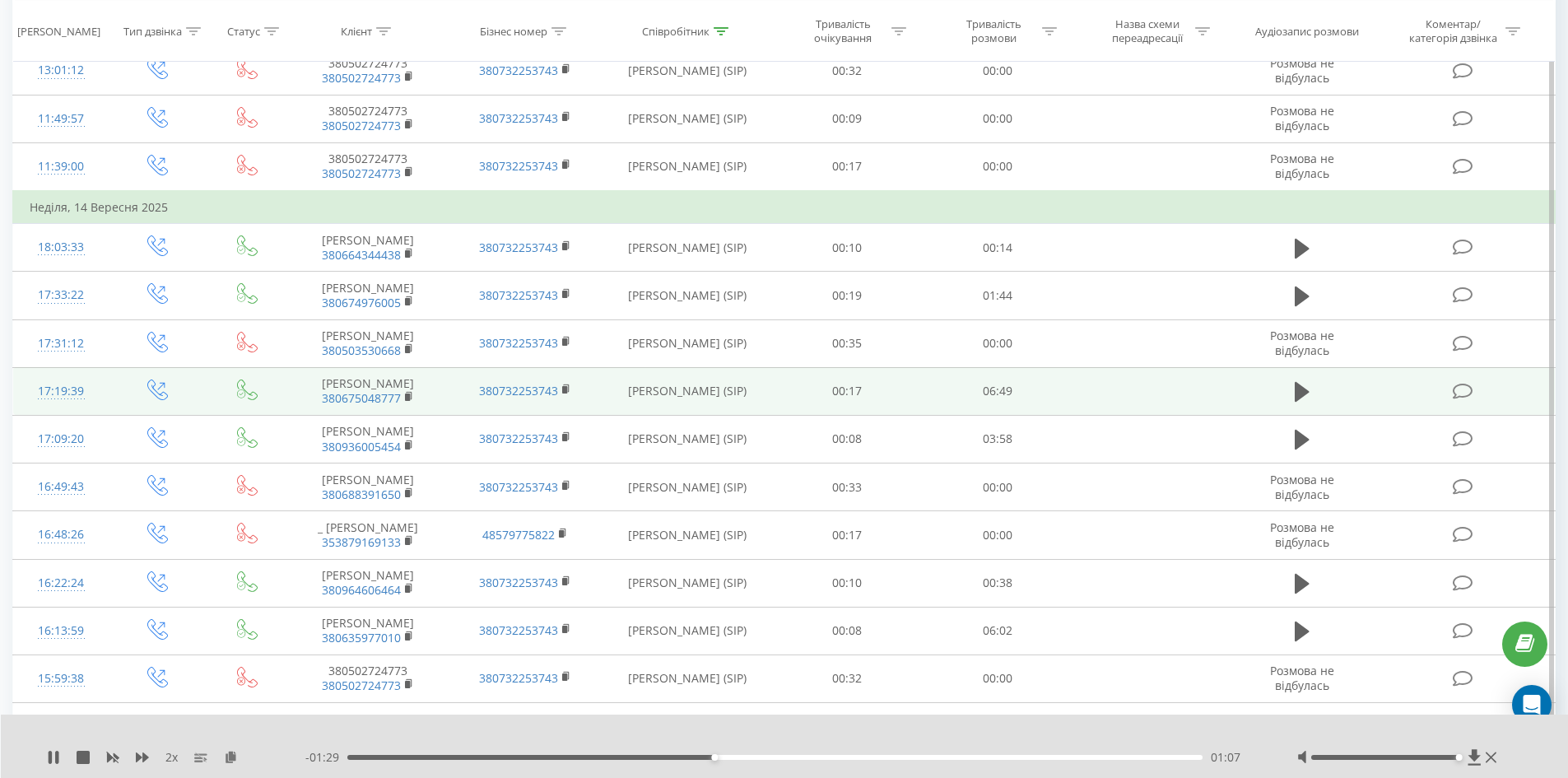
scroll to position [3377, 0]
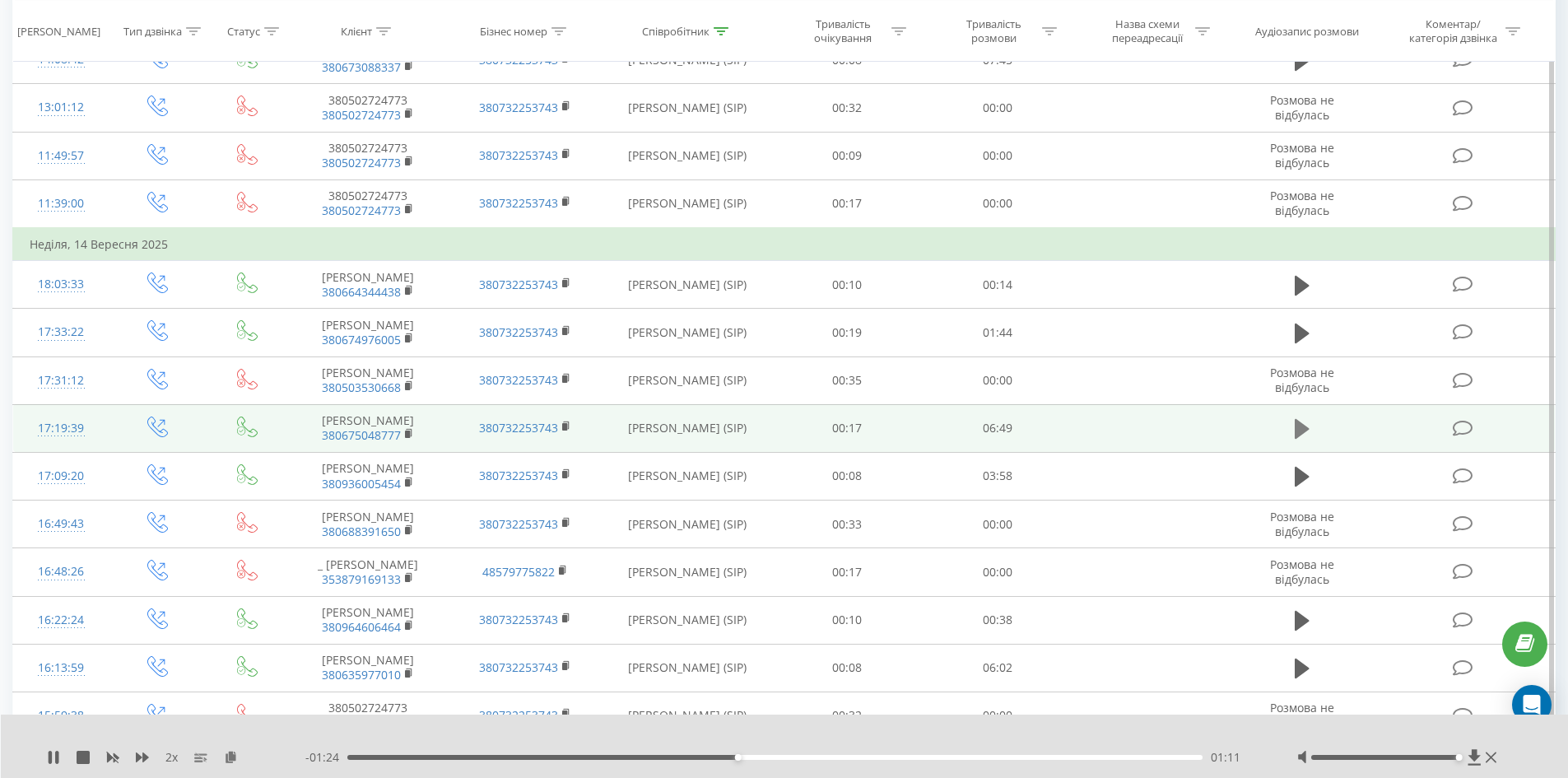
click at [1301, 419] on icon at bounding box center [1302, 429] width 15 height 20
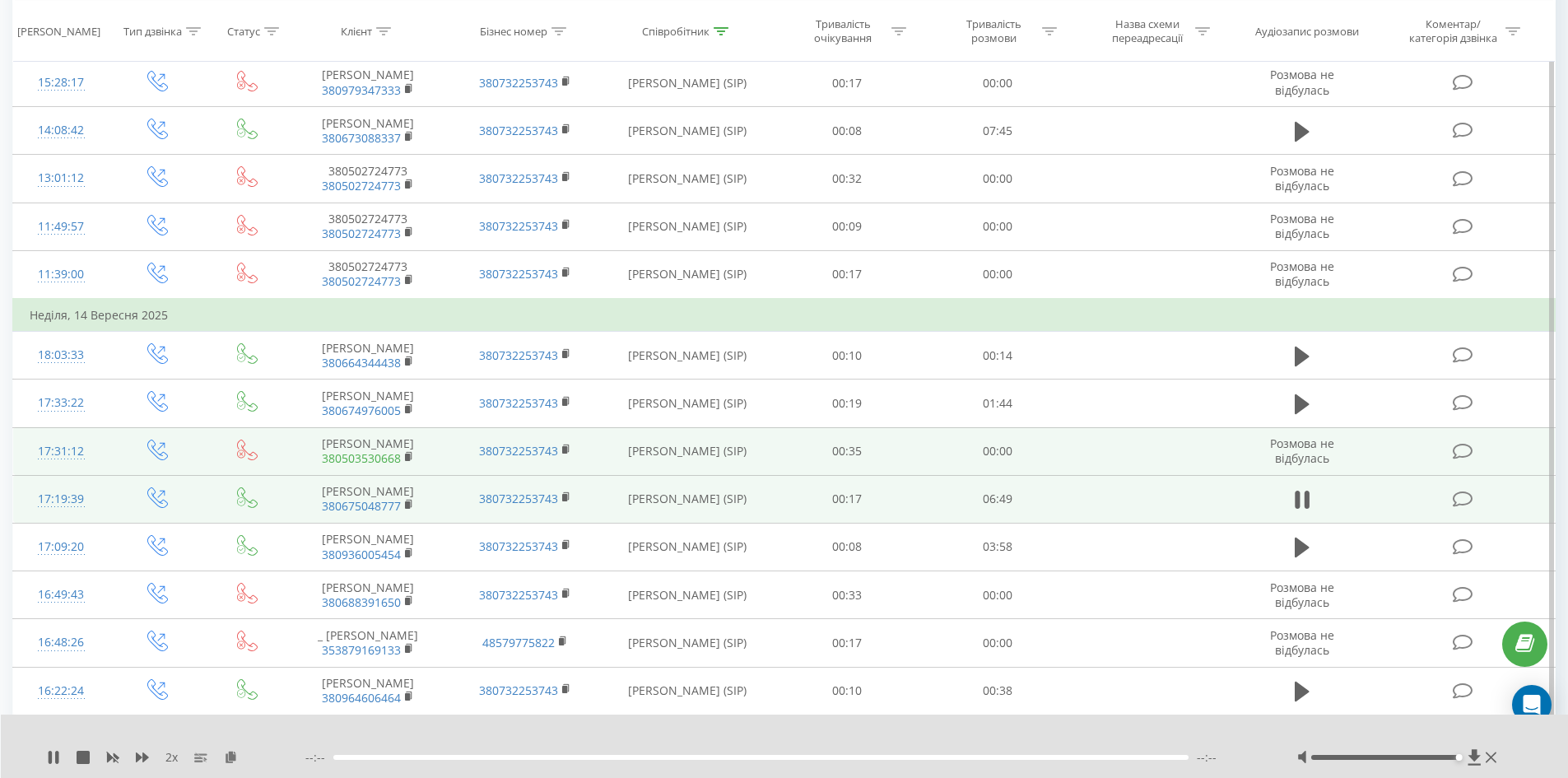
scroll to position [3295, 0]
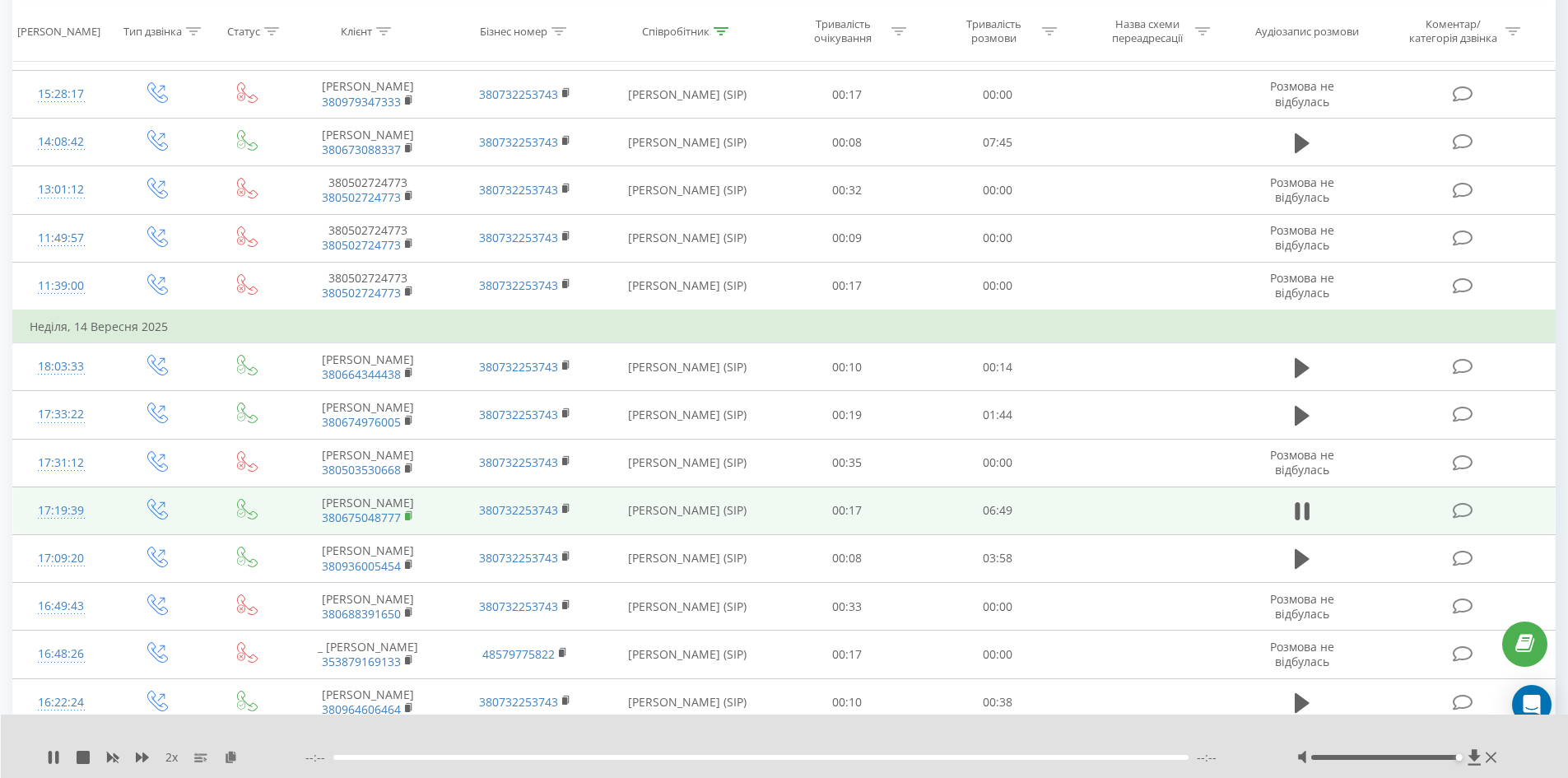
click at [409, 511] on icon at bounding box center [410, 515] width 5 height 7
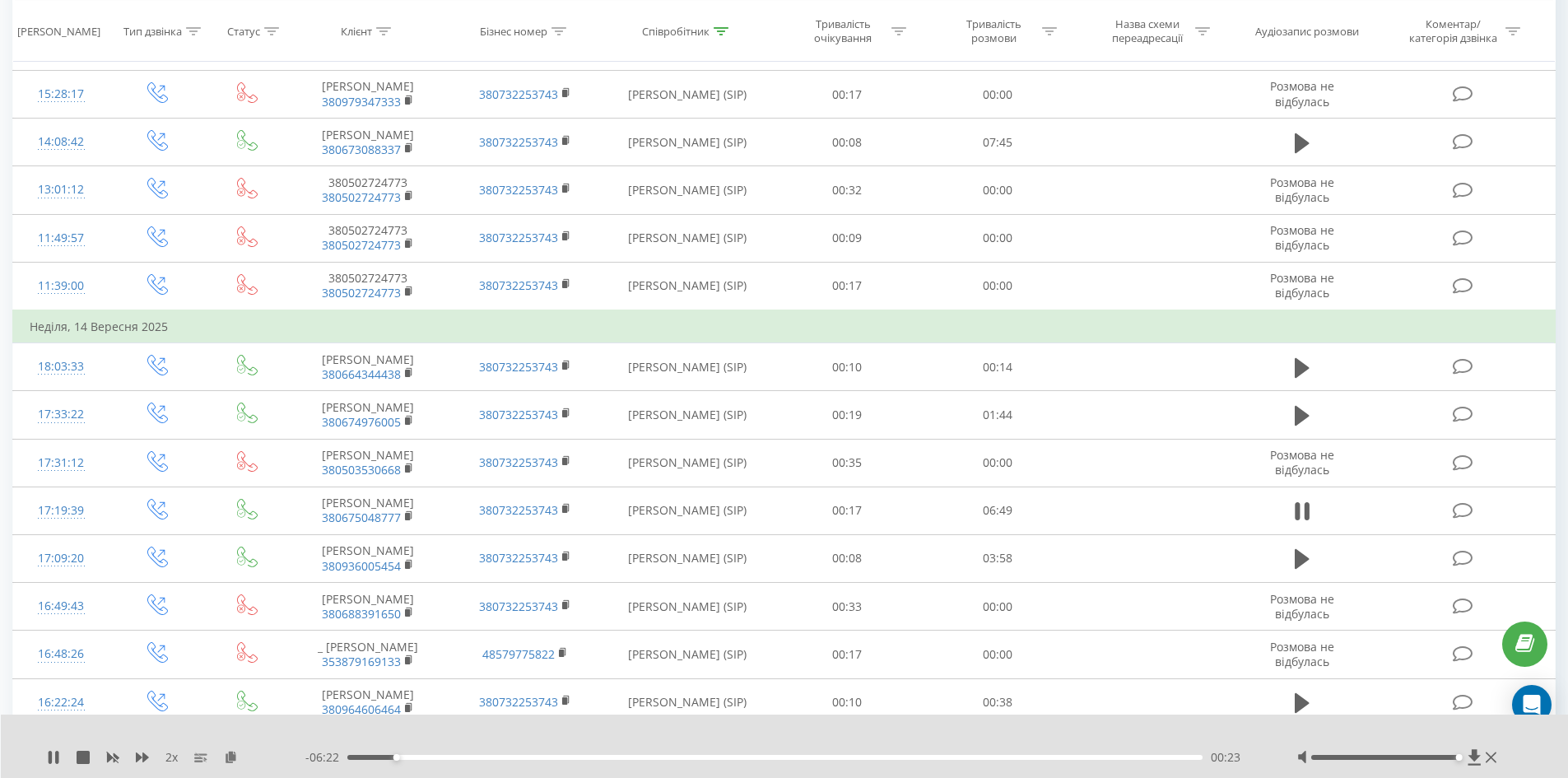
click at [455, 755] on div "00:23" at bounding box center [775, 757] width 856 height 5
click at [537, 756] on div "00:54" at bounding box center [775, 757] width 856 height 5
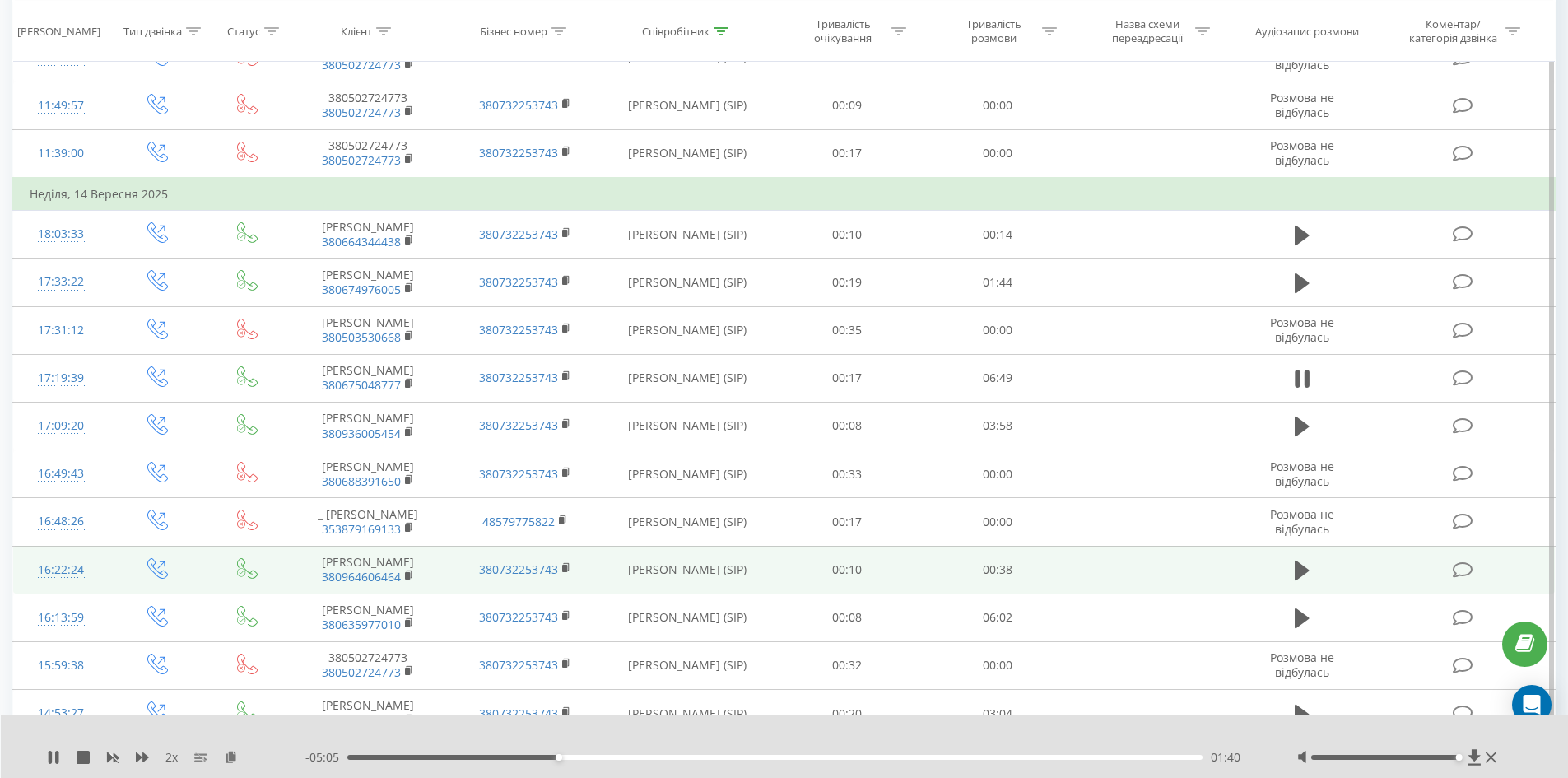
scroll to position [3542, 0]
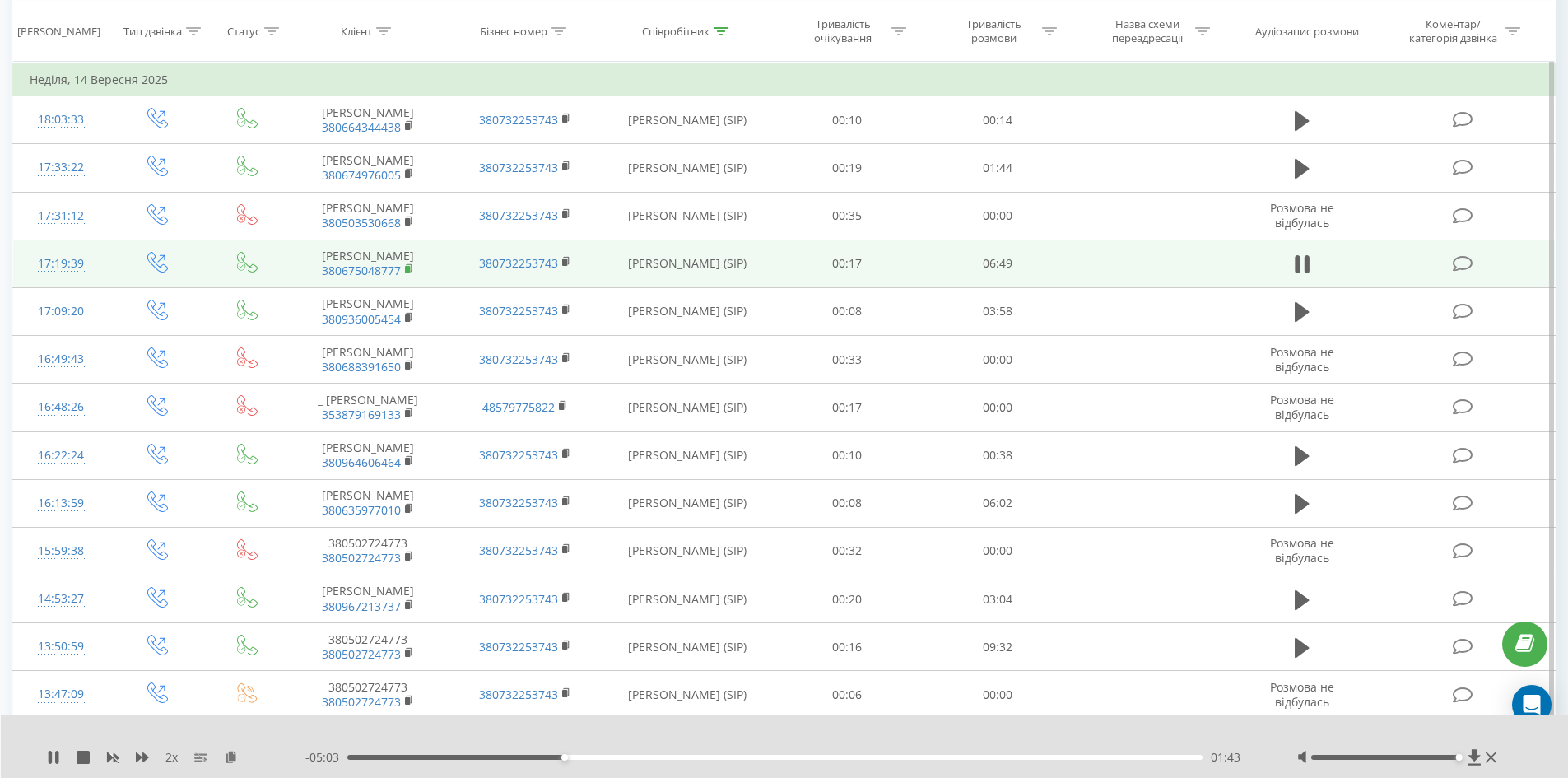
click at [409, 266] on rect at bounding box center [407, 270] width 5 height 7
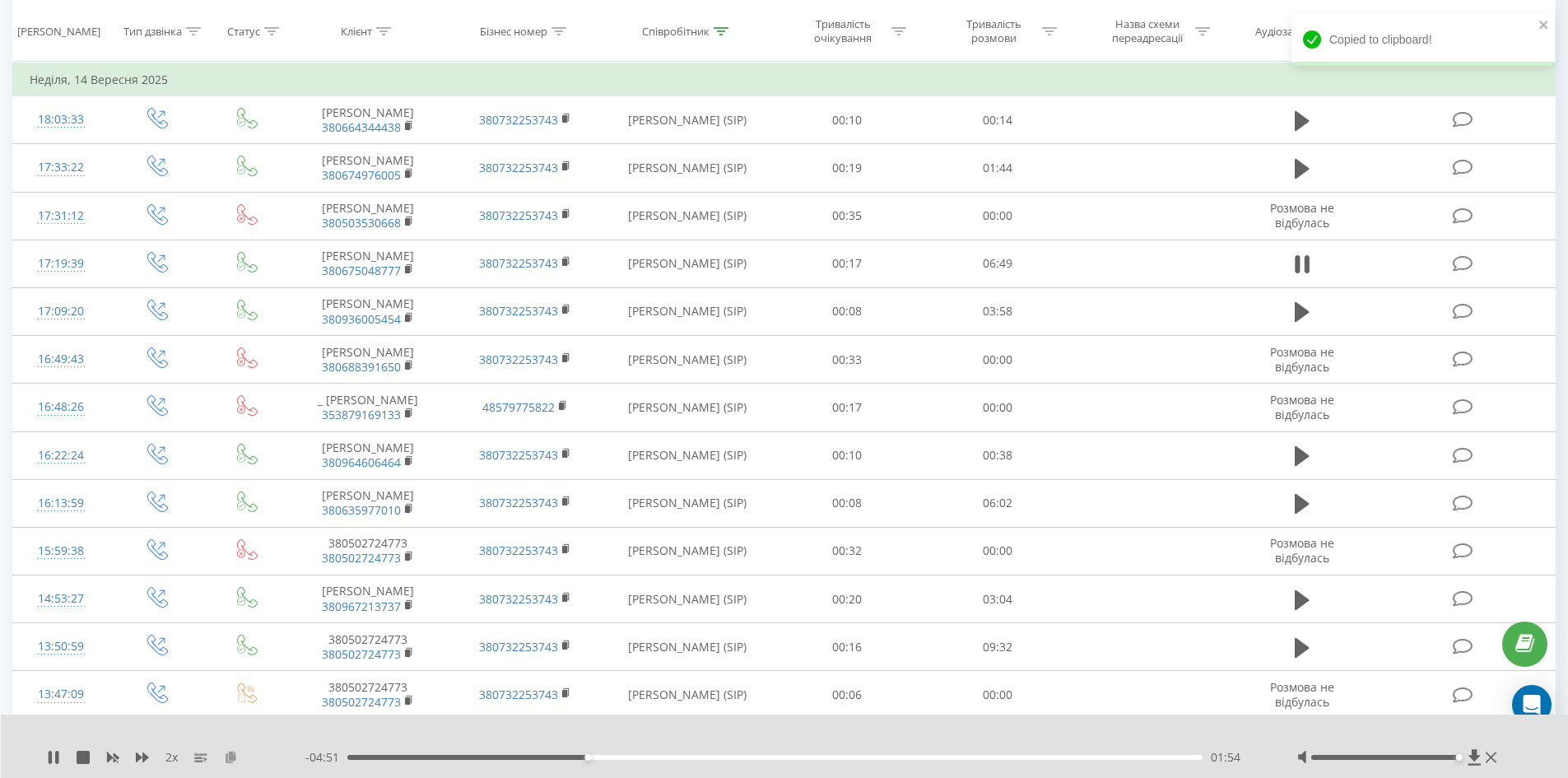
click at [234, 758] on icon at bounding box center [230, 756] width 14 height 12
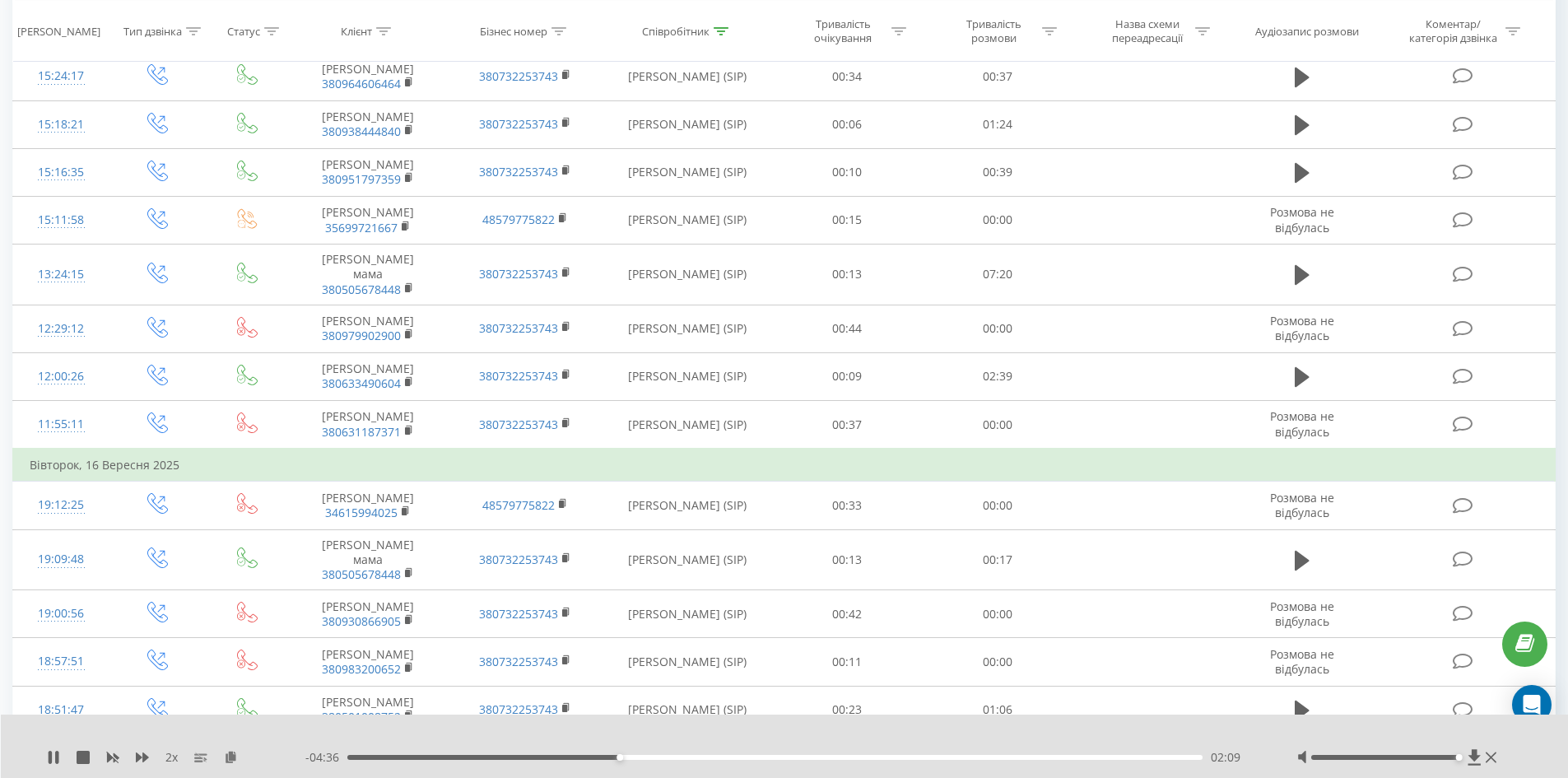
scroll to position [0, 0]
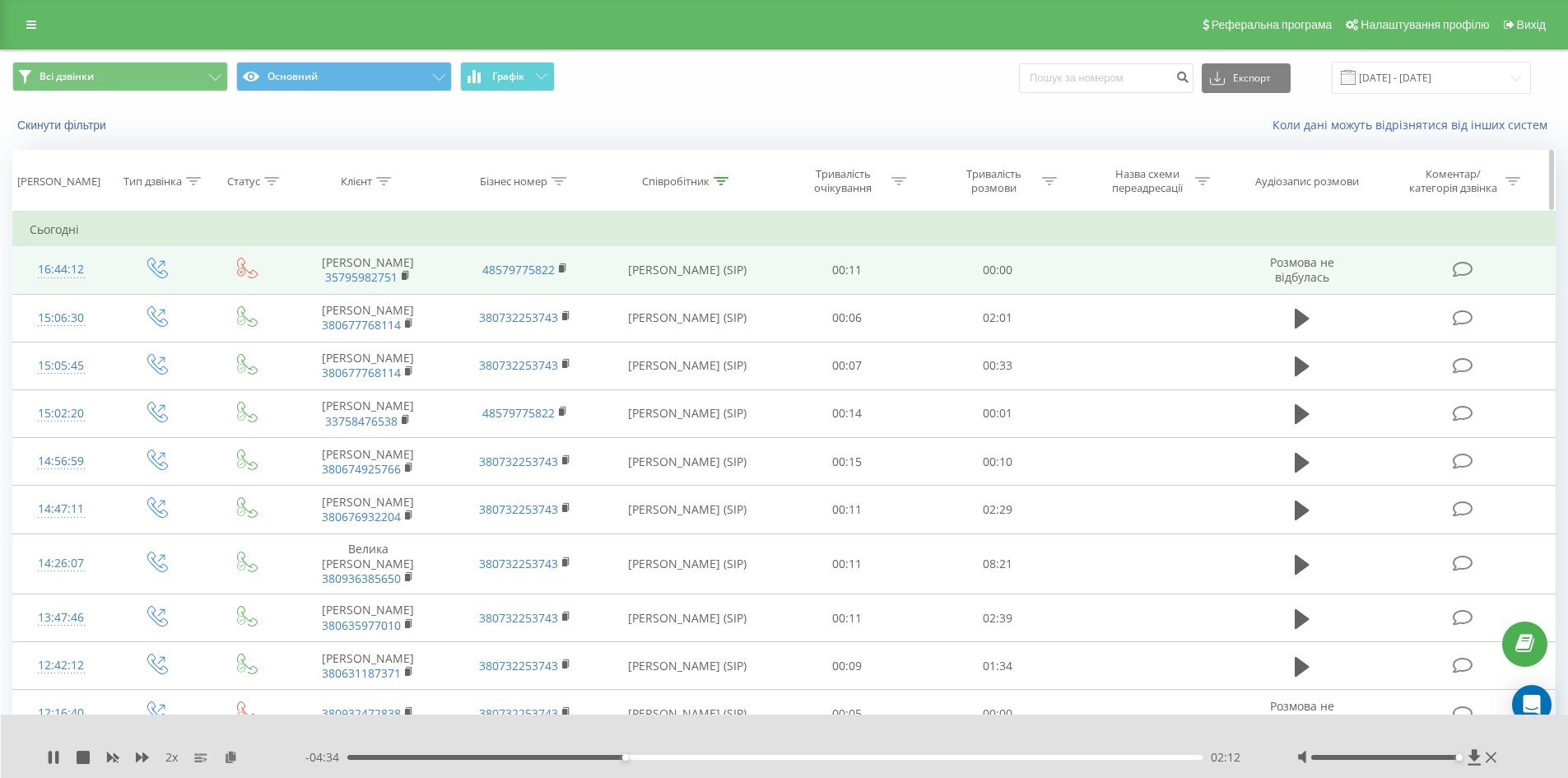
click at [716, 186] on div at bounding box center [721, 181] width 15 height 14
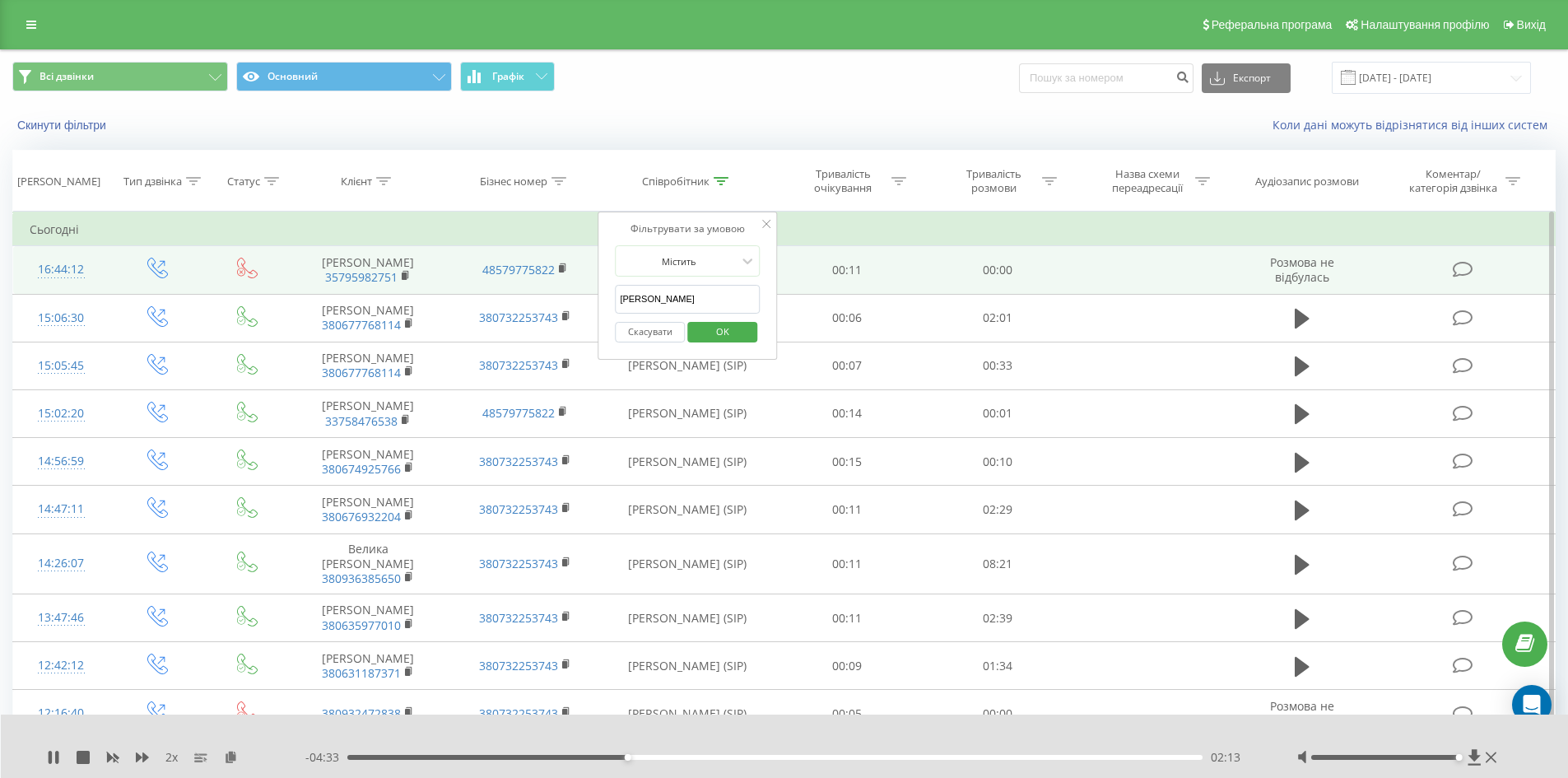
click at [669, 297] on input "[PERSON_NAME]" at bounding box center [688, 299] width 144 height 29
click at [670, 298] on input "[PERSON_NAME]" at bounding box center [688, 299] width 144 height 29
type input "[PERSON_NAME]"
click at [731, 333] on span "OK" at bounding box center [722, 331] width 46 height 26
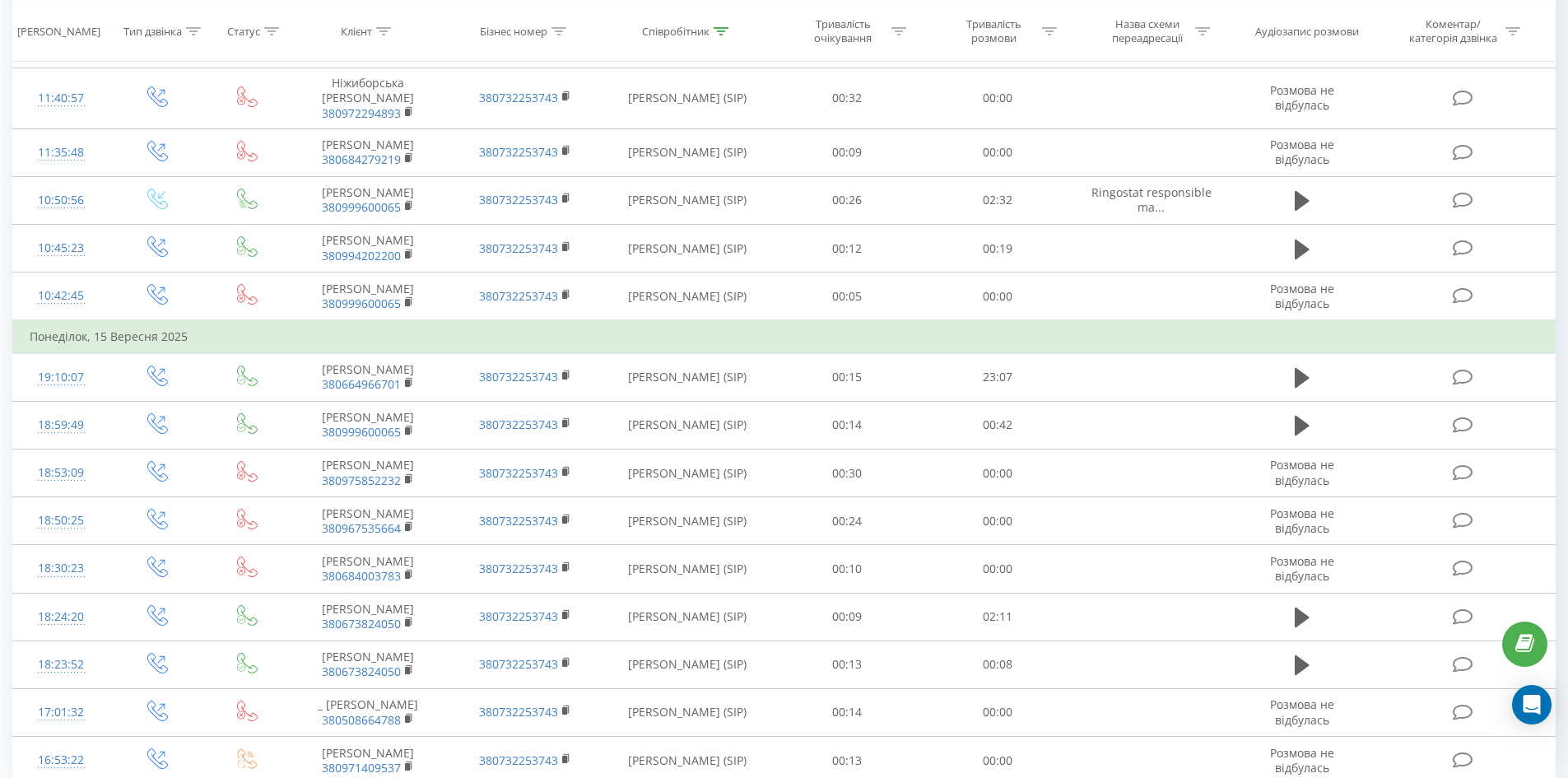
scroll to position [4578, 0]
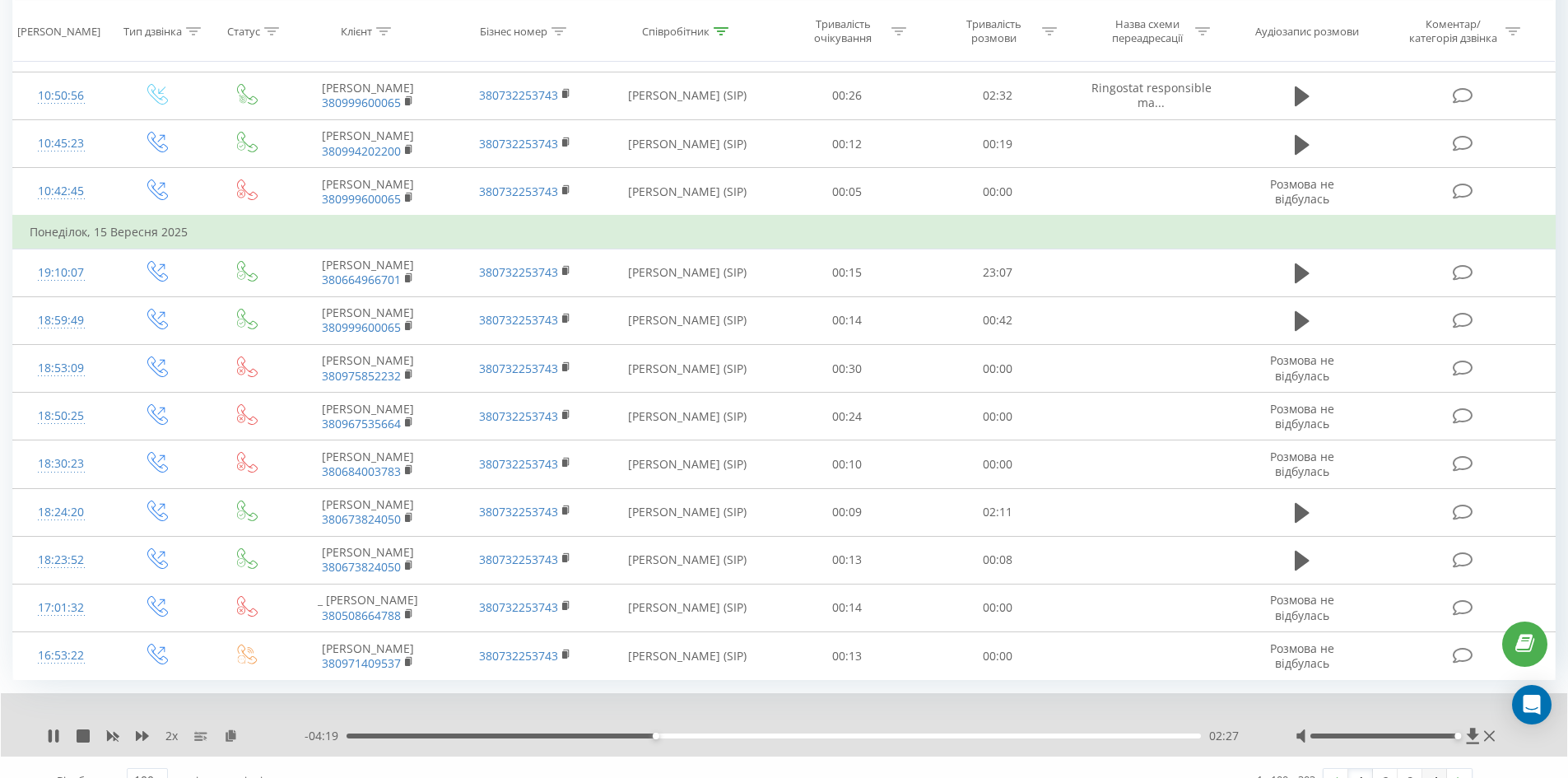
click at [1439, 769] on link "4" at bounding box center [1435, 780] width 25 height 23
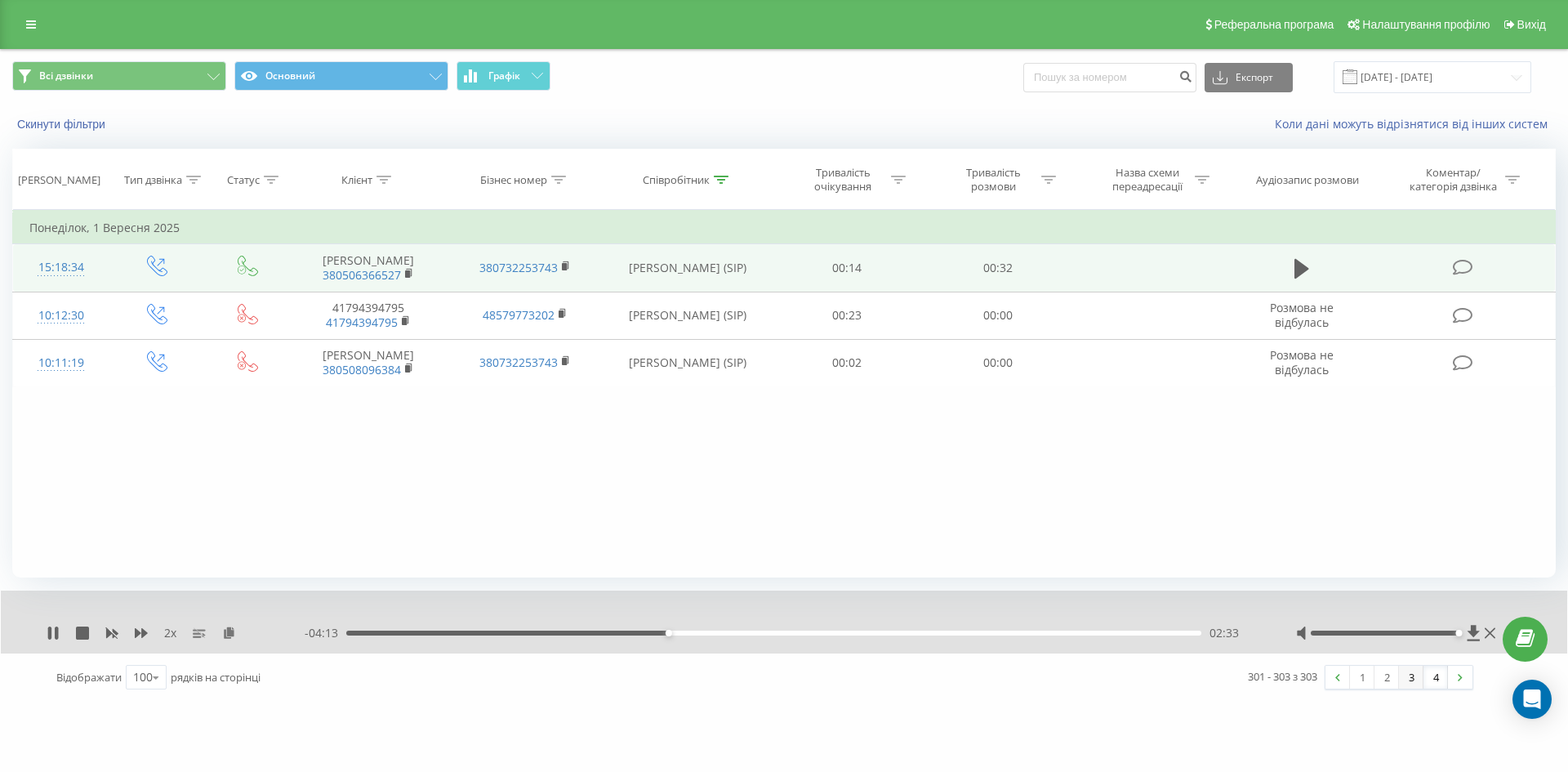
click at [1407, 676] on link "3" at bounding box center [1410, 677] width 24 height 23
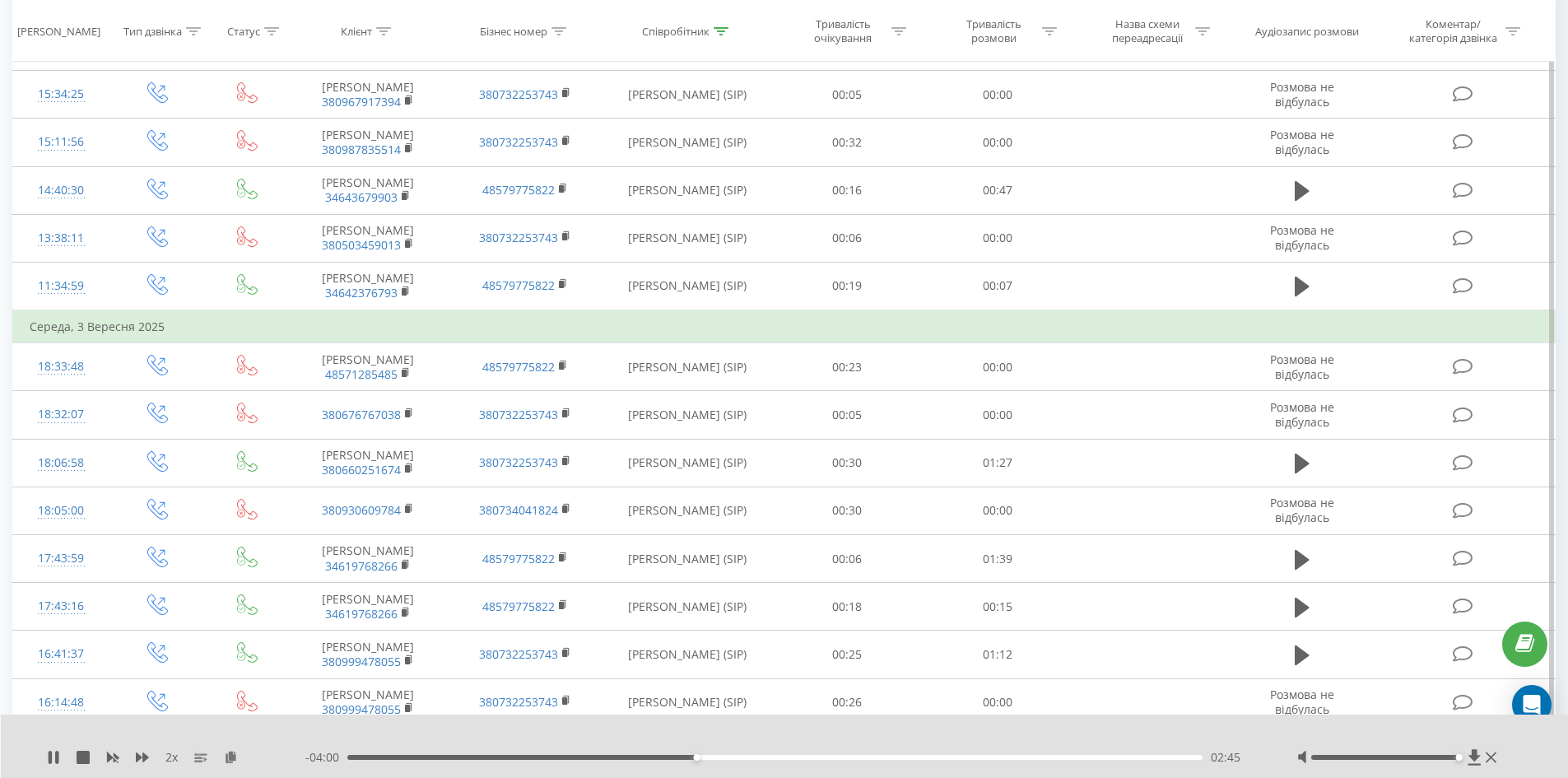
scroll to position [3281, 0]
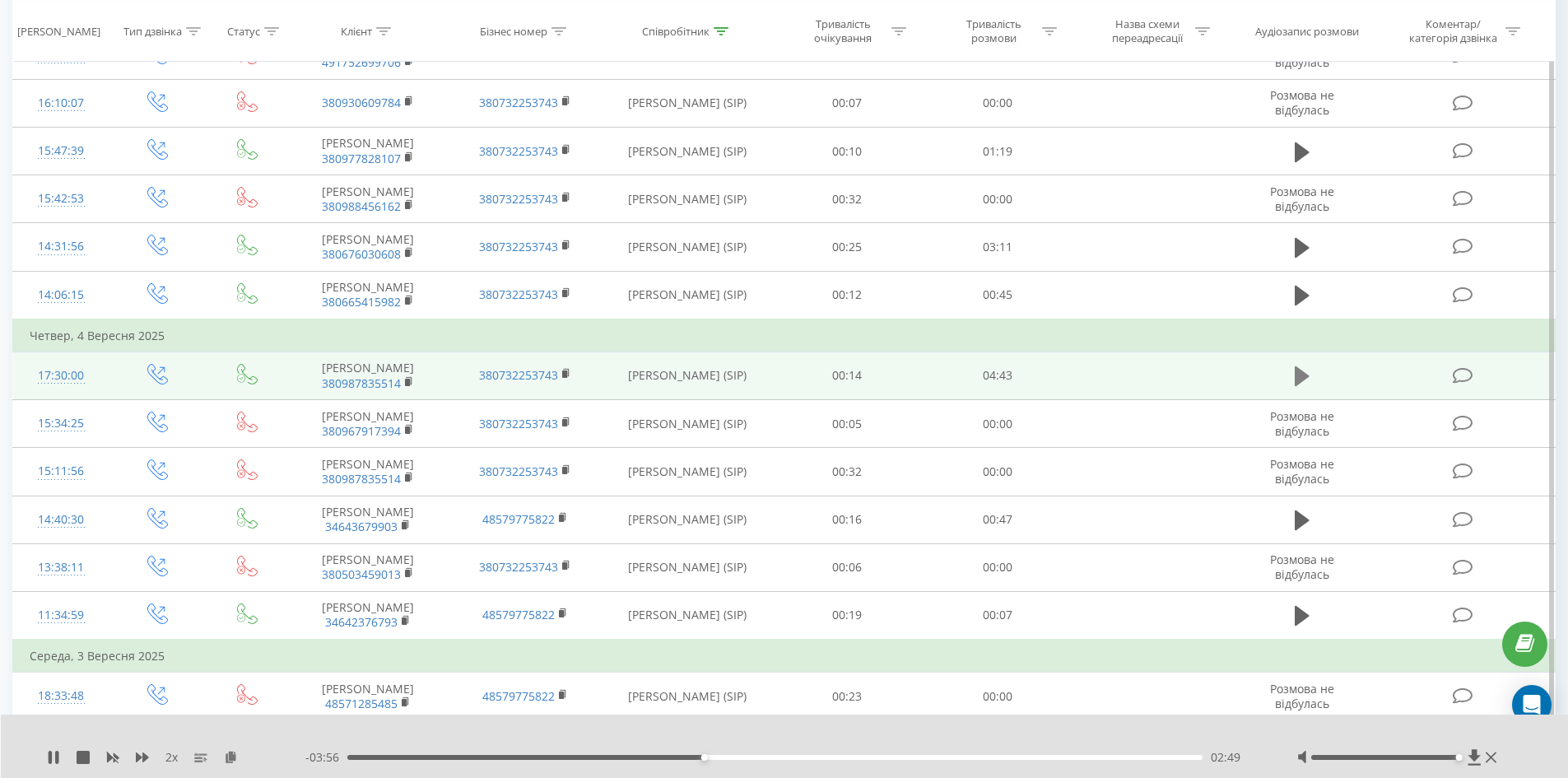
click at [1307, 365] on icon at bounding box center [1302, 376] width 15 height 23
click at [408, 378] on rect at bounding box center [407, 382] width 5 height 7
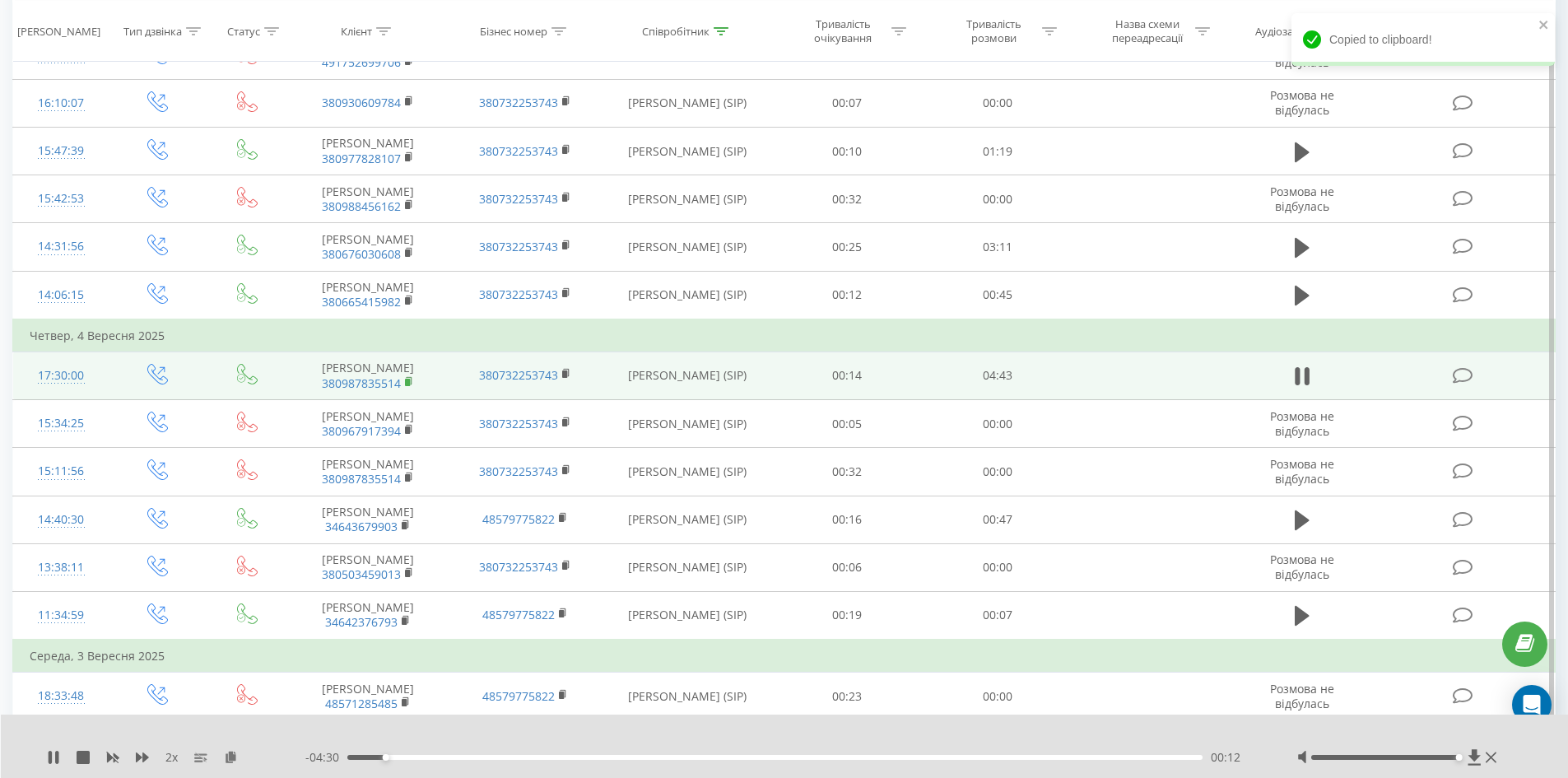
click at [414, 376] on icon at bounding box center [410, 381] width 9 height 12
click at [410, 378] on rect at bounding box center [407, 382] width 5 height 7
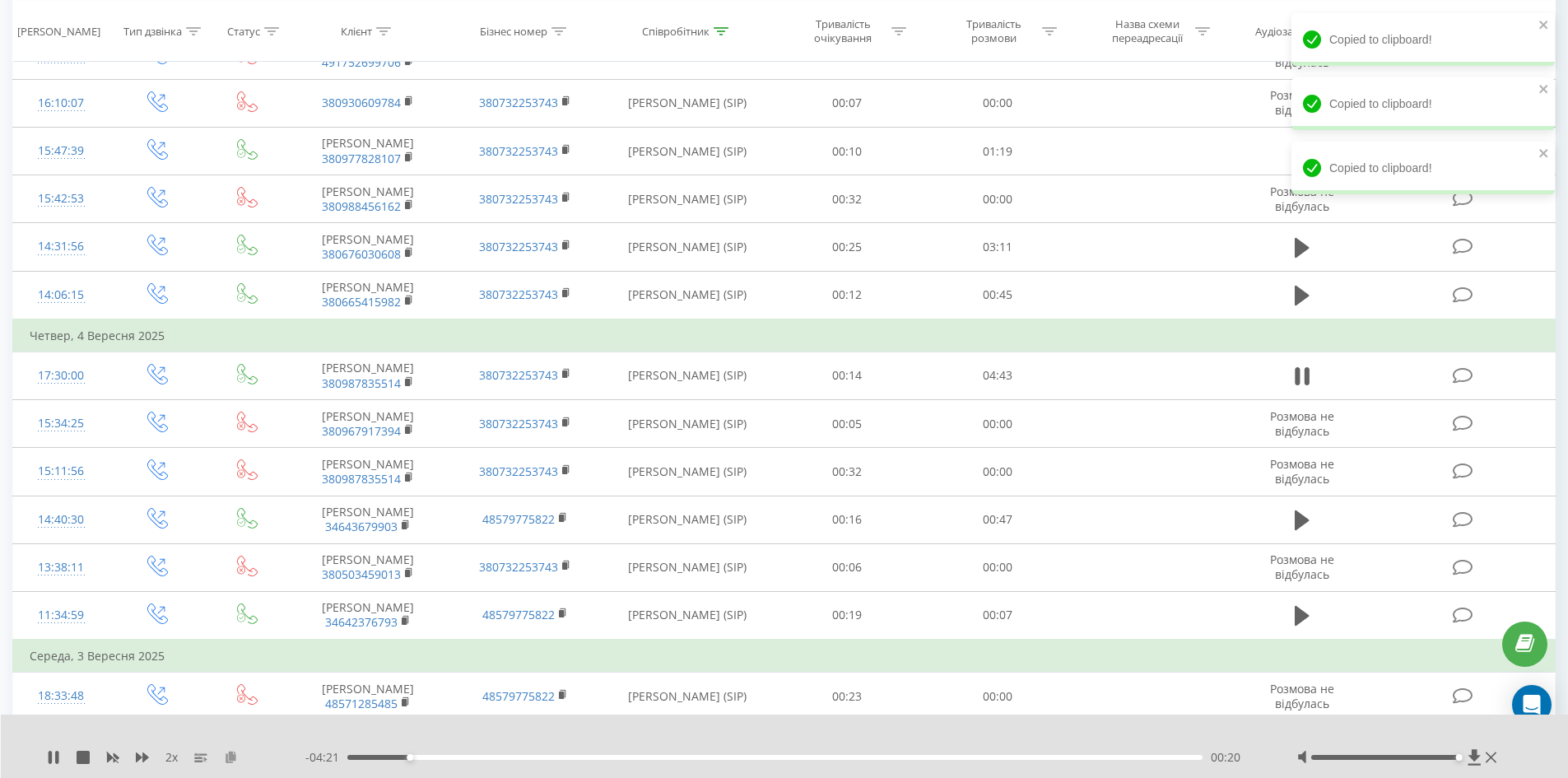
click at [229, 757] on icon at bounding box center [230, 756] width 14 height 12
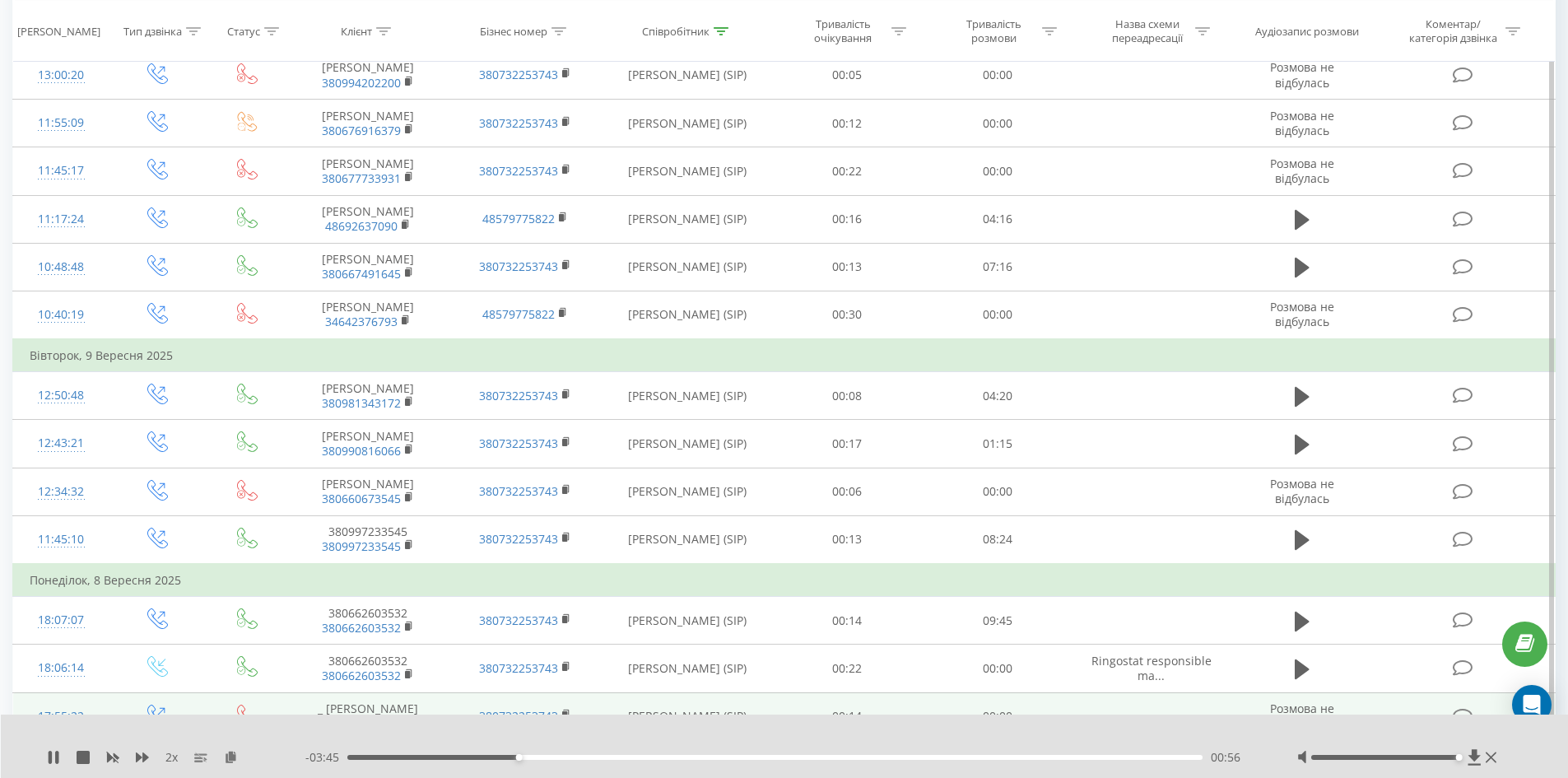
scroll to position [318, 0]
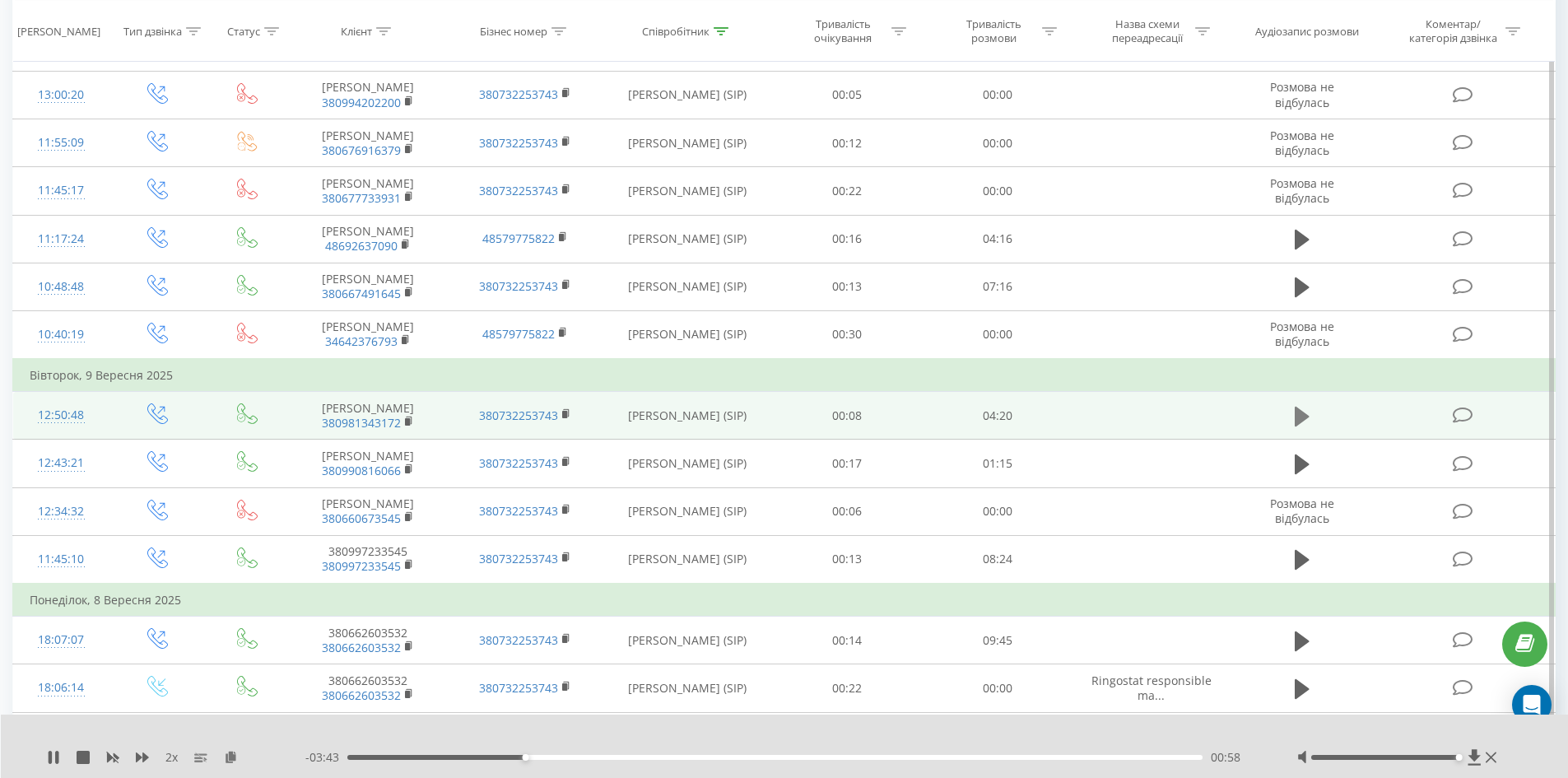
click at [1302, 425] on icon at bounding box center [1302, 417] width 15 height 20
click at [409, 425] on rect at bounding box center [407, 421] width 5 height 7
click at [411, 424] on icon at bounding box center [410, 421] width 5 height 7
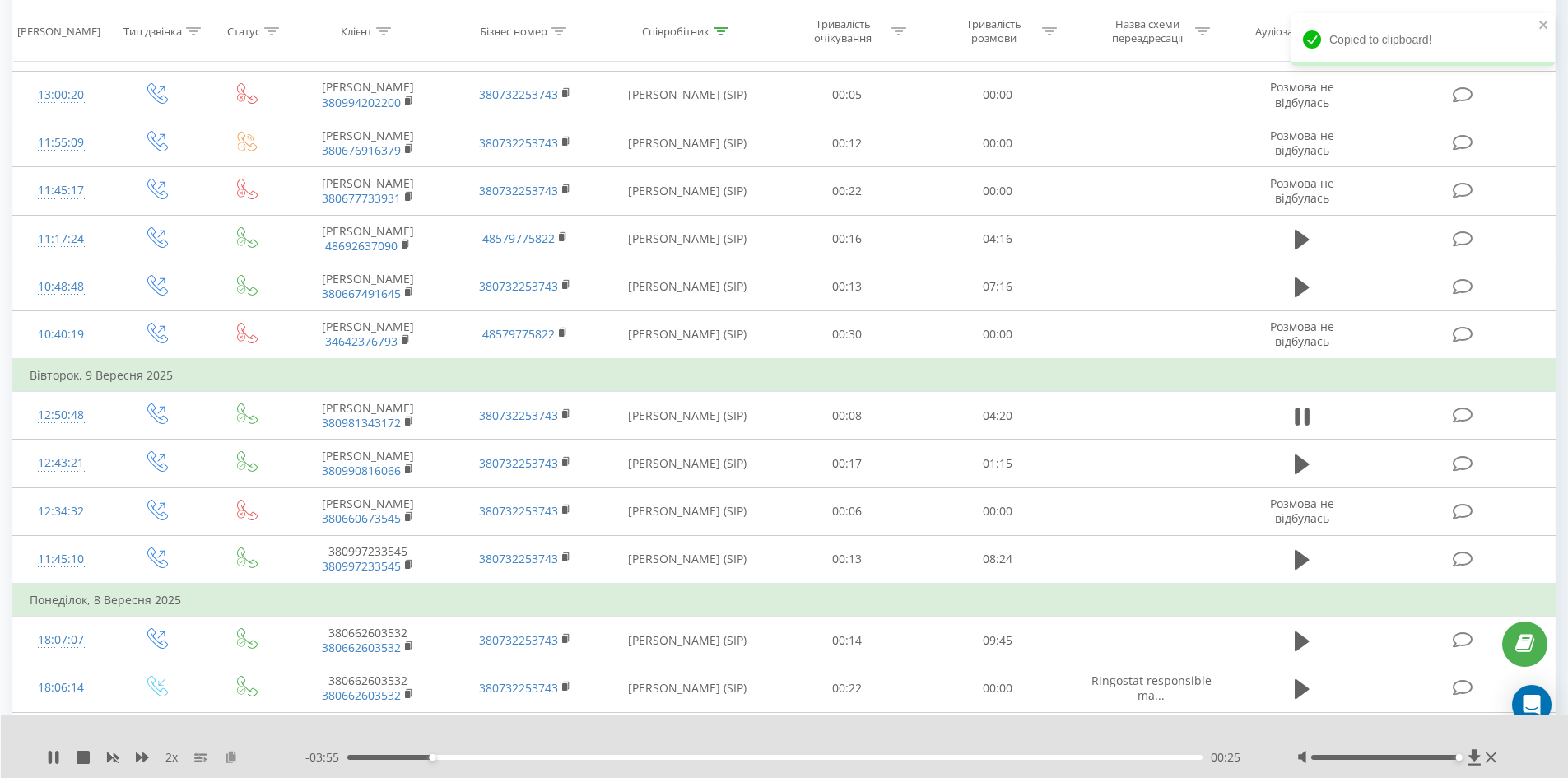
click at [229, 753] on icon at bounding box center [230, 756] width 14 height 12
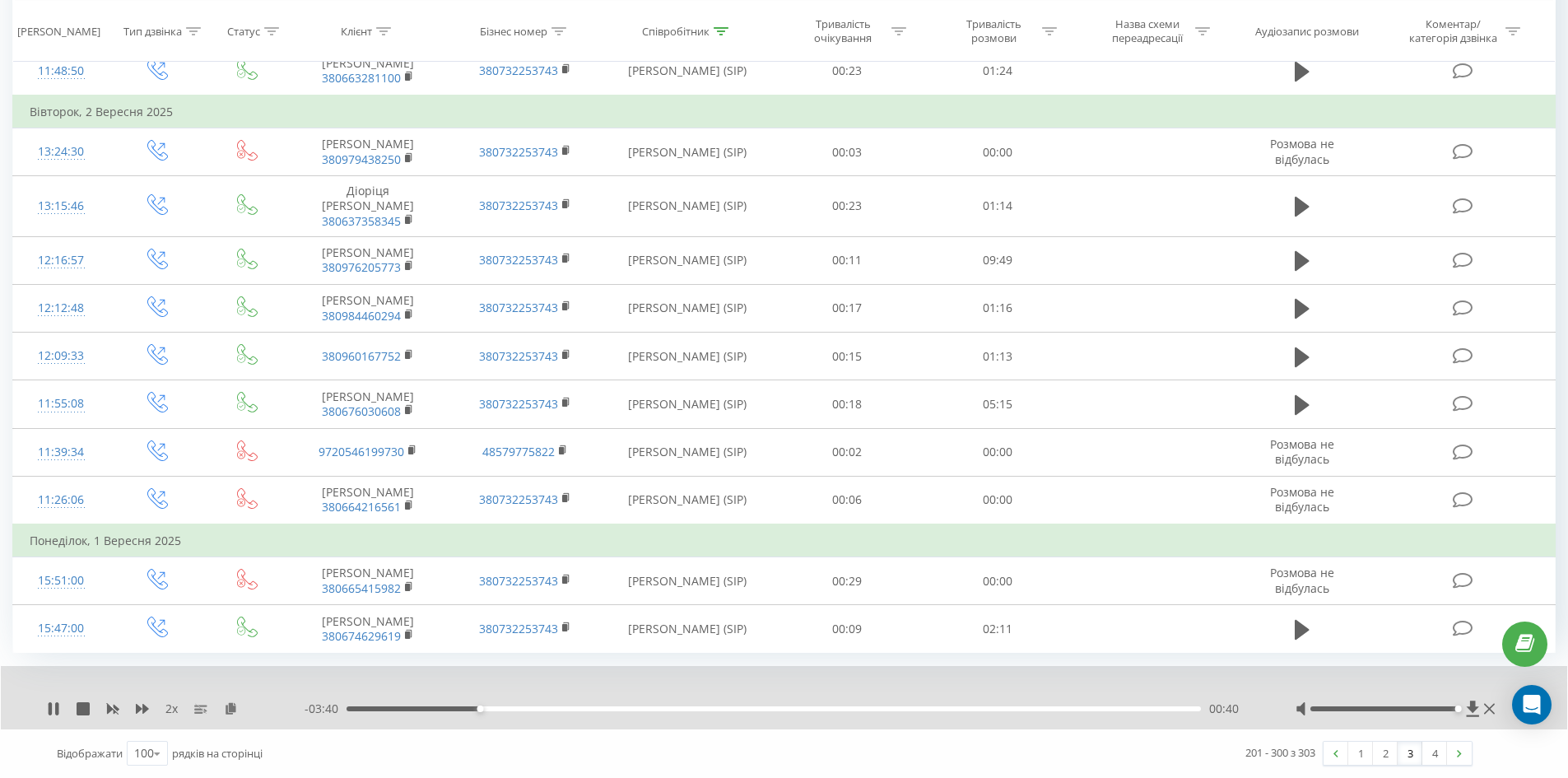
scroll to position [4845, 0]
click at [1383, 757] on link "2" at bounding box center [1385, 752] width 25 height 23
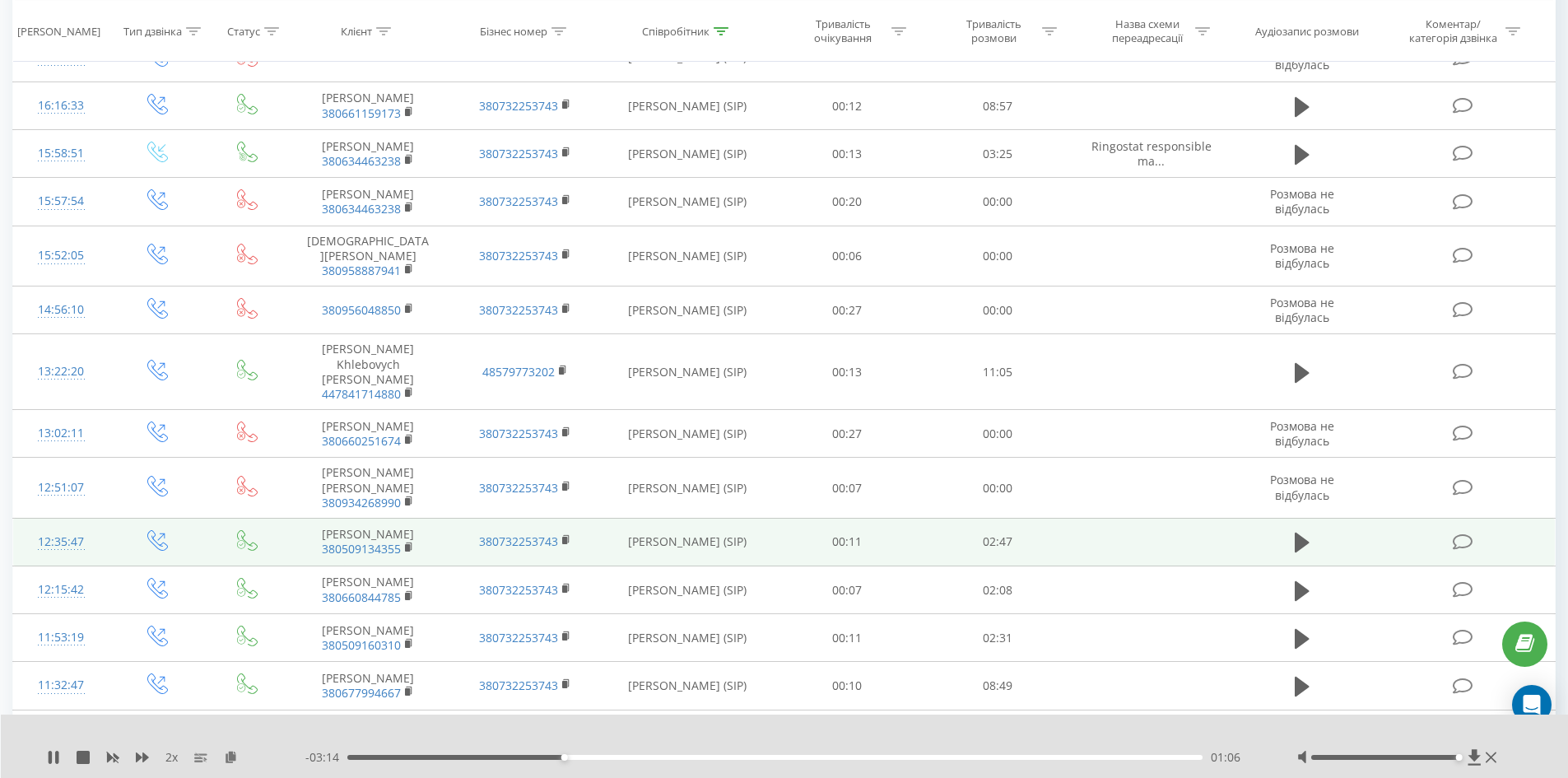
scroll to position [2953, 0]
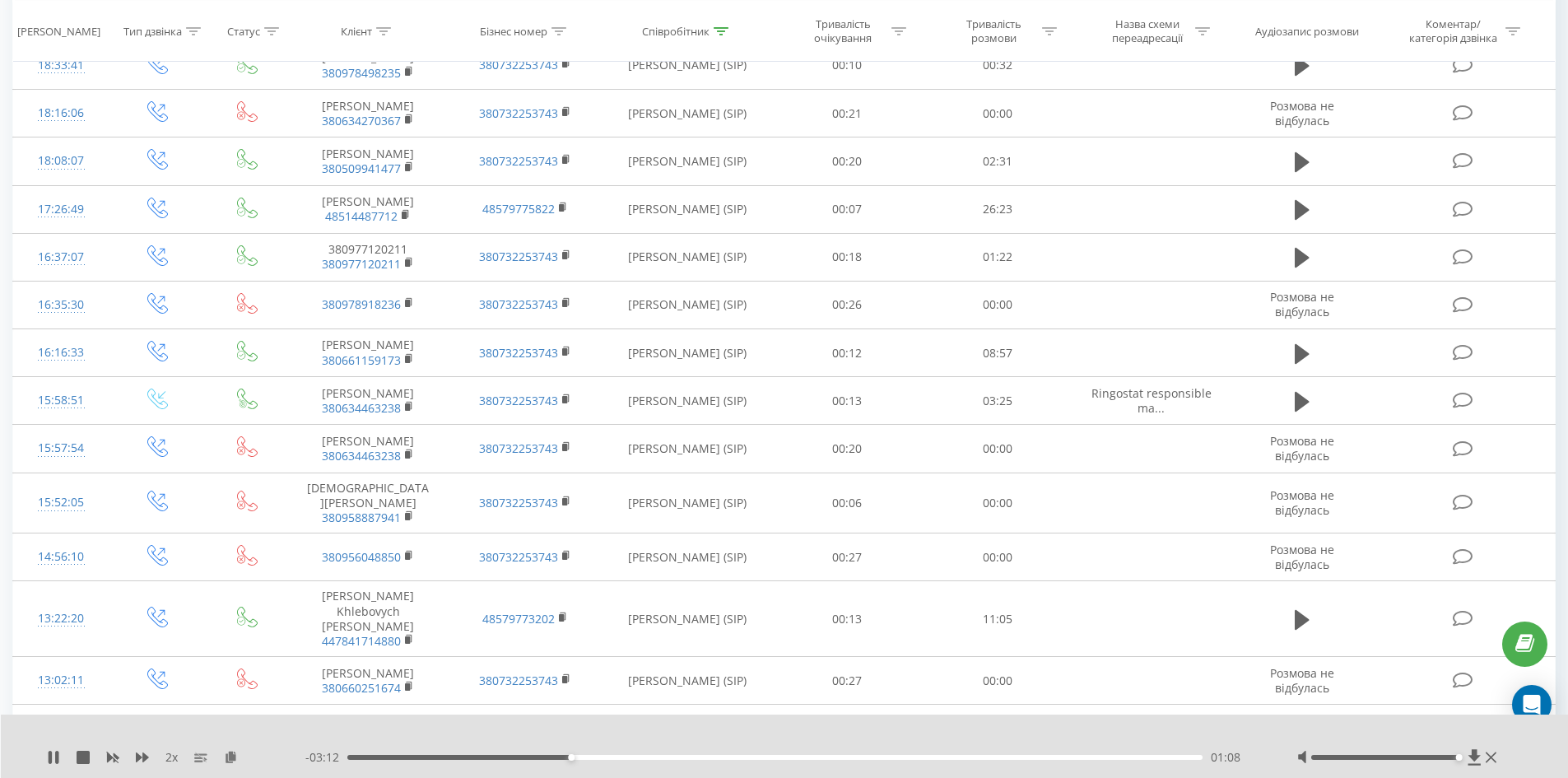
scroll to position [2788, 0]
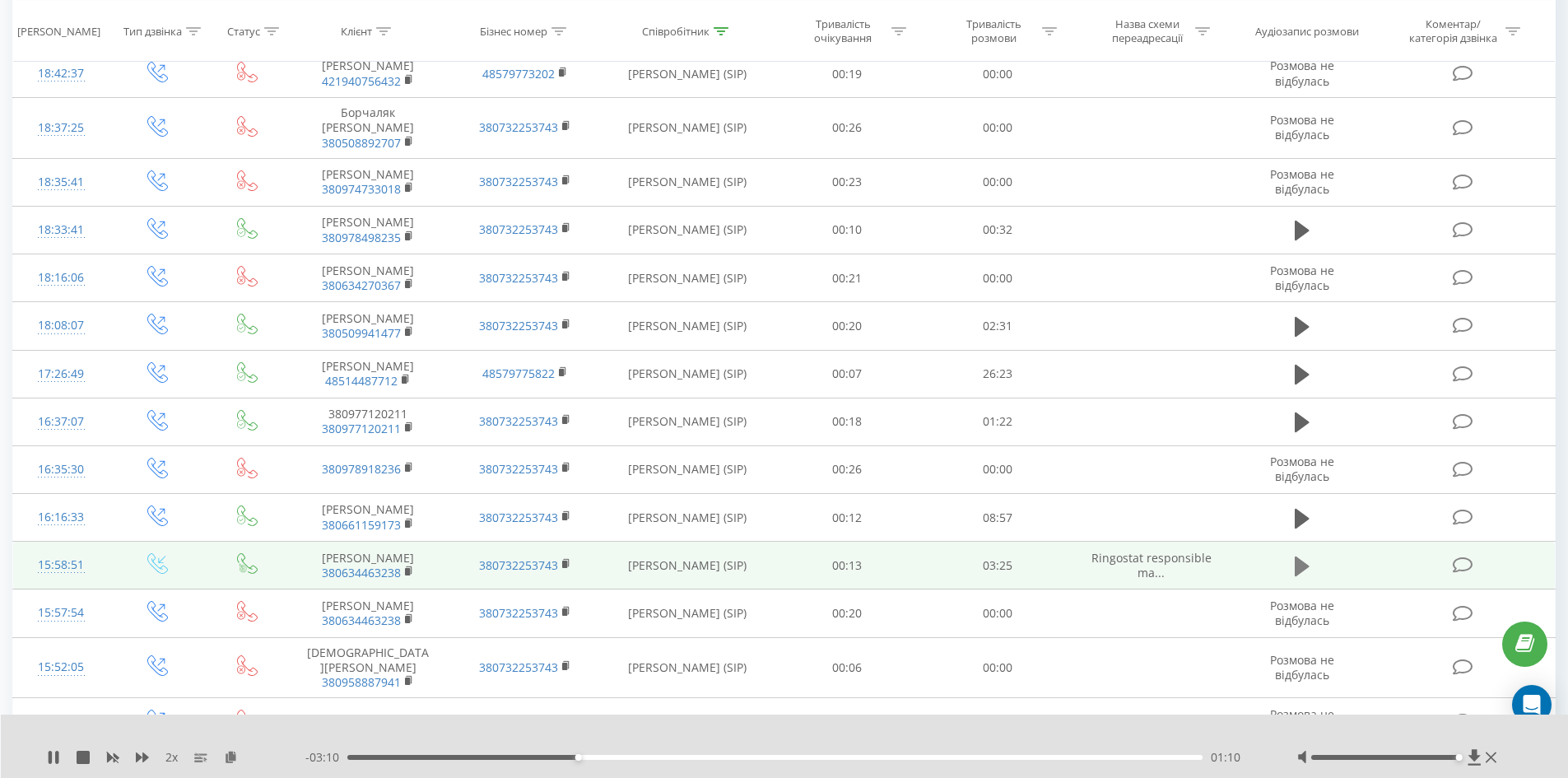
click at [1302, 557] on icon at bounding box center [1302, 567] width 15 height 20
click at [409, 568] on rect at bounding box center [407, 571] width 5 height 7
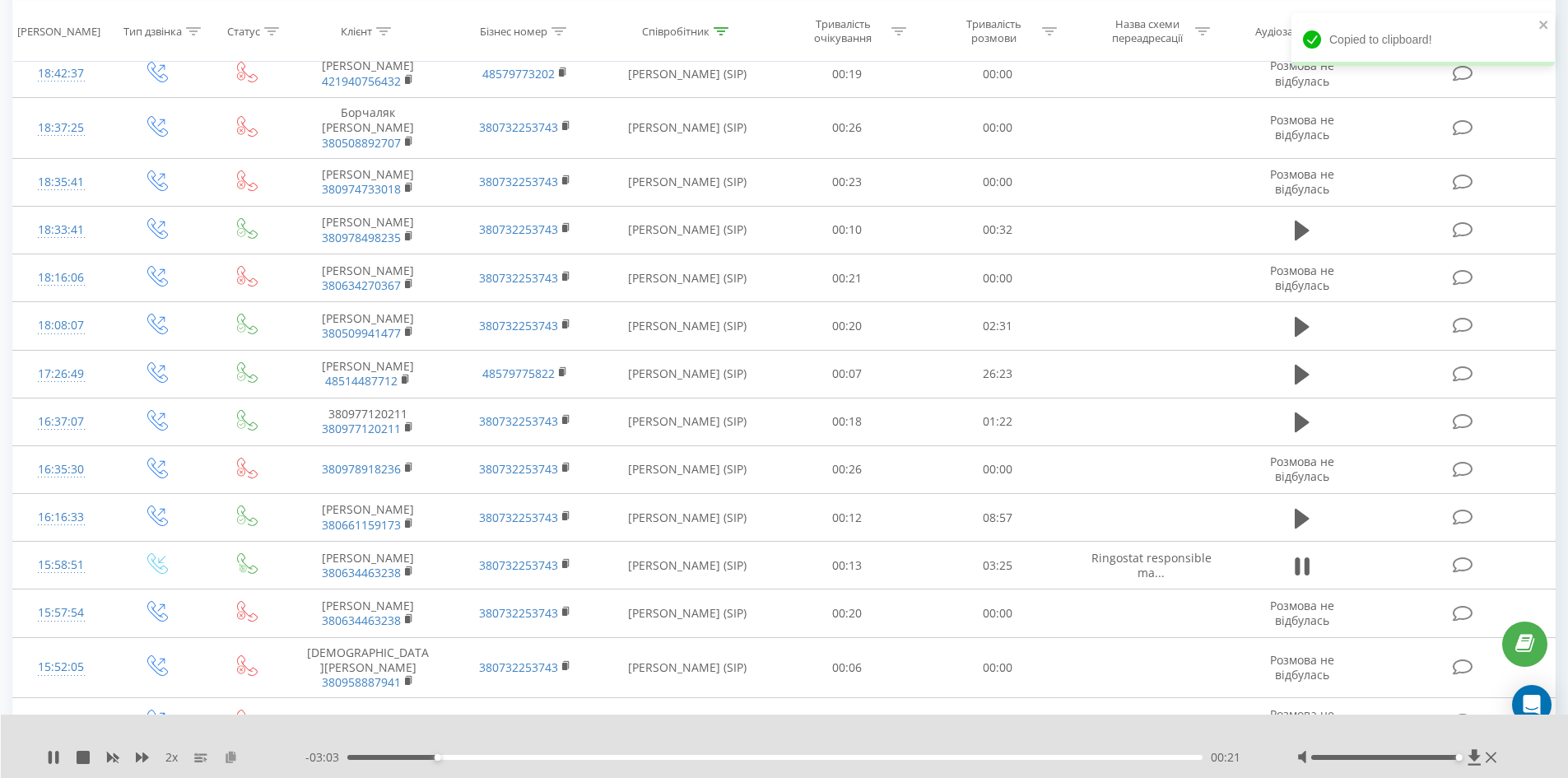
click at [234, 757] on icon at bounding box center [230, 756] width 14 height 12
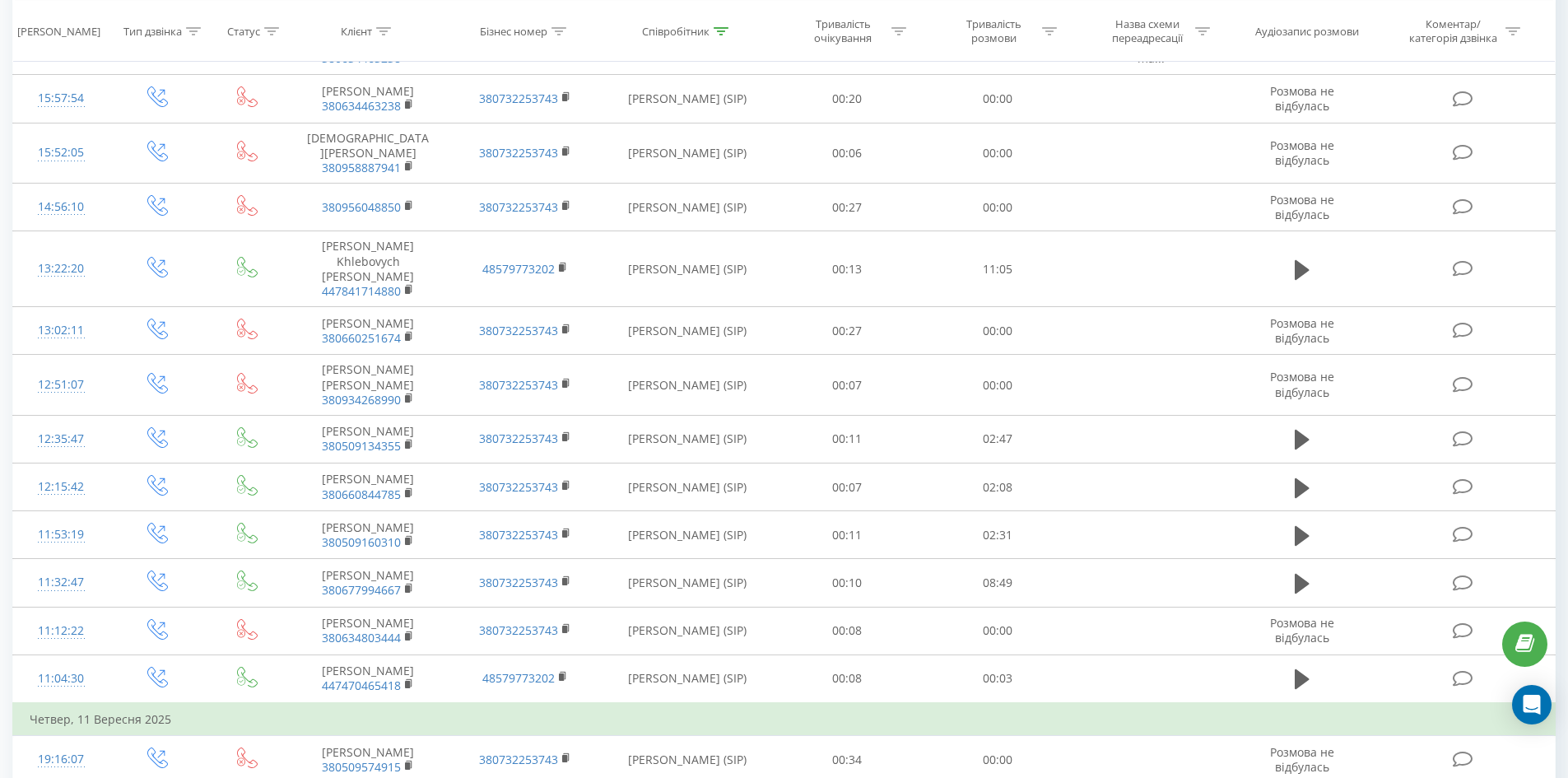
scroll to position [4599, 0]
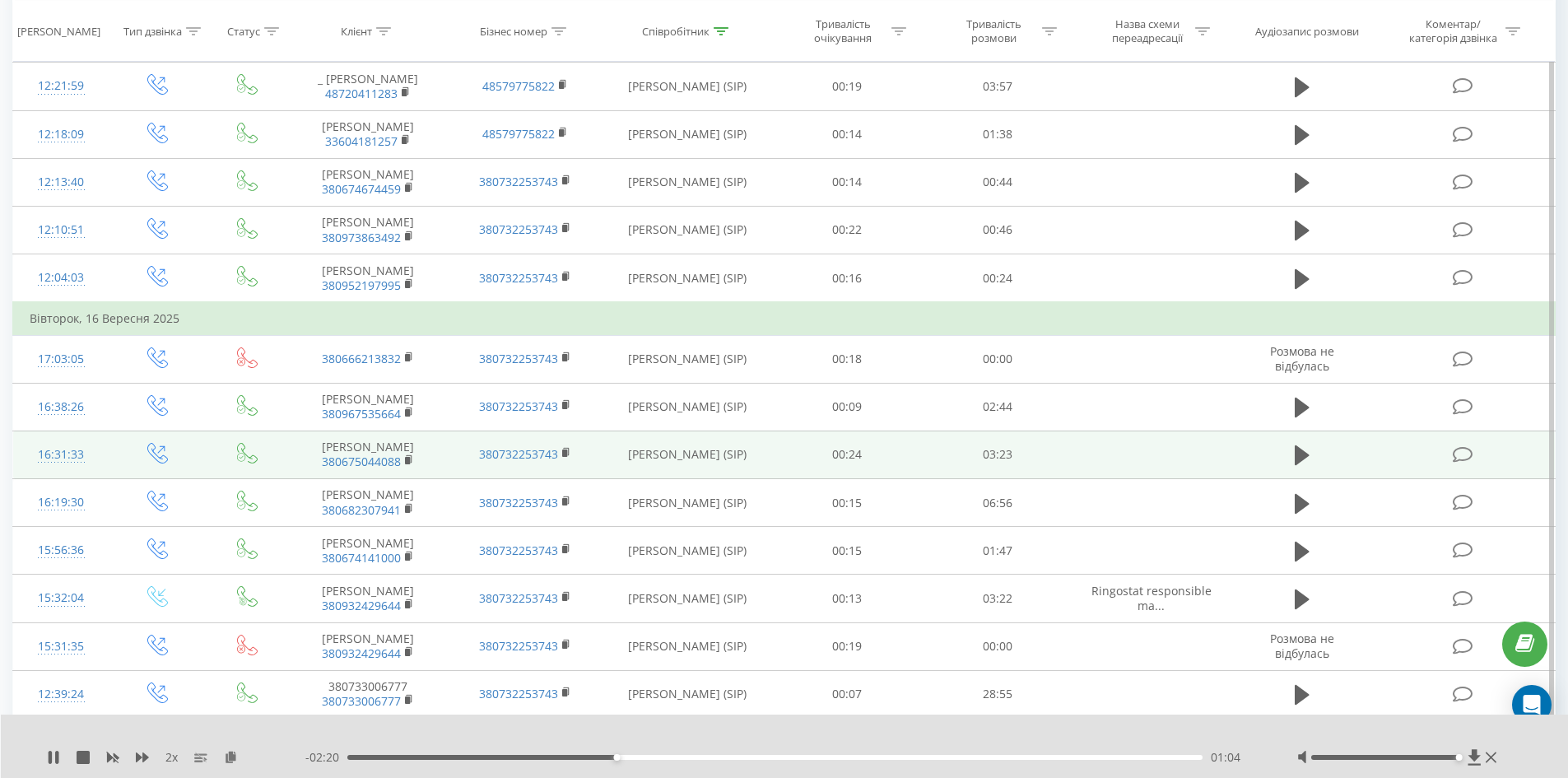
scroll to position [3591, 0]
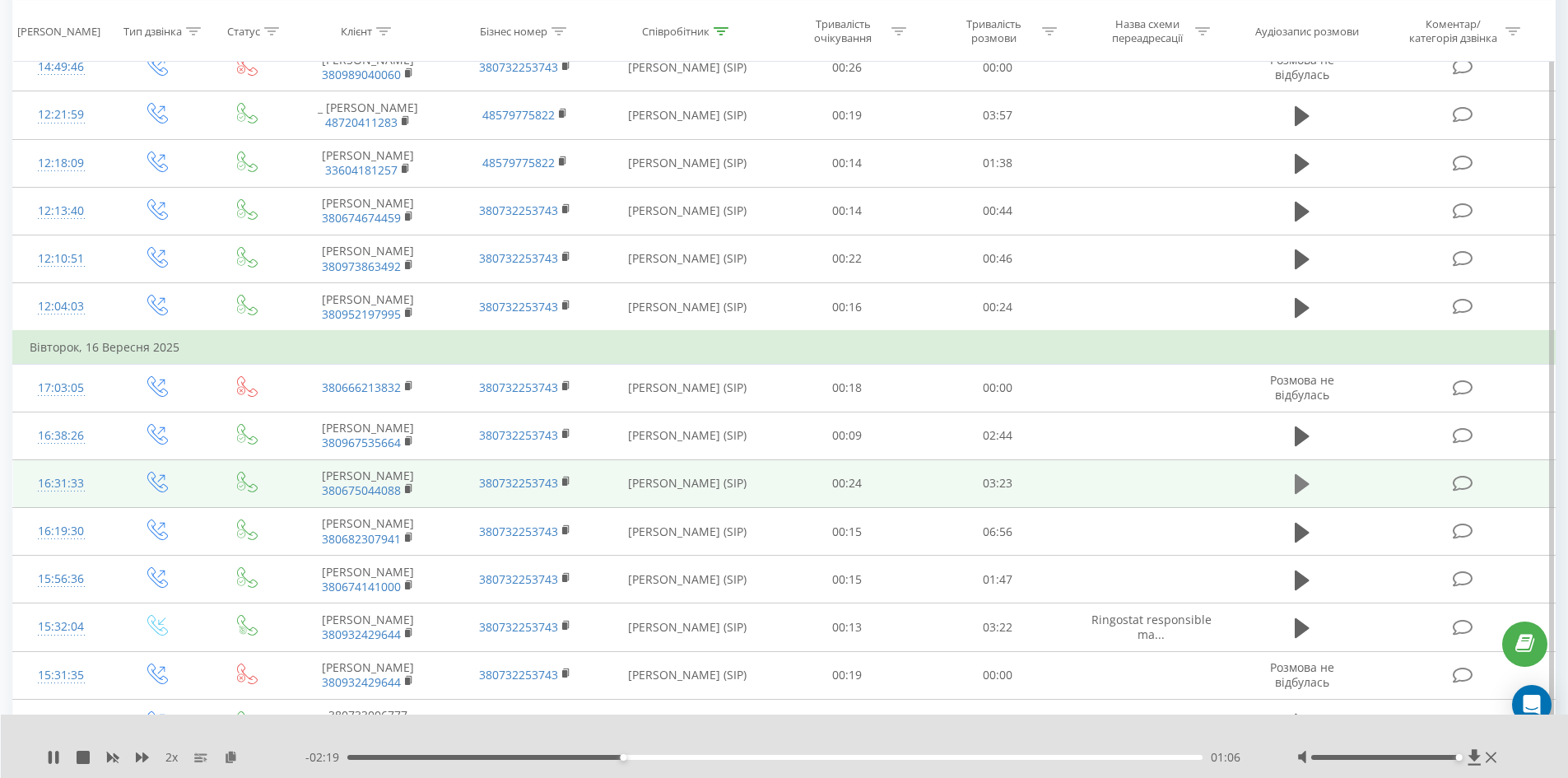
click at [1302, 480] on icon at bounding box center [1302, 485] width 15 height 20
click at [406, 488] on rect at bounding box center [407, 489] width 5 height 7
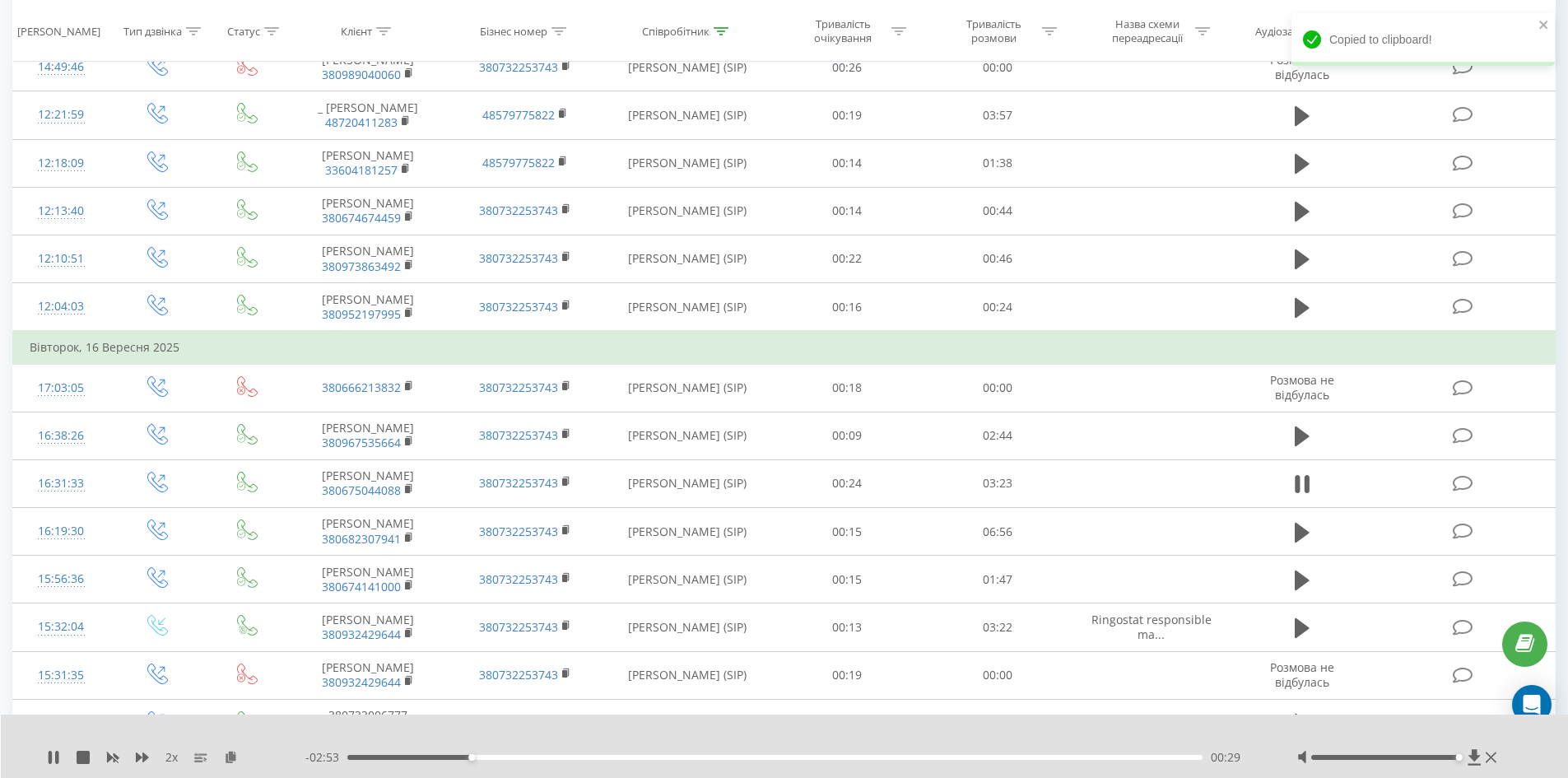
click at [507, 756] on div "00:29" at bounding box center [775, 757] width 856 height 5
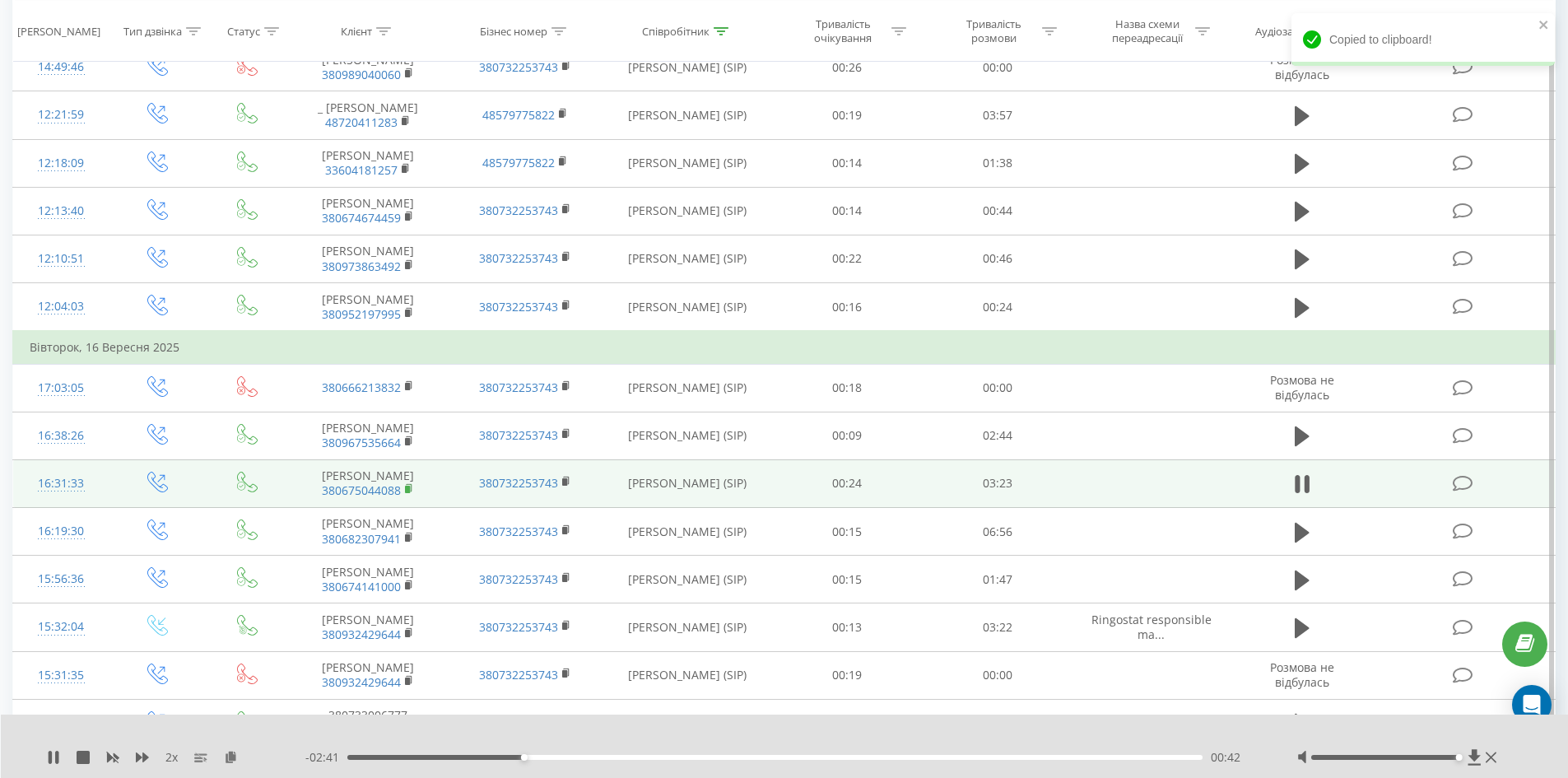
click at [408, 489] on rect at bounding box center [407, 489] width 5 height 7
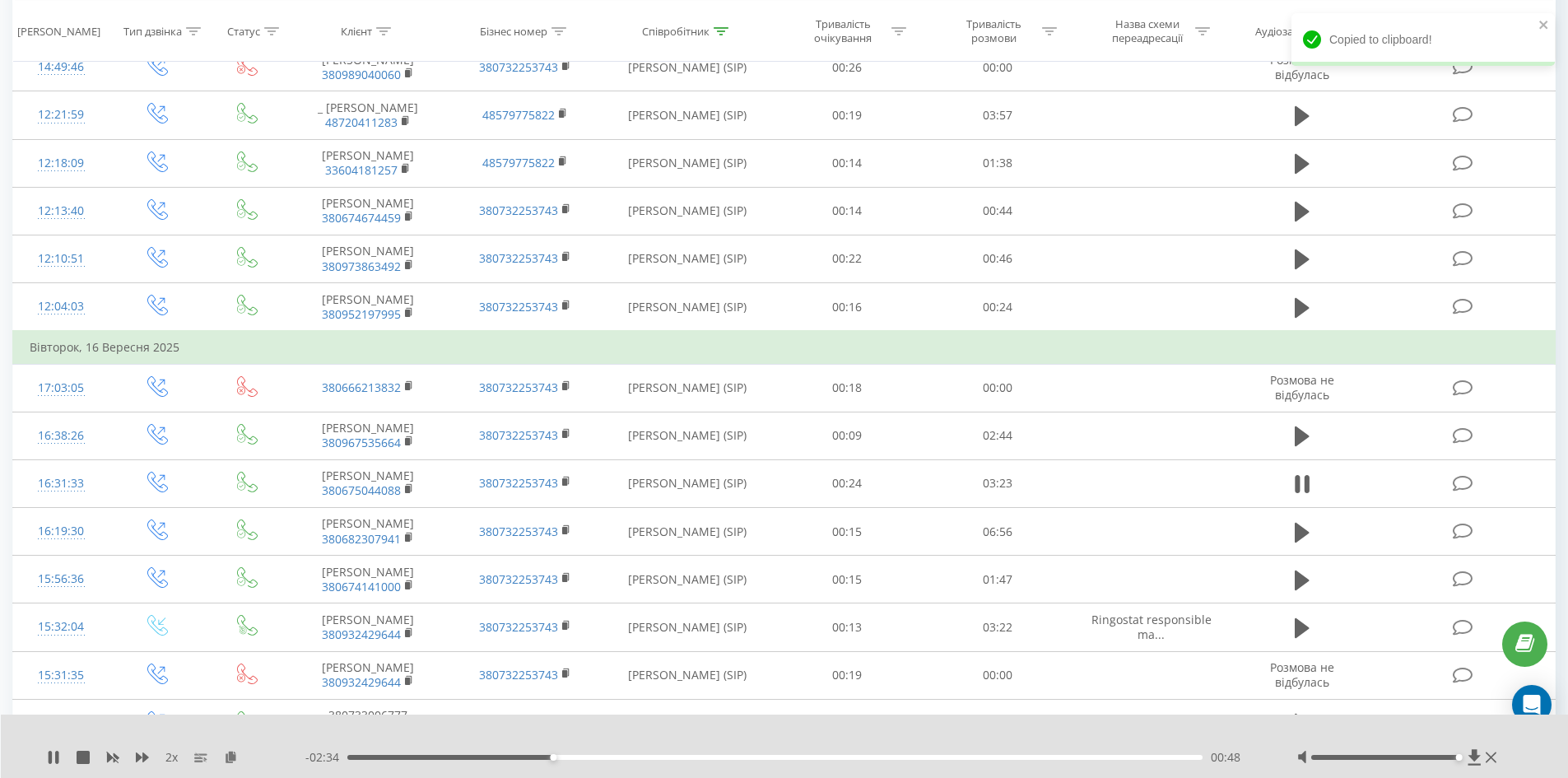
click at [650, 755] on div "- 02:34 00:48 00:48" at bounding box center [781, 757] width 951 height 16
click at [658, 757] on div "01:14" at bounding box center [775, 757] width 856 height 5
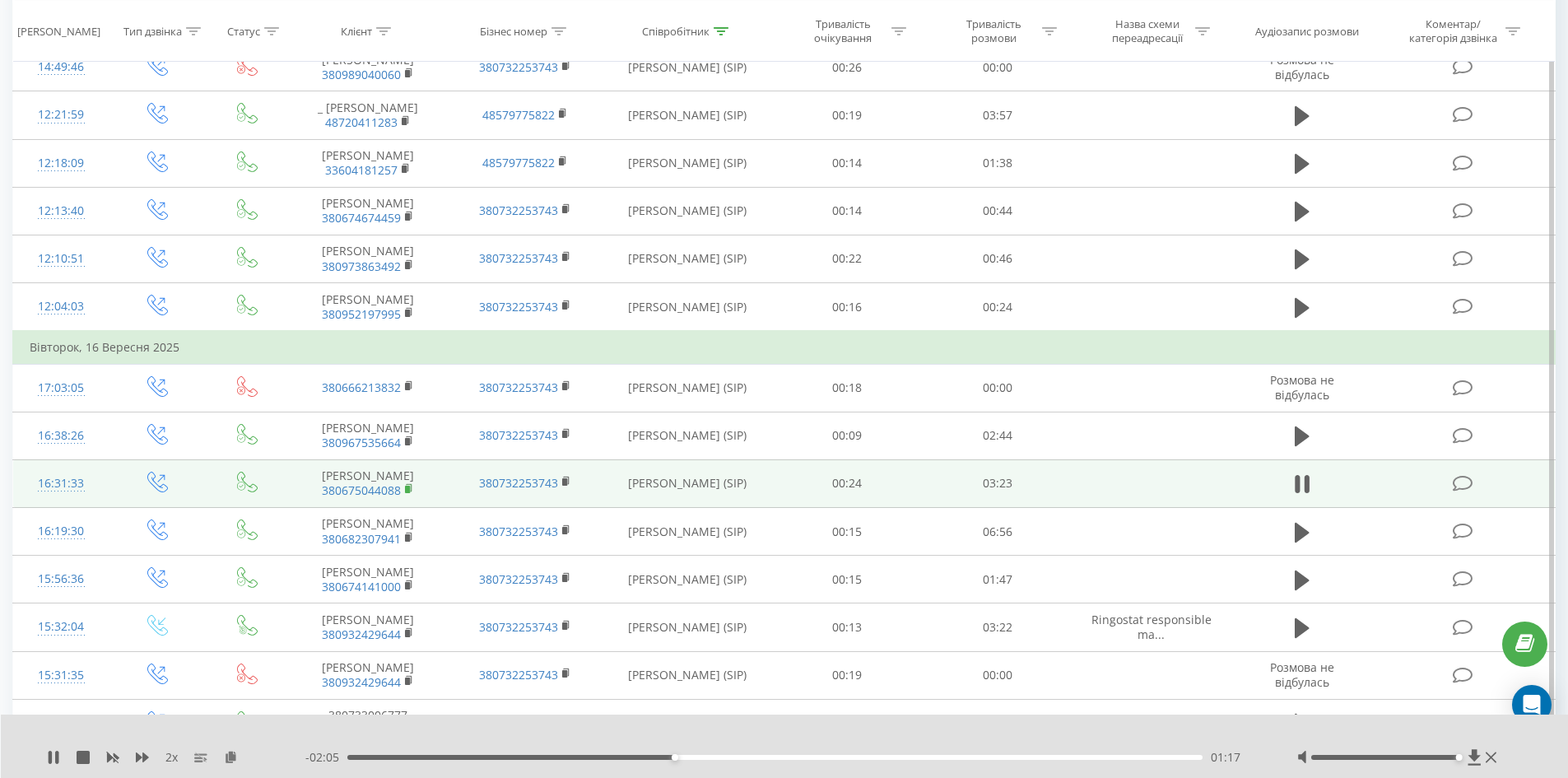
click at [405, 488] on icon at bounding box center [410, 488] width 9 height 12
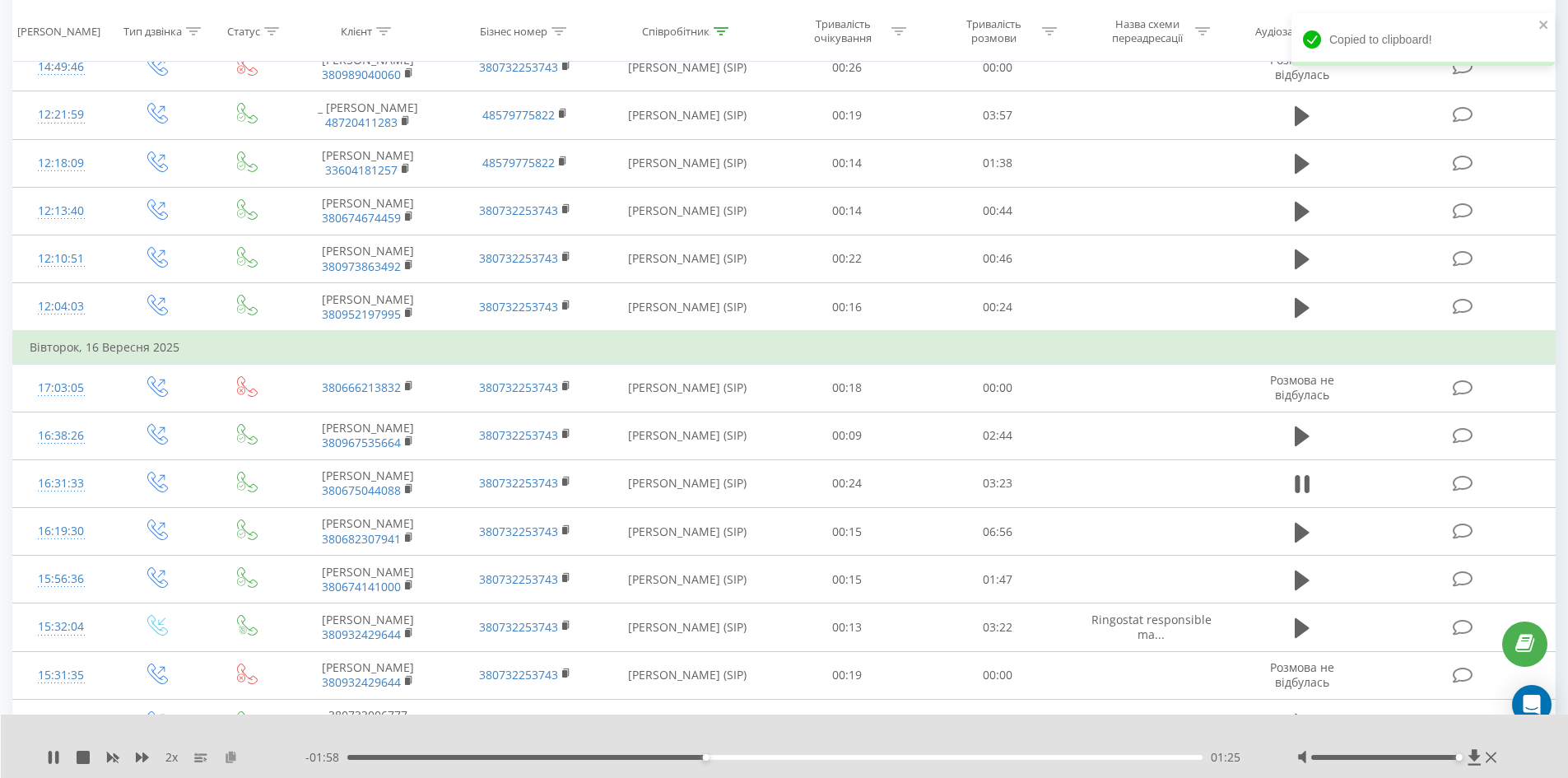
click at [232, 756] on icon at bounding box center [230, 756] width 14 height 12
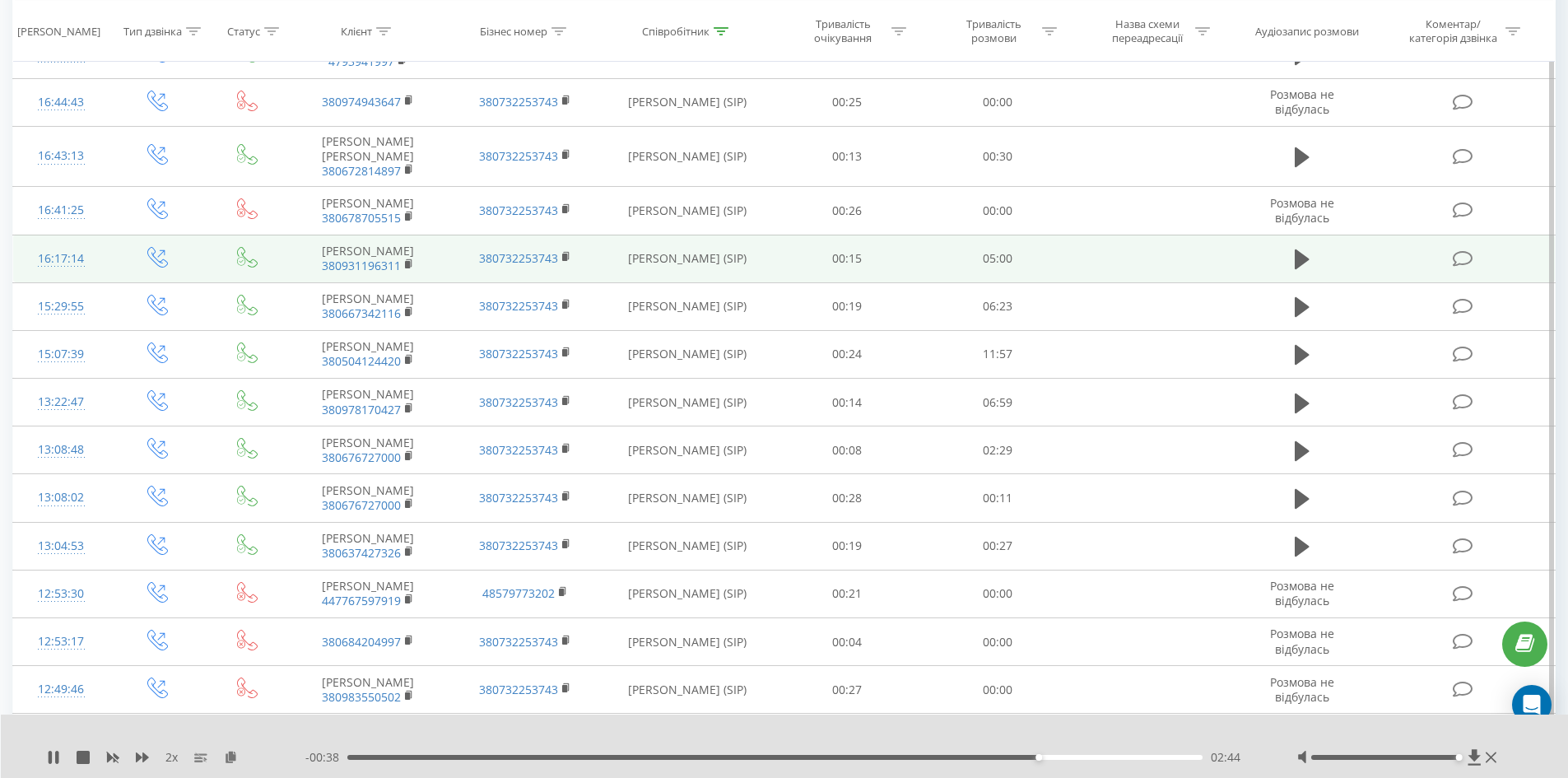
scroll to position [1451, 0]
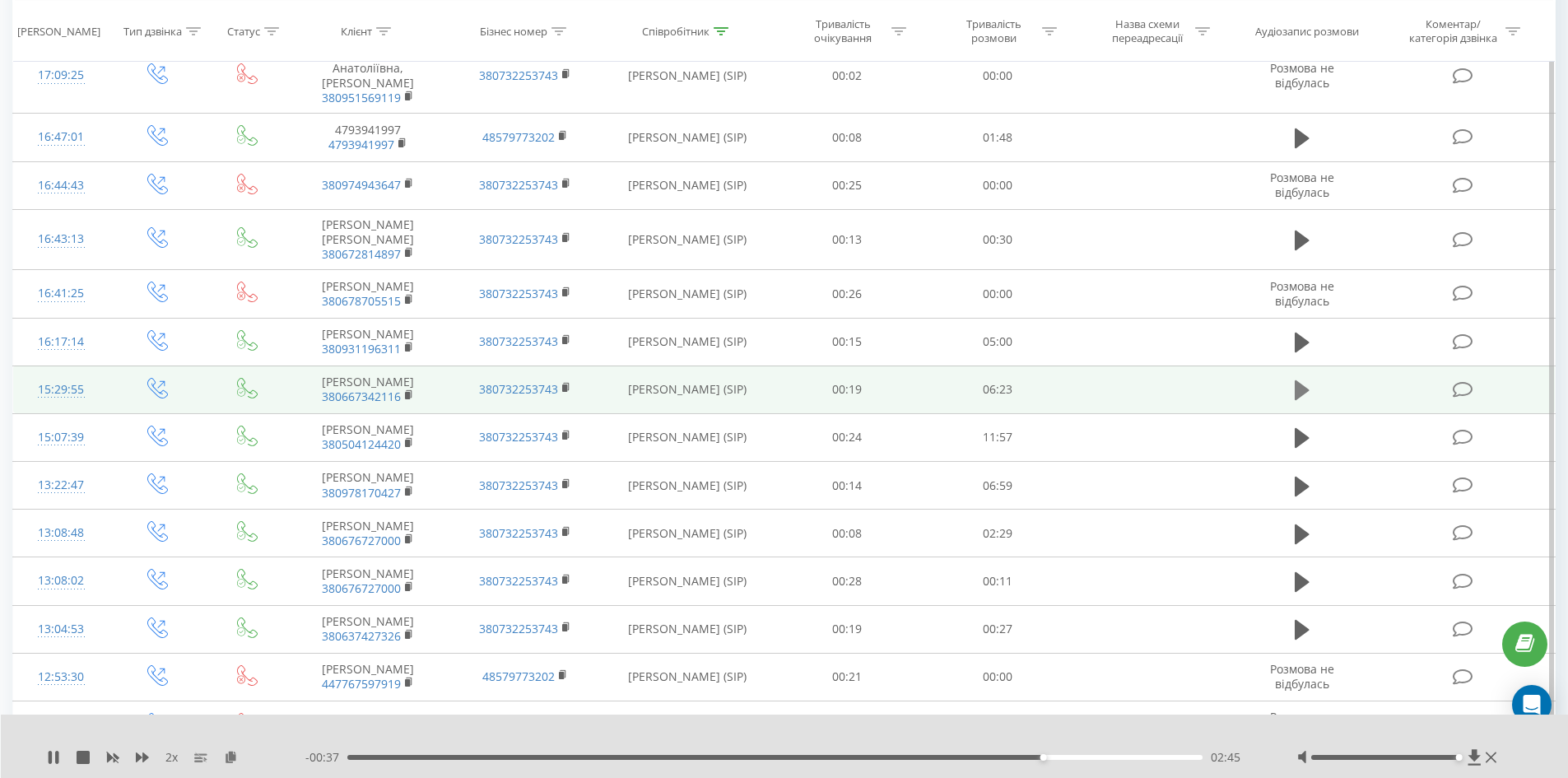
click at [1307, 379] on icon at bounding box center [1302, 389] width 15 height 23
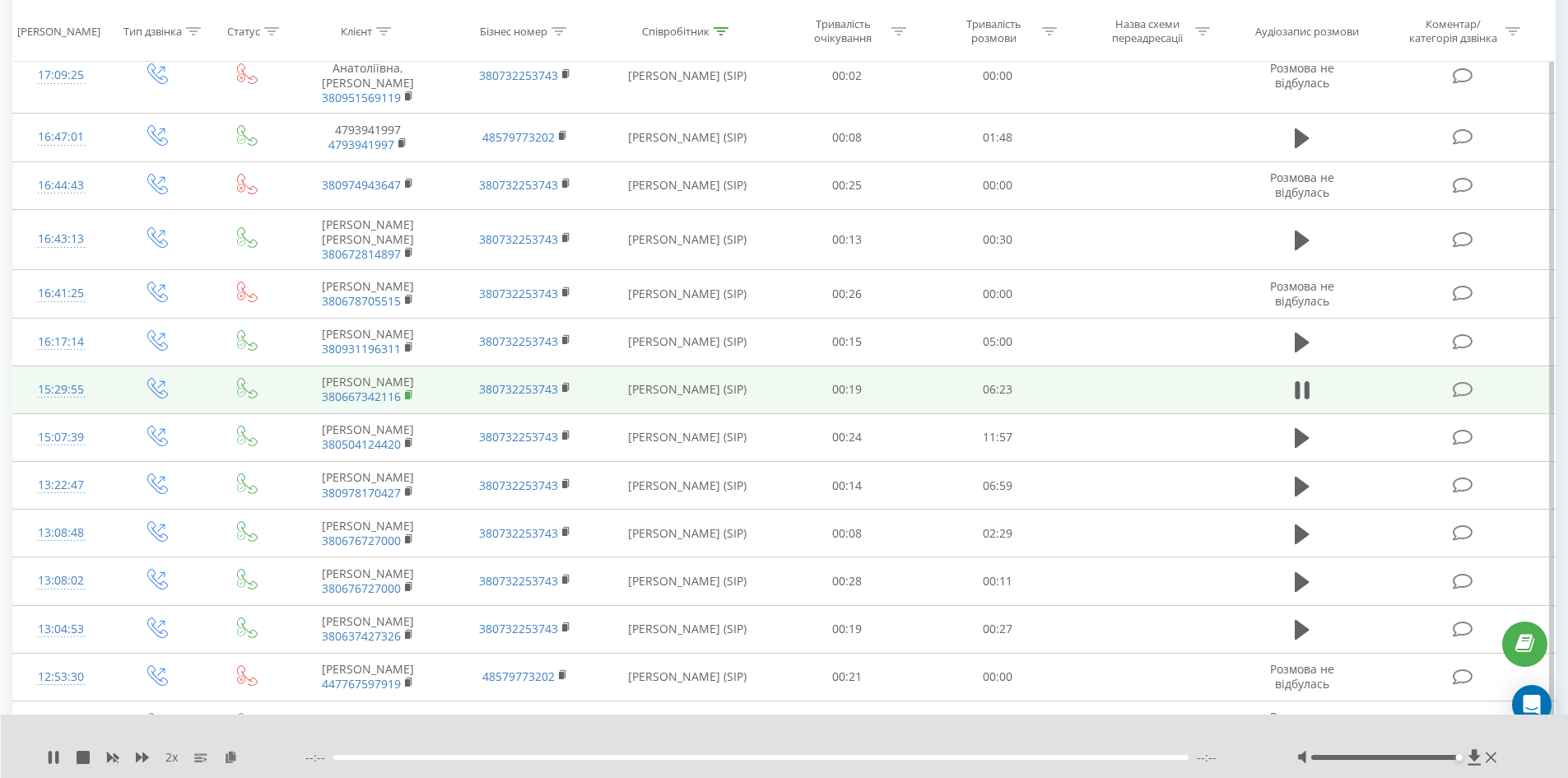
click at [409, 392] on rect at bounding box center [407, 396] width 5 height 7
click at [411, 390] on icon at bounding box center [410, 394] width 5 height 7
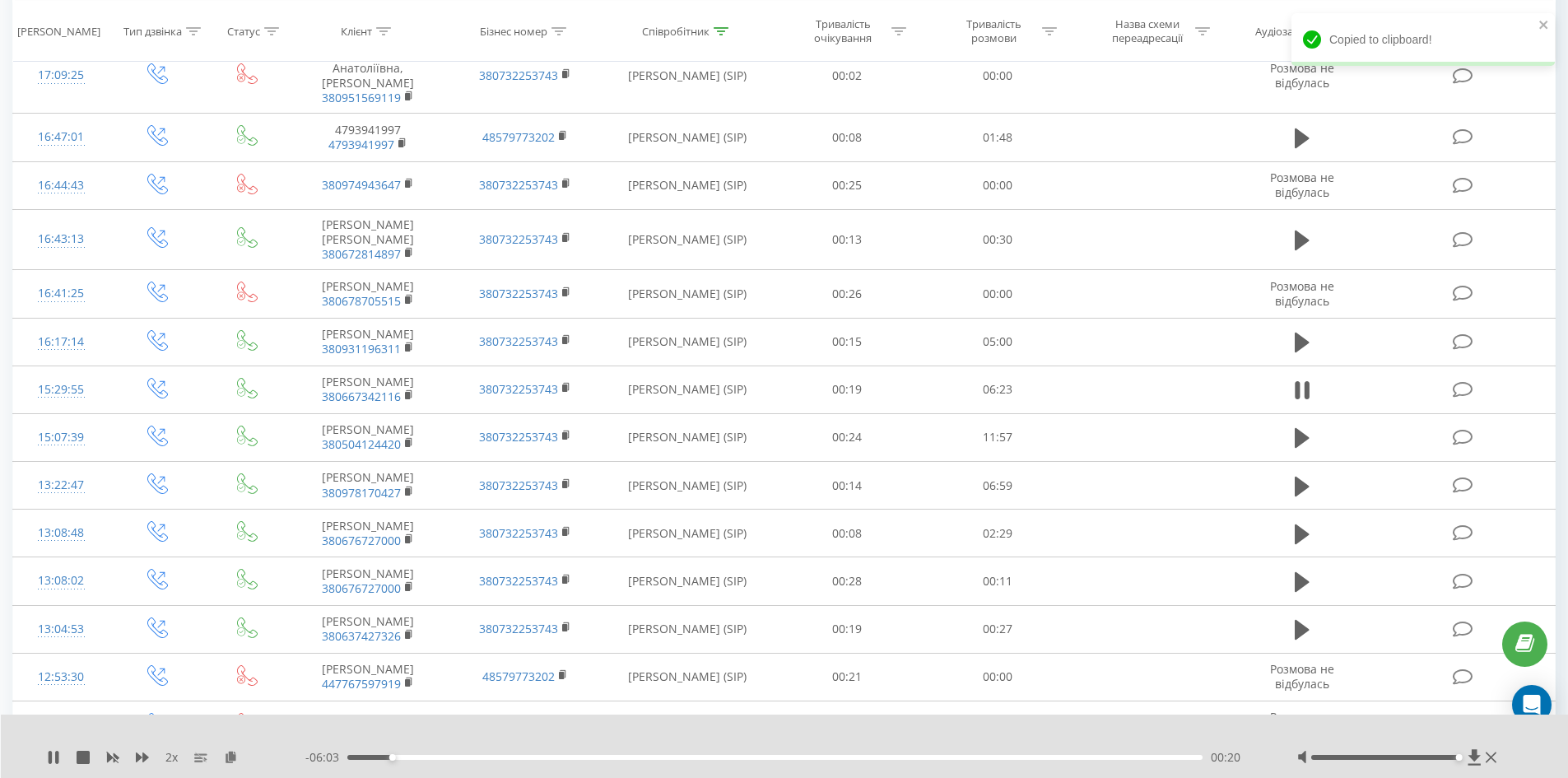
click at [429, 758] on div "00:20" at bounding box center [775, 757] width 856 height 5
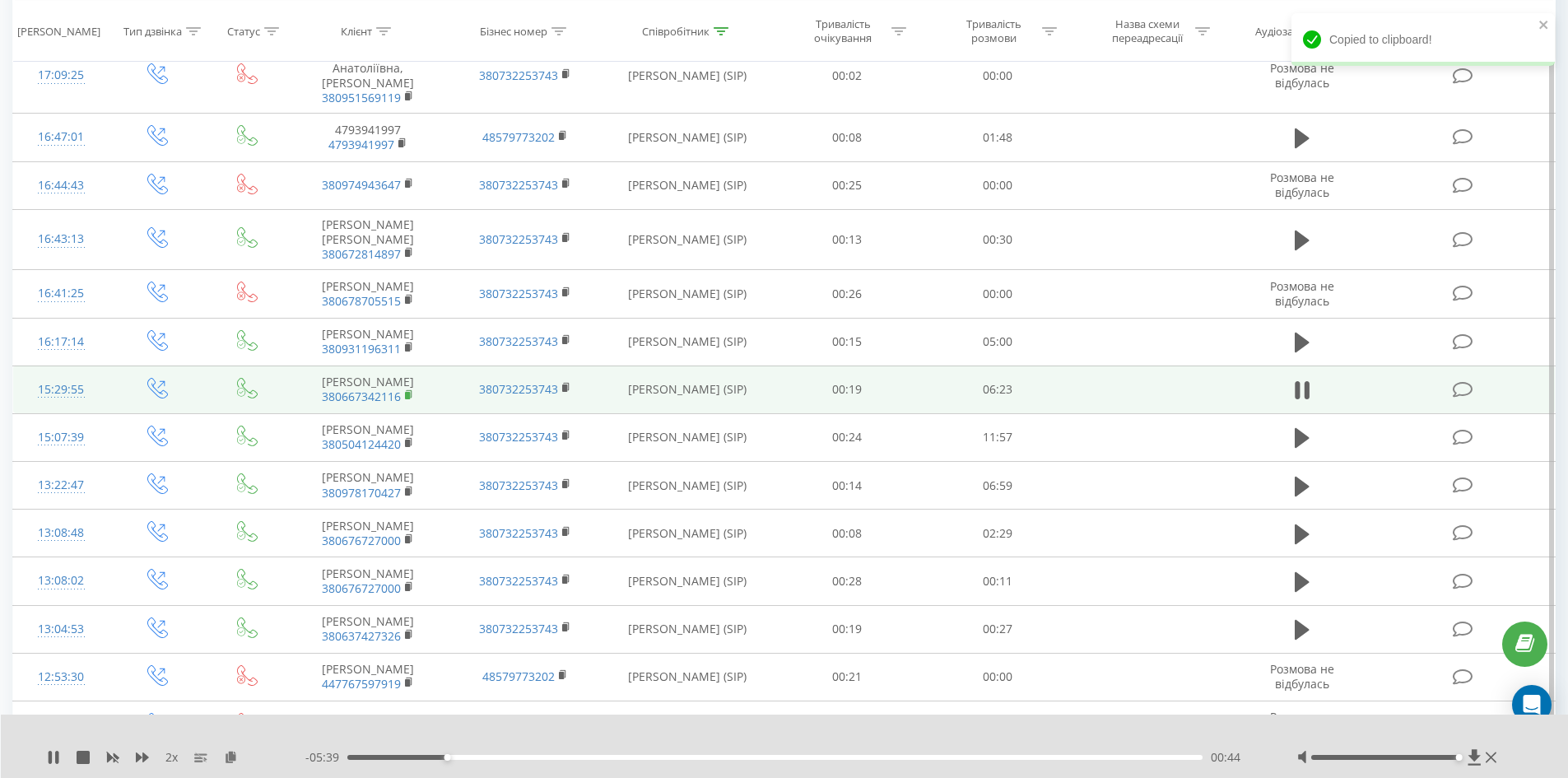
click at [409, 392] on rect at bounding box center [407, 396] width 5 height 7
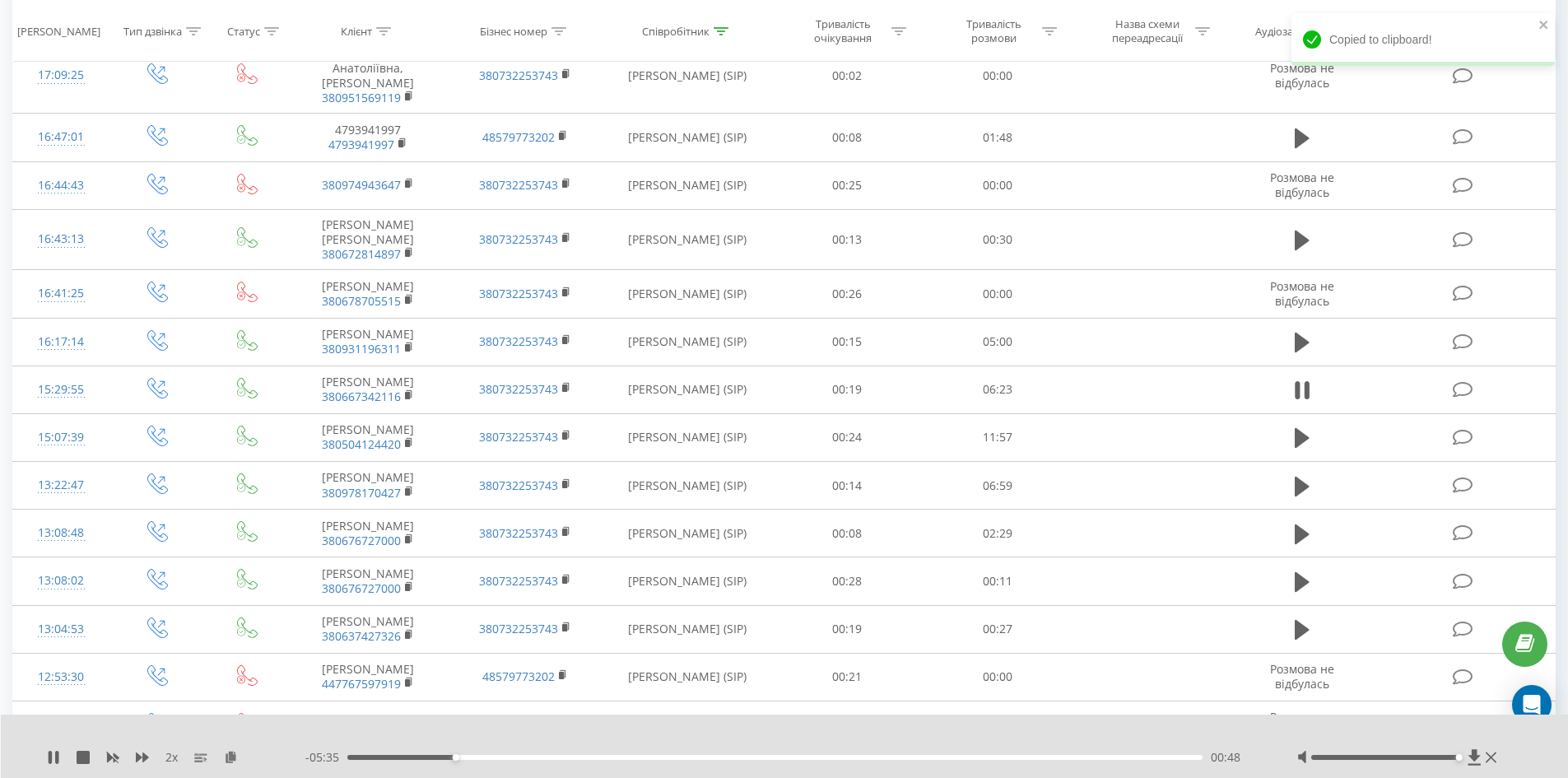
click at [507, 757] on div "00:48" at bounding box center [775, 757] width 856 height 5
click at [660, 759] on div "02:20" at bounding box center [775, 757] width 856 height 5
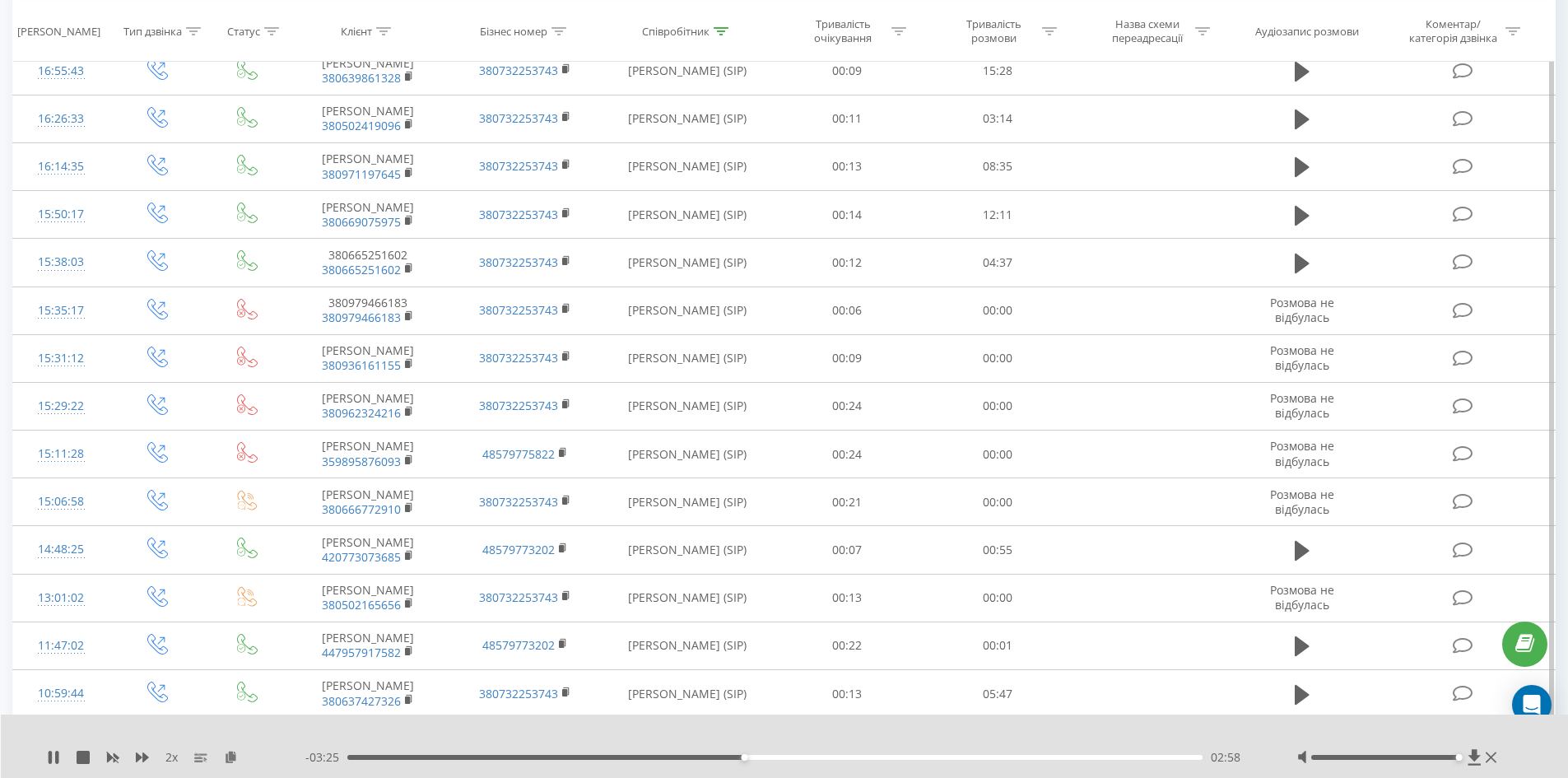
scroll to position [165, 0]
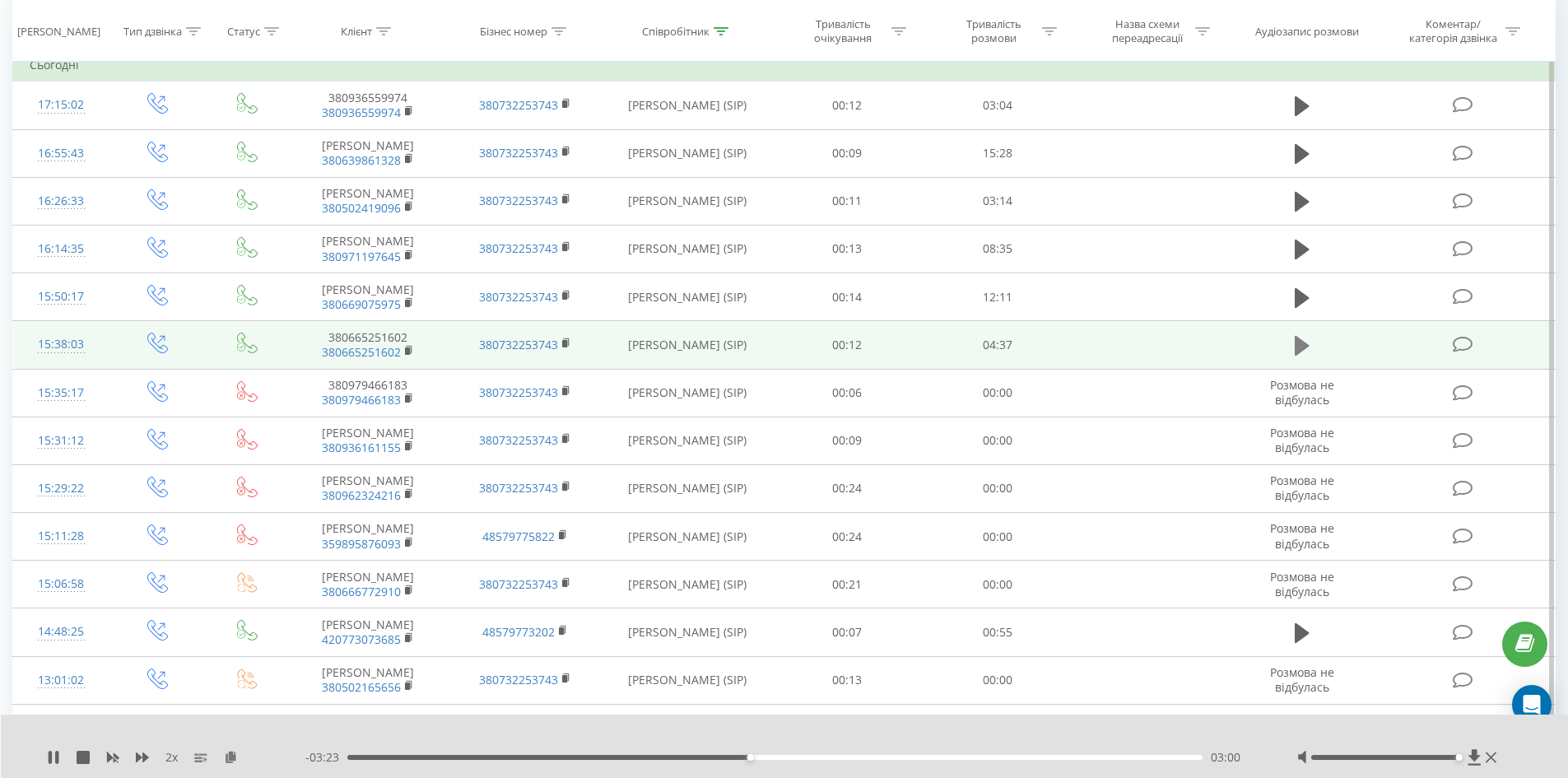
click at [1303, 353] on icon at bounding box center [1302, 346] width 15 height 23
click at [407, 355] on rect at bounding box center [407, 351] width 5 height 7
click at [409, 355] on rect at bounding box center [407, 351] width 5 height 7
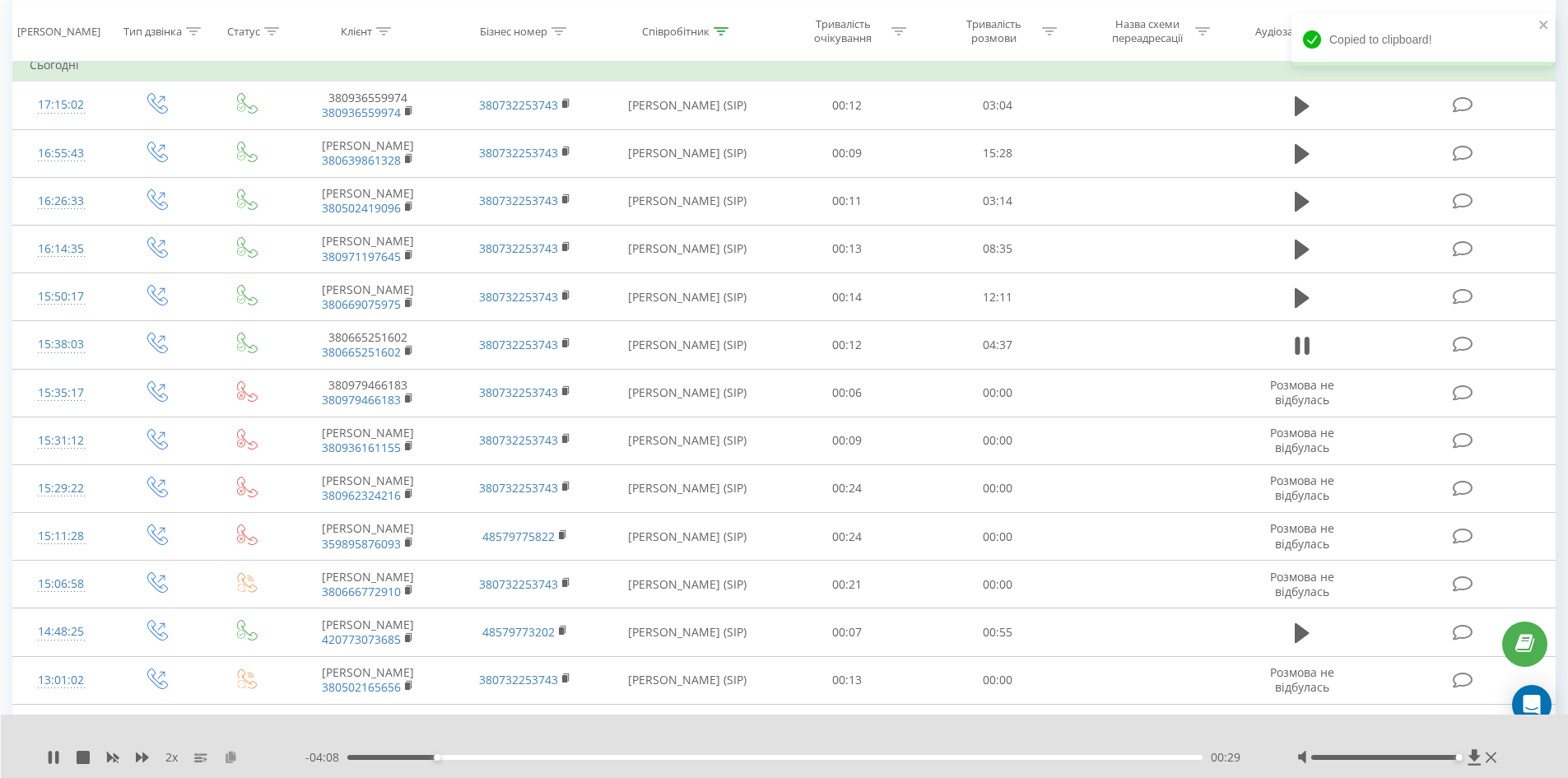
click at [227, 759] on icon at bounding box center [230, 756] width 14 height 12
click at [54, 759] on icon at bounding box center [53, 757] width 13 height 13
